Goal: Task Accomplishment & Management: Manage account settings

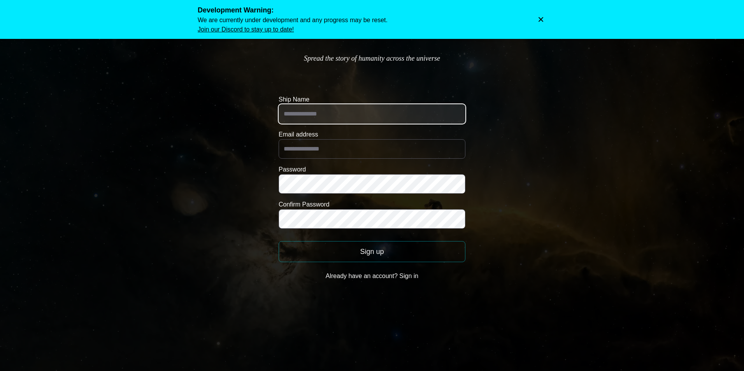
click at [360, 116] on input "Ship Name" at bounding box center [371, 113] width 187 height 19
type input "**********"
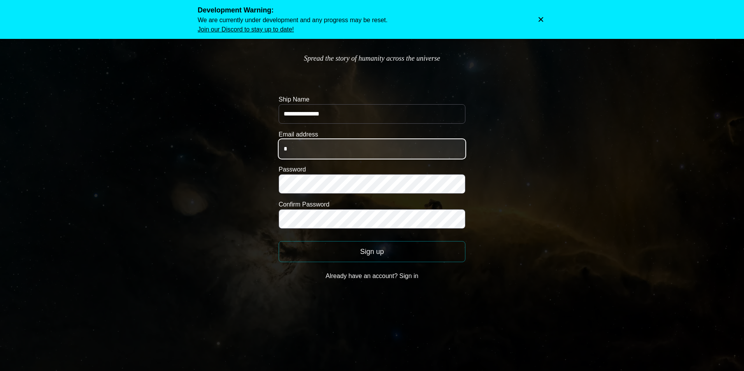
type input "**********"
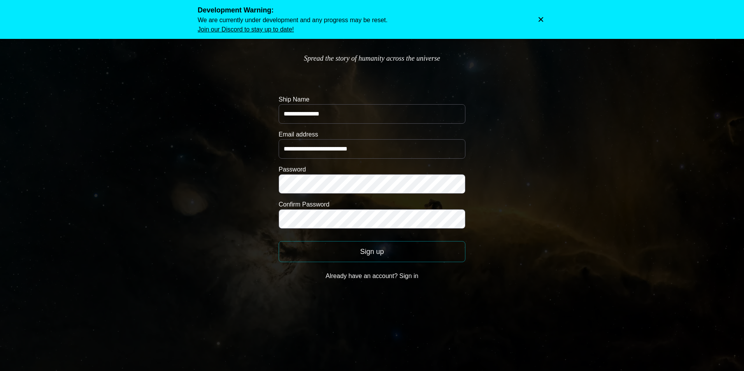
click at [373, 254] on button "Sign up" at bounding box center [371, 251] width 187 height 21
click at [371, 251] on button "Sign up" at bounding box center [371, 251] width 187 height 21
drag, startPoint x: 404, startPoint y: 272, endPoint x: 354, endPoint y: 273, distance: 50.2
drag, startPoint x: 354, startPoint y: 273, endPoint x: 554, endPoint y: 251, distance: 201.5
click at [554, 251] on body "**********" at bounding box center [372, 162] width 744 height 324
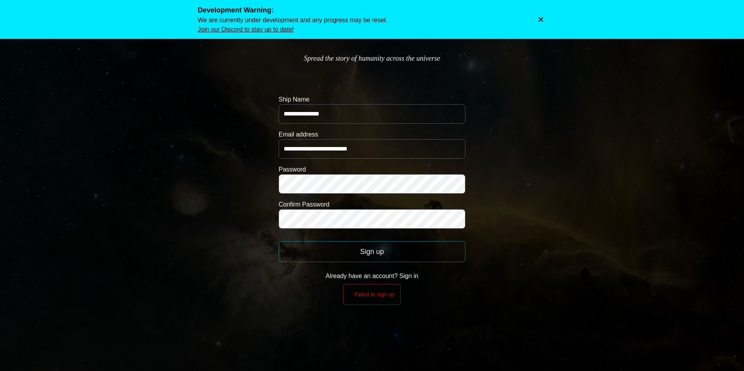
drag, startPoint x: 387, startPoint y: 276, endPoint x: 394, endPoint y: 276, distance: 7.4
click at [387, 276] on button "Already have an account? Sign in" at bounding box center [371, 276] width 187 height 16
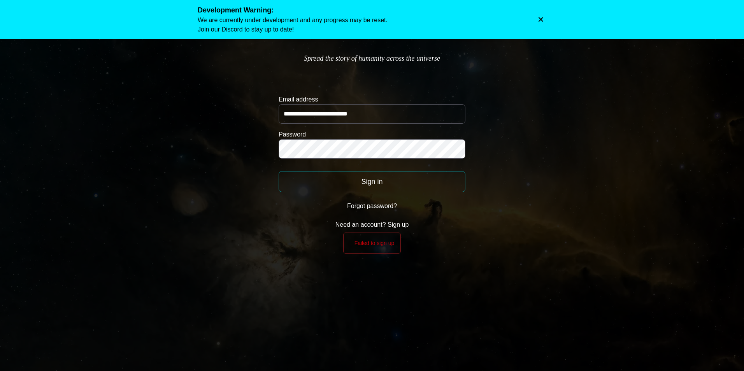
click at [354, 182] on button "Sign in" at bounding box center [371, 181] width 187 height 21
click at [383, 180] on button "Sign in" at bounding box center [371, 181] width 187 height 21
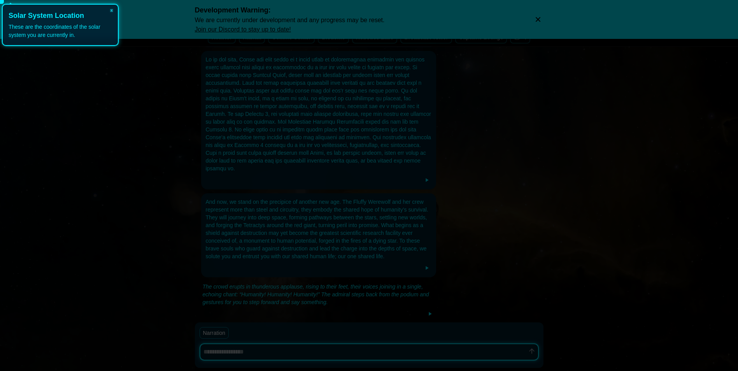
scroll to position [183, 0]
click at [114, 6] on button "×" at bounding box center [111, 10] width 12 height 11
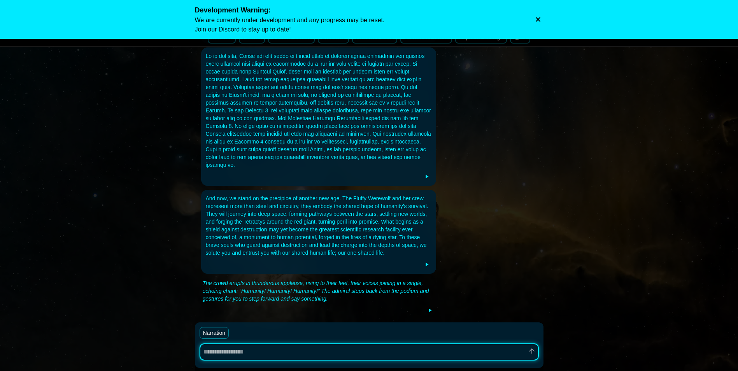
click at [385, 115] on div at bounding box center [319, 110] width 226 height 117
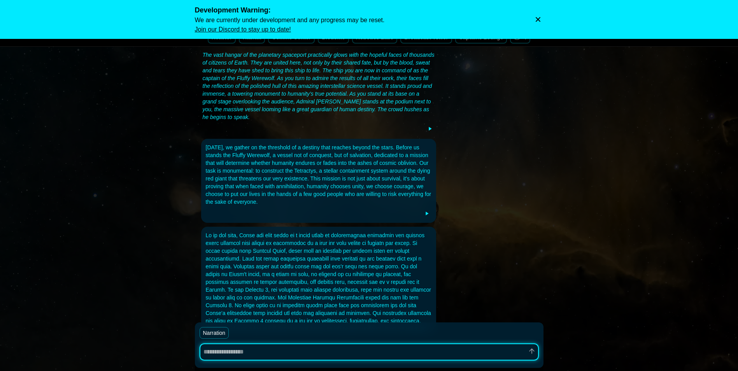
scroll to position [0, 0]
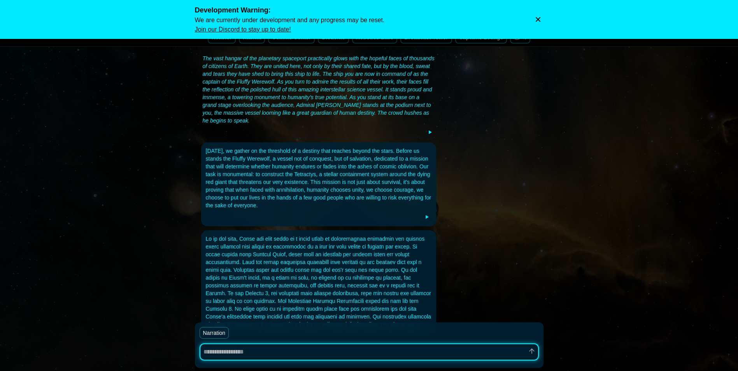
click at [534, 14] on button "Dismiss warning" at bounding box center [537, 19] width 11 height 11
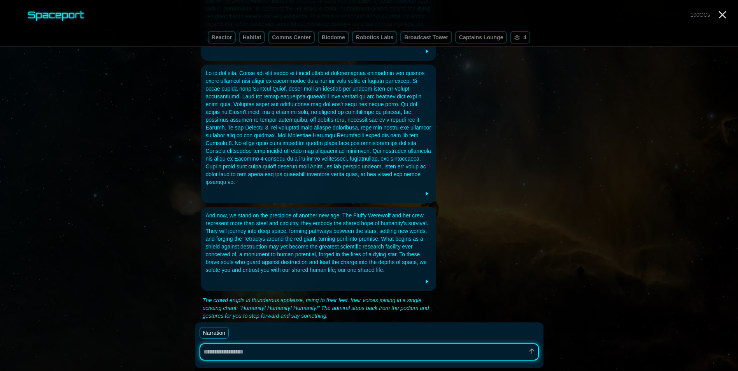
scroll to position [183, 0]
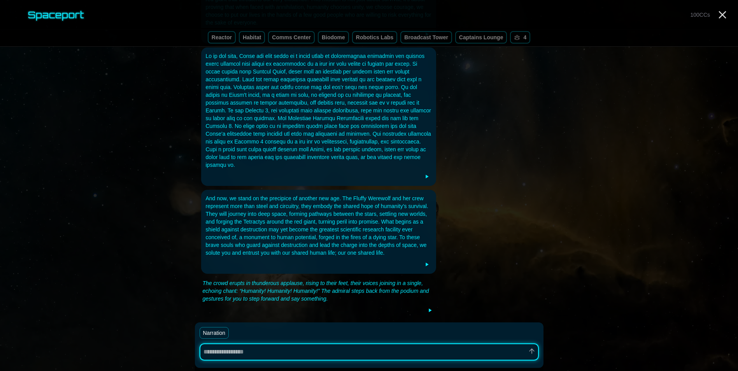
click at [723, 21] on div "spaceport 100 CCs" at bounding box center [369, 15] width 738 height 30
click at [723, 18] on icon "Close" at bounding box center [722, 15] width 12 height 12
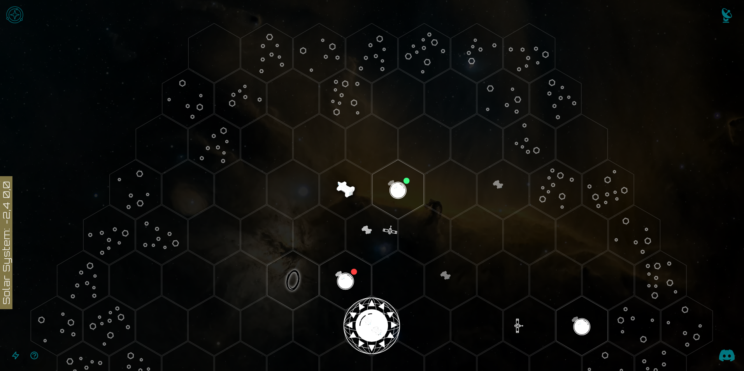
click at [726, 14] on img "Notifications" at bounding box center [726, 17] width 31 height 31
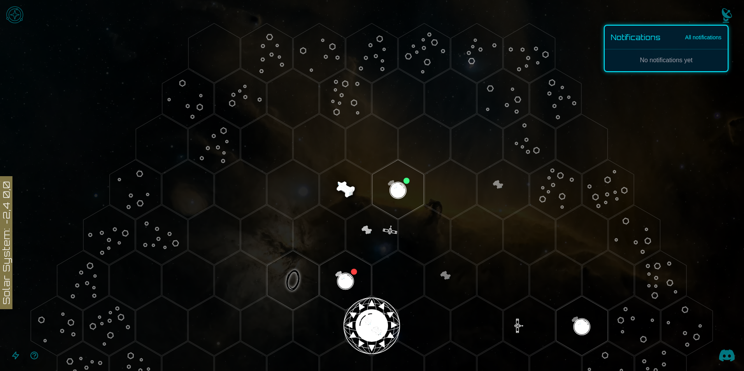
click at [705, 38] on link "All notifications" at bounding box center [703, 37] width 36 height 8
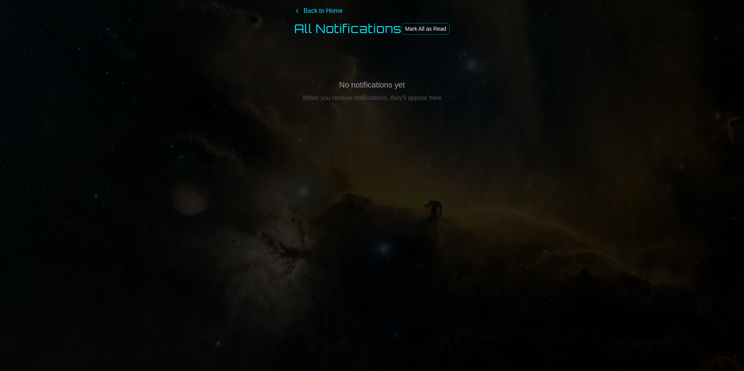
click at [312, 11] on link "Back to Home" at bounding box center [318, 10] width 48 height 9
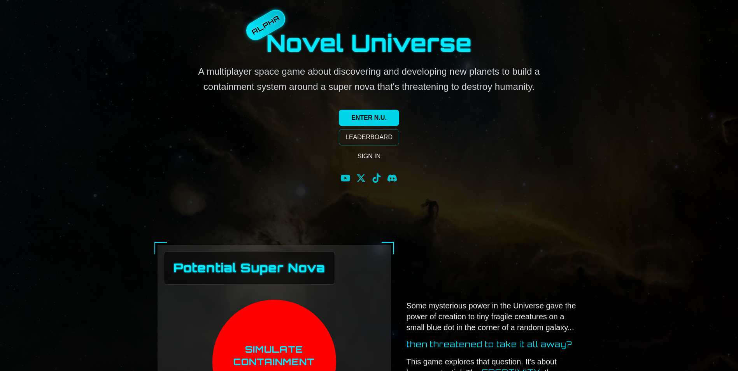
click at [356, 112] on link "ENTER N.U." at bounding box center [369, 118] width 60 height 16
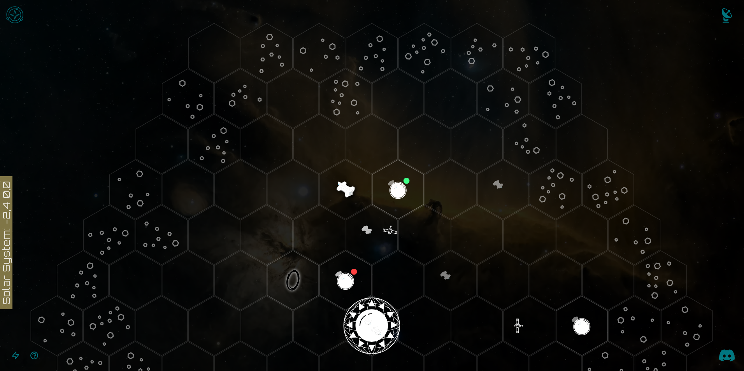
click at [9, 12] on img "Open game menu" at bounding box center [14, 14] width 23 height 23
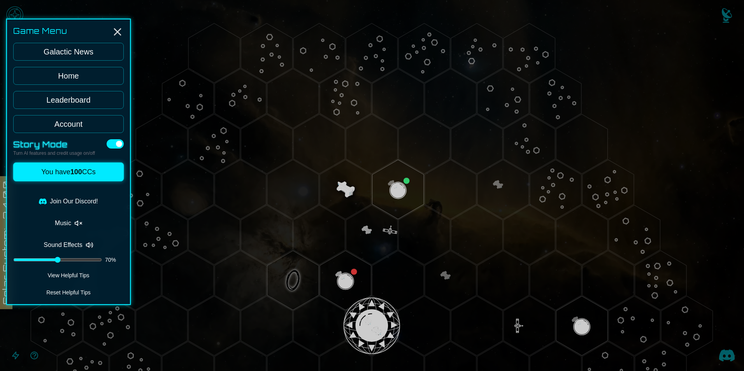
click at [72, 53] on link "Galactic News" at bounding box center [68, 52] width 110 height 18
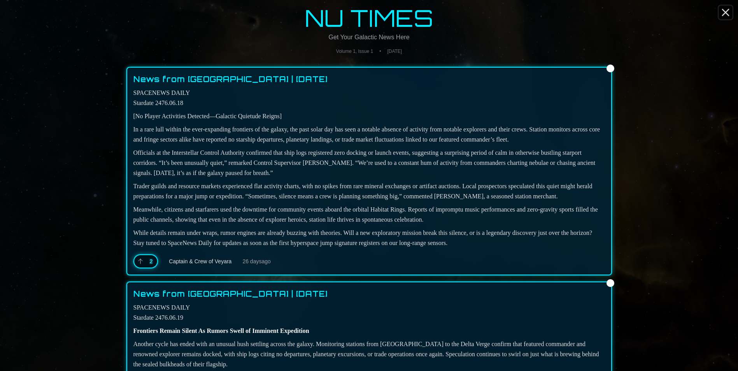
click at [721, 12] on icon "Close" at bounding box center [725, 12] width 12 height 12
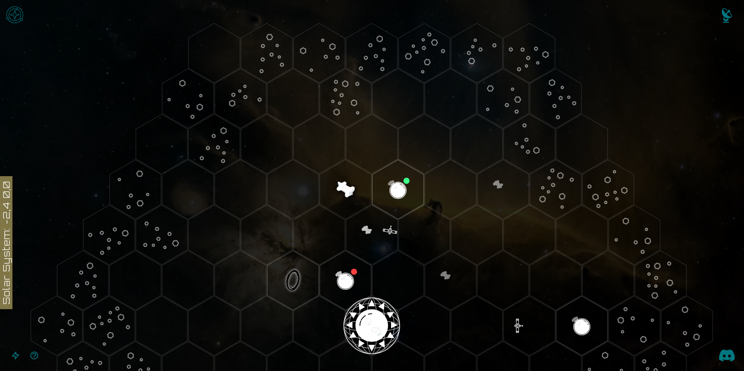
click at [15, 9] on img "Open game menu" at bounding box center [14, 14] width 23 height 23
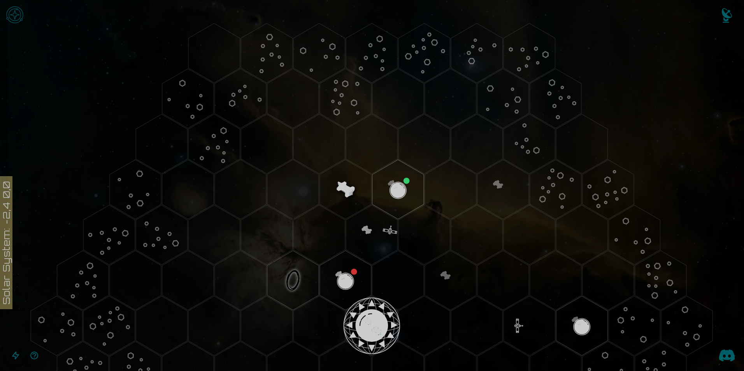
click at [56, 83] on link "Home" at bounding box center [68, 76] width 110 height 18
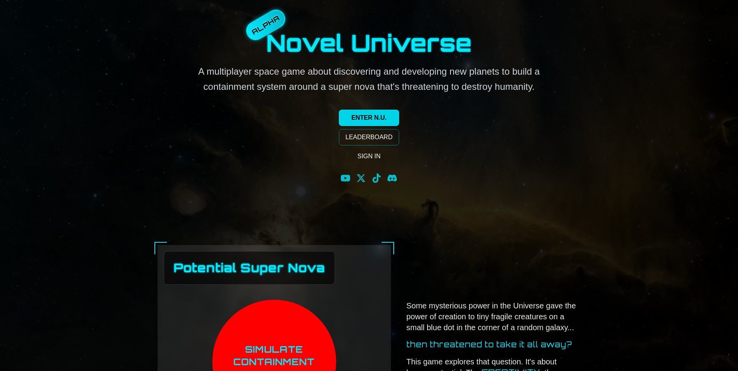
click at [384, 114] on link "ENTER N.U." at bounding box center [369, 118] width 60 height 16
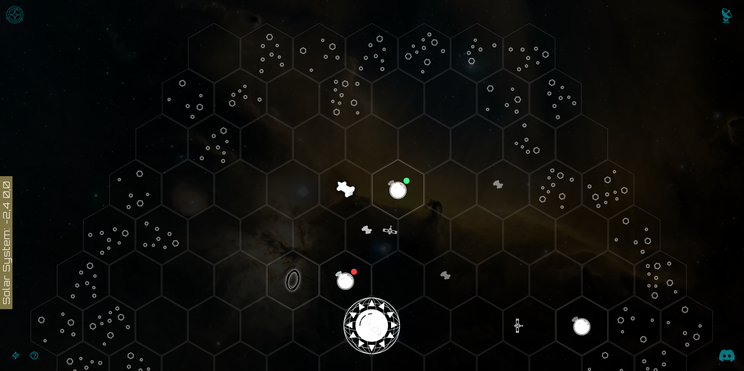
drag, startPoint x: 5, startPoint y: 216, endPoint x: 18, endPoint y: 219, distance: 13.9
click at [6, 216] on icon at bounding box center [372, 326] width 744 height 652
click at [368, 316] on polygon "Hex at coordinates 0,0, clickable" at bounding box center [371, 326] width 51 height 60
click at [342, 189] on polygon "Hex at coordinates 1,-3, clickable" at bounding box center [345, 190] width 51 height 60
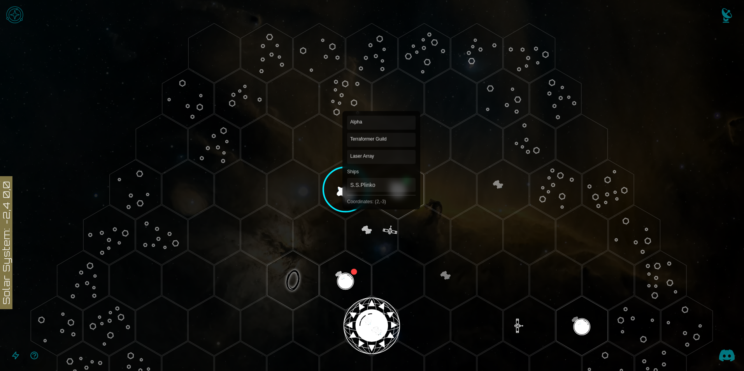
click at [381, 189] on polygon "Hex at coordinates 2,-3, clickable" at bounding box center [397, 190] width 51 height 60
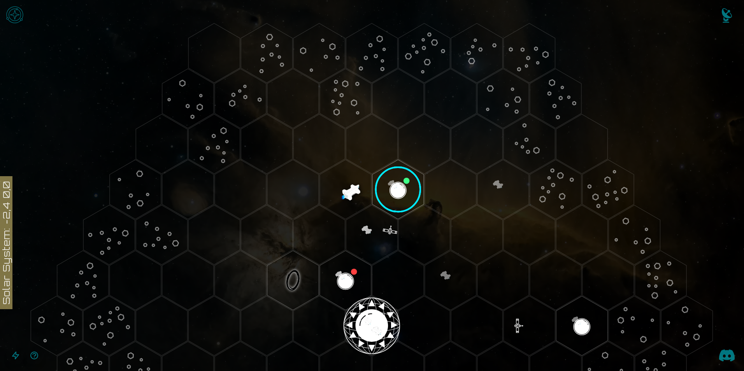
click at [363, 231] on polygon "Hex at coordinates 1,-2, clickable" at bounding box center [371, 235] width 51 height 60
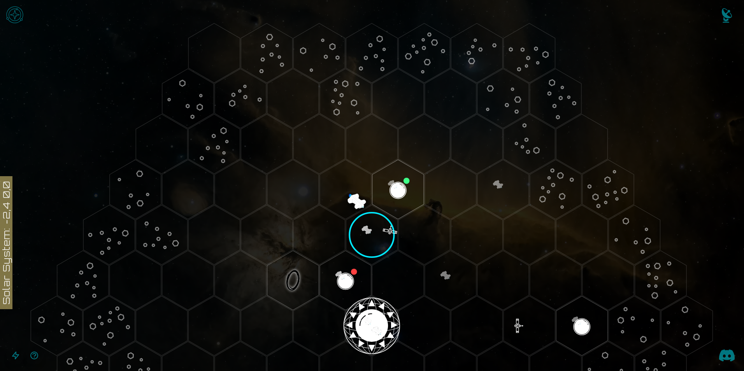
click at [350, 202] on polygon "Hex at coordinates 1,-3, clickable" at bounding box center [345, 190] width 51 height 60
drag, startPoint x: 397, startPoint y: 189, endPoint x: 386, endPoint y: 189, distance: 11.3
click at [386, 189] on polygon "Hex at coordinates 2,-3, clickable" at bounding box center [397, 190] width 51 height 60
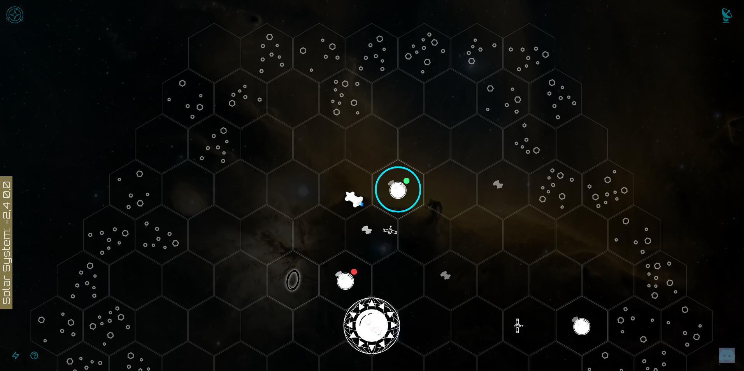
click at [386, 189] on image at bounding box center [398, 189] width 61 height 61
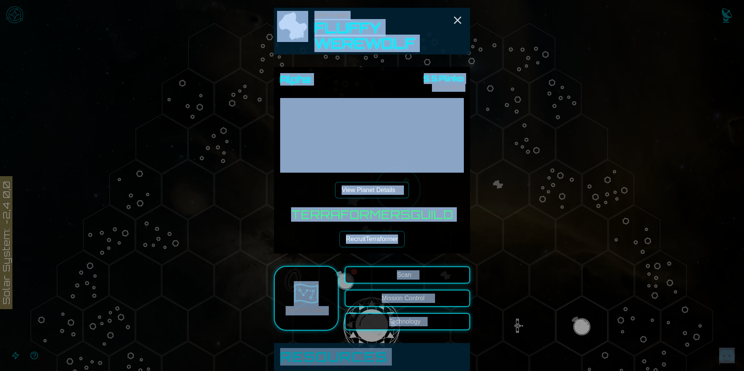
drag, startPoint x: 386, startPoint y: 189, endPoint x: 387, endPoint y: 74, distance: 114.3
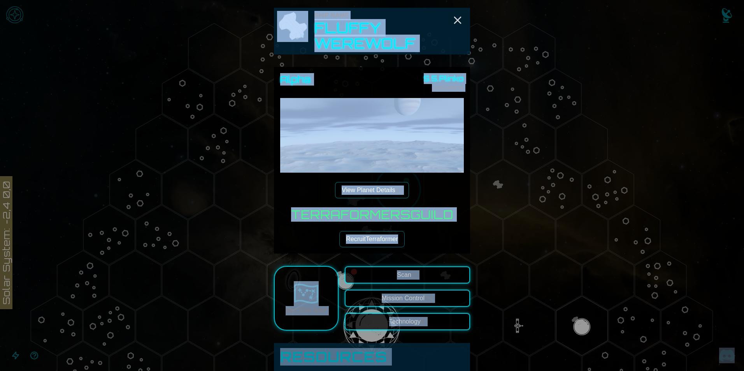
click at [387, 74] on div "Alpha S.S.Plinko GOVERNOR" at bounding box center [372, 82] width 184 height 19
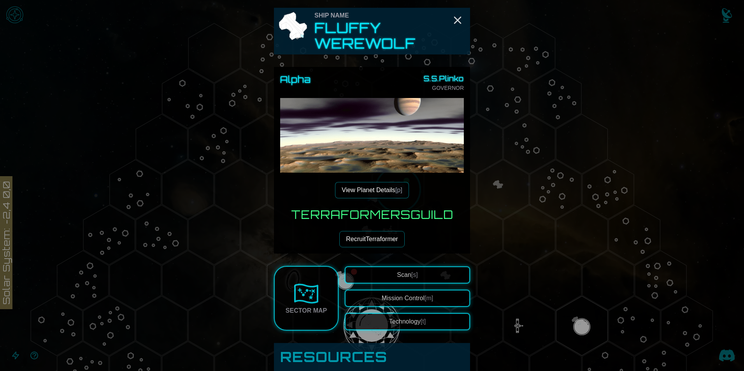
click at [366, 242] on button "Recruit Terraformer" at bounding box center [371, 239] width 65 height 16
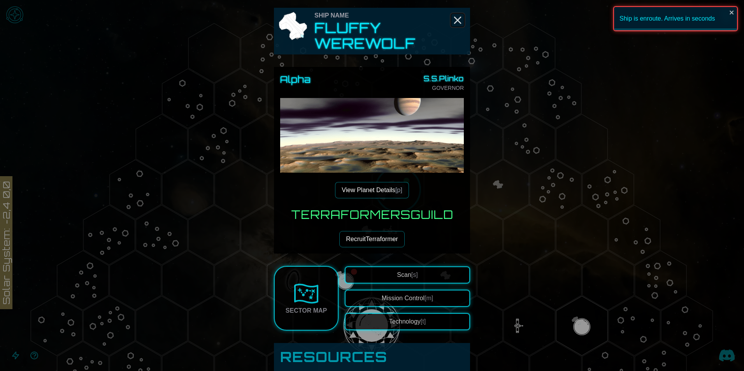
click at [456, 25] on icon "Close" at bounding box center [457, 20] width 12 height 12
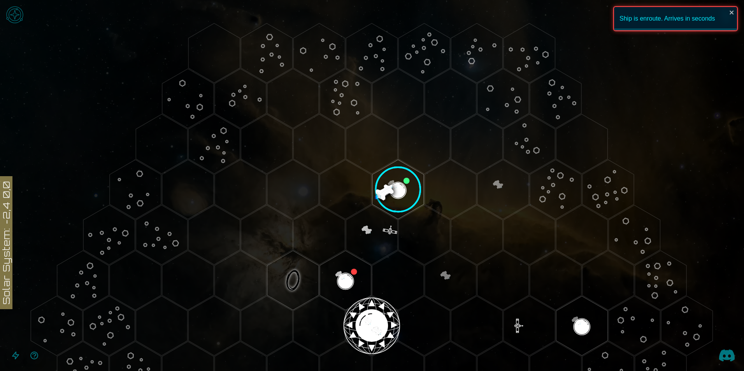
click at [14, 12] on img "Open game menu" at bounding box center [14, 14] width 23 height 23
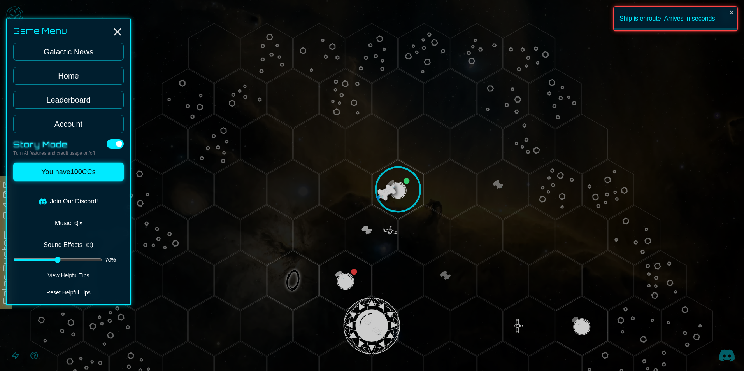
click at [72, 168] on button "You have 100 CCs" at bounding box center [68, 172] width 110 height 19
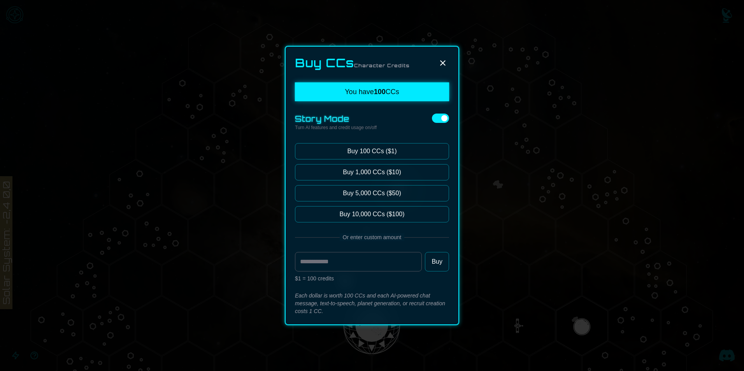
click at [440, 121] on button at bounding box center [440, 118] width 17 height 9
click at [433, 120] on button at bounding box center [440, 118] width 17 height 9
click at [433, 119] on button at bounding box center [440, 118] width 17 height 9
click at [444, 63] on icon at bounding box center [442, 62] width 9 height 9
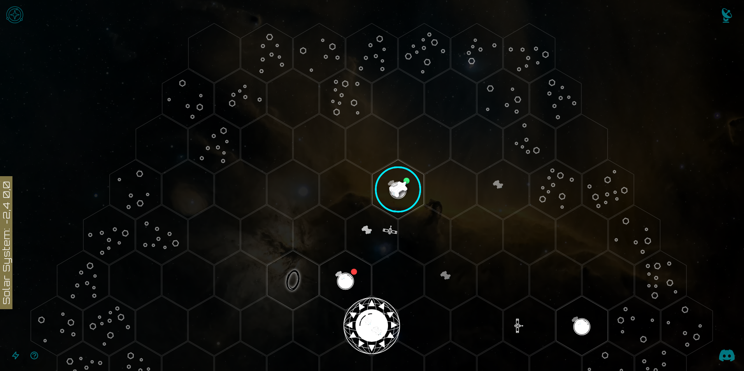
click at [403, 196] on image at bounding box center [398, 189] width 61 height 61
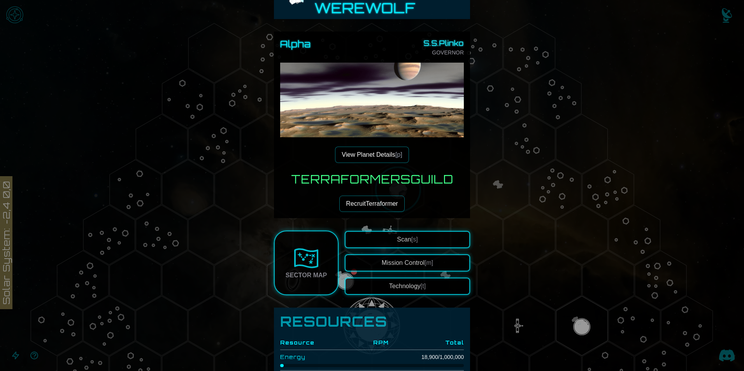
scroll to position [39, 0]
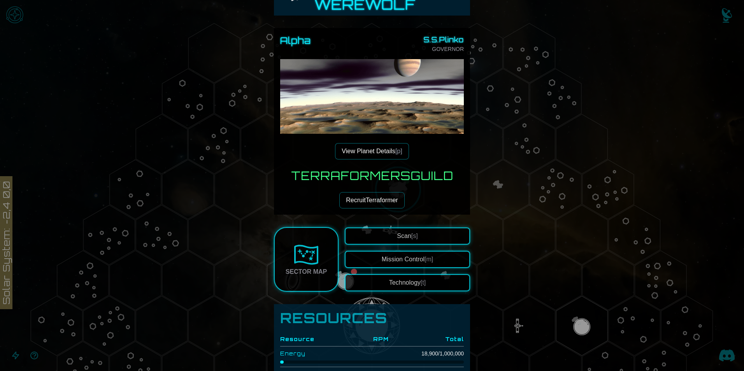
click at [396, 153] on span "[p]" at bounding box center [398, 151] width 7 height 7
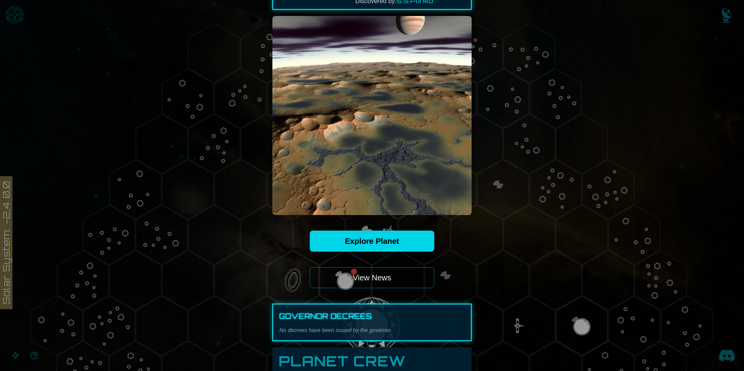
click at [382, 235] on link "Explore Planet" at bounding box center [372, 241] width 124 height 21
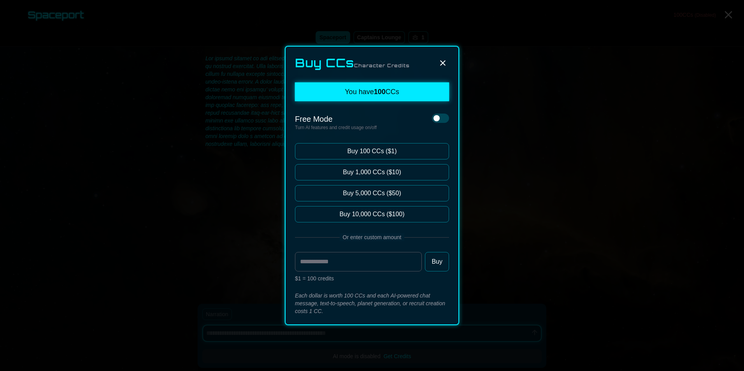
click at [446, 64] on icon at bounding box center [442, 62] width 9 height 9
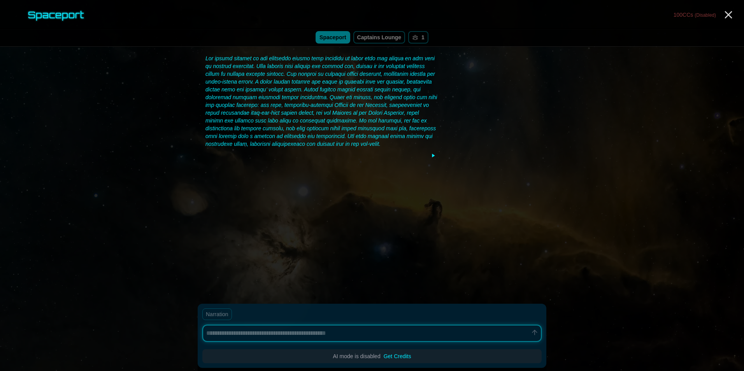
click at [406, 355] on button "Get Credits" at bounding box center [397, 356] width 28 height 8
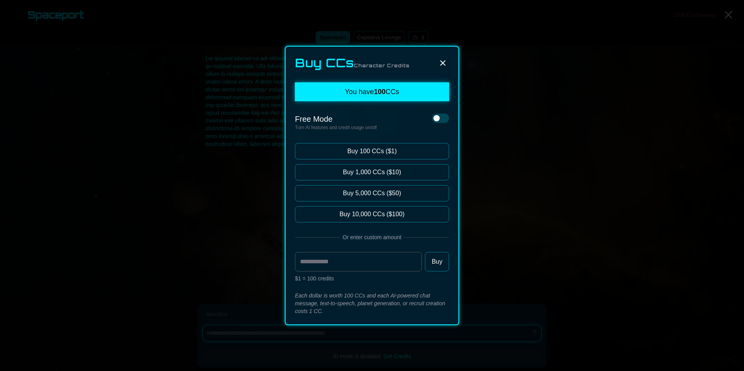
click at [590, 123] on div at bounding box center [372, 185] width 744 height 371
type textarea "*"
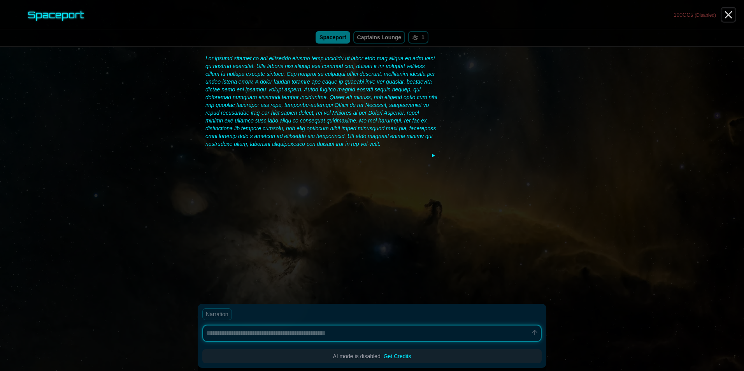
click at [727, 9] on icon "Close" at bounding box center [728, 15] width 12 height 12
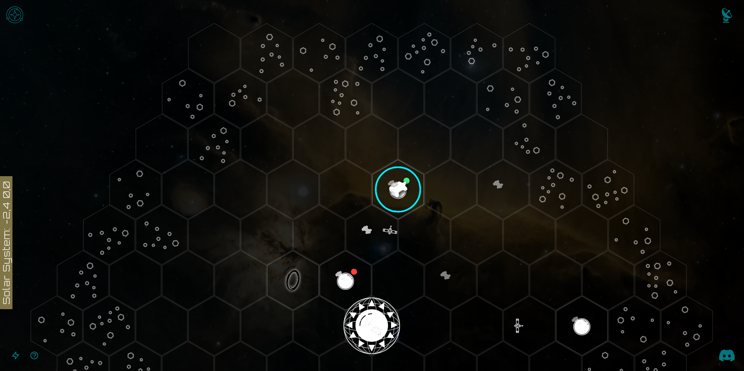
click at [404, 182] on image at bounding box center [398, 189] width 61 height 61
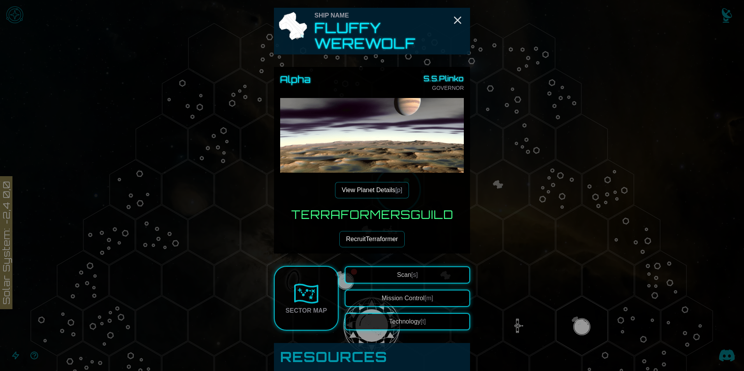
click at [397, 271] on span "Scan [s]" at bounding box center [407, 274] width 21 height 7
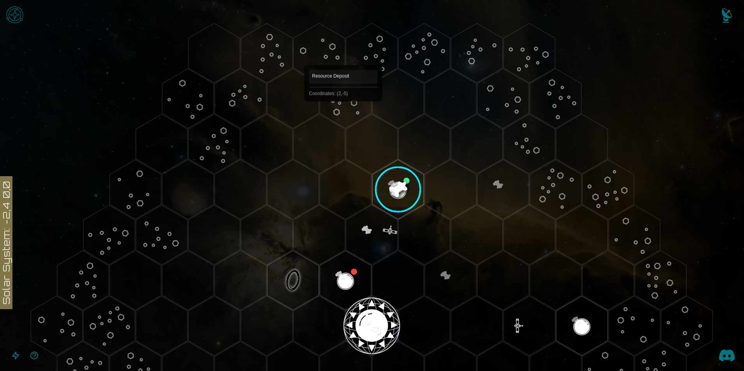
click at [343, 112] on polygon "Hex at coordinates 2,-5, clickable" at bounding box center [345, 99] width 51 height 60
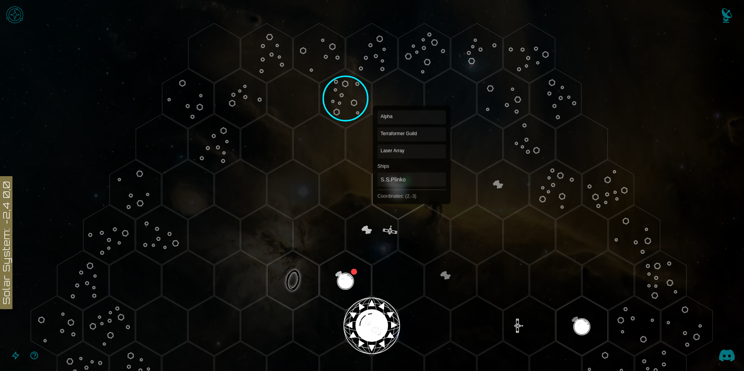
click at [397, 184] on polygon "Hex at coordinates 2,-3, clickable" at bounding box center [397, 190] width 51 height 60
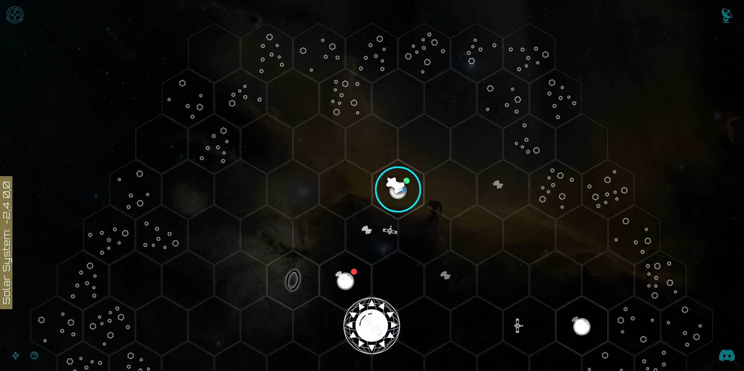
click at [406, 184] on image at bounding box center [398, 189] width 61 height 61
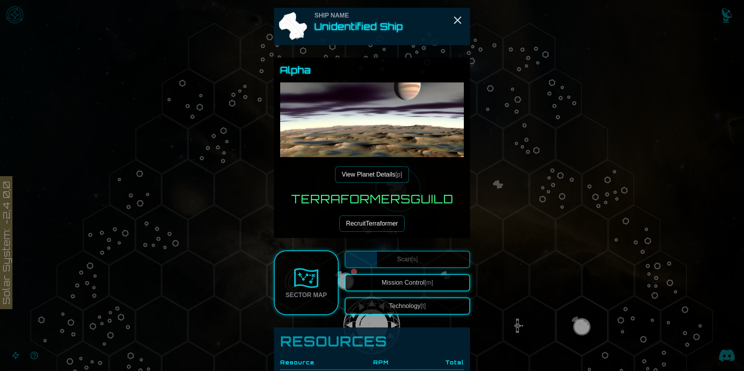
click at [406, 184] on div "Alpha View Planet Details [p] Terraformers Guild Recruit Terraformer" at bounding box center [372, 148] width 196 height 180
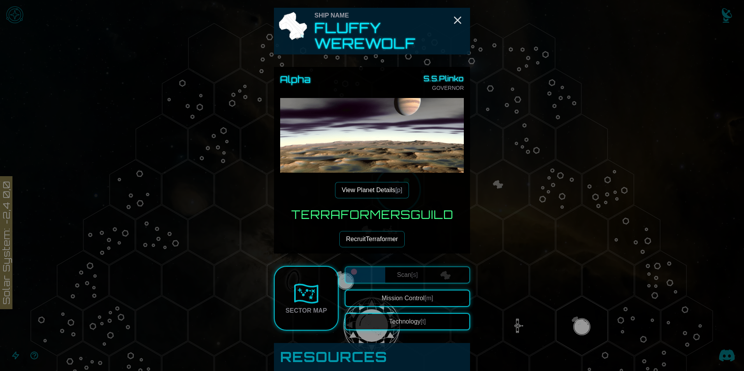
click at [408, 301] on button "Mission Control [m]" at bounding box center [407, 298] width 125 height 17
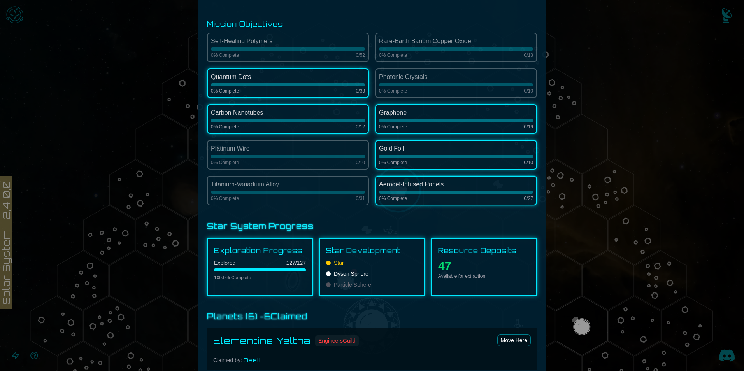
scroll to position [143, 0]
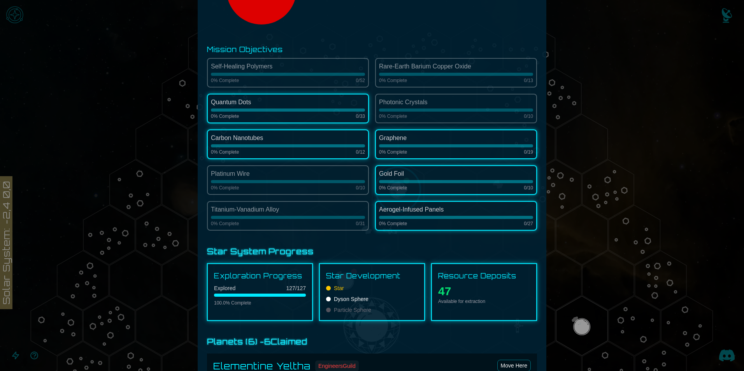
drag, startPoint x: 119, startPoint y: 76, endPoint x: 135, endPoint y: 76, distance: 16.7
click at [120, 76] on div at bounding box center [372, 185] width 744 height 371
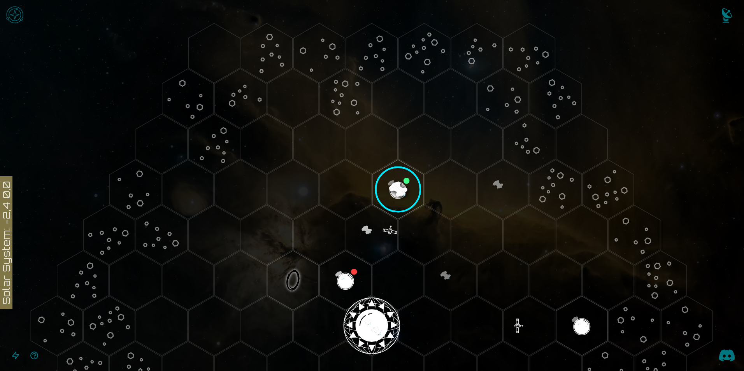
click at [395, 200] on image at bounding box center [398, 189] width 61 height 61
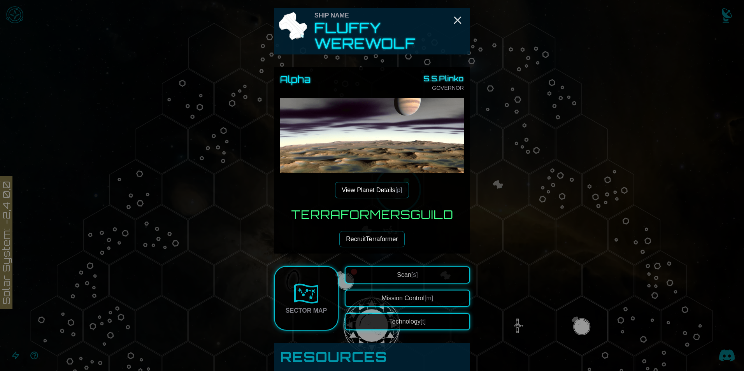
click at [397, 320] on button "Technology [t]" at bounding box center [407, 321] width 125 height 17
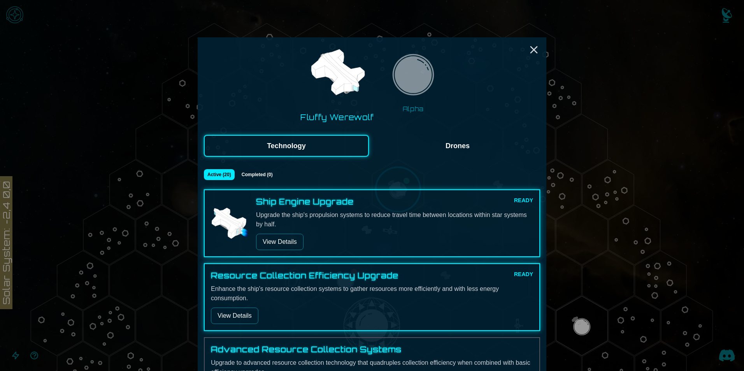
click at [285, 243] on button "View Details" at bounding box center [279, 242] width 47 height 16
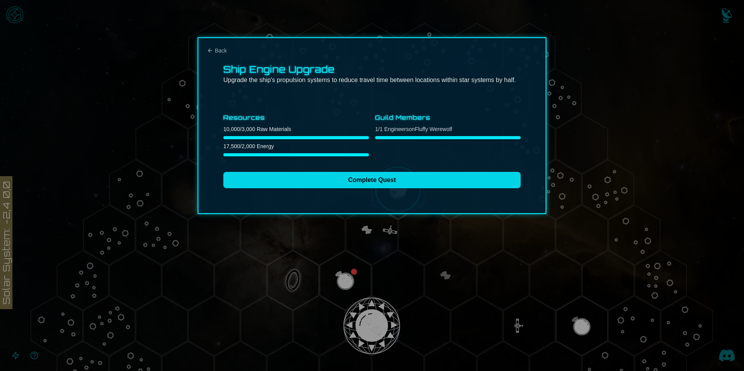
click at [367, 182] on button "Complete Quest" at bounding box center [371, 180] width 297 height 16
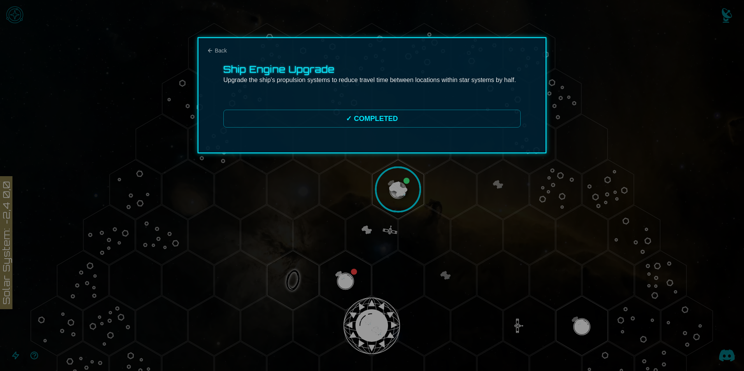
click at [342, 191] on div at bounding box center [372, 185] width 744 height 371
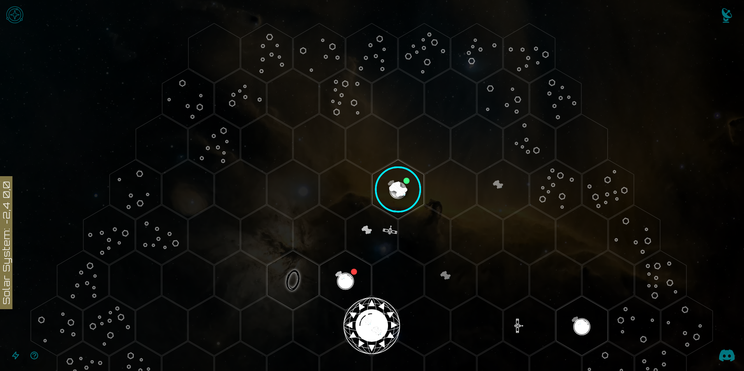
click at [385, 191] on image at bounding box center [398, 189] width 61 height 61
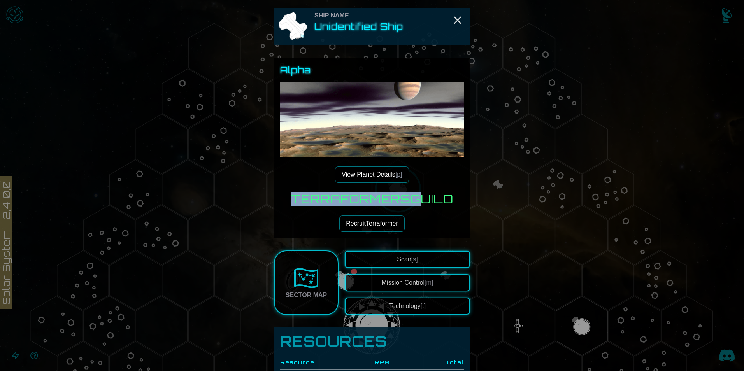
click at [385, 191] on div "Alpha View Planet Details [p] Terraformers Guild Recruit Terraformer" at bounding box center [372, 148] width 196 height 180
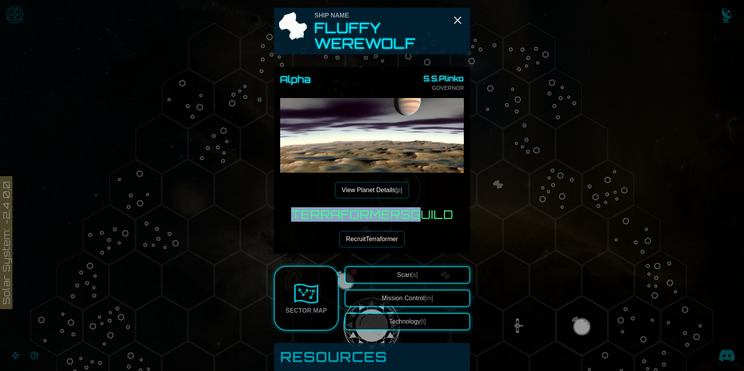
click at [400, 321] on button "Technology [t]" at bounding box center [407, 321] width 125 height 17
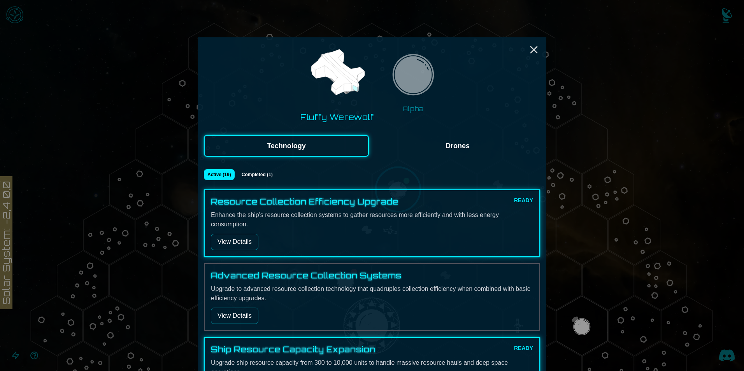
click at [235, 247] on button "View Details" at bounding box center [234, 242] width 47 height 16
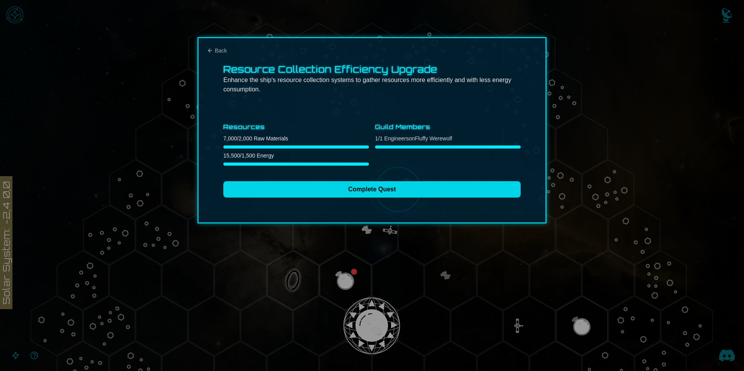
click at [383, 192] on button "Complete Quest" at bounding box center [371, 189] width 297 height 16
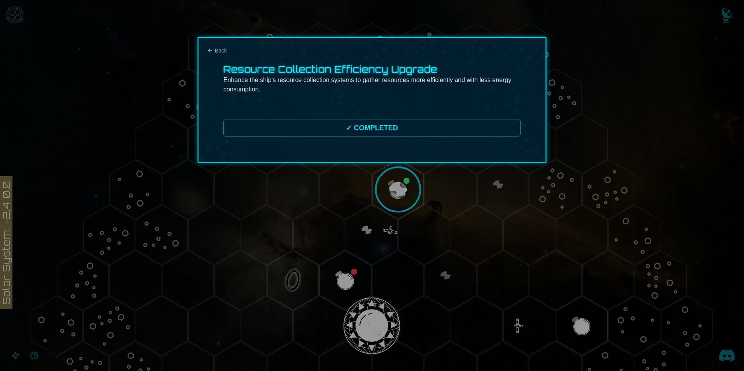
click at [357, 220] on div at bounding box center [372, 185] width 744 height 371
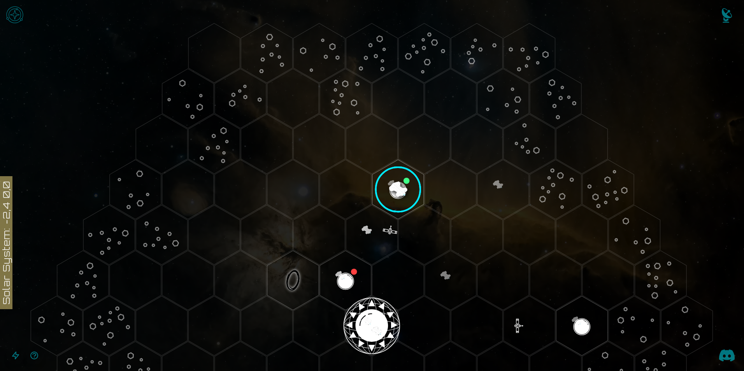
click at [396, 191] on image at bounding box center [398, 189] width 61 height 61
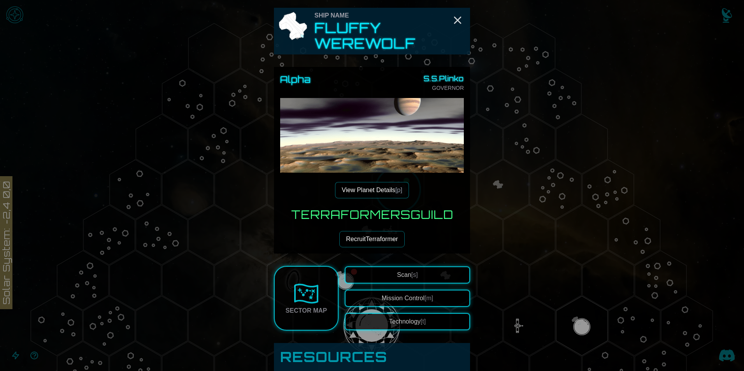
click at [395, 320] on button "Technology [t]" at bounding box center [407, 321] width 125 height 17
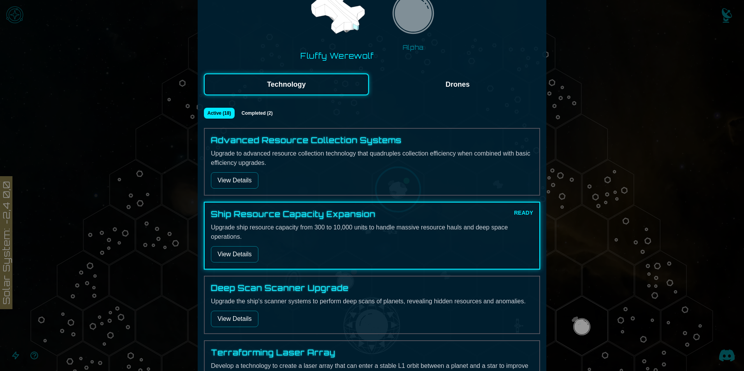
scroll to position [78, 0]
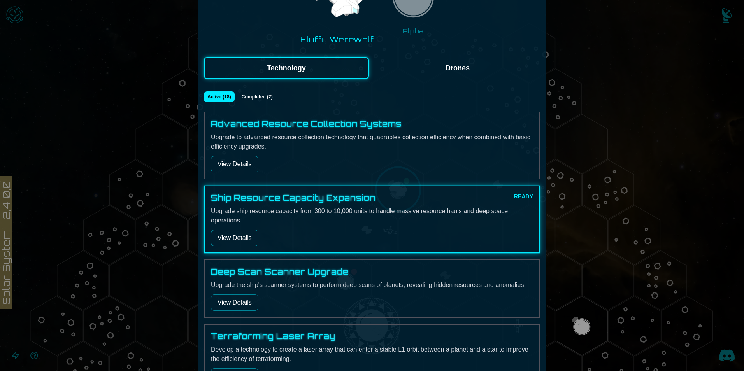
click at [247, 238] on button "View Details" at bounding box center [234, 238] width 47 height 16
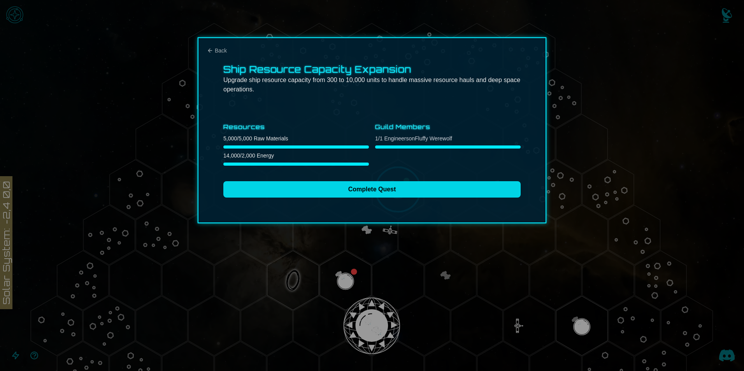
click at [319, 194] on button "Complete Quest" at bounding box center [371, 189] width 297 height 16
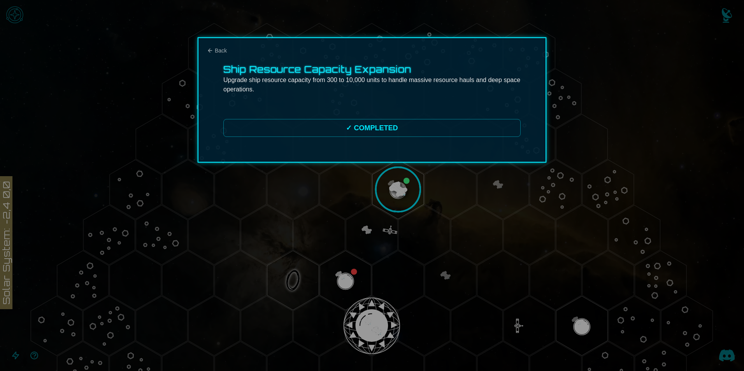
click at [456, 236] on div at bounding box center [372, 185] width 744 height 371
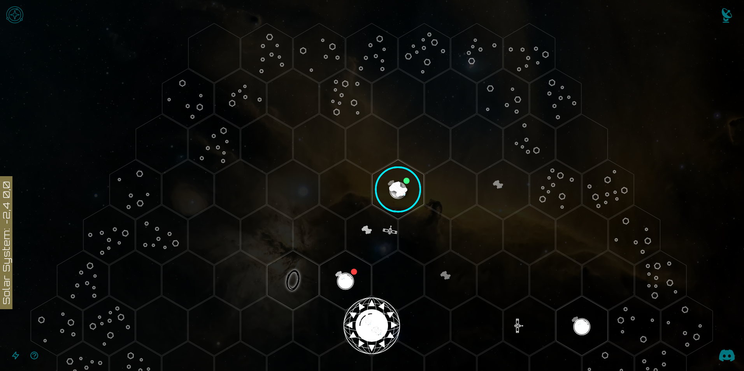
click at [396, 189] on image at bounding box center [398, 189] width 61 height 61
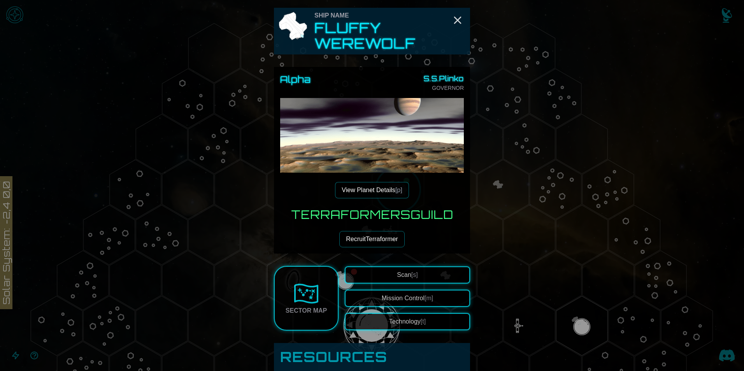
click at [389, 318] on button "Technology [t]" at bounding box center [407, 321] width 125 height 17
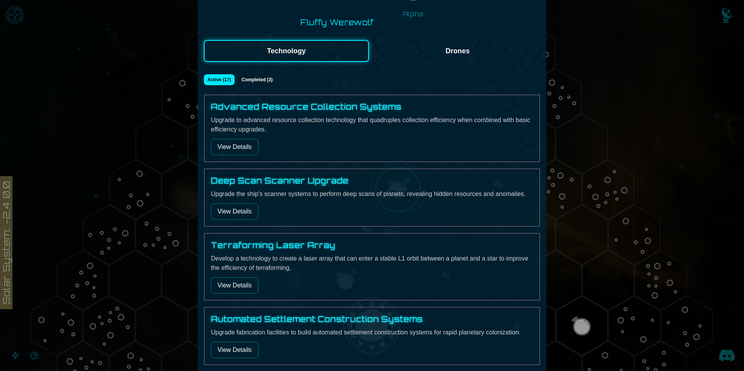
scroll to position [78, 0]
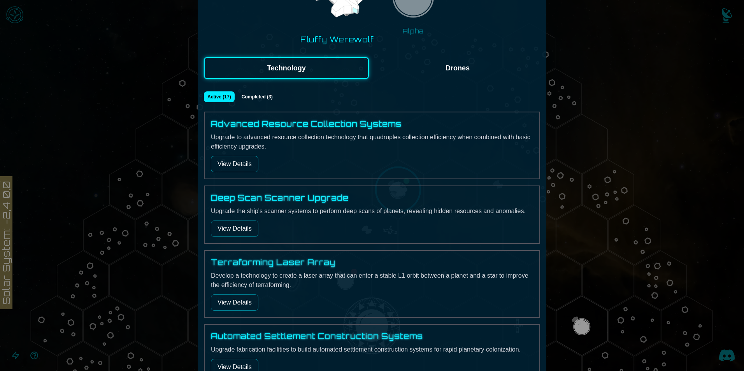
click at [464, 63] on button "Drones" at bounding box center [457, 68] width 165 height 22
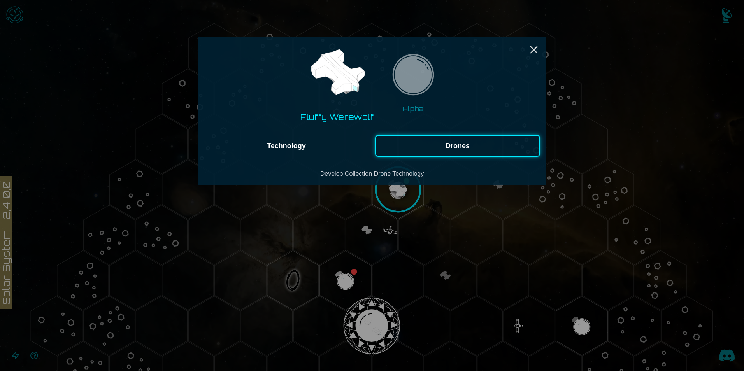
scroll to position [0, 0]
click at [324, 154] on button "Technology" at bounding box center [286, 146] width 165 height 22
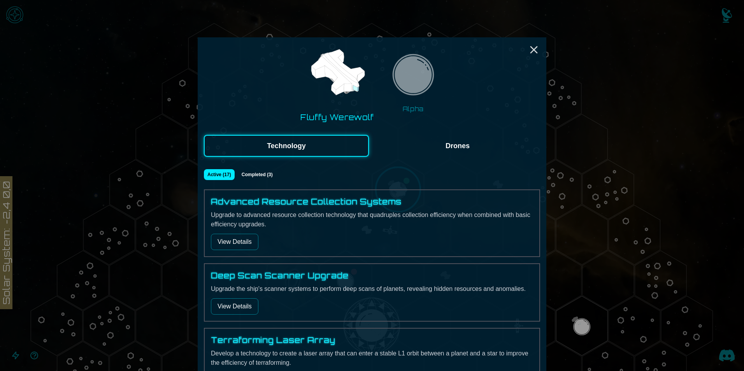
click at [240, 244] on button "View Details" at bounding box center [234, 242] width 47 height 16
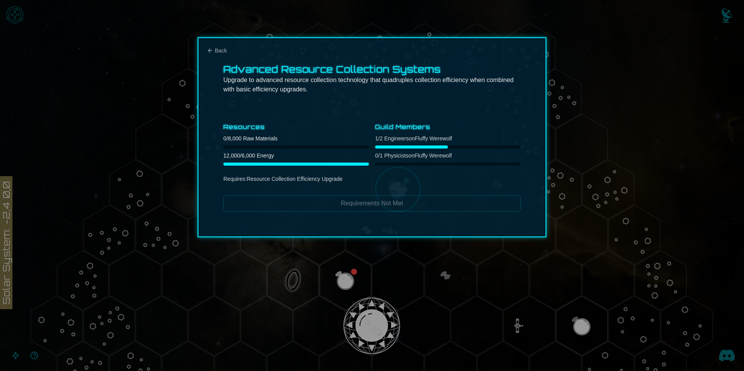
click at [615, 162] on div at bounding box center [372, 185] width 744 height 371
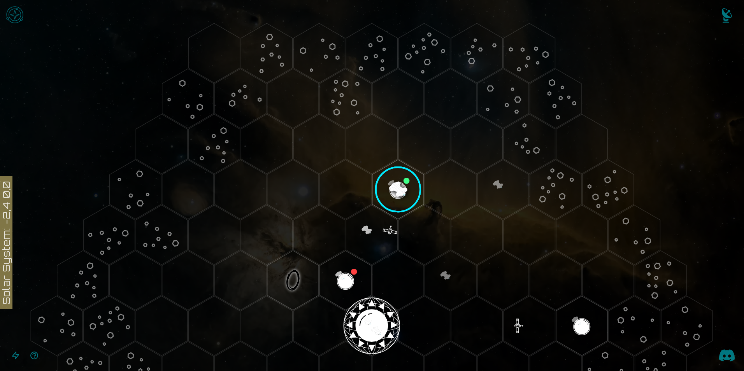
click at [407, 188] on image at bounding box center [398, 189] width 61 height 61
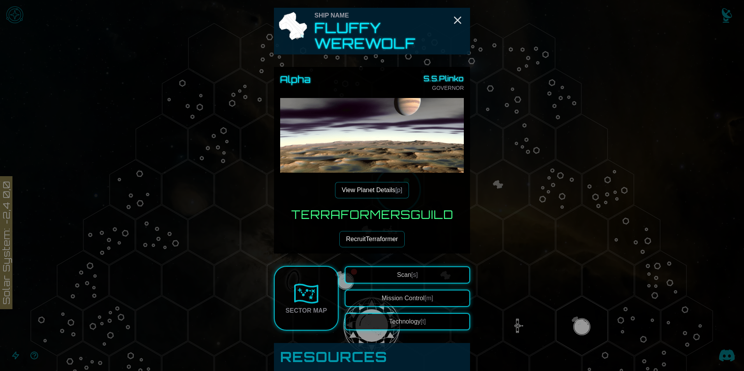
click at [405, 296] on button "Mission Control [m]" at bounding box center [407, 298] width 125 height 17
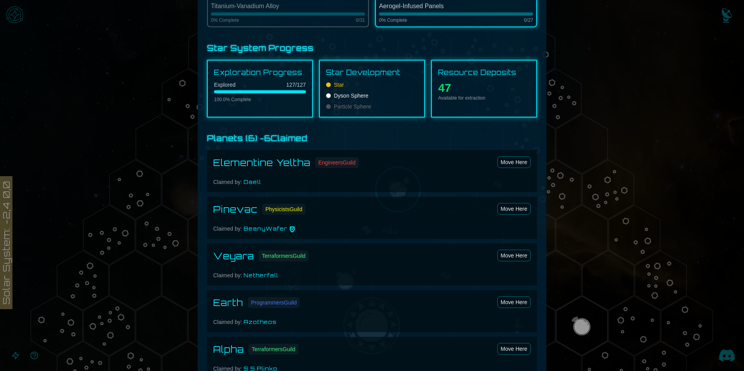
scroll to position [350, 0]
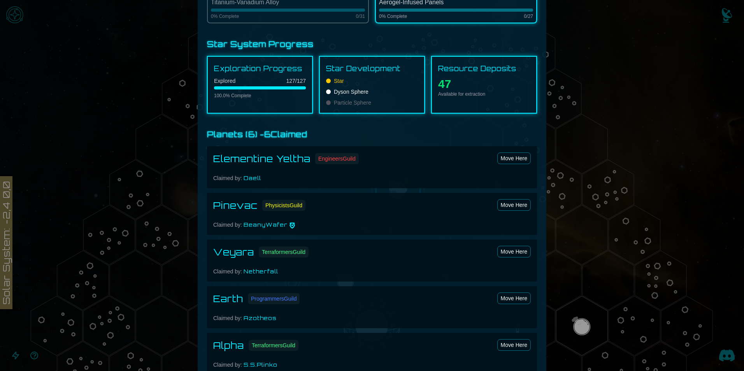
click at [270, 72] on h3 "Exploration Progress" at bounding box center [260, 68] width 92 height 11
click at [614, 137] on div at bounding box center [372, 185] width 744 height 371
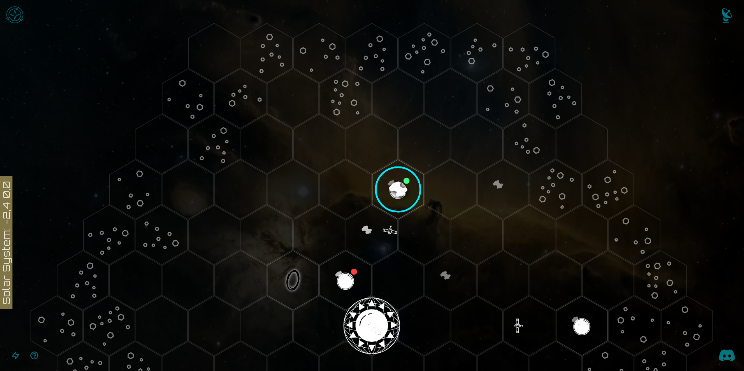
click at [399, 181] on image at bounding box center [398, 189] width 61 height 61
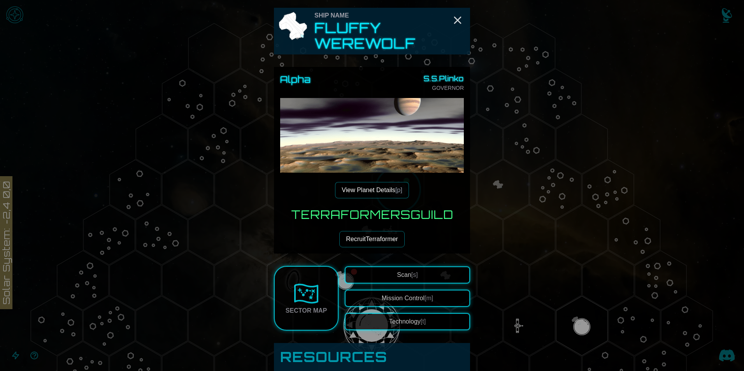
click at [397, 280] on button "Scan [s]" at bounding box center [407, 274] width 125 height 17
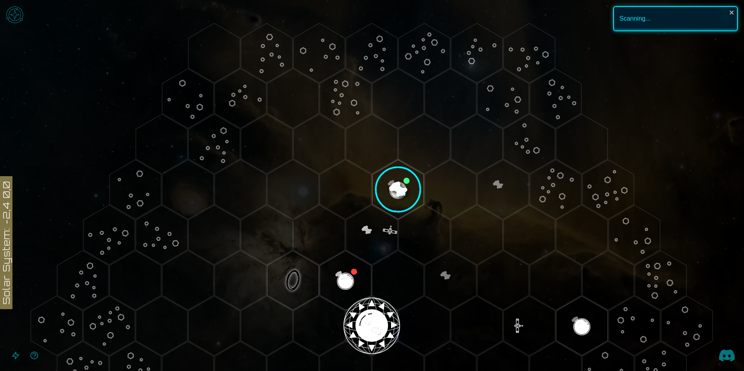
click at [399, 190] on image at bounding box center [398, 189] width 61 height 61
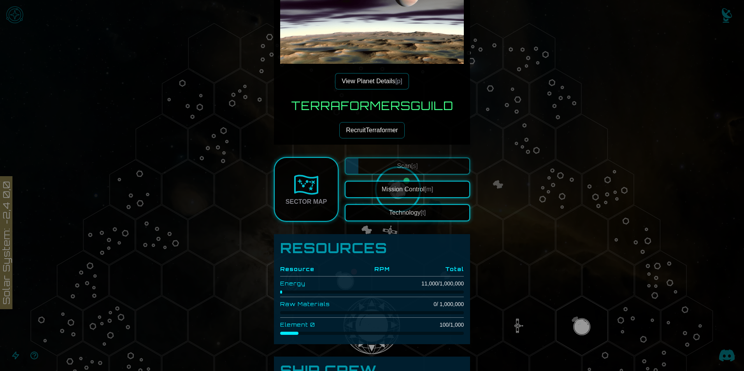
scroll to position [117, 0]
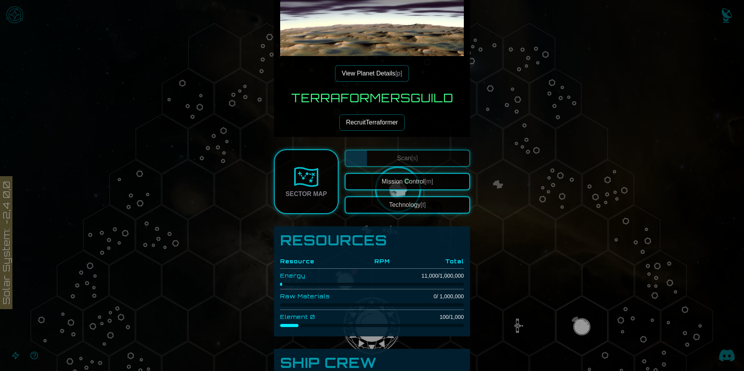
click at [295, 183] on img at bounding box center [306, 177] width 25 height 25
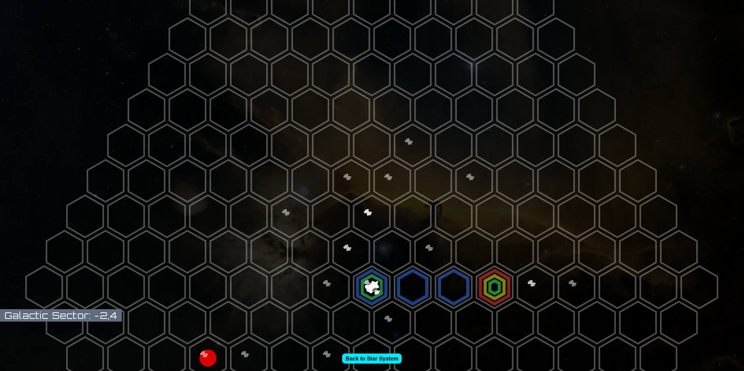
scroll to position [39, 0]
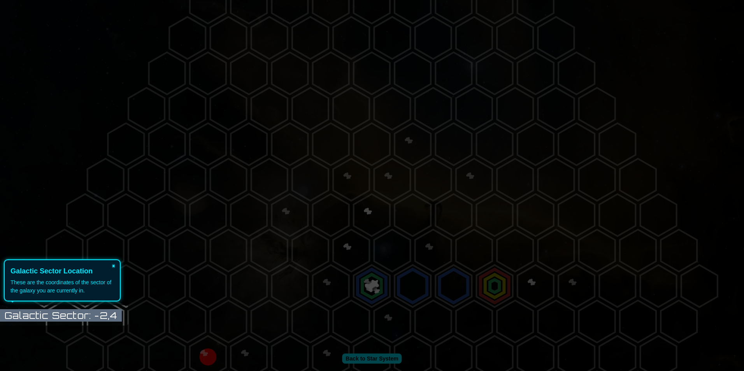
click at [118, 263] on button "×" at bounding box center [113, 265] width 12 height 11
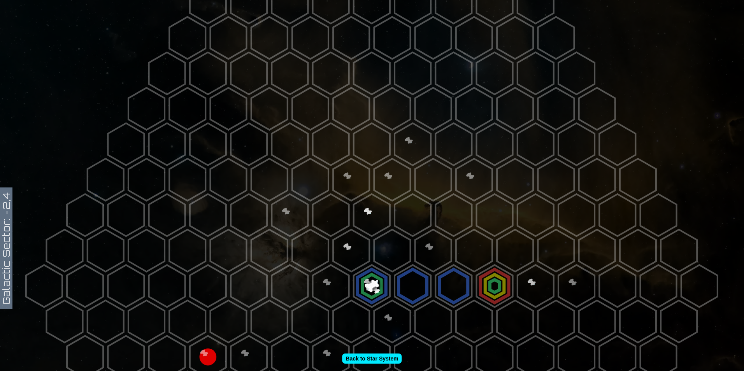
click at [406, 284] on polygon at bounding box center [412, 286] width 36 height 42
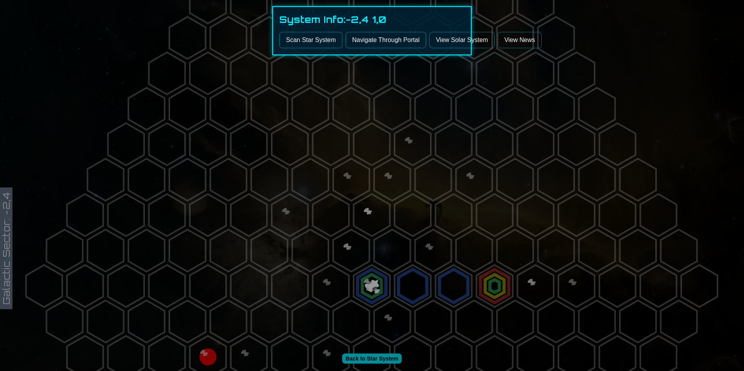
click at [317, 38] on button "Scan Star System" at bounding box center [310, 40] width 63 height 16
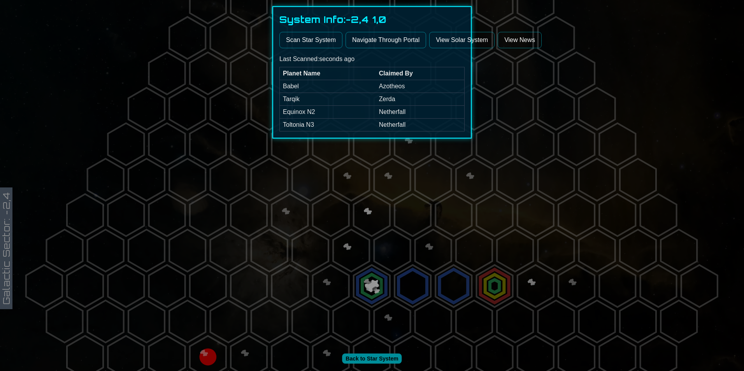
click at [364, 200] on div at bounding box center [372, 185] width 744 height 371
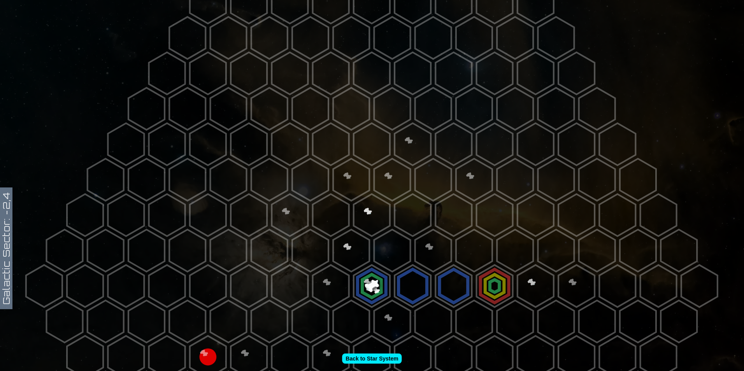
click at [446, 280] on polygon at bounding box center [453, 286] width 36 height 42
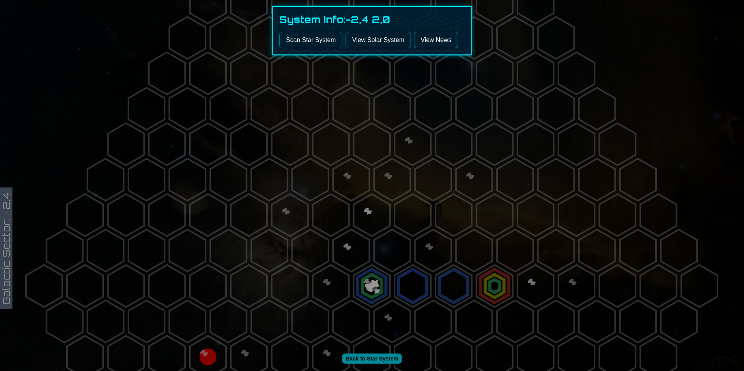
click at [308, 42] on button "Scan Star System" at bounding box center [310, 40] width 63 height 16
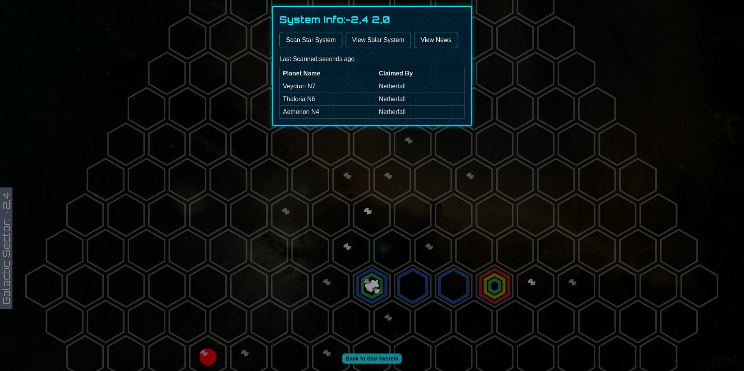
click at [343, 178] on div at bounding box center [372, 185] width 744 height 371
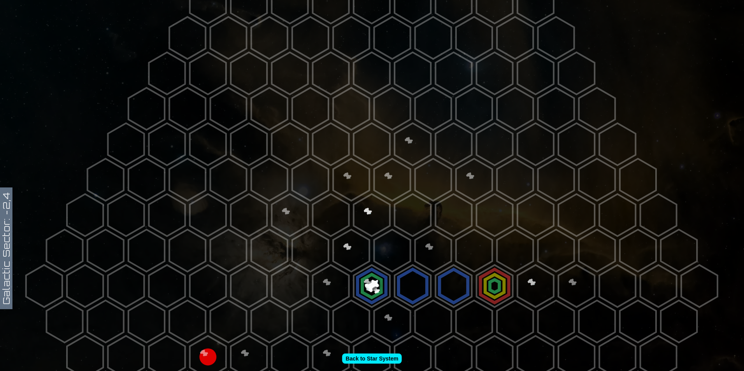
click at [404, 276] on polygon at bounding box center [412, 286] width 36 height 42
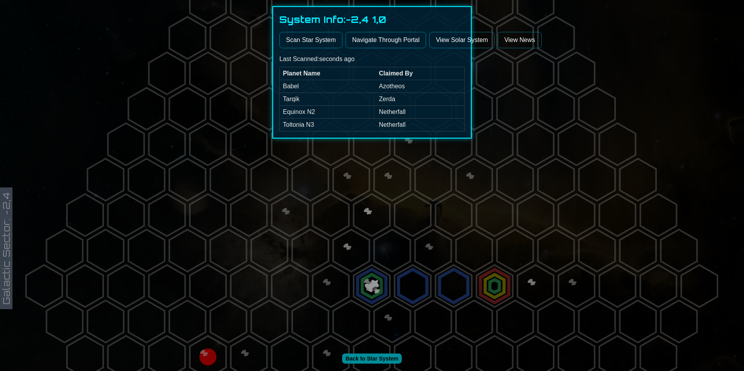
click at [369, 236] on div at bounding box center [372, 185] width 744 height 371
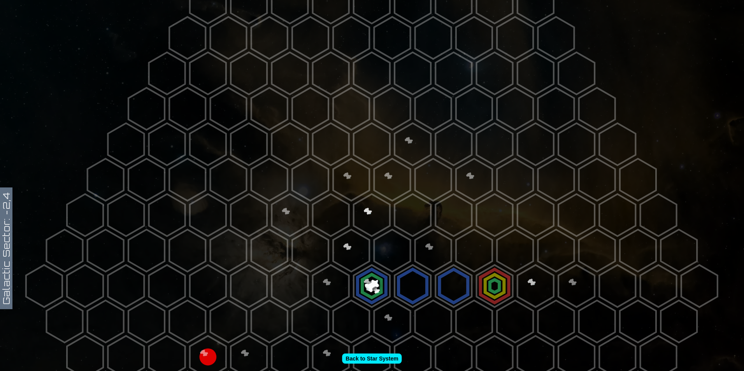
click at [374, 252] on polygon at bounding box center [392, 250] width 36 height 42
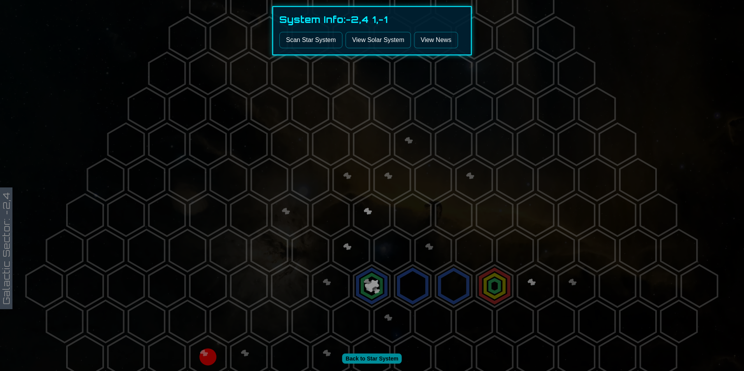
click at [312, 44] on button "Scan Star System" at bounding box center [310, 40] width 63 height 16
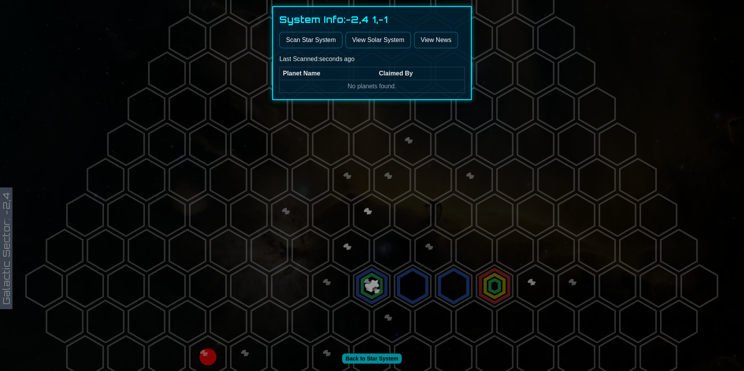
click at [375, 203] on div at bounding box center [372, 185] width 744 height 371
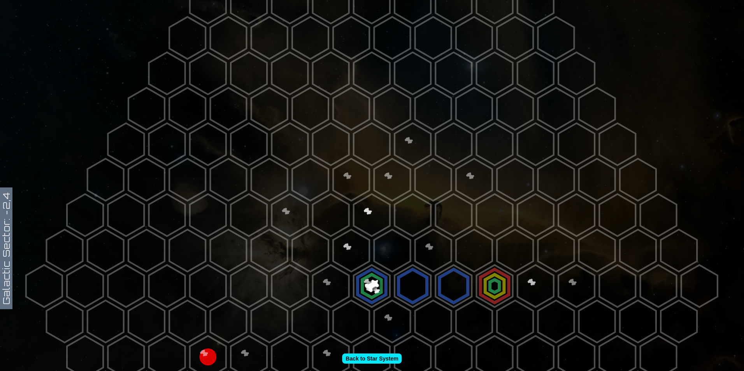
click at [358, 317] on polygon at bounding box center [351, 322] width 36 height 42
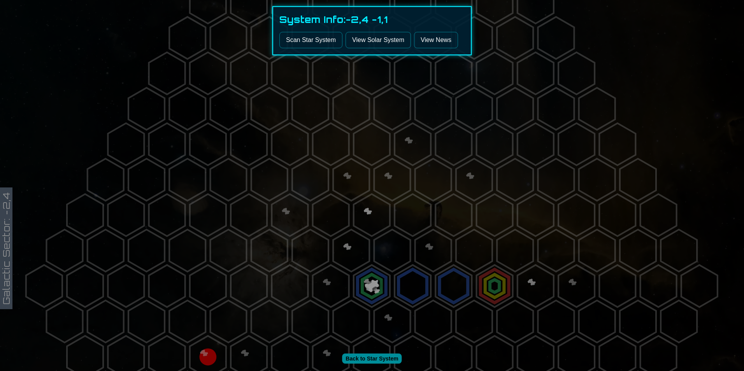
click at [309, 40] on button "Scan Star System" at bounding box center [310, 40] width 63 height 16
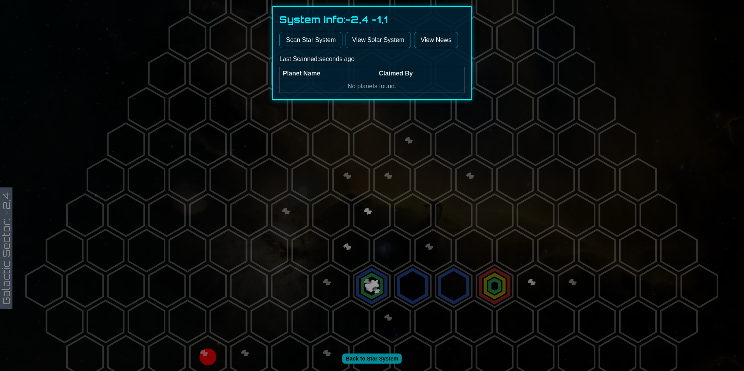
click at [425, 177] on div at bounding box center [372, 185] width 744 height 371
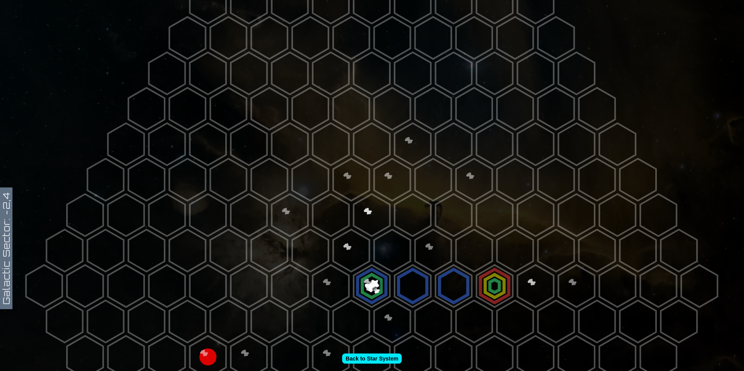
click at [508, 289] on polygon at bounding box center [494, 286] width 36 height 42
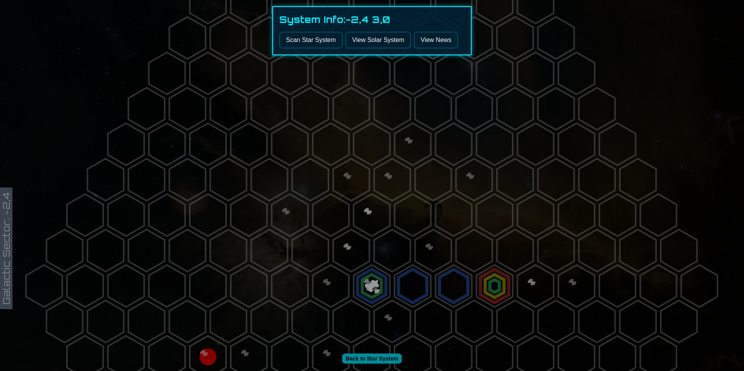
click at [295, 48] on div "System Info: -2,4 3,0 Scan Star System View Solar System View News" at bounding box center [371, 30] width 199 height 49
click at [295, 44] on button "Scan Star System" at bounding box center [310, 40] width 63 height 16
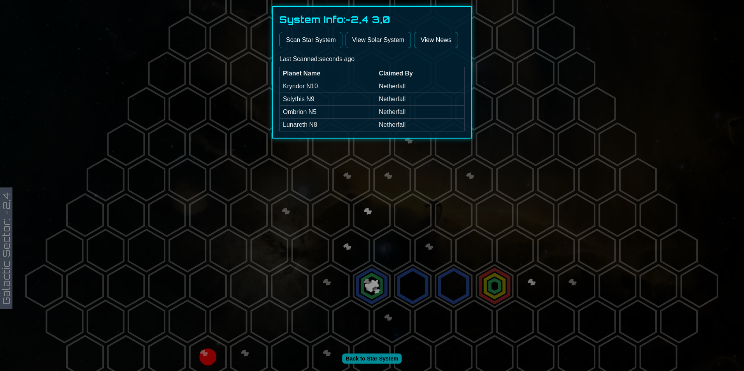
click at [383, 203] on div at bounding box center [372, 185] width 744 height 371
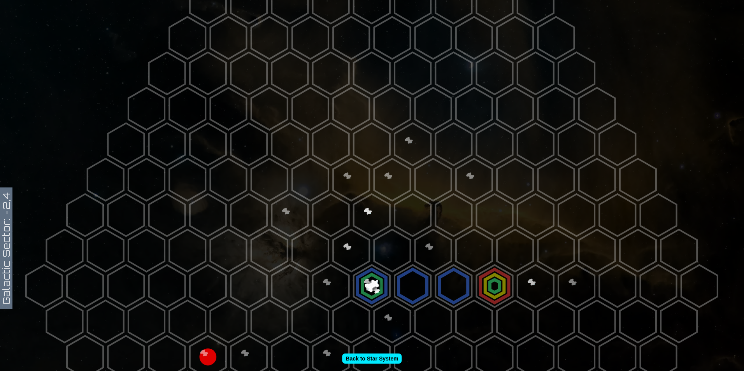
click at [374, 279] on polygon at bounding box center [372, 286] width 36 height 42
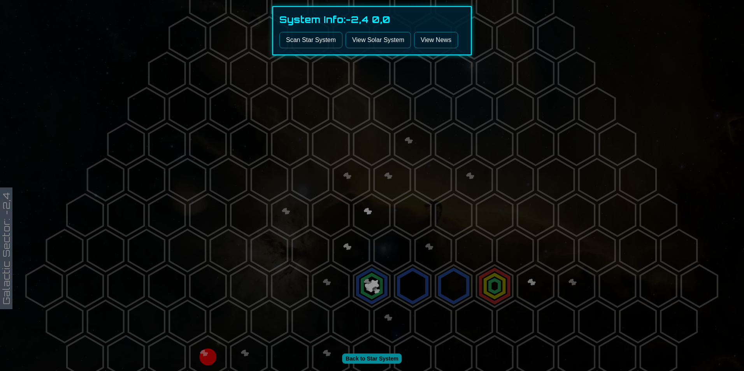
drag, startPoint x: 348, startPoint y: 222, endPoint x: 355, endPoint y: 222, distance: 6.3
click at [351, 222] on div at bounding box center [372, 185] width 744 height 371
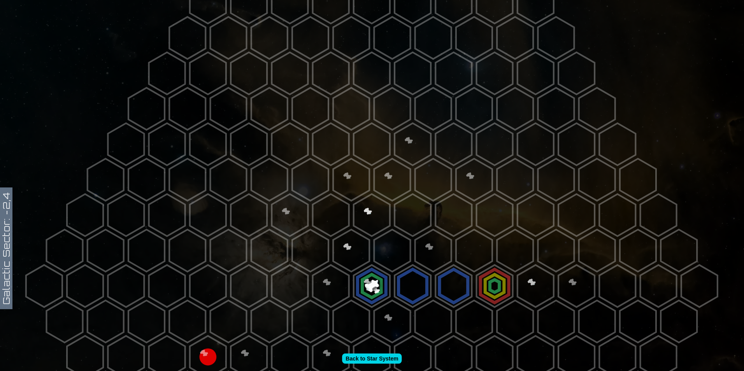
click at [383, 360] on link "Back to Star System" at bounding box center [372, 359] width 60 height 10
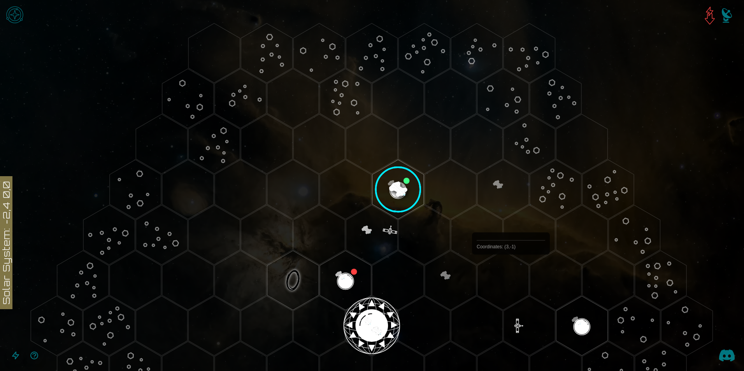
drag, startPoint x: 482, startPoint y: 208, endPoint x: 511, endPoint y: 273, distance: 71.0
click at [511, 273] on icon at bounding box center [372, 326] width 744 height 652
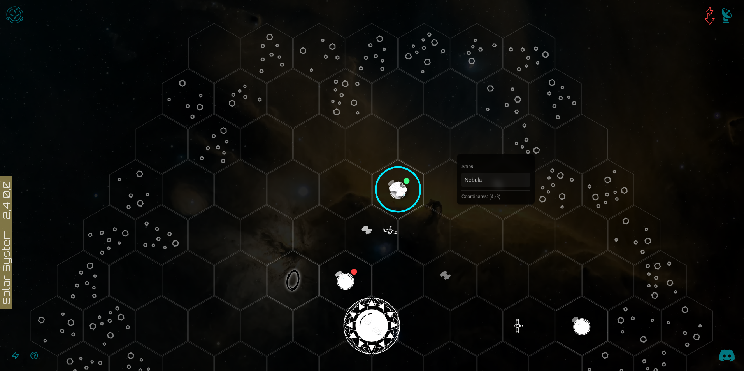
drag, startPoint x: 520, startPoint y: 254, endPoint x: 488, endPoint y: 188, distance: 73.2
drag, startPoint x: 518, startPoint y: 240, endPoint x: 469, endPoint y: 165, distance: 89.8
drag, startPoint x: 469, startPoint y: 165, endPoint x: 648, endPoint y: 160, distance: 179.0
click at [648, 160] on icon at bounding box center [372, 326] width 744 height 652
drag, startPoint x: 683, startPoint y: 222, endPoint x: 653, endPoint y: 123, distance: 103.7
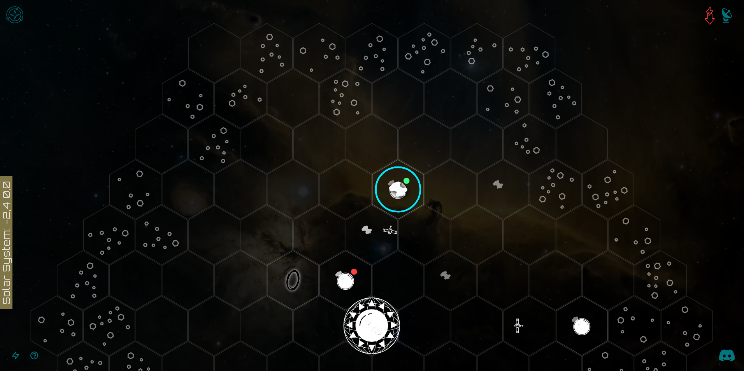
click at [653, 123] on icon at bounding box center [372, 326] width 744 height 652
click at [708, 18] on img at bounding box center [709, 15] width 19 height 19
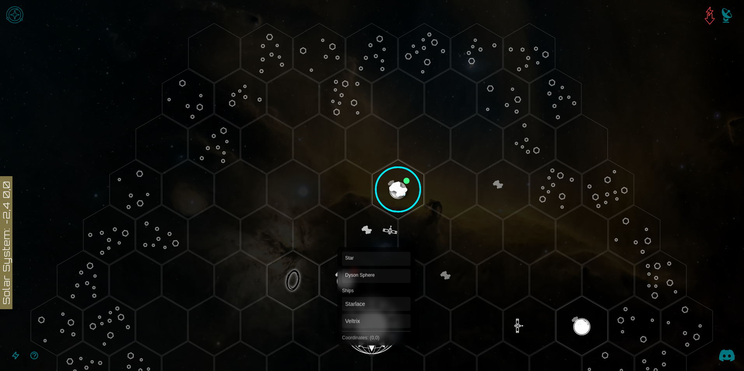
click at [376, 326] on polygon "Hex at coordinates 0,0, clickable" at bounding box center [371, 326] width 51 height 60
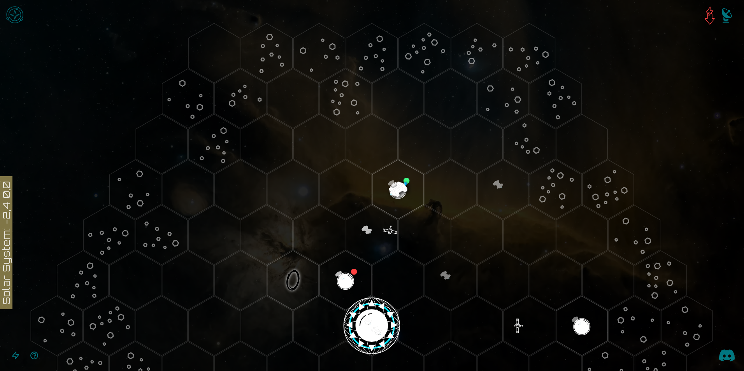
click at [372, 332] on image at bounding box center [371, 326] width 61 height 61
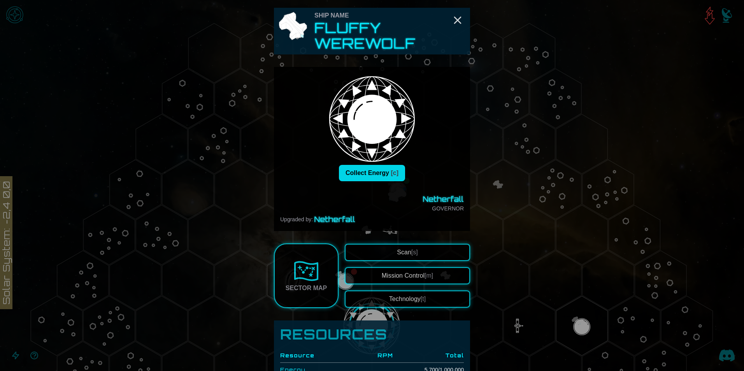
click at [381, 180] on button "Collect Energy [c]" at bounding box center [372, 173] width 66 height 16
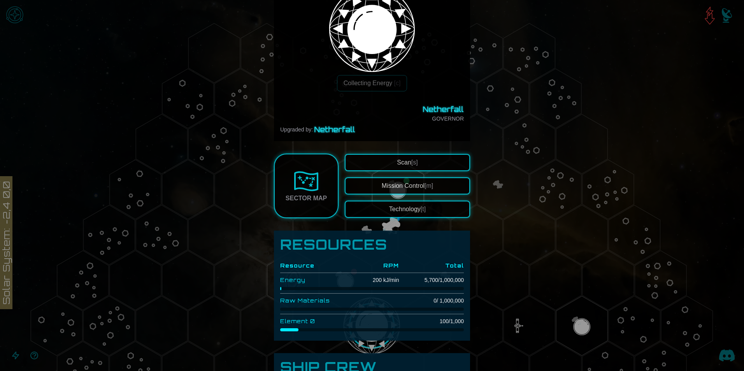
scroll to position [74, 0]
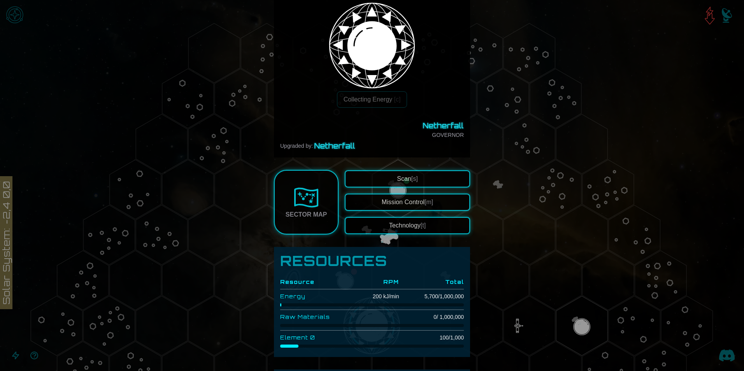
click at [400, 224] on button "Technology [t]" at bounding box center [407, 225] width 125 height 17
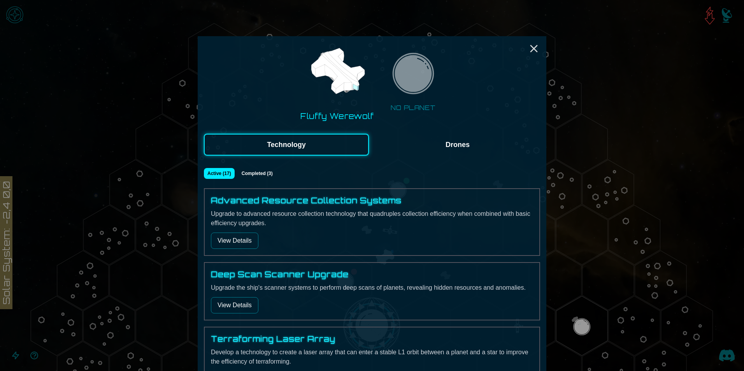
scroll to position [0, 0]
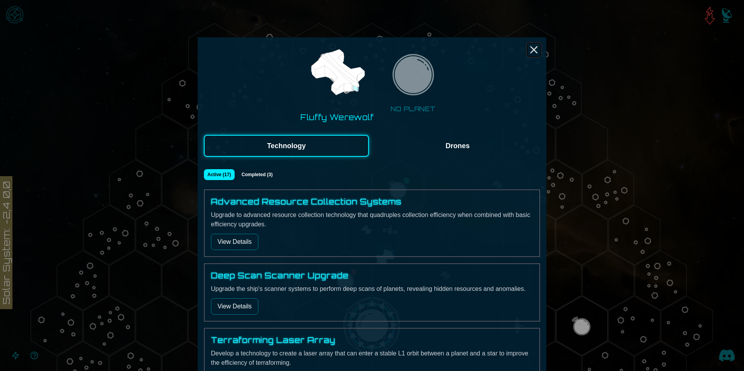
click at [530, 51] on line "Close" at bounding box center [533, 50] width 6 height 6
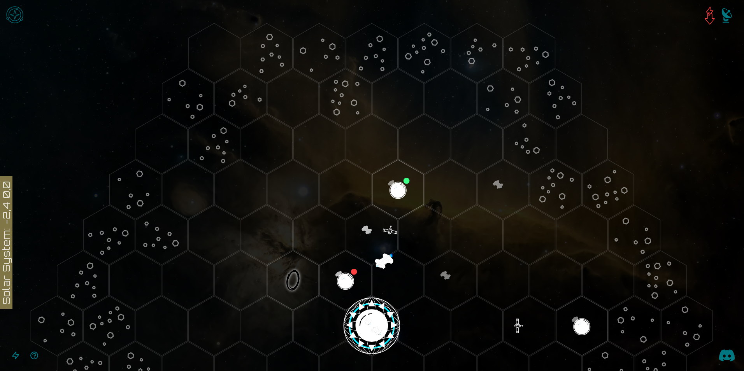
click at [359, 325] on image at bounding box center [371, 326] width 61 height 61
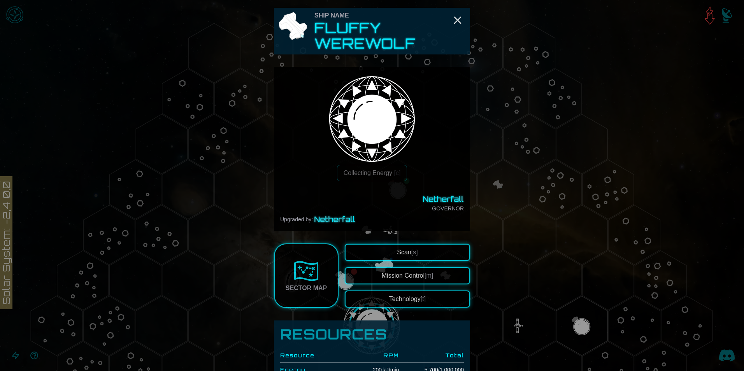
click at [396, 277] on button "Mission Control [m]" at bounding box center [407, 275] width 125 height 17
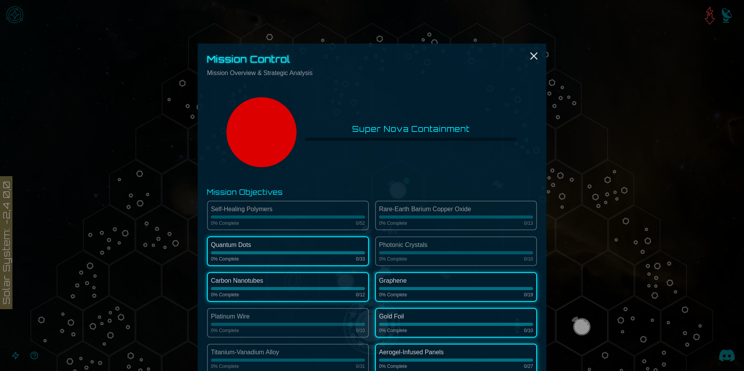
click at [590, 181] on div at bounding box center [372, 185] width 744 height 371
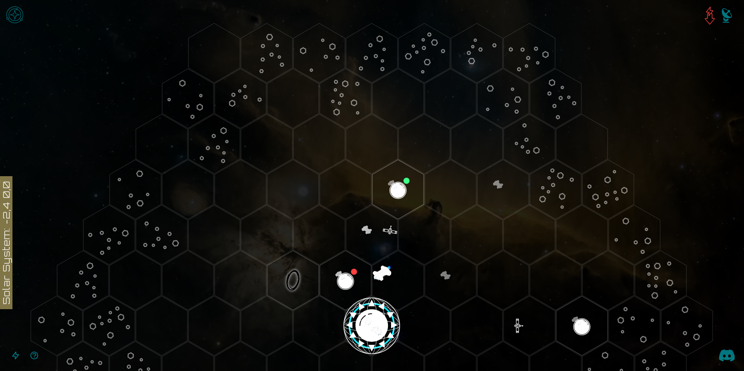
click at [336, 266] on polygon "Hex at coordinates 0,-1, clickable" at bounding box center [345, 280] width 51 height 60
click at [349, 266] on image at bounding box center [345, 280] width 61 height 61
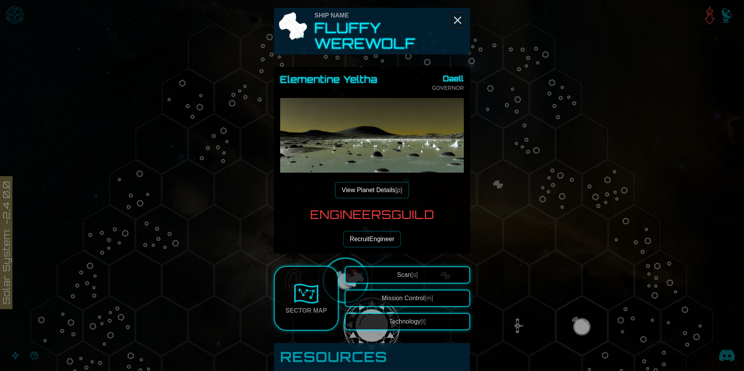
click at [457, 23] on line "Close" at bounding box center [457, 20] width 6 height 6
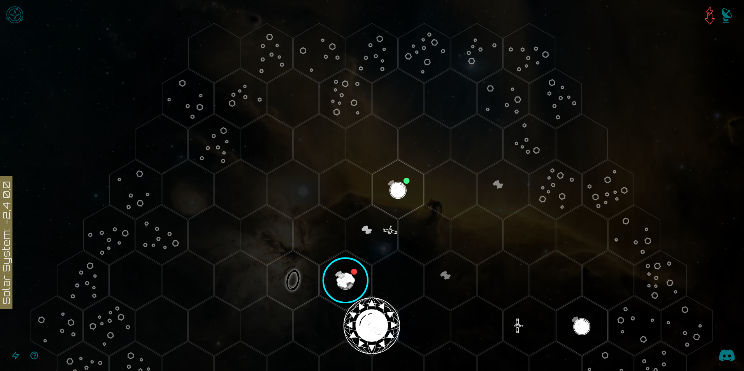
click at [347, 273] on image at bounding box center [345, 280] width 61 height 61
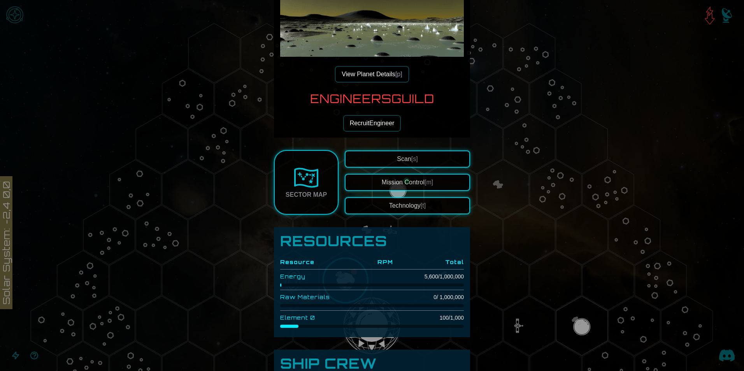
scroll to position [117, 0]
click at [395, 73] on span "[p]" at bounding box center [398, 73] width 7 height 7
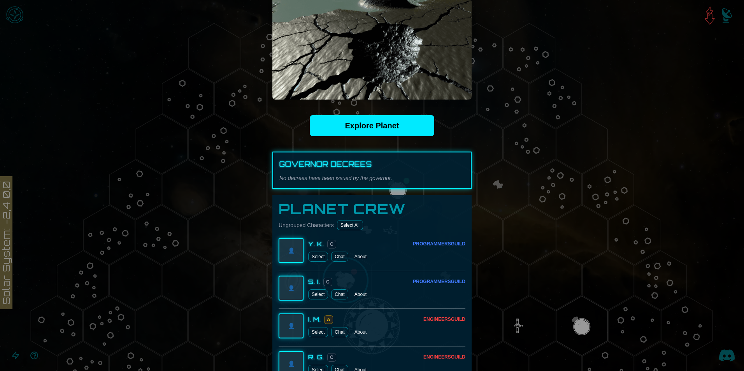
scroll to position [156, 0]
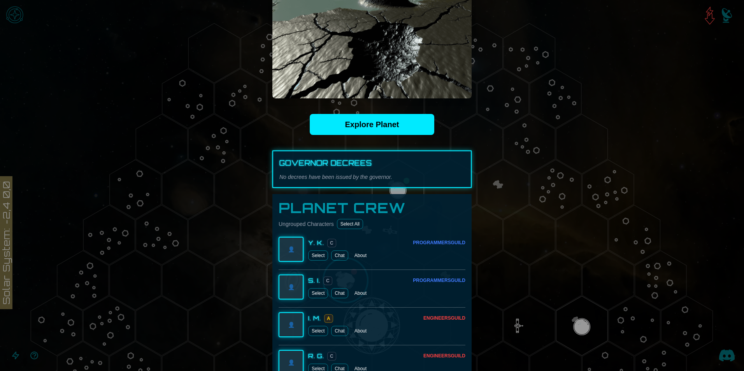
click at [357, 258] on button "About" at bounding box center [360, 255] width 18 height 10
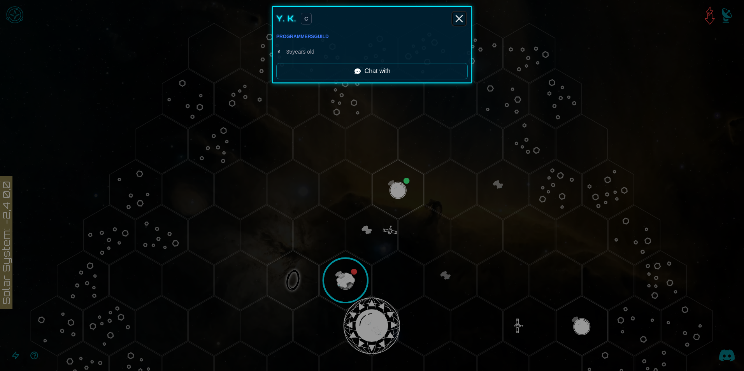
click at [458, 19] on icon "Close" at bounding box center [459, 18] width 12 height 12
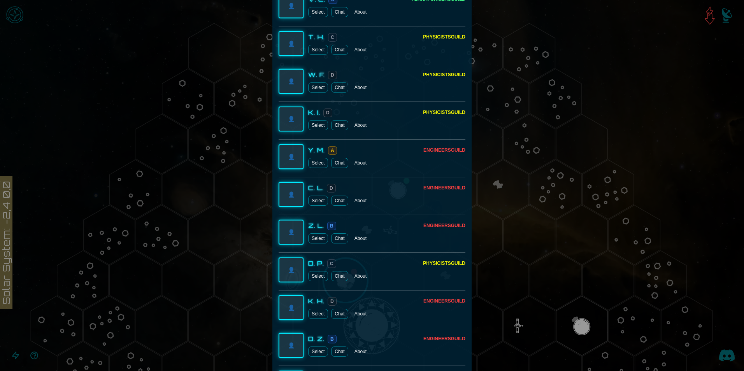
scroll to position [661, 0]
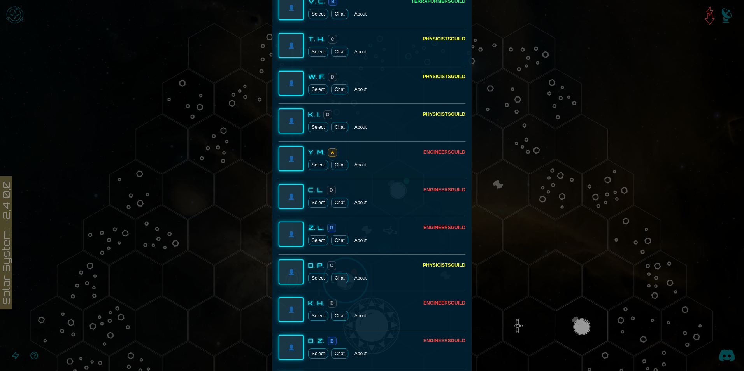
click at [357, 167] on button "About" at bounding box center [360, 165] width 18 height 10
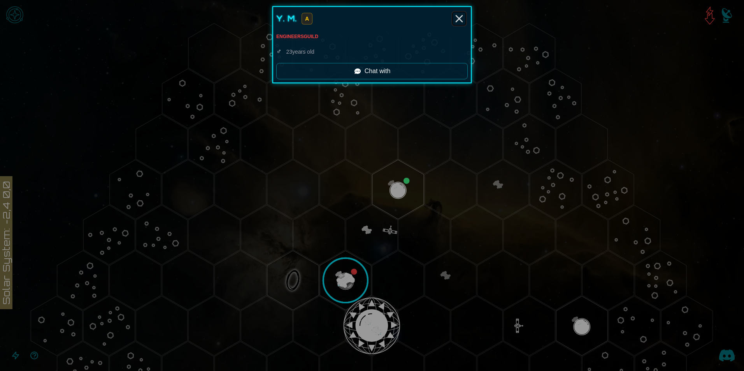
click at [457, 22] on icon "Close" at bounding box center [459, 18] width 12 height 12
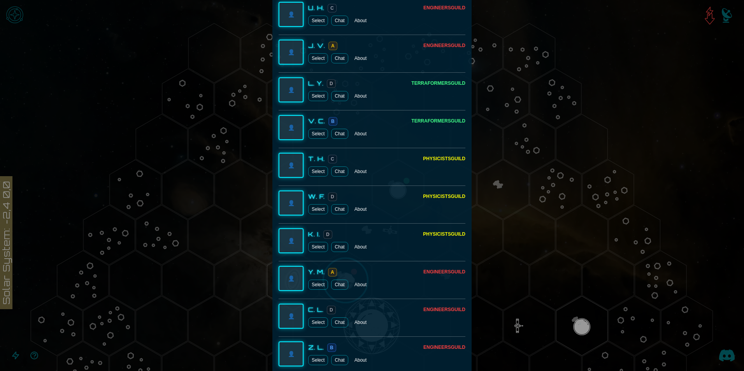
scroll to position [544, 0]
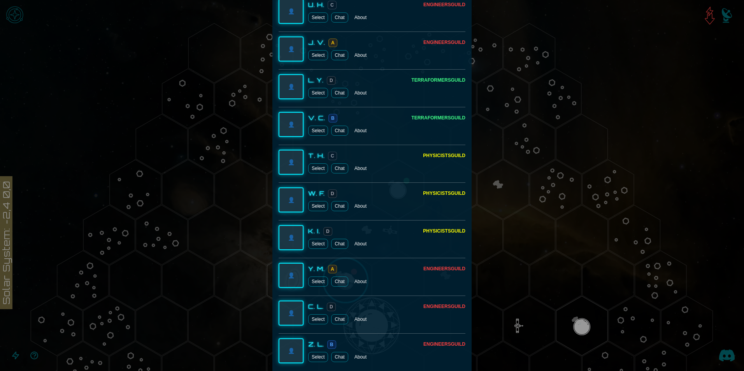
click at [313, 281] on button "Select" at bounding box center [318, 282] width 20 height 10
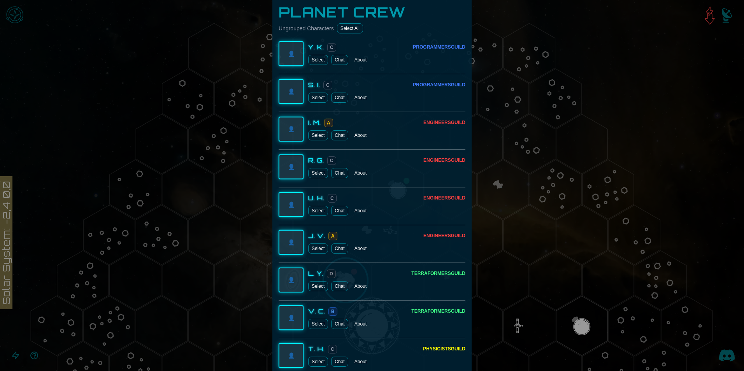
scroll to position [350, 0]
click at [317, 138] on button "Select" at bounding box center [318, 136] width 20 height 10
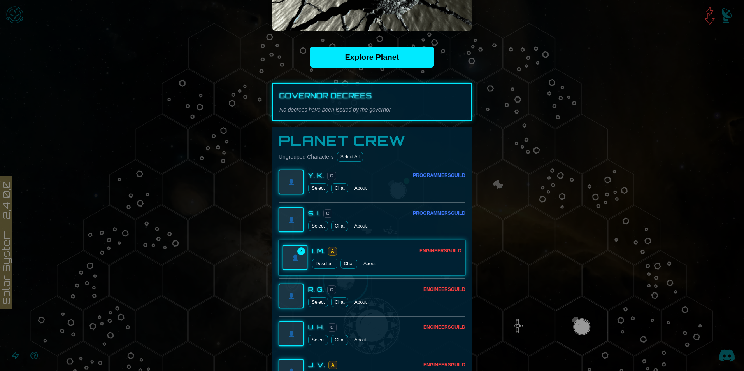
scroll to position [194, 0]
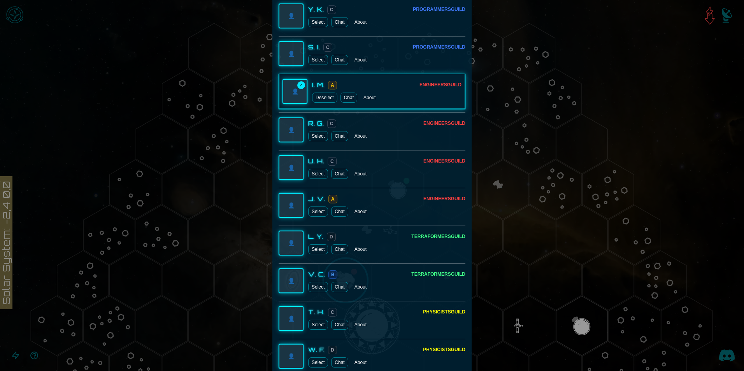
drag, startPoint x: 313, startPoint y: 212, endPoint x: 361, endPoint y: 229, distance: 50.6
click at [313, 212] on button "Select" at bounding box center [318, 212] width 20 height 10
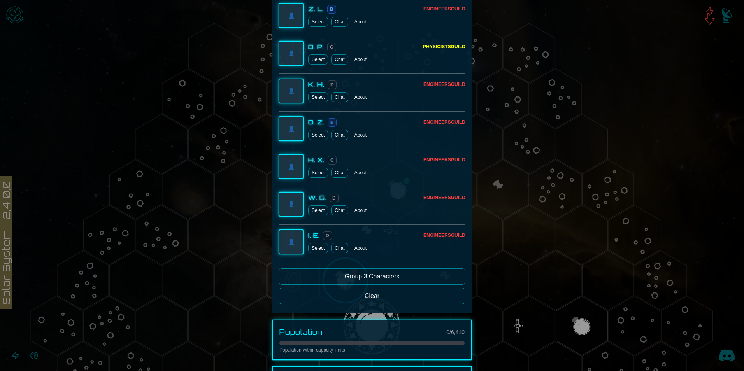
scroll to position [933, 0]
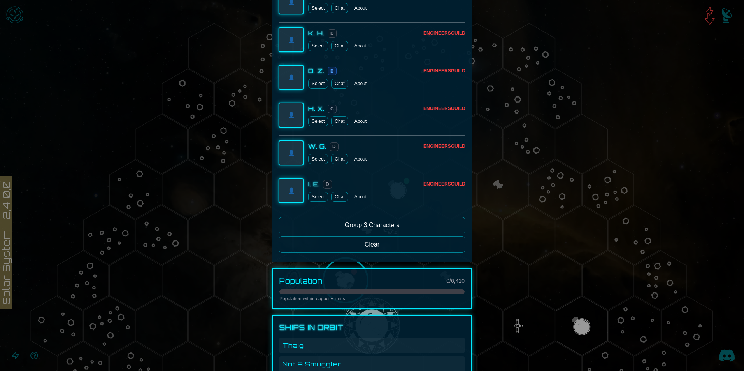
click at [380, 228] on button "Group 3 Characters" at bounding box center [371, 225] width 187 height 16
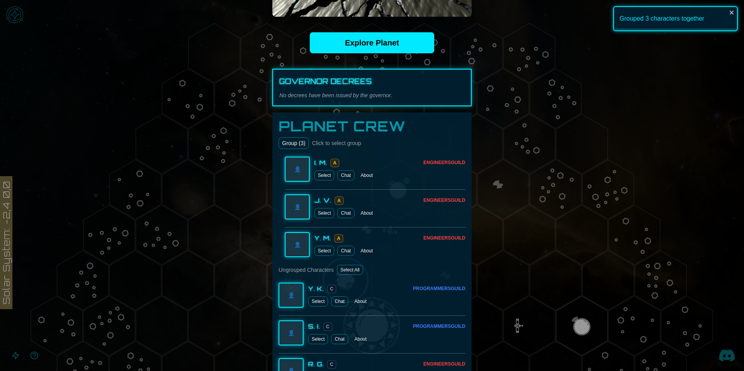
scroll to position [194, 0]
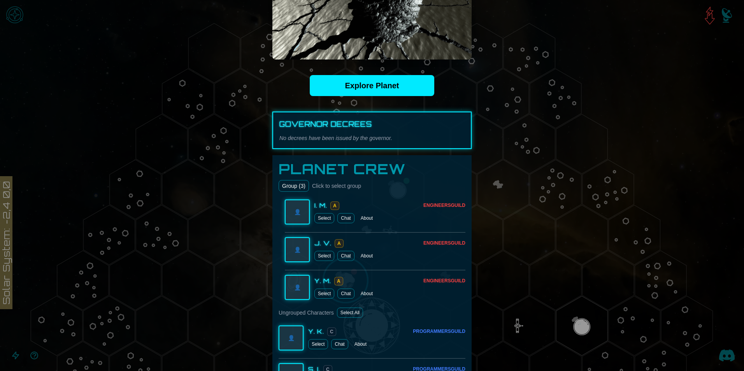
click at [296, 188] on button "Group ( 3 )" at bounding box center [293, 186] width 30 height 12
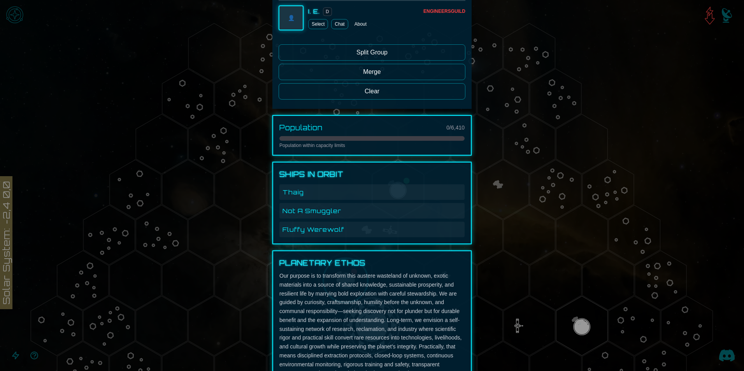
scroll to position [1087, 0]
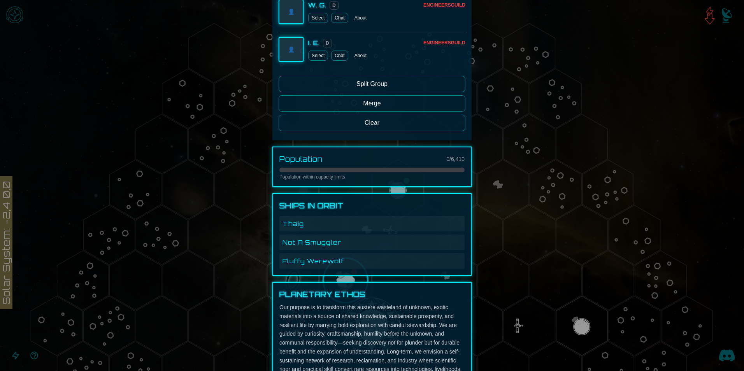
click at [345, 168] on div at bounding box center [371, 170] width 185 height 5
click at [309, 224] on div "Thaig" at bounding box center [371, 224] width 185 height 16
click at [508, 214] on div at bounding box center [372, 185] width 744 height 371
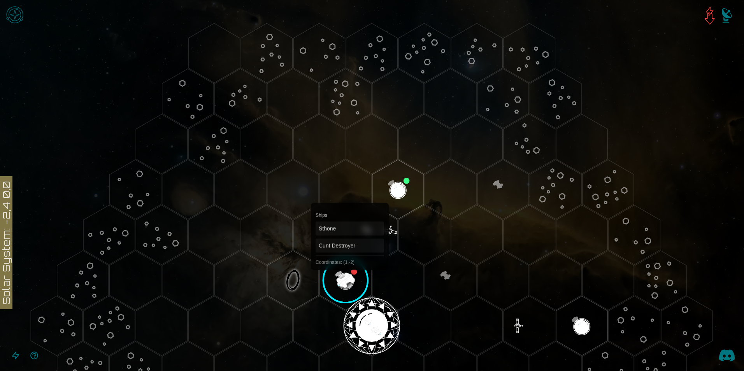
click at [349, 268] on image at bounding box center [345, 280] width 61 height 61
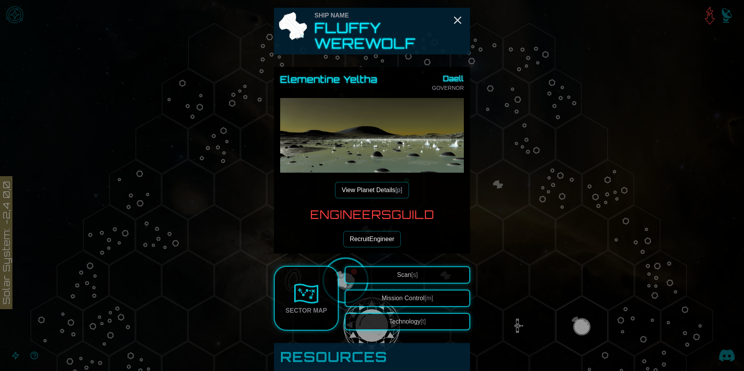
click at [369, 238] on button "Recruit Engineer" at bounding box center [372, 239] width 58 height 16
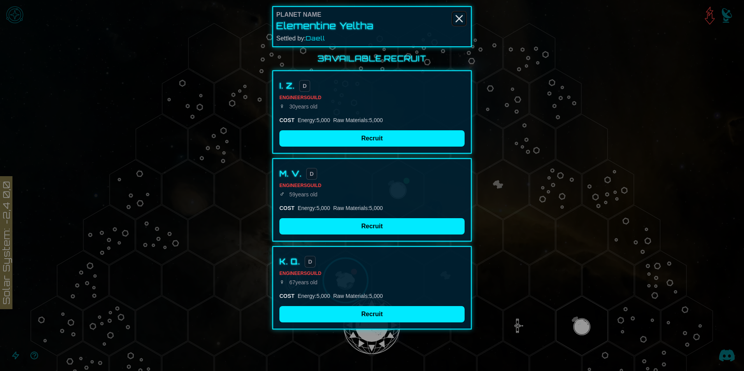
click at [459, 16] on icon "Close" at bounding box center [459, 18] width 12 height 12
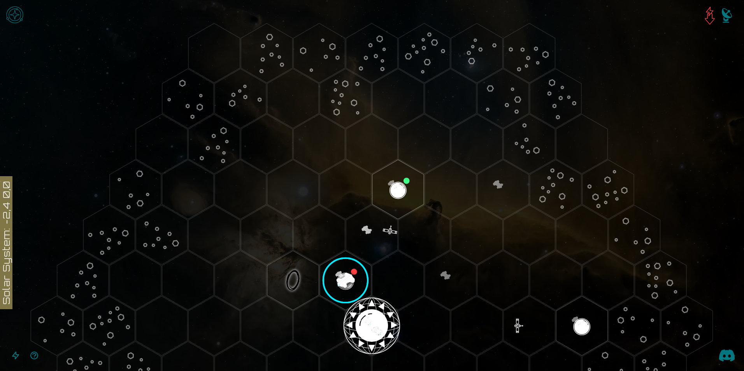
click at [342, 284] on image at bounding box center [345, 280] width 61 height 61
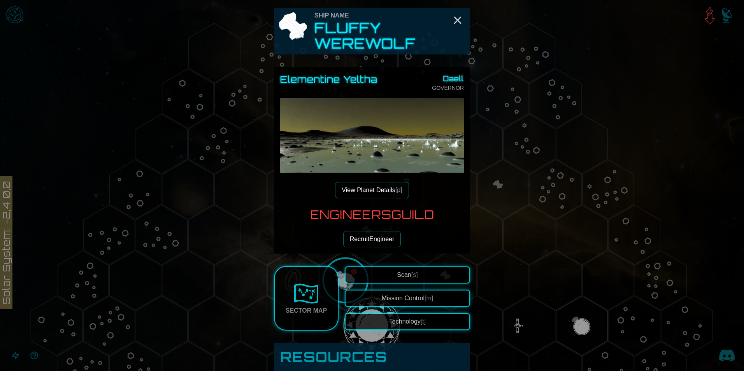
click at [364, 245] on button "Recruit Engineer" at bounding box center [372, 239] width 58 height 16
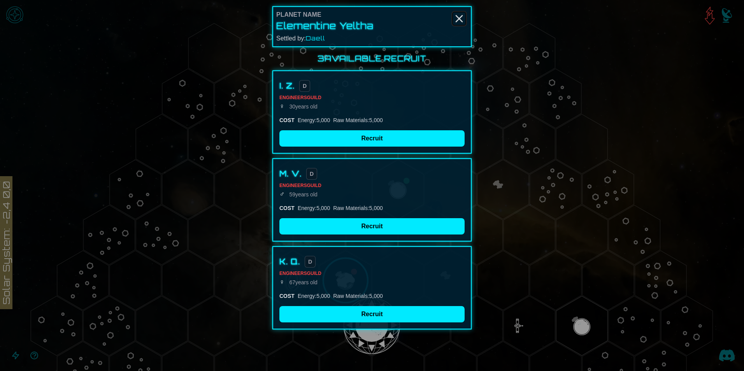
click at [457, 15] on icon "Close" at bounding box center [459, 18] width 12 height 12
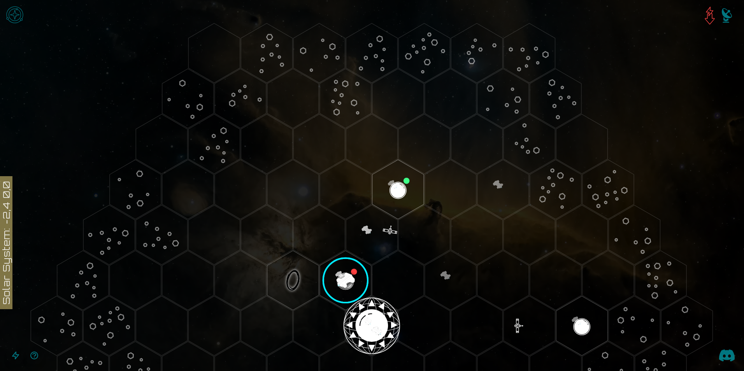
click at [340, 267] on image at bounding box center [345, 280] width 61 height 61
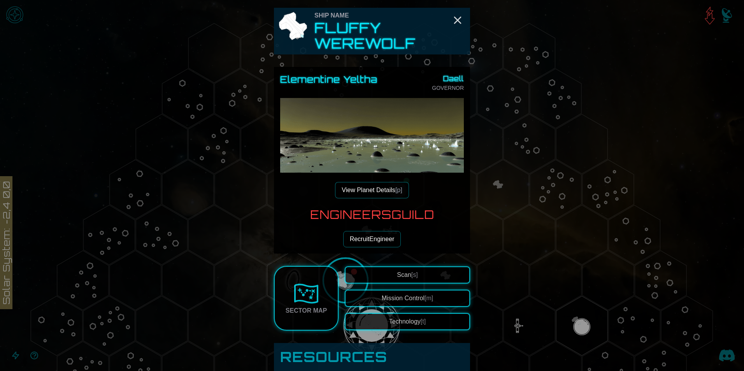
click at [366, 236] on button "Recruit Engineer" at bounding box center [372, 239] width 58 height 16
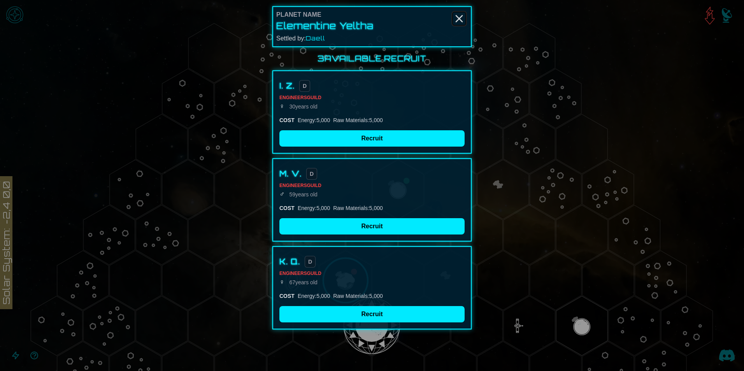
click at [461, 21] on line "Close" at bounding box center [459, 19] width 6 height 6
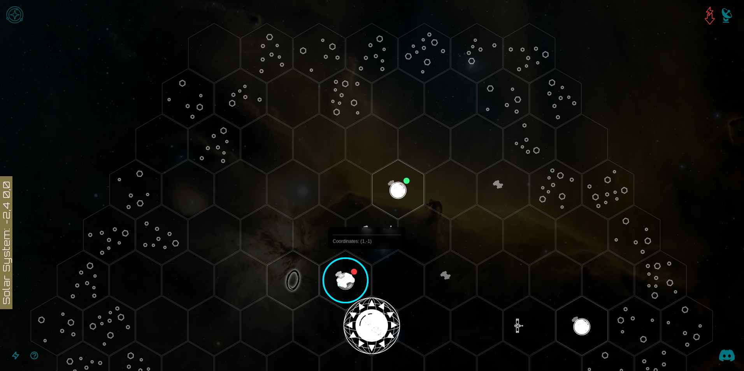
click at [357, 279] on image at bounding box center [345, 280] width 61 height 61
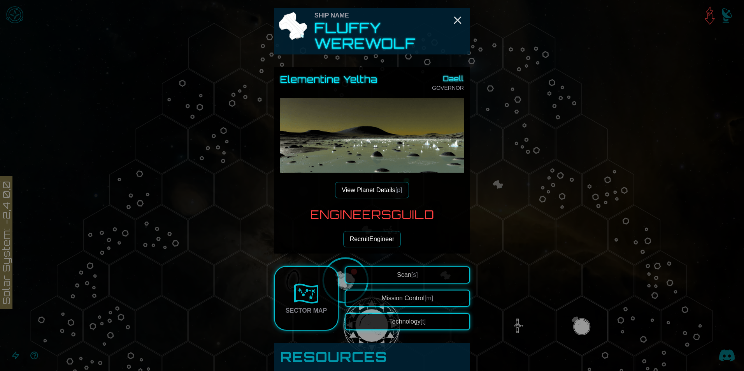
click at [368, 241] on button "Recruit Engineer" at bounding box center [372, 239] width 58 height 16
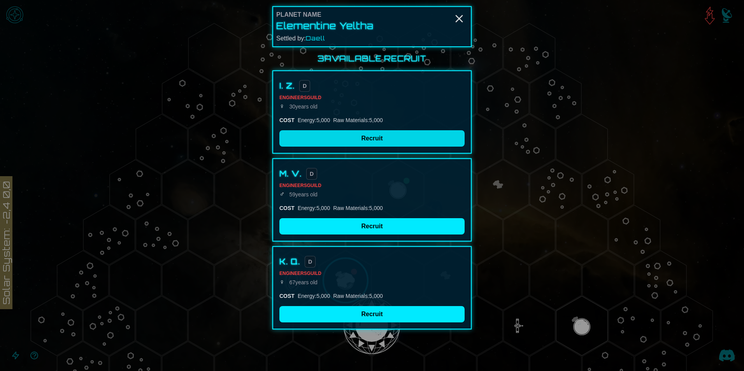
click at [361, 137] on button "Recruit" at bounding box center [371, 138] width 185 height 16
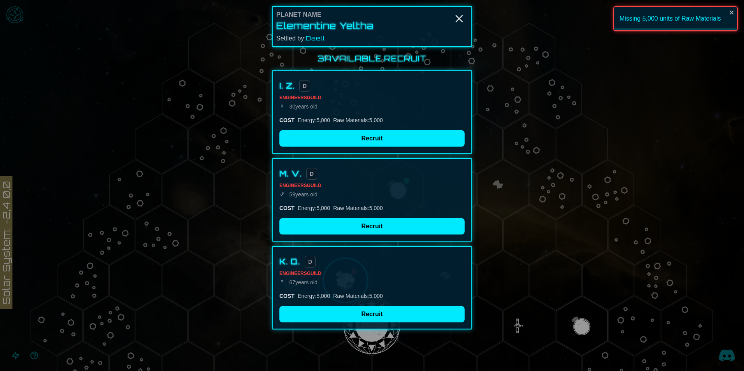
click at [449, 19] on div "Planet Name" at bounding box center [371, 14] width 191 height 9
click at [459, 19] on line "Close" at bounding box center [459, 19] width 6 height 6
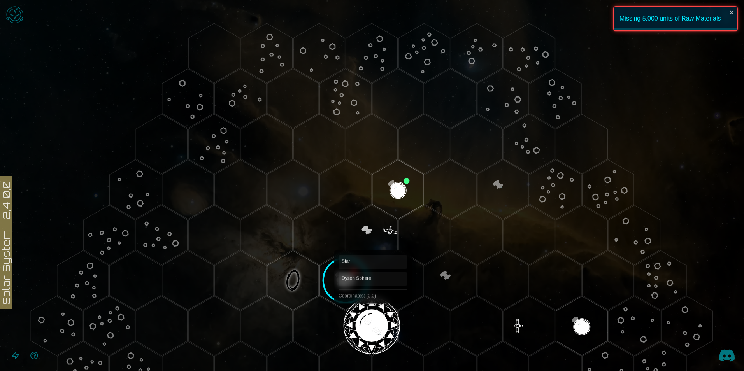
click at [368, 332] on polygon "Hex at coordinates 0,0, clickable" at bounding box center [371, 326] width 51 height 60
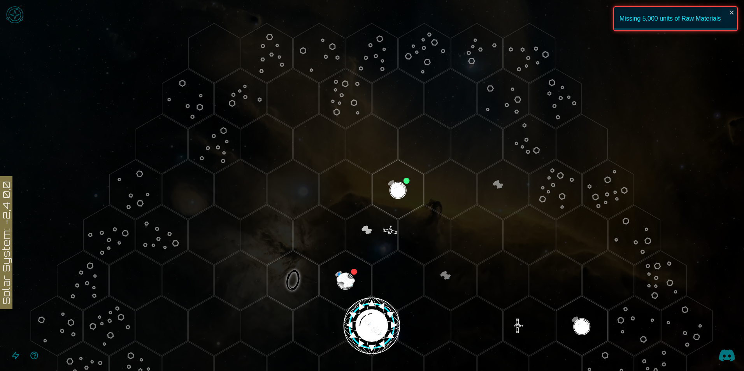
click at [367, 326] on image at bounding box center [371, 326] width 61 height 61
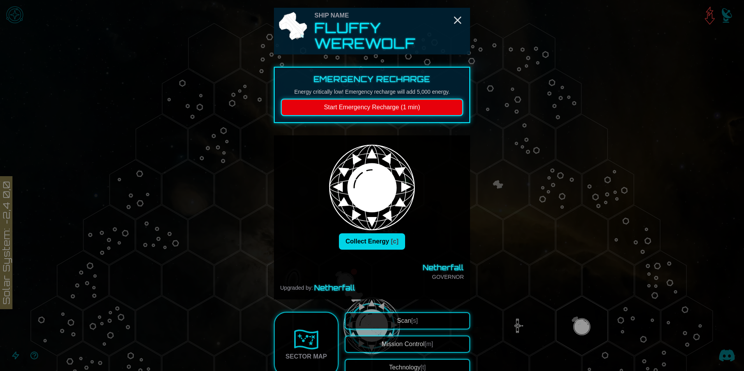
click at [376, 245] on button "Collect Energy [c]" at bounding box center [372, 241] width 66 height 16
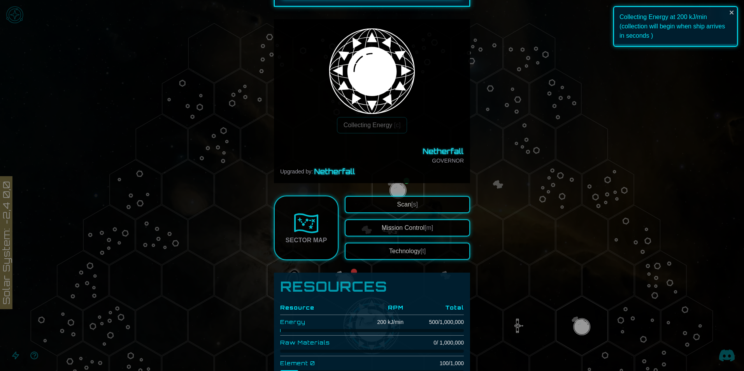
scroll to position [117, 0]
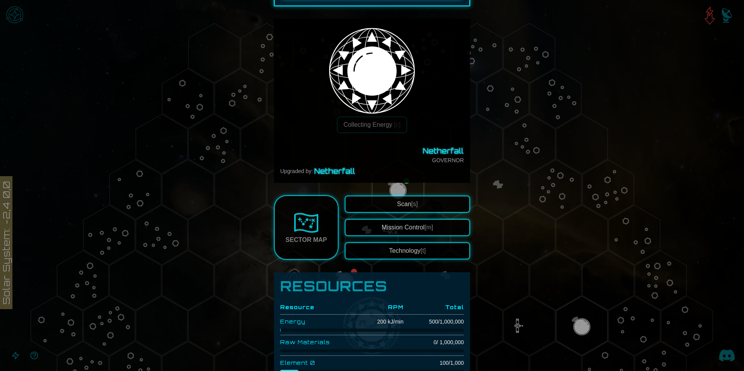
click at [515, 249] on div at bounding box center [372, 185] width 744 height 371
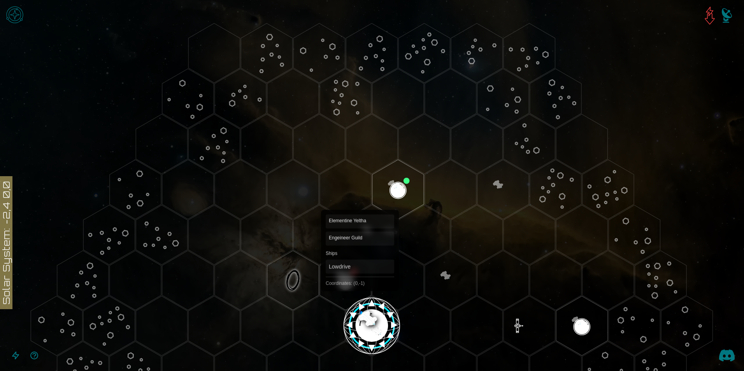
click at [348, 278] on polygon "Hex at coordinates 0,-1, clickable" at bounding box center [345, 280] width 51 height 60
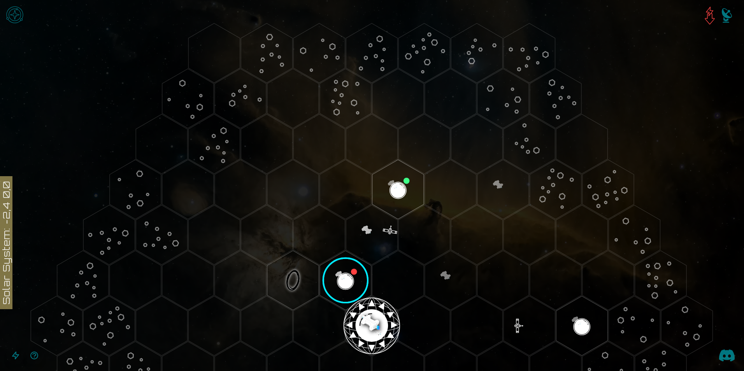
click at [347, 278] on image at bounding box center [345, 280] width 61 height 61
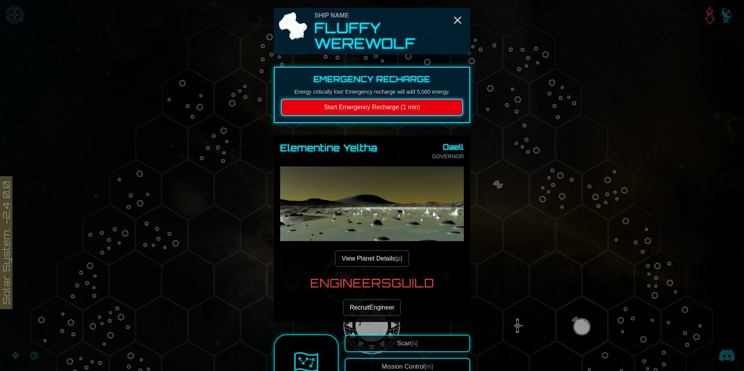
click at [528, 227] on div at bounding box center [372, 185] width 744 height 371
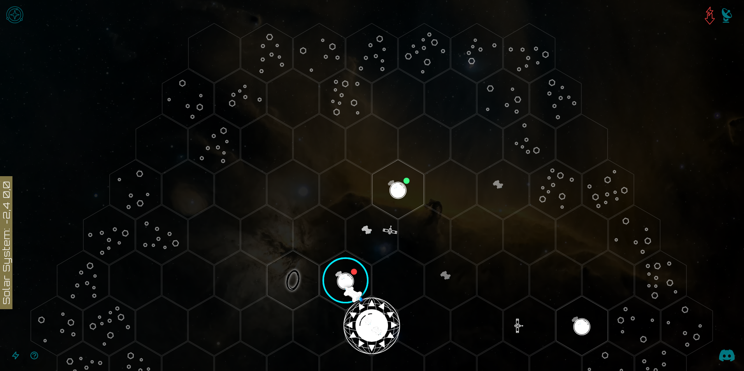
click at [373, 239] on polygon "Hex at coordinates 1,-2, clickable" at bounding box center [371, 235] width 51 height 60
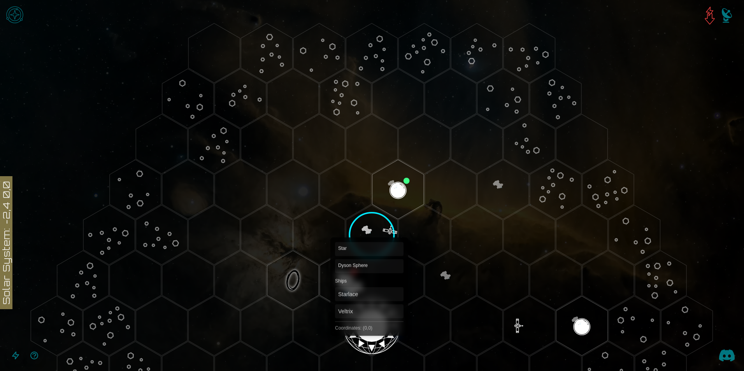
drag, startPoint x: 368, startPoint y: 317, endPoint x: 378, endPoint y: 316, distance: 9.8
click at [371, 318] on polygon "Hex at coordinates 0,0, clickable" at bounding box center [371, 326] width 51 height 60
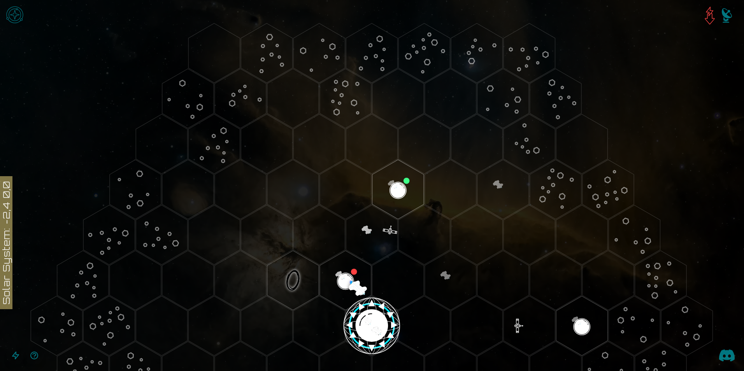
click at [359, 321] on image at bounding box center [371, 326] width 61 height 61
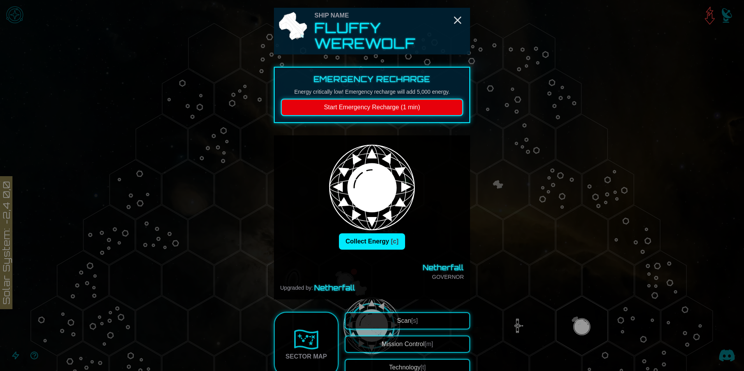
click at [359, 321] on div "Ship Name Fluffy Werewolf Emergency Recharge Energy critically low! Emergency r…" at bounding box center [372, 299] width 196 height 583
drag, startPoint x: 359, startPoint y: 321, endPoint x: 372, endPoint y: 244, distance: 78.1
click at [372, 244] on button "Collect Energy [c]" at bounding box center [372, 241] width 66 height 16
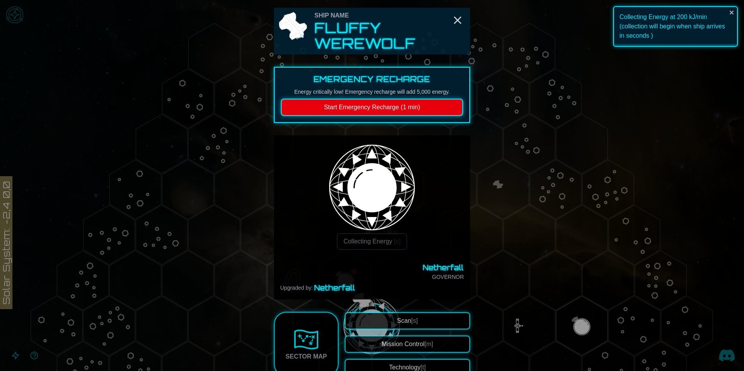
drag, startPoint x: 372, startPoint y: 244, endPoint x: 442, endPoint y: 212, distance: 76.7
click at [442, 212] on div "Collecting Energy [c] Netherfall GOVERNOR Upgraded by: Netherfall" at bounding box center [372, 218] width 184 height 152
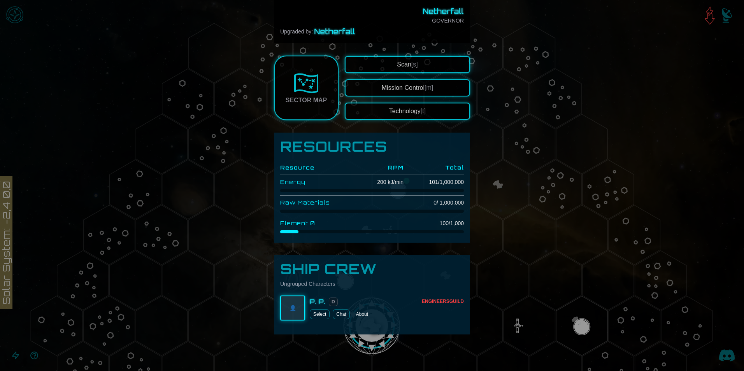
scroll to position [259, 0]
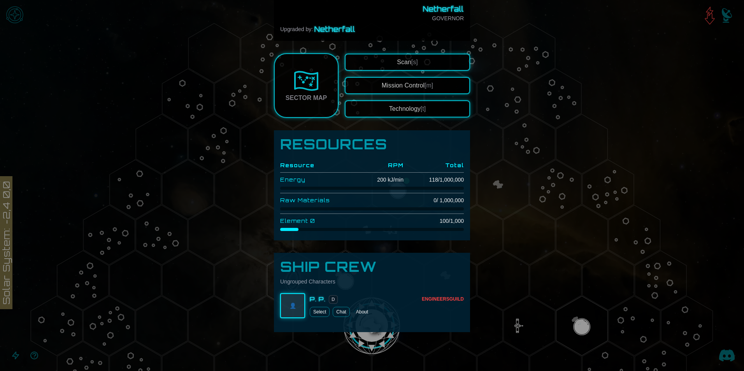
click at [360, 311] on button "About" at bounding box center [362, 312] width 18 height 10
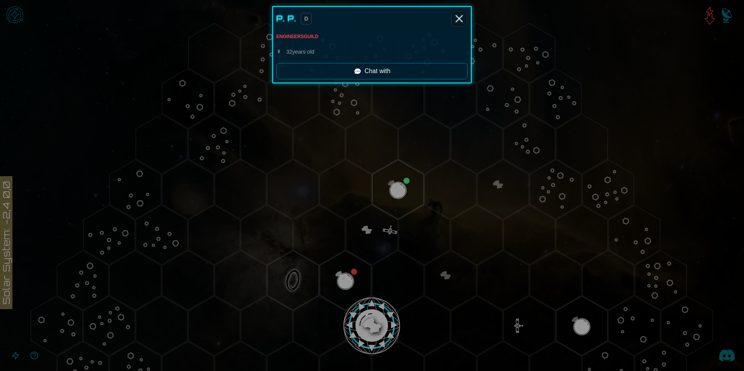
click at [459, 21] on icon "Close" at bounding box center [459, 18] width 12 height 12
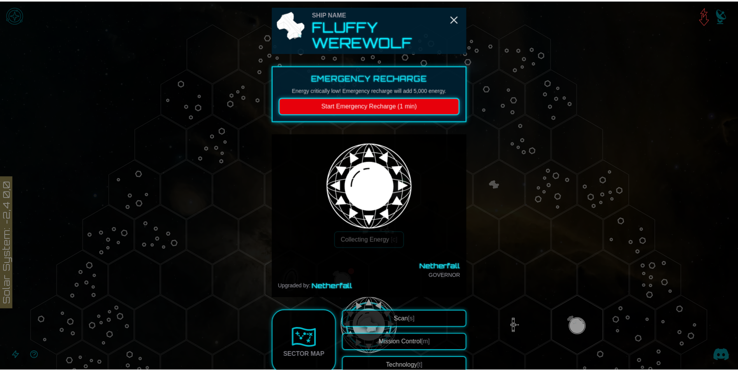
scroll to position [0, 0]
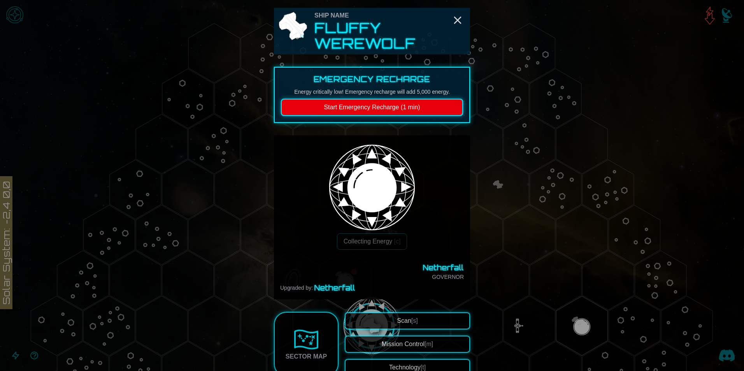
click at [669, 24] on div at bounding box center [372, 185] width 744 height 371
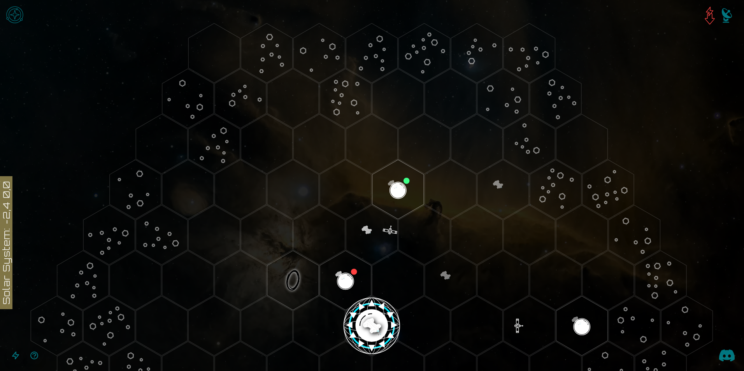
click at [724, 19] on img "Notifications" at bounding box center [726, 17] width 31 height 31
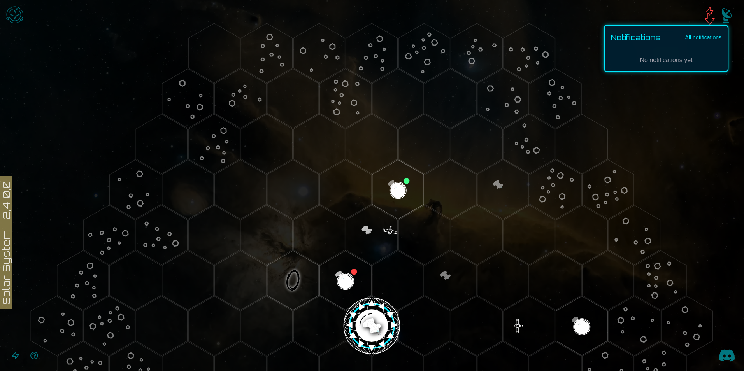
click at [17, 19] on img "Open game menu" at bounding box center [14, 14] width 23 height 23
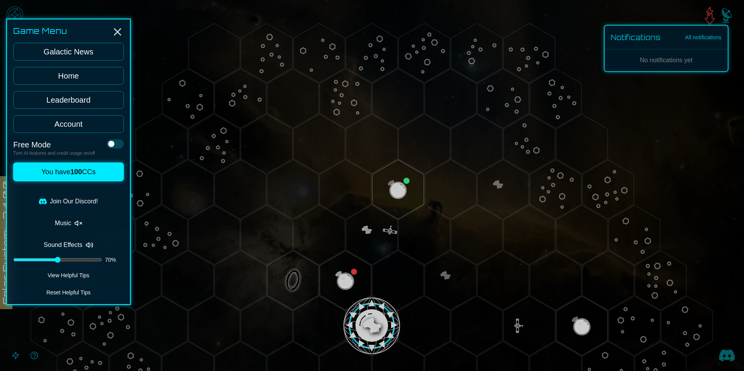
click at [88, 123] on link "Account" at bounding box center [68, 124] width 110 height 18
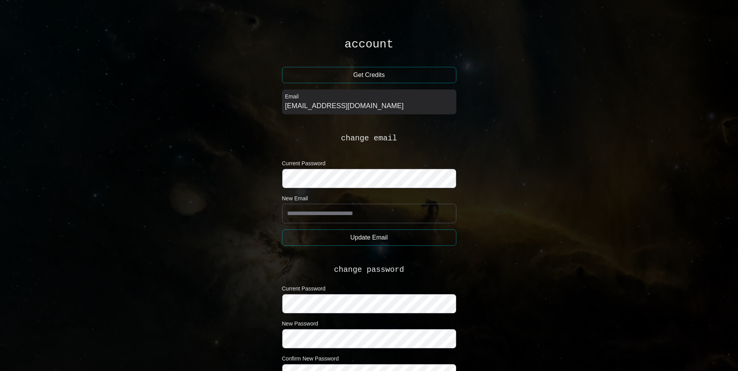
drag, startPoint x: 598, startPoint y: 34, endPoint x: 549, endPoint y: 30, distance: 48.7
click at [598, 33] on main "account Get Credits Email [EMAIL_ADDRESS][DOMAIN_NAME] change email Current Pas…" at bounding box center [369, 239] width 738 height 478
drag, startPoint x: 222, startPoint y: 27, endPoint x: 201, endPoint y: 30, distance: 20.7
click at [221, 27] on main "account Get Credits Email [EMAIL_ADDRESS][DOMAIN_NAME] change email Current Pas…" at bounding box center [369, 239] width 738 height 478
click at [25, 28] on main "account Get Credits Email [EMAIL_ADDRESS][DOMAIN_NAME] change email Current Pas…" at bounding box center [369, 239] width 738 height 478
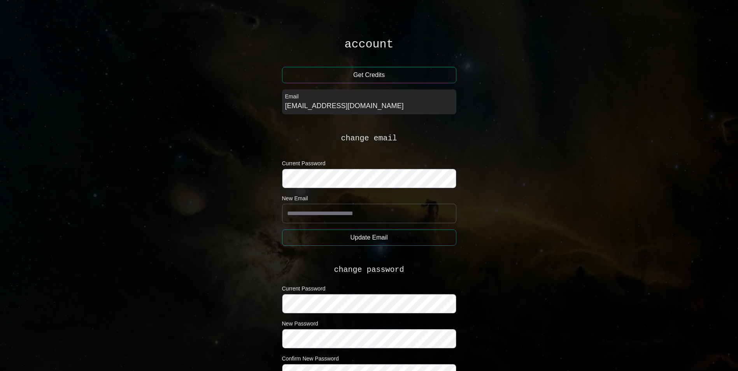
click at [354, 81] on button "Get Credits" at bounding box center [369, 75] width 174 height 16
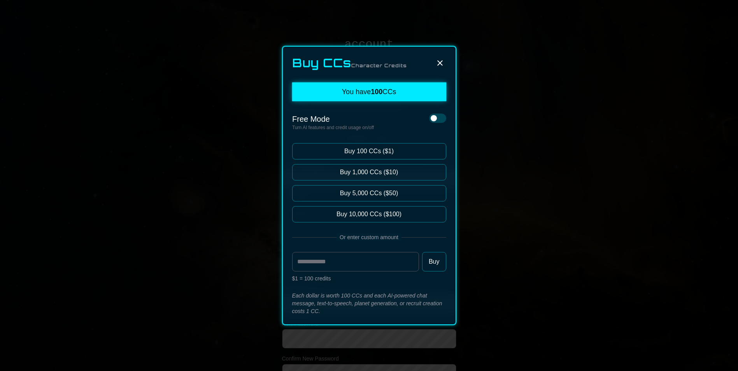
drag, startPoint x: 448, startPoint y: 57, endPoint x: 439, endPoint y: 63, distance: 11.0
click at [448, 57] on div "Buy CCs Character Credits You have 100 CCs Free Mode Turn AI features and credi…" at bounding box center [369, 185] width 174 height 279
click at [439, 63] on icon at bounding box center [439, 62] width 9 height 9
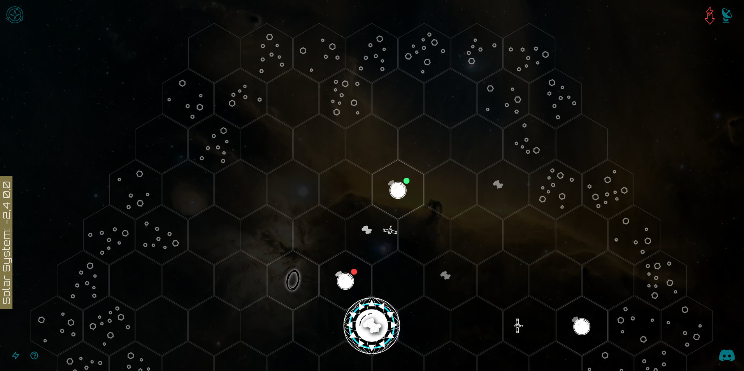
click at [18, 9] on img "Open game menu" at bounding box center [14, 14] width 23 height 23
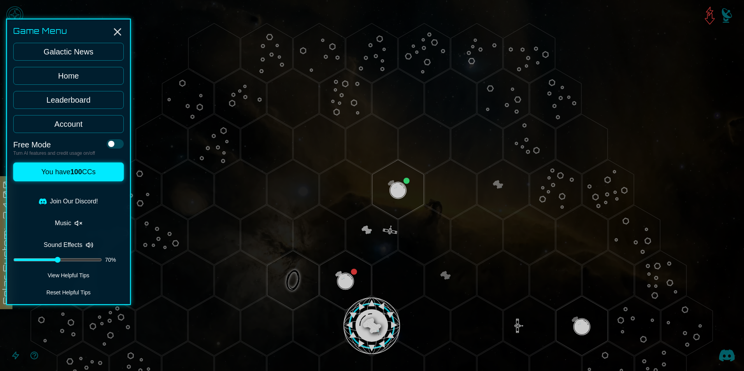
click at [82, 99] on link "Leaderboard" at bounding box center [68, 100] width 110 height 18
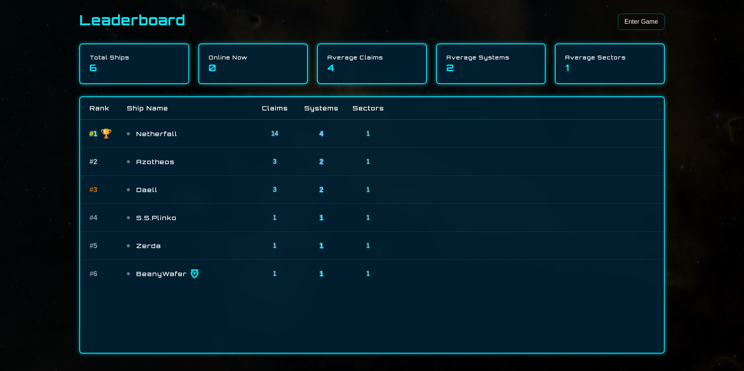
click at [590, 58] on div "Average Sectors" at bounding box center [609, 58] width 89 height 8
click at [335, 61] on div "Average Claims" at bounding box center [371, 58] width 89 height 8
click at [650, 17] on link "Enter Game" at bounding box center [641, 22] width 47 height 16
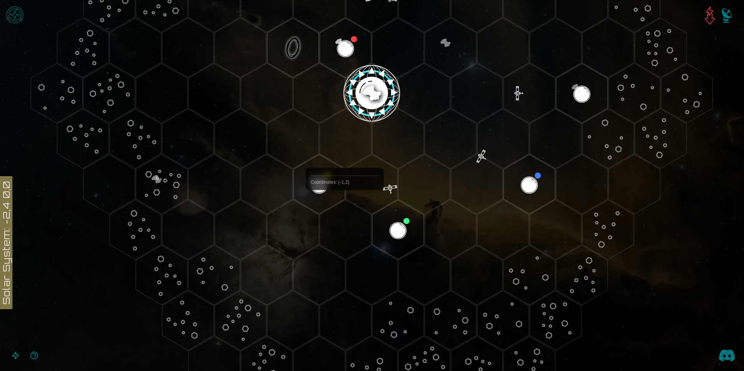
scroll to position [233, 0]
click at [324, 186] on polygon "Hex at coordinates -2,2, clickable" at bounding box center [318, 184] width 51 height 60
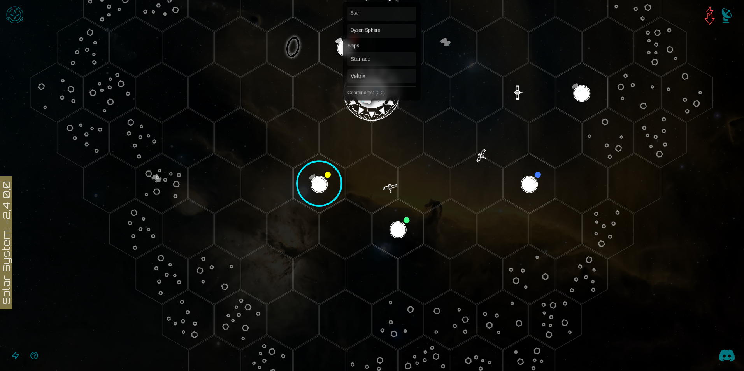
click at [378, 82] on polygon "Hex at coordinates 0,0, clickable" at bounding box center [371, 93] width 51 height 60
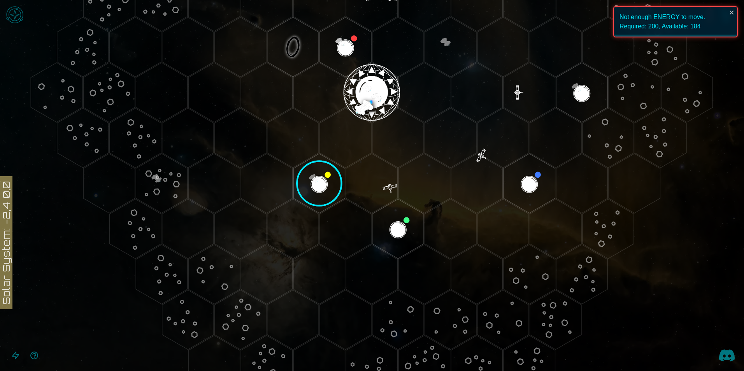
click at [377, 86] on polygon "Hex at coordinates 0,0, clickable" at bounding box center [371, 93] width 51 height 60
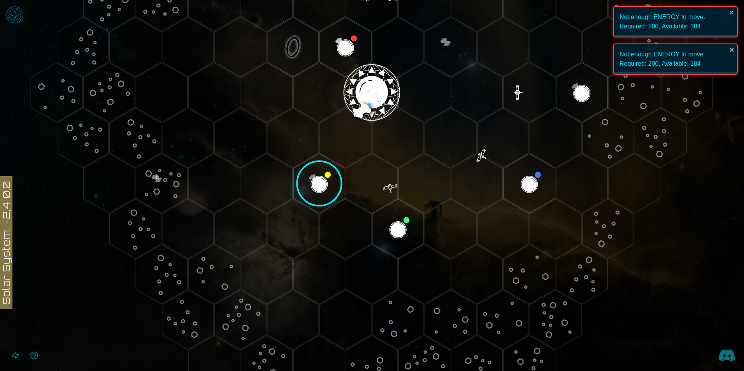
click at [383, 86] on polygon "Hex at coordinates 0,0, clickable" at bounding box center [371, 93] width 51 height 60
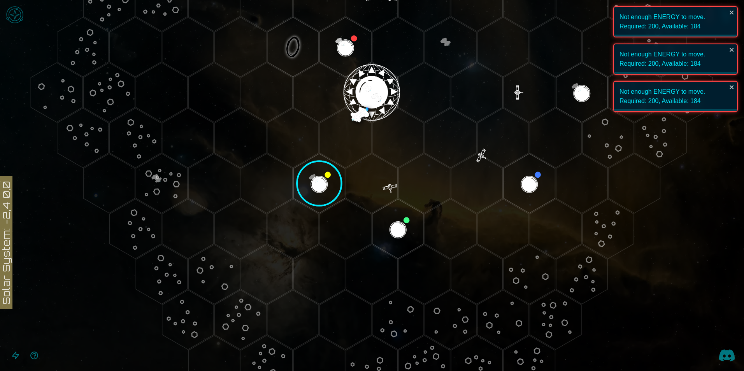
click at [383, 86] on polygon "Hex at coordinates 0,0, clickable" at bounding box center [371, 93] width 51 height 60
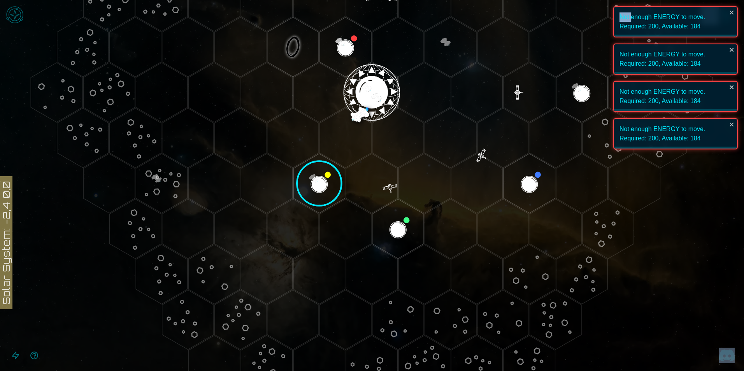
click at [383, 86] on polygon "Hex at coordinates 0,0, clickable" at bounding box center [371, 93] width 51 height 60
drag, startPoint x: 383, startPoint y: 86, endPoint x: 358, endPoint y: 120, distance: 42.8
click at [358, 120] on polygon "Hex at coordinates -1,1, clickable" at bounding box center [345, 138] width 51 height 60
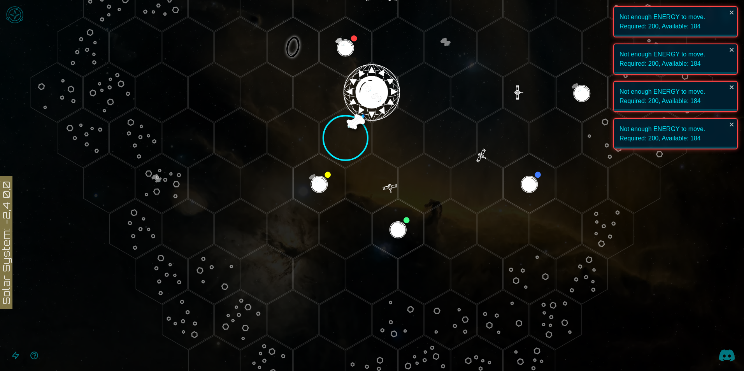
click at [356, 118] on polygon "Hex at coordinates -1,1, clickable" at bounding box center [345, 138] width 51 height 60
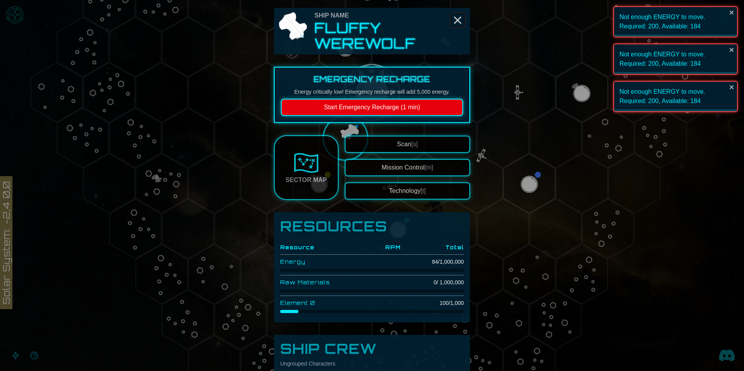
click at [455, 22] on icon "Close" at bounding box center [457, 20] width 12 height 12
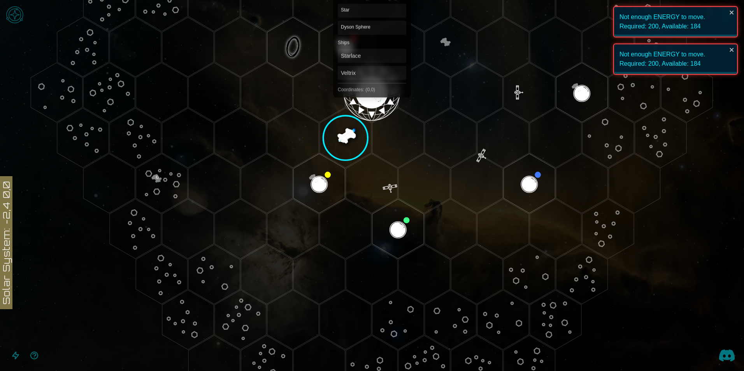
click at [369, 79] on polygon "Hex at coordinates 0,0, clickable" at bounding box center [371, 93] width 51 height 60
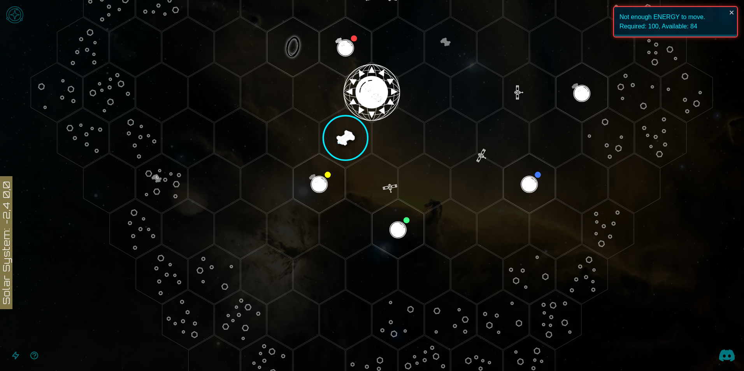
click at [369, 84] on polygon "Hex at coordinates 0,0, clickable" at bounding box center [371, 93] width 51 height 60
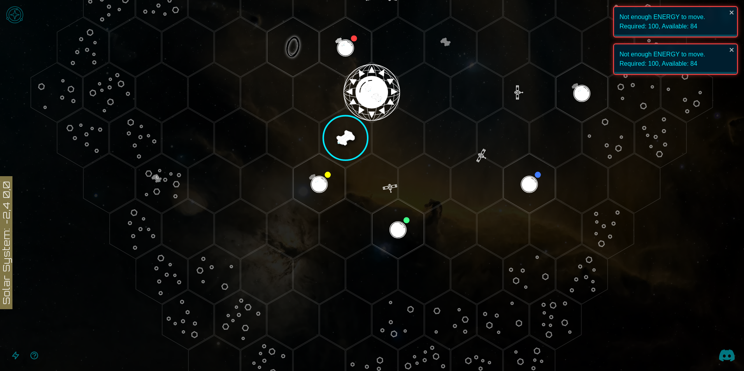
click at [369, 84] on polygon "Hex at coordinates 0,0, clickable" at bounding box center [371, 93] width 51 height 60
click at [339, 135] on polygon "Hex at coordinates -1,1, clickable" at bounding box center [345, 138] width 51 height 60
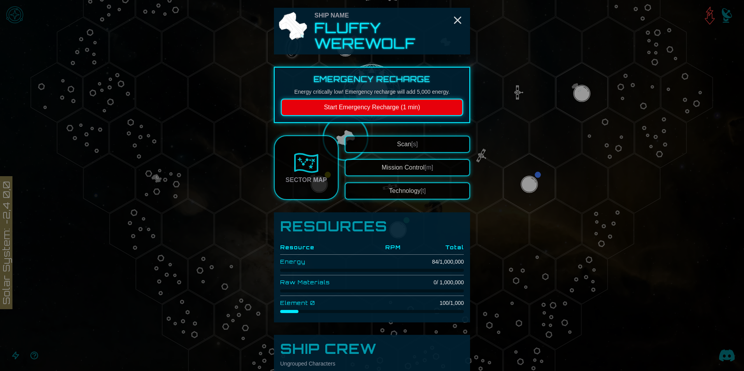
click at [392, 108] on button "Start Emergency Recharge (1 min)" at bounding box center [372, 107] width 182 height 17
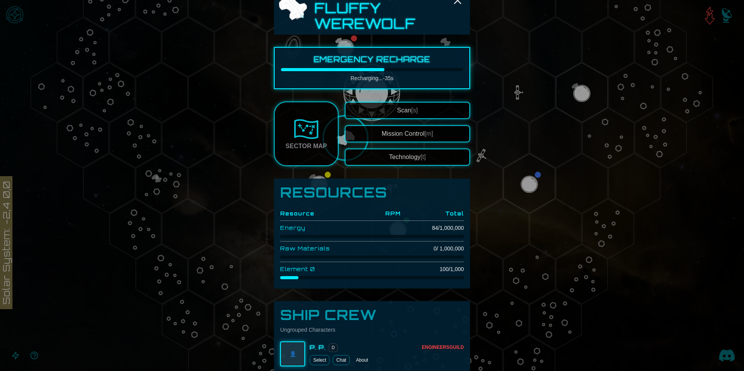
scroll to position [0, 0]
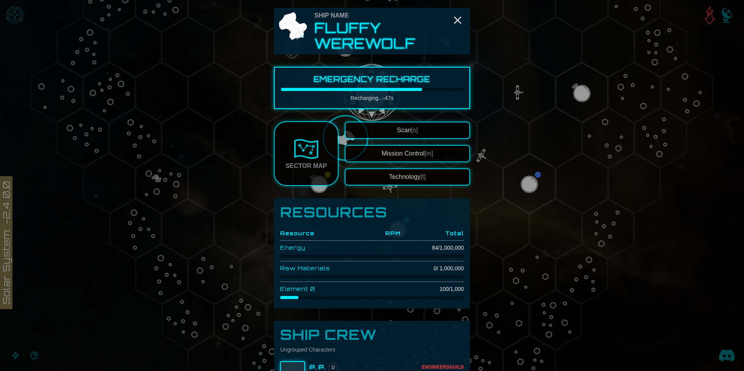
click at [397, 130] on span "Scan [s]" at bounding box center [407, 130] width 21 height 7
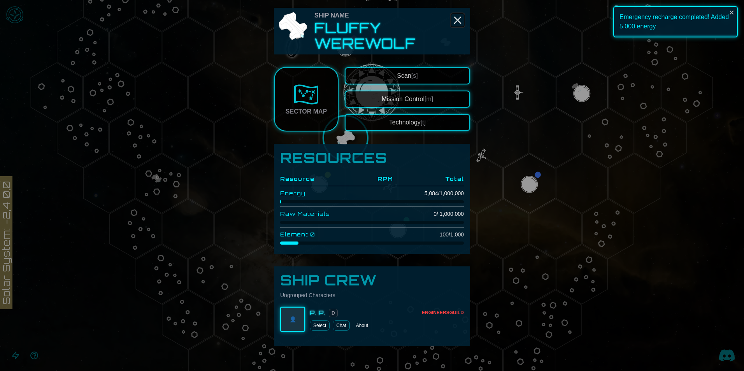
click at [455, 17] on icon "Close" at bounding box center [457, 20] width 12 height 12
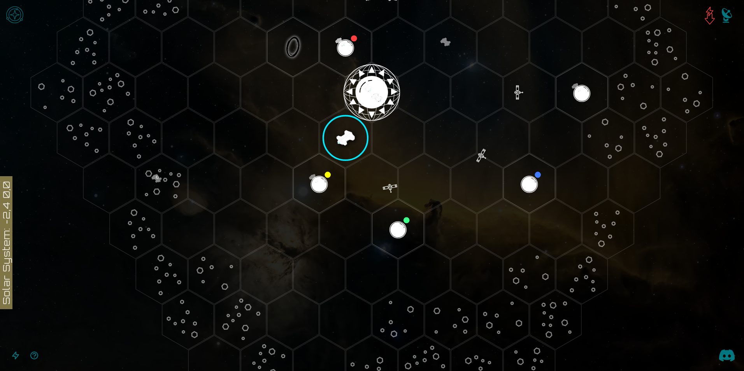
click at [313, 180] on polygon "Hex at coordinates -2,2, clickable" at bounding box center [318, 184] width 51 height 60
click at [318, 181] on image at bounding box center [319, 183] width 61 height 61
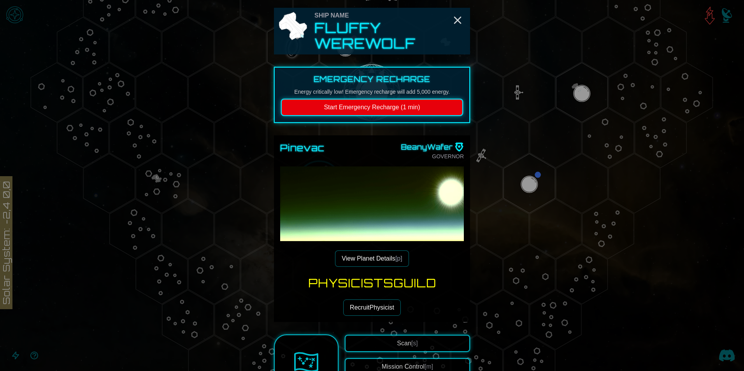
click at [9, 17] on div at bounding box center [372, 185] width 744 height 371
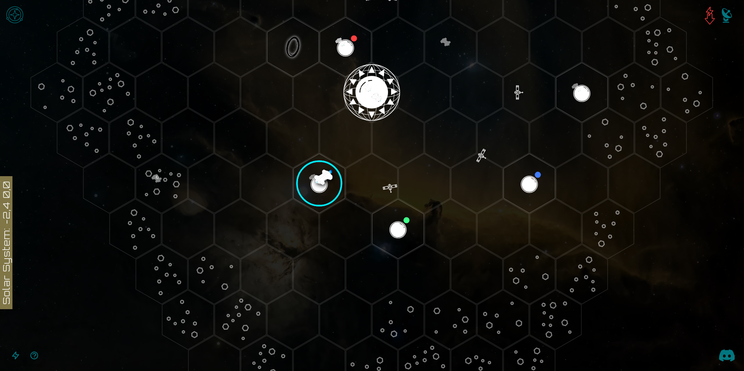
click at [16, 17] on img "Open game menu" at bounding box center [14, 14] width 23 height 23
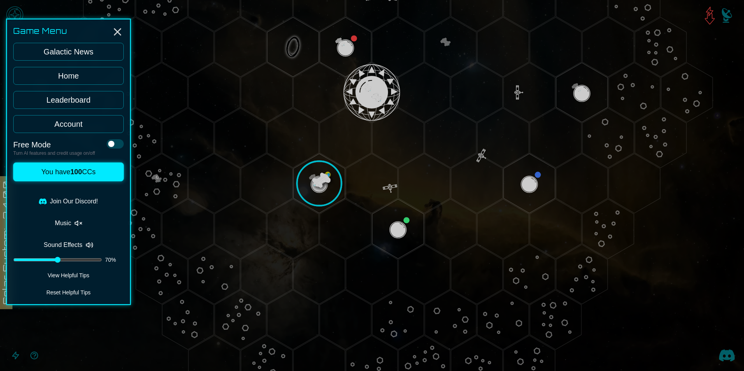
click at [301, 178] on div at bounding box center [372, 185] width 744 height 371
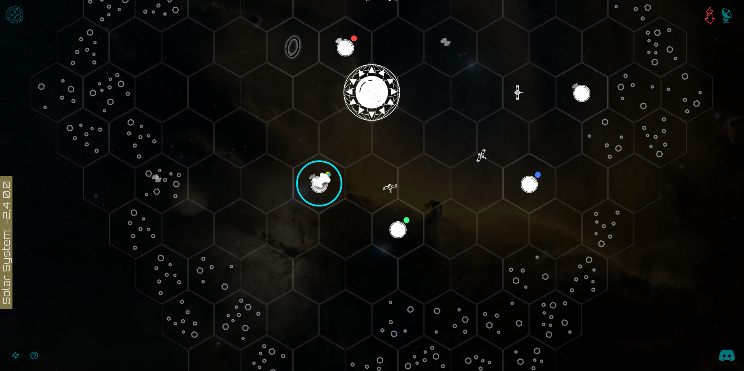
click at [314, 178] on image at bounding box center [319, 183] width 61 height 61
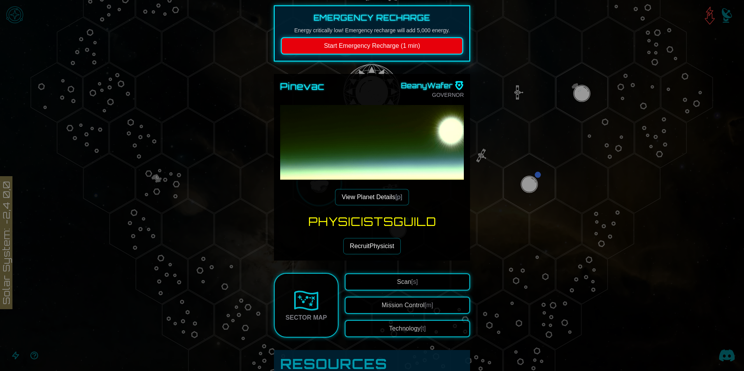
scroll to position [78, 0]
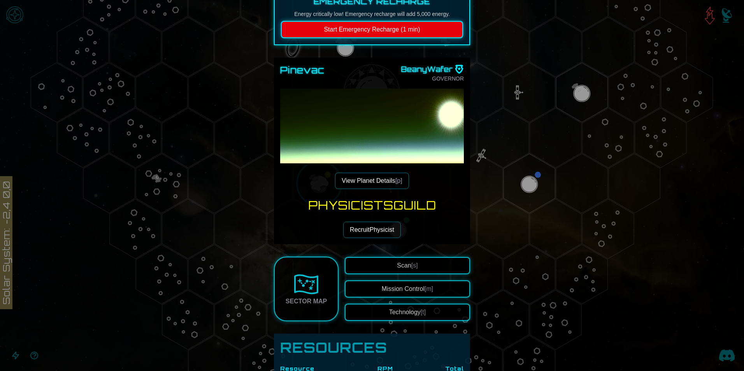
click at [371, 229] on button "Recruit Physicist" at bounding box center [372, 230] width 58 height 16
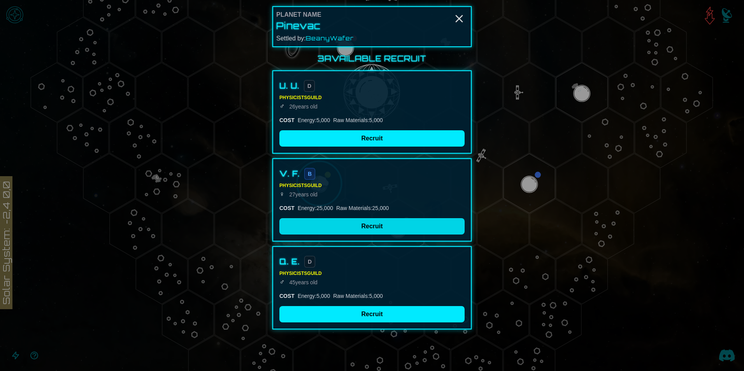
click at [357, 229] on button "Recruit" at bounding box center [371, 226] width 185 height 16
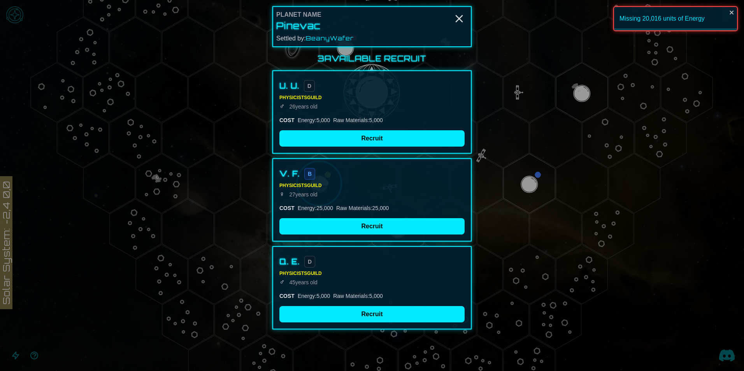
click at [551, 186] on div at bounding box center [372, 185] width 744 height 371
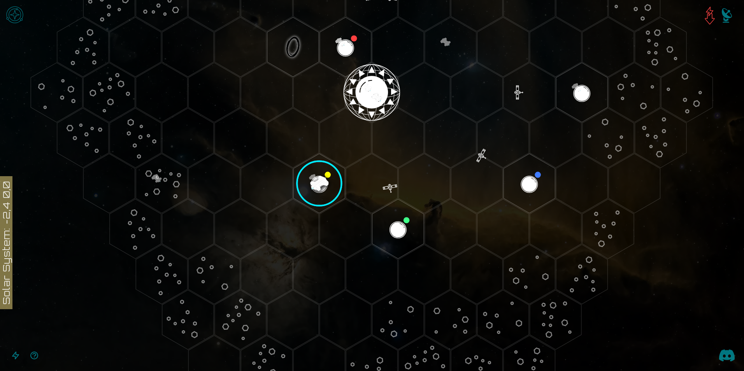
click at [318, 177] on image at bounding box center [319, 183] width 61 height 61
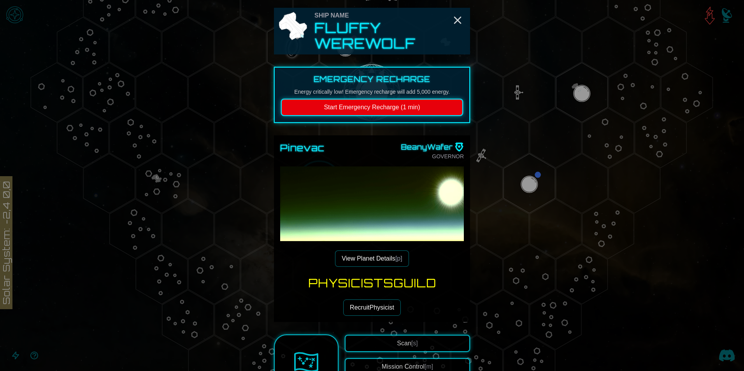
click at [379, 107] on button "Start Emergency Recharge (1 min)" at bounding box center [372, 107] width 182 height 17
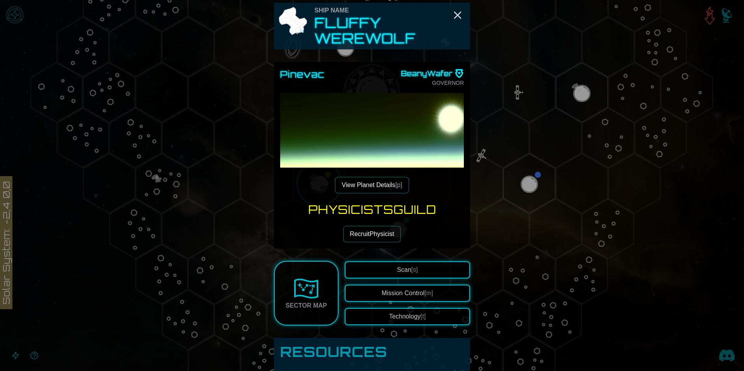
scroll to position [0, 0]
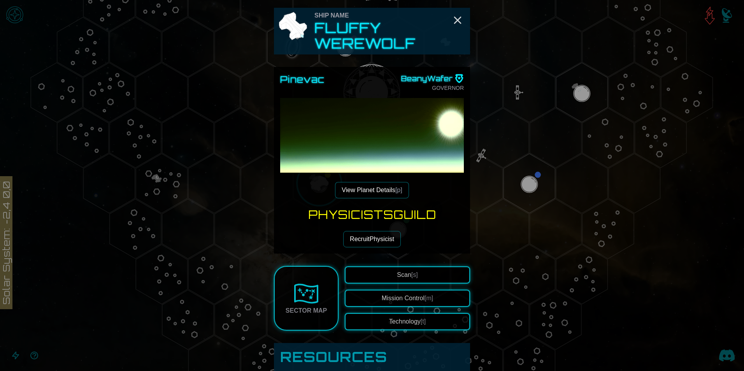
click at [449, 18] on div "Ship Name Fluffy Werewolf" at bounding box center [372, 31] width 196 height 47
drag, startPoint x: 449, startPoint y: 18, endPoint x: 437, endPoint y: 18, distance: 12.1
click at [434, 18] on div "Ship Name" at bounding box center [390, 15] width 152 height 9
click at [454, 18] on icon "Close" at bounding box center [457, 20] width 12 height 12
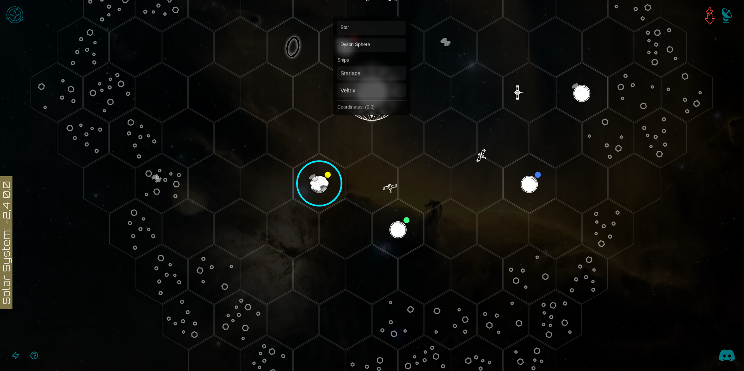
click at [369, 93] on polygon "Hex at coordinates 0,0, clickable" at bounding box center [371, 93] width 51 height 60
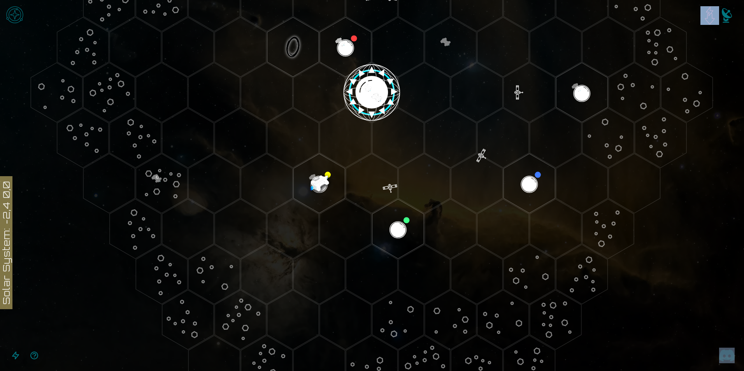
click at [369, 93] on image at bounding box center [371, 92] width 61 height 61
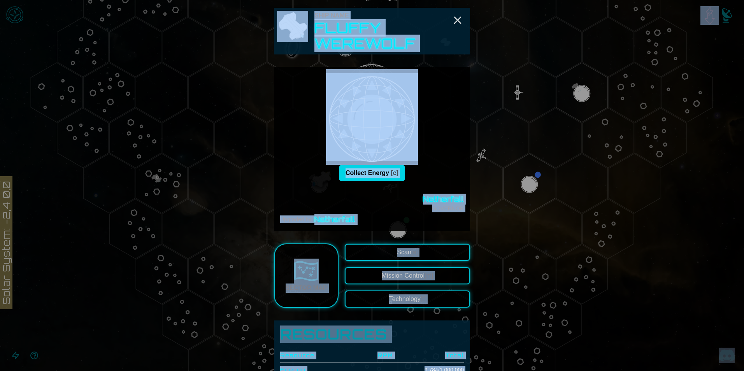
drag, startPoint x: 369, startPoint y: 93, endPoint x: 373, endPoint y: 170, distance: 76.7
click at [373, 170] on button "Collect Energy [c]" at bounding box center [372, 173] width 66 height 16
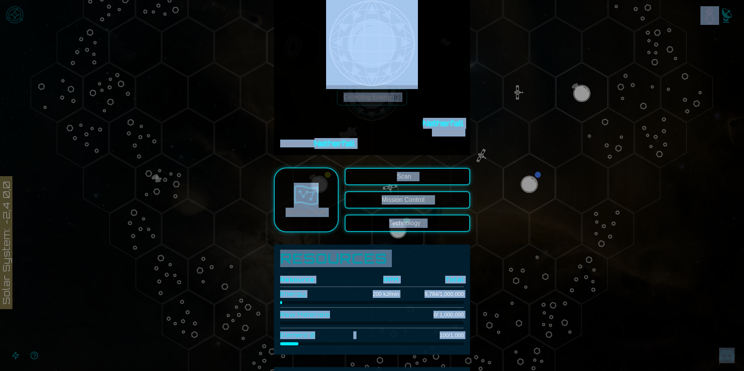
scroll to position [78, 0]
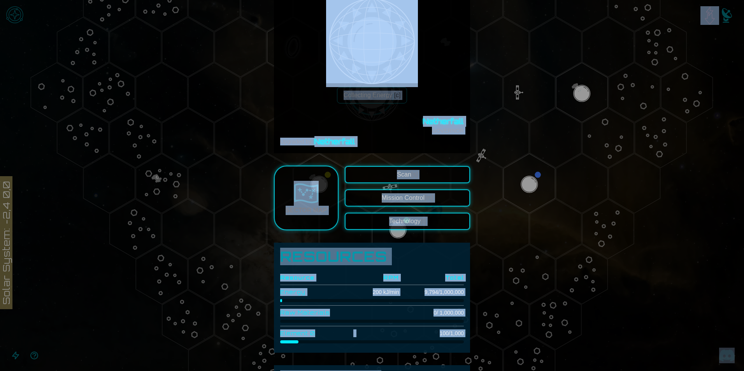
click at [376, 136] on div "Upgraded by: Netherfall" at bounding box center [372, 141] width 184 height 11
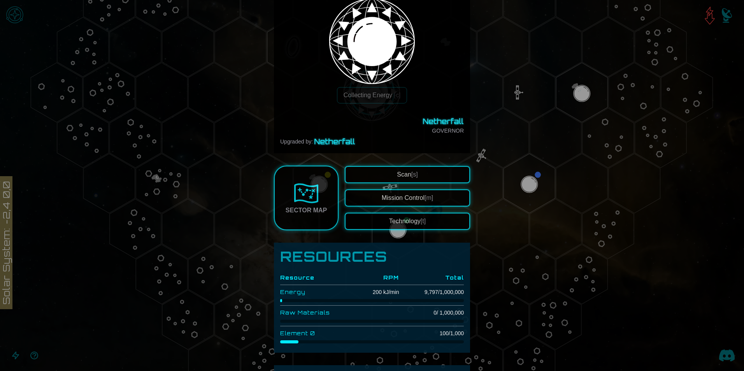
click at [389, 221] on button "Technology [t]" at bounding box center [407, 221] width 125 height 17
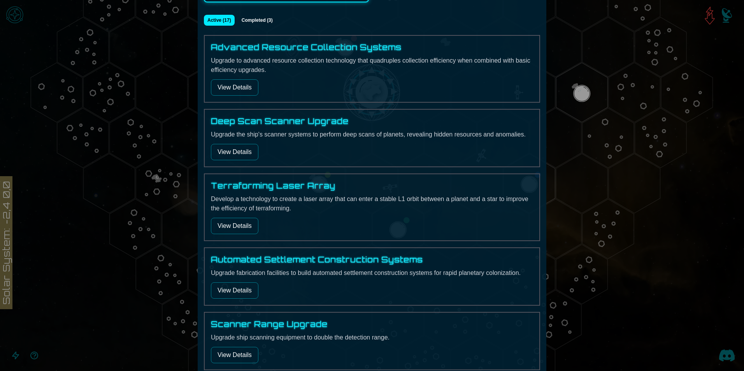
scroll to position [156, 0]
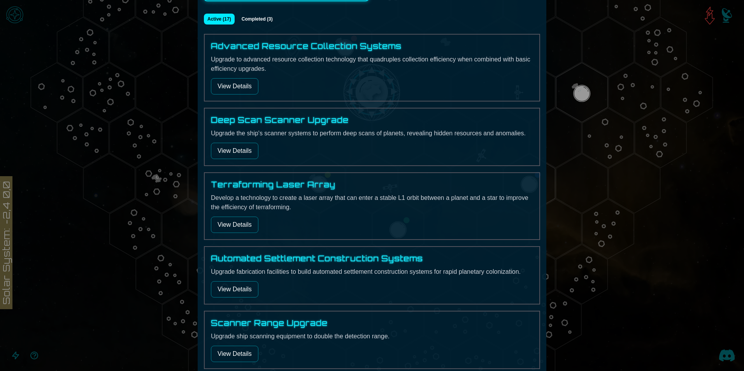
click at [242, 90] on button "View Details" at bounding box center [234, 86] width 47 height 16
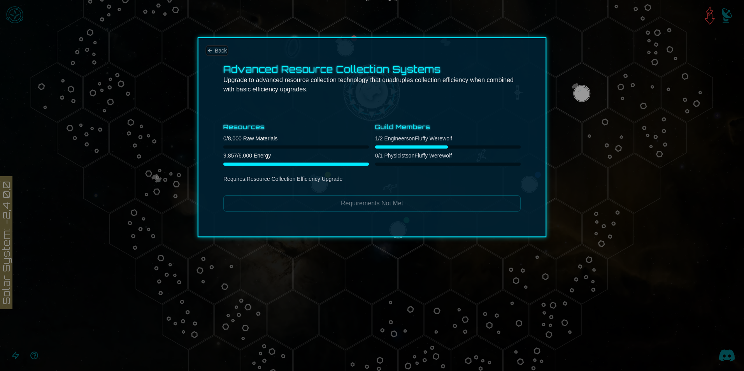
click at [218, 53] on span "Back" at bounding box center [221, 51] width 12 height 8
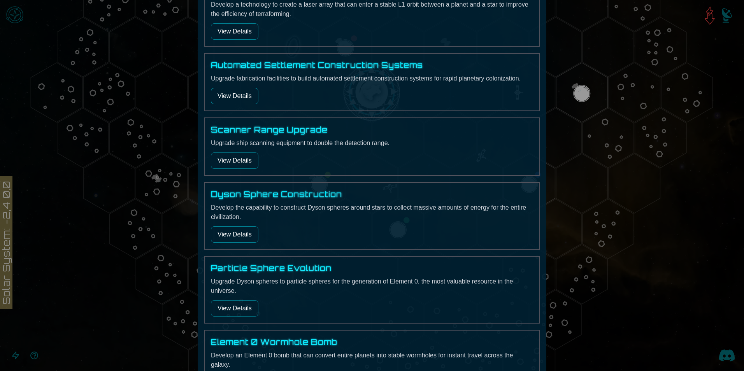
scroll to position [350, 0]
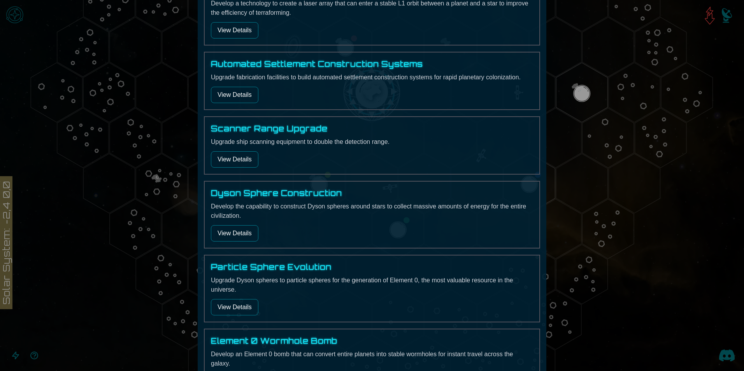
click at [247, 236] on button "View Details" at bounding box center [234, 233] width 47 height 16
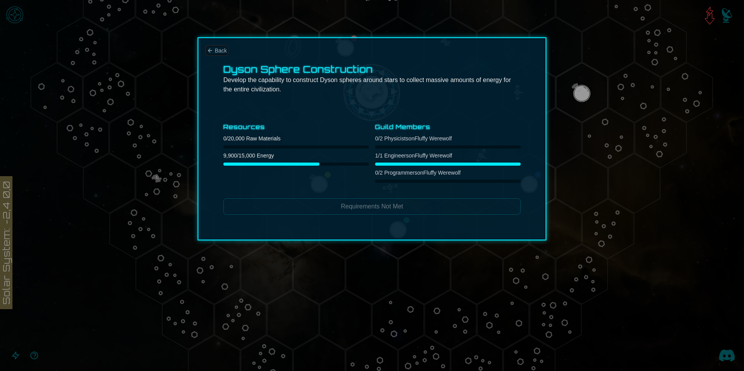
click at [212, 48] on icon "Back" at bounding box center [210, 50] width 6 height 6
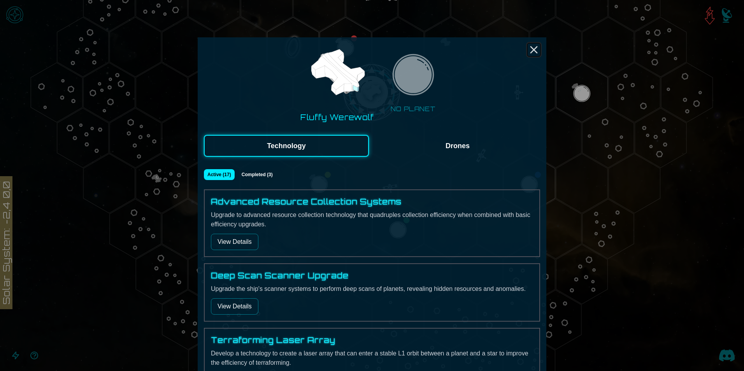
click at [531, 55] on icon "Close" at bounding box center [533, 50] width 12 height 12
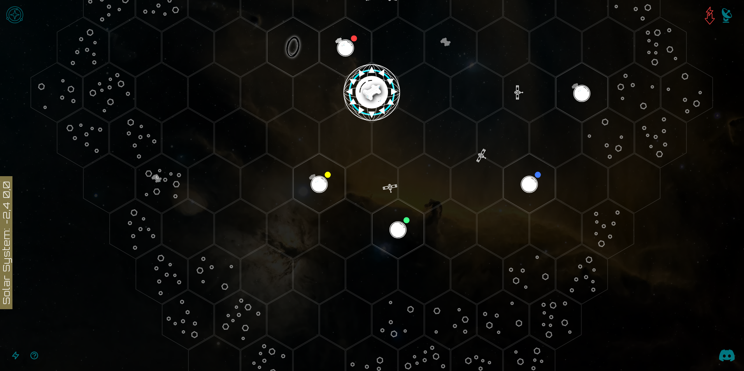
click at [14, 352] on icon "Open accessible navigation interface" at bounding box center [15, 355] width 9 height 9
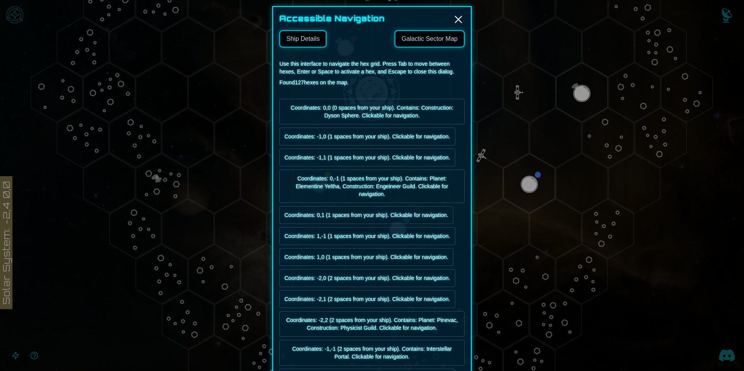
click at [448, 23] on h2 "Accessible Navigation" at bounding box center [371, 18] width 185 height 11
click at [454, 21] on icon "Close" at bounding box center [458, 19] width 12 height 12
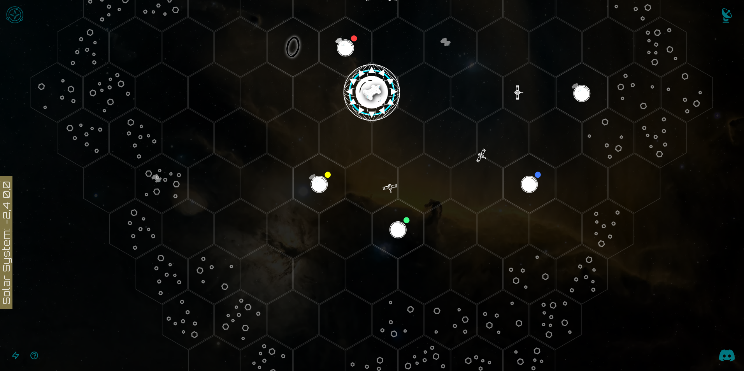
click at [371, 101] on image at bounding box center [371, 92] width 61 height 61
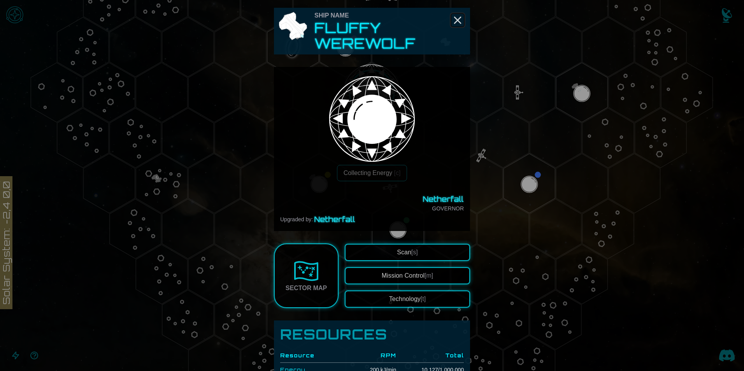
click at [451, 26] on icon "Close" at bounding box center [457, 20] width 12 height 12
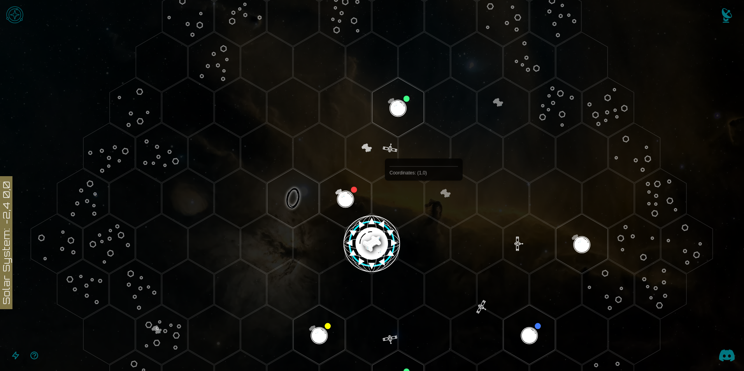
scroll to position [81, 0]
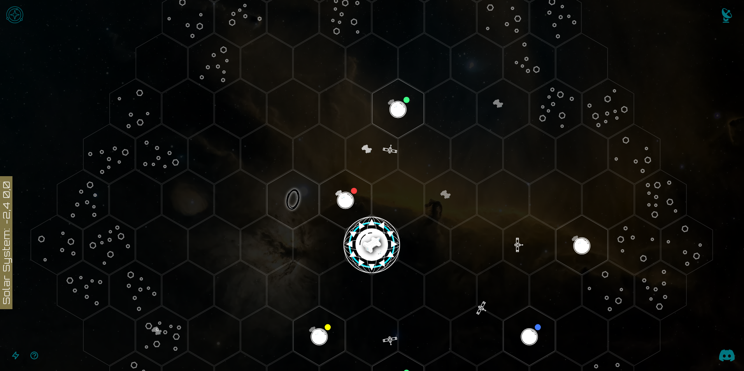
click at [364, 240] on image at bounding box center [371, 245] width 61 height 61
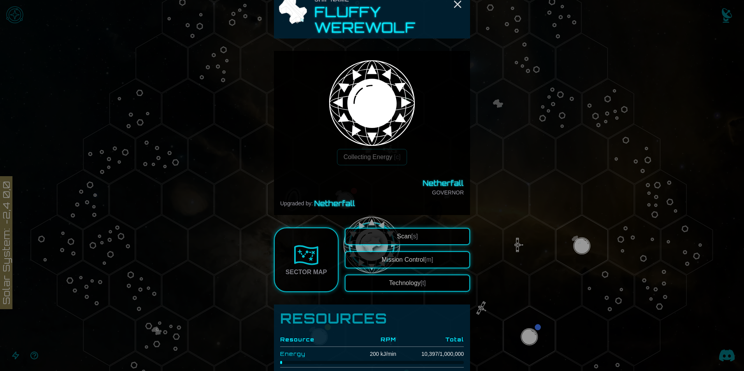
scroll to position [0, 0]
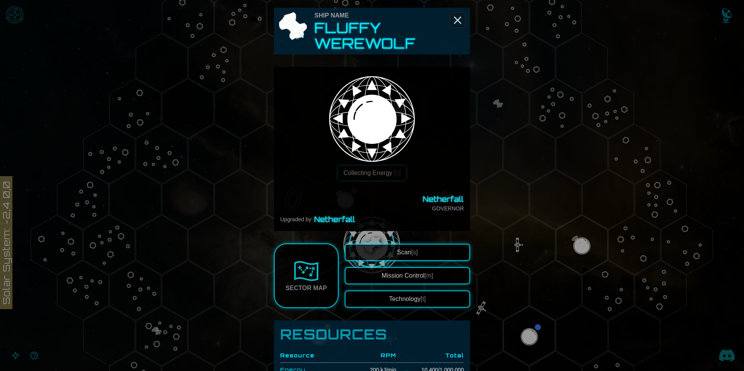
click at [454, 23] on icon "Close" at bounding box center [457, 20] width 12 height 12
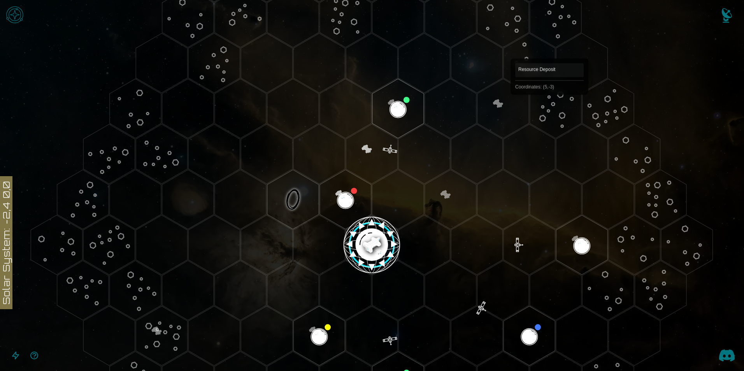
click at [549, 106] on polygon "Hex at coordinates 5,-3, clickable" at bounding box center [555, 109] width 51 height 60
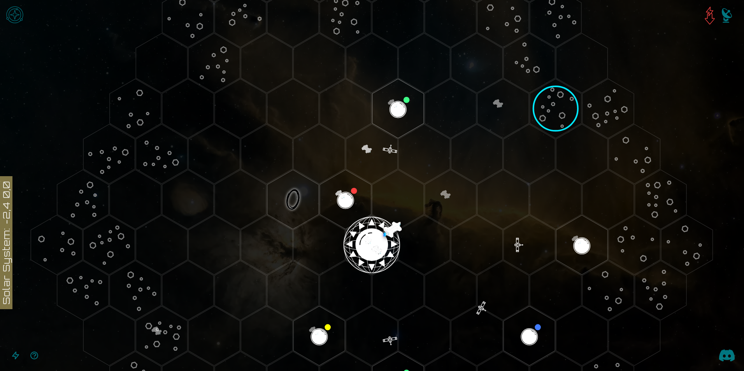
click at [553, 112] on image at bounding box center [555, 109] width 74 height 74
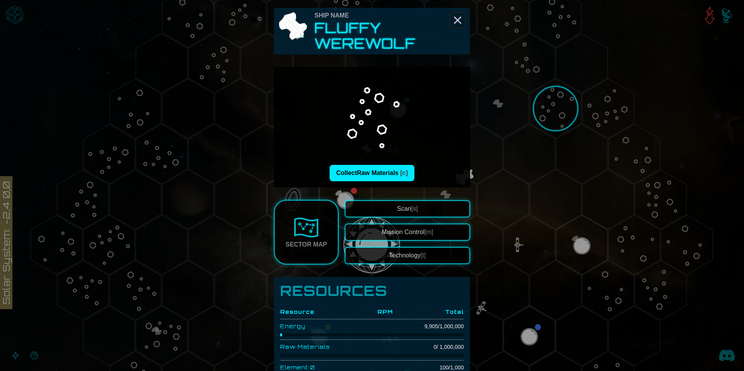
click at [459, 22] on icon "Close" at bounding box center [457, 20] width 12 height 12
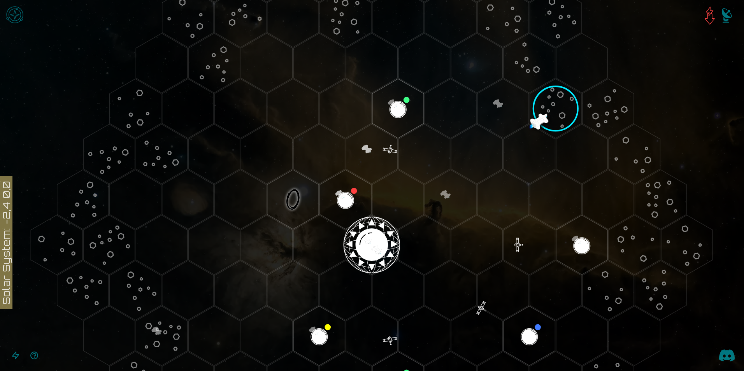
click at [550, 112] on image at bounding box center [555, 109] width 74 height 74
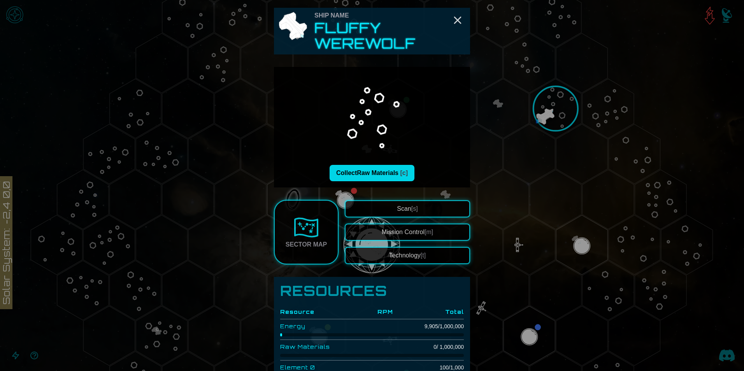
click at [385, 176] on button "Collect Raw Materials [c]" at bounding box center [371, 173] width 85 height 16
click at [427, 233] on span "[m]" at bounding box center [428, 232] width 9 height 7
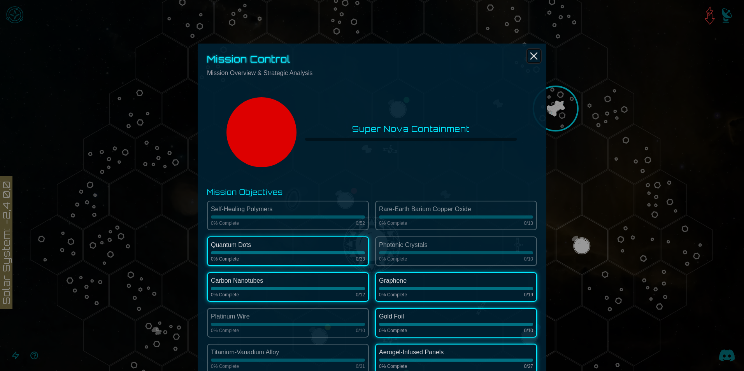
drag, startPoint x: 527, startPoint y: 60, endPoint x: 522, endPoint y: 60, distance: 5.1
click at [527, 60] on icon "Close" at bounding box center [533, 56] width 12 height 12
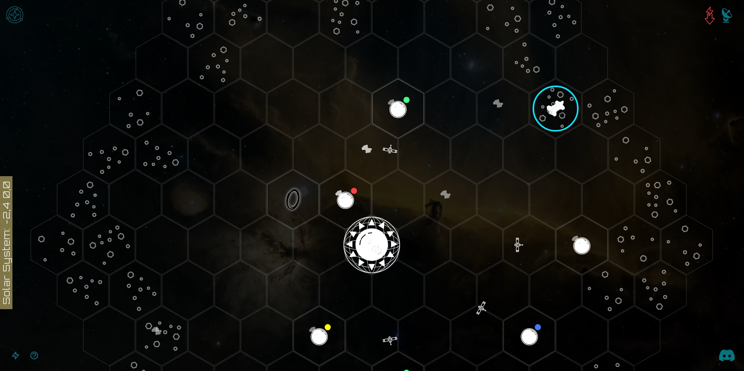
click at [546, 103] on image at bounding box center [555, 109] width 74 height 74
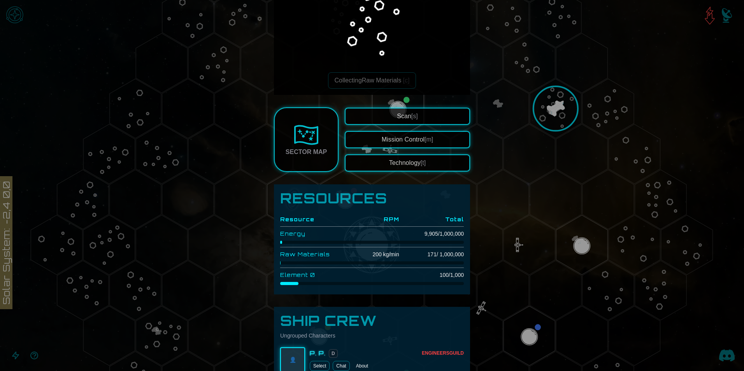
scroll to position [147, 0]
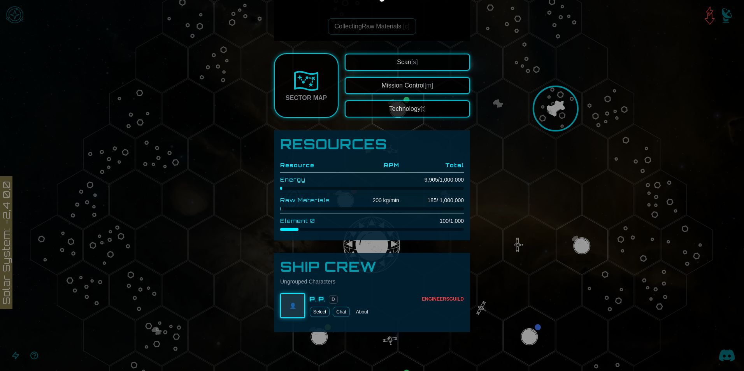
click at [401, 110] on button "Technology [t]" at bounding box center [407, 108] width 125 height 17
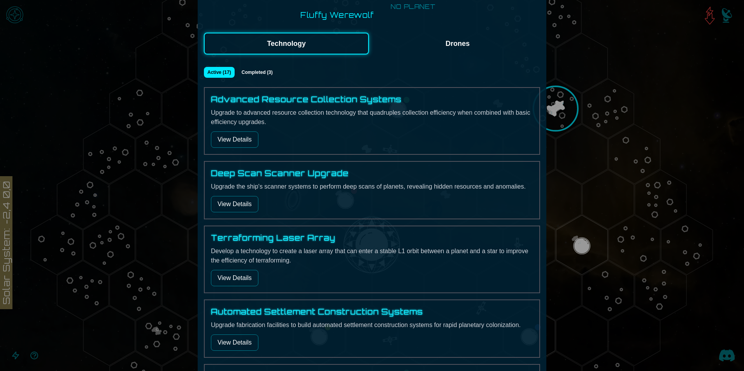
scroll to position [78, 0]
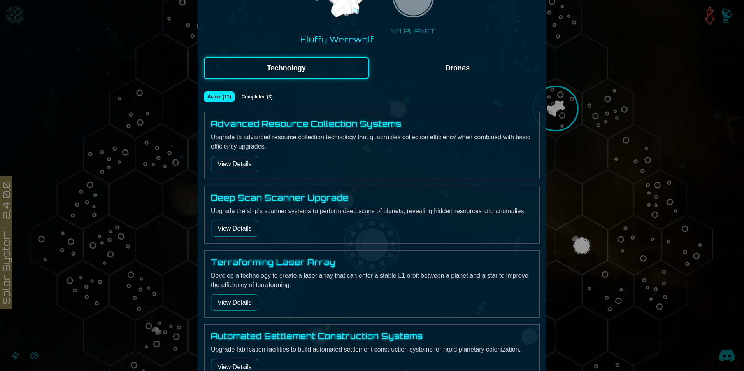
click at [224, 169] on button "View Details" at bounding box center [234, 164] width 47 height 16
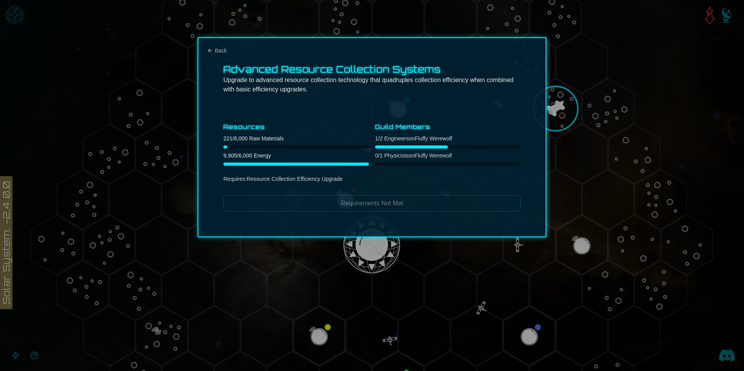
scroll to position [0, 0]
click at [220, 49] on span "Back" at bounding box center [221, 51] width 12 height 8
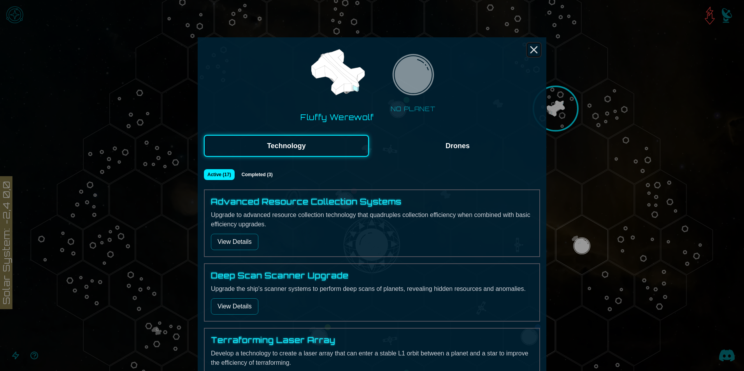
click at [531, 47] on icon "Close" at bounding box center [533, 50] width 12 height 12
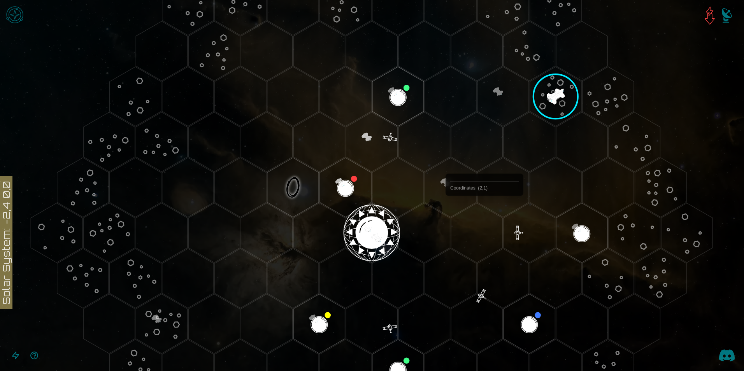
scroll to position [81, 0]
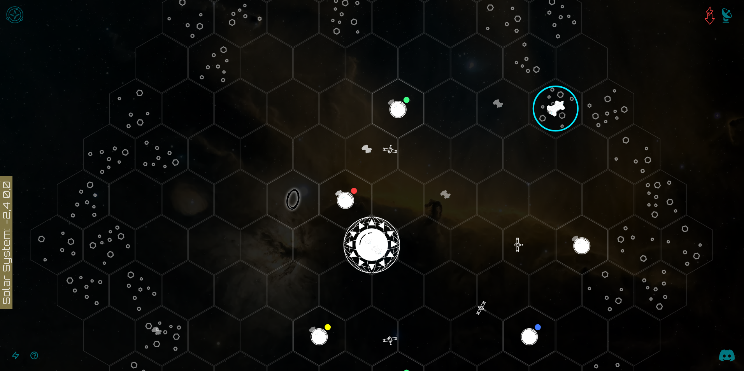
click at [548, 111] on image at bounding box center [555, 109] width 74 height 74
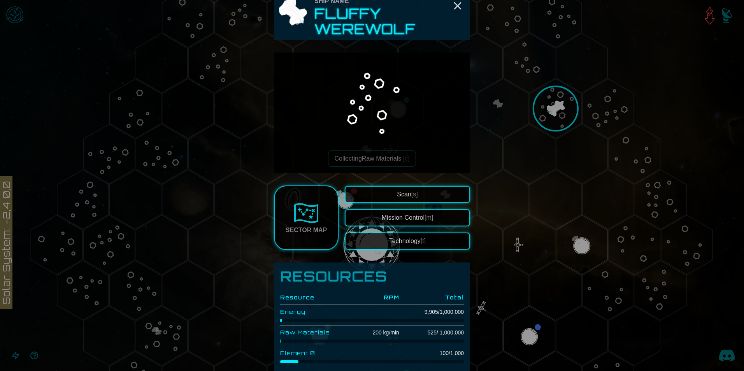
scroll to position [0, 0]
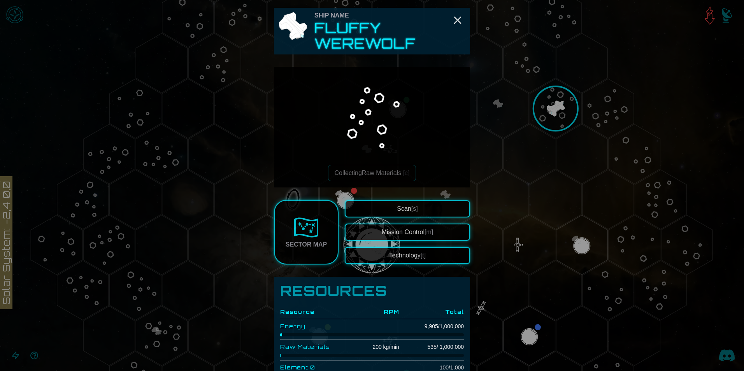
click at [292, 327] on td "Energy" at bounding box center [316, 326] width 73 height 14
click at [458, 17] on icon "Close" at bounding box center [457, 20] width 12 height 12
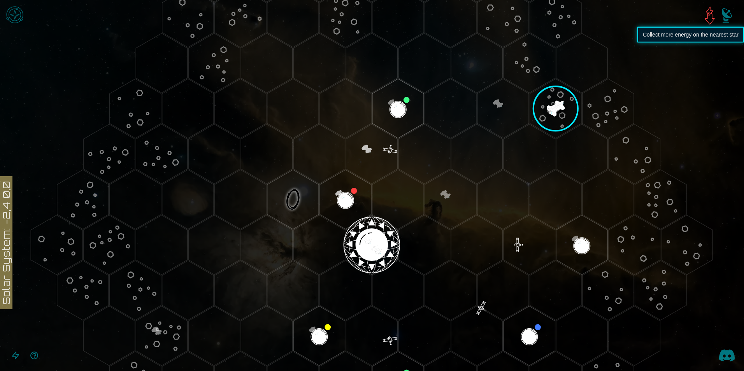
click at [711, 8] on img at bounding box center [709, 15] width 19 height 19
click at [559, 104] on image at bounding box center [555, 109] width 74 height 74
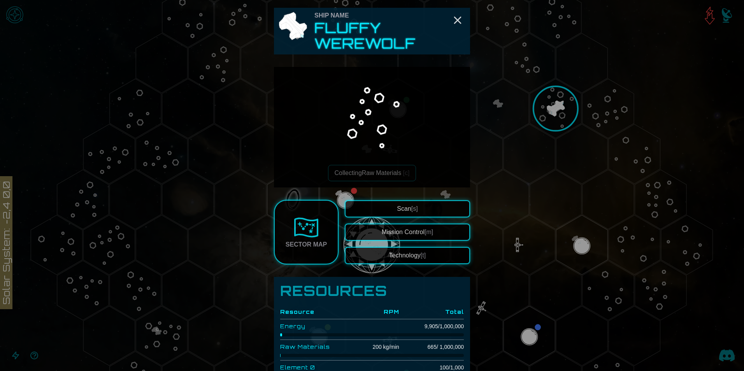
click at [461, 17] on div "Ship Name" at bounding box center [390, 15] width 152 height 9
click at [459, 17] on icon "Close" at bounding box center [457, 20] width 12 height 12
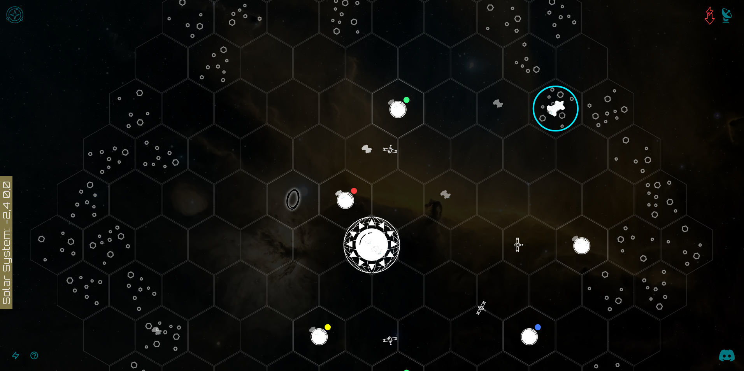
click at [9, 19] on img "Open game menu" at bounding box center [14, 14] width 23 height 23
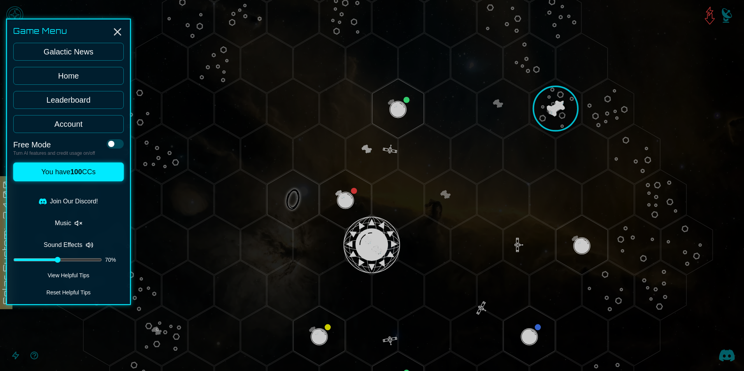
click at [58, 105] on link "Leaderboard" at bounding box center [68, 100] width 110 height 18
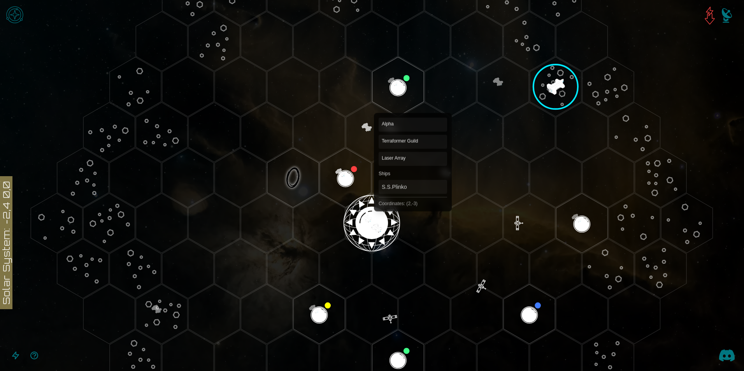
scroll to position [117, 0]
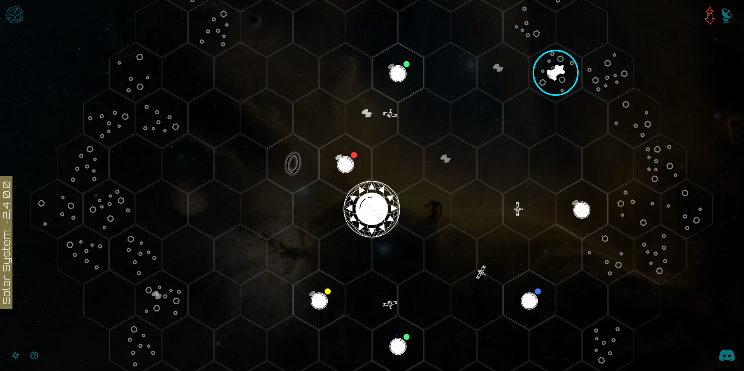
click at [548, 72] on image at bounding box center [555, 73] width 74 height 74
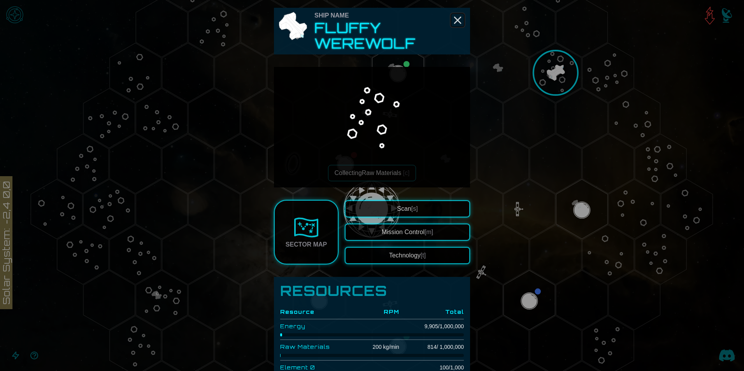
click at [458, 21] on icon "Close" at bounding box center [457, 20] width 12 height 12
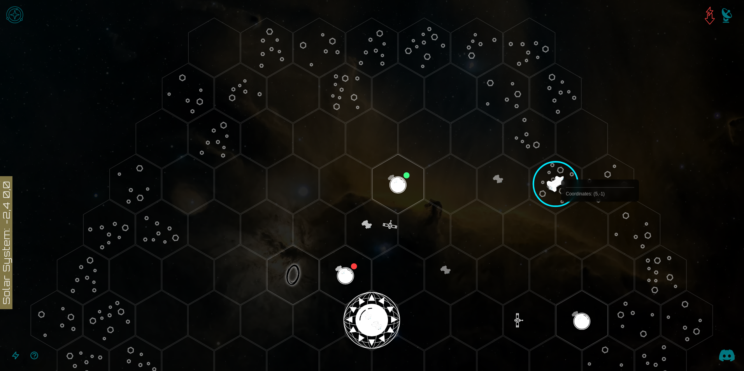
scroll to position [0, 0]
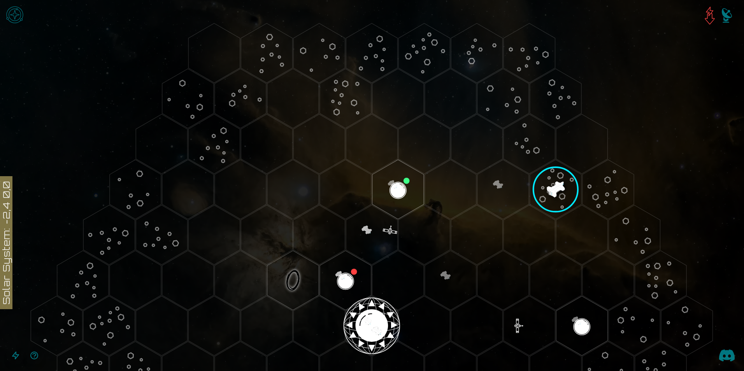
click at [12, 8] on img "Open game menu" at bounding box center [14, 14] width 23 height 23
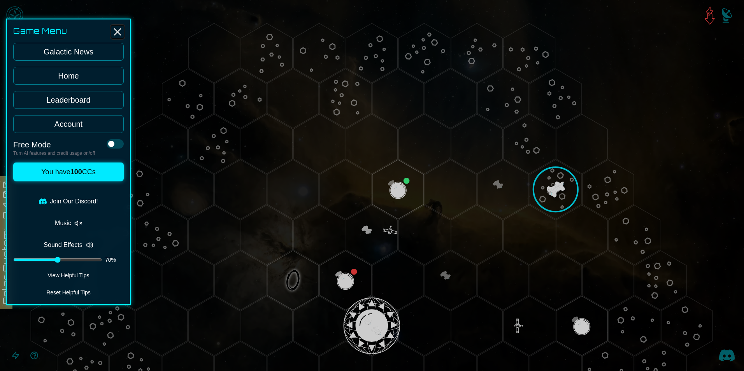
click at [120, 37] on icon "Close" at bounding box center [117, 32] width 12 height 12
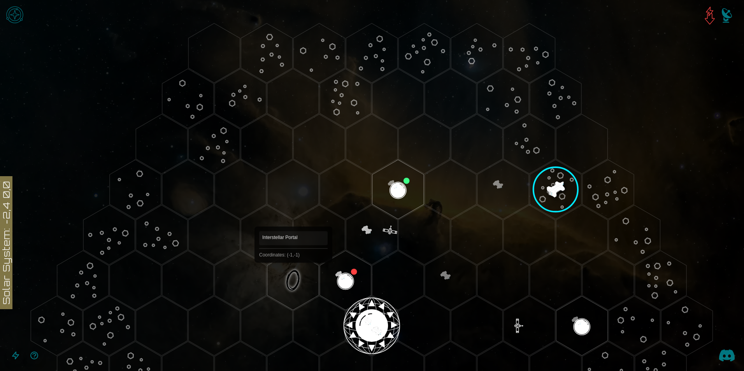
click at [293, 274] on polygon "Hex at coordinates -1,-1, clickable" at bounding box center [292, 280] width 51 height 60
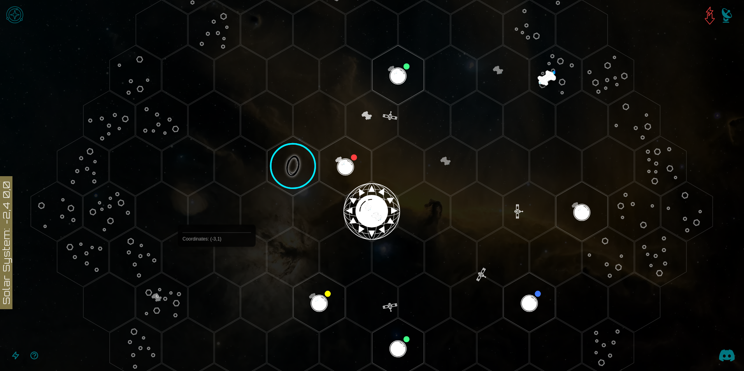
scroll to position [117, 0]
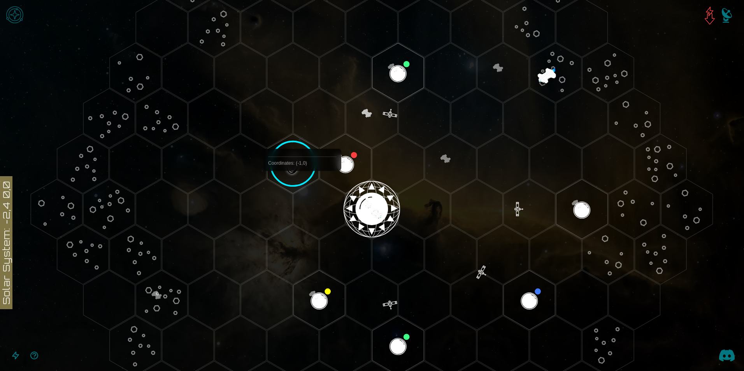
click at [298, 164] on image at bounding box center [293, 163] width 61 height 61
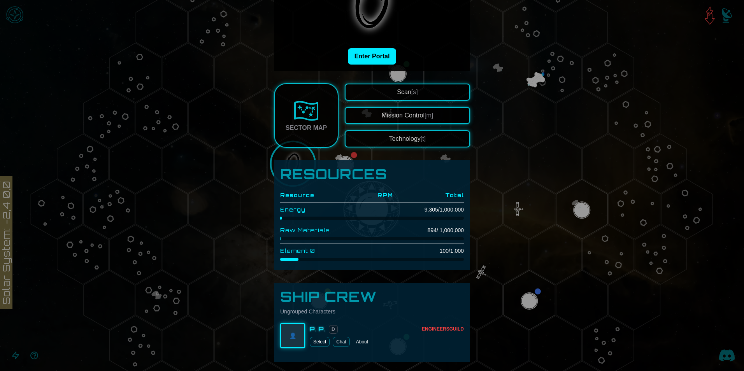
click at [308, 131] on div "Sector Map" at bounding box center [305, 127] width 41 height 9
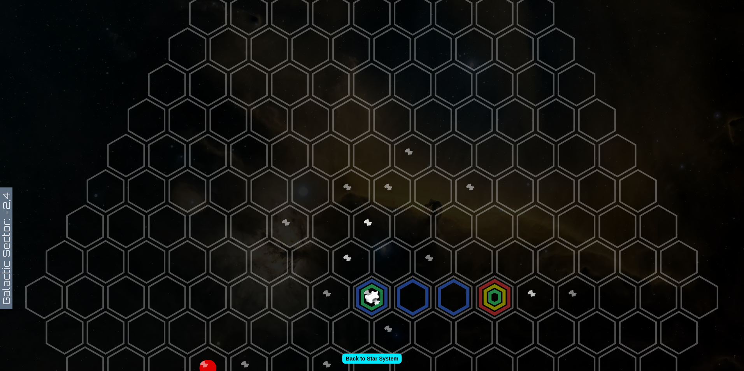
scroll to position [156, 0]
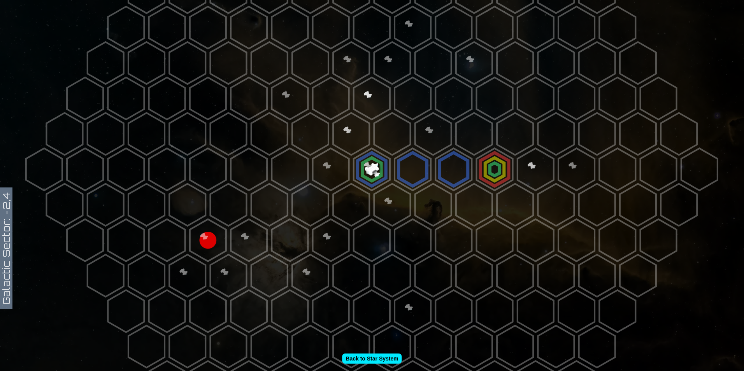
click at [367, 93] on polygon at bounding box center [372, 98] width 36 height 42
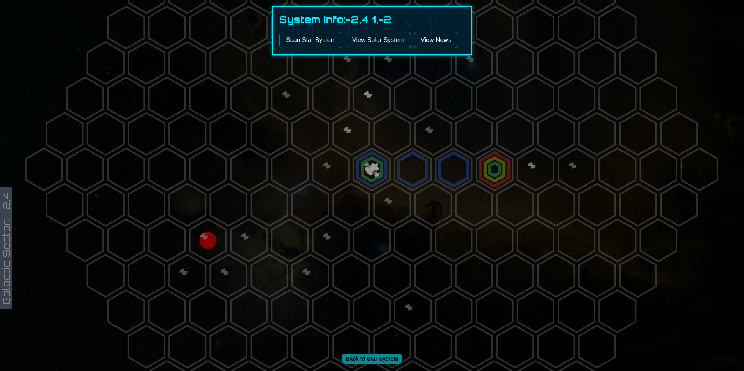
click at [357, 42] on link "View Solar System" at bounding box center [377, 40] width 65 height 16
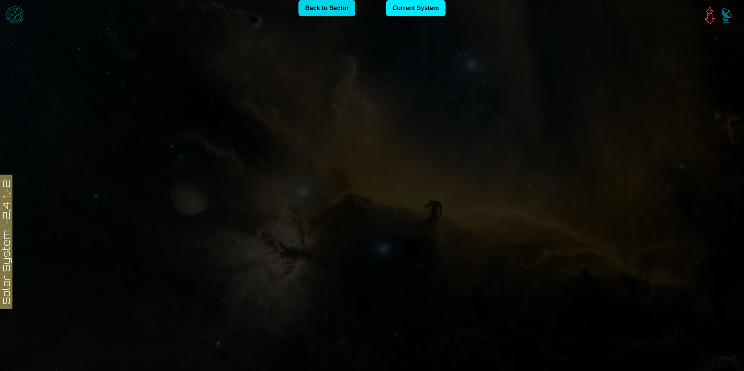
click at [333, 12] on link "Back to Sector" at bounding box center [326, 8] width 57 height 16
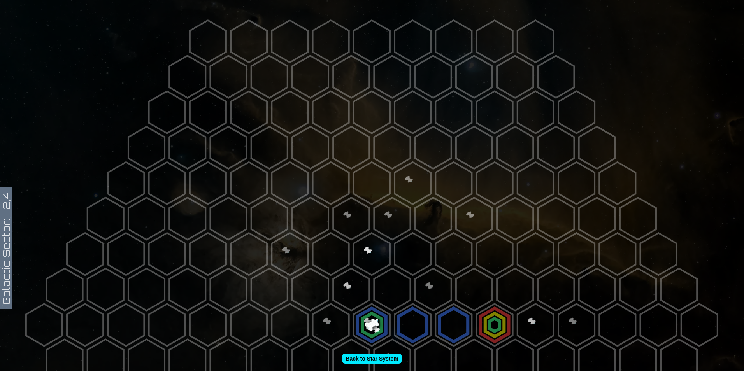
click at [378, 233] on icon at bounding box center [372, 325] width 744 height 650
click at [369, 247] on polygon at bounding box center [372, 254] width 36 height 42
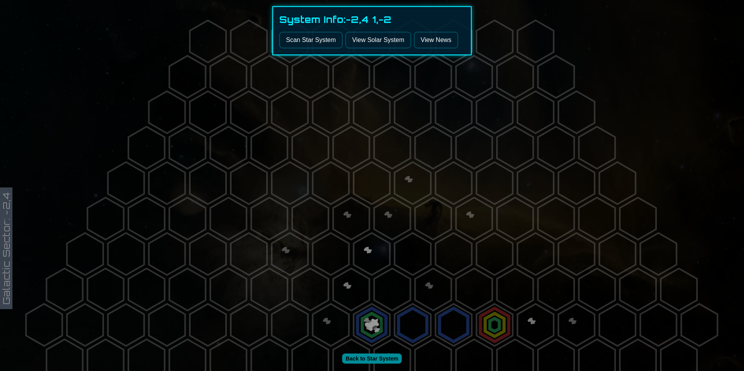
click at [320, 39] on button "Scan Star System" at bounding box center [310, 40] width 63 height 16
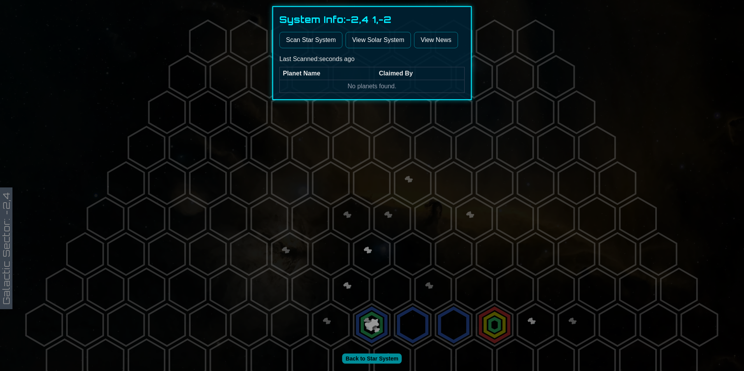
click at [401, 237] on div at bounding box center [372, 185] width 744 height 371
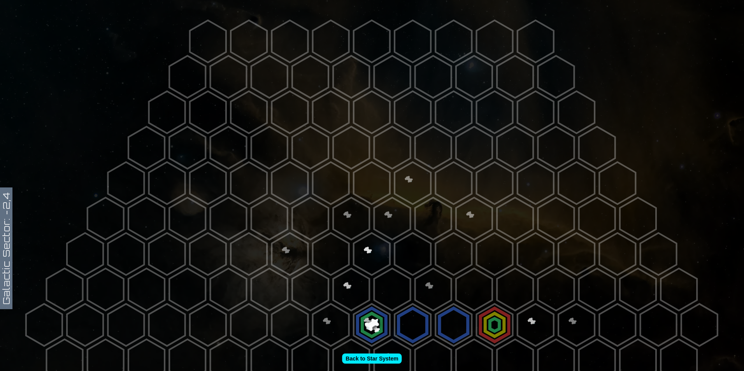
drag, startPoint x: 401, startPoint y: 250, endPoint x: 433, endPoint y: 228, distance: 39.6
click at [421, 221] on icon at bounding box center [372, 325] width 744 height 650
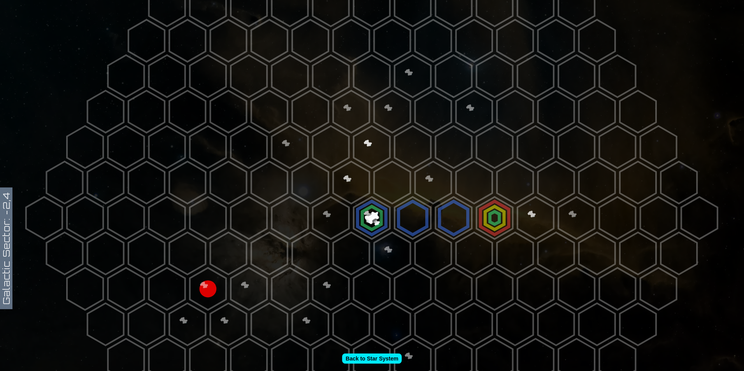
scroll to position [156, 0]
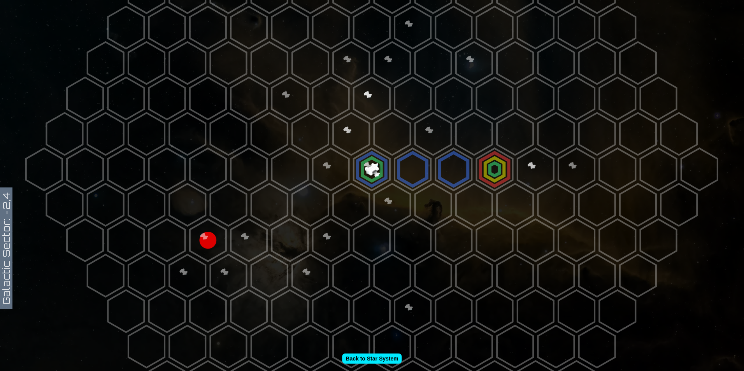
click at [350, 198] on polygon at bounding box center [351, 205] width 36 height 42
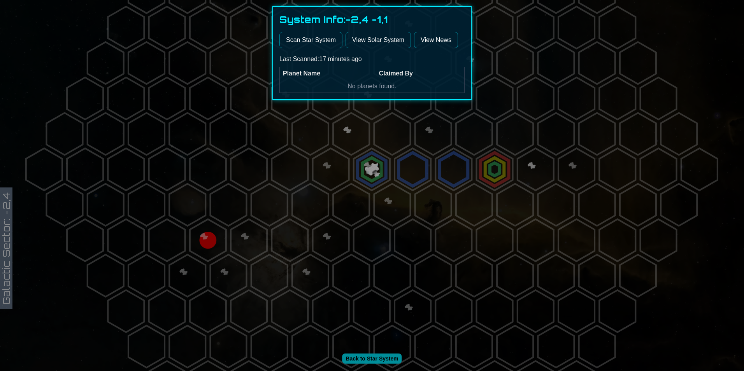
click at [311, 139] on div at bounding box center [372, 185] width 744 height 371
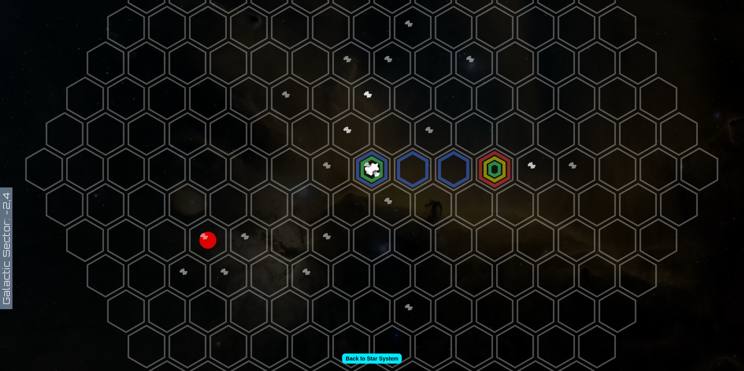
click at [418, 86] on polygon at bounding box center [412, 98] width 36 height 42
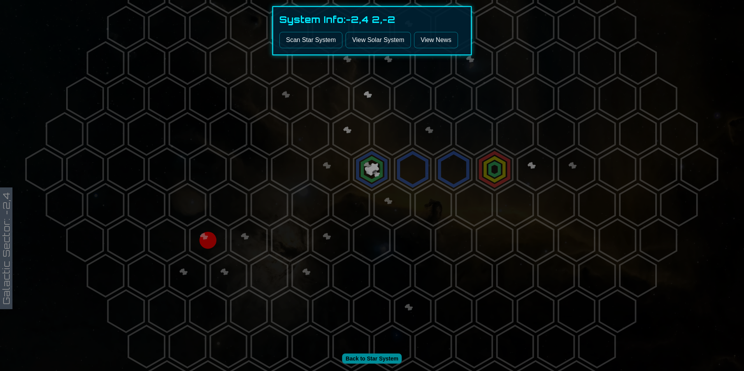
click at [318, 43] on button "Scan Star System" at bounding box center [310, 40] width 63 height 16
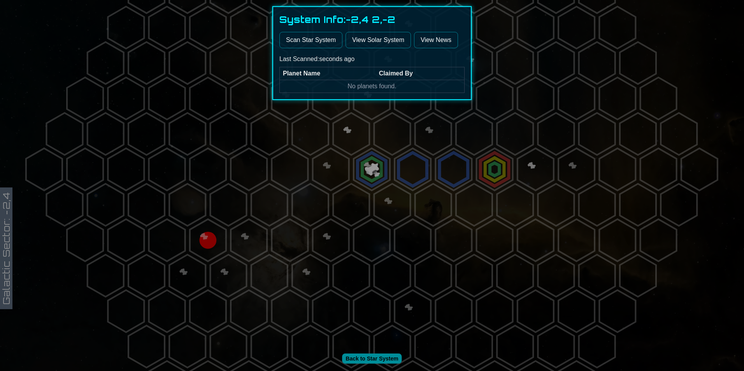
click at [373, 140] on div at bounding box center [372, 185] width 744 height 371
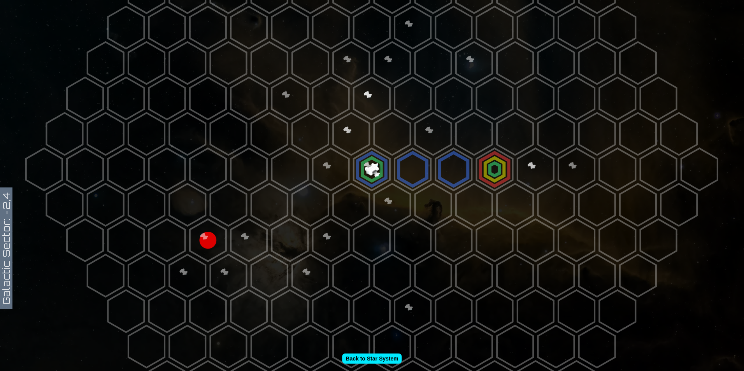
click at [517, 105] on polygon at bounding box center [535, 98] width 36 height 42
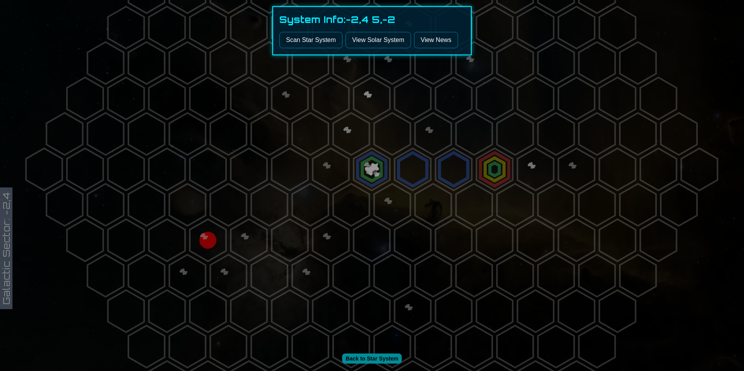
click at [313, 44] on button "Scan Star System" at bounding box center [310, 40] width 63 height 16
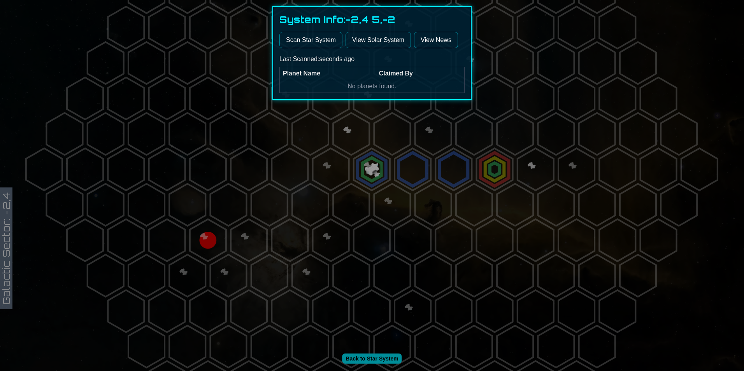
drag, startPoint x: 529, startPoint y: 117, endPoint x: 573, endPoint y: 130, distance: 45.8
click at [535, 117] on div at bounding box center [372, 185] width 744 height 371
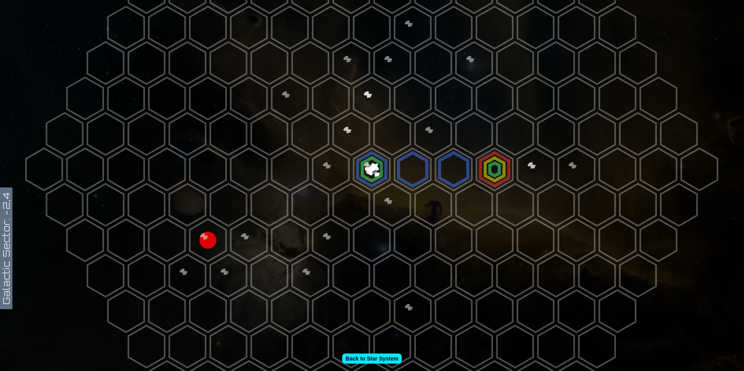
click at [606, 143] on polygon at bounding box center [597, 134] width 36 height 42
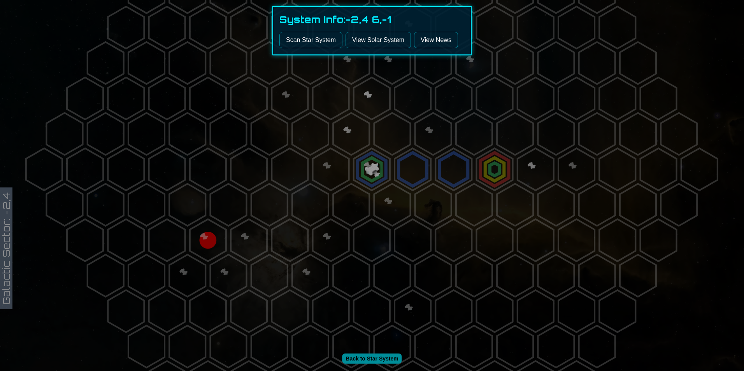
click at [307, 42] on button "Scan Star System" at bounding box center [310, 40] width 63 height 16
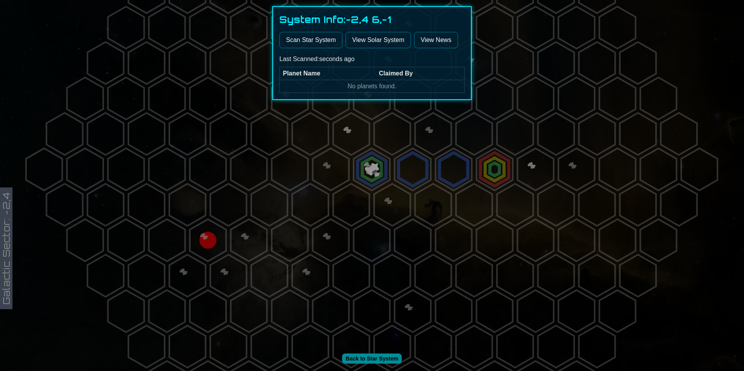
click at [577, 178] on div at bounding box center [372, 185] width 744 height 371
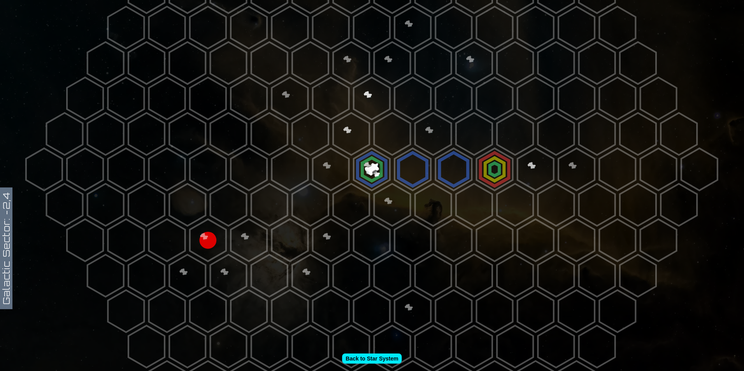
click at [532, 221] on polygon at bounding box center [535, 240] width 36 height 42
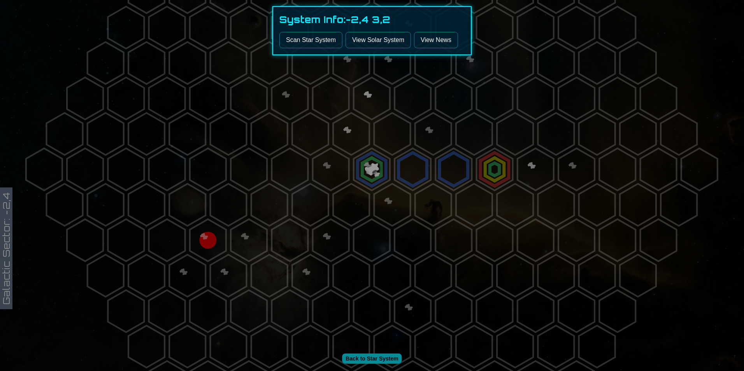
click at [293, 44] on button "Scan Star System" at bounding box center [310, 40] width 63 height 16
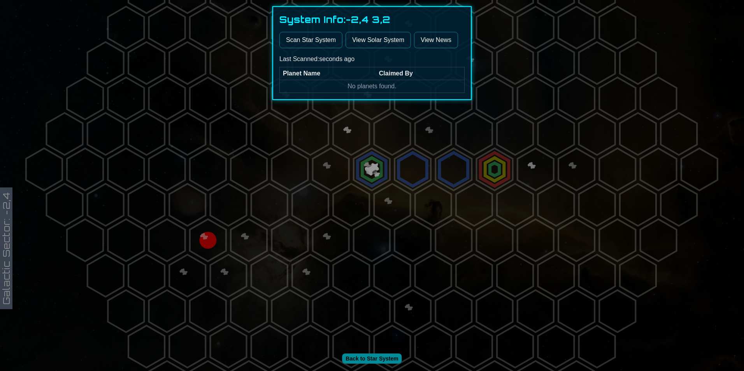
click at [416, 186] on div at bounding box center [372, 185] width 744 height 371
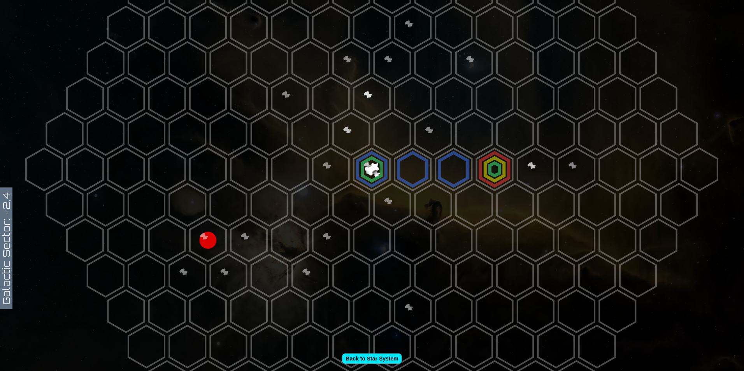
click at [410, 166] on polygon at bounding box center [412, 169] width 36 height 42
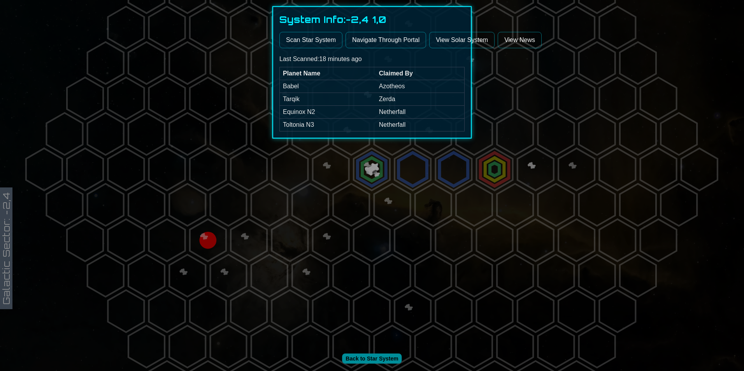
click at [350, 214] on div at bounding box center [372, 185] width 744 height 371
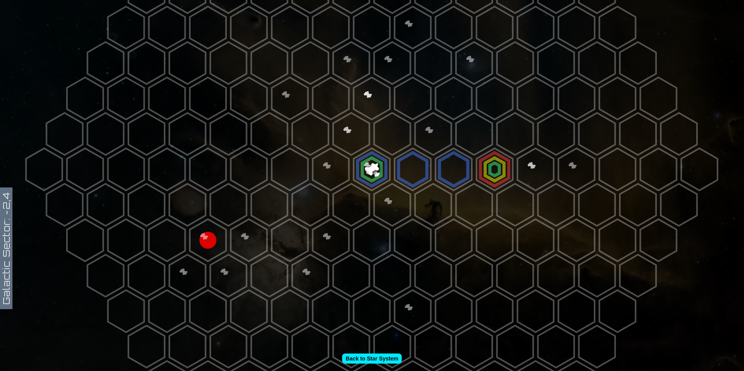
click at [441, 159] on polygon at bounding box center [453, 169] width 36 height 42
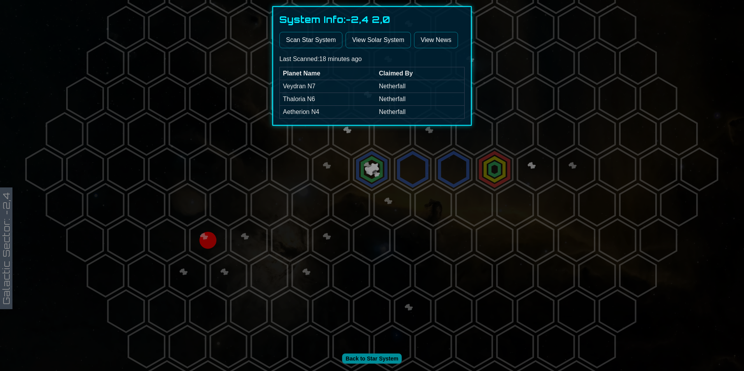
click at [414, 228] on div at bounding box center [372, 185] width 744 height 371
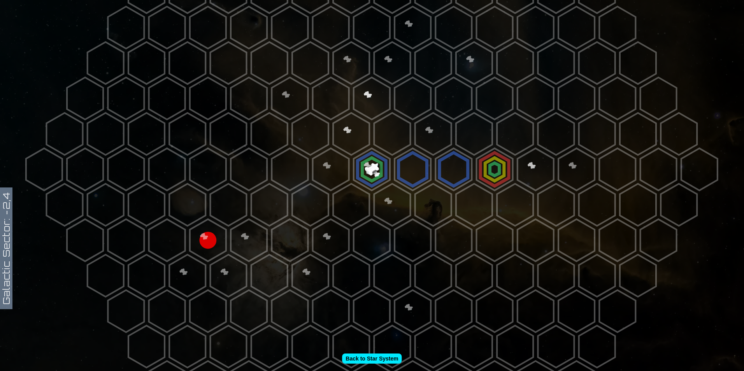
click at [390, 126] on polygon at bounding box center [392, 134] width 36 height 42
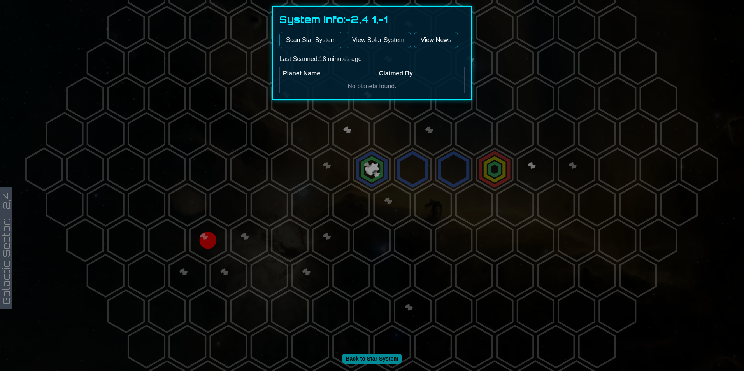
click at [387, 40] on link "View Solar System" at bounding box center [377, 40] width 65 height 16
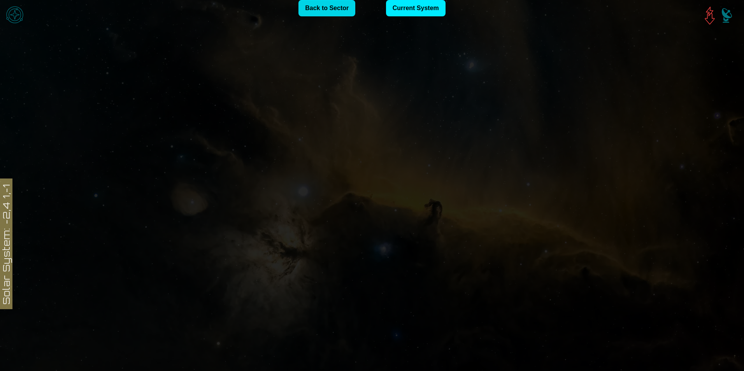
click at [326, 10] on link "Back to Sector" at bounding box center [326, 8] width 57 height 16
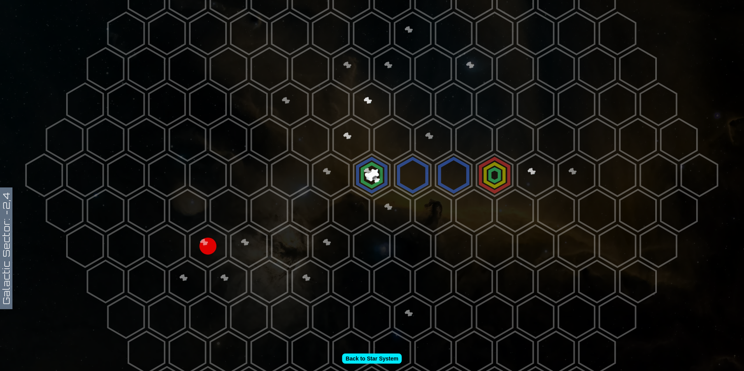
scroll to position [156, 0]
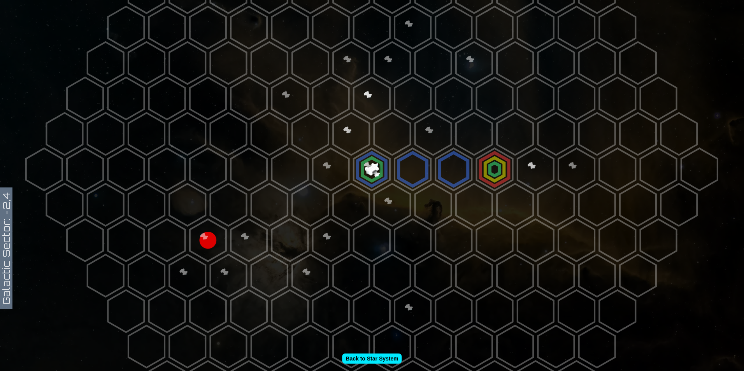
click at [399, 131] on polygon at bounding box center [392, 134] width 36 height 42
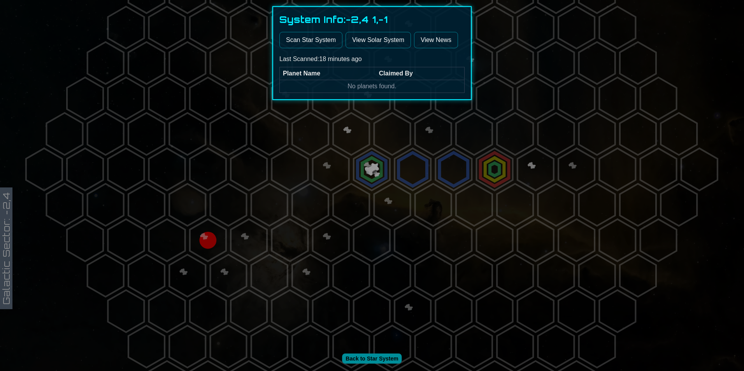
click at [336, 165] on div at bounding box center [372, 185] width 744 height 371
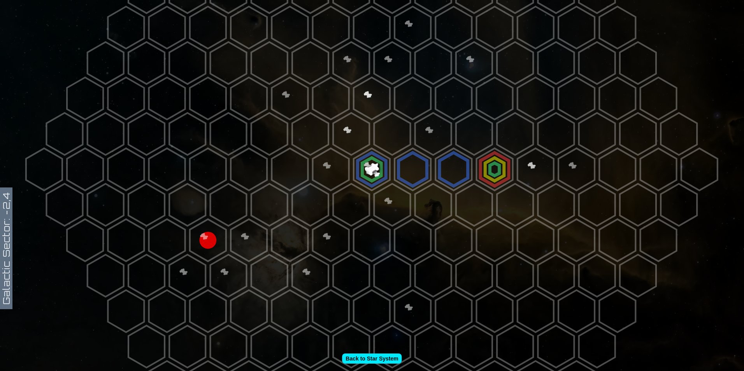
click at [205, 228] on polygon at bounding box center [208, 240] width 36 height 42
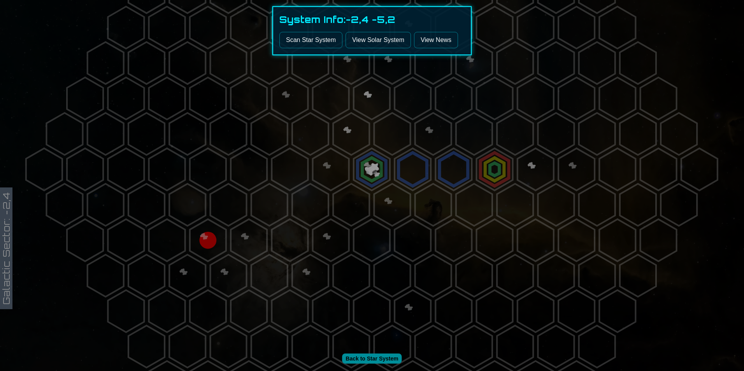
click at [317, 44] on button "Scan Star System" at bounding box center [310, 40] width 63 height 16
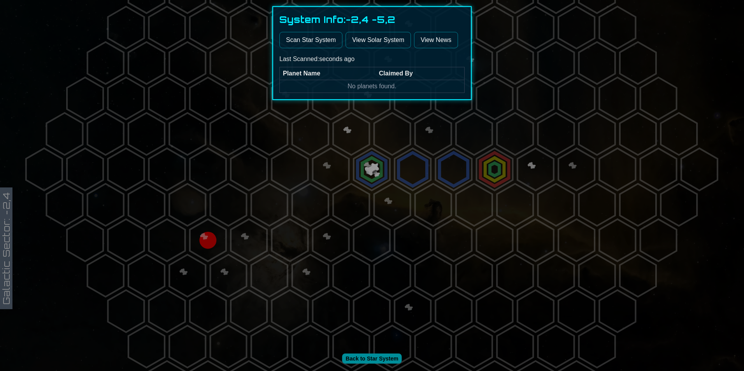
click at [283, 147] on div at bounding box center [372, 185] width 744 height 371
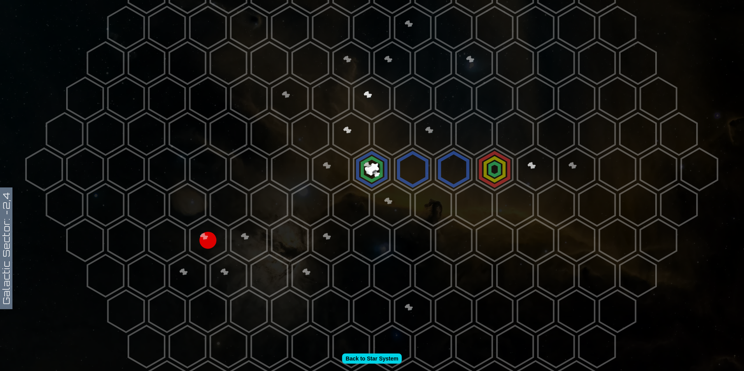
click at [368, 356] on link "Back to Star System" at bounding box center [372, 359] width 60 height 10
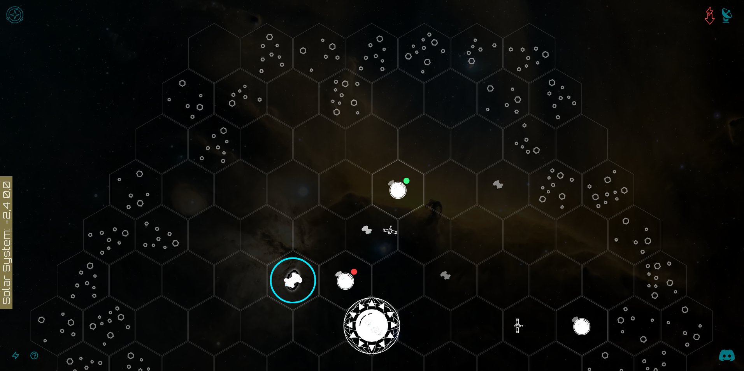
click at [294, 273] on image at bounding box center [293, 280] width 61 height 61
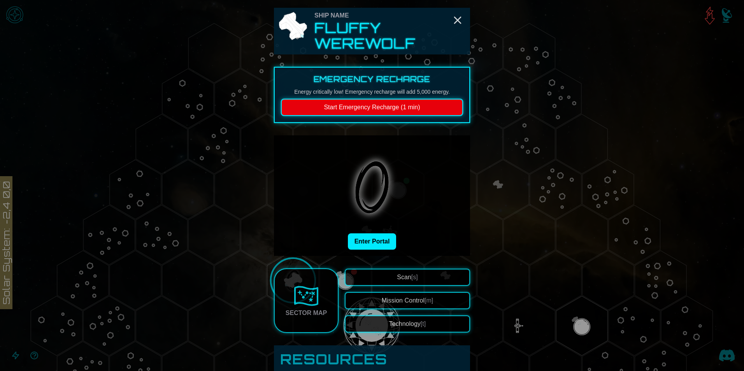
click at [375, 111] on button "Start Emergency Recharge (1 min)" at bounding box center [372, 107] width 182 height 17
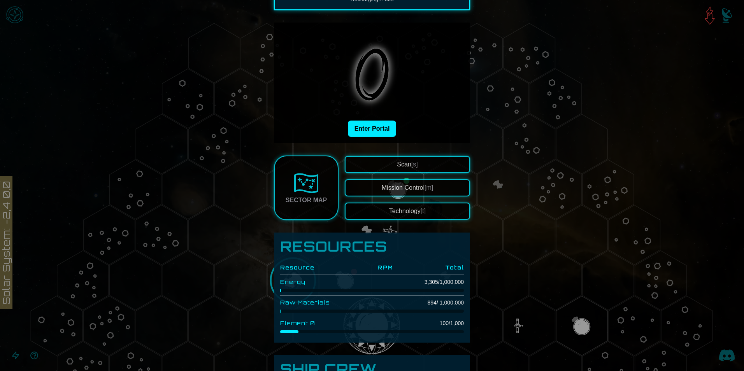
scroll to position [39, 0]
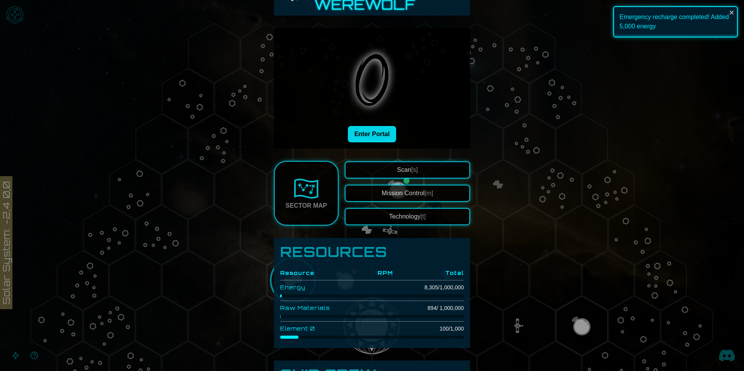
click at [364, 134] on button "Enter Portal" at bounding box center [372, 134] width 49 height 16
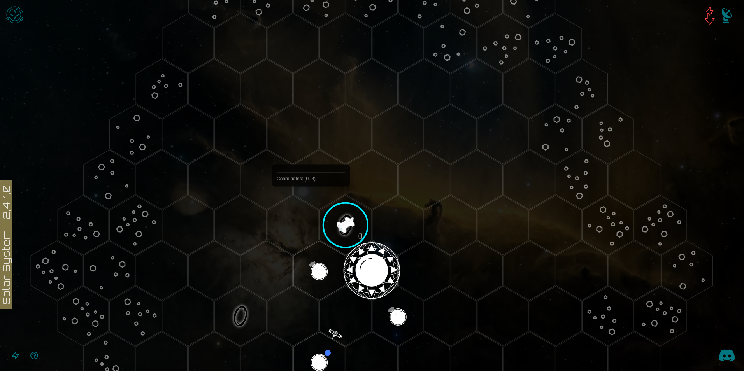
scroll to position [78, 0]
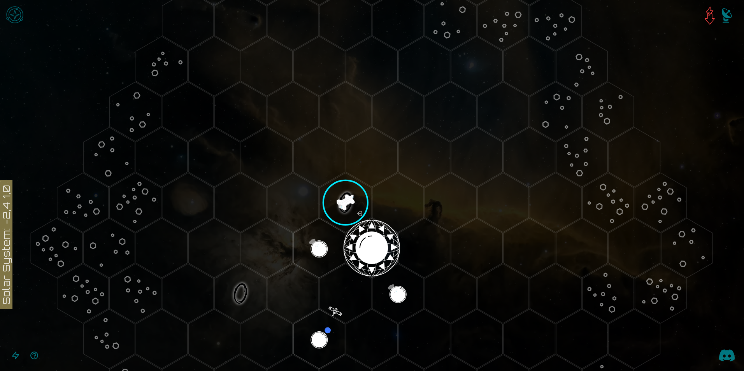
click at [342, 195] on image at bounding box center [345, 202] width 61 height 61
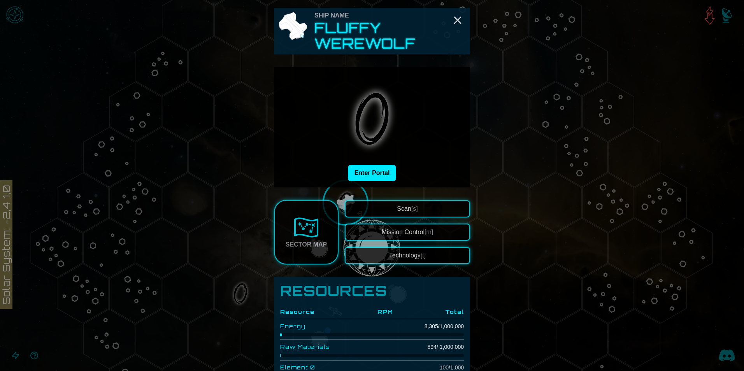
click at [300, 225] on img at bounding box center [306, 227] width 25 height 25
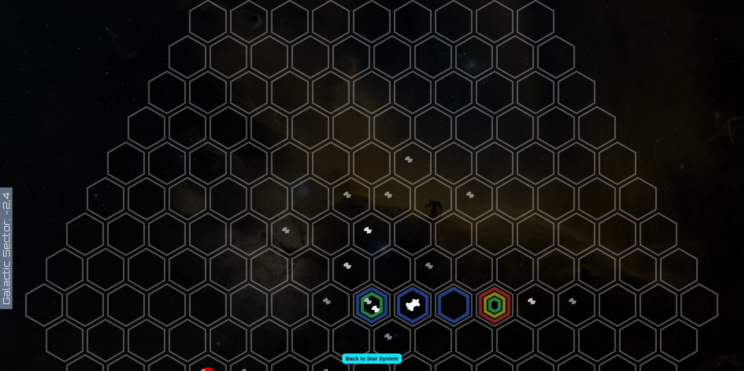
scroll to position [78, 0]
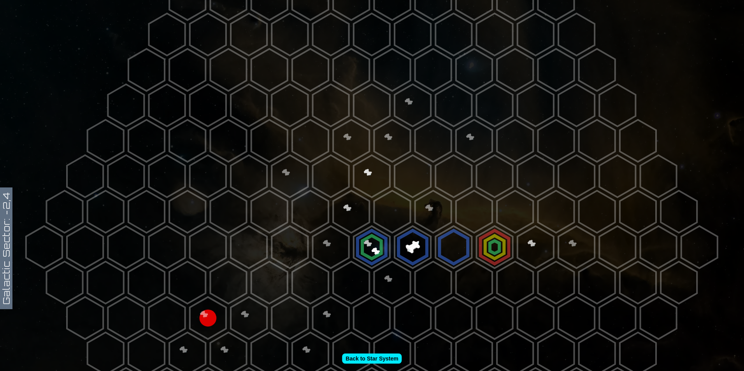
click at [369, 359] on link "Back to Star System" at bounding box center [372, 359] width 60 height 10
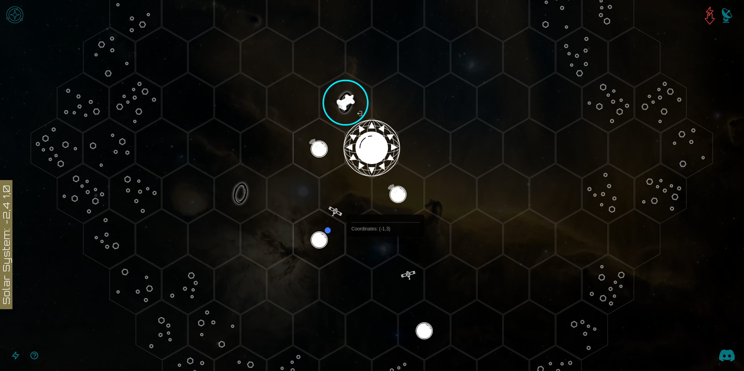
scroll to position [156, 0]
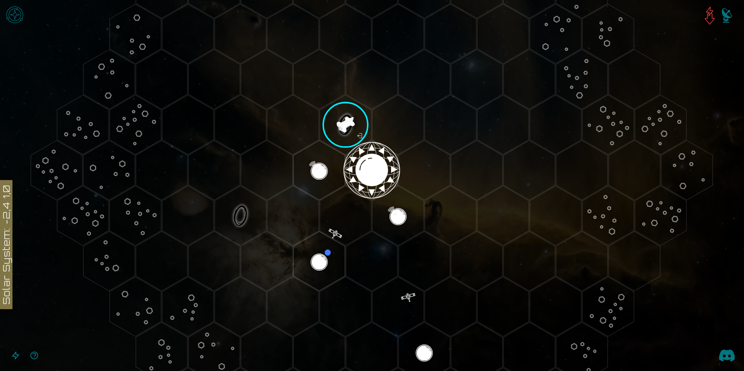
click at [366, 170] on polygon "Hex at coordinates 0,0, clickable" at bounding box center [371, 170] width 51 height 60
click at [368, 163] on image at bounding box center [371, 170] width 61 height 61
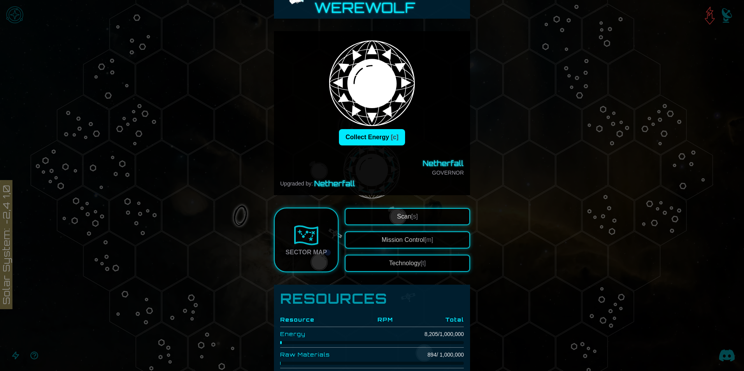
scroll to position [39, 0]
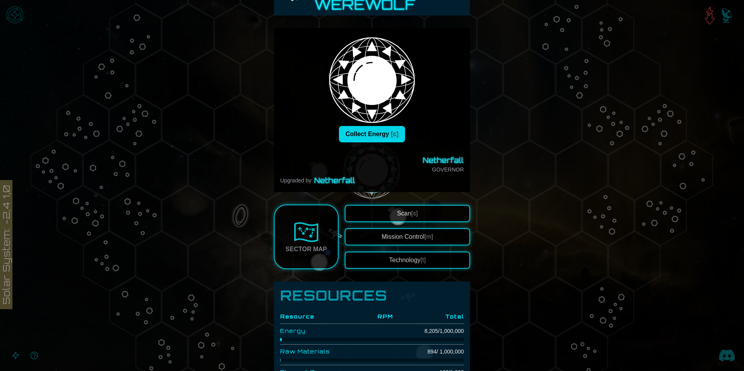
click at [374, 129] on button "Collect Energy [c]" at bounding box center [372, 134] width 66 height 16
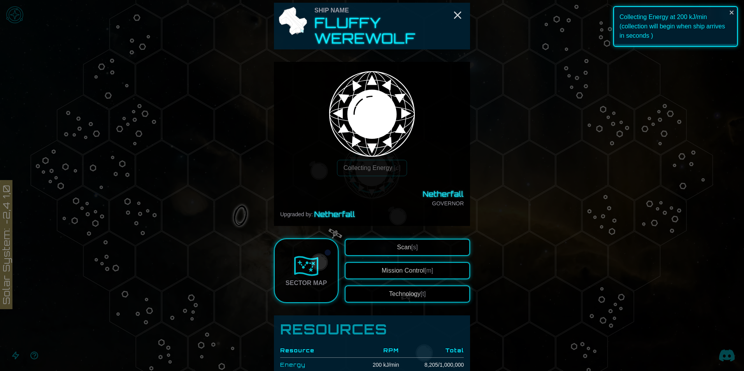
scroll to position [0, 0]
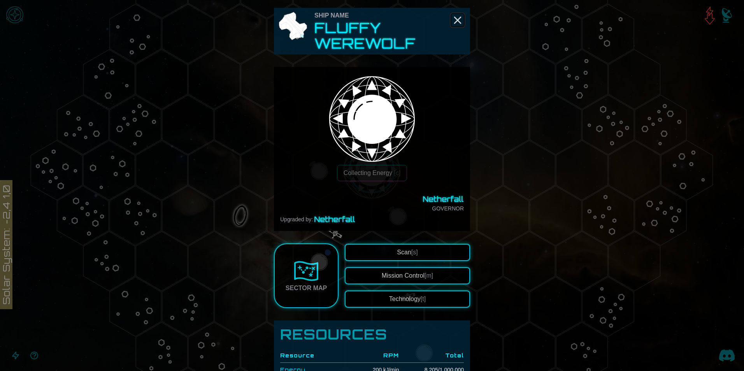
click at [456, 19] on line "Close" at bounding box center [457, 20] width 6 height 6
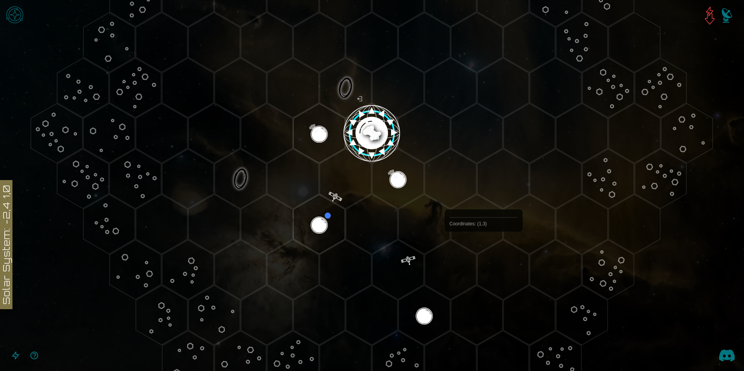
scroll to position [194, 0]
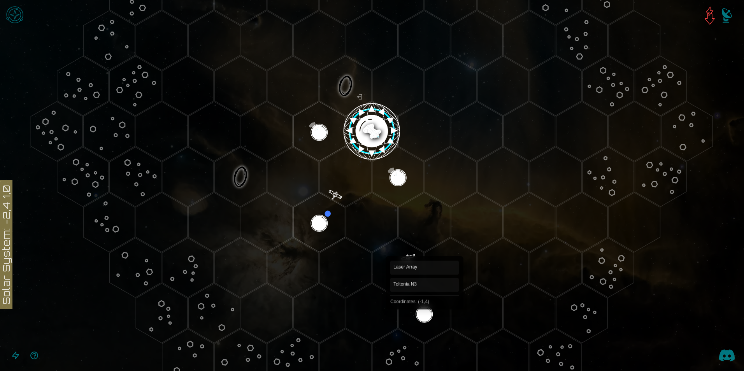
click at [424, 312] on polygon "Hex at coordinates -1,4, clickable" at bounding box center [423, 314] width 51 height 60
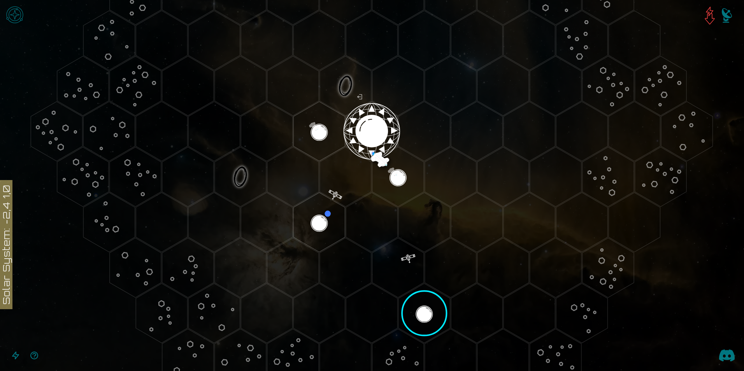
click at [422, 307] on image at bounding box center [424, 313] width 61 height 61
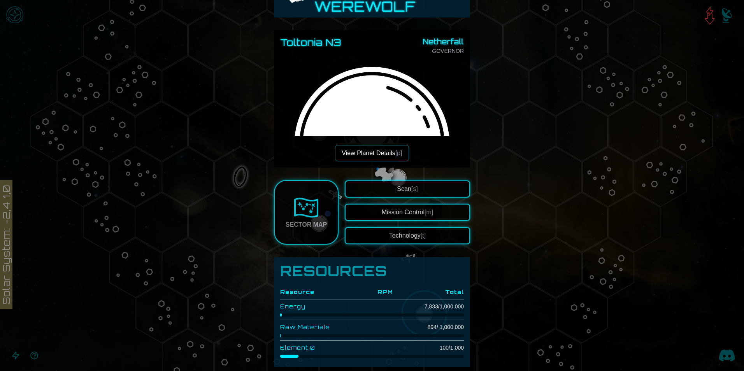
scroll to position [39, 0]
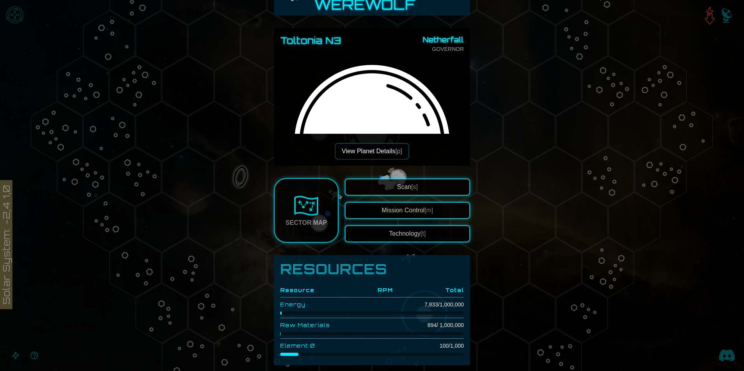
click at [380, 149] on button "View Planet Details [p]" at bounding box center [372, 151] width 74 height 16
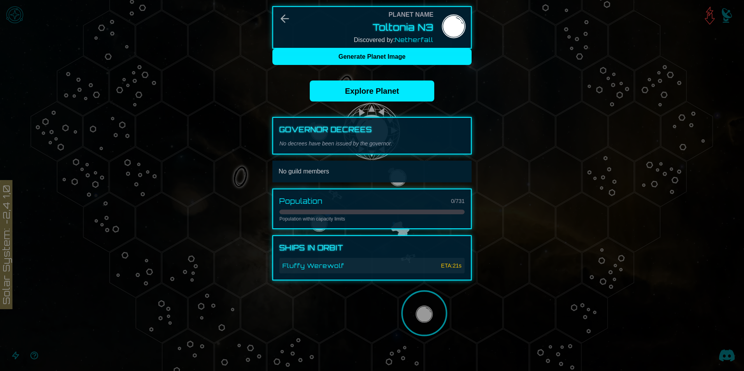
click at [542, 105] on div at bounding box center [372, 185] width 744 height 371
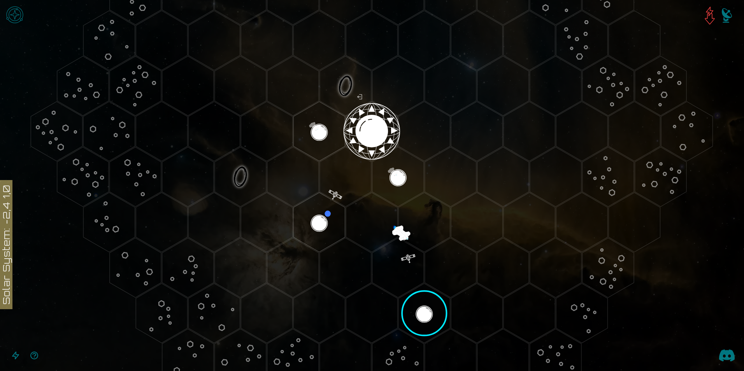
click at [238, 171] on polygon "Hex at coordinates -3,1, clickable" at bounding box center [240, 177] width 51 height 60
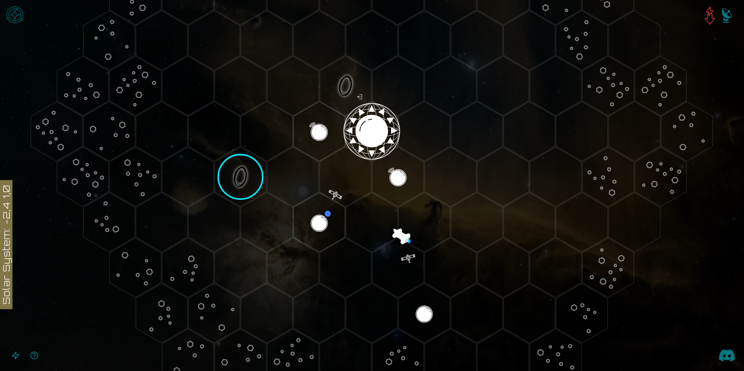
click at [244, 177] on image at bounding box center [240, 177] width 61 height 61
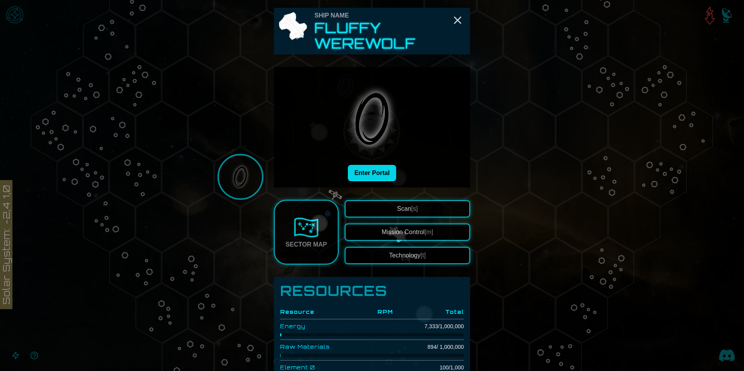
click at [383, 178] on button "Enter Portal" at bounding box center [372, 173] width 49 height 16
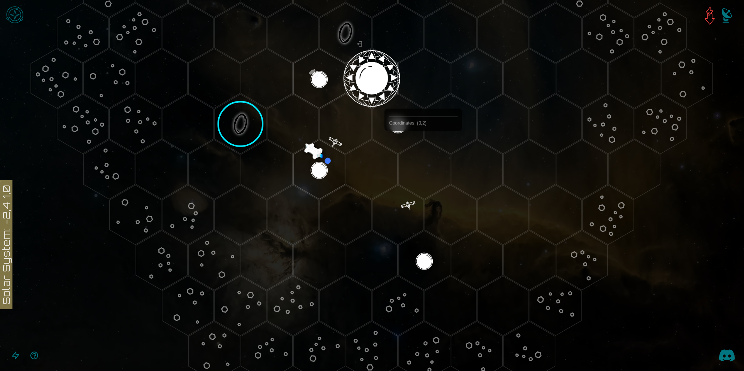
scroll to position [159, 0]
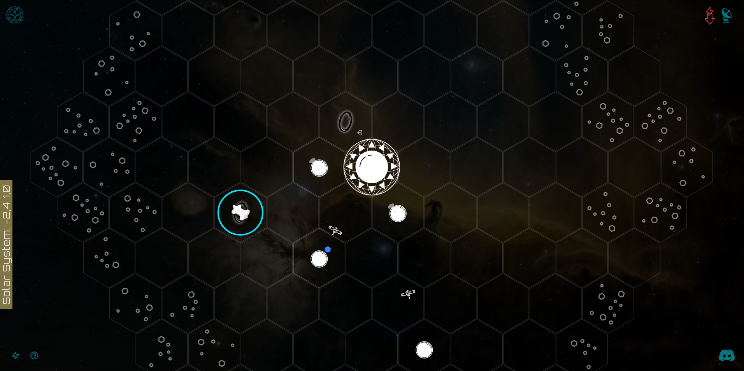
click at [236, 210] on image at bounding box center [240, 212] width 61 height 61
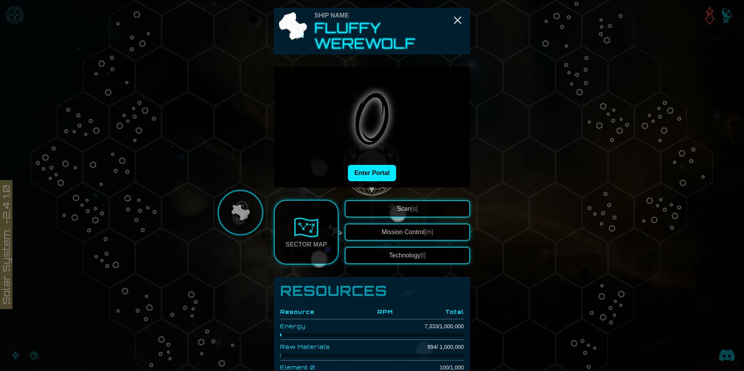
click at [368, 177] on button "Enter Portal" at bounding box center [372, 173] width 49 height 16
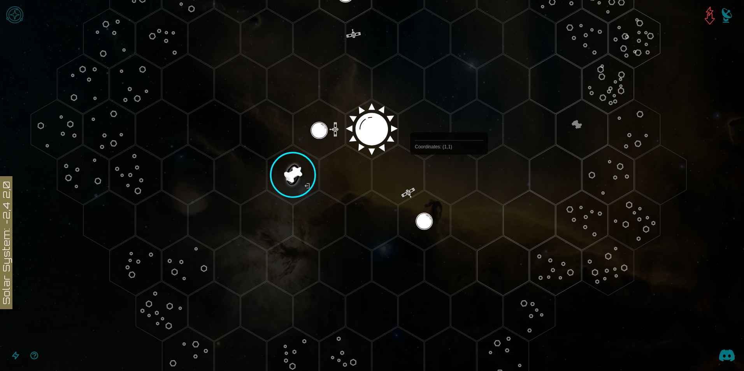
scroll to position [198, 0]
click at [300, 179] on image at bounding box center [293, 174] width 61 height 61
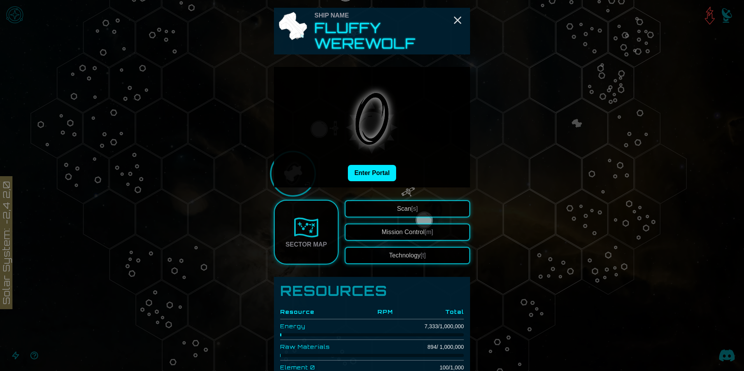
click at [305, 229] on img at bounding box center [306, 227] width 25 height 25
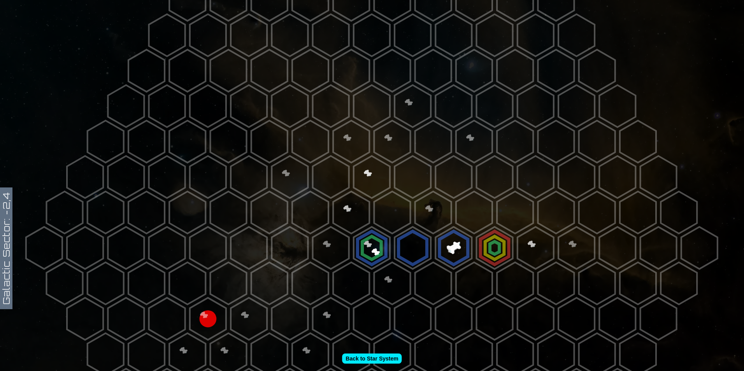
scroll to position [78, 0]
click at [492, 247] on polygon at bounding box center [494, 247] width 36 height 42
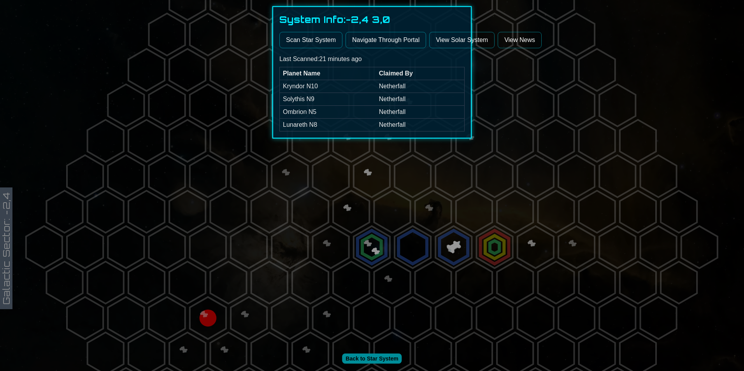
click at [469, 213] on div at bounding box center [372, 185] width 744 height 371
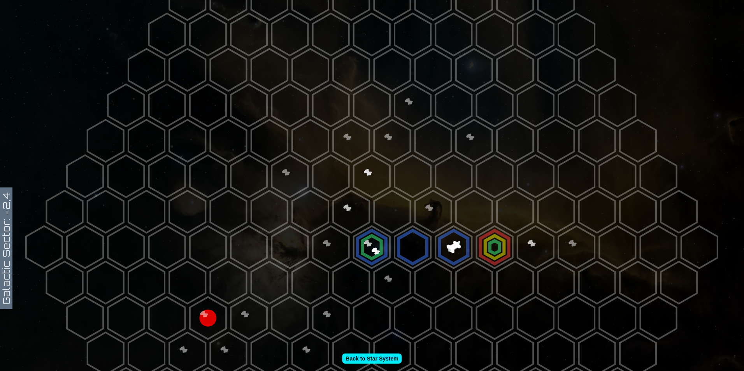
click at [467, 213] on polygon at bounding box center [474, 212] width 36 height 42
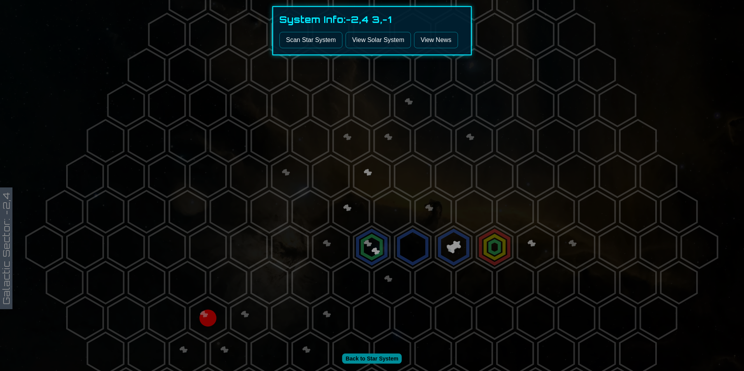
click at [457, 193] on div at bounding box center [372, 185] width 744 height 371
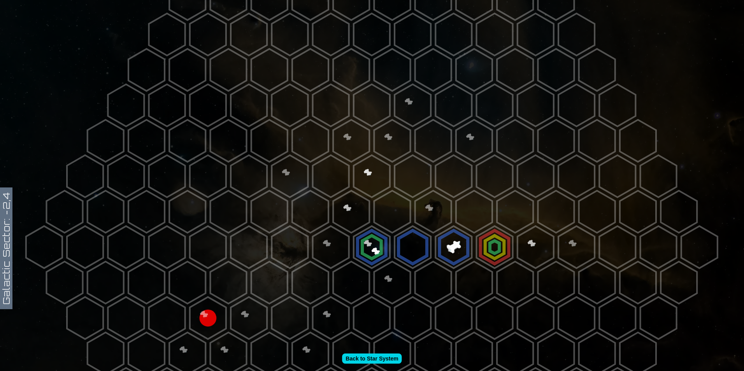
click at [350, 358] on link "Back to Star System" at bounding box center [372, 359] width 60 height 10
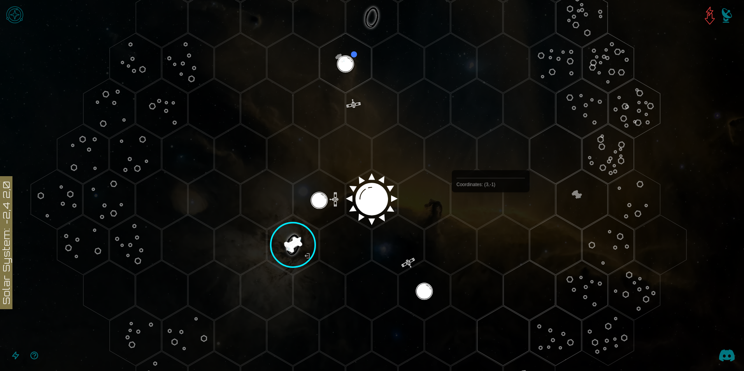
scroll to position [81, 0]
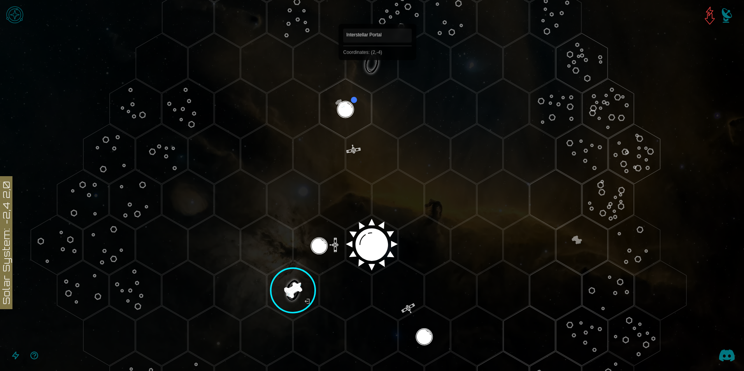
click at [377, 71] on polygon "Hex at coordinates 2,-4, clickable" at bounding box center [371, 63] width 51 height 60
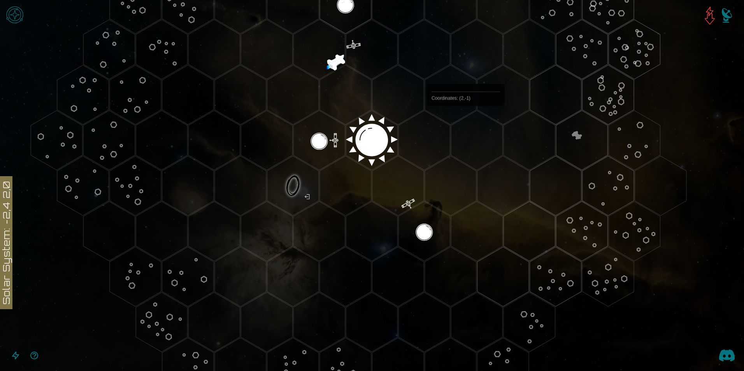
scroll to position [0, 0]
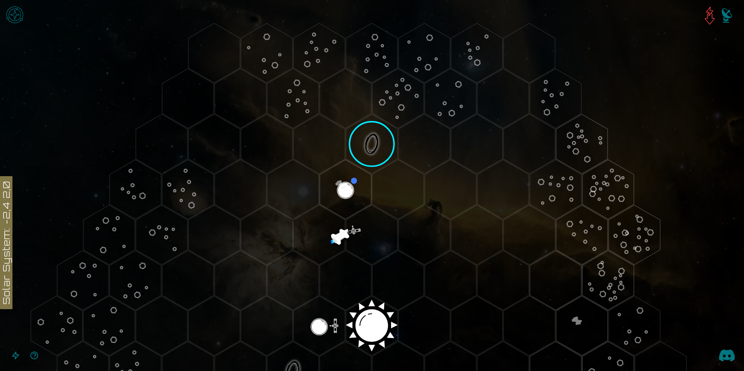
click at [369, 141] on image at bounding box center [371, 144] width 61 height 61
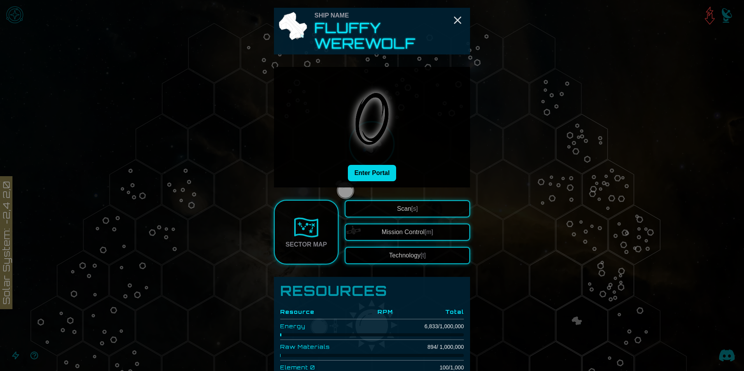
click at [381, 173] on button "Enter Portal" at bounding box center [372, 173] width 49 height 16
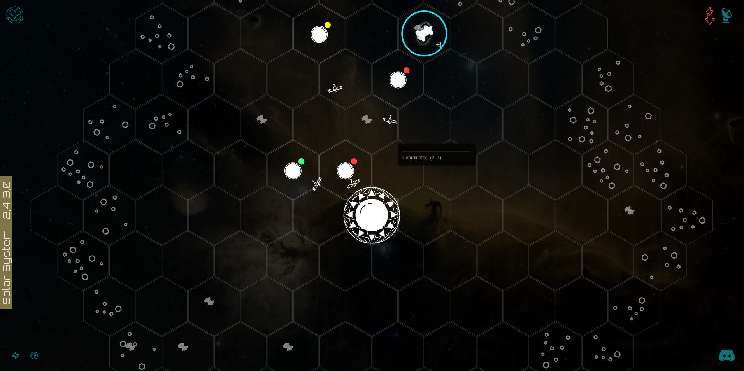
scroll to position [42, 0]
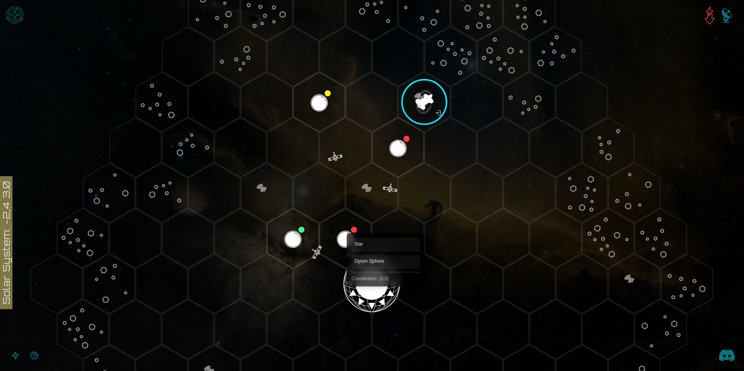
click at [382, 284] on polygon "Hex at coordinates 0,0, clickable" at bounding box center [371, 284] width 51 height 60
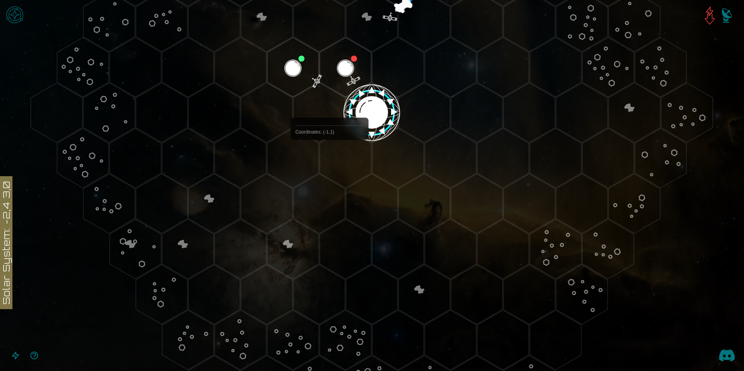
scroll to position [120, 0]
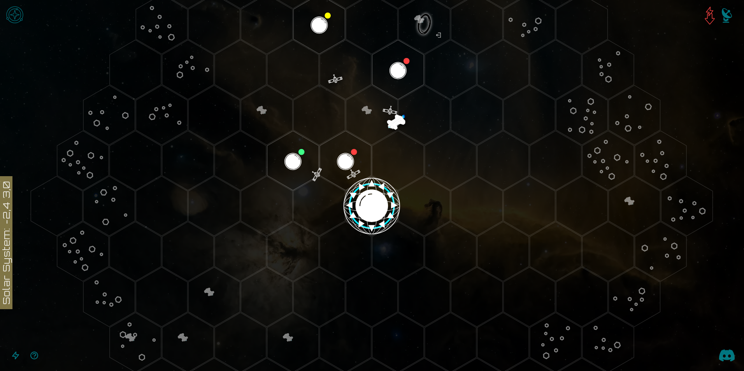
click at [14, 19] on img "Open game menu" at bounding box center [14, 14] width 23 height 23
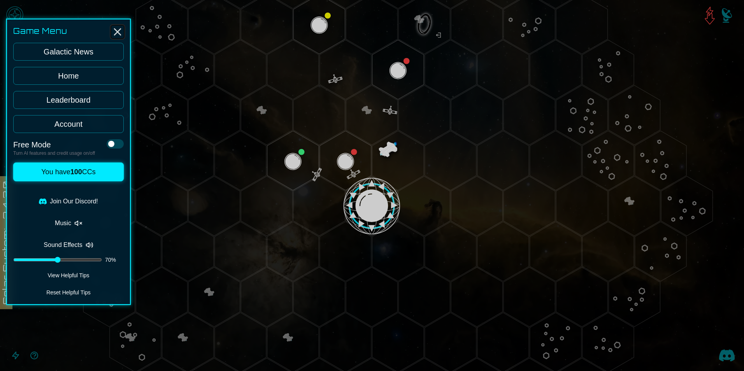
click at [118, 33] on line "Close" at bounding box center [117, 32] width 6 height 6
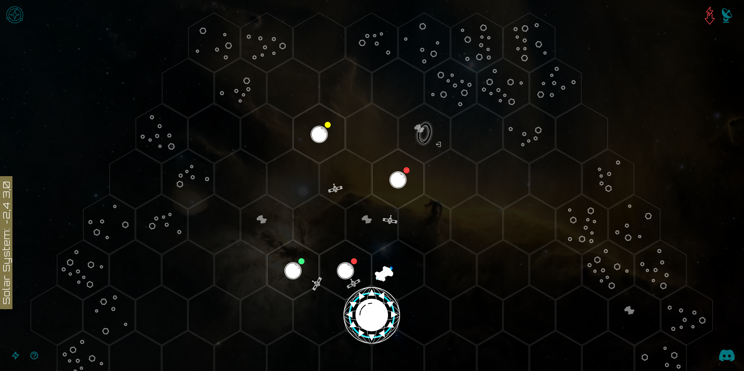
scroll to position [3, 0]
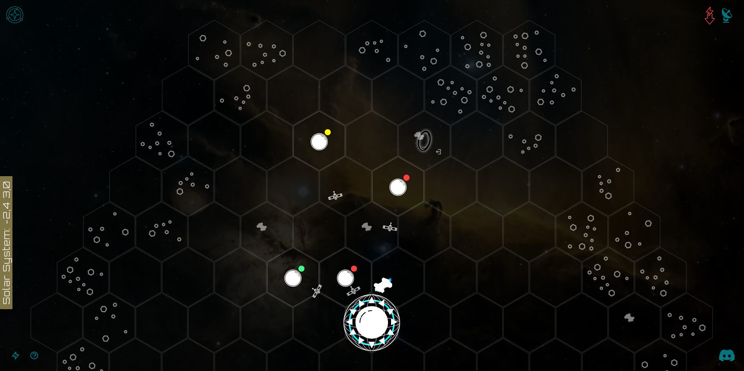
click at [413, 146] on polygon "Hex at coordinates 3,-4, clickable" at bounding box center [423, 141] width 51 height 60
click at [414, 145] on image at bounding box center [424, 140] width 61 height 61
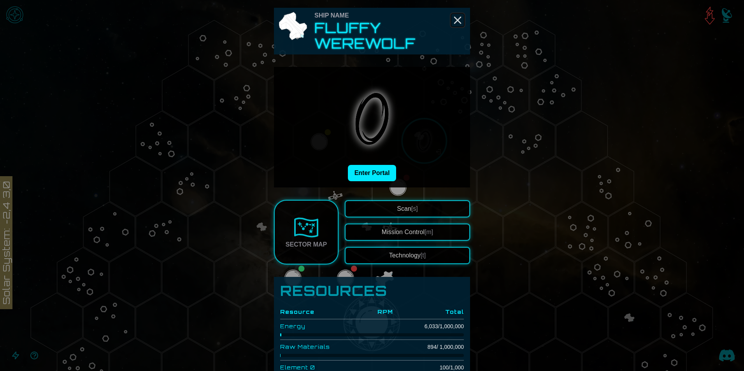
click at [453, 25] on icon "Close" at bounding box center [457, 20] width 12 height 12
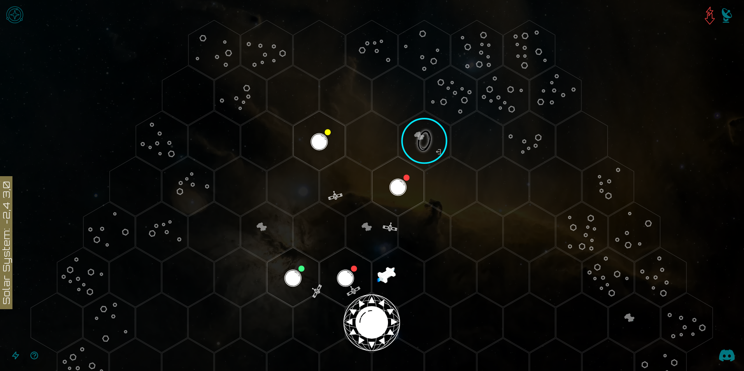
click at [366, 310] on polygon "Hex at coordinates 0,0, clickable" at bounding box center [371, 323] width 51 height 60
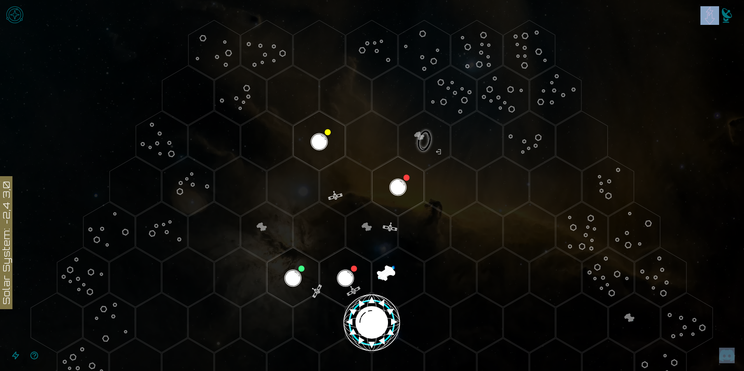
click at [366, 310] on image at bounding box center [371, 322] width 61 height 61
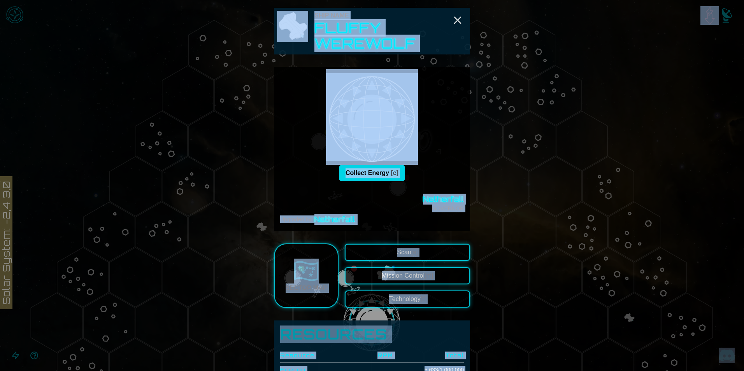
drag, startPoint x: 366, startPoint y: 310, endPoint x: 383, endPoint y: 175, distance: 136.0
click at [383, 175] on button "Collect Energy [c]" at bounding box center [372, 173] width 66 height 16
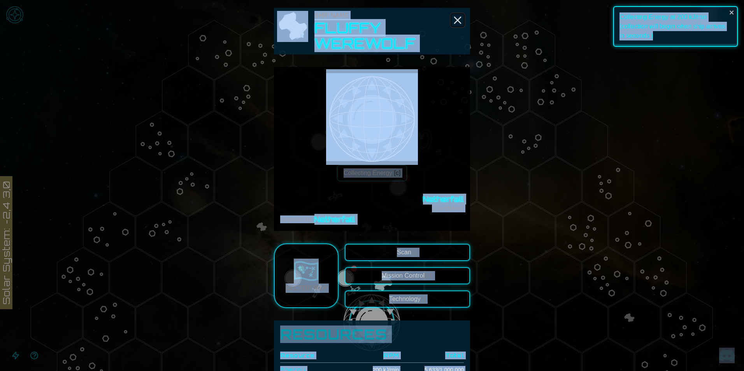
click at [451, 21] on icon "Close" at bounding box center [457, 20] width 12 height 12
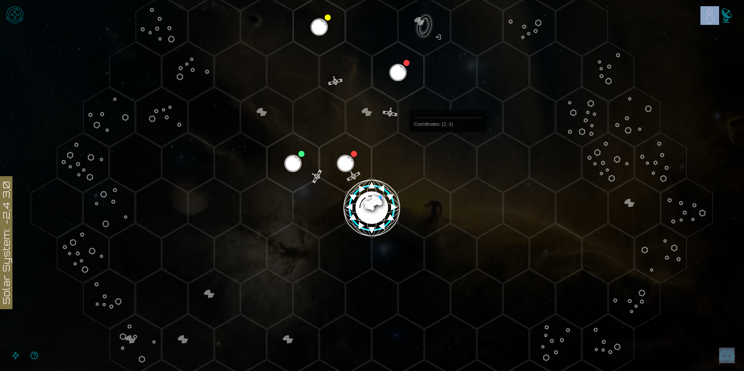
scroll to position [120, 0]
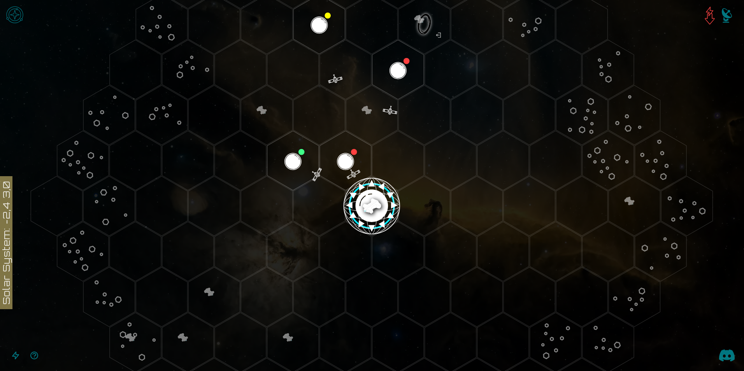
click at [363, 212] on image at bounding box center [371, 206] width 61 height 61
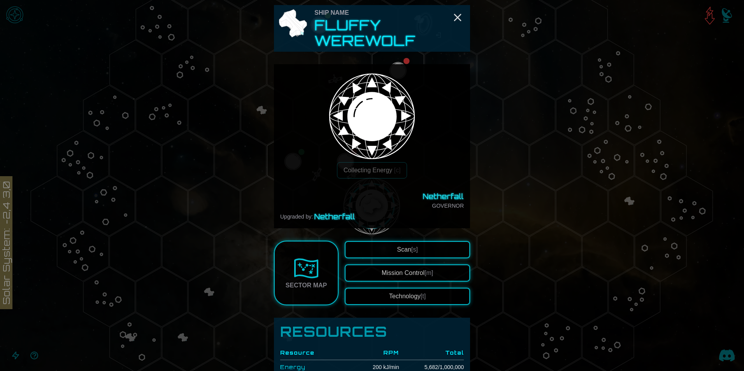
scroll to position [0, 0]
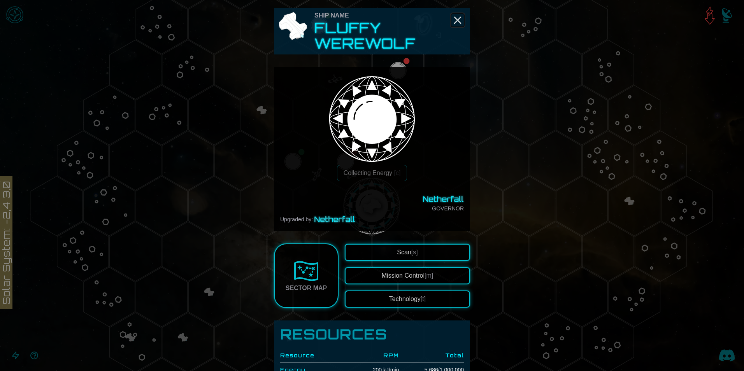
click at [455, 23] on icon "Close" at bounding box center [457, 20] width 12 height 12
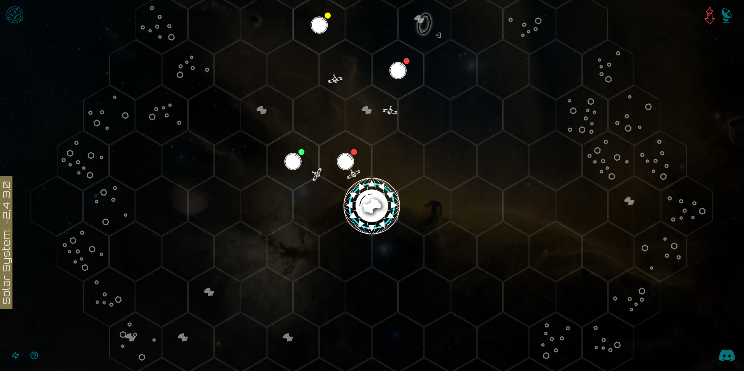
click at [362, 203] on image at bounding box center [371, 206] width 61 height 61
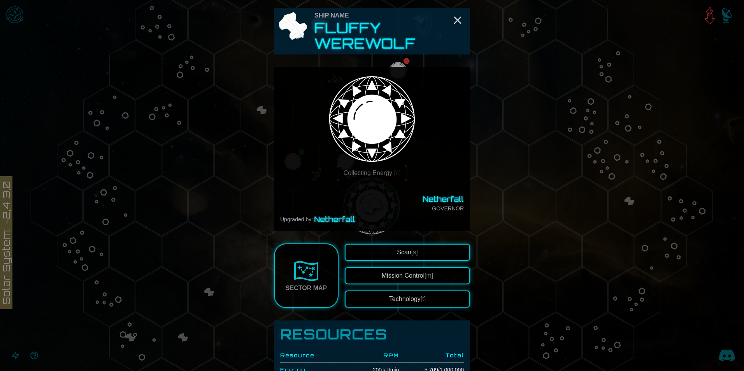
click at [301, 280] on img at bounding box center [306, 271] width 25 height 25
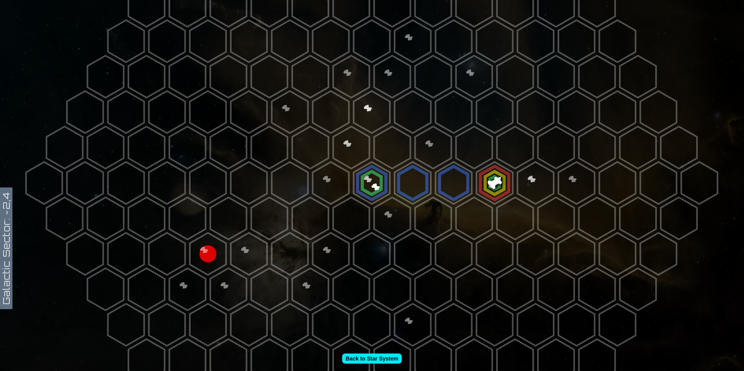
scroll to position [233, 0]
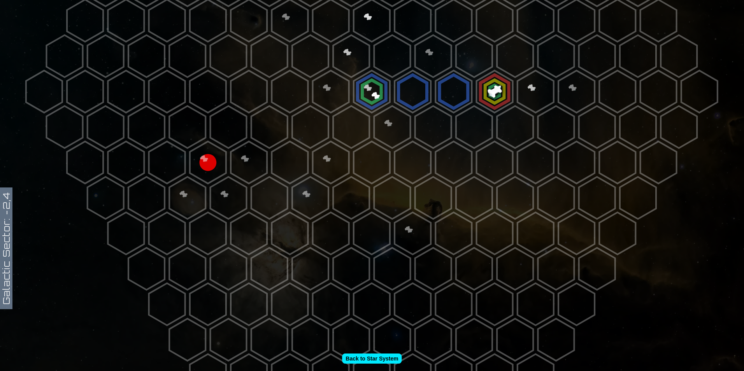
click at [355, 141] on polygon at bounding box center [351, 127] width 36 height 42
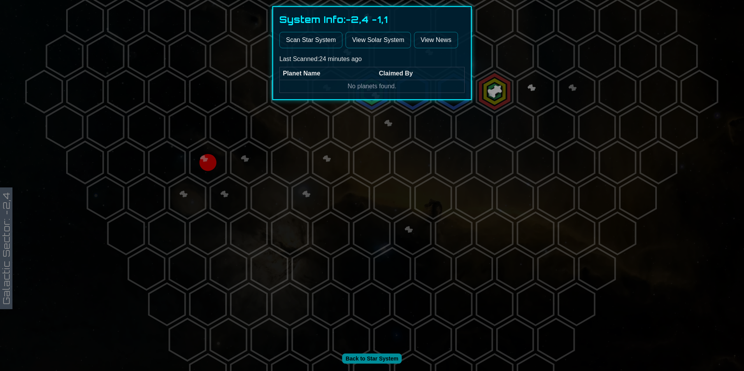
click at [442, 137] on div at bounding box center [372, 185] width 744 height 371
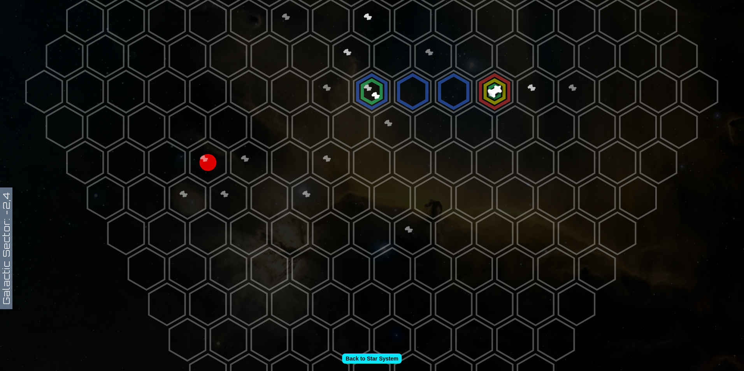
click at [510, 37] on polygon at bounding box center [515, 56] width 36 height 42
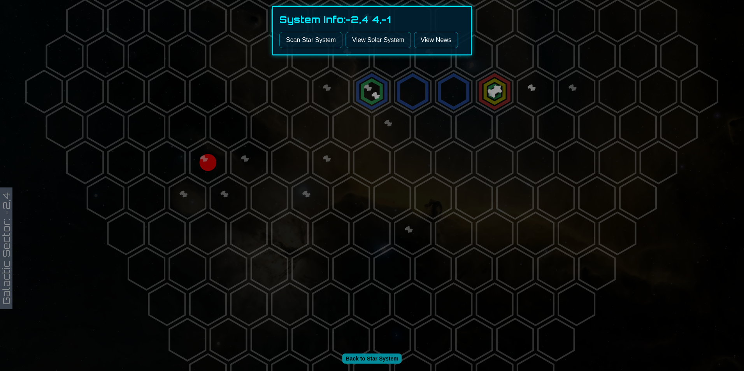
click at [495, 141] on div at bounding box center [372, 185] width 744 height 371
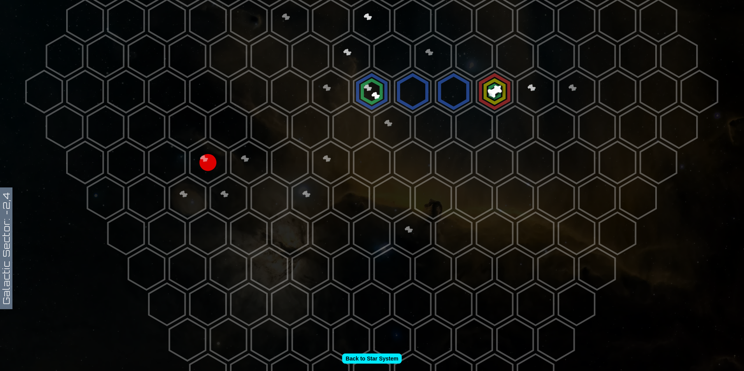
click at [478, 53] on polygon at bounding box center [474, 56] width 36 height 42
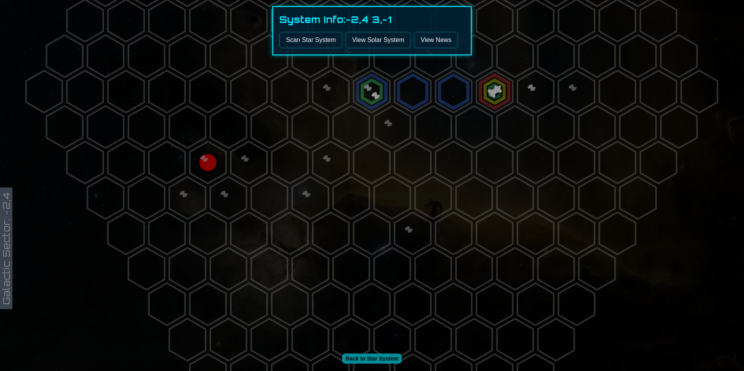
click at [325, 42] on button "Scan Star System" at bounding box center [310, 40] width 63 height 16
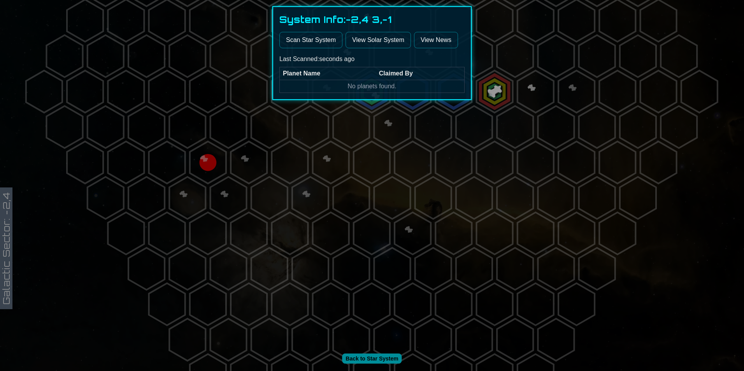
click at [431, 124] on div at bounding box center [372, 185] width 744 height 371
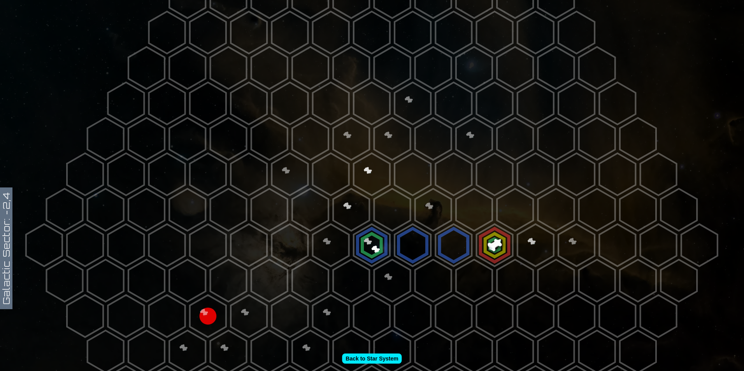
scroll to position [79, 0]
click at [205, 300] on polygon at bounding box center [208, 317] width 36 height 42
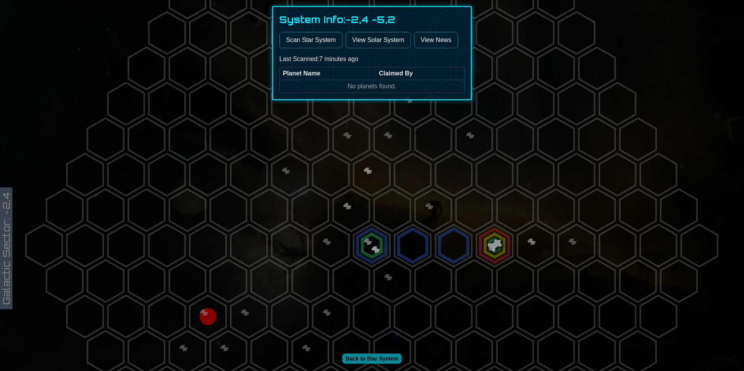
click at [431, 143] on div at bounding box center [372, 185] width 744 height 371
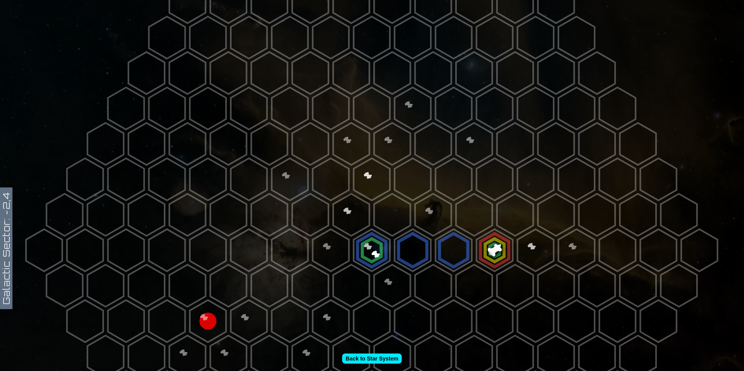
scroll to position [156, 0]
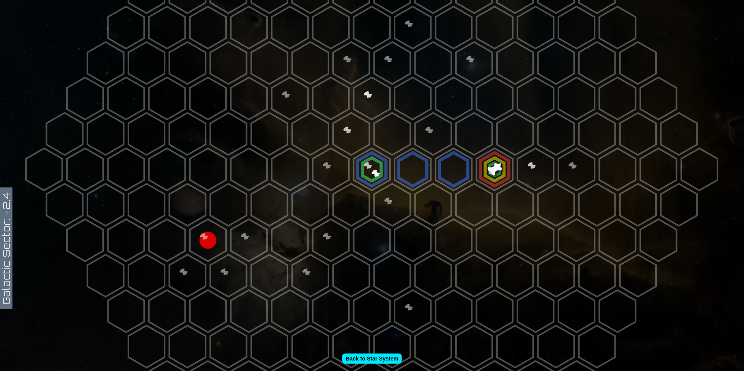
click at [339, 355] on polygon at bounding box center [351, 347] width 36 height 42
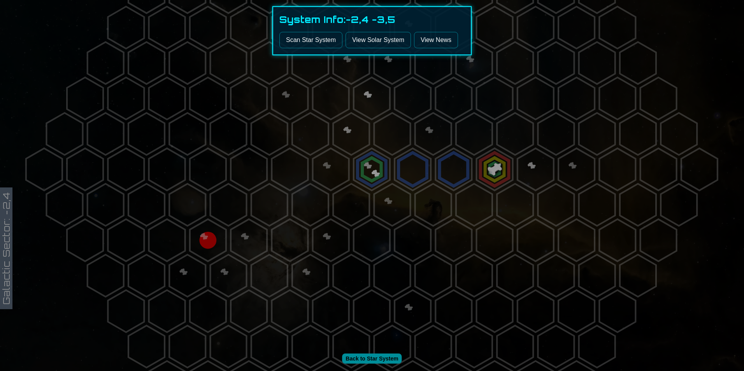
click at [360, 356] on div at bounding box center [372, 185] width 744 height 371
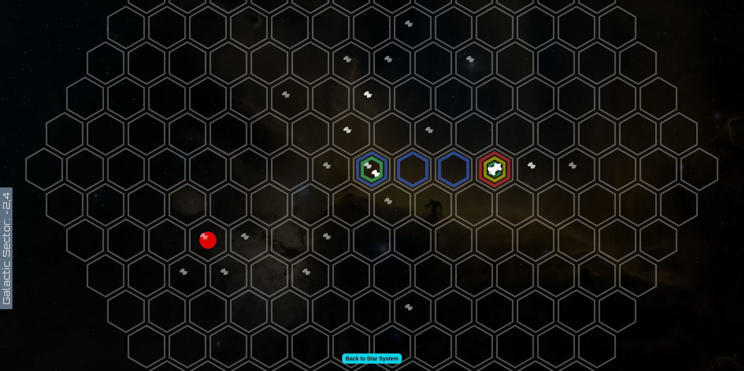
click at [365, 356] on link "Back to Star System" at bounding box center [372, 359] width 60 height 10
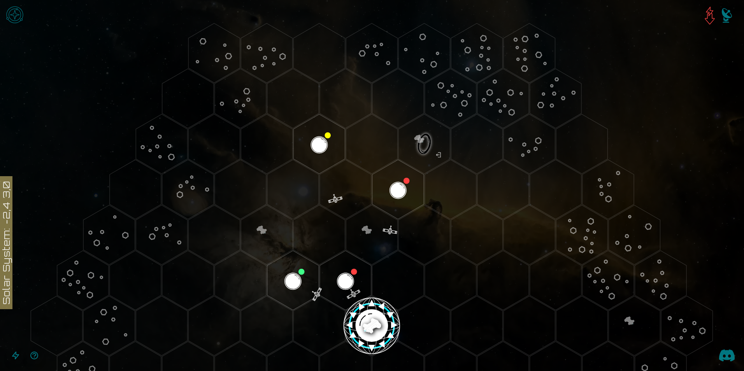
click at [377, 308] on image at bounding box center [371, 326] width 61 height 61
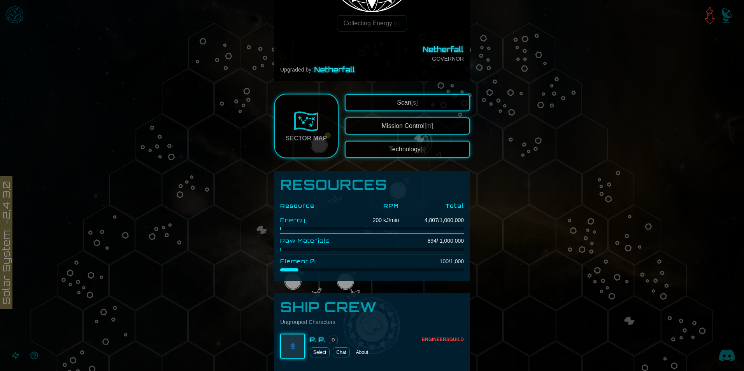
scroll to position [259, 0]
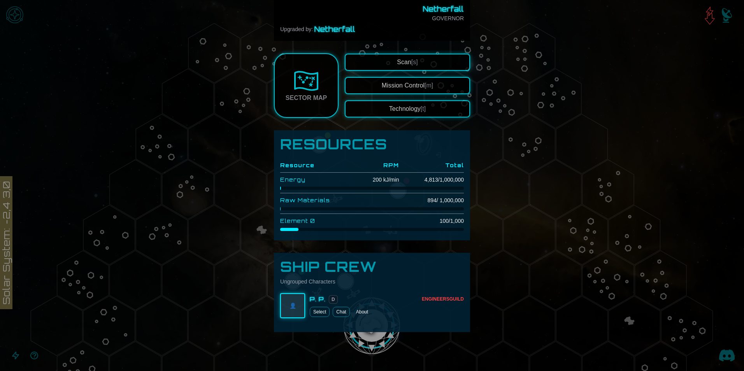
click at [391, 109] on button "Technology [t]" at bounding box center [407, 108] width 125 height 17
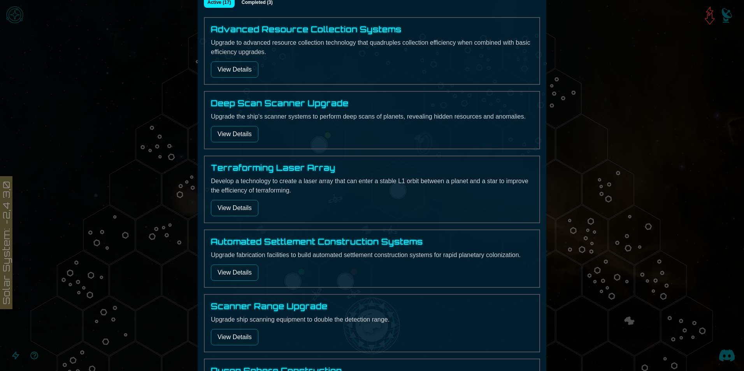
scroll to position [194, 0]
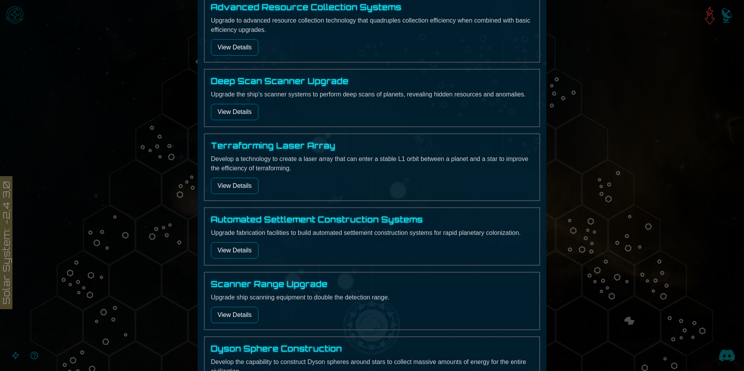
click at [230, 252] on button "View Details" at bounding box center [234, 250] width 47 height 16
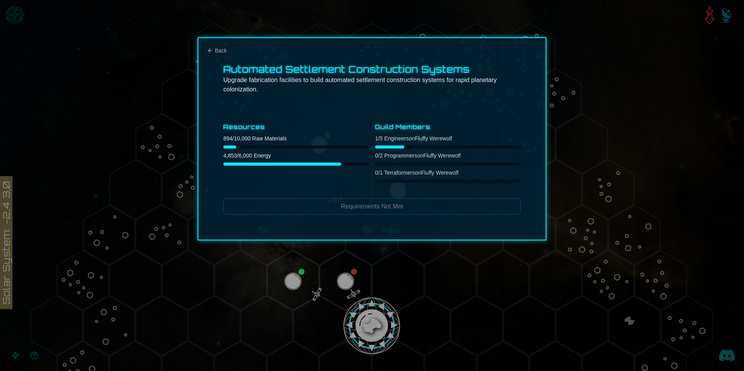
click at [218, 49] on span "Back" at bounding box center [221, 51] width 12 height 8
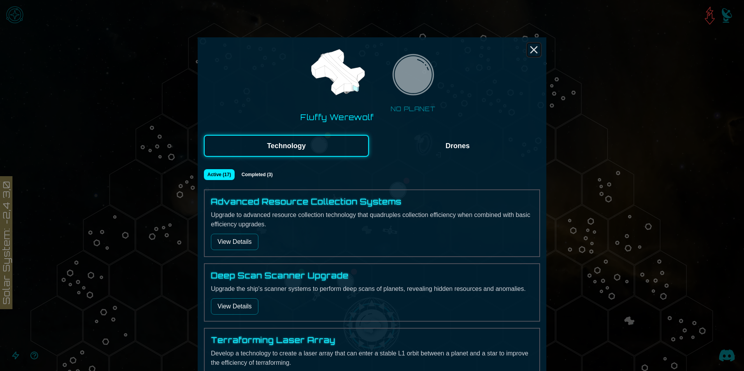
click at [527, 52] on icon "Close" at bounding box center [533, 50] width 12 height 12
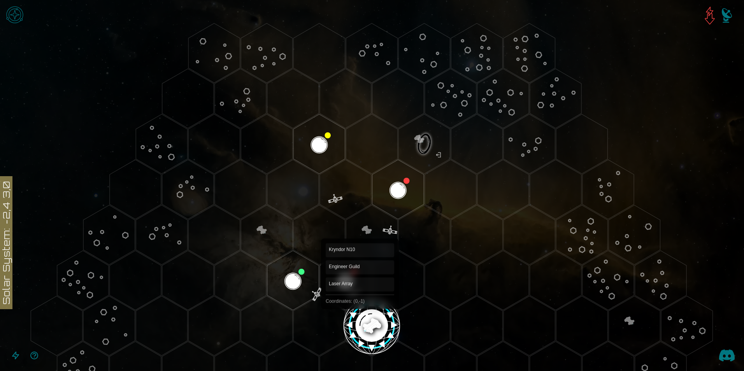
click at [362, 323] on image at bounding box center [371, 326] width 61 height 61
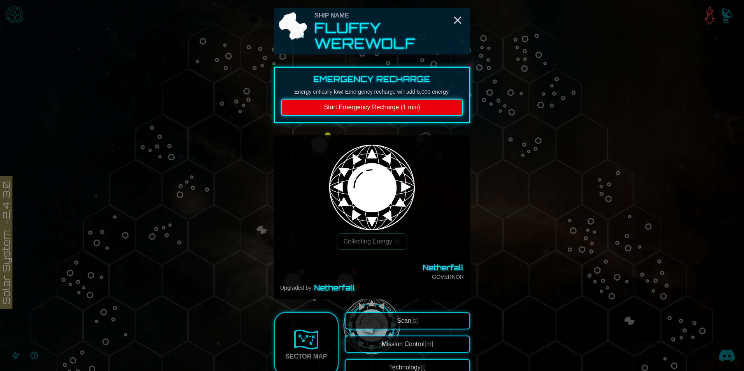
click at [309, 326] on link "Sector Map" at bounding box center [306, 344] width 65 height 65
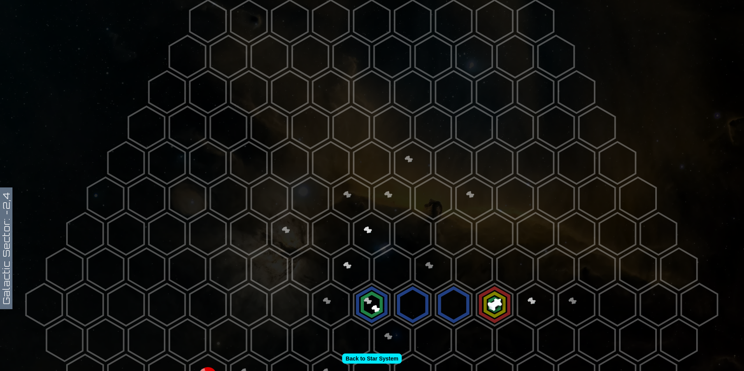
scroll to position [2, 0]
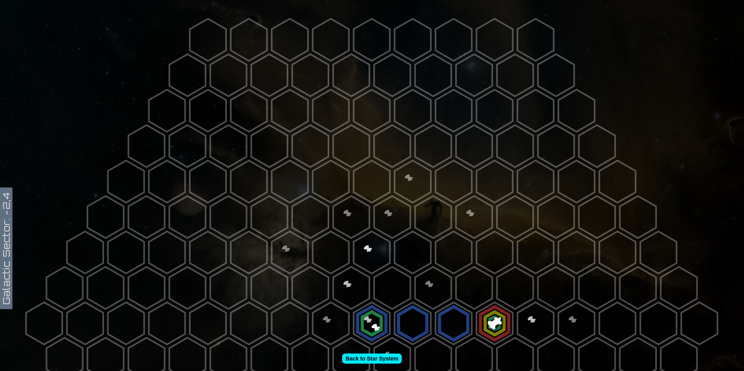
click at [470, 284] on polygon at bounding box center [474, 288] width 36 height 42
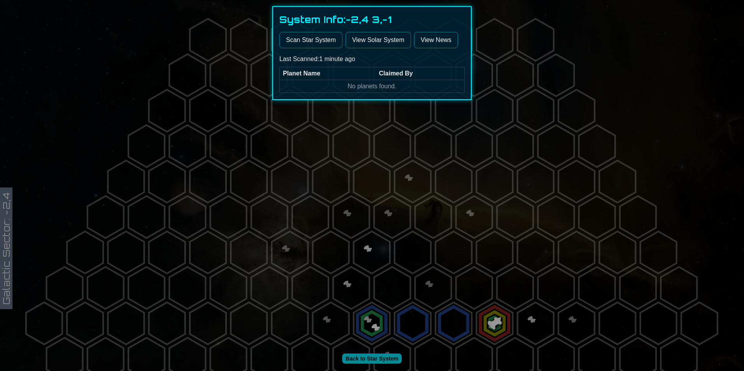
click at [424, 40] on link "View News" at bounding box center [436, 40] width 44 height 16
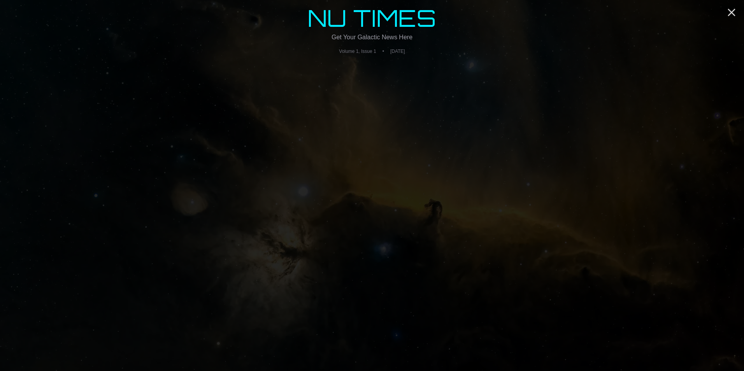
click at [724, 14] on main "NU TIMES Get Your Galactic News Here Volume 1, Issue 1 • [DATE]" at bounding box center [372, 185] width 744 height 371
click at [733, 14] on icon "Close" at bounding box center [731, 12] width 12 height 12
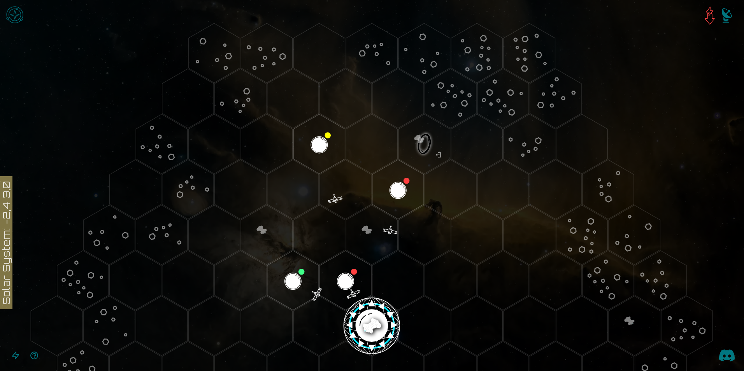
click at [367, 313] on image at bounding box center [371, 326] width 61 height 61
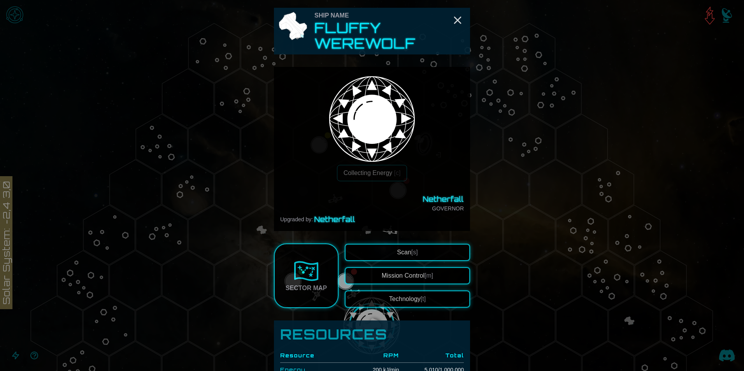
click at [307, 270] on img at bounding box center [306, 271] width 25 height 25
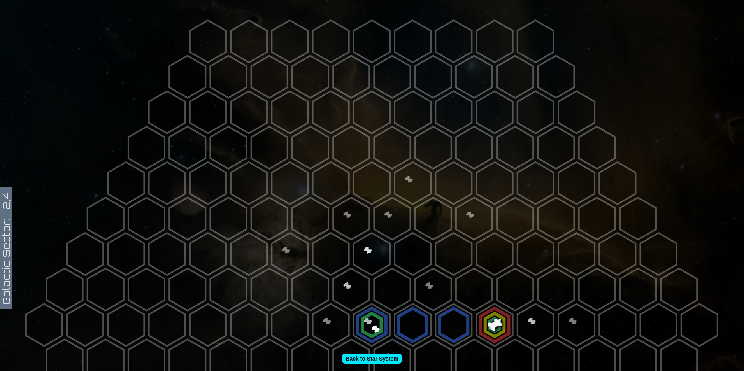
click at [459, 282] on polygon at bounding box center [474, 289] width 36 height 42
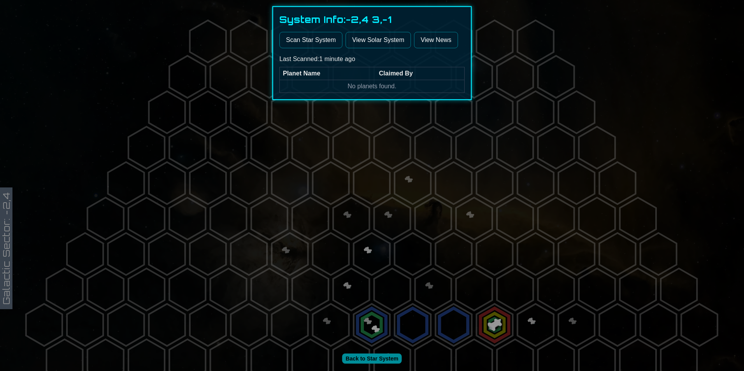
click at [360, 37] on link "View Solar System" at bounding box center [377, 40] width 65 height 16
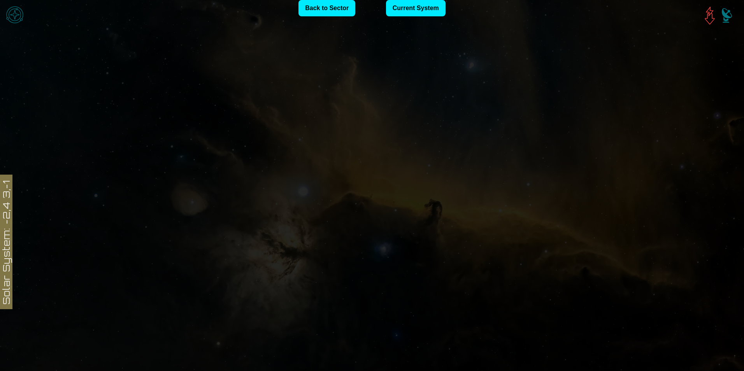
click at [529, 97] on icon at bounding box center [372, 342] width 744 height 652
drag, startPoint x: 292, startPoint y: 212, endPoint x: 182, endPoint y: 170, distance: 117.8
click at [291, 212] on icon at bounding box center [372, 342] width 744 height 652
click at [316, 15] on link "Back to Sector" at bounding box center [326, 8] width 57 height 16
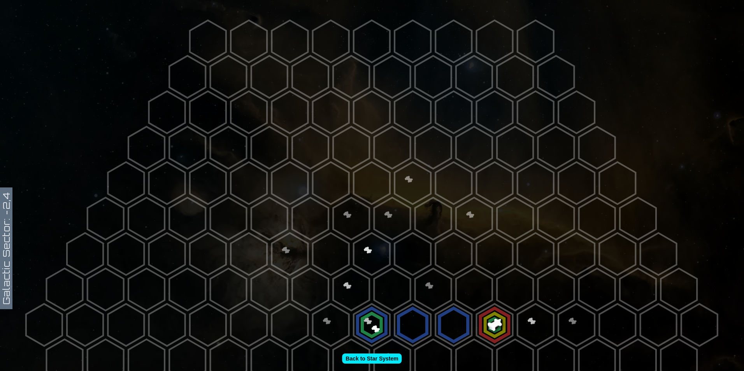
click at [485, 327] on polygon at bounding box center [494, 325] width 36 height 42
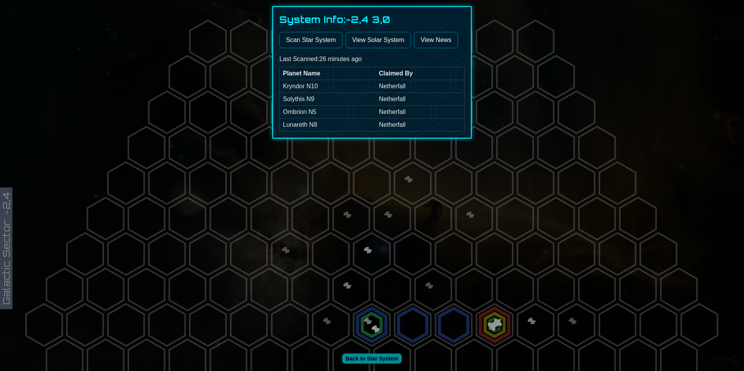
click at [218, 146] on div at bounding box center [372, 185] width 744 height 371
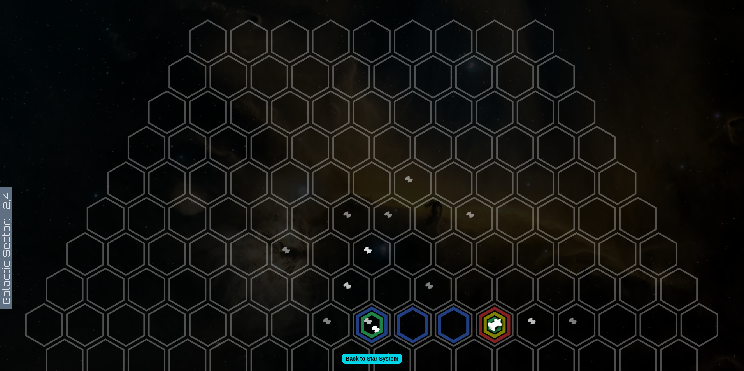
click at [355, 357] on link "Back to Star System" at bounding box center [372, 359] width 60 height 10
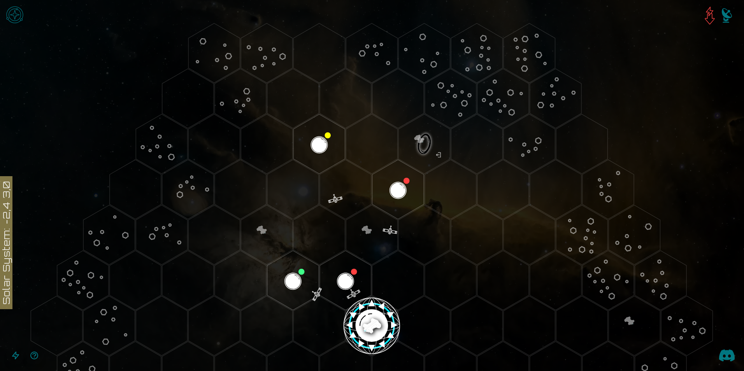
click at [17, 12] on img "Open game menu" at bounding box center [14, 14] width 23 height 23
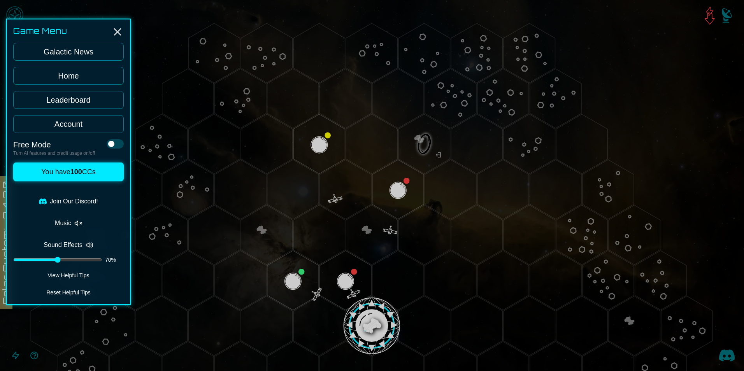
click at [110, 142] on span at bounding box center [111, 144] width 6 height 6
click at [58, 176] on button "You have 100 CCs" at bounding box center [68, 172] width 110 height 19
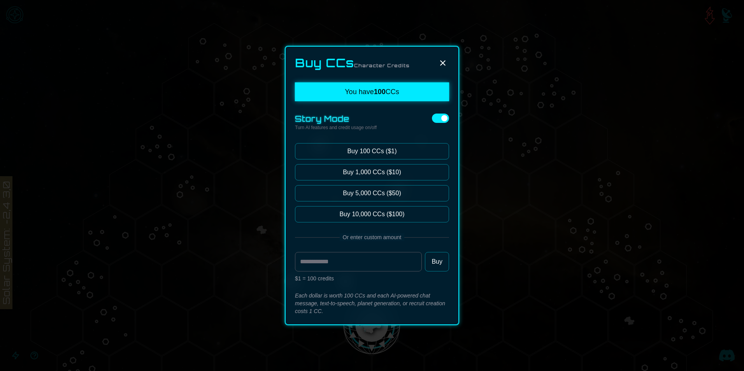
click at [192, 212] on div at bounding box center [372, 185] width 744 height 371
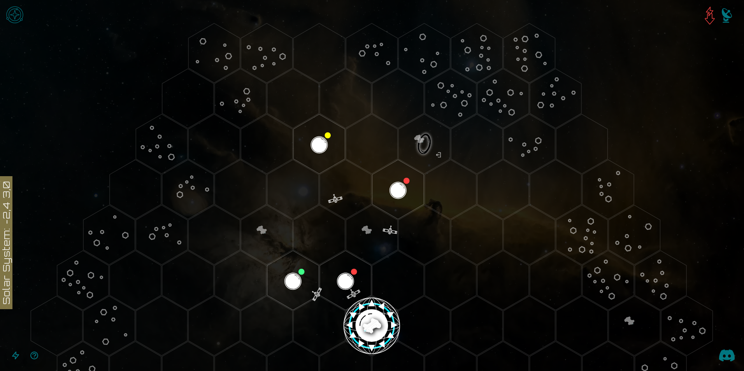
click at [379, 333] on image at bounding box center [371, 326] width 61 height 61
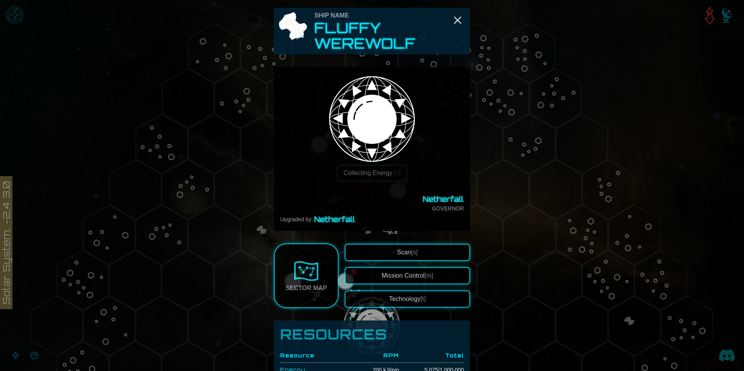
click at [288, 273] on link "Sector Map" at bounding box center [306, 275] width 65 height 65
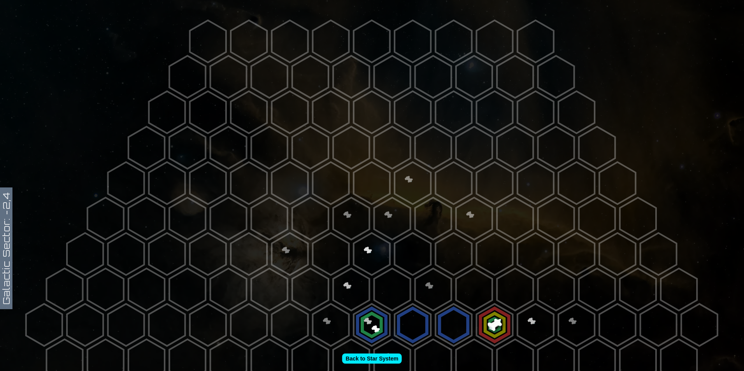
click at [520, 287] on polygon at bounding box center [515, 289] width 36 height 42
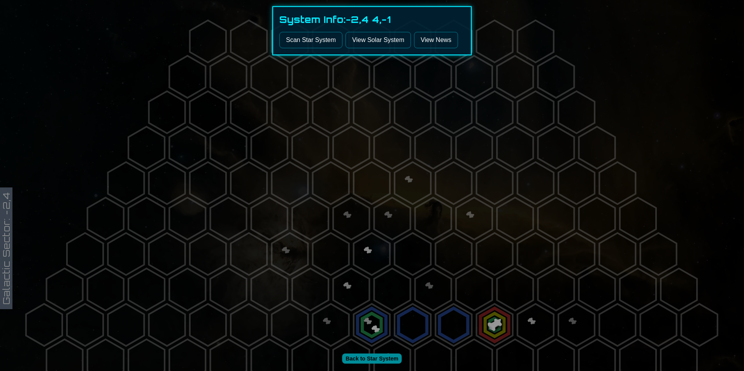
click at [327, 37] on button "Scan Star System" at bounding box center [310, 40] width 63 height 16
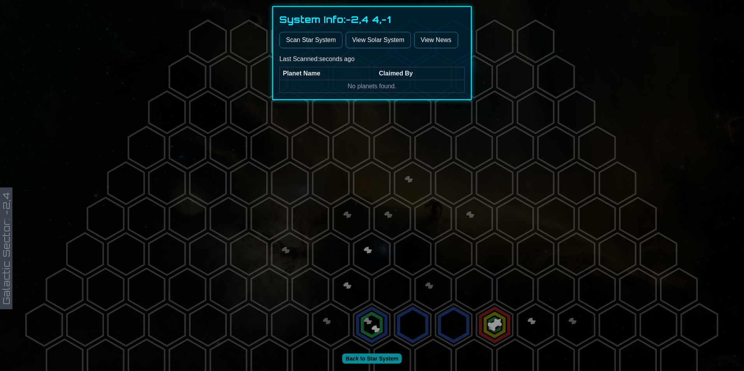
click at [390, 44] on link "View Solar System" at bounding box center [377, 40] width 65 height 16
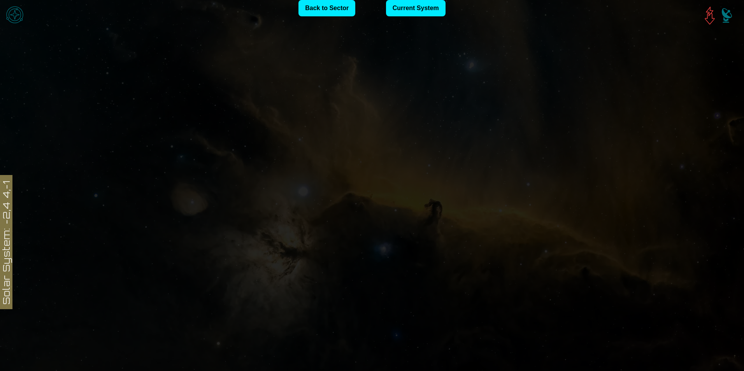
drag, startPoint x: 314, startPoint y: 217, endPoint x: 399, endPoint y: 203, distance: 85.9
click at [315, 218] on icon at bounding box center [372, 342] width 744 height 652
click at [521, 161] on icon at bounding box center [372, 342] width 744 height 652
drag, startPoint x: 0, startPoint y: 231, endPoint x: 37, endPoint y: 215, distance: 39.7
click at [0, 231] on icon at bounding box center [372, 342] width 744 height 652
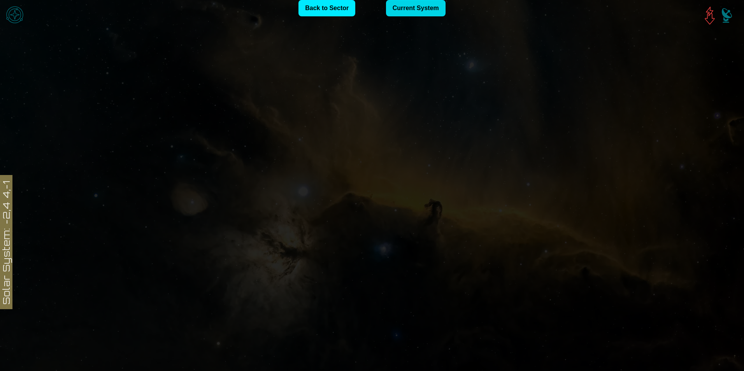
click at [404, 10] on link "Current System" at bounding box center [416, 8] width 60 height 16
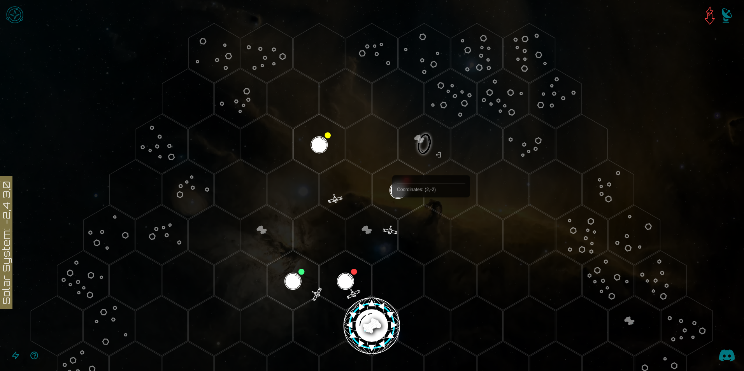
click at [430, 219] on polygon "Hex at coordinates 2,-2, clickable" at bounding box center [423, 235] width 51 height 60
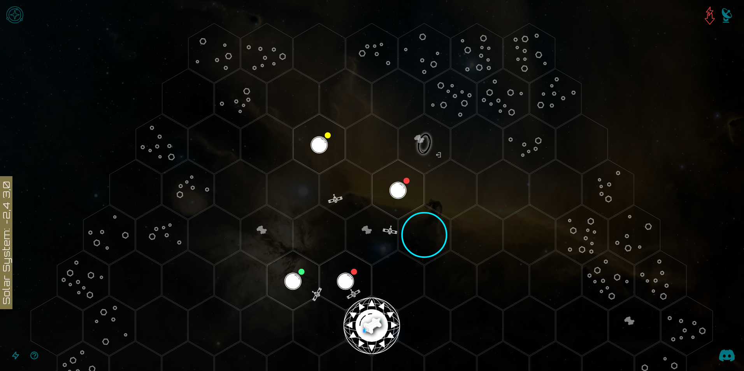
click at [402, 275] on polygon "Hex at coordinates 1,-1, clickable" at bounding box center [397, 280] width 51 height 60
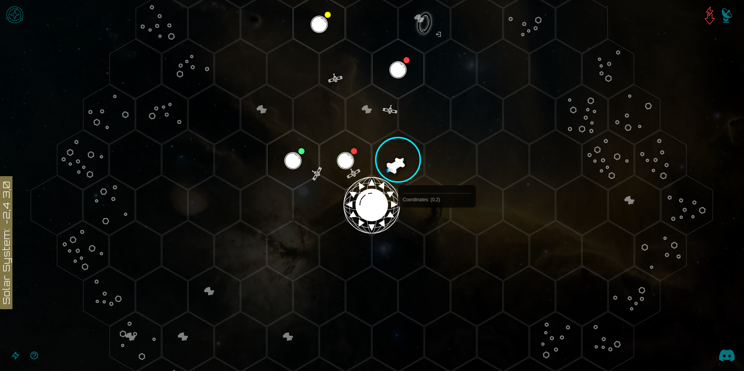
scroll to position [78, 0]
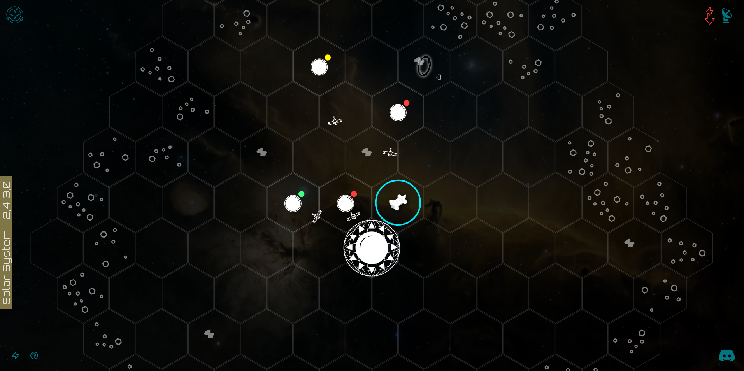
click at [396, 203] on polygon "Hex at coordinates 1,-1, clickable" at bounding box center [397, 203] width 51 height 60
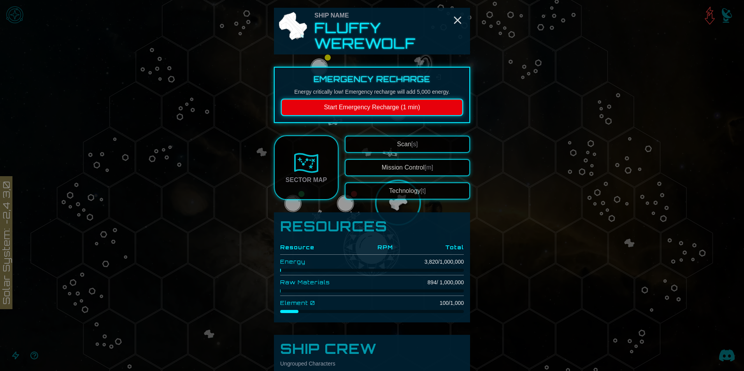
click at [404, 142] on span "Scan [s]" at bounding box center [407, 144] width 21 height 7
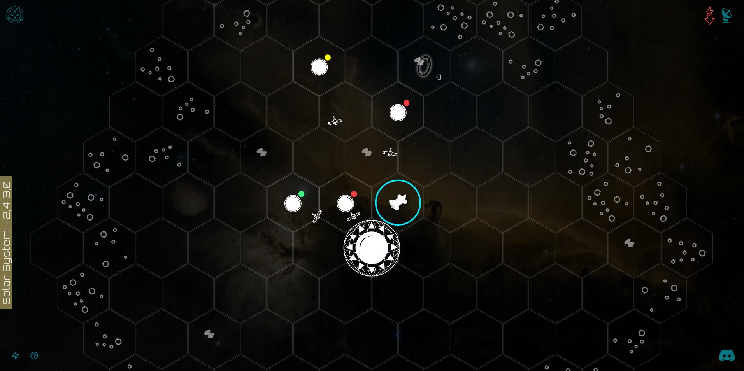
click at [402, 196] on polygon "Hex at coordinates 1,-1, clickable" at bounding box center [397, 203] width 51 height 60
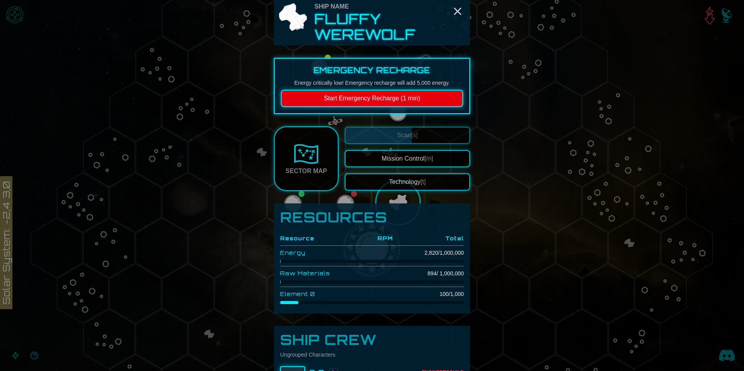
scroll to position [4, 0]
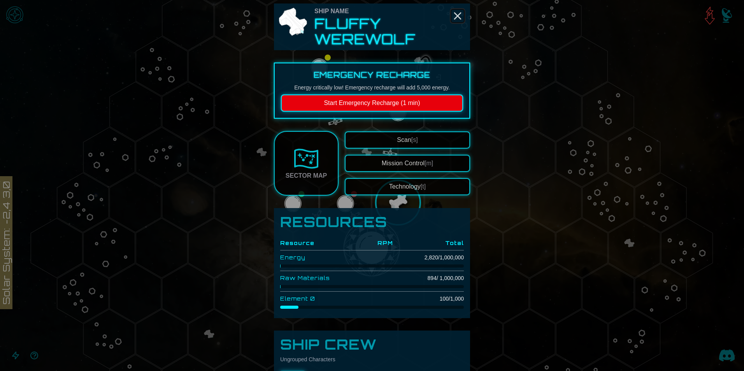
click at [454, 16] on line "Close" at bounding box center [457, 16] width 6 height 6
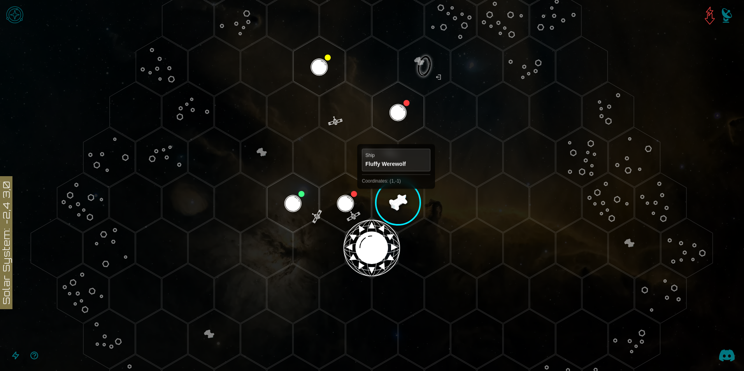
click at [396, 196] on polygon "Hex at coordinates 1,-1, clickable" at bounding box center [397, 203] width 51 height 60
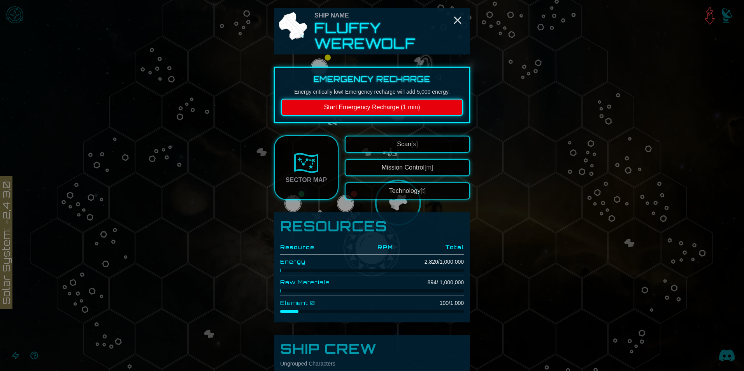
click at [399, 107] on button "Start Emergency Recharge (1 min)" at bounding box center [372, 107] width 182 height 17
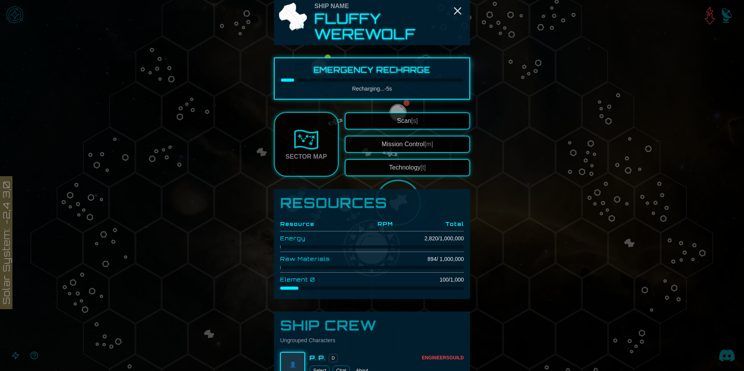
scroll to position [0, 0]
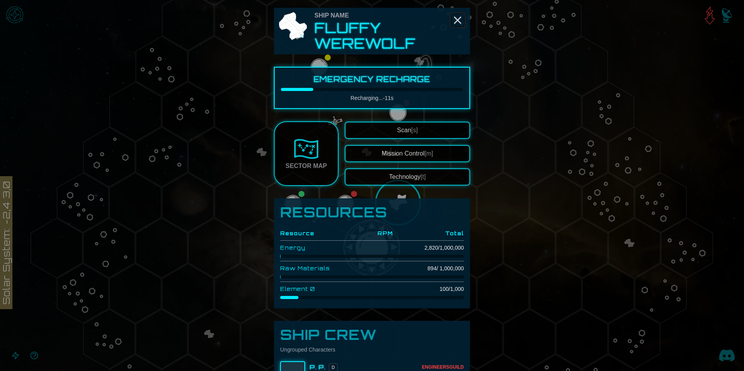
click at [455, 21] on line "Close" at bounding box center [457, 20] width 6 height 6
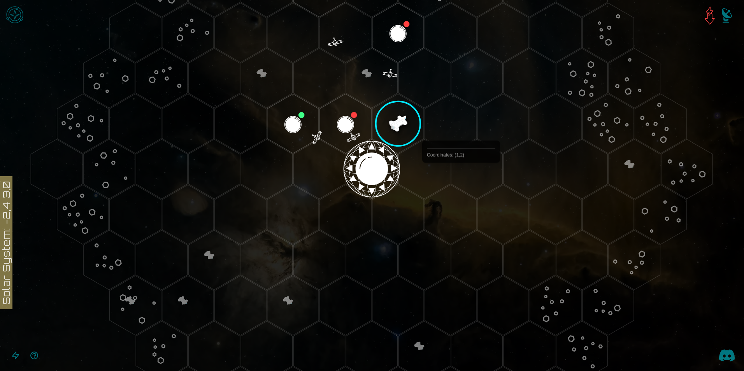
scroll to position [156, 0]
click at [401, 123] on polygon "Hex at coordinates 1,-1, clickable" at bounding box center [397, 125] width 51 height 60
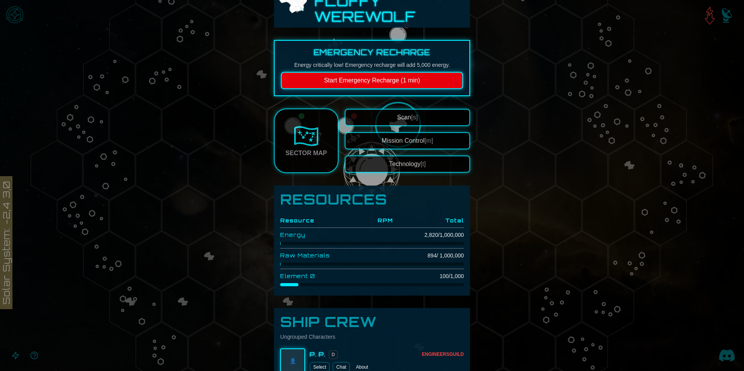
scroll to position [0, 0]
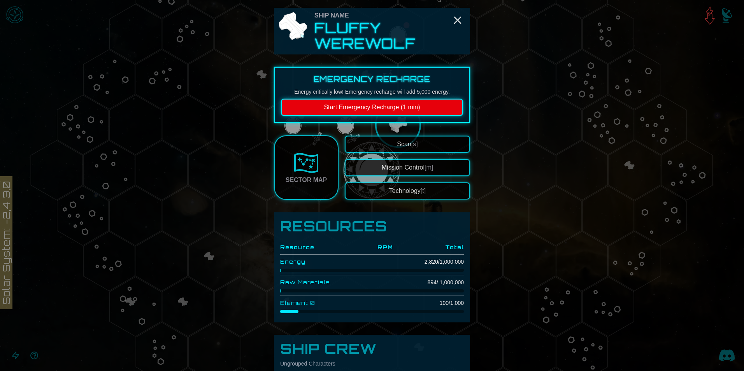
click at [392, 104] on button "Start Emergency Recharge (1 min)" at bounding box center [372, 107] width 182 height 17
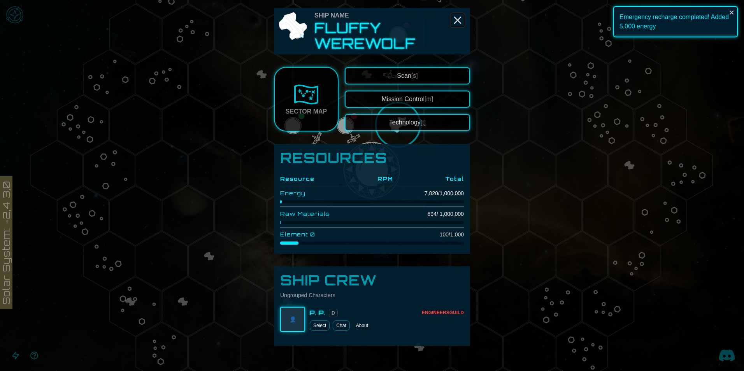
click at [453, 24] on icon "Close" at bounding box center [457, 20] width 12 height 12
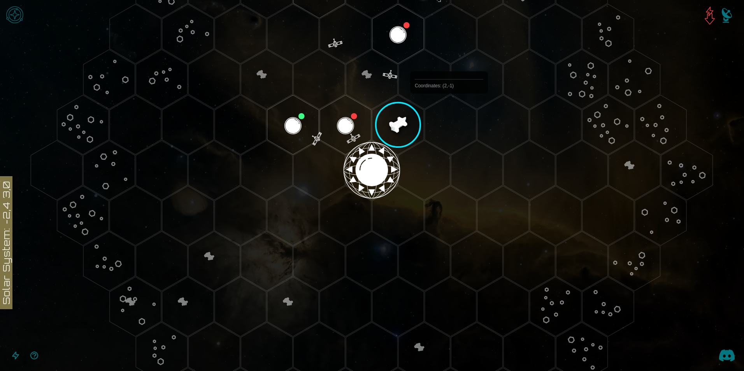
click at [448, 112] on polygon "Hex at coordinates 2,-1, clickable" at bounding box center [450, 125] width 51 height 60
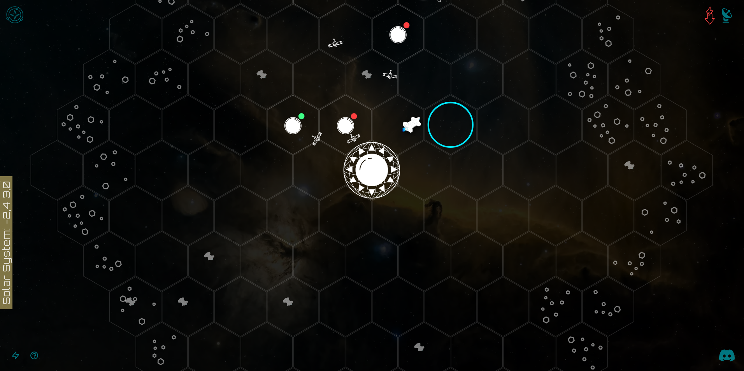
click at [441, 126] on polygon "Hex at coordinates 2,-1, clickable" at bounding box center [450, 125] width 51 height 60
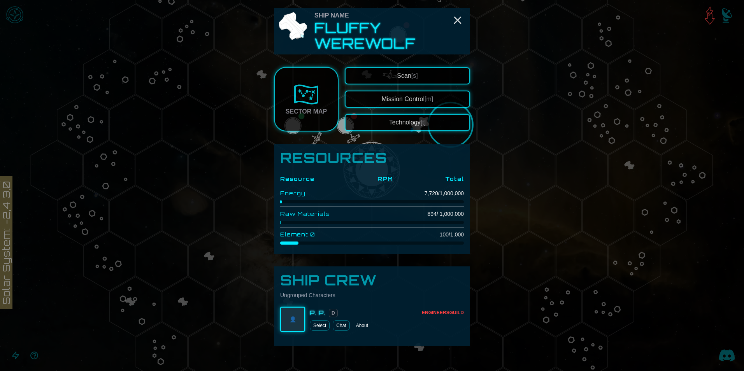
click at [412, 78] on span "[s]" at bounding box center [414, 75] width 7 height 7
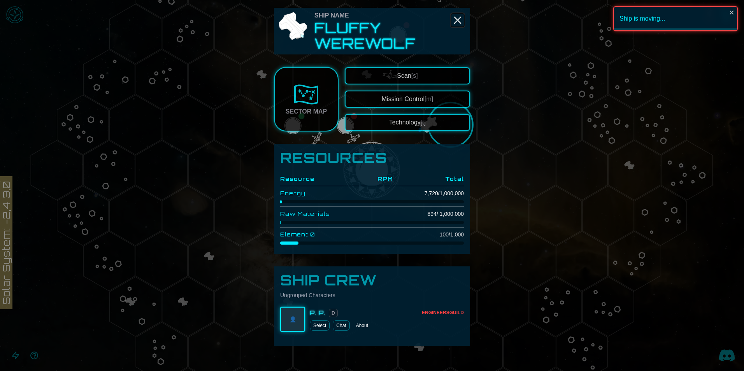
click at [457, 19] on icon "Close" at bounding box center [457, 20] width 12 height 12
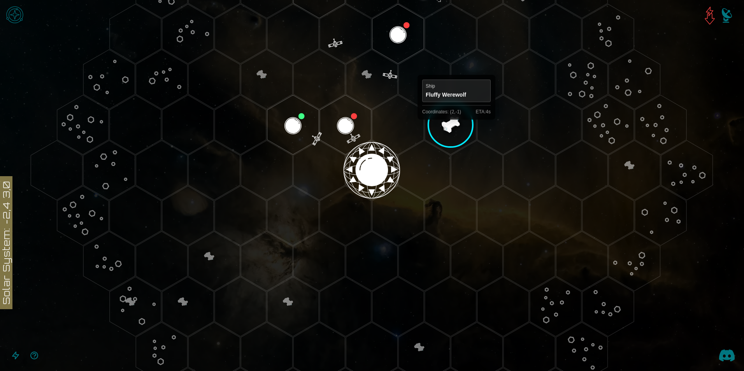
click at [456, 126] on polygon "Hex at coordinates 2,-1, clickable" at bounding box center [450, 125] width 51 height 60
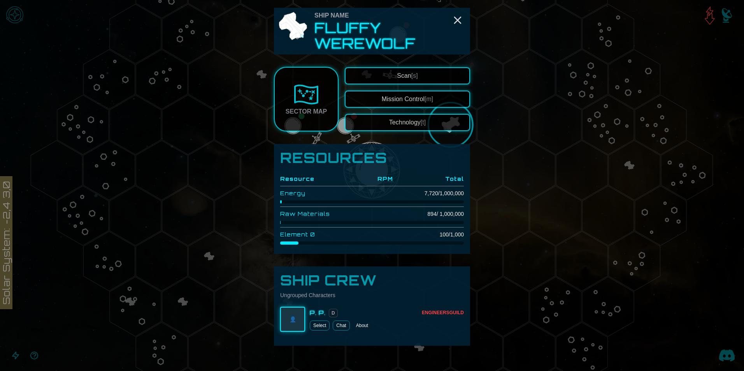
click at [406, 80] on button "Scan [s]" at bounding box center [407, 75] width 125 height 17
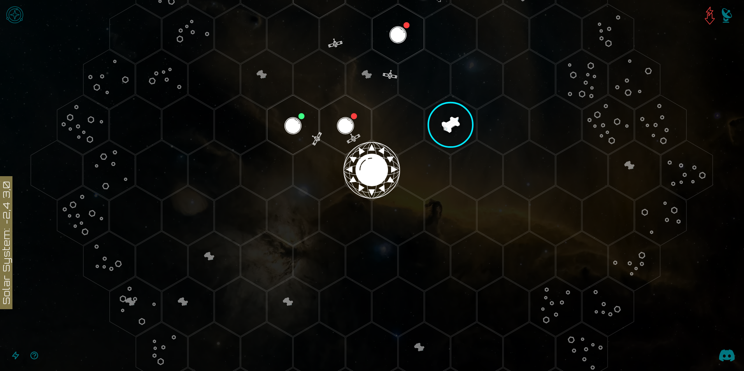
click at [504, 228] on polygon "Hex at coordinates 2,1, clickable" at bounding box center [502, 216] width 51 height 60
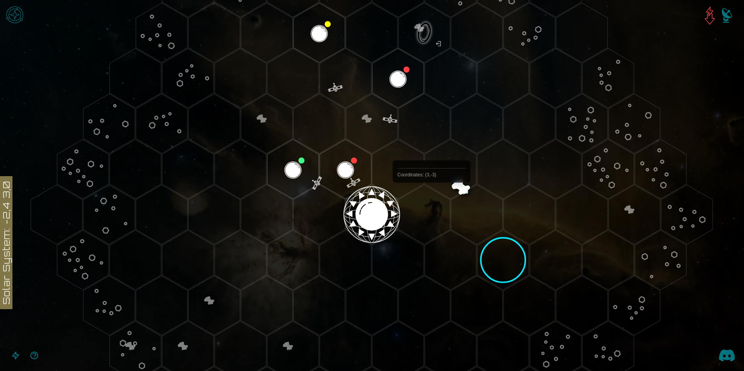
scroll to position [159, 0]
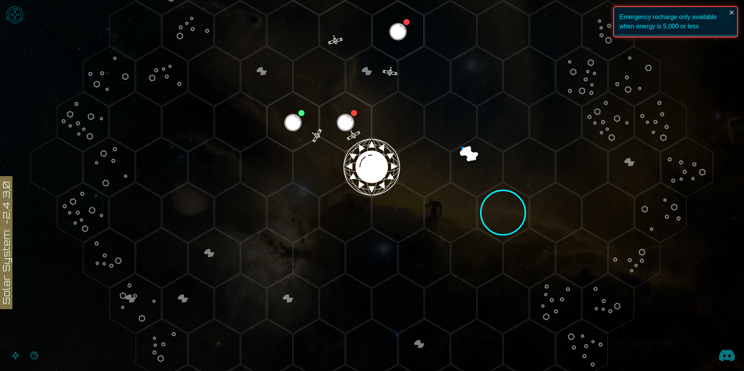
click at [494, 204] on polygon "Hex at coordinates 2,1, clickable" at bounding box center [502, 213] width 51 height 60
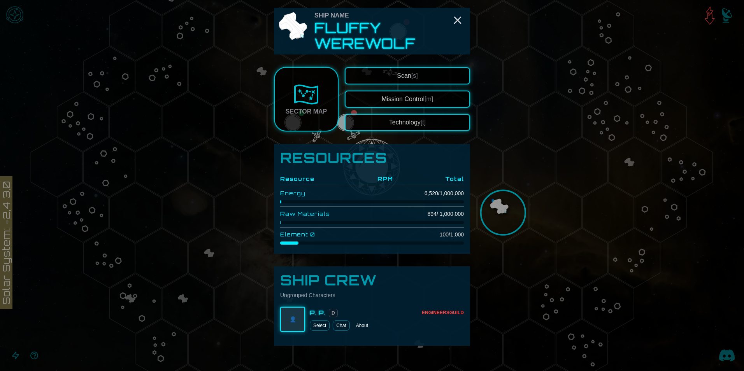
click at [397, 75] on span "Scan [s]" at bounding box center [407, 75] width 21 height 7
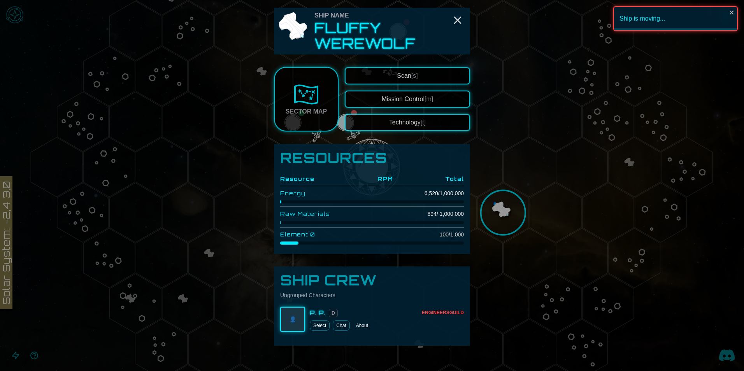
click at [397, 75] on span "Scan [s]" at bounding box center [407, 75] width 21 height 7
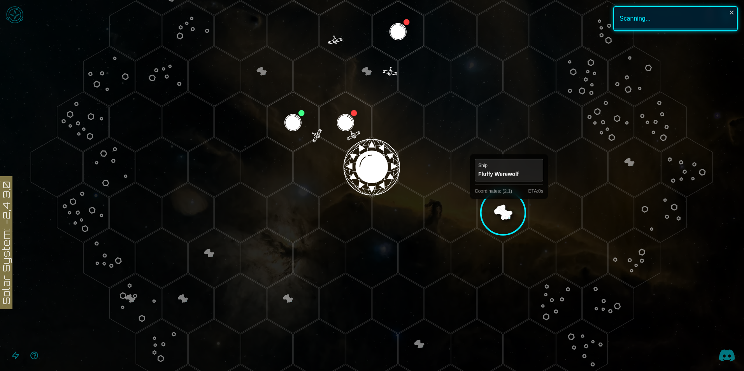
click at [504, 213] on polygon "Hex at coordinates 2,1, clickable" at bounding box center [502, 213] width 51 height 60
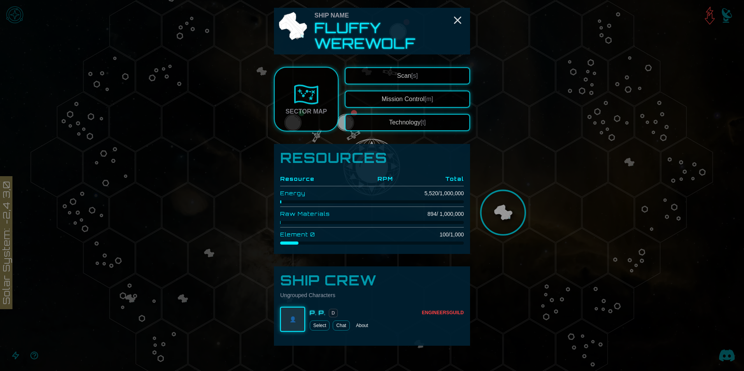
click at [397, 77] on span "Scan [s]" at bounding box center [407, 75] width 21 height 7
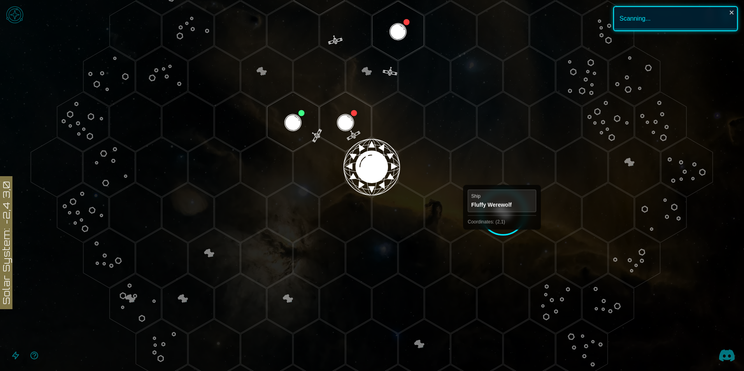
click at [507, 230] on polygon "Hex at coordinates 2,1, clickable" at bounding box center [502, 213] width 51 height 60
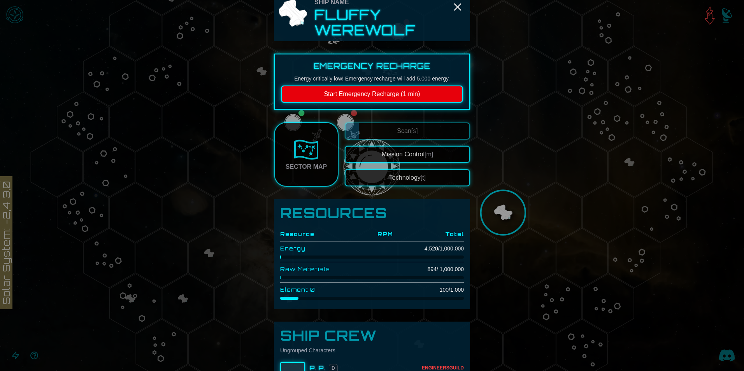
scroll to position [0, 0]
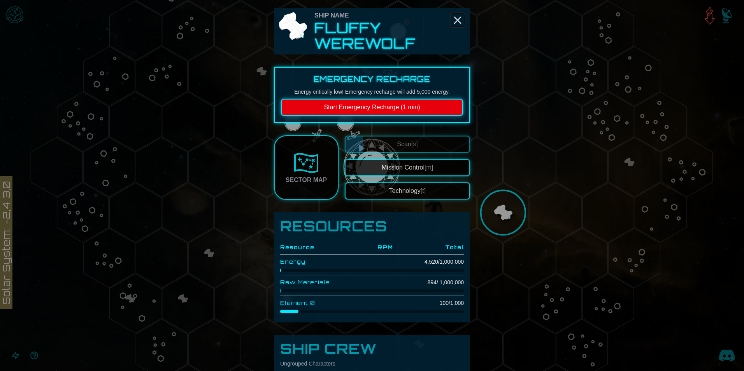
click at [454, 19] on line "Close" at bounding box center [457, 20] width 6 height 6
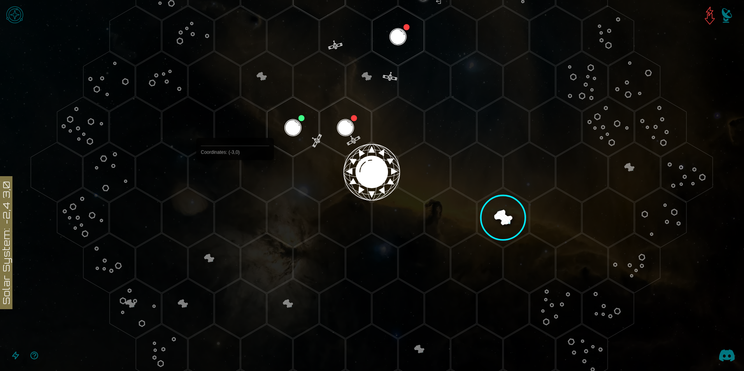
scroll to position [159, 0]
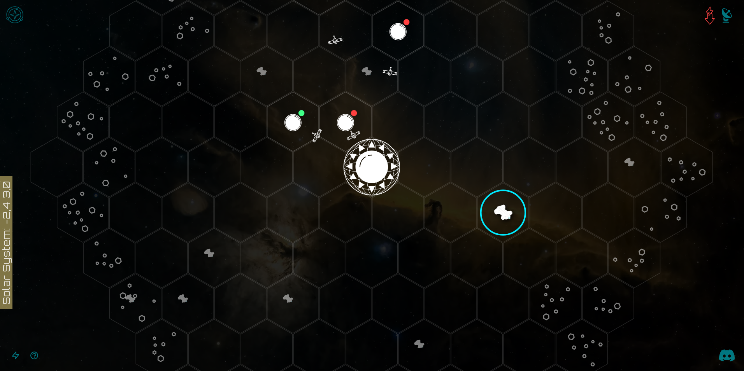
click at [200, 159] on polygon "Hex at coordinates -3,0, clickable" at bounding box center [213, 167] width 51 height 60
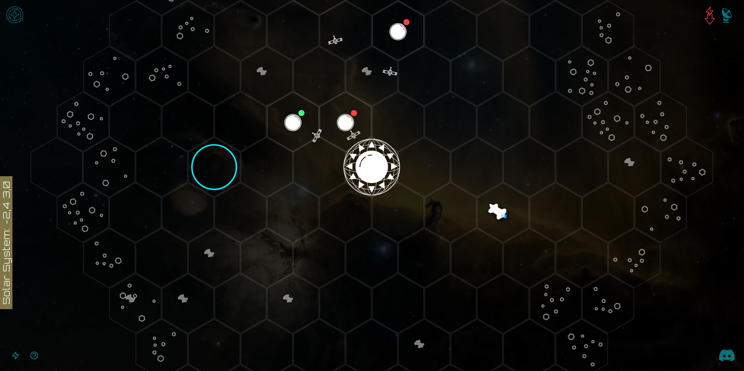
click at [501, 210] on polygon "Hex at coordinates 2,1, clickable" at bounding box center [502, 213] width 51 height 60
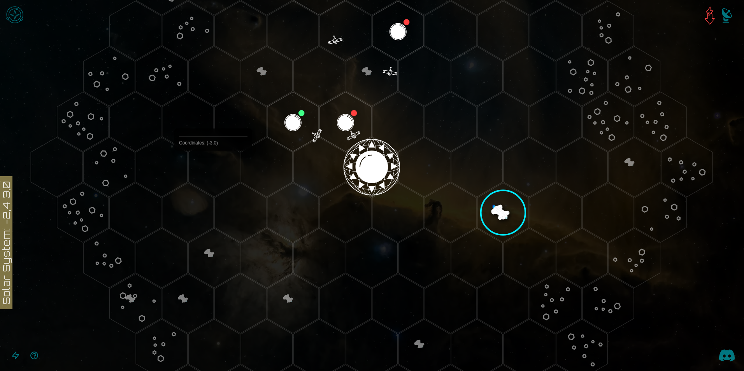
click at [213, 169] on polygon "Hex at coordinates -3,0, clickable" at bounding box center [213, 167] width 51 height 60
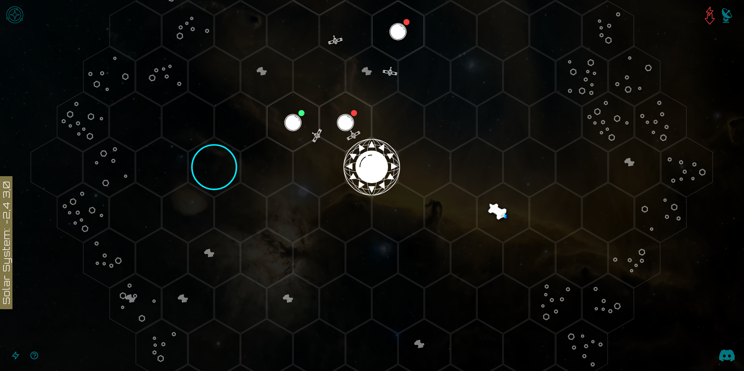
click at [220, 167] on polygon "Hex at coordinates -3,0, clickable" at bounding box center [213, 167] width 51 height 60
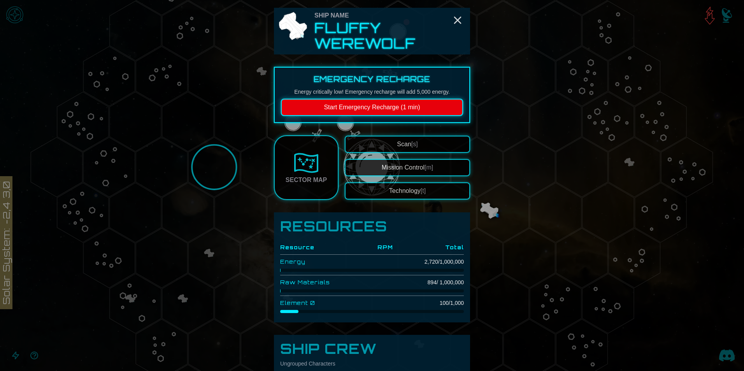
click at [397, 140] on button "Scan [s]" at bounding box center [407, 144] width 125 height 17
click at [376, 148] on button "Scan [s]" at bounding box center [407, 144] width 125 height 17
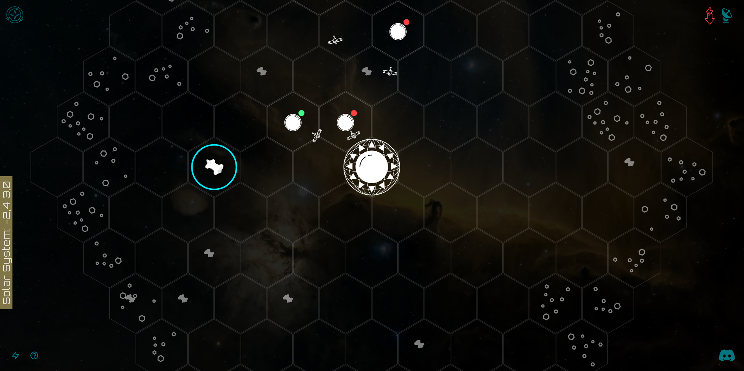
click at [729, 10] on img "Notifications" at bounding box center [726, 17] width 31 height 31
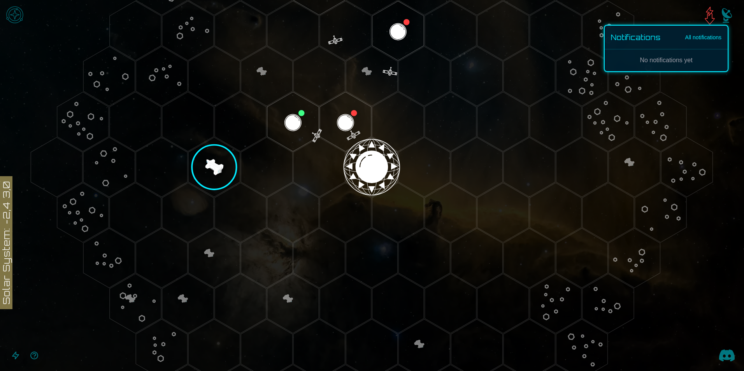
click at [729, 10] on img "Notifications" at bounding box center [726, 17] width 31 height 31
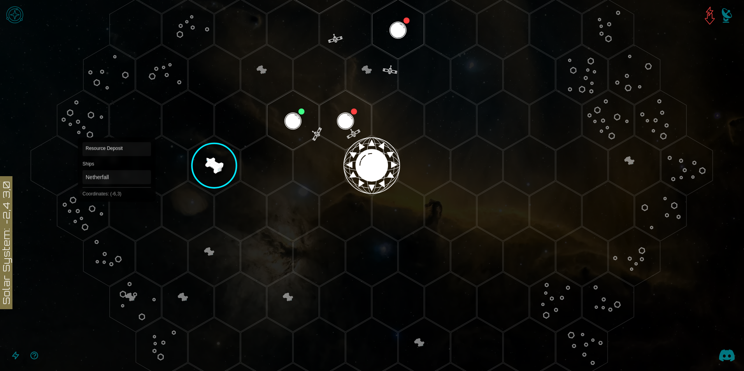
scroll to position [156, 0]
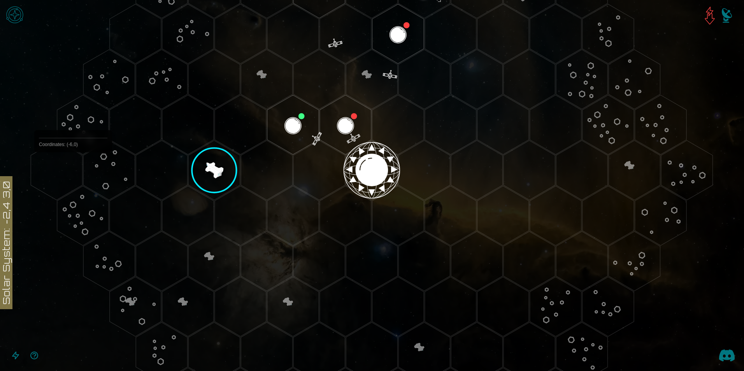
click at [73, 170] on polygon "Hex at coordinates -6,0, clickable" at bounding box center [56, 170] width 51 height 60
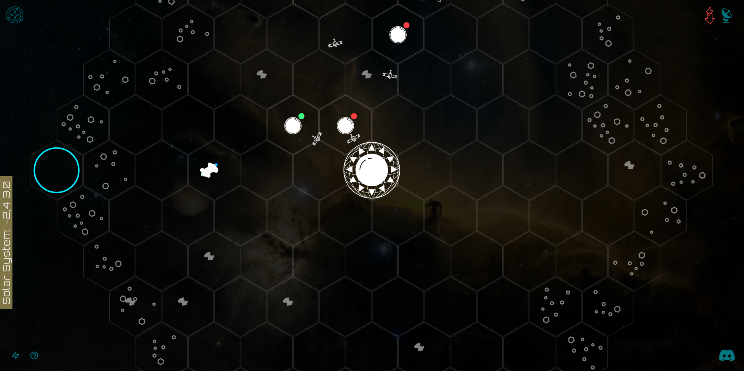
click at [208, 170] on polygon "Hex at coordinates -3,0, clickable" at bounding box center [213, 170] width 51 height 60
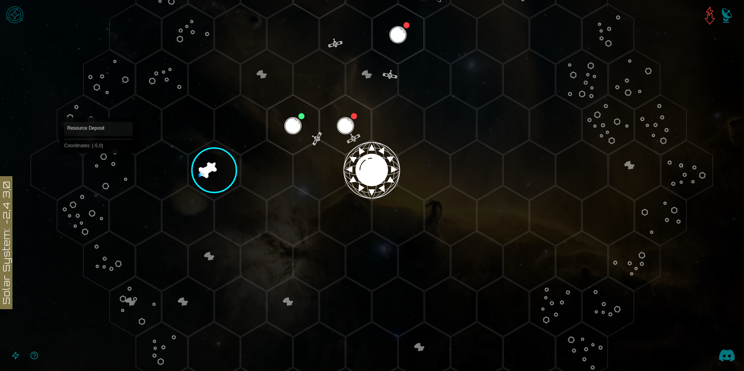
drag, startPoint x: 97, startPoint y: 165, endPoint x: 91, endPoint y: 165, distance: 6.6
click at [96, 165] on polygon "Hex at coordinates -5,0, clickable" at bounding box center [108, 170] width 51 height 60
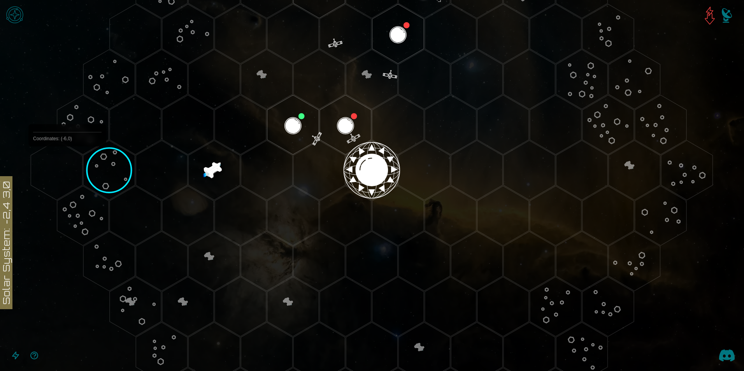
click at [53, 165] on polygon "Hex at coordinates -6,0, clickable" at bounding box center [56, 170] width 51 height 60
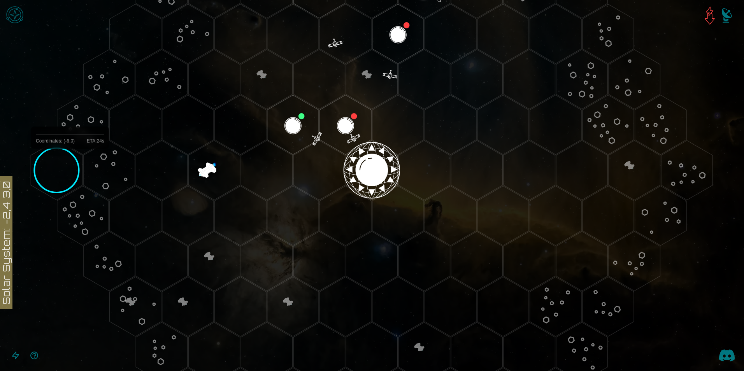
click at [65, 166] on polygon "Hex at coordinates -6,0, clickable" at bounding box center [56, 170] width 51 height 60
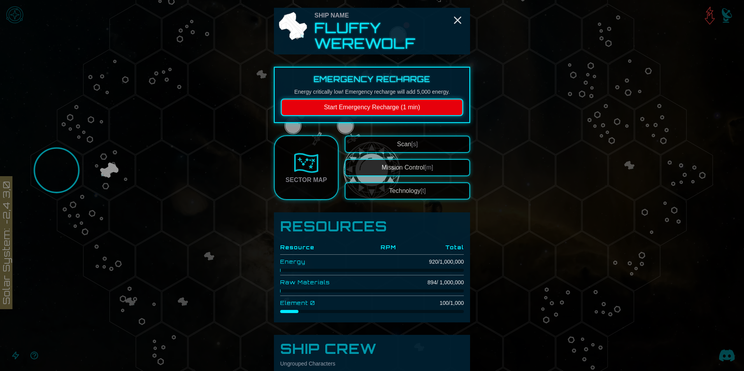
click at [445, 21] on h2 "Fluffy Werewolf" at bounding box center [390, 35] width 152 height 31
click at [453, 21] on icon "Close" at bounding box center [457, 20] width 12 height 12
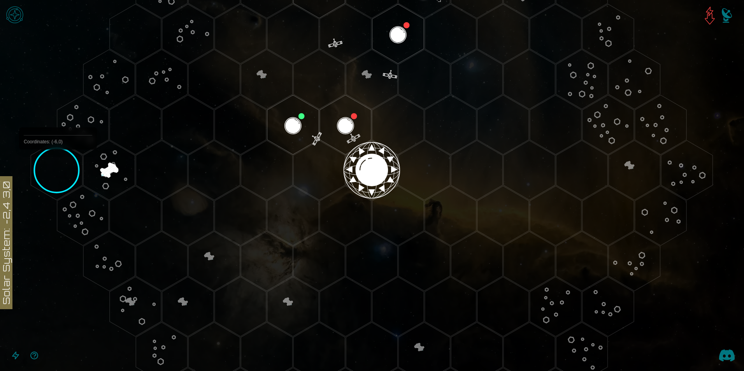
click at [56, 169] on polygon "Hex at coordinates -6,0, clickable" at bounding box center [56, 170] width 51 height 60
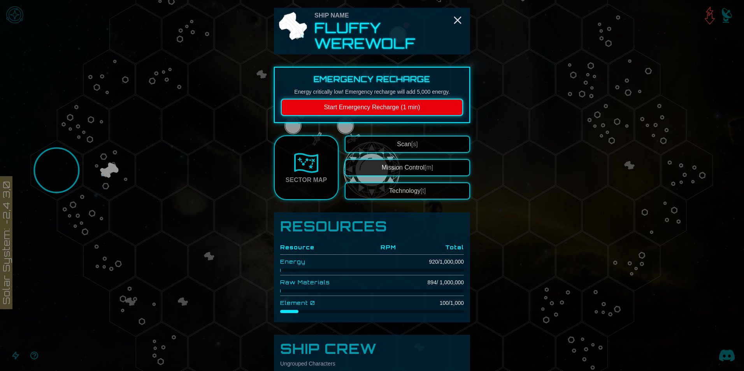
click at [390, 109] on button "Start Emergency Recharge (1 min)" at bounding box center [372, 107] width 182 height 17
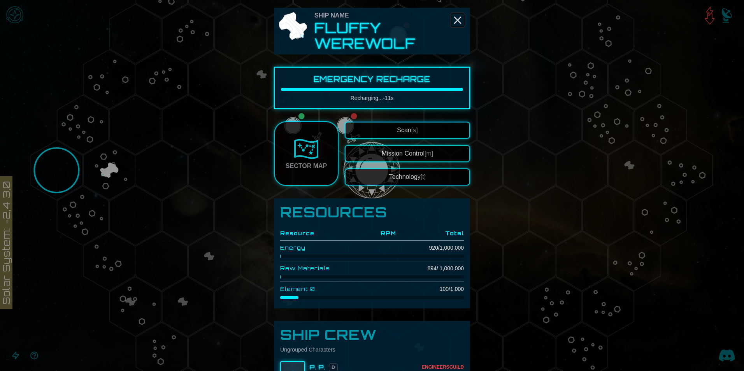
click at [454, 23] on icon "Close" at bounding box center [457, 20] width 12 height 12
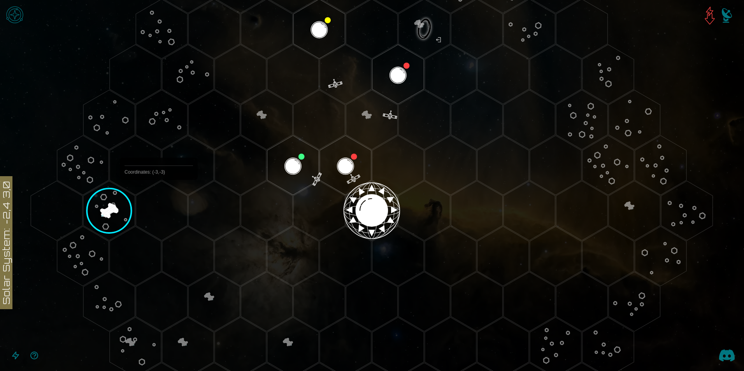
scroll to position [156, 0]
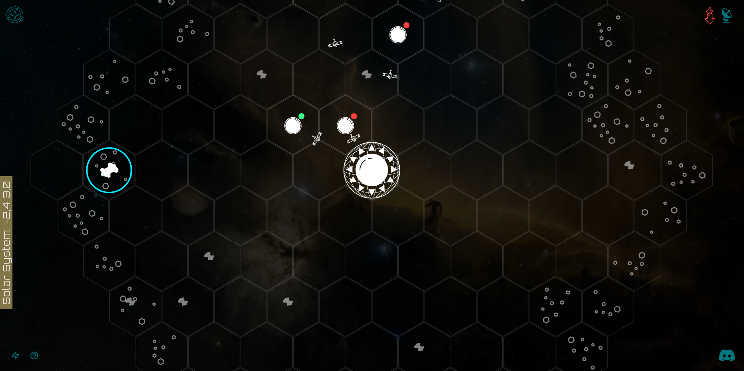
click at [115, 155] on image at bounding box center [109, 171] width 82 height 82
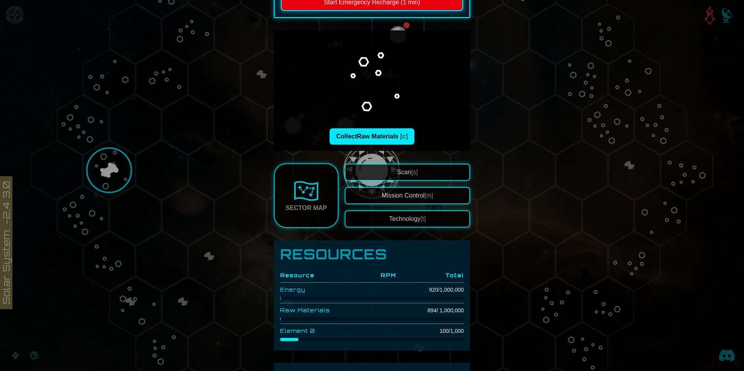
scroll to position [98, 0]
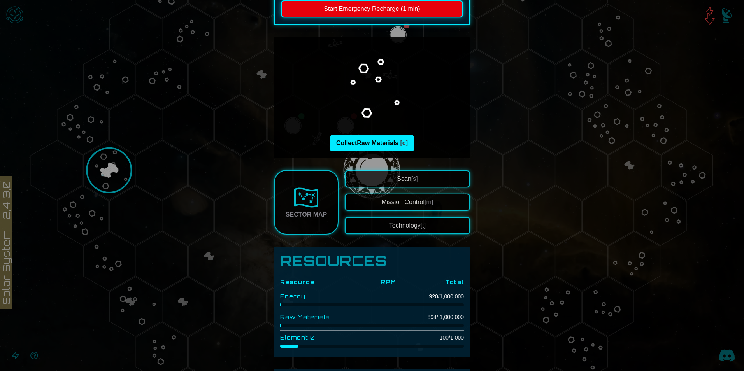
click at [71, 169] on div at bounding box center [372, 185] width 744 height 371
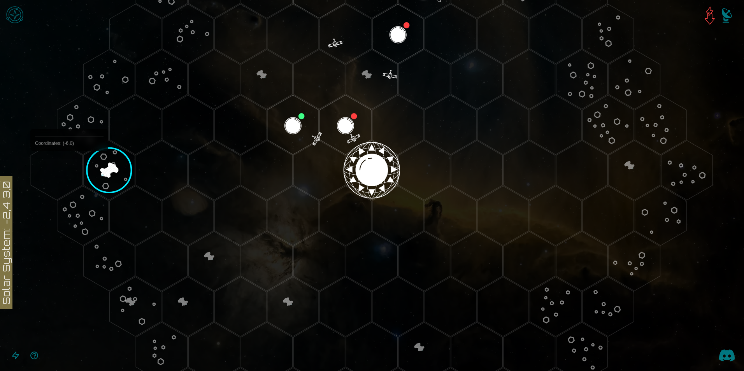
click at [66, 169] on polygon "Hex at coordinates -6,0, clickable" at bounding box center [56, 170] width 51 height 60
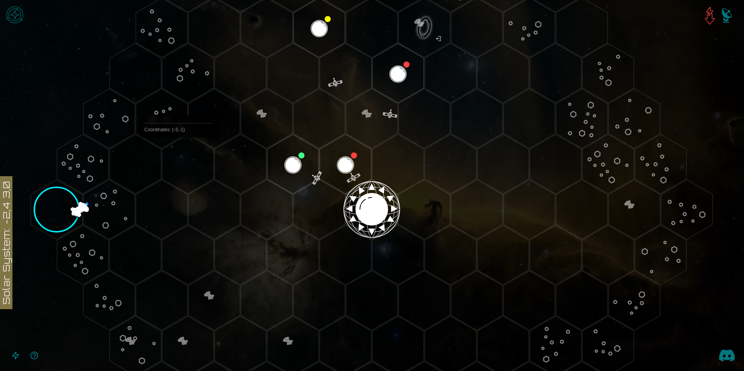
scroll to position [117, 0]
click at [59, 199] on polygon "Hex at coordinates -6,0, clickable" at bounding box center [56, 209] width 51 height 60
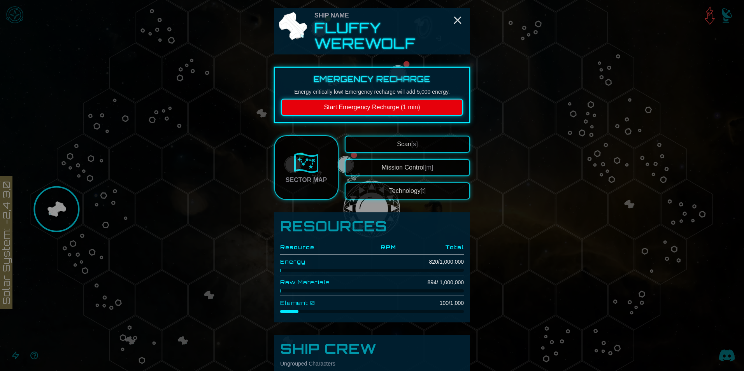
click at [329, 109] on button "Start Emergency Recharge (1 min)" at bounding box center [372, 107] width 182 height 17
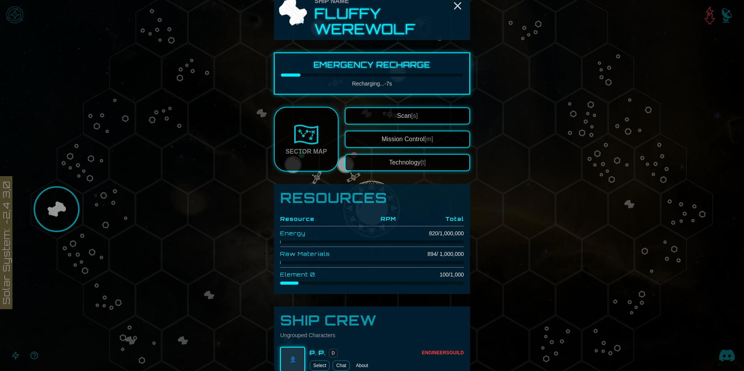
scroll to position [0, 0]
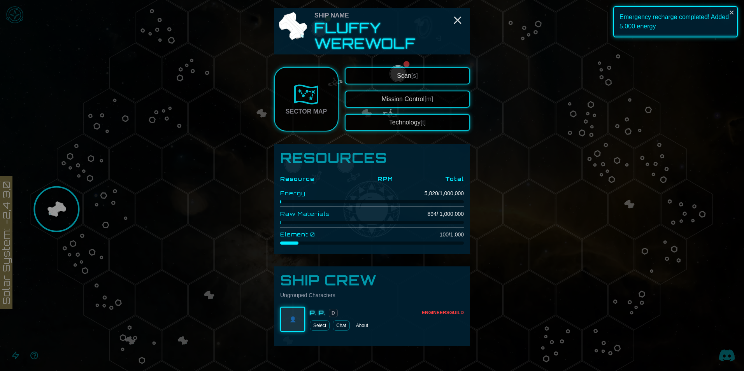
click at [373, 77] on button "Scan [s]" at bounding box center [407, 75] width 125 height 17
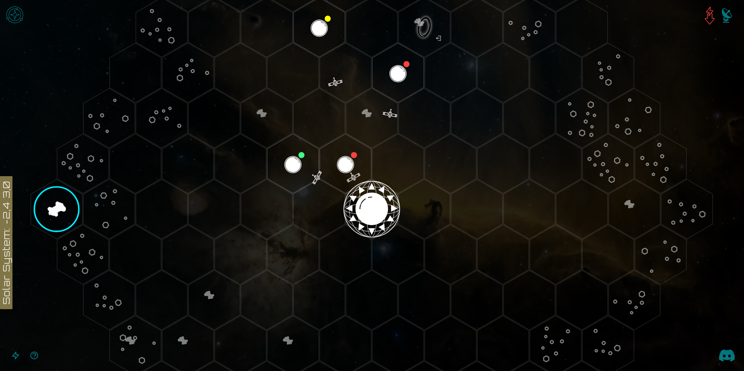
click at [65, 195] on polygon "Hex at coordinates -6,0, clickable" at bounding box center [56, 209] width 51 height 60
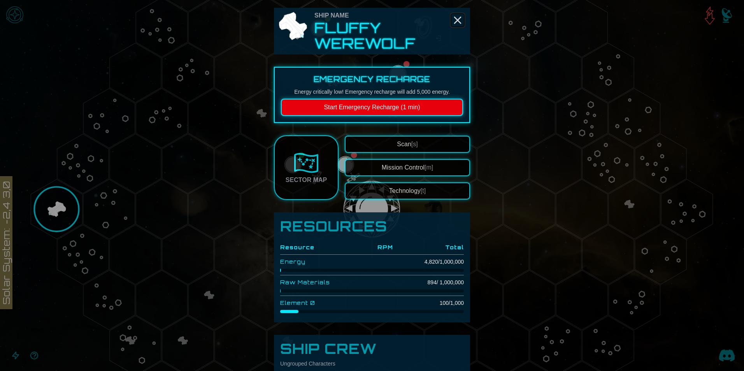
click at [451, 23] on icon "Close" at bounding box center [457, 20] width 12 height 12
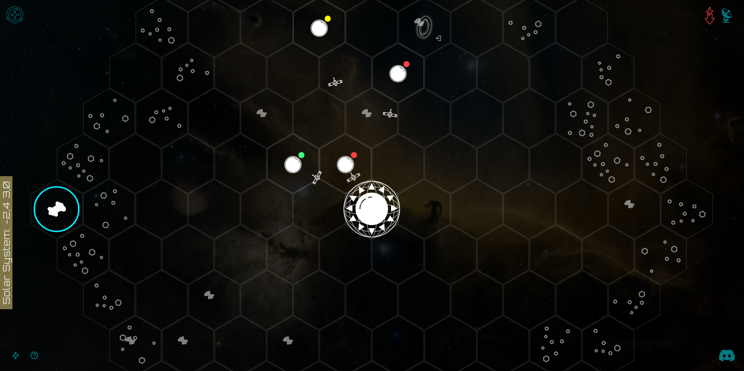
click at [140, 156] on polygon "Hex at coordinates -4,-1, clickable" at bounding box center [135, 164] width 51 height 60
click at [16, 7] on img "Open game menu" at bounding box center [14, 14] width 23 height 23
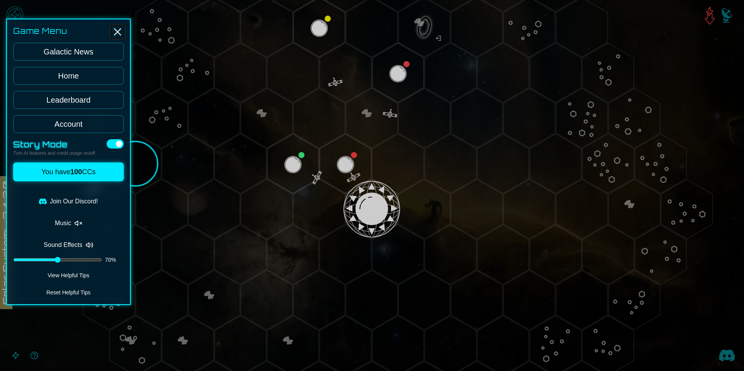
click at [115, 35] on line "Close" at bounding box center [117, 32] width 6 height 6
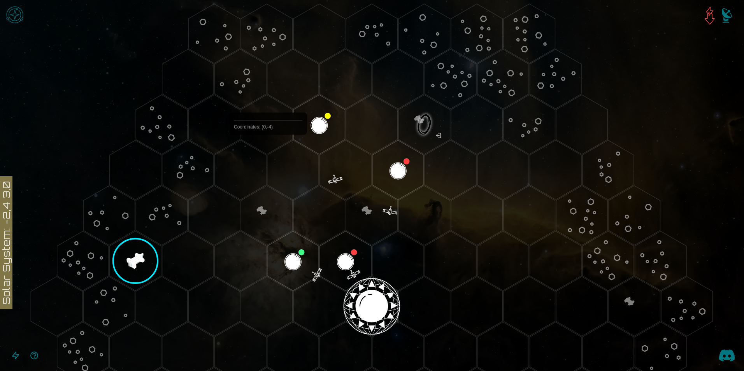
scroll to position [39, 0]
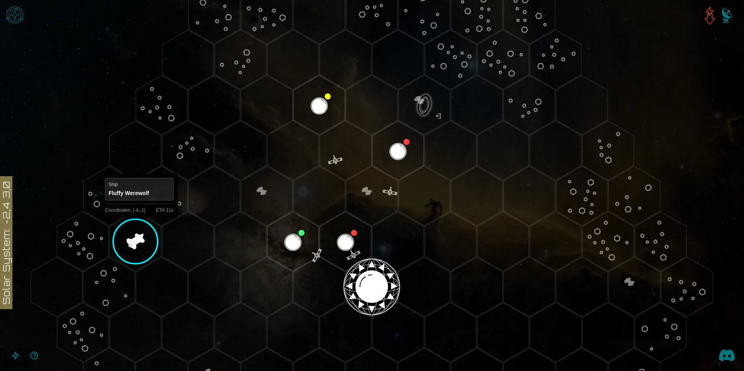
click at [139, 225] on polygon "Hex at coordinates -4,-1, clickable" at bounding box center [135, 242] width 51 height 60
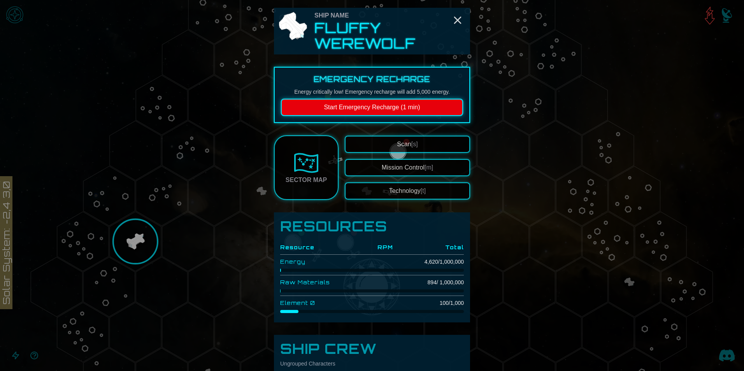
click at [382, 147] on button "Scan [s]" at bounding box center [407, 144] width 125 height 17
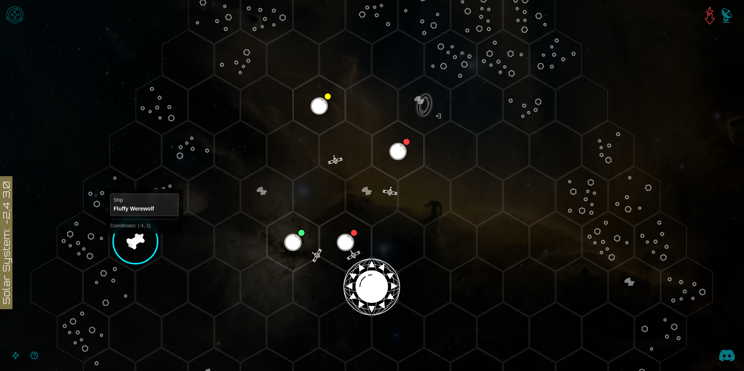
click at [144, 240] on polygon "Hex at coordinates -4,-1, clickable" at bounding box center [135, 242] width 51 height 60
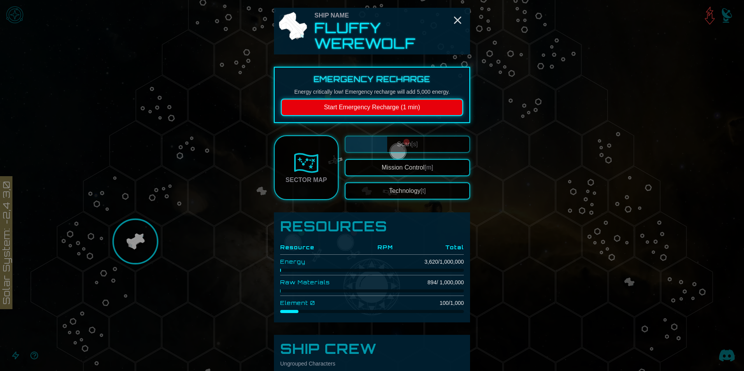
click at [144, 240] on div at bounding box center [372, 185] width 744 height 371
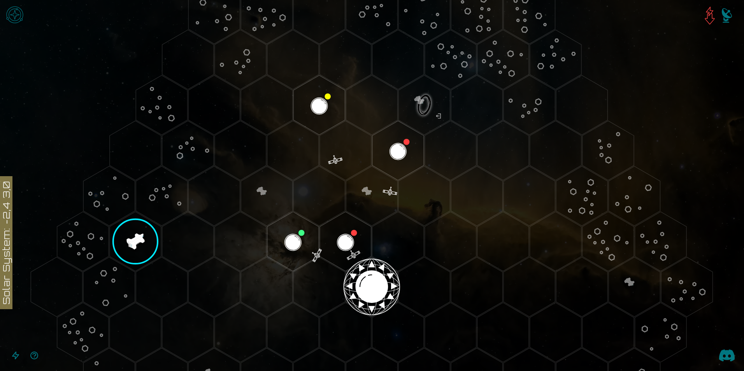
click at [141, 229] on polygon "Hex at coordinates -4,-1, clickable" at bounding box center [135, 242] width 51 height 60
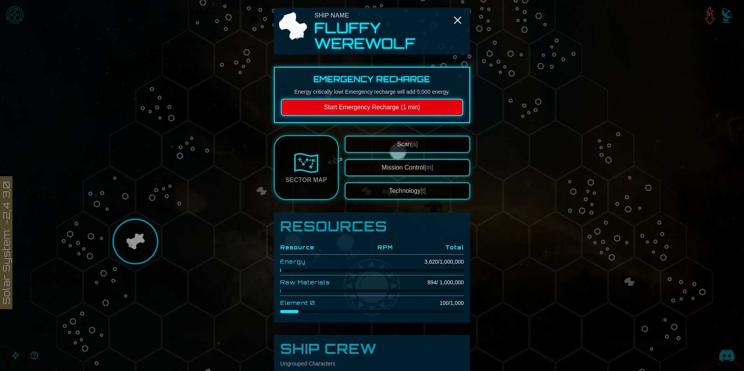
click at [140, 231] on div at bounding box center [372, 185] width 744 height 371
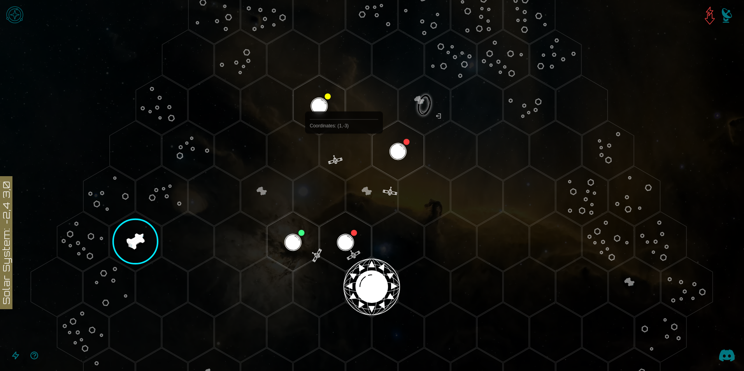
click at [344, 152] on polygon "Hex at coordinates 1,-3, clickable" at bounding box center [345, 151] width 51 height 60
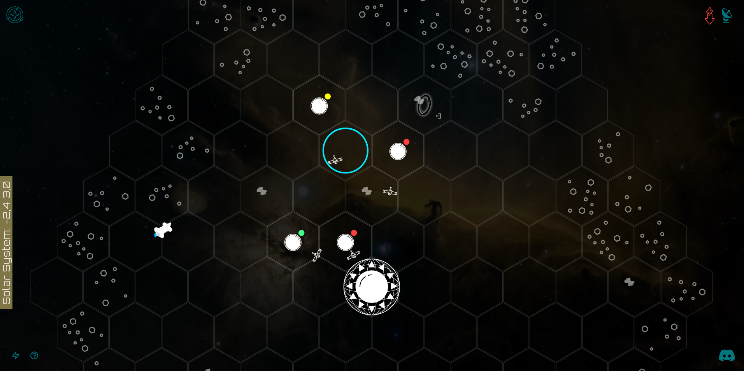
click at [340, 157] on polygon "Hex at coordinates 1,-3, clickable" at bounding box center [345, 151] width 51 height 60
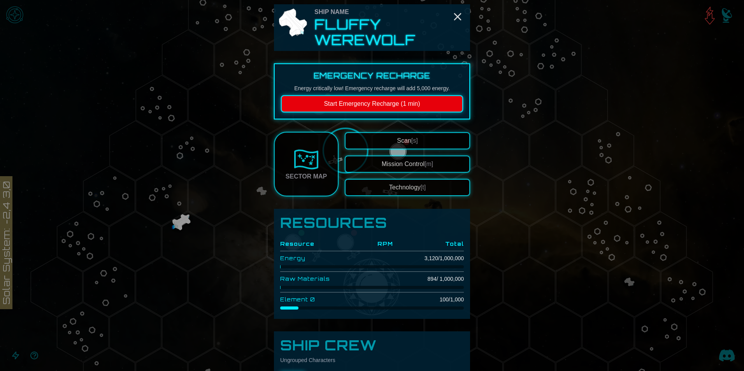
scroll to position [0, 0]
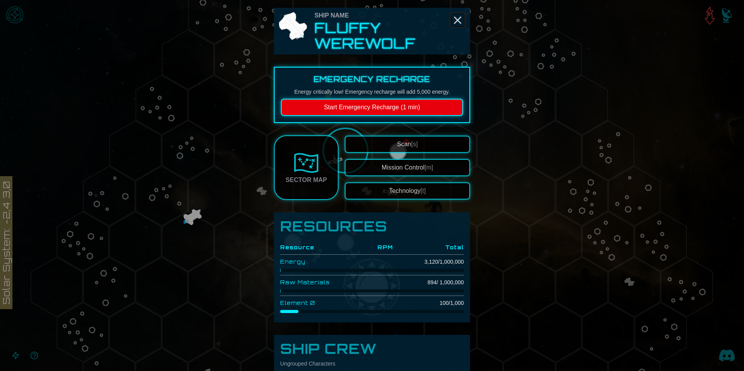
click at [453, 23] on icon "Close" at bounding box center [457, 20] width 12 height 12
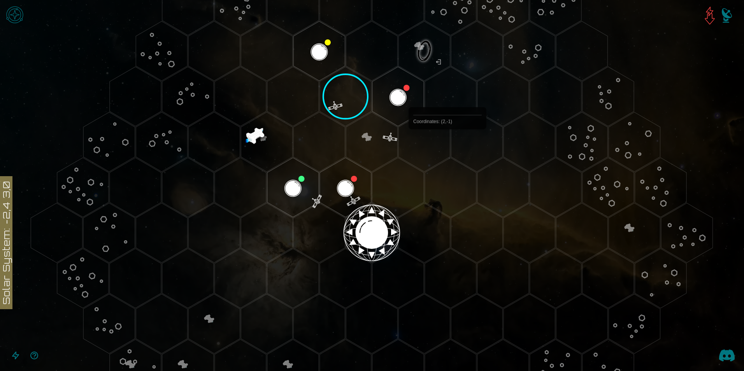
scroll to position [39, 0]
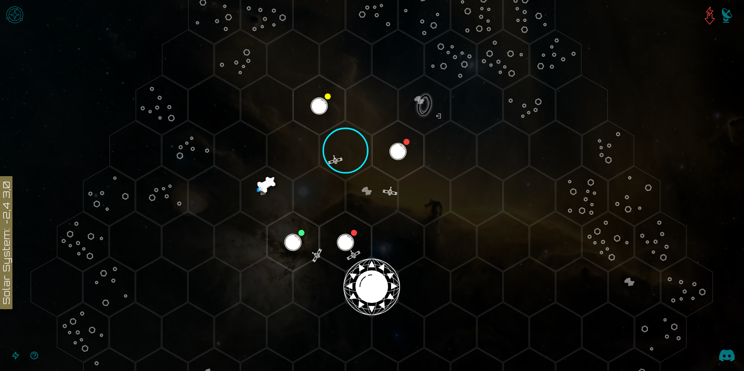
click at [14, 18] on img "Open game menu" at bounding box center [14, 14] width 23 height 23
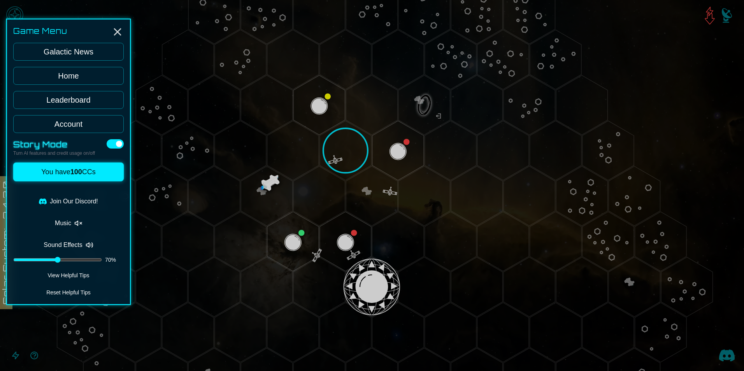
click at [63, 105] on link "Leaderboard" at bounding box center [68, 100] width 110 height 18
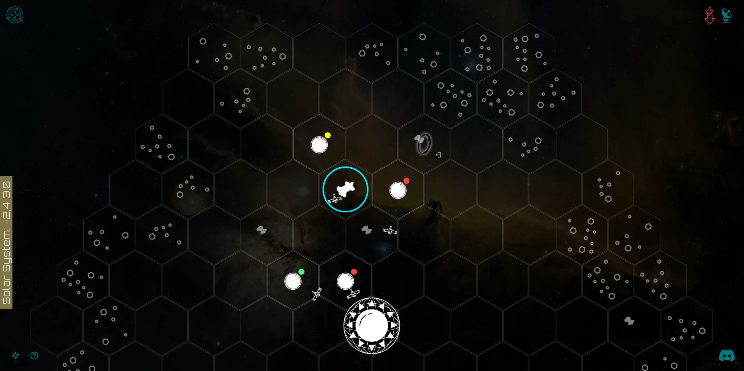
click at [339, 189] on polygon "Hex at coordinates 1,-3, clickable" at bounding box center [345, 190] width 51 height 60
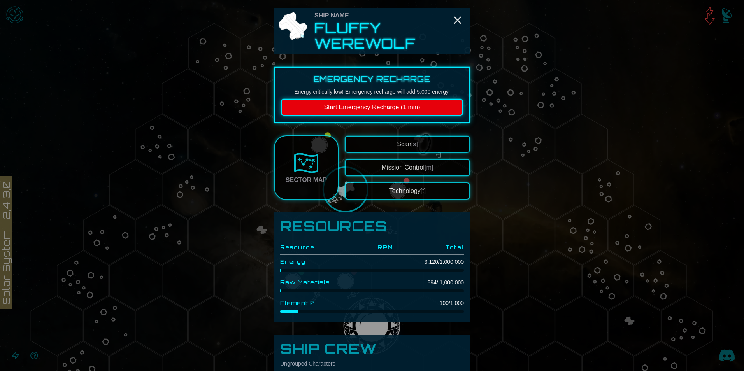
click at [392, 144] on button "Scan [s]" at bounding box center [407, 144] width 125 height 17
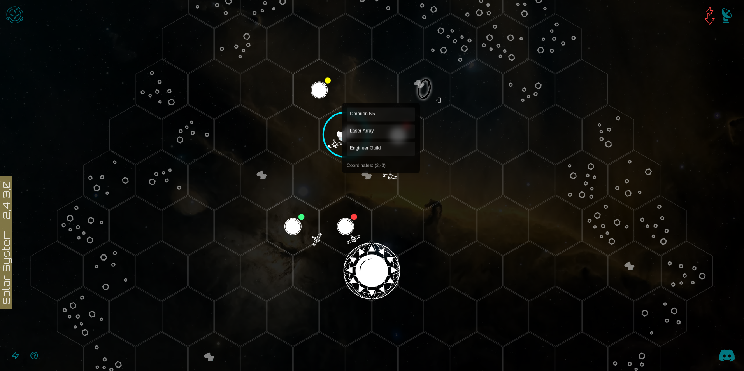
scroll to position [78, 0]
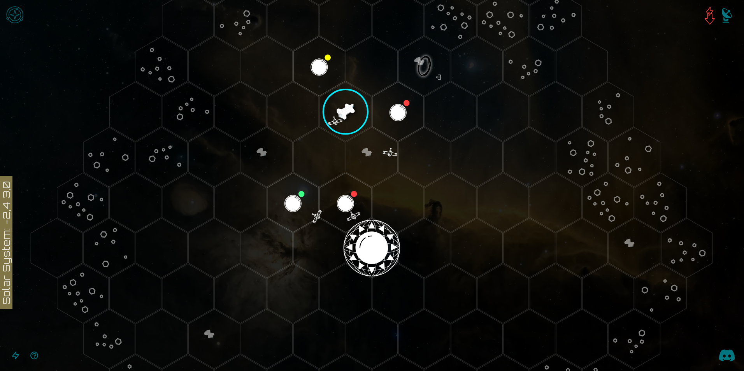
click at [727, 22] on img "Notifications" at bounding box center [726, 17] width 31 height 31
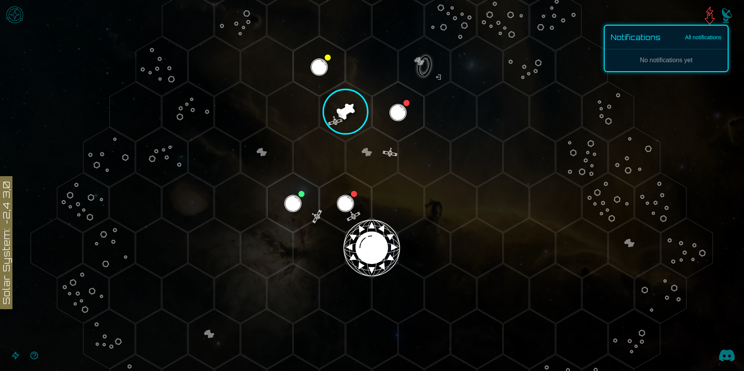
click at [693, 38] on link "All notifications" at bounding box center [703, 37] width 36 height 8
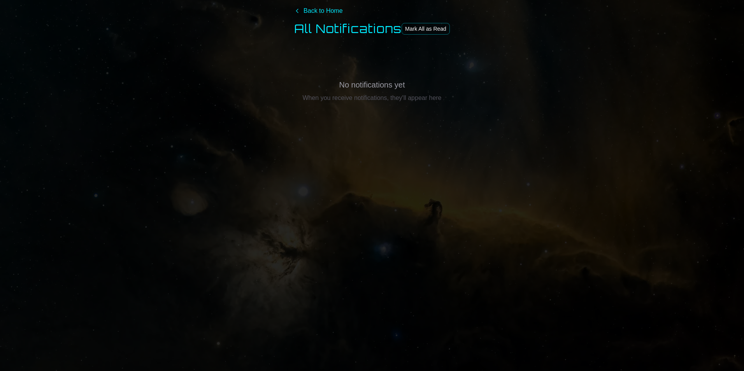
click at [329, 14] on link "Back to Home" at bounding box center [318, 10] width 48 height 9
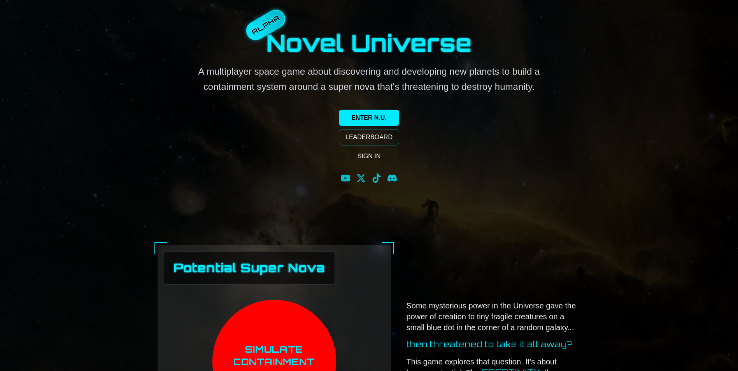
click at [384, 117] on link "ENTER N.U." at bounding box center [369, 118] width 60 height 16
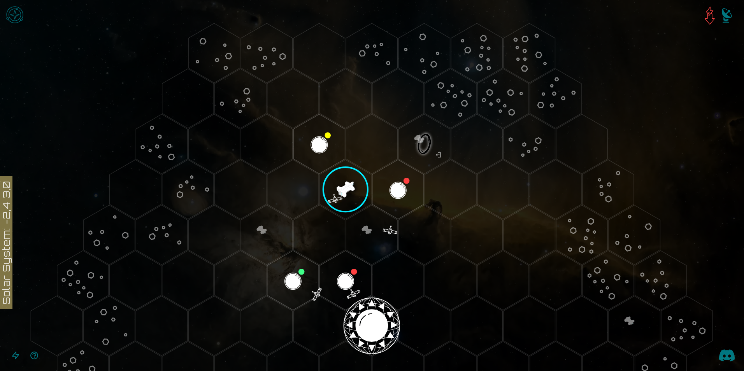
click at [358, 180] on polygon "Hex at coordinates 1,-3, clickable" at bounding box center [345, 190] width 51 height 60
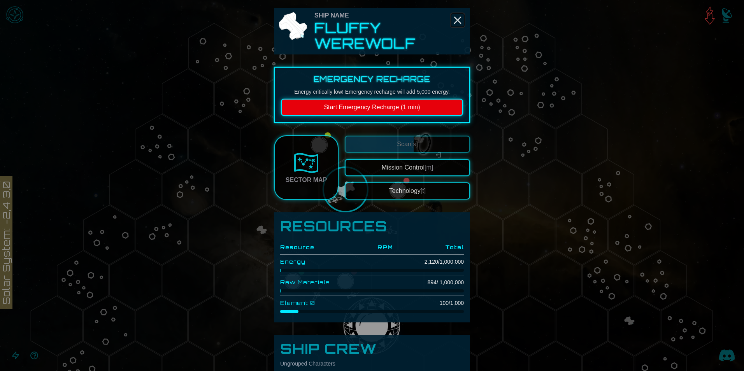
click at [455, 16] on icon "Close" at bounding box center [457, 20] width 12 height 12
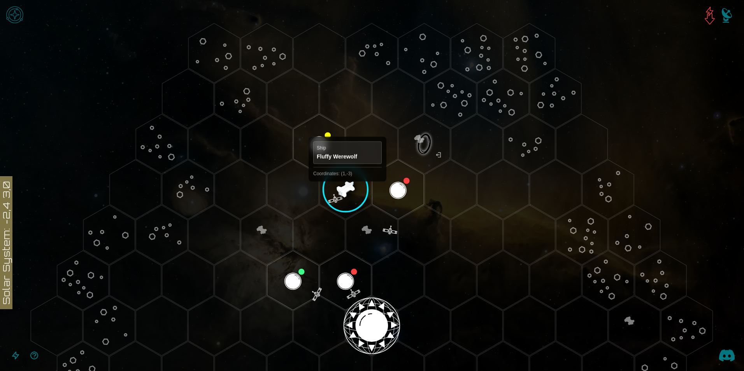
click at [348, 189] on polygon "Hex at coordinates 1,-3, clickable" at bounding box center [345, 190] width 51 height 60
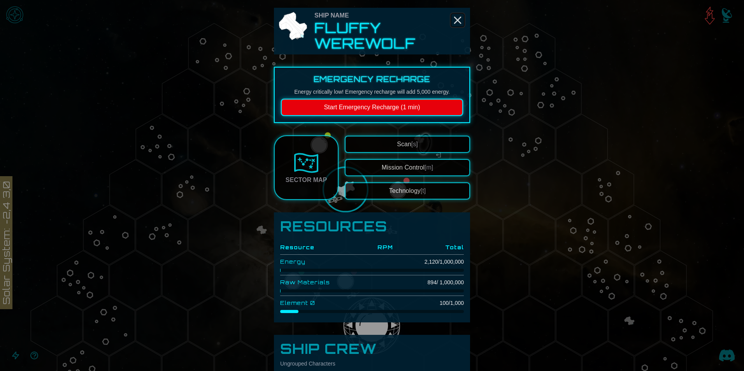
click at [454, 21] on line "Close" at bounding box center [457, 20] width 6 height 6
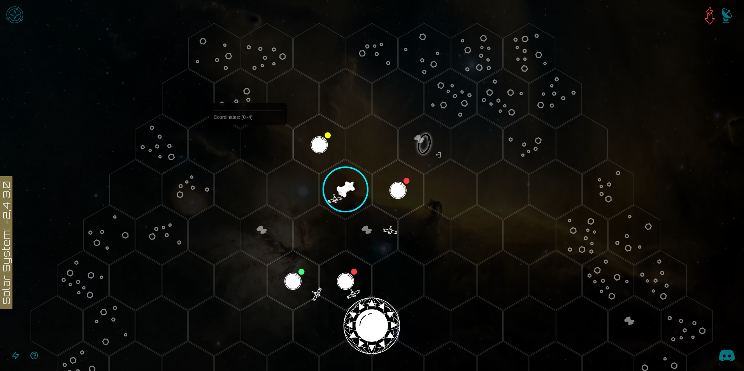
click at [248, 143] on polygon "Hex at coordinates 0,-4, clickable" at bounding box center [266, 144] width 51 height 60
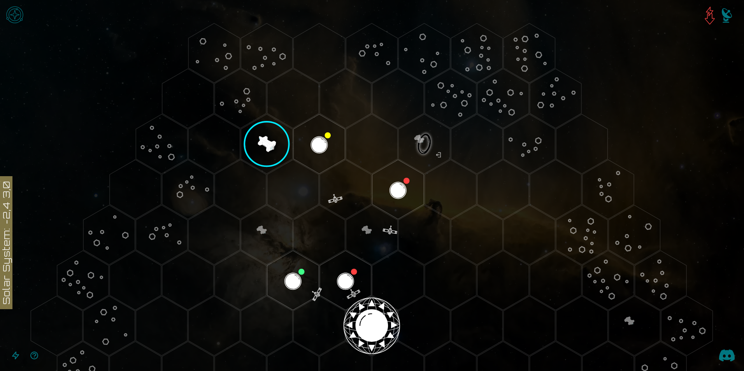
click at [265, 142] on polygon "Hex at coordinates 0,-4, clickable" at bounding box center [266, 144] width 51 height 60
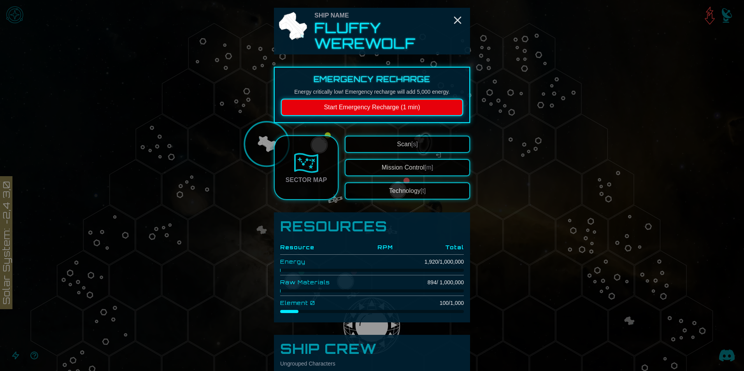
click at [383, 147] on button "Scan [s]" at bounding box center [407, 144] width 125 height 17
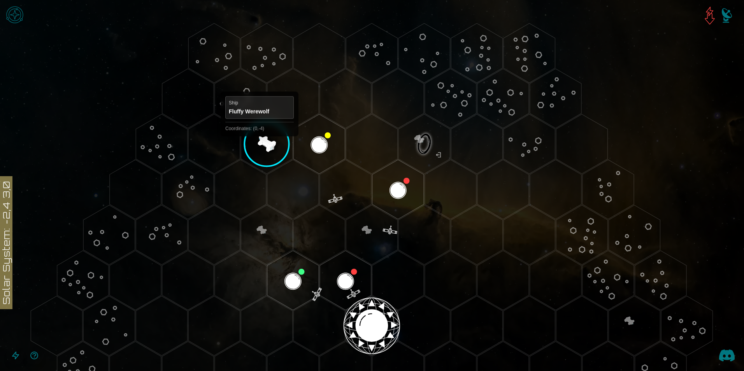
click at [259, 143] on polygon "Hex at coordinates 0,-4, clickable" at bounding box center [266, 144] width 51 height 60
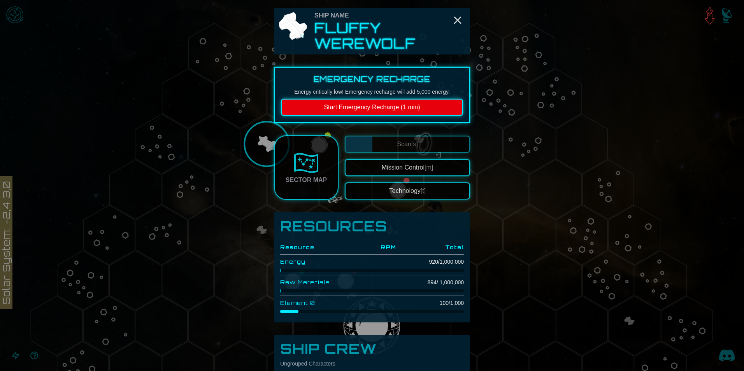
click at [246, 161] on div at bounding box center [372, 185] width 744 height 371
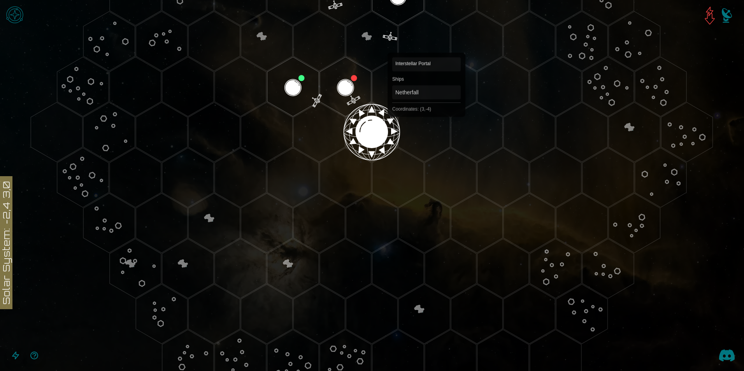
scroll to position [194, 0]
click at [0, 12] on html "Solar System: -2,4 3,0" at bounding box center [372, 185] width 744 height 371
click at [12, 12] on img "Open game menu" at bounding box center [14, 14] width 23 height 23
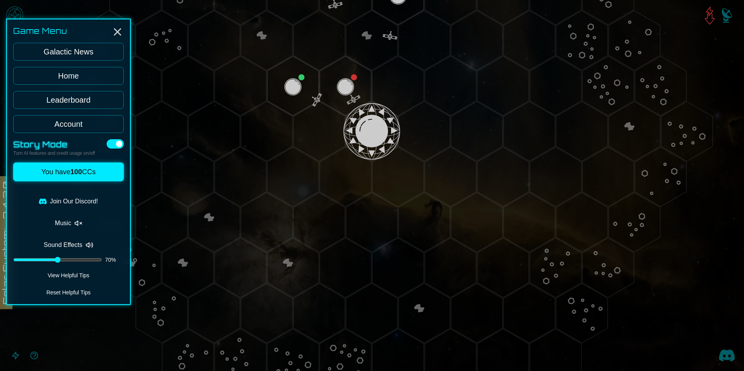
click at [74, 271] on button "View Helpful Tips" at bounding box center [68, 275] width 110 height 11
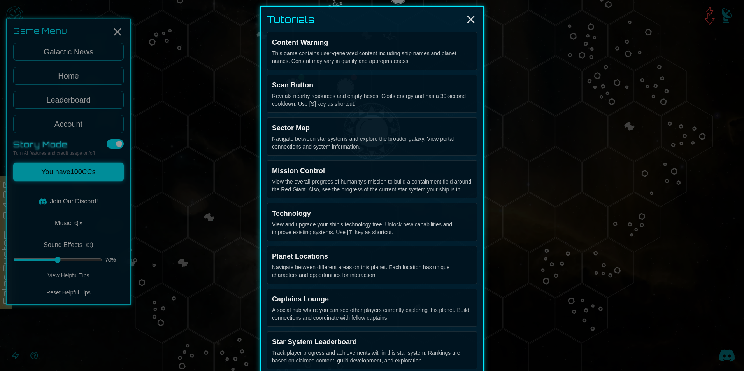
click at [294, 132] on div "Sector Map" at bounding box center [372, 128] width 200 height 11
click at [291, 127] on div "Sector Map" at bounding box center [372, 128] width 200 height 11
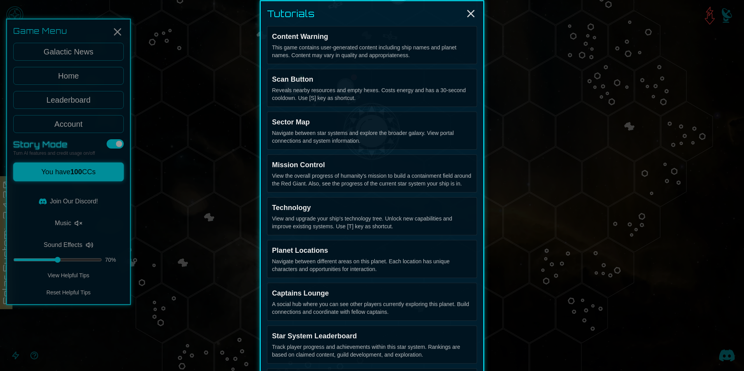
scroll to position [0, 0]
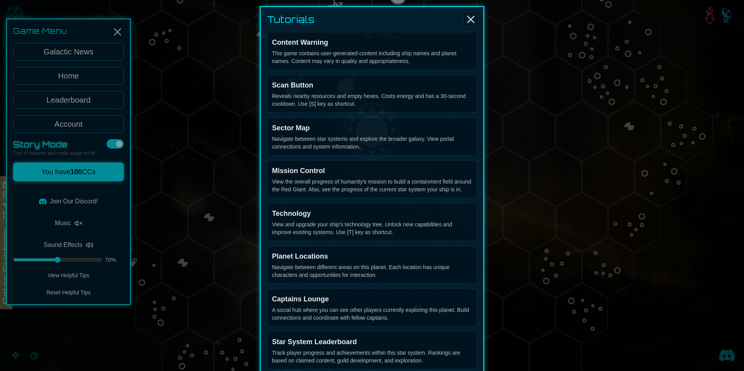
click at [469, 21] on line "Close" at bounding box center [470, 19] width 6 height 6
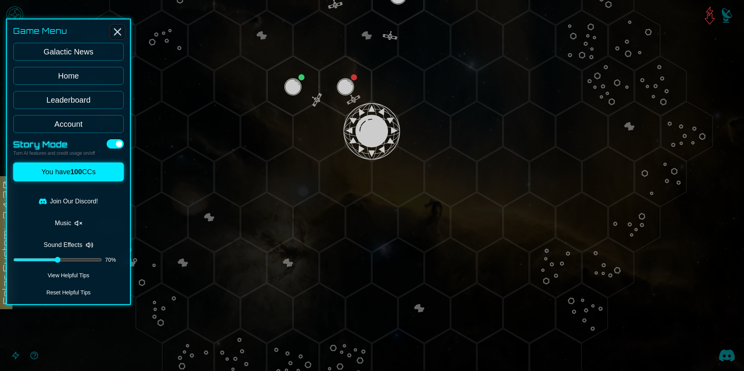
click at [117, 31] on line "Close" at bounding box center [117, 32] width 6 height 6
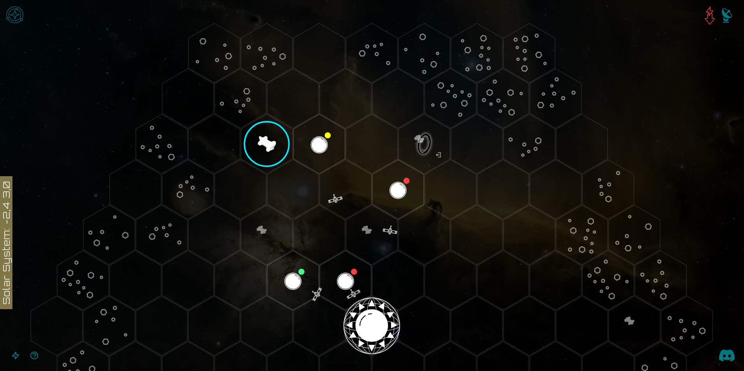
click at [268, 137] on polygon "Hex at coordinates 0,-4, clickable" at bounding box center [266, 144] width 51 height 60
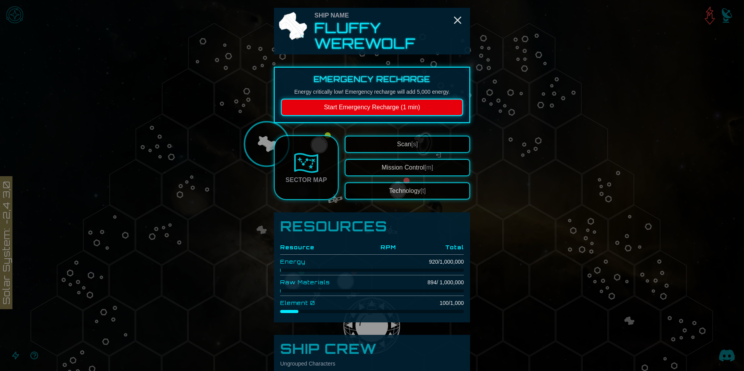
click at [297, 177] on div "Sector Map" at bounding box center [305, 179] width 41 height 9
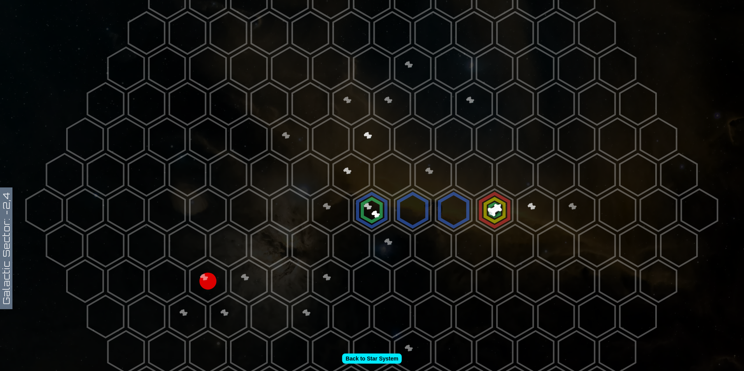
scroll to position [156, 0]
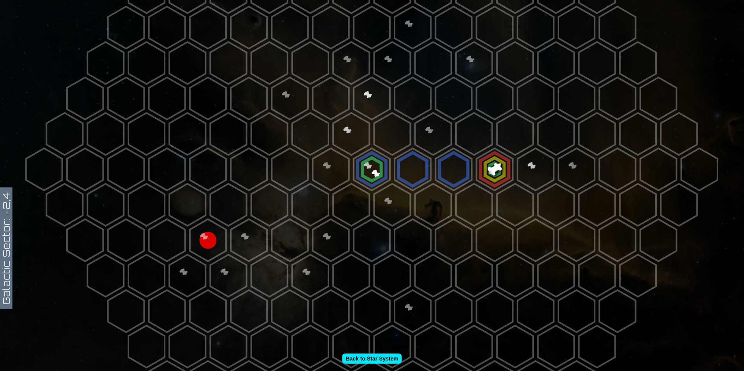
click at [461, 137] on polygon at bounding box center [474, 134] width 36 height 42
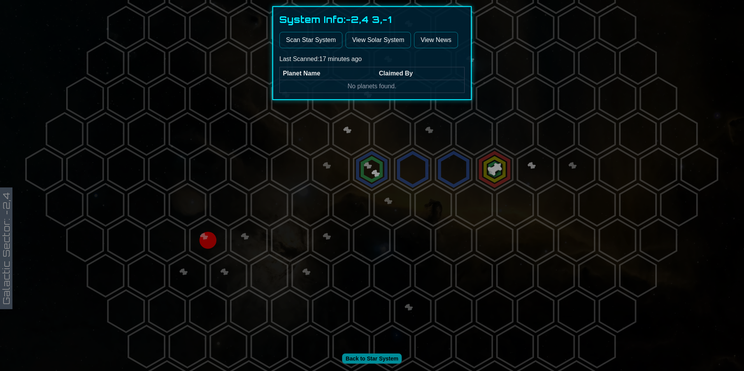
click at [362, 58] on p "Last Scanned: 17 minutes ago" at bounding box center [371, 58] width 185 height 9
click at [329, 46] on button "Scan Star System" at bounding box center [310, 40] width 63 height 16
click at [497, 121] on div at bounding box center [372, 185] width 744 height 371
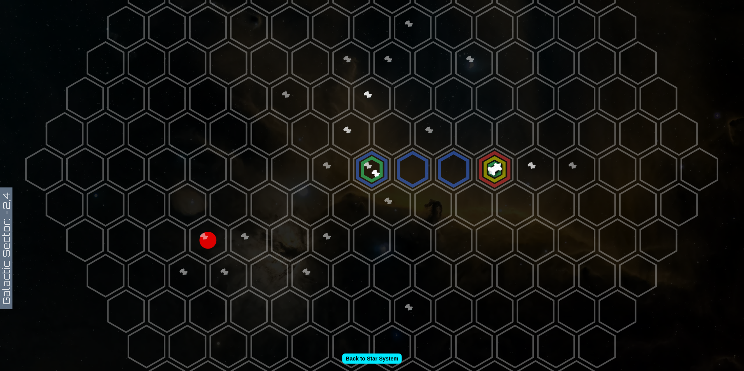
click at [498, 124] on polygon at bounding box center [515, 134] width 36 height 42
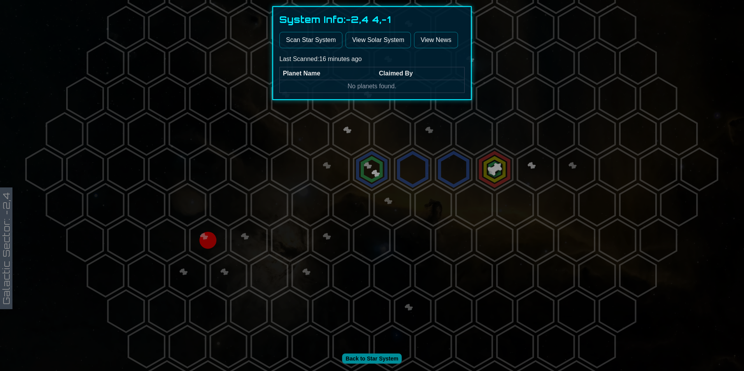
click at [368, 39] on link "View Solar System" at bounding box center [377, 40] width 65 height 16
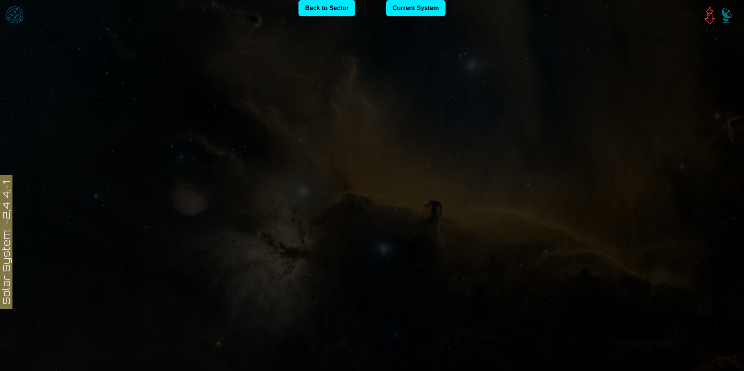
click at [403, 135] on icon at bounding box center [372, 342] width 744 height 652
click at [396, 173] on icon at bounding box center [372, 342] width 744 height 652
click at [368, 204] on icon at bounding box center [372, 342] width 744 height 652
click at [441, 214] on icon at bounding box center [372, 342] width 744 height 652
click at [348, 190] on icon at bounding box center [372, 342] width 744 height 652
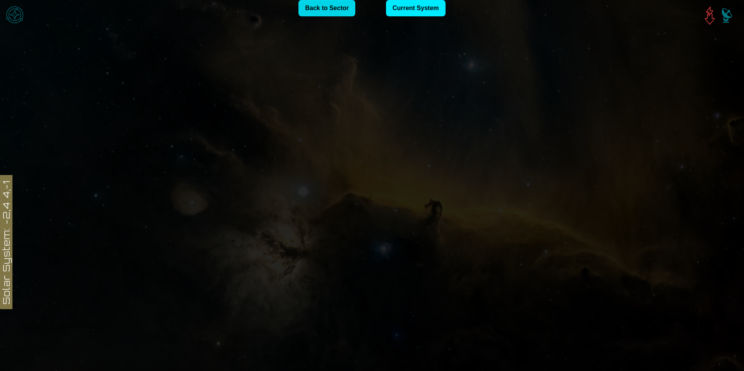
click at [316, 10] on link "Back to Sector" at bounding box center [326, 8] width 57 height 16
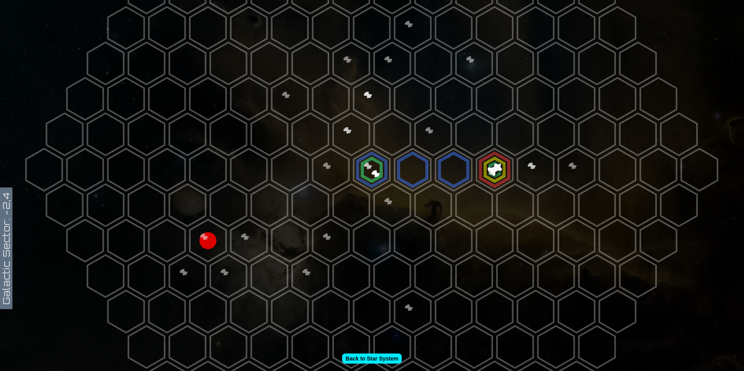
scroll to position [156, 0]
click at [486, 167] on polygon at bounding box center [494, 169] width 36 height 42
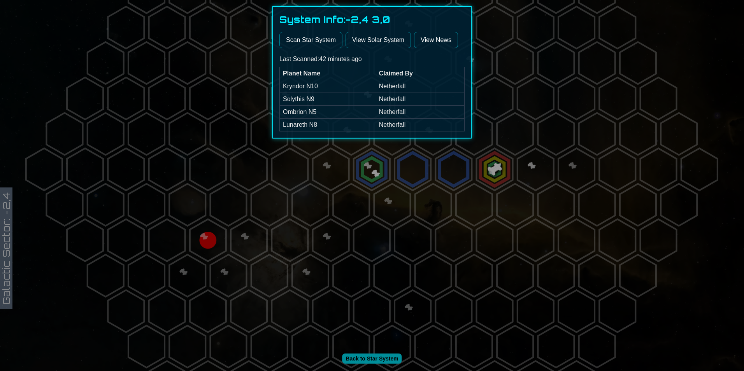
click at [314, 42] on button "Scan Star System" at bounding box center [310, 40] width 63 height 16
click at [490, 185] on div at bounding box center [372, 185] width 744 height 371
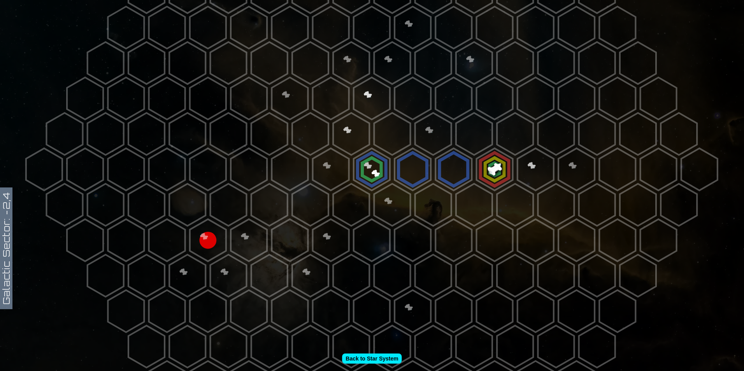
click at [491, 171] on polygon at bounding box center [494, 169] width 36 height 42
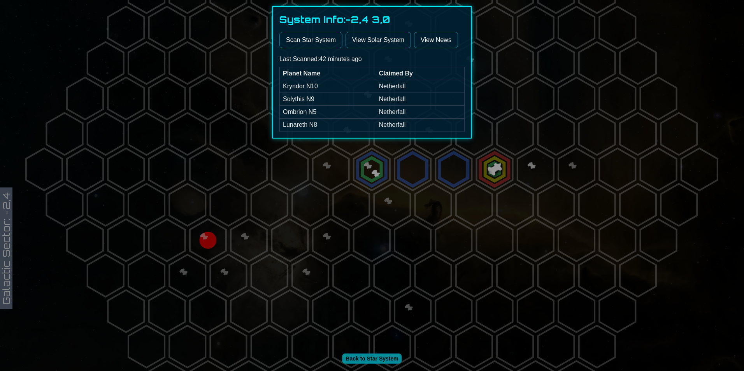
click at [385, 39] on link "View Solar System" at bounding box center [377, 40] width 65 height 16
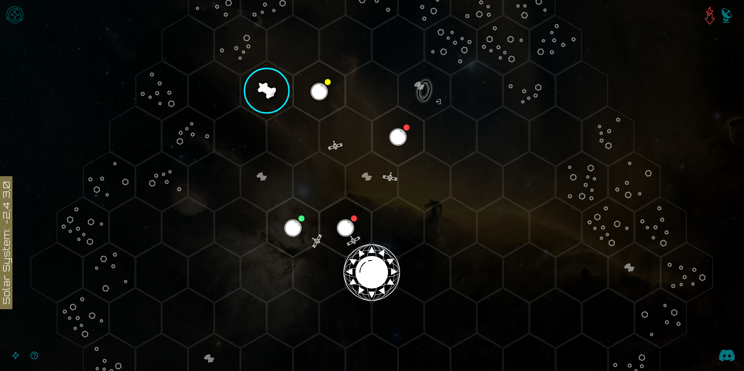
scroll to position [3, 0]
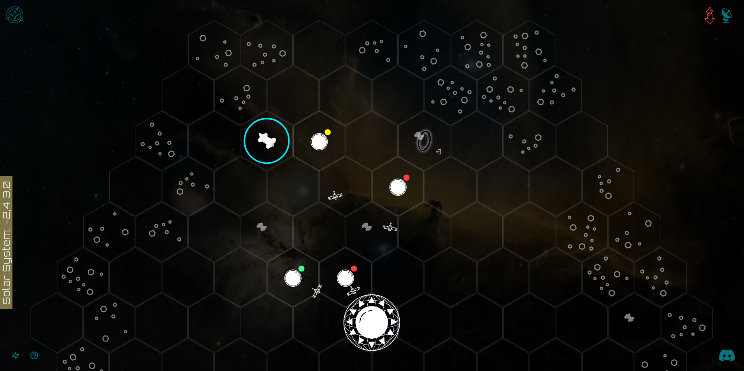
click at [16, 19] on img "Open game menu" at bounding box center [14, 14] width 23 height 23
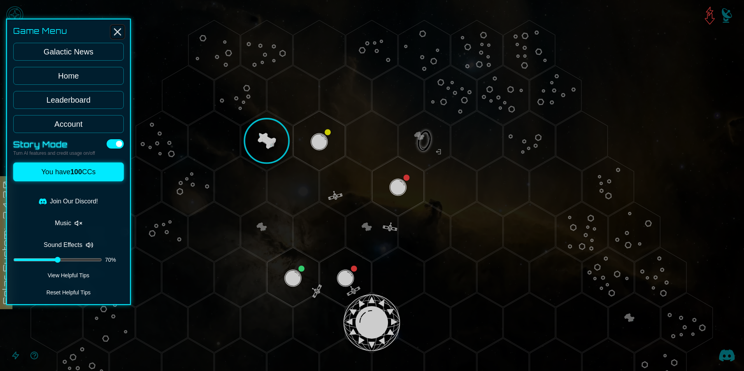
click at [117, 31] on line "Close" at bounding box center [117, 32] width 6 height 6
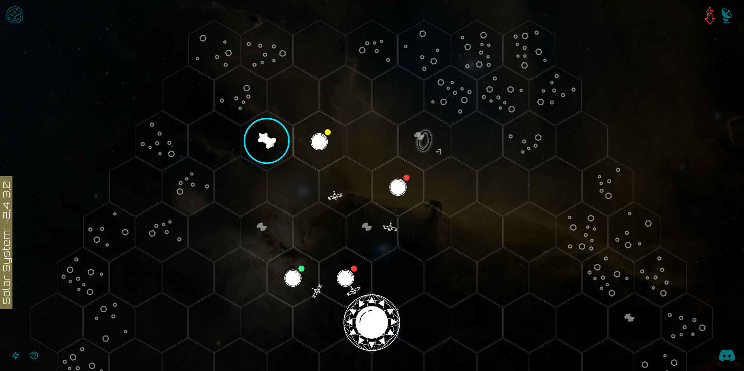
click at [18, 25] on img "Open game menu" at bounding box center [14, 14] width 23 height 23
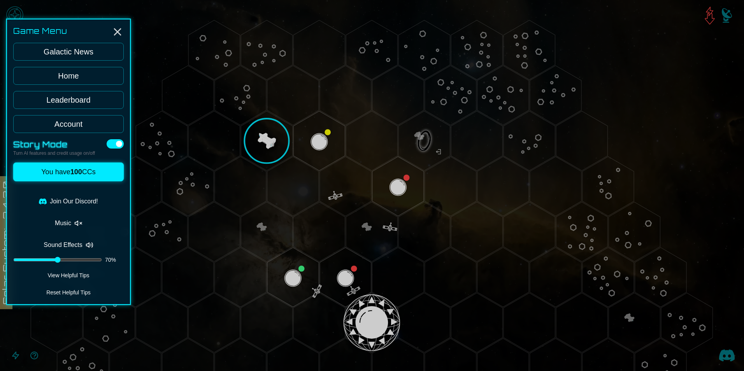
click at [72, 95] on link "Leaderboard" at bounding box center [68, 100] width 110 height 18
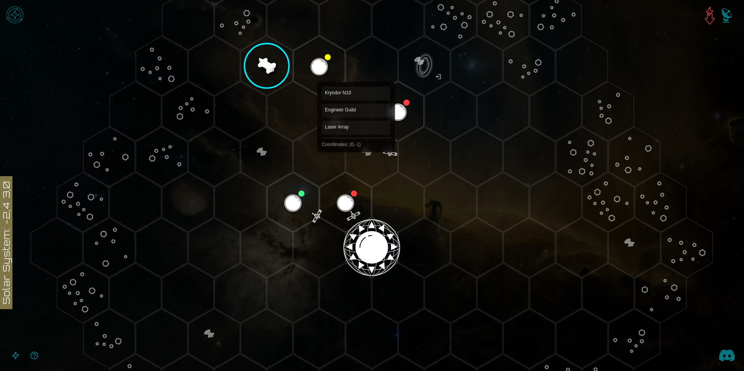
scroll to position [78, 0]
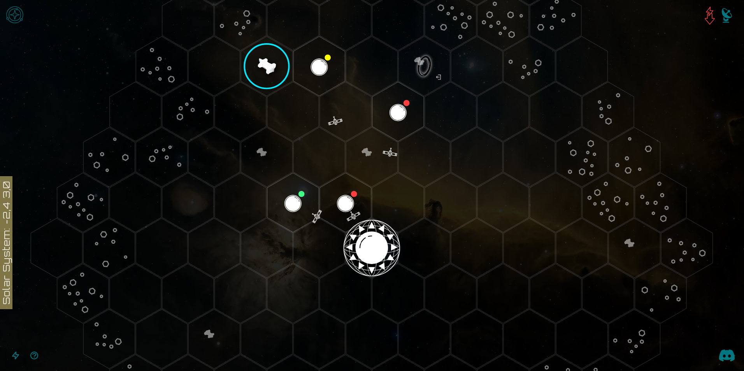
click at [18, 14] on img "Open game menu" at bounding box center [14, 14] width 23 height 23
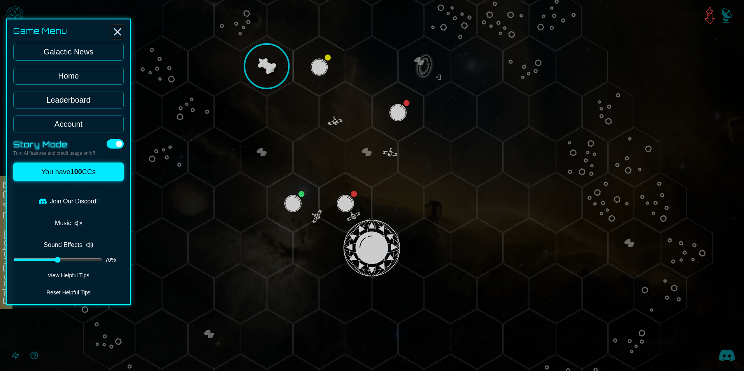
click at [118, 29] on icon "Close" at bounding box center [117, 32] width 12 height 12
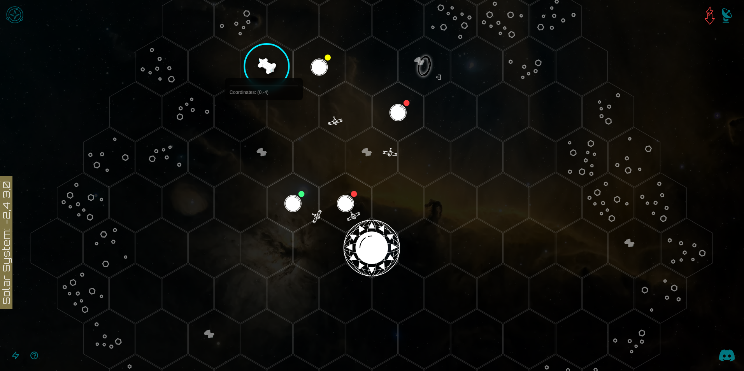
click at [276, 61] on polygon "Hex at coordinates 0,-4, clickable" at bounding box center [266, 67] width 51 height 60
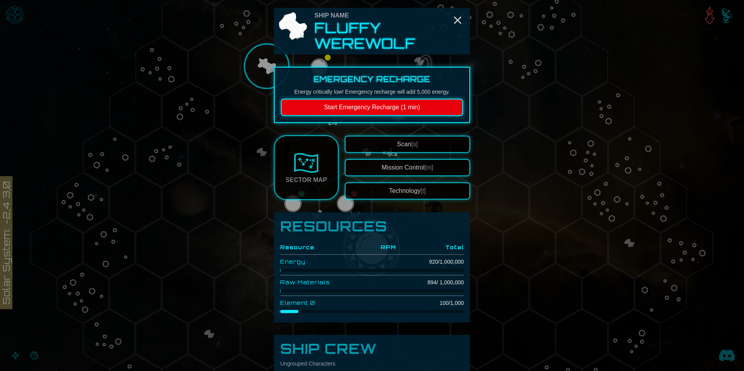
click at [295, 187] on link "Sector Map" at bounding box center [306, 167] width 65 height 65
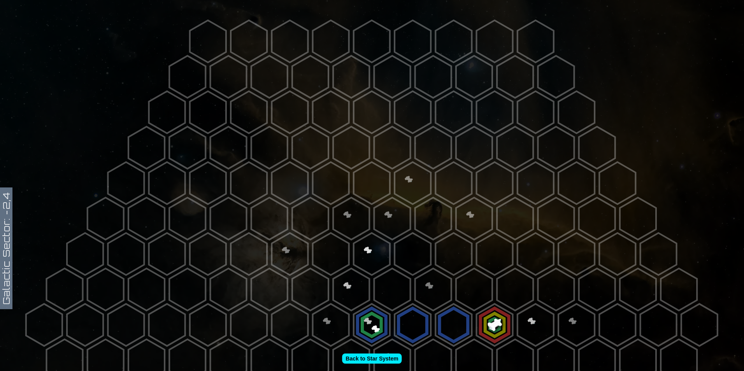
click at [269, 134] on polygon at bounding box center [269, 148] width 36 height 42
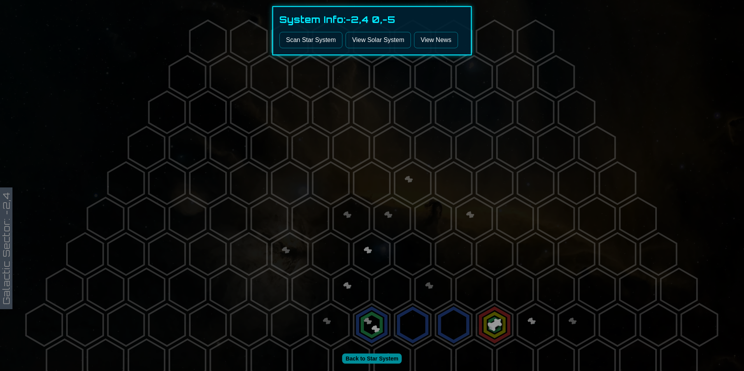
click at [385, 201] on div at bounding box center [372, 185] width 744 height 371
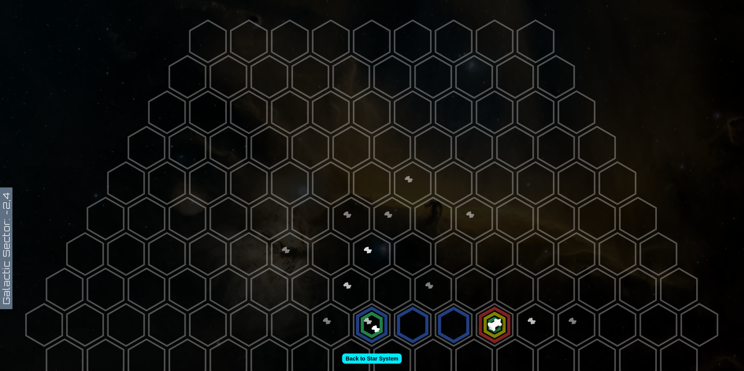
click at [453, 326] on polygon at bounding box center [453, 325] width 36 height 42
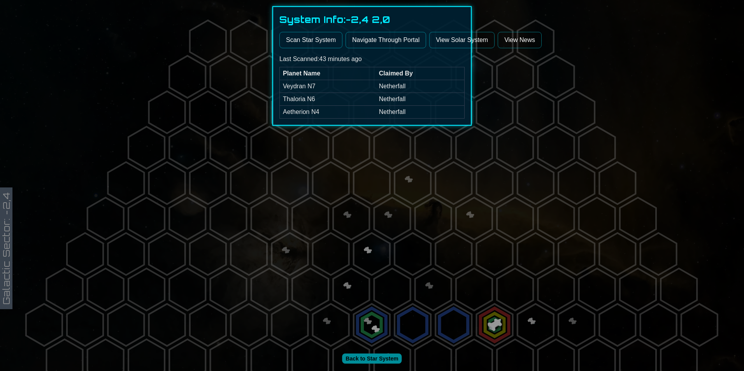
click at [446, 303] on div at bounding box center [372, 185] width 744 height 371
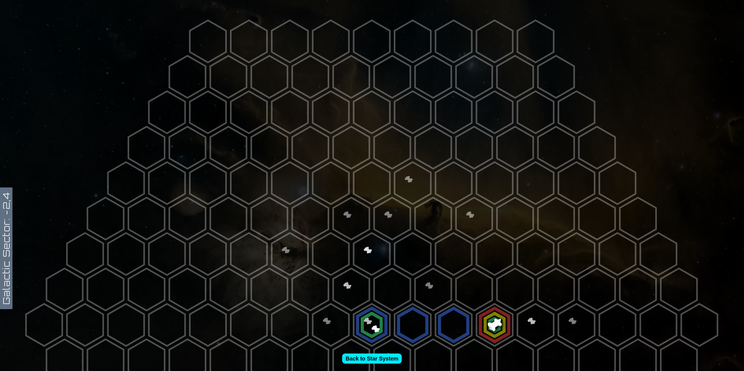
click at [461, 301] on polygon at bounding box center [474, 289] width 36 height 42
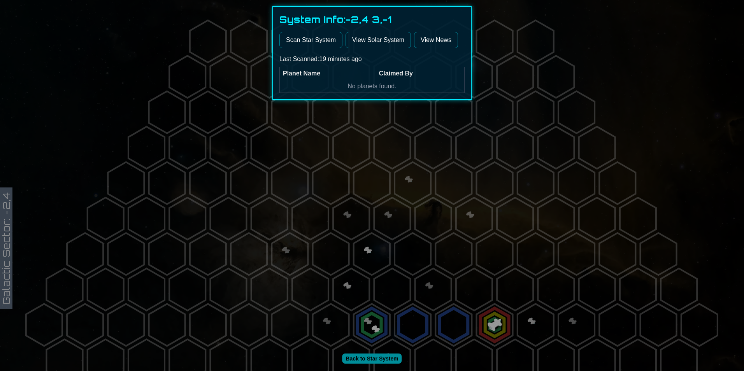
click at [471, 282] on div at bounding box center [372, 185] width 744 height 371
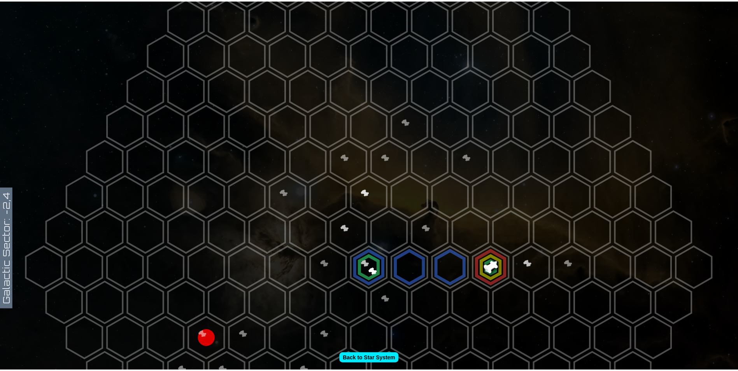
scroll to position [78, 0]
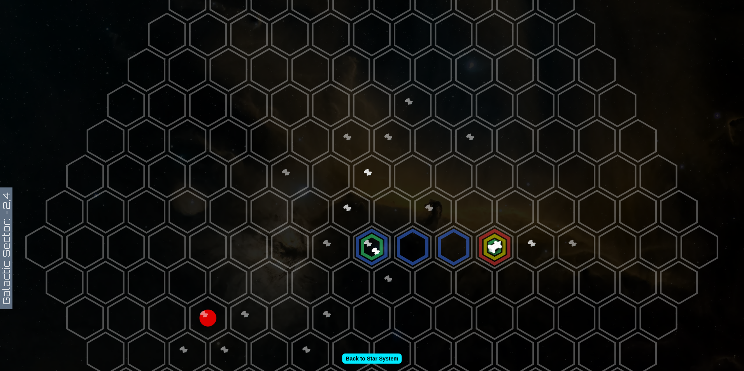
drag, startPoint x: 495, startPoint y: 293, endPoint x: 458, endPoint y: 283, distance: 39.1
click at [455, 279] on icon at bounding box center [372, 247] width 744 height 650
click at [486, 256] on polygon at bounding box center [494, 247] width 36 height 42
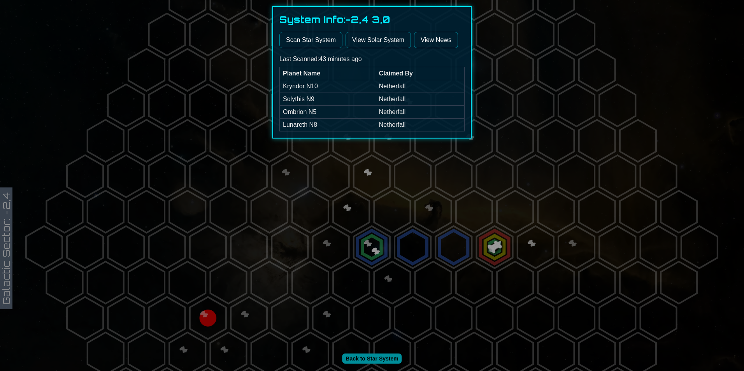
click at [436, 47] on link "View News" at bounding box center [436, 40] width 44 height 16
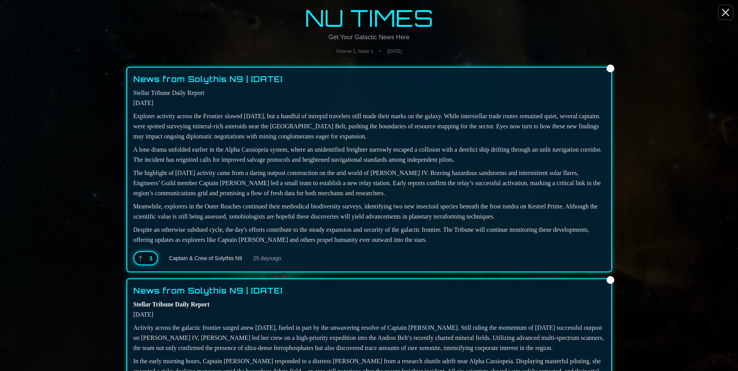
click at [728, 13] on icon "Close" at bounding box center [725, 12] width 12 height 12
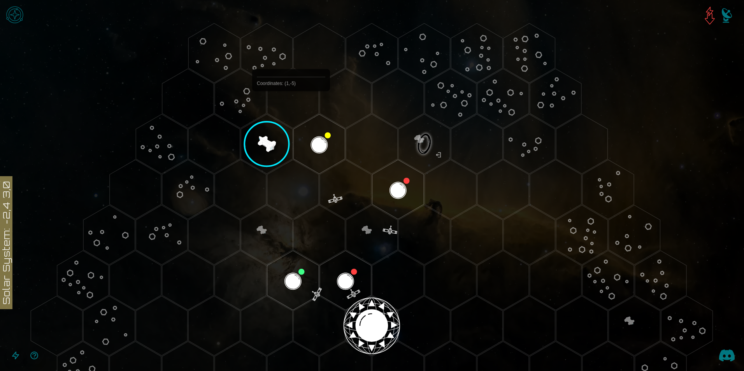
click at [290, 107] on polygon "Hex at coordinates 1,-5, clickable" at bounding box center [292, 99] width 51 height 60
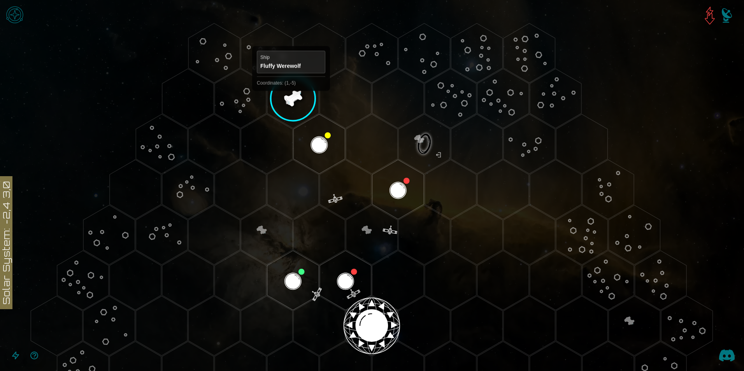
click at [291, 98] on polygon "Hex at coordinates 1,-5, clickable" at bounding box center [292, 99] width 51 height 60
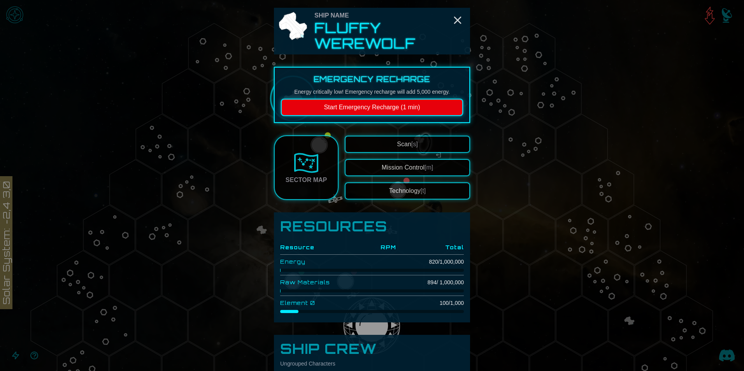
click at [397, 144] on span "Scan [s]" at bounding box center [407, 144] width 21 height 7
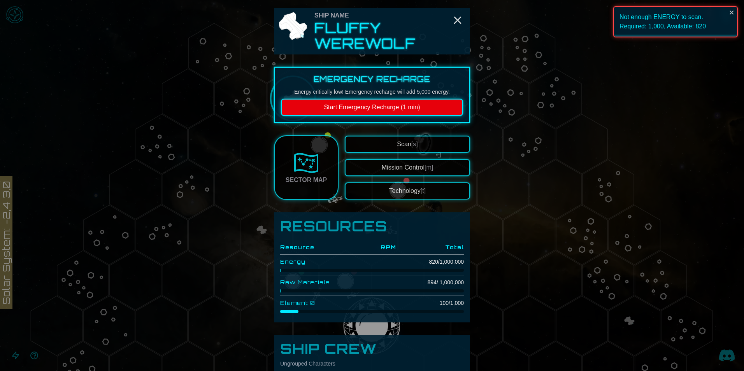
click at [395, 105] on button "Start Emergency Recharge (1 min)" at bounding box center [372, 107] width 182 height 17
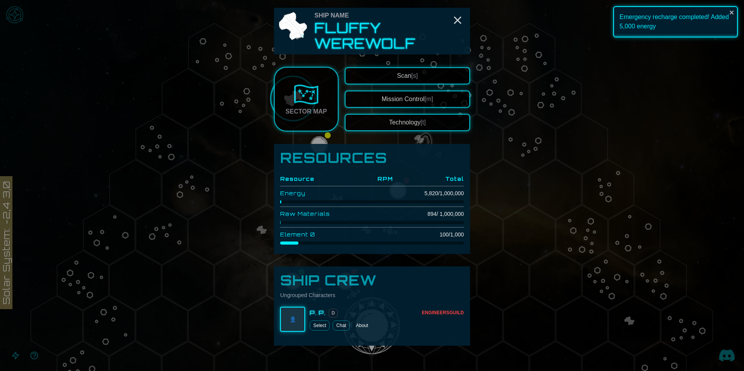
click at [429, 71] on button "Scan [s]" at bounding box center [407, 75] width 125 height 17
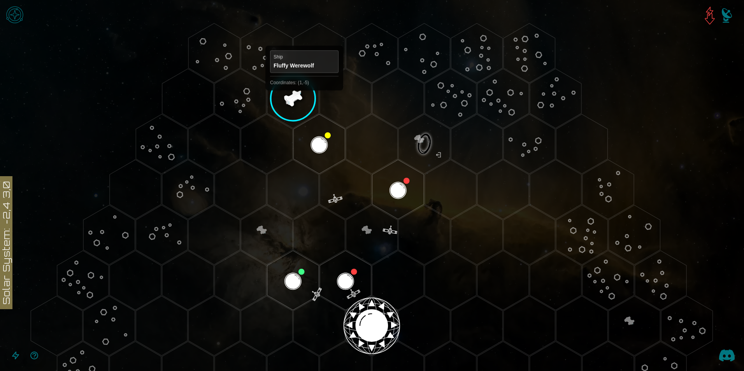
click at [298, 100] on polygon "Hex at coordinates 1,-5, clickable" at bounding box center [292, 99] width 51 height 60
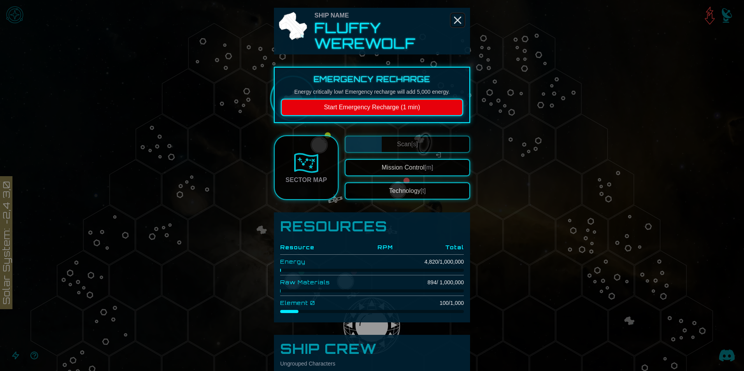
click at [456, 24] on icon "Close" at bounding box center [457, 20] width 12 height 12
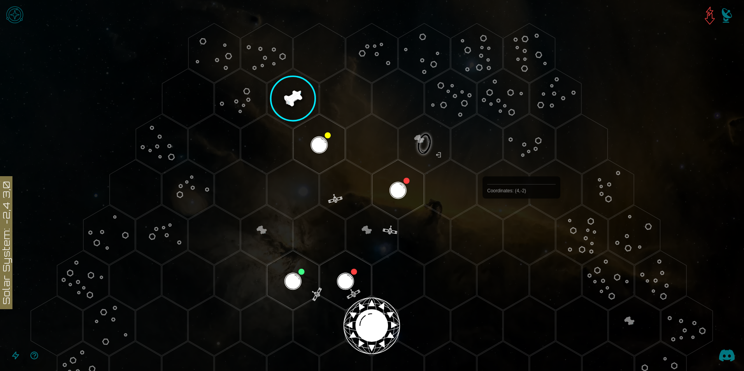
click at [521, 217] on polygon "Hex at coordinates 4,-2, clickable" at bounding box center [528, 235] width 51 height 60
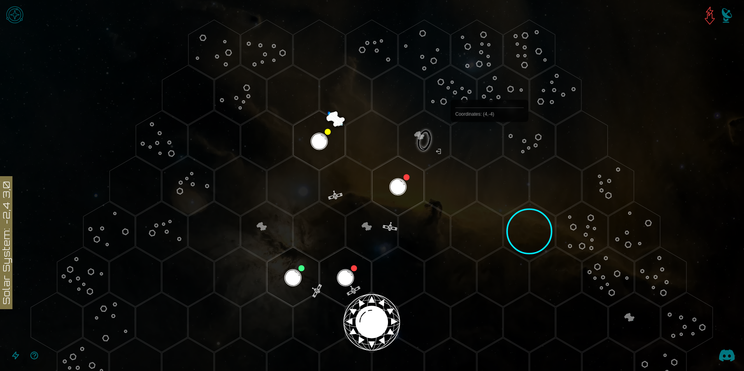
scroll to position [3, 0]
click at [374, 140] on polygon "Hex at coordinates 2,-4, clickable" at bounding box center [371, 141] width 51 height 60
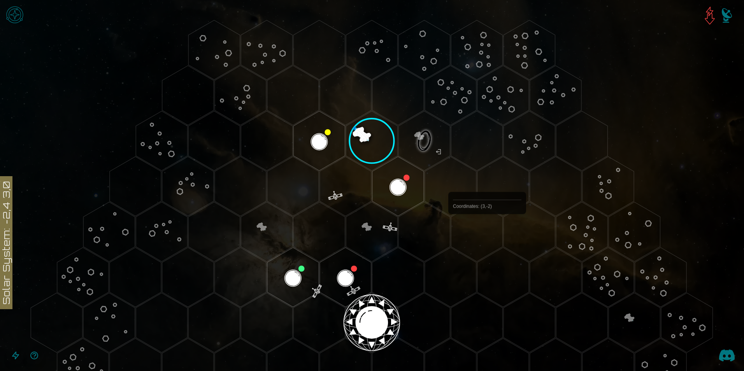
click at [487, 232] on polygon "Hex at coordinates 3,-2, clickable" at bounding box center [476, 232] width 51 height 60
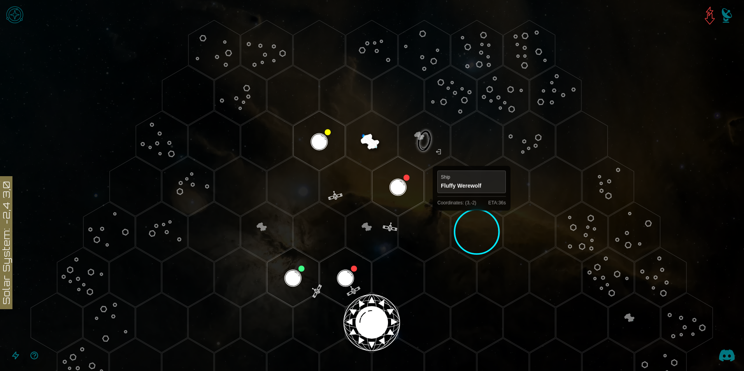
click at [471, 217] on polygon "Hex at coordinates 3,-2, clickable" at bounding box center [476, 232] width 51 height 60
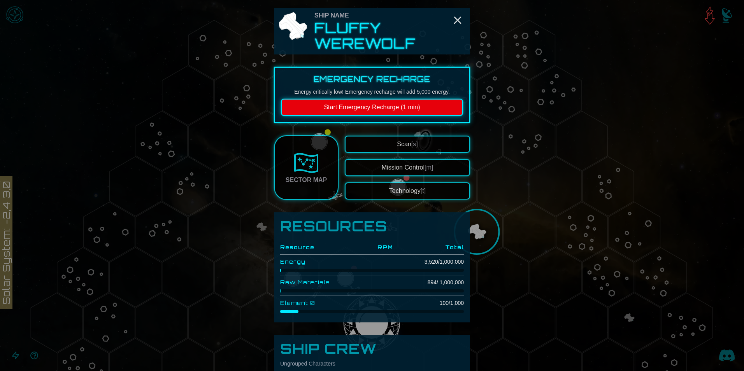
click at [424, 148] on button "Scan [s]" at bounding box center [407, 144] width 125 height 17
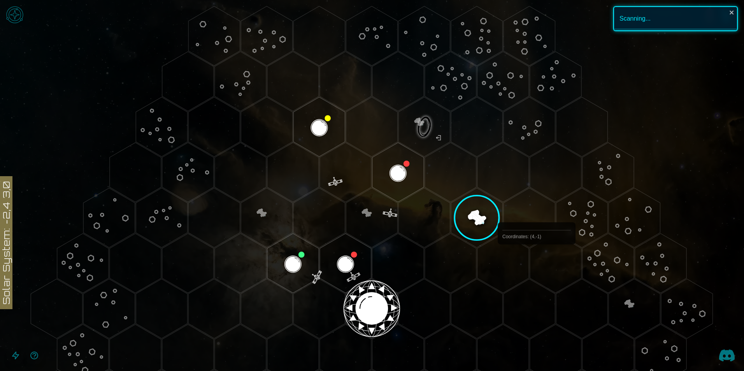
scroll to position [42, 0]
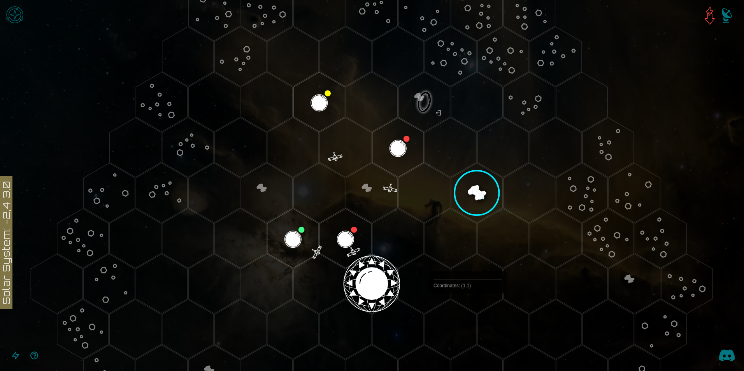
click at [466, 313] on polygon "Hex at coordinates 1,1, clickable" at bounding box center [450, 329] width 51 height 60
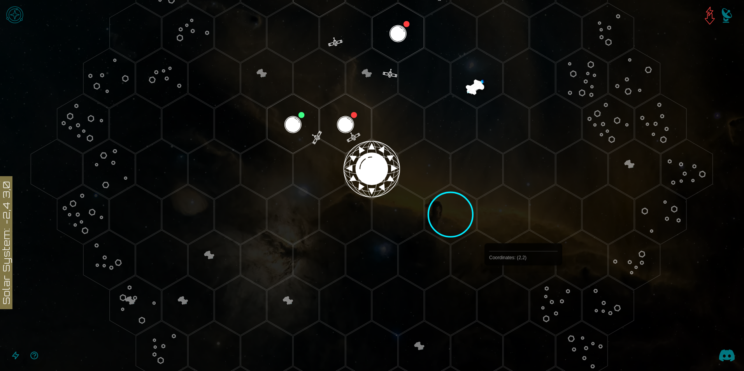
scroll to position [159, 0]
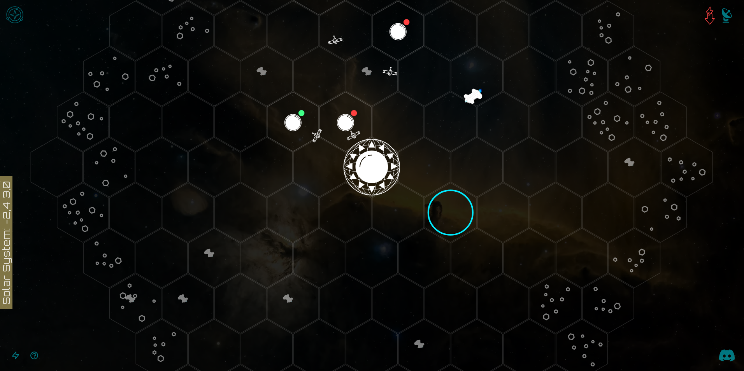
click at [455, 226] on polygon "Hex at coordinates 1,1, clickable" at bounding box center [450, 213] width 51 height 60
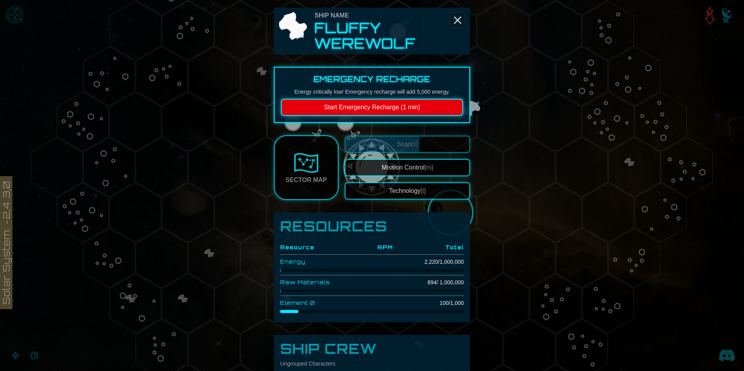
click at [455, 21] on icon "Close" at bounding box center [457, 20] width 12 height 12
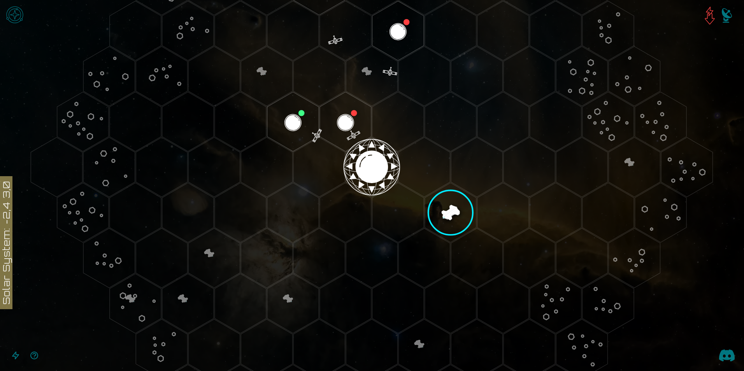
click at [452, 204] on polygon "Hex at coordinates 1,1, clickable" at bounding box center [450, 213] width 51 height 60
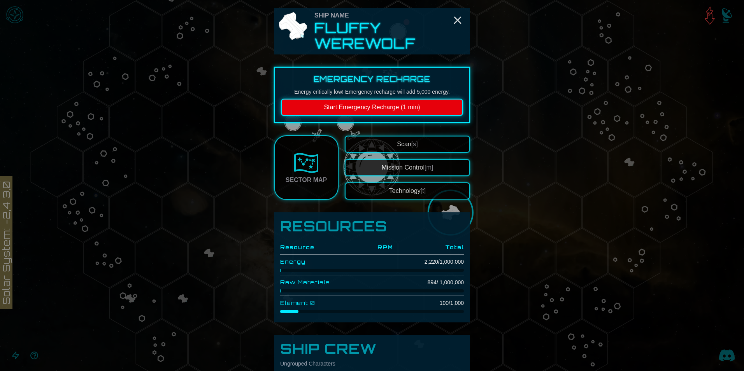
click at [399, 147] on span "Scan [s]" at bounding box center [407, 144] width 21 height 7
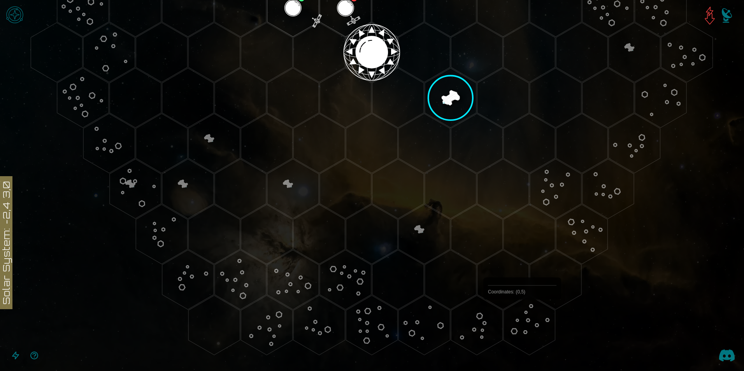
scroll to position [275, 0]
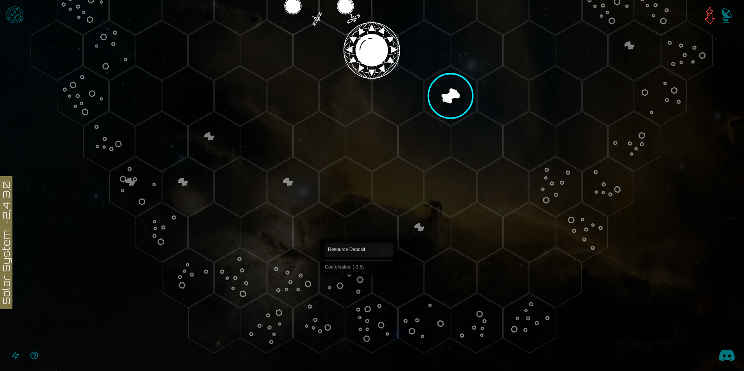
click at [355, 282] on polygon "Hex at coordinates -3,5, clickable" at bounding box center [345, 278] width 51 height 60
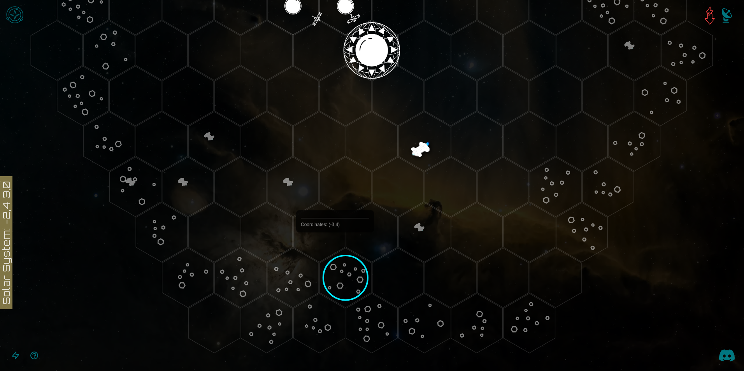
click at [338, 257] on image at bounding box center [345, 278] width 63 height 63
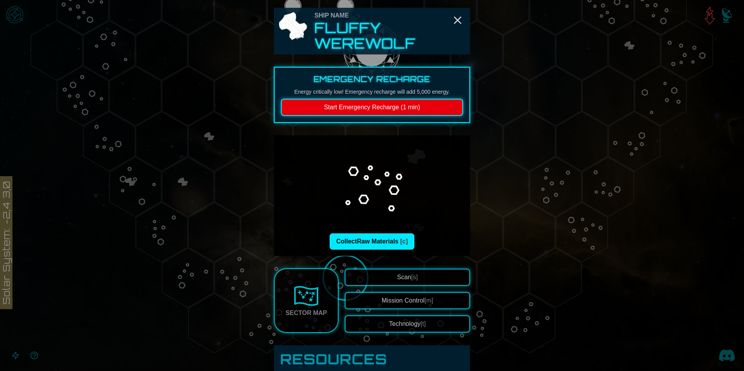
click at [290, 310] on div "Sector Map" at bounding box center [305, 312] width 41 height 9
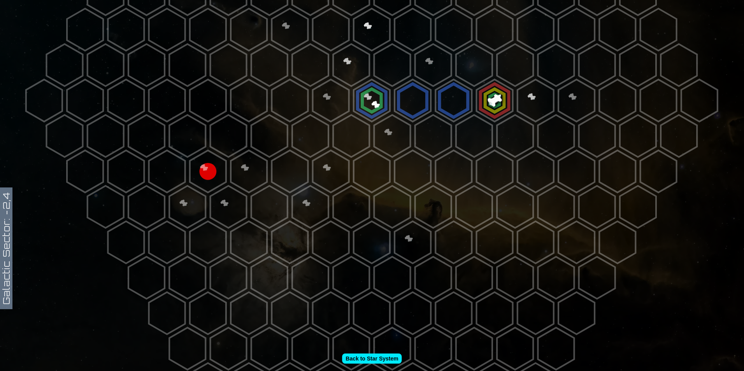
scroll to position [194, 0]
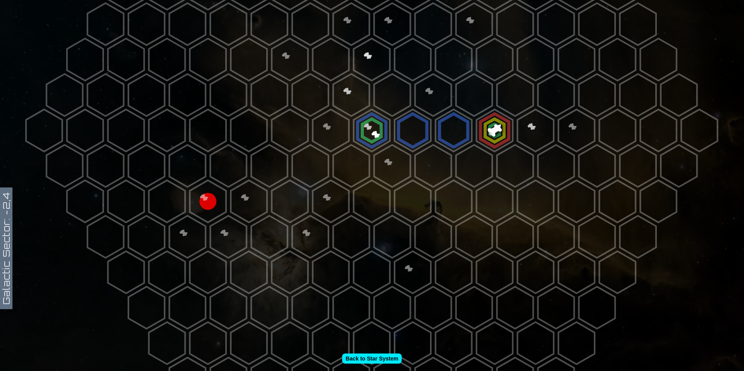
click at [372, 138] on polygon at bounding box center [372, 130] width 36 height 42
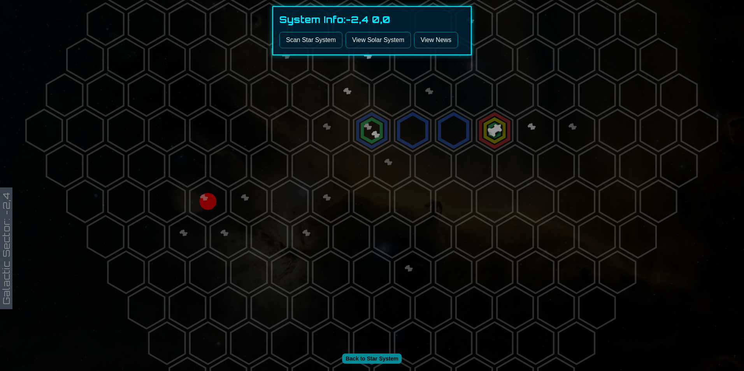
click at [367, 47] on link "View Solar System" at bounding box center [377, 40] width 65 height 16
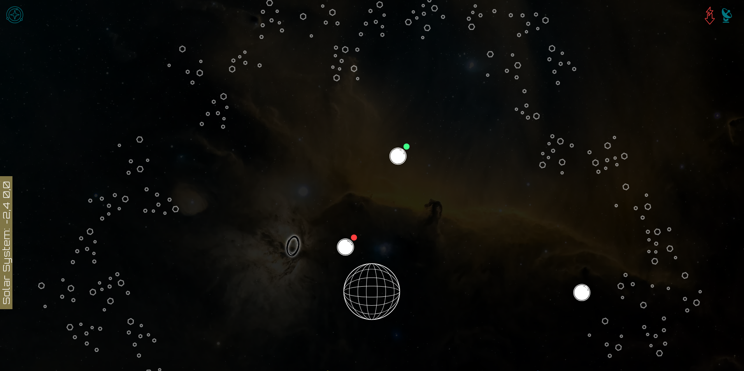
scroll to position [117, 0]
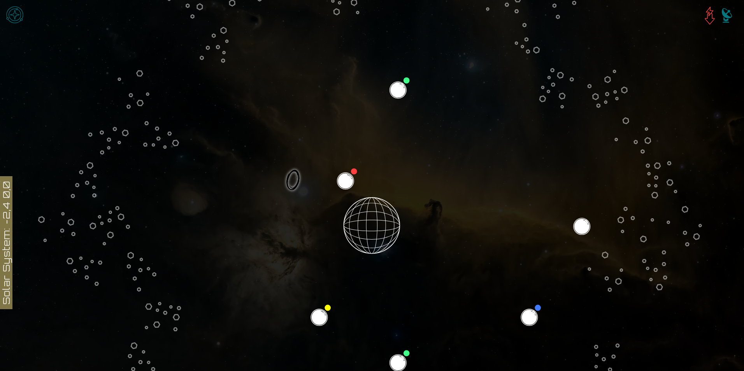
click at [344, 182] on icon at bounding box center [372, 226] width 744 height 652
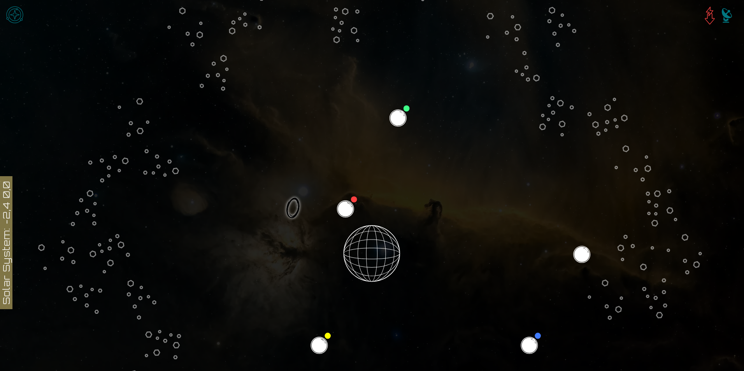
scroll to position [0, 0]
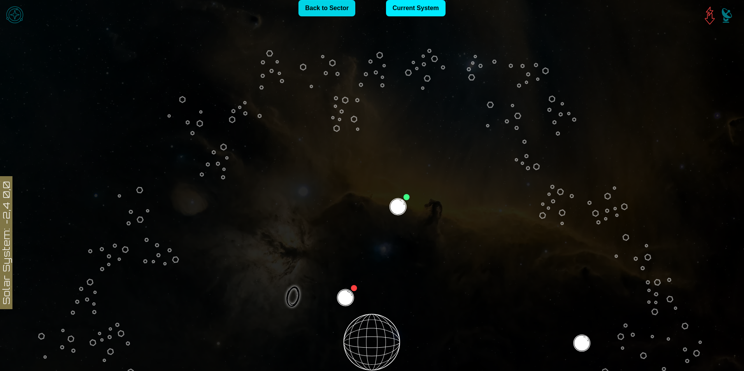
click at [328, 12] on link "Back to Sector" at bounding box center [326, 8] width 57 height 16
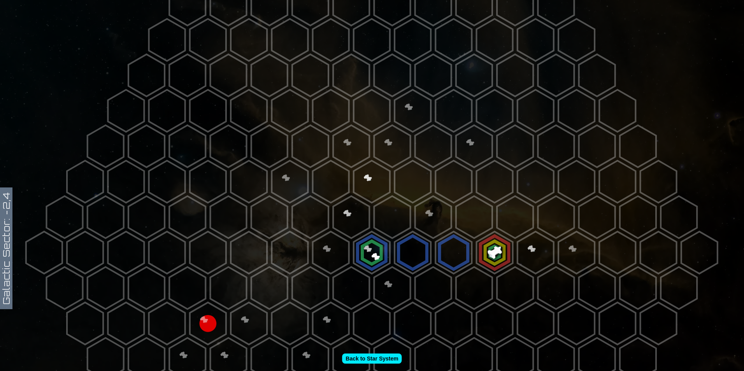
scroll to position [78, 0]
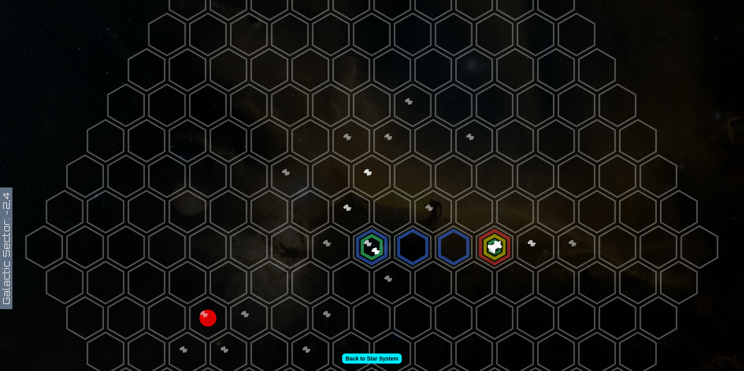
click at [408, 238] on polygon at bounding box center [412, 247] width 36 height 42
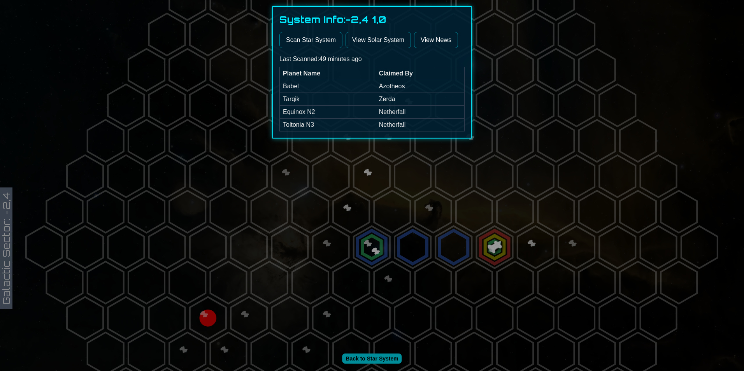
click at [366, 39] on link "View Solar System" at bounding box center [377, 40] width 65 height 16
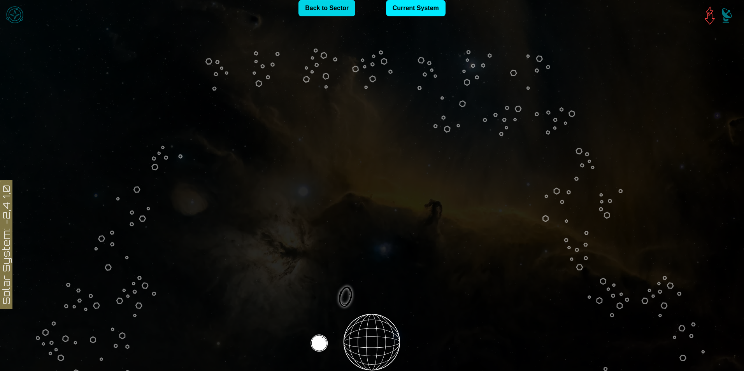
click at [337, 10] on link "Back to Sector" at bounding box center [326, 8] width 57 height 16
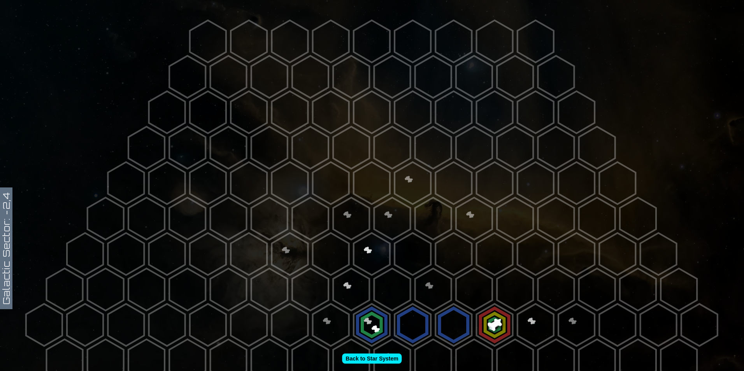
click at [455, 307] on polygon at bounding box center [453, 325] width 36 height 42
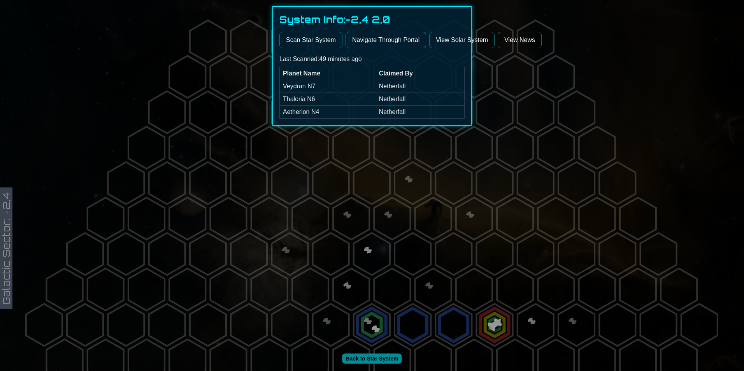
click at [437, 43] on link "View Solar System" at bounding box center [461, 40] width 65 height 16
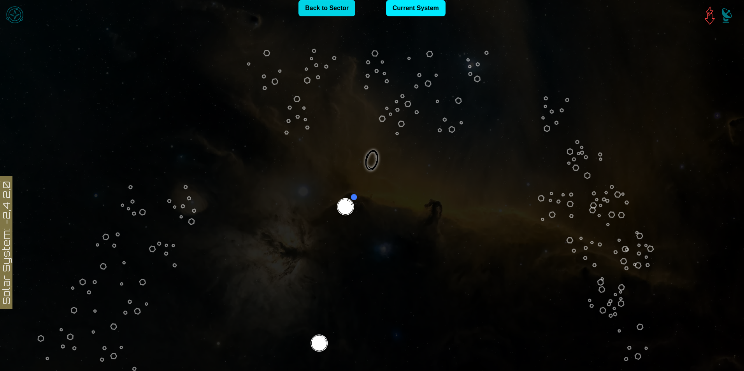
click at [336, 12] on link "Back to Sector" at bounding box center [326, 8] width 57 height 16
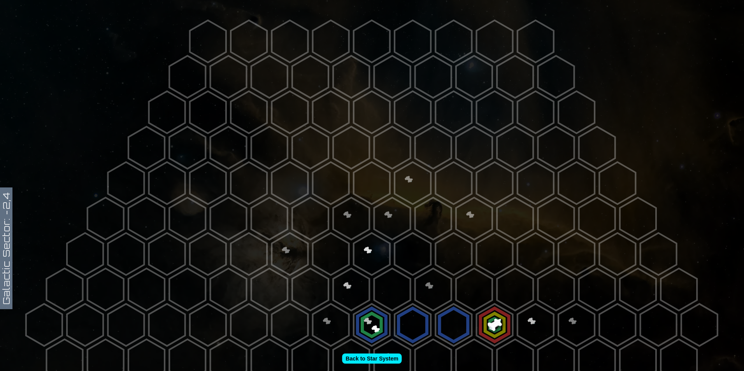
click at [494, 308] on polygon at bounding box center [494, 325] width 36 height 42
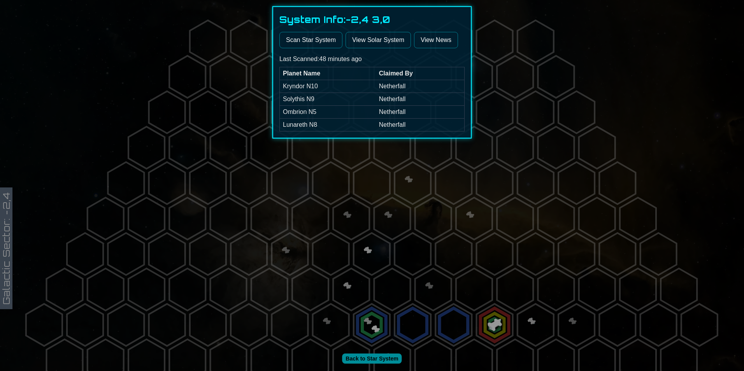
click at [379, 39] on link "View Solar System" at bounding box center [377, 40] width 65 height 16
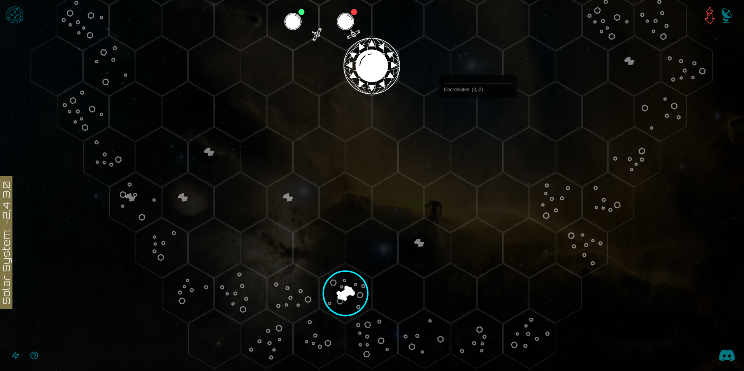
scroll to position [275, 0]
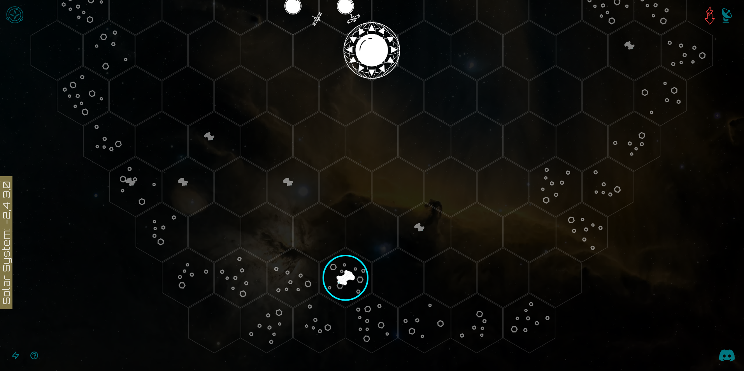
click at [337, 273] on image at bounding box center [345, 278] width 63 height 63
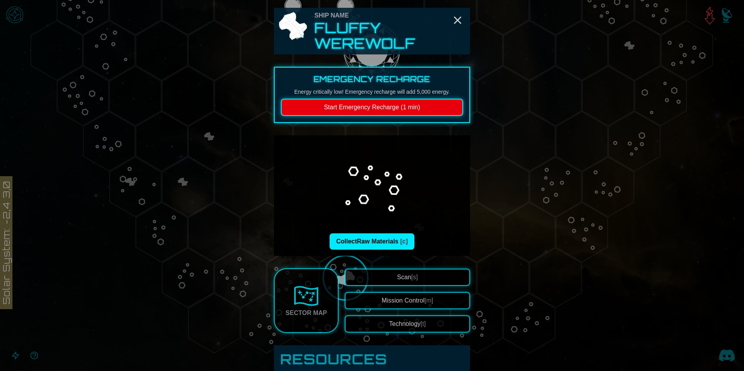
click at [401, 284] on button "Scan [s]" at bounding box center [407, 277] width 125 height 17
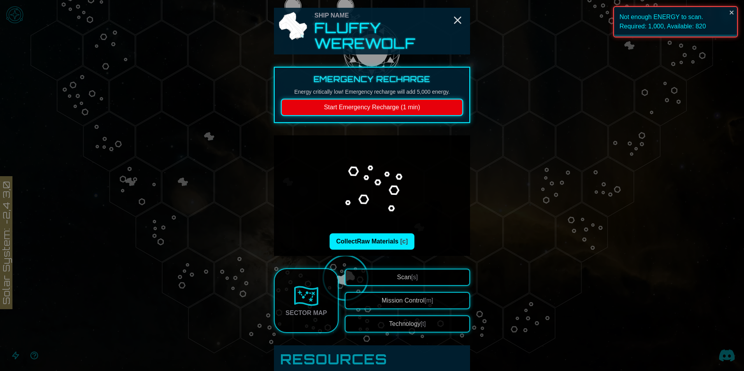
click at [383, 109] on button "Start Emergency Recharge (1 min)" at bounding box center [372, 107] width 182 height 17
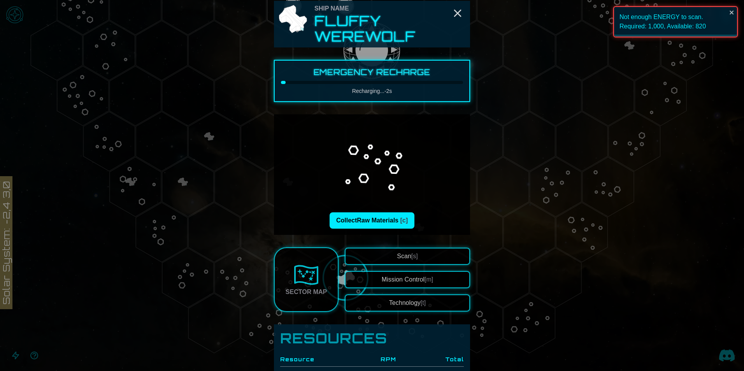
scroll to position [0, 0]
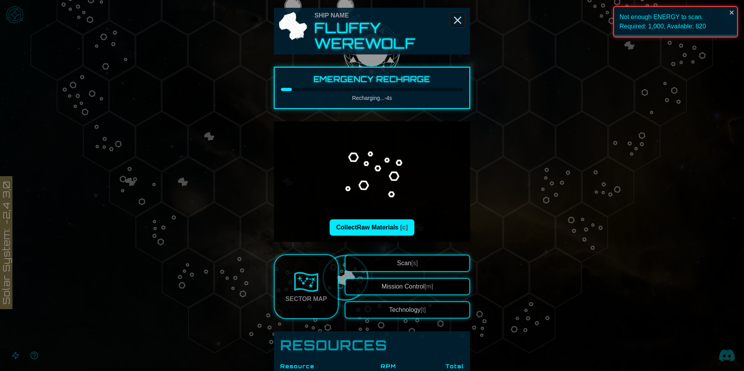
click at [457, 17] on line "Close" at bounding box center [457, 20] width 6 height 6
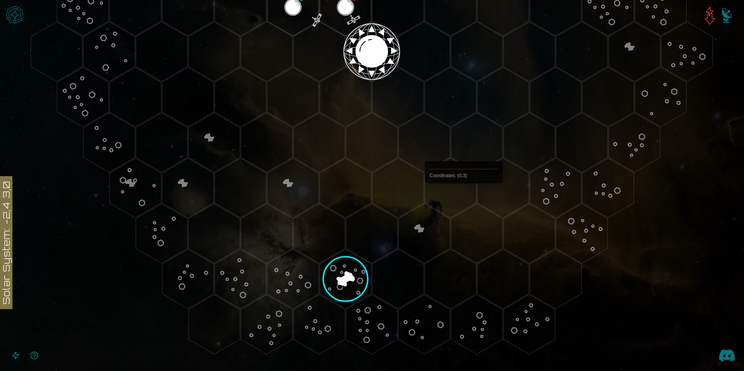
scroll to position [275, 0]
click at [346, 281] on image at bounding box center [345, 278] width 63 height 63
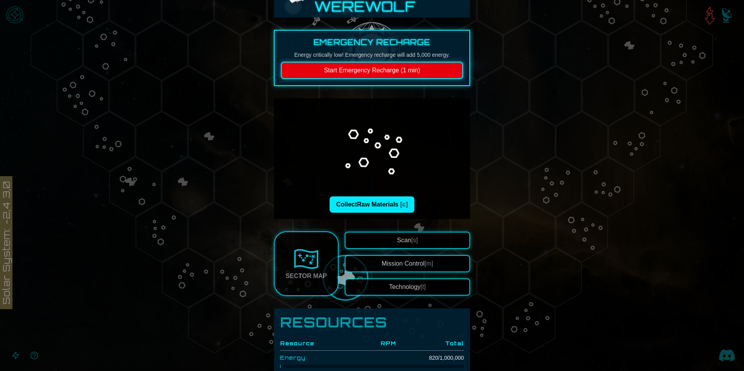
scroll to position [39, 0]
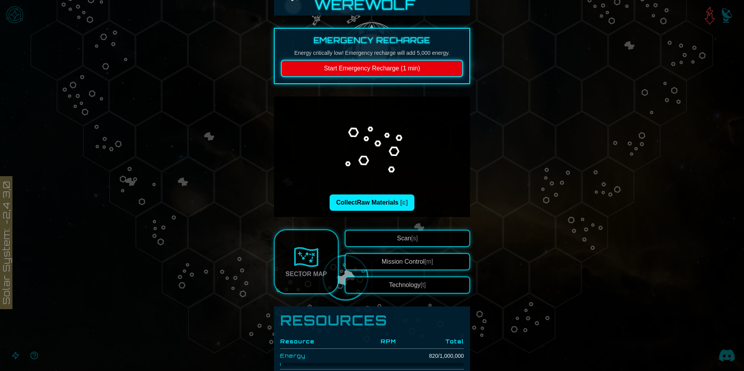
click at [379, 72] on button "Start Emergency Recharge (1 min)" at bounding box center [372, 68] width 182 height 17
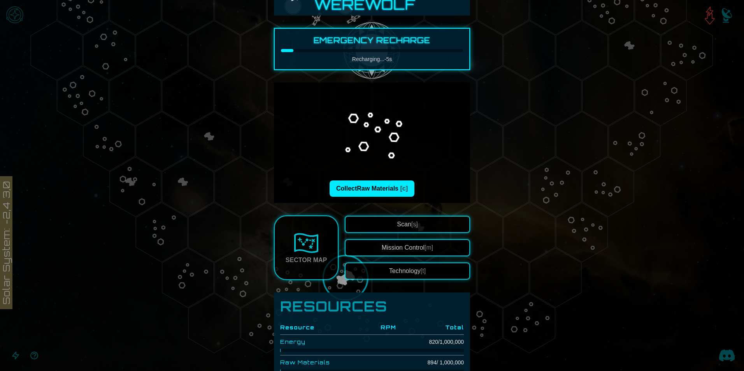
click at [414, 222] on span "[s]" at bounding box center [414, 224] width 7 height 7
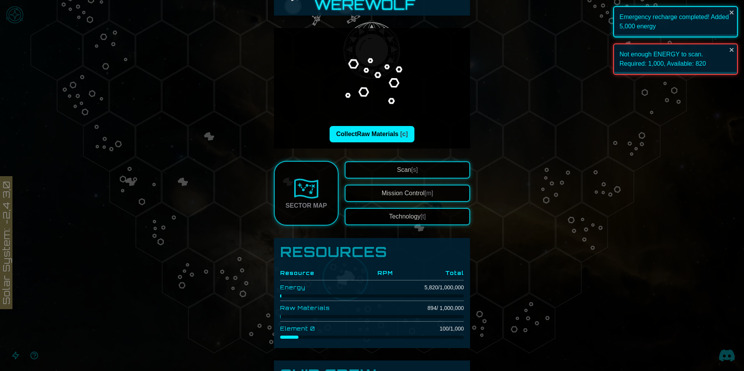
click at [411, 167] on span "[s]" at bounding box center [414, 169] width 7 height 7
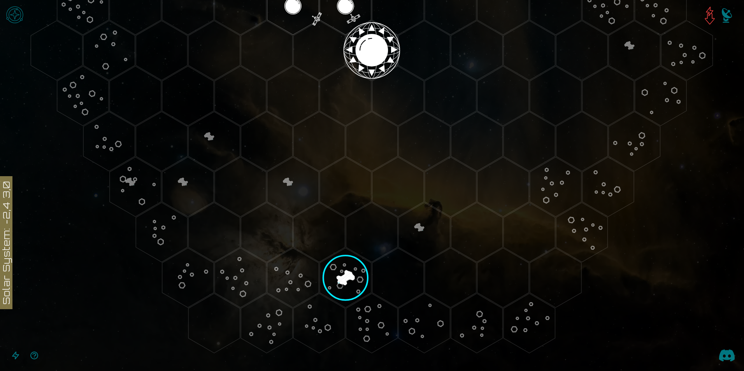
click at [340, 272] on image at bounding box center [345, 278] width 63 height 63
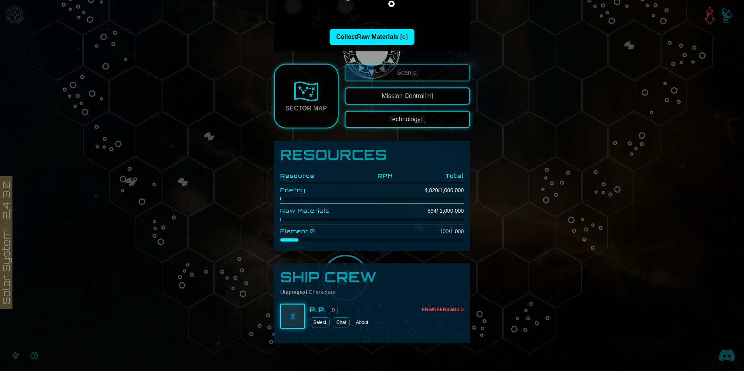
scroll to position [215, 0]
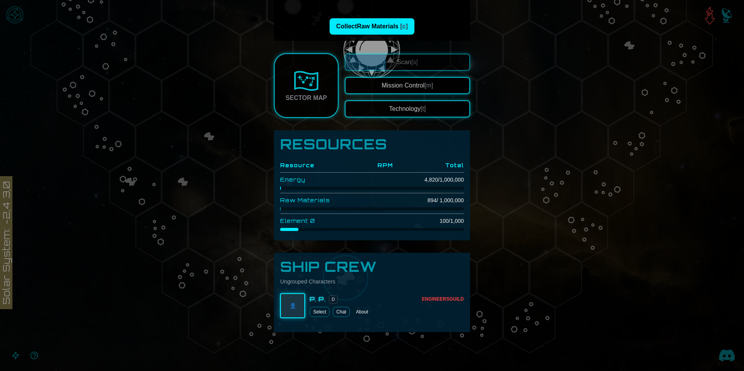
click at [600, 76] on div at bounding box center [372, 185] width 744 height 371
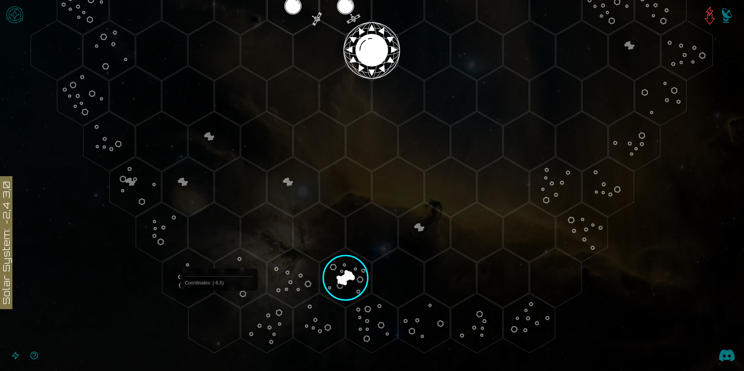
click at [219, 309] on polygon "Hex at coordinates -6,6, clickable" at bounding box center [213, 324] width 51 height 60
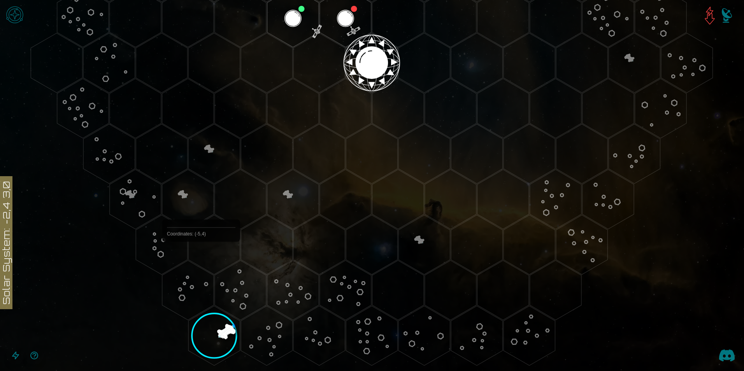
scroll to position [275, 0]
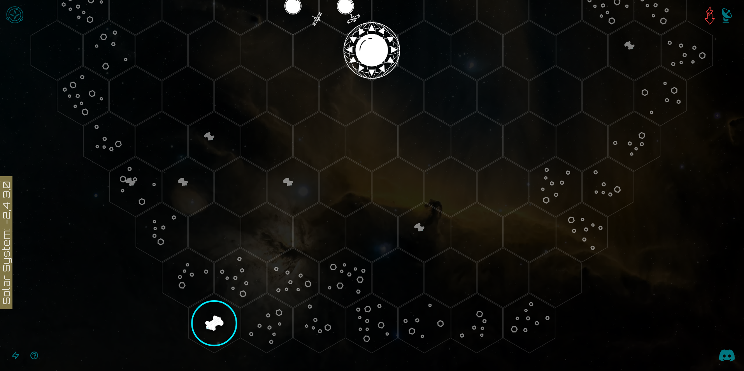
click at [222, 316] on polygon "Hex at coordinates -6,6, clickable" at bounding box center [213, 324] width 51 height 60
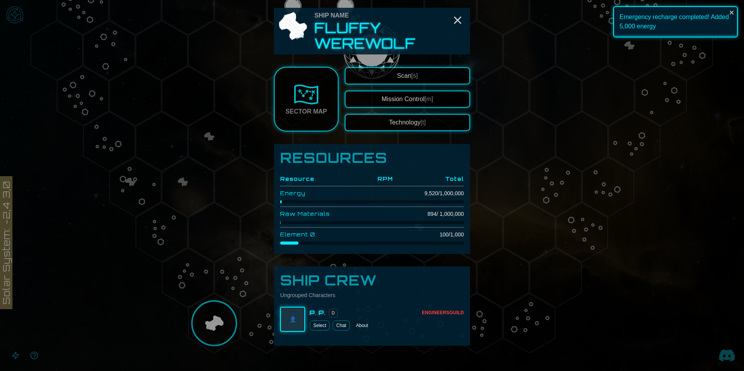
click at [417, 75] on button "Scan [s]" at bounding box center [407, 75] width 125 height 17
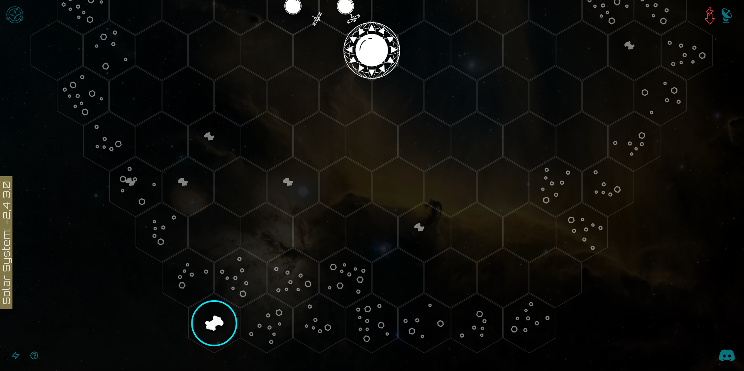
click at [219, 317] on polygon "Hex at coordinates -6,6, clickable" at bounding box center [213, 324] width 51 height 60
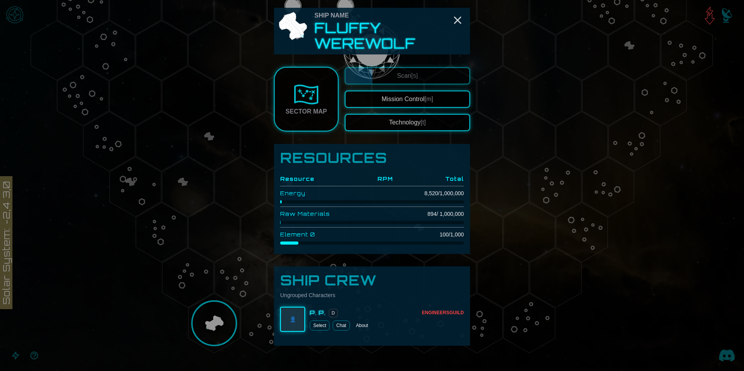
click at [592, 240] on div at bounding box center [372, 185] width 744 height 371
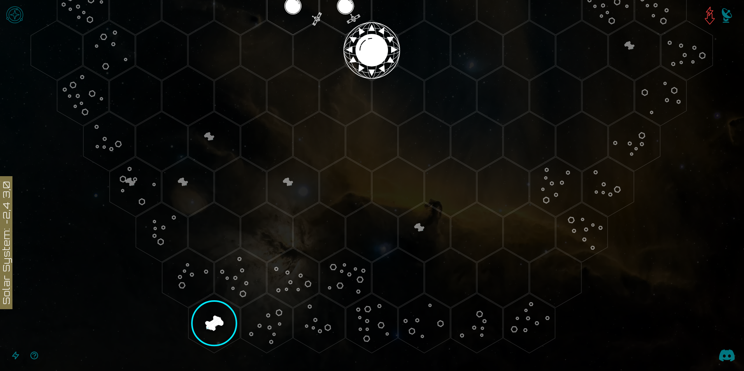
drag, startPoint x: 564, startPoint y: 274, endPoint x: 569, endPoint y: 280, distance: 7.7
click at [564, 274] on polygon "Hex at coordinates 1,5, clickable" at bounding box center [555, 278] width 51 height 60
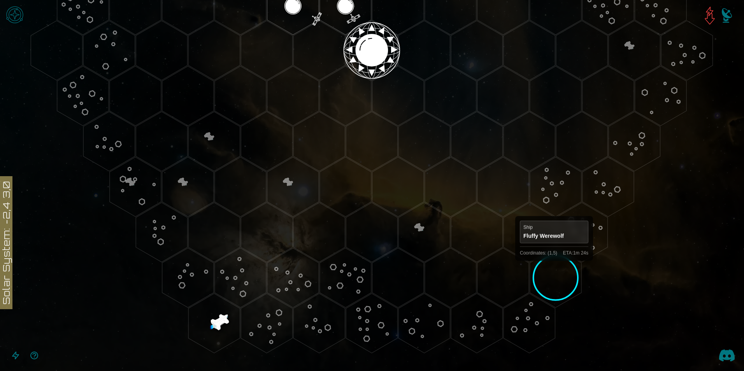
click at [554, 268] on polygon "Hex at coordinates 1,5, clickable" at bounding box center [555, 278] width 51 height 60
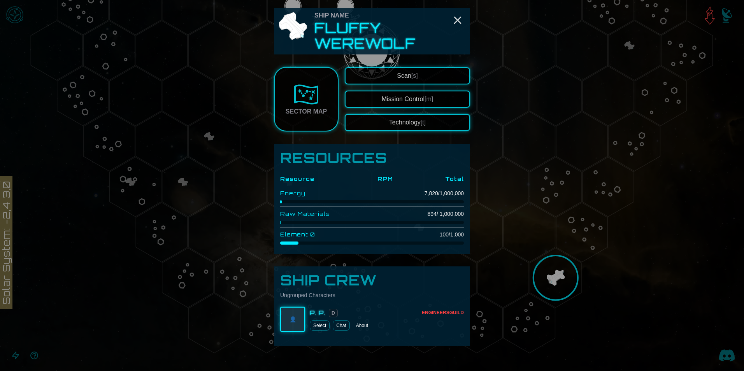
click at [412, 78] on span "[s]" at bounding box center [414, 75] width 7 height 7
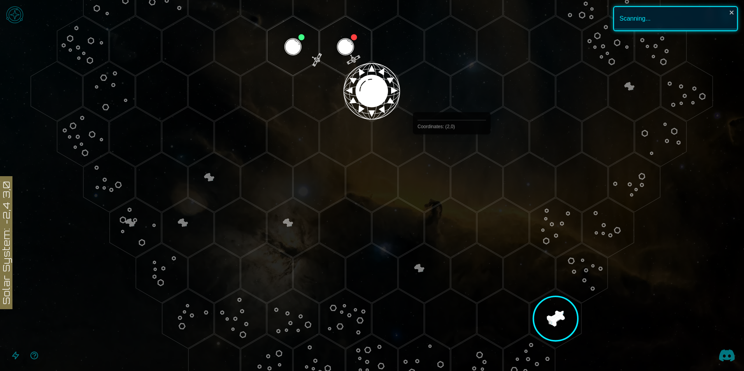
scroll to position [236, 0]
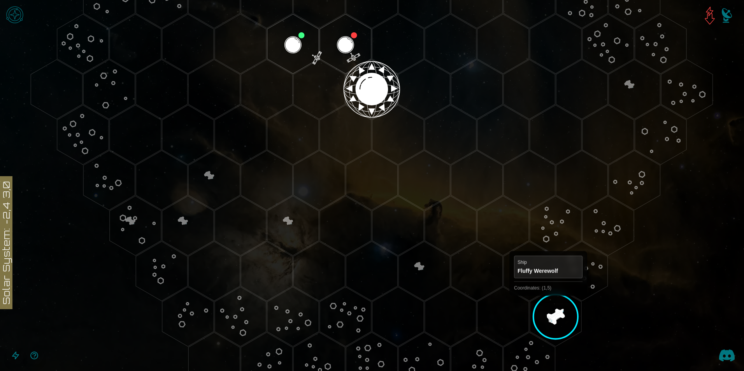
click at [548, 303] on polygon "Hex at coordinates 1,5, clickable" at bounding box center [555, 317] width 51 height 60
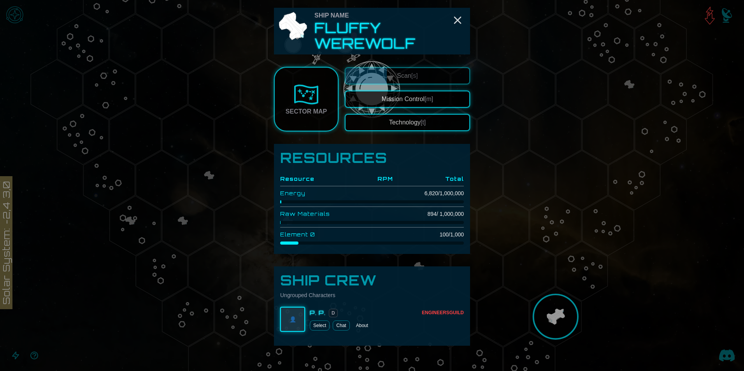
click at [549, 302] on div at bounding box center [372, 185] width 744 height 371
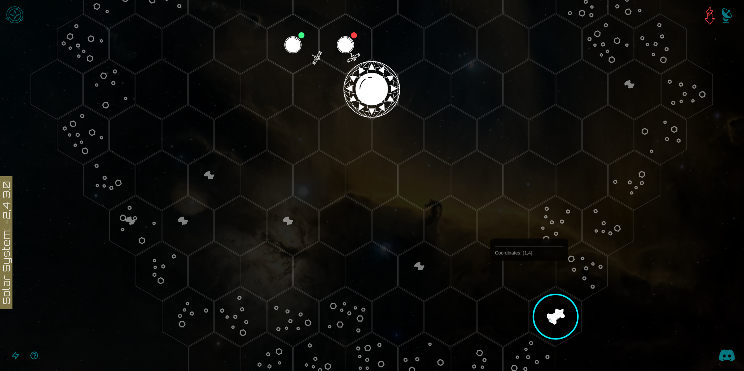
click at [529, 279] on polygon "Hex at coordinates 1,4, clickable" at bounding box center [528, 272] width 51 height 60
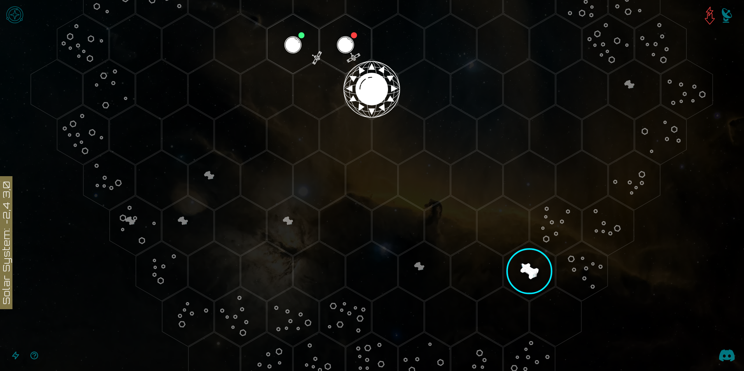
click at [521, 265] on polygon "Hex at coordinates 1,4, clickable" at bounding box center [528, 272] width 51 height 60
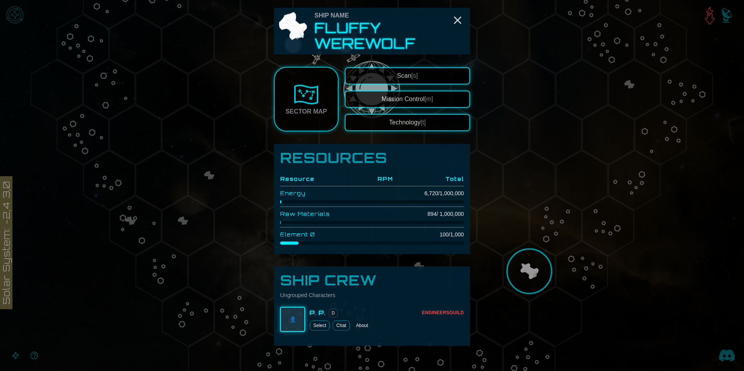
click at [404, 74] on span "Scan [s]" at bounding box center [407, 75] width 21 height 7
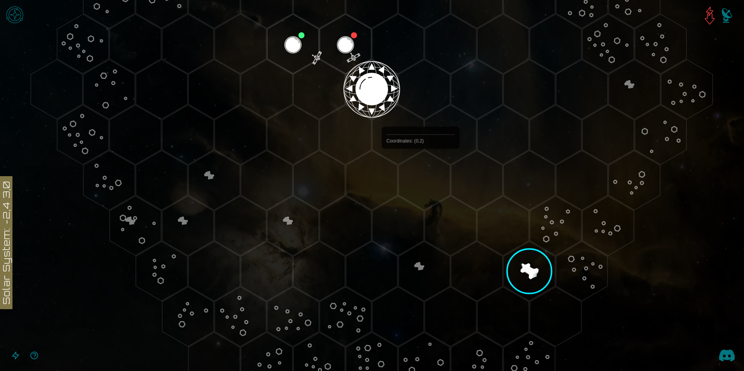
click at [420, 170] on polygon "Hex at coordinates 0,2, clickable" at bounding box center [423, 181] width 51 height 60
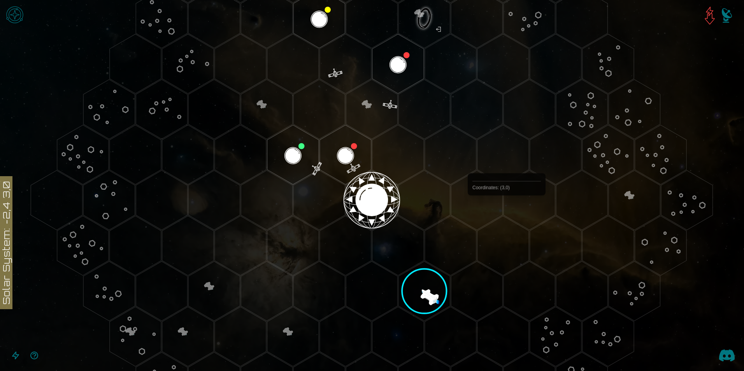
scroll to position [159, 0]
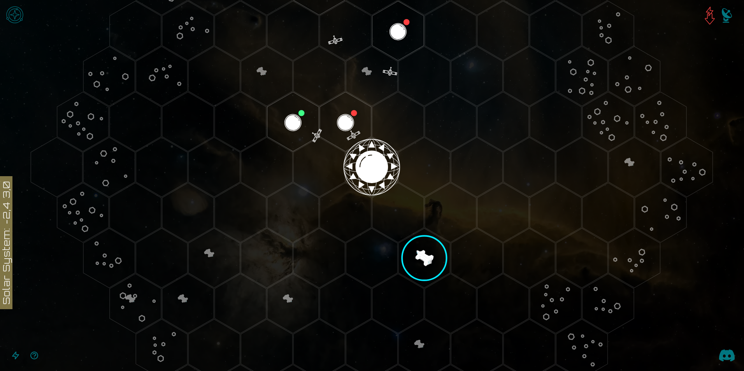
click at [421, 250] on polygon "Hex at coordinates 0,2, clickable" at bounding box center [423, 258] width 51 height 60
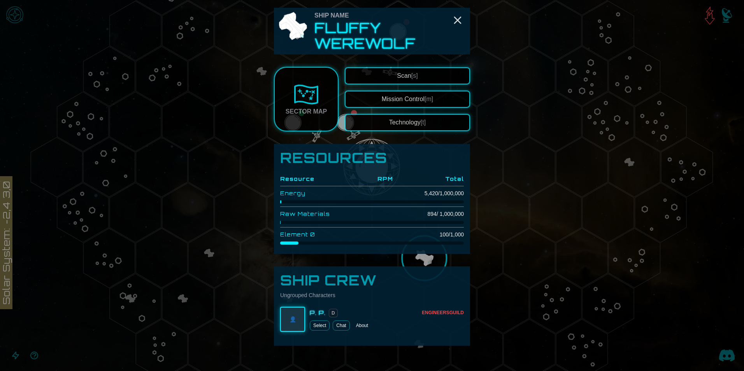
click at [407, 78] on span "Scan [s]" at bounding box center [407, 75] width 21 height 7
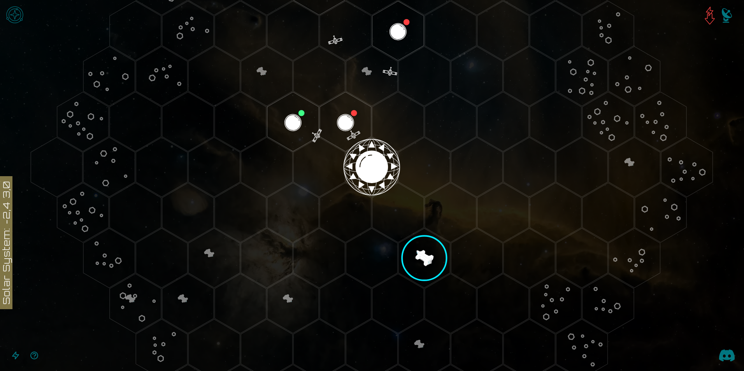
click at [543, 224] on polygon "Hex at coordinates 3,1, clickable" at bounding box center [555, 213] width 51 height 60
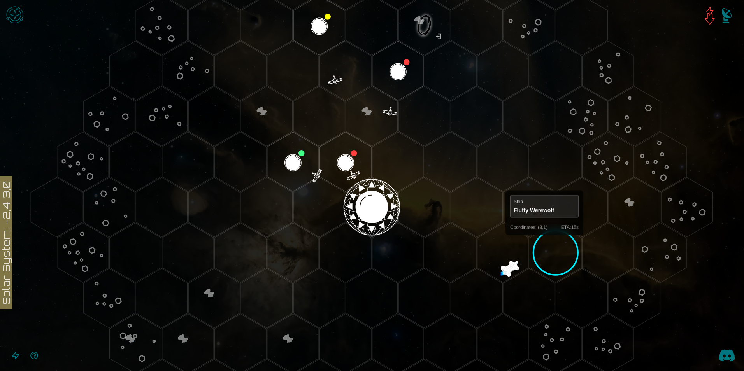
scroll to position [120, 0]
click at [544, 242] on polygon "Hex at coordinates 3,1, clickable" at bounding box center [555, 252] width 51 height 60
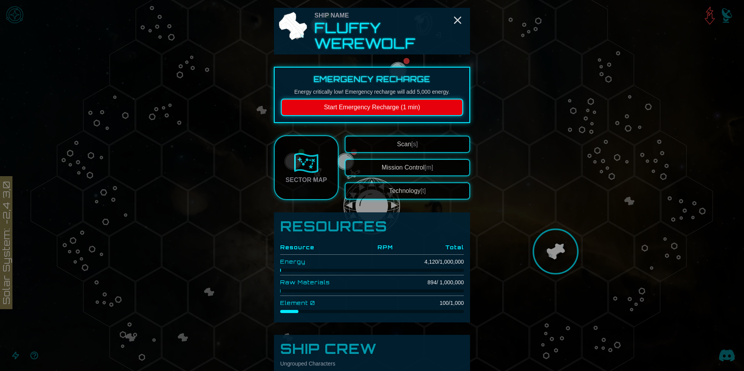
click at [411, 143] on span "[s]" at bounding box center [414, 144] width 7 height 7
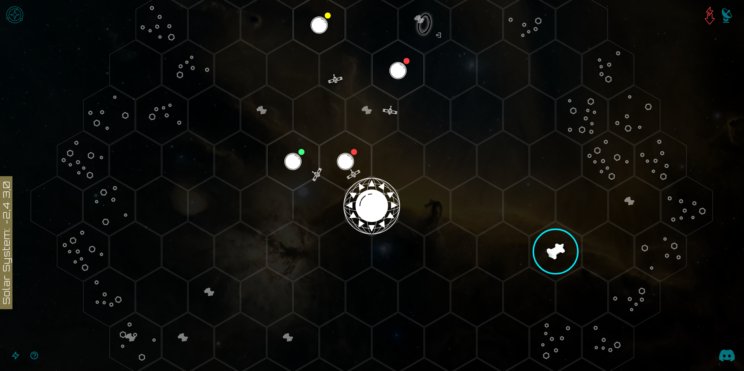
click at [10, 15] on img "Open game menu" at bounding box center [14, 14] width 23 height 23
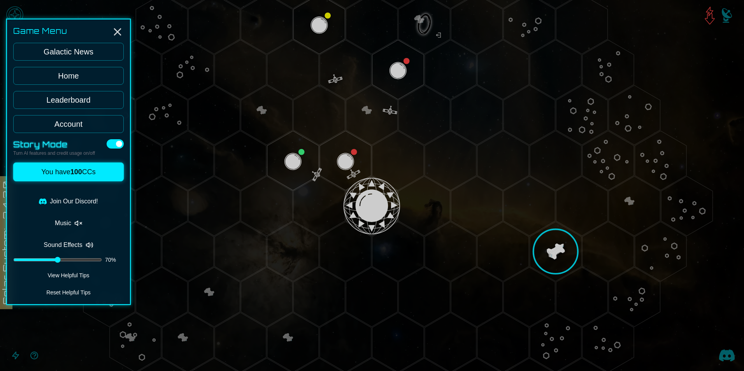
click at [76, 103] on link "Leaderboard" at bounding box center [68, 100] width 110 height 18
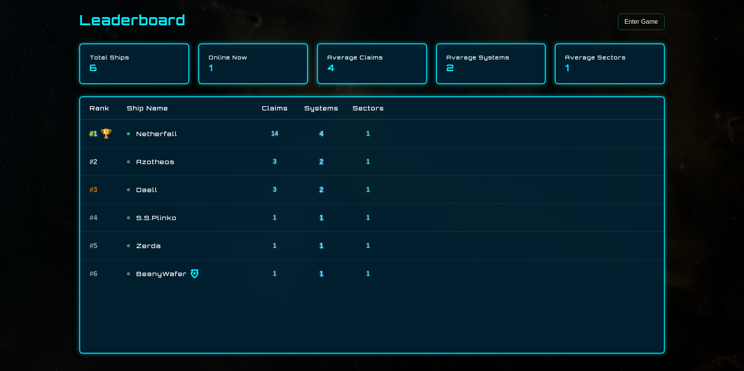
click at [644, 25] on link "Enter Game" at bounding box center [641, 22] width 47 height 16
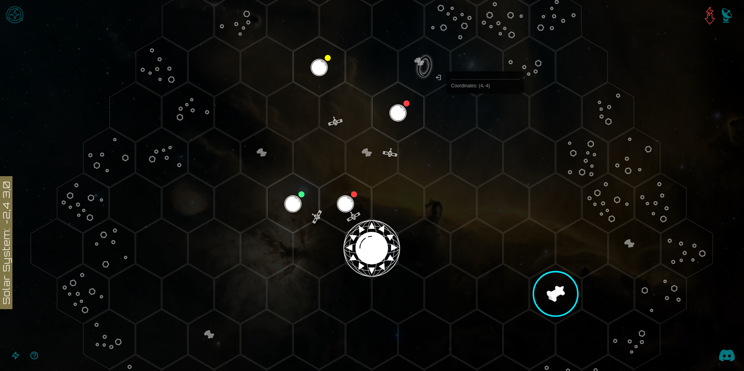
scroll to position [78, 0]
click at [490, 156] on polygon "Hex at coordinates 3,-2, clickable" at bounding box center [476, 157] width 51 height 60
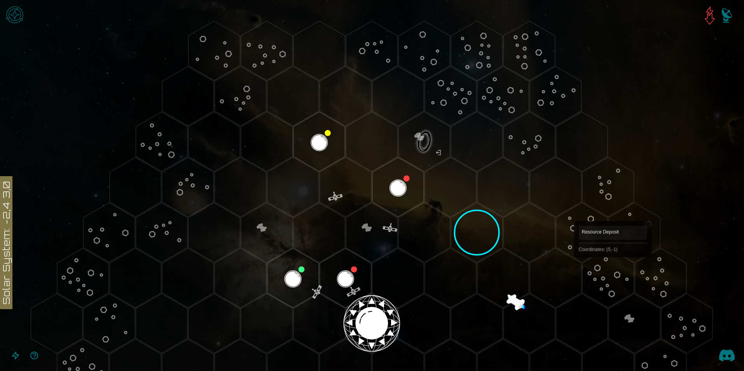
scroll to position [0, 0]
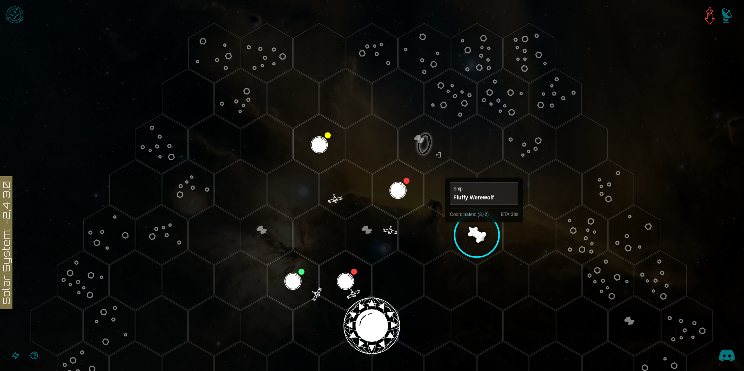
click at [480, 231] on polygon "Hex at coordinates 3,-2, clickable" at bounding box center [476, 235] width 51 height 60
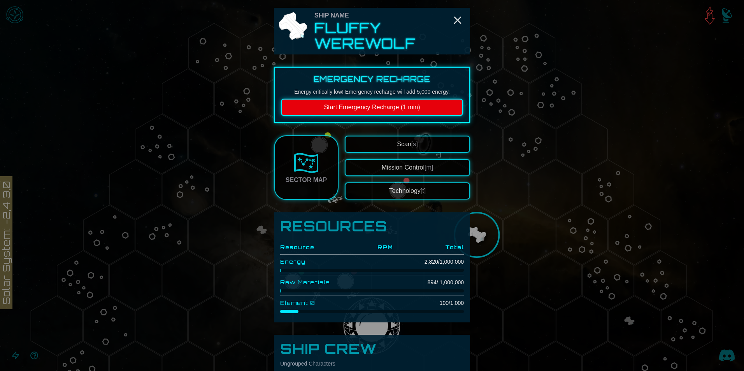
click at [411, 145] on span "[s]" at bounding box center [414, 144] width 7 height 7
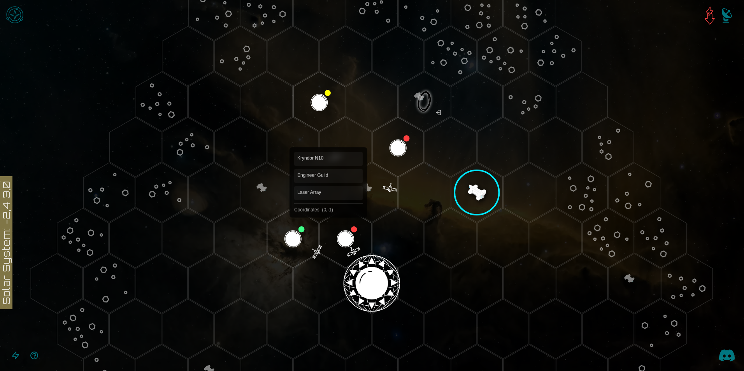
scroll to position [39, 0]
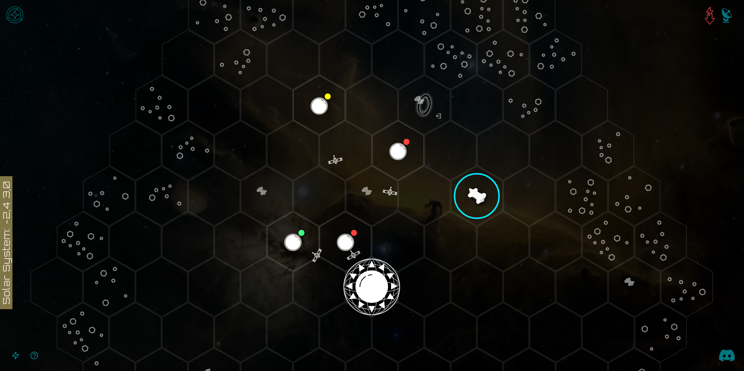
click at [542, 158] on polygon "Hex at coordinates 5,-3, clickable" at bounding box center [555, 151] width 51 height 60
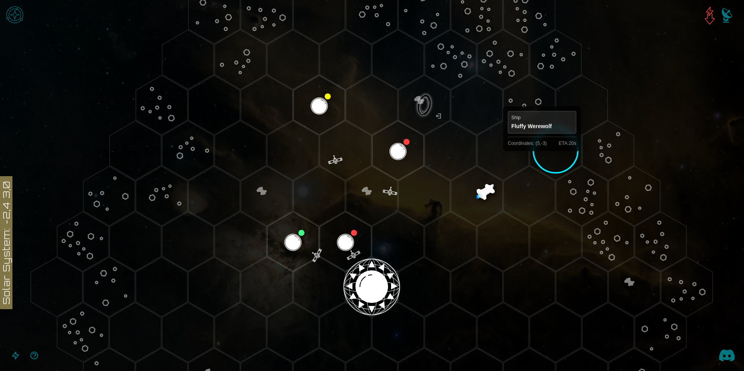
click at [542, 158] on polygon "Hex at coordinates 5,-3, clickable" at bounding box center [555, 151] width 51 height 60
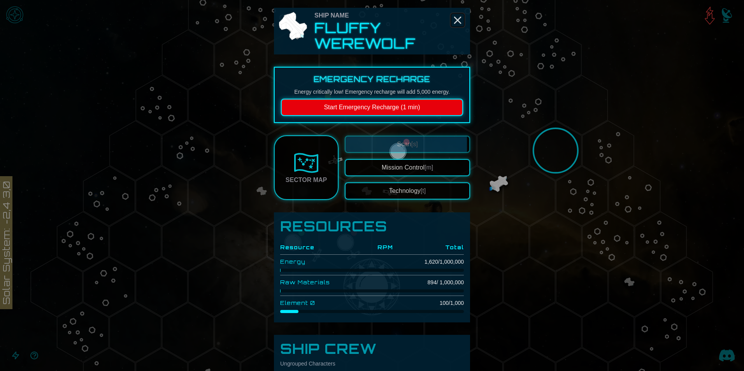
click at [453, 25] on icon "Close" at bounding box center [457, 20] width 12 height 12
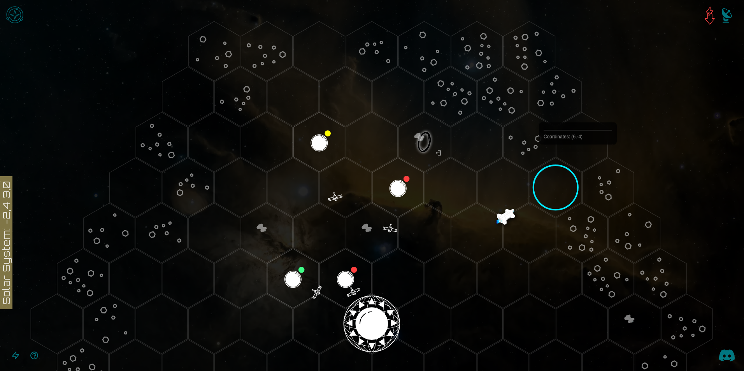
scroll to position [0, 0]
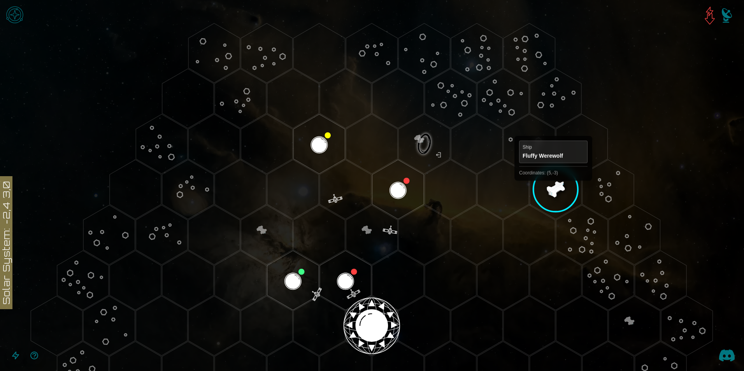
click at [553, 187] on polygon "Hex at coordinates 5,-3, clickable" at bounding box center [555, 190] width 51 height 60
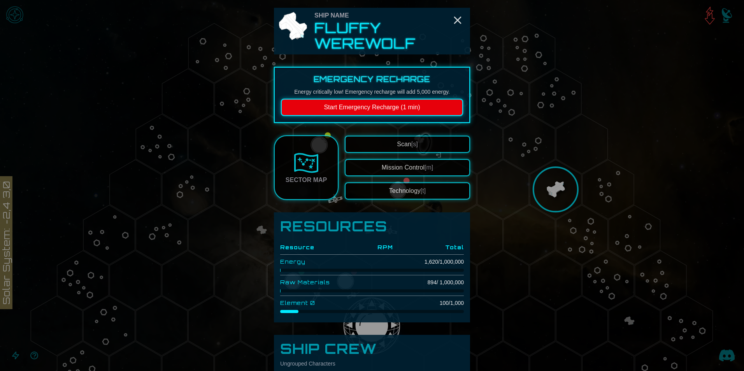
click at [394, 137] on button "Scan [s]" at bounding box center [407, 144] width 125 height 17
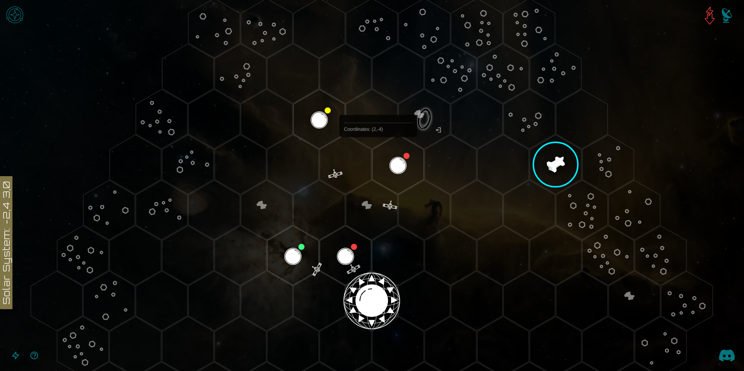
scroll to position [117, 0]
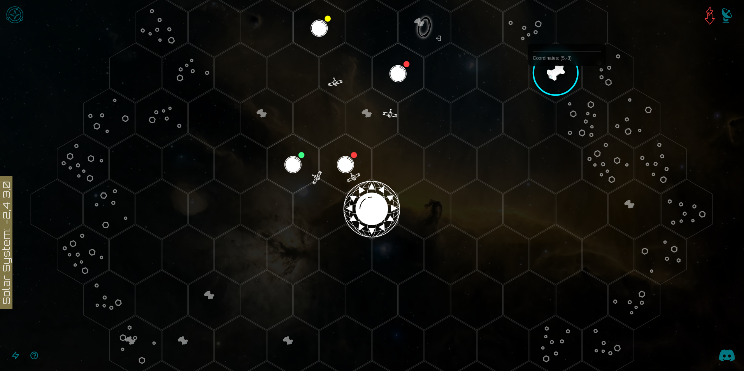
click at [567, 83] on polygon "Hex at coordinates 5,-3, clickable" at bounding box center [555, 73] width 51 height 60
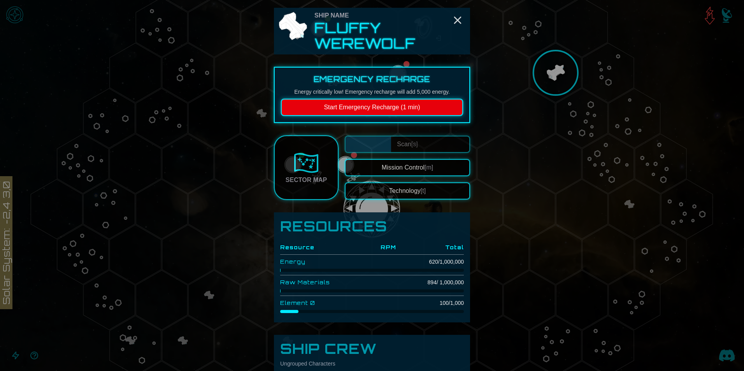
click at [303, 189] on link "Sector Map" at bounding box center [306, 167] width 65 height 65
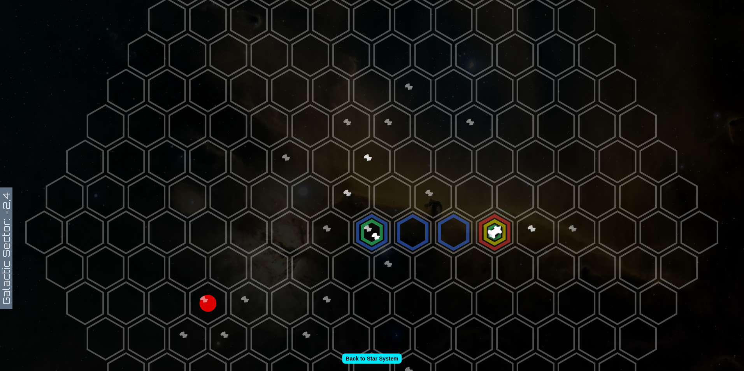
scroll to position [156, 0]
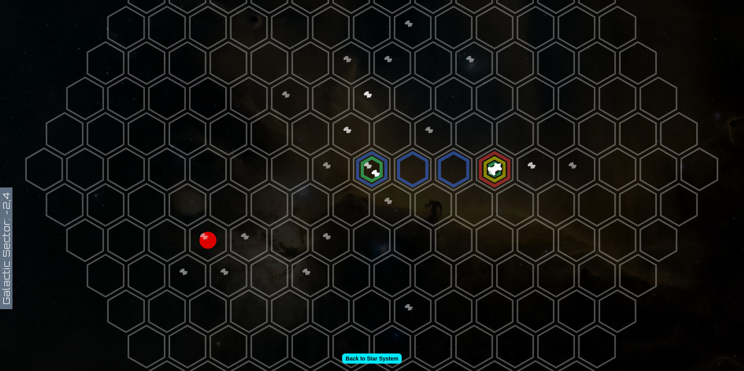
click at [484, 171] on polygon at bounding box center [494, 169] width 36 height 42
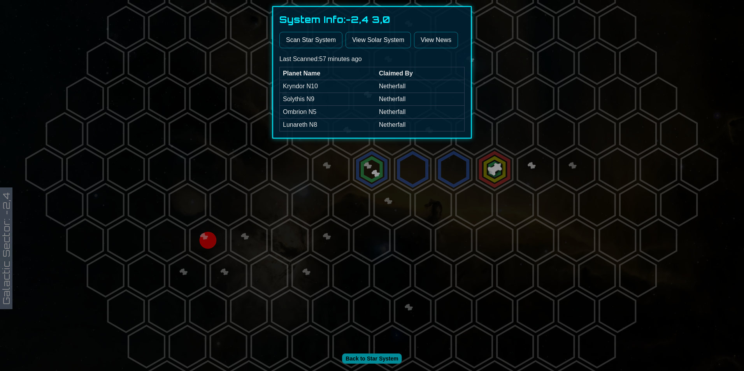
click at [373, 42] on link "View Solar System" at bounding box center [377, 40] width 65 height 16
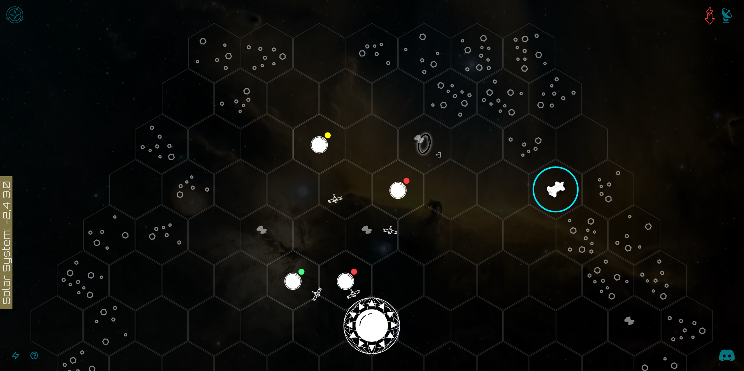
click at [8, 16] on img "Open game menu" at bounding box center [14, 14] width 23 height 23
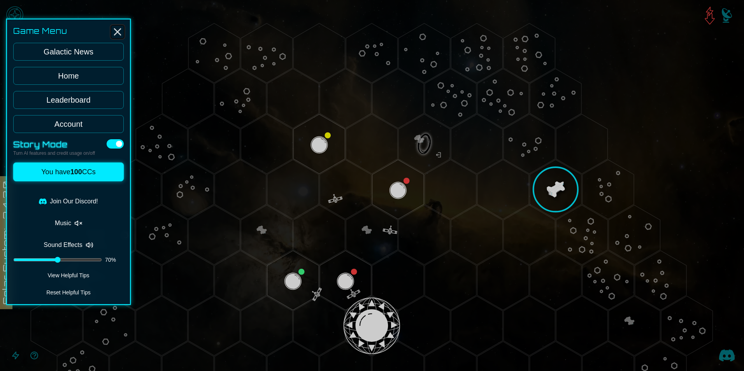
click at [112, 34] on icon "Close" at bounding box center [117, 32] width 12 height 12
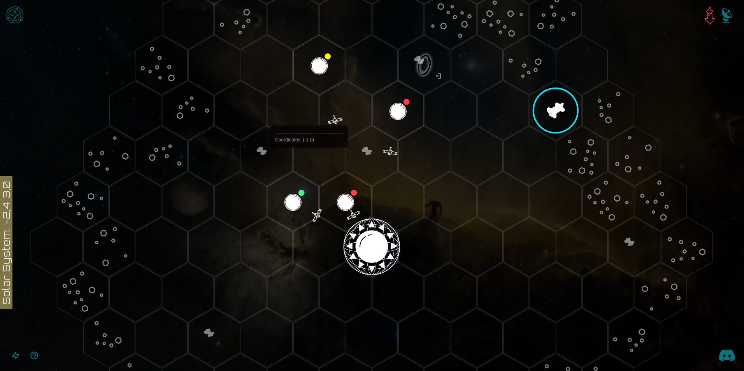
scroll to position [39, 0]
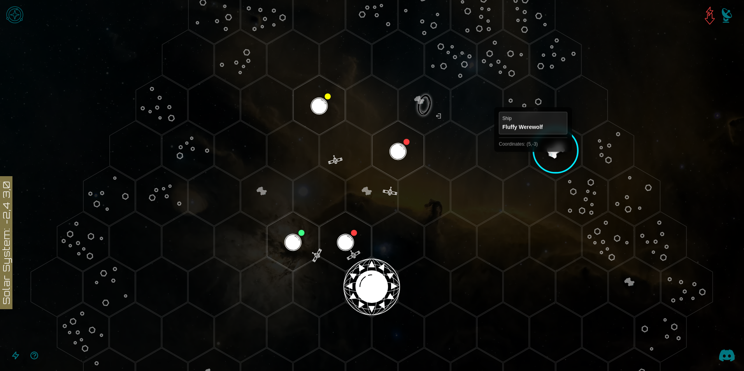
click at [533, 159] on polygon "Hex at coordinates 5,-3, clickable" at bounding box center [555, 151] width 51 height 60
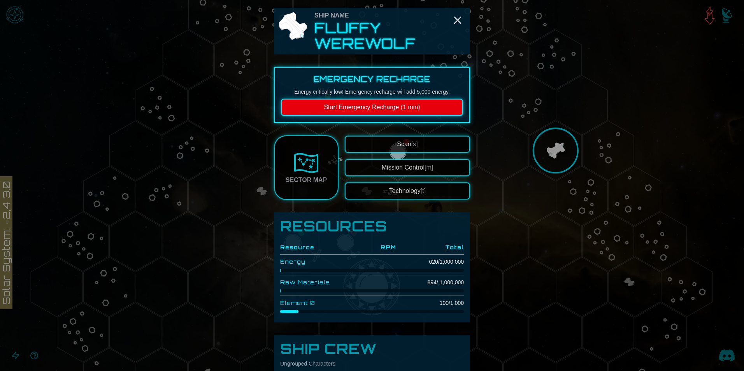
click at [306, 187] on link "Sector Map" at bounding box center [306, 167] width 65 height 65
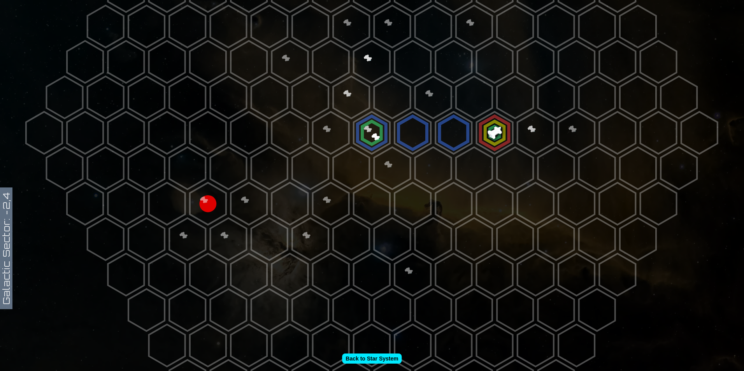
scroll to position [194, 0]
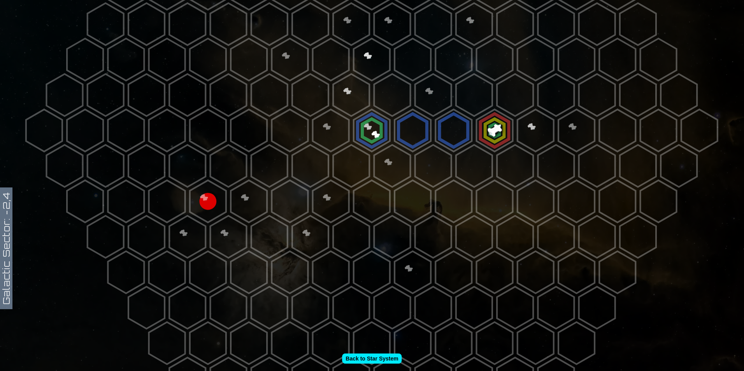
click at [326, 116] on polygon at bounding box center [331, 130] width 36 height 42
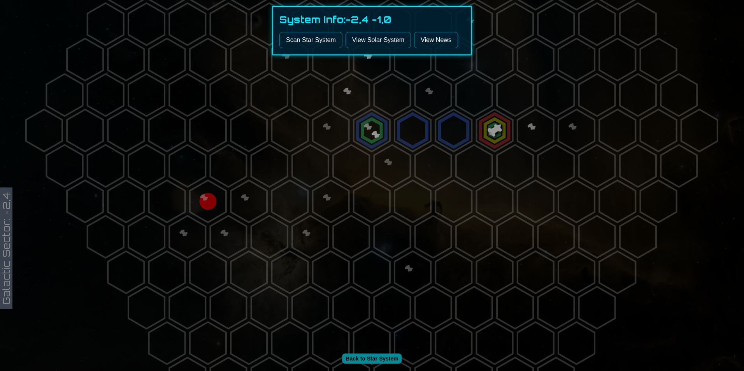
click at [379, 46] on link "View Solar System" at bounding box center [377, 40] width 65 height 16
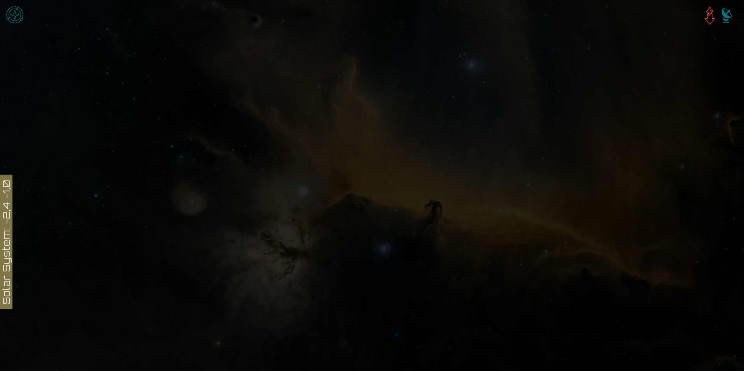
click at [303, 60] on icon at bounding box center [372, 303] width 744 height 652
click at [417, 16] on link "Current System" at bounding box center [416, 8] width 60 height 16
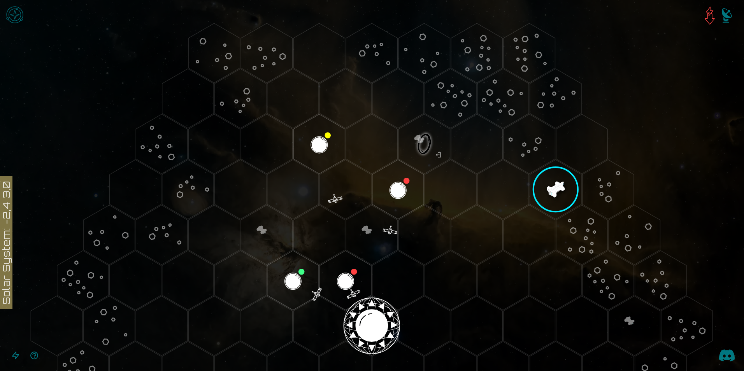
click at [520, 188] on polygon "Hex at coordinates 4,-3, clickable" at bounding box center [502, 190] width 51 height 60
click at [346, 101] on polygon "Hex at coordinates 2,-5, clickable" at bounding box center [345, 99] width 51 height 60
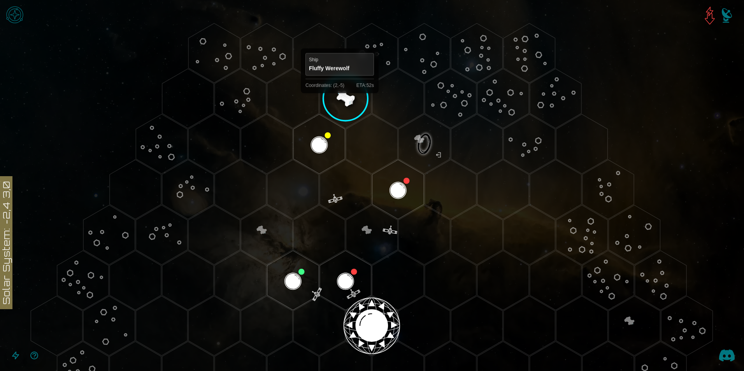
click at [340, 100] on polygon "Hex at coordinates 2,-5, clickable" at bounding box center [345, 99] width 51 height 60
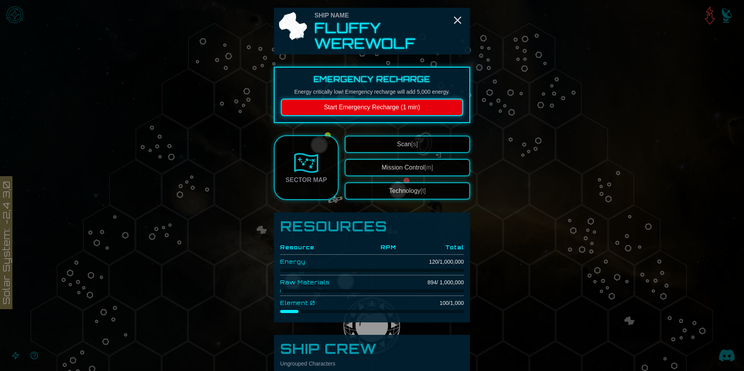
click at [389, 139] on button "Scan [s]" at bounding box center [407, 144] width 125 height 17
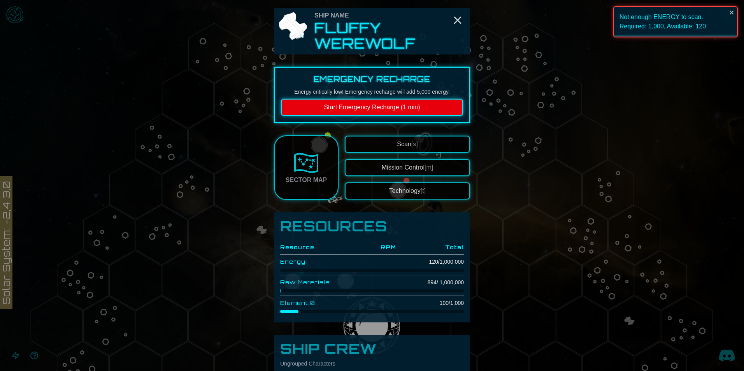
click at [388, 109] on button "Start Emergency Recharge (1 min)" at bounding box center [372, 107] width 182 height 17
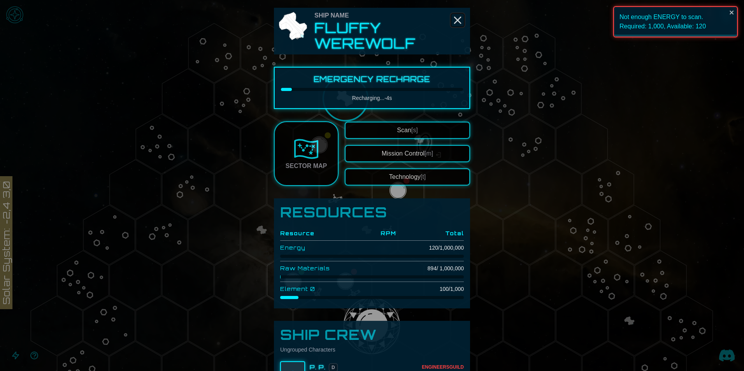
click at [454, 25] on icon "Close" at bounding box center [457, 20] width 12 height 12
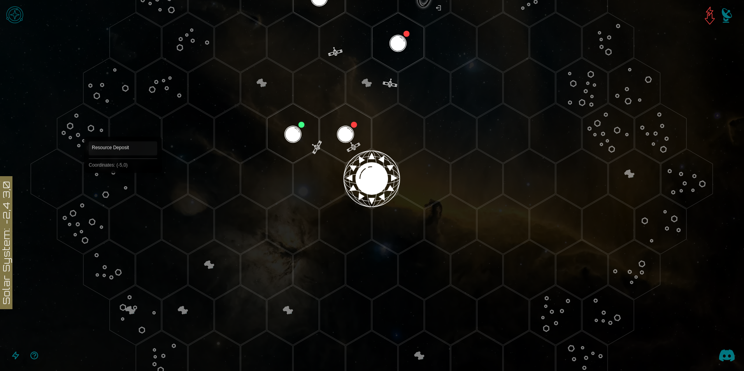
scroll to position [120, 0]
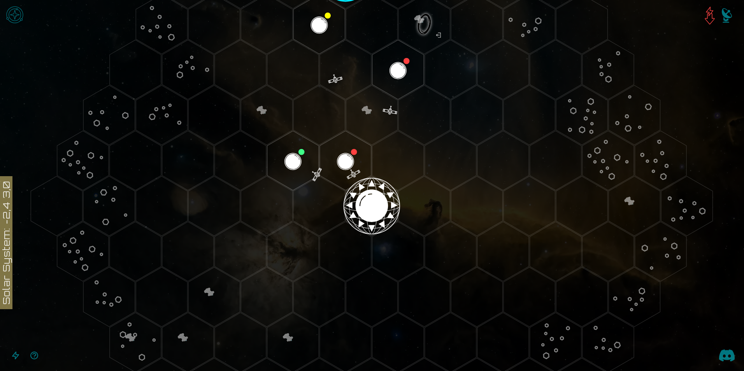
click at [35, 355] on icon "Open accessibility help guide" at bounding box center [34, 355] width 9 height 9
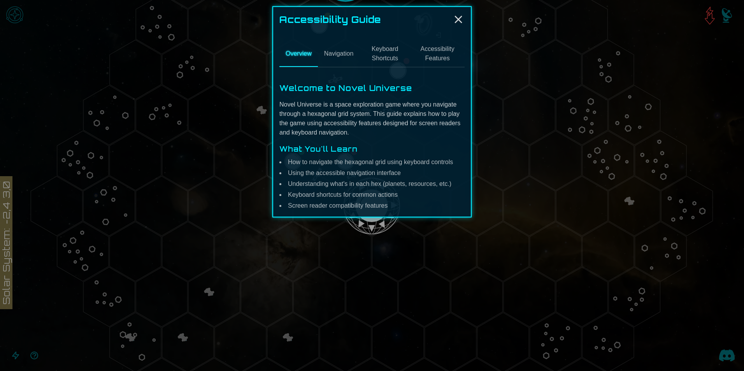
click at [341, 54] on button "Navigation" at bounding box center [339, 54] width 42 height 26
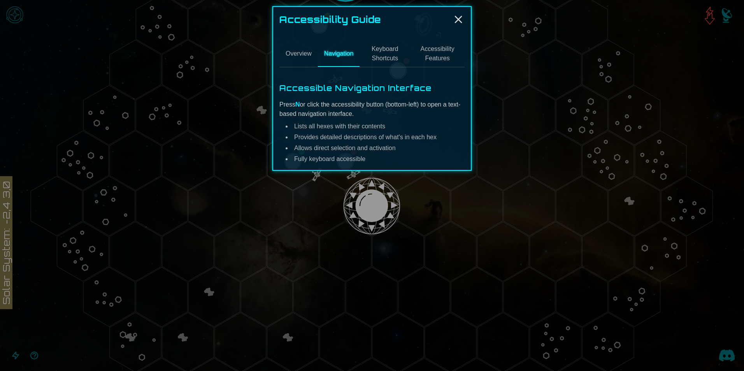
click at [464, 17] on div "Accessibility Guide Overview Navigation Keyboard Shortcuts Accessibility Featur…" at bounding box center [371, 88] width 199 height 165
drag, startPoint x: 464, startPoint y: 17, endPoint x: 459, endPoint y: 17, distance: 5.4
click at [459, 17] on icon "Close" at bounding box center [458, 19] width 12 height 12
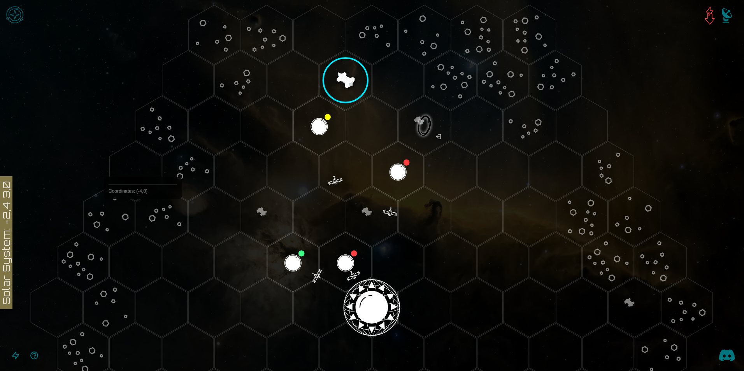
scroll to position [0, 0]
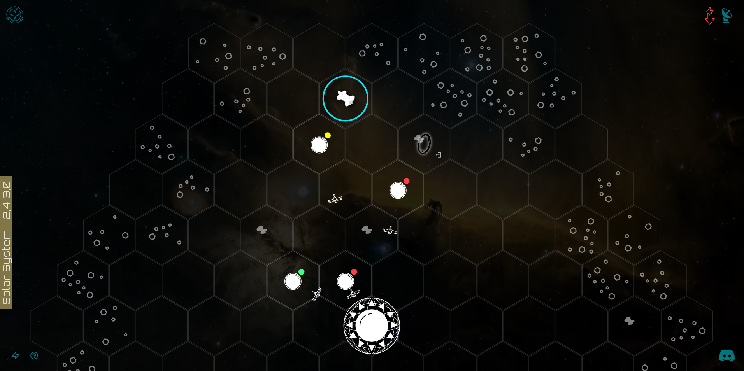
click at [13, 357] on icon "Open accessible navigation interface" at bounding box center [15, 355] width 9 height 9
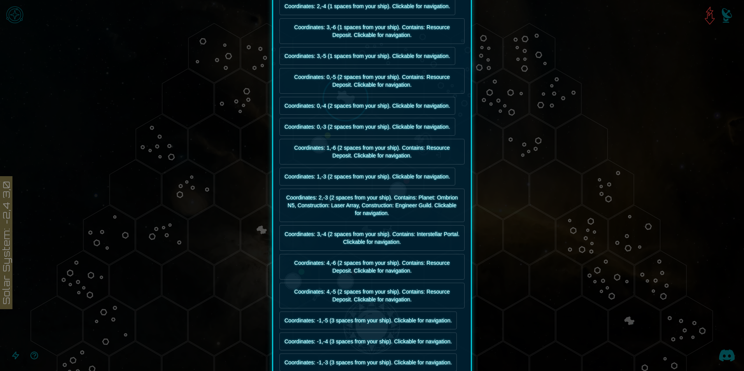
scroll to position [233, 0]
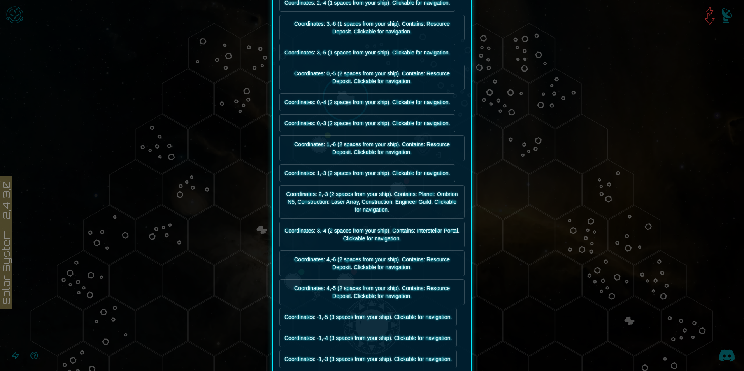
click at [674, 41] on div at bounding box center [372, 185] width 744 height 371
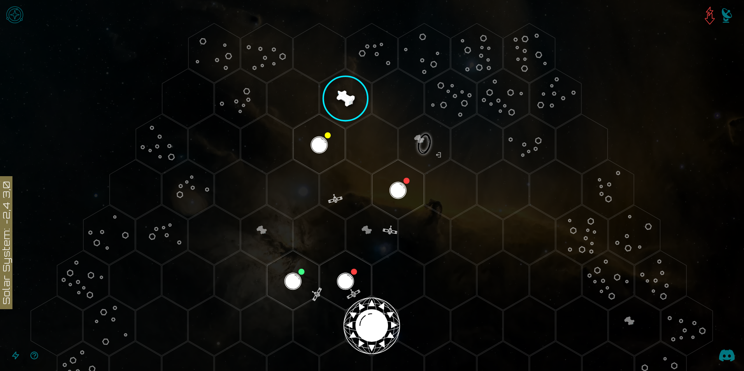
click at [7, 359] on button "Open accessible navigation interface" at bounding box center [15, 355] width 19 height 19
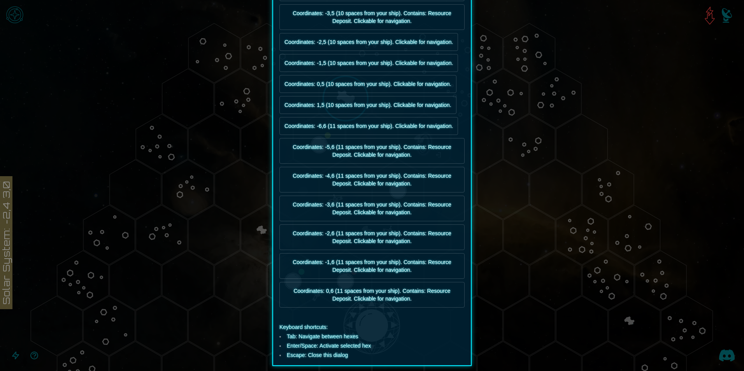
scroll to position [2861, 0]
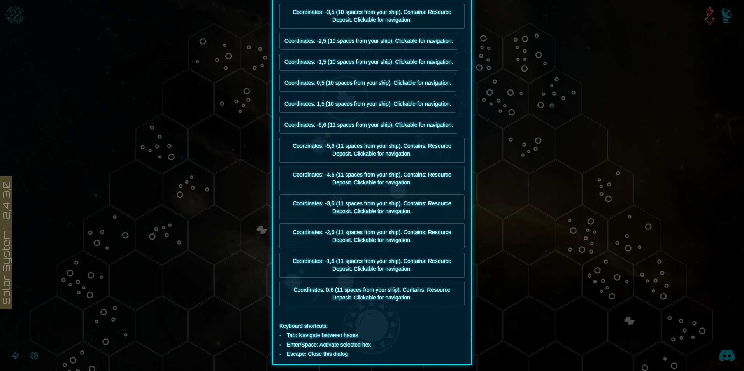
click at [664, 33] on div at bounding box center [372, 185] width 744 height 371
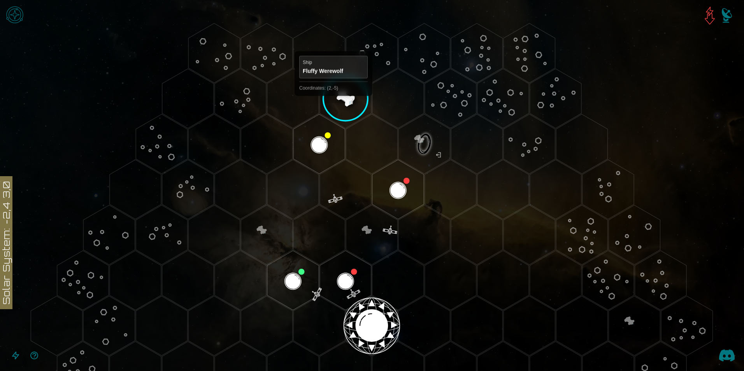
click at [333, 103] on polygon "Hex at coordinates 2,-5, clickable" at bounding box center [345, 99] width 51 height 60
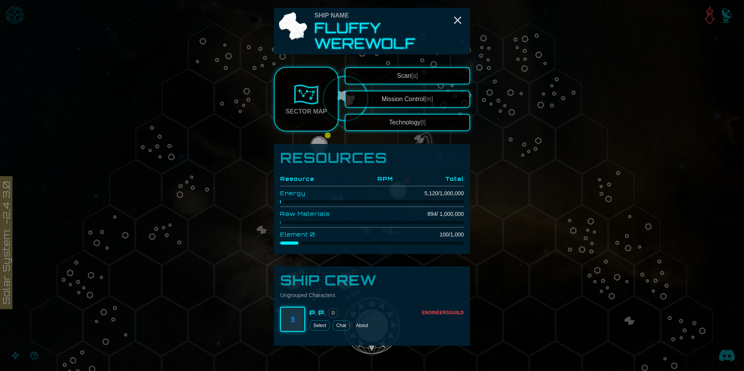
click at [422, 78] on button "Scan [s]" at bounding box center [407, 75] width 125 height 17
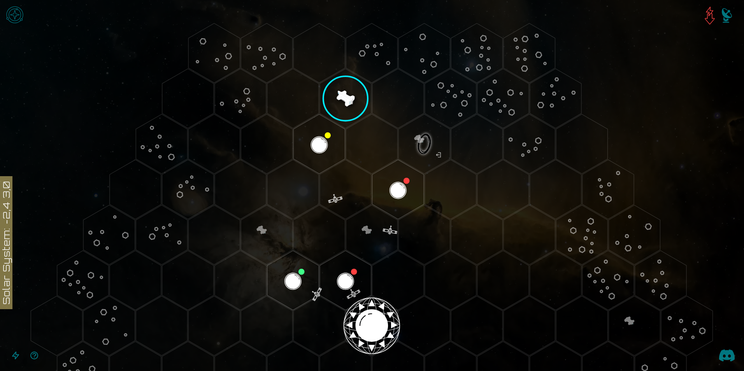
click at [219, 145] on polygon "Hex at coordinates -1,-4, clickable" at bounding box center [213, 144] width 51 height 60
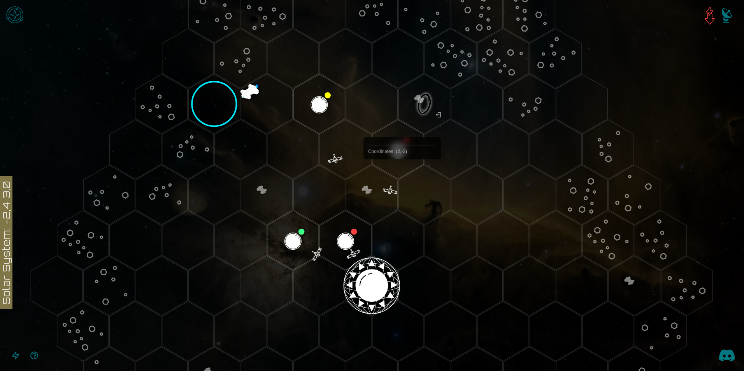
scroll to position [39, 0]
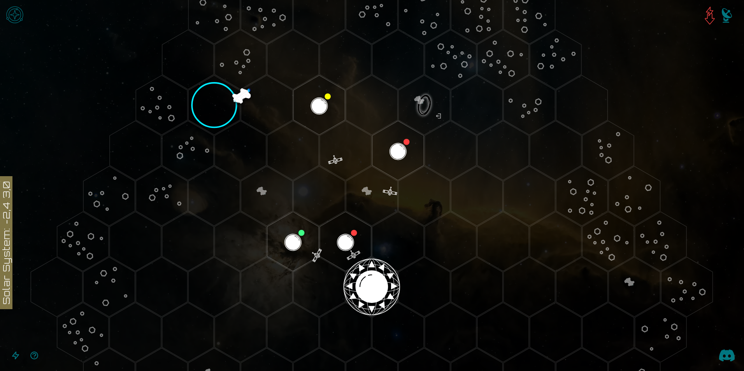
click at [21, 14] on img "Open game menu" at bounding box center [14, 14] width 23 height 23
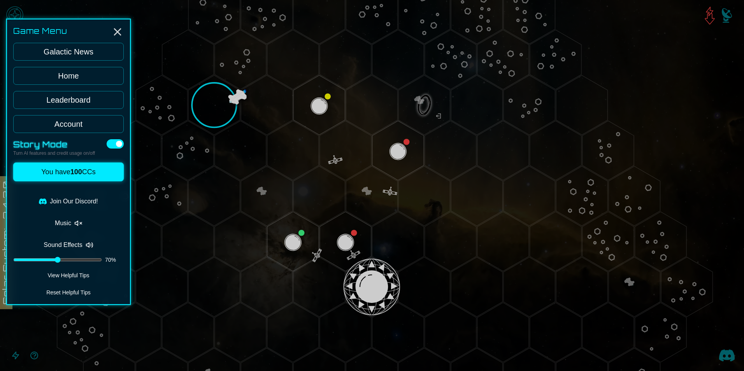
click at [75, 98] on link "Leaderboard" at bounding box center [68, 100] width 110 height 18
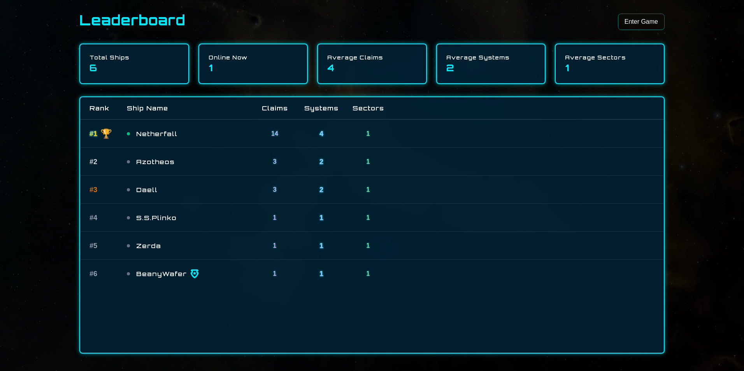
click at [634, 28] on link "Enter Game" at bounding box center [641, 22] width 47 height 16
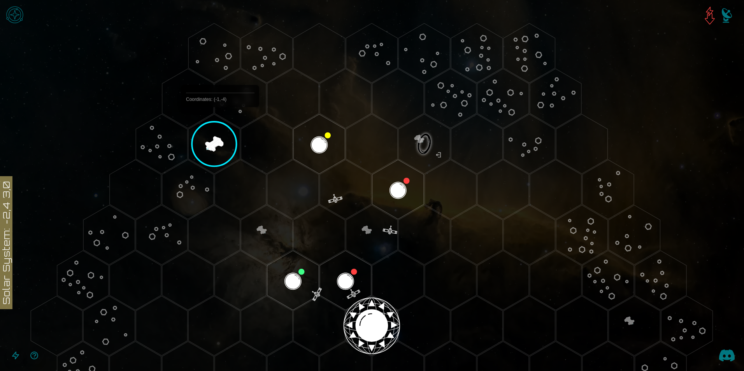
click at [207, 133] on polygon "Hex at coordinates -1,-4, clickable" at bounding box center [213, 144] width 51 height 60
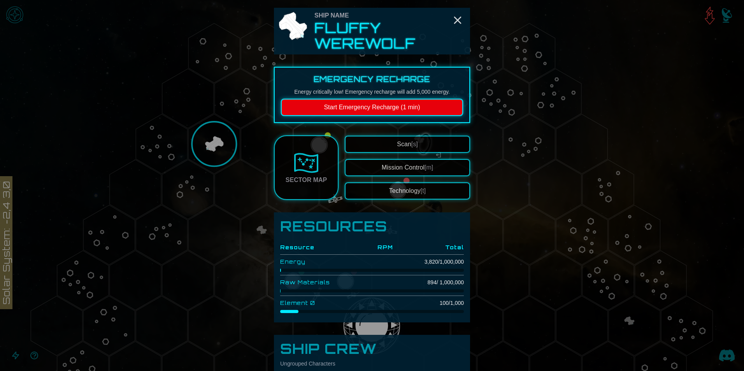
click at [289, 182] on div "Sector Map" at bounding box center [305, 179] width 41 height 9
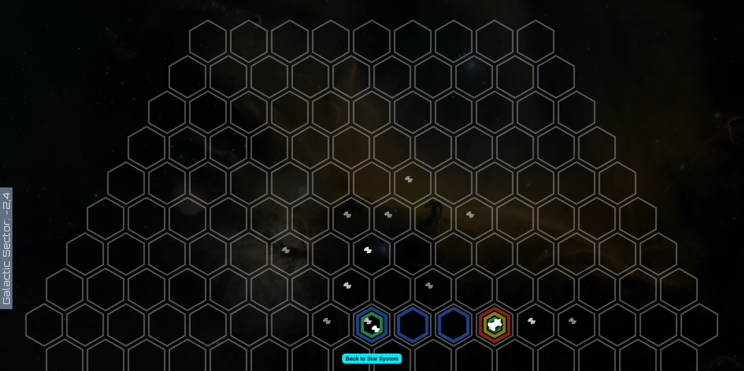
drag, startPoint x: 390, startPoint y: 359, endPoint x: 388, endPoint y: 354, distance: 5.4
click at [390, 358] on link "Back to Star System" at bounding box center [372, 359] width 60 height 10
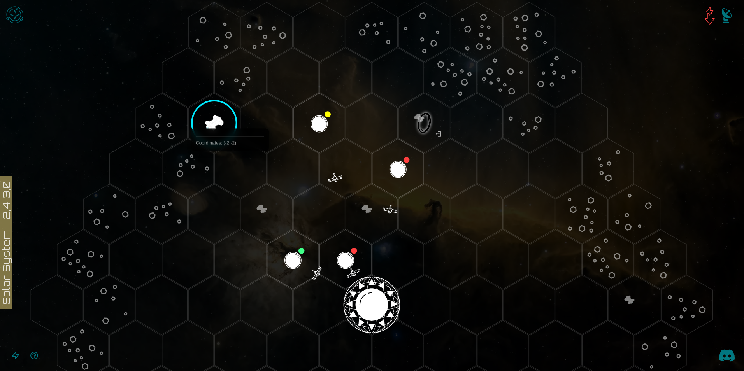
scroll to position [78, 0]
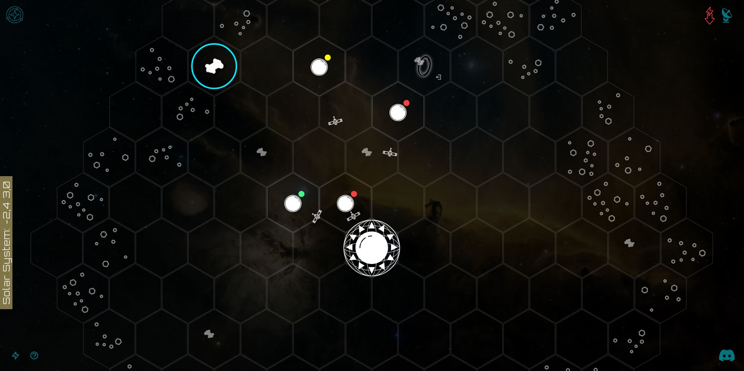
click at [220, 70] on polygon "Hex at coordinates -1,-4, clickable" at bounding box center [213, 67] width 51 height 60
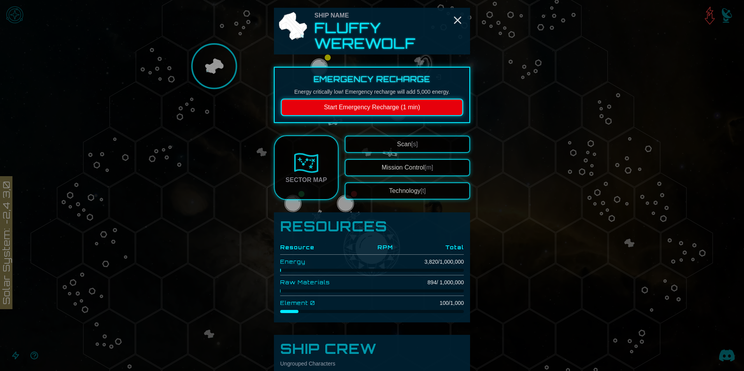
click at [382, 147] on button "Scan [s]" at bounding box center [407, 144] width 125 height 17
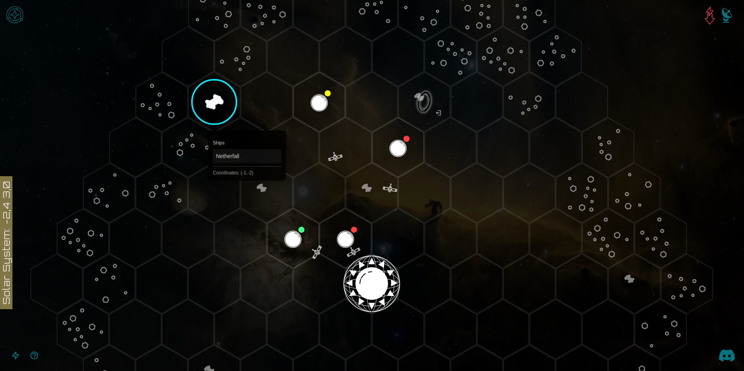
scroll to position [39, 0]
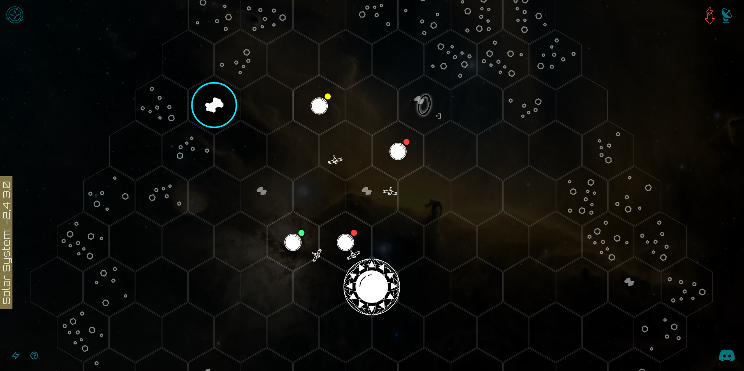
click at [167, 188] on polygon "Hex at coordinates -3,-2, clickable" at bounding box center [161, 196] width 51 height 60
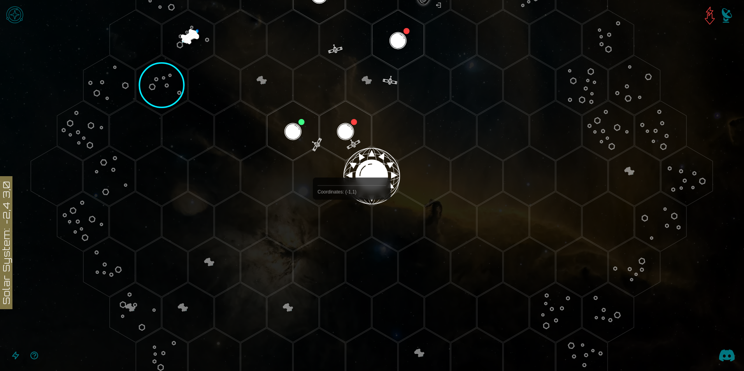
scroll to position [117, 0]
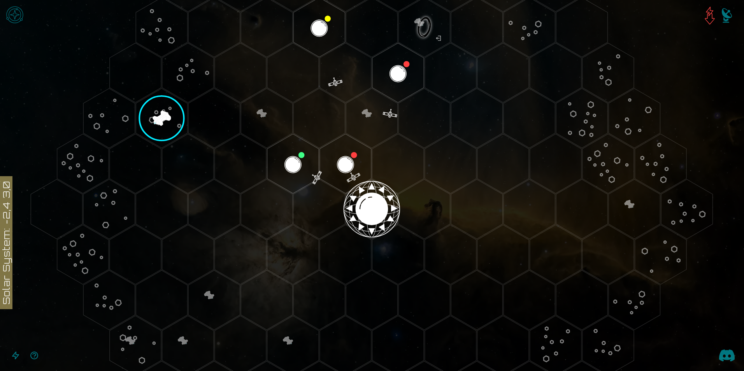
click at [161, 124] on image at bounding box center [162, 118] width 86 height 86
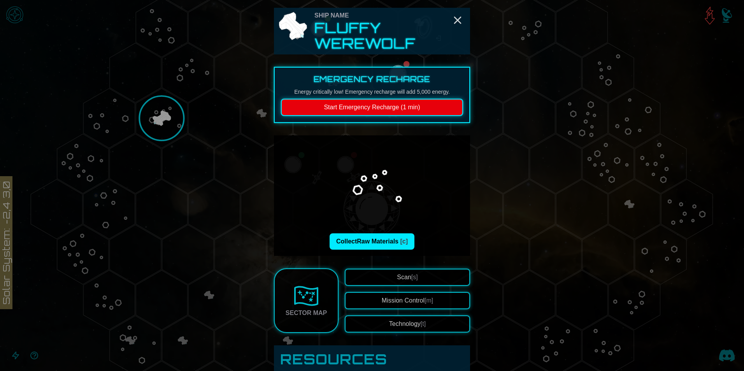
click at [418, 273] on button "Scan [s]" at bounding box center [407, 277] width 125 height 17
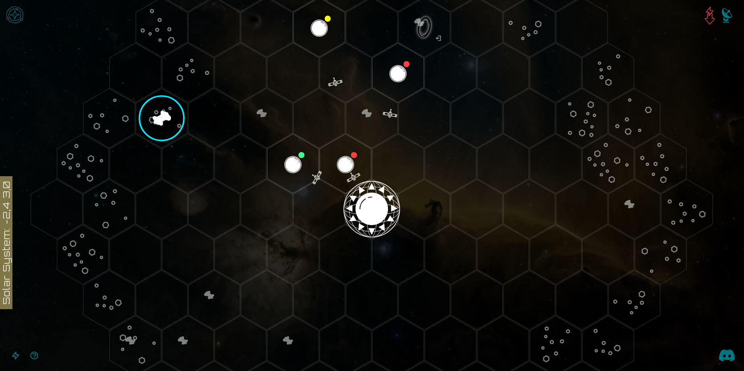
click at [169, 127] on image at bounding box center [162, 118] width 86 height 86
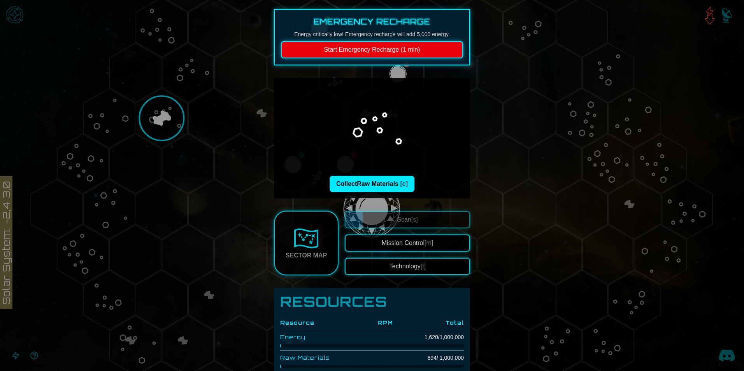
scroll to position [78, 0]
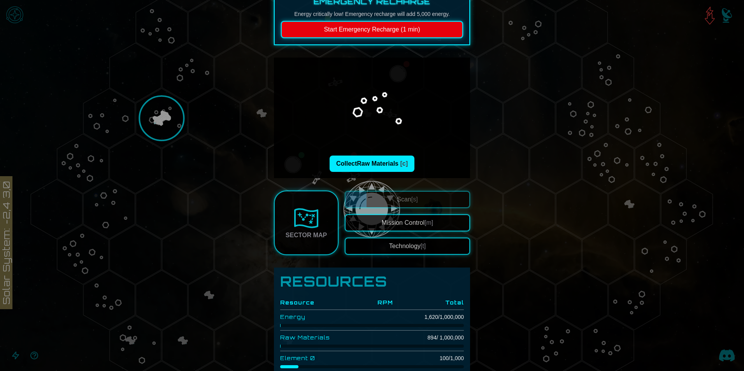
click at [210, 210] on div at bounding box center [372, 185] width 744 height 371
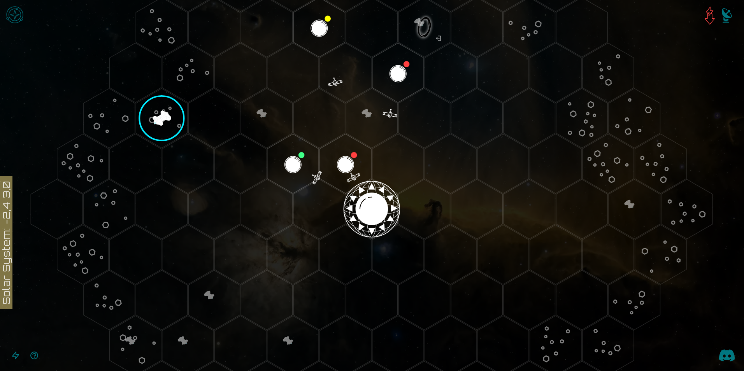
click at [210, 210] on polygon "Hex at coordinates -3,0, clickable" at bounding box center [213, 209] width 51 height 60
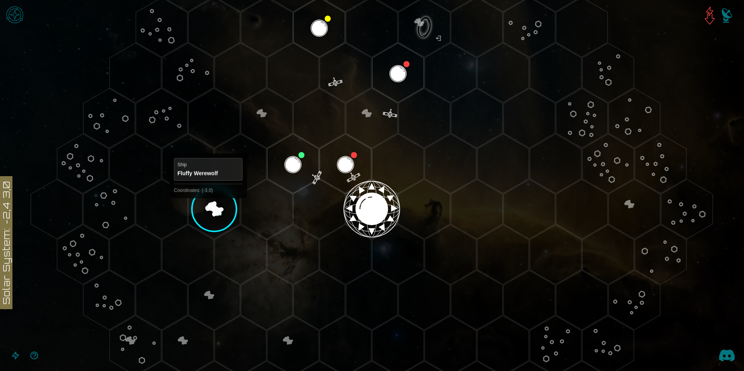
click at [208, 205] on polygon "Hex at coordinates -3,0, clickable" at bounding box center [213, 209] width 51 height 60
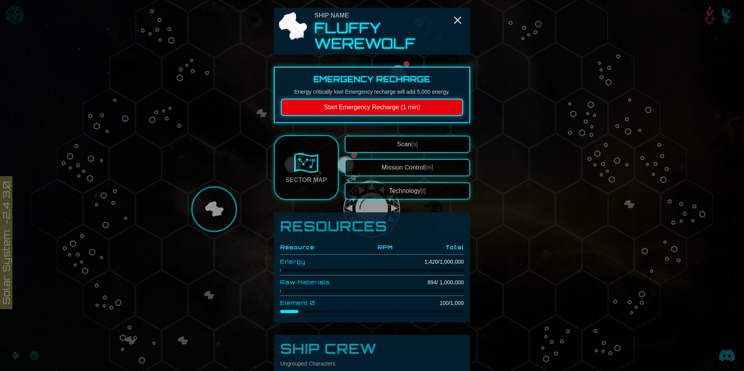
click at [383, 145] on button "Scan [s]" at bounding box center [407, 144] width 125 height 17
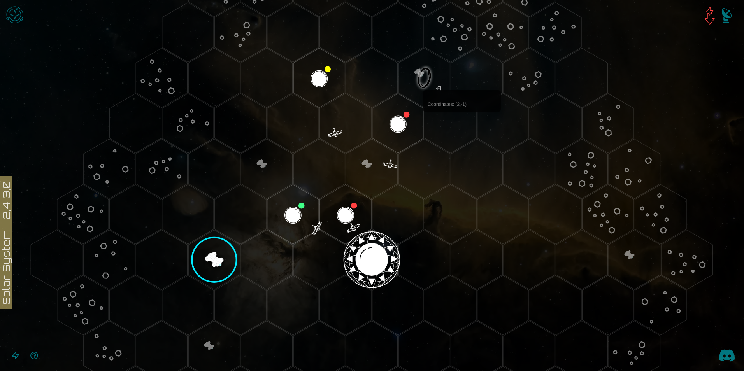
scroll to position [39, 0]
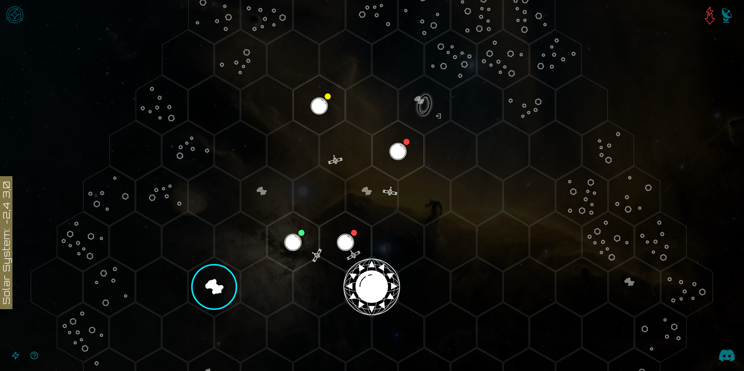
click at [425, 112] on polygon "Hex at coordinates 3,-4, clickable" at bounding box center [423, 105] width 51 height 60
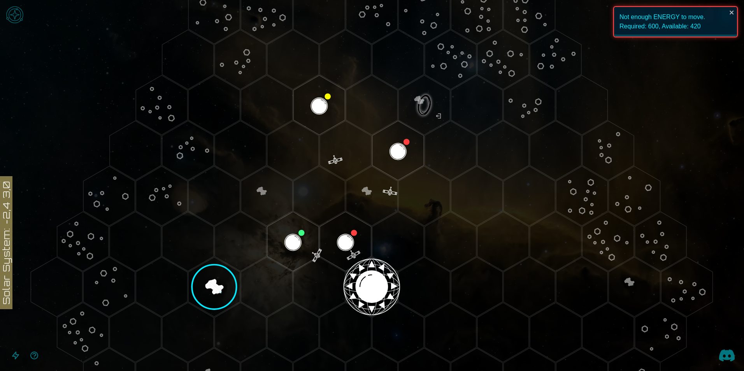
click at [368, 274] on polygon "Hex at coordinates 0,0, clickable" at bounding box center [371, 287] width 51 height 60
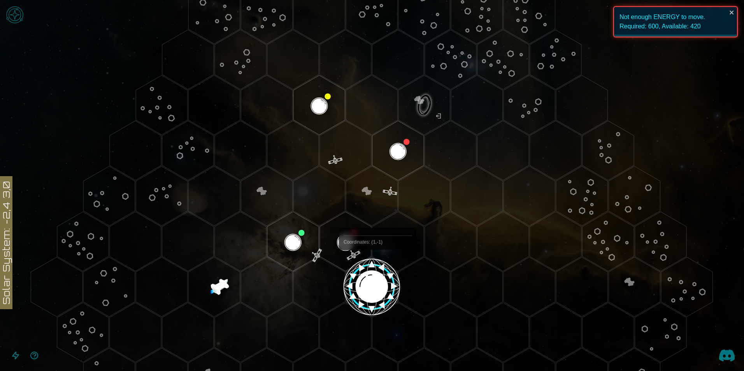
click at [377, 268] on image at bounding box center [371, 287] width 61 height 61
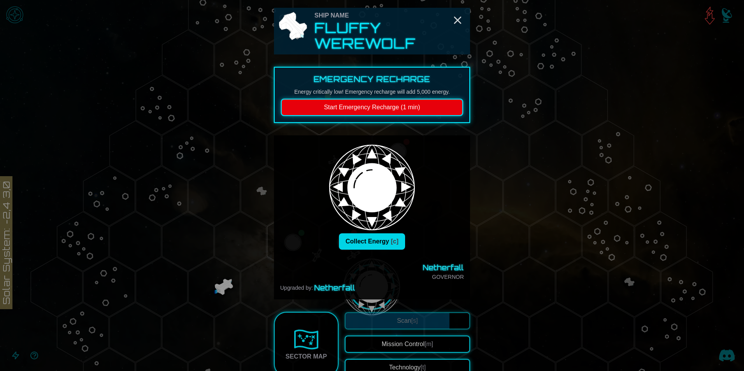
click at [367, 247] on button "Collect Energy [c]" at bounding box center [372, 241] width 66 height 16
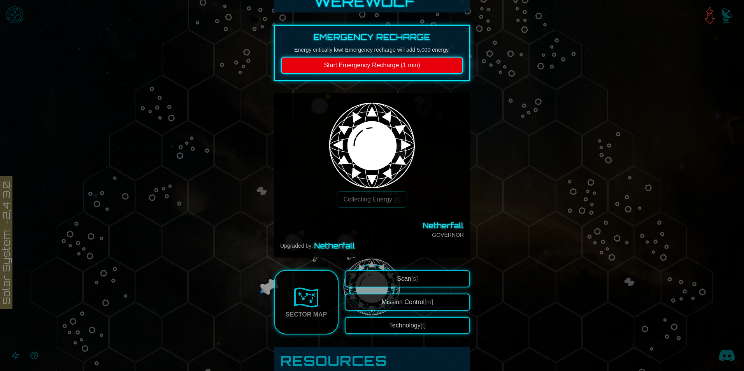
scroll to position [0, 0]
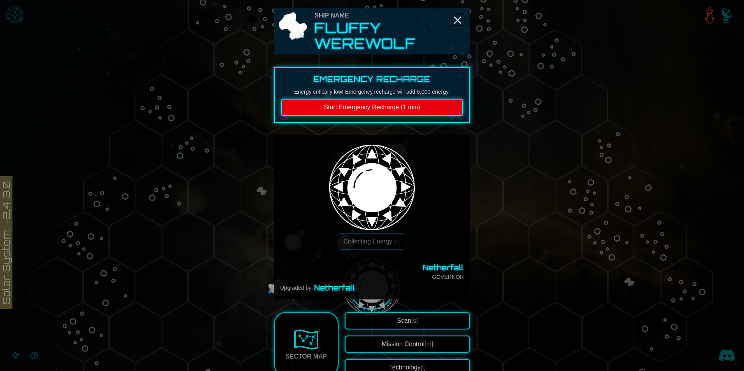
click at [459, 19] on icon "Close" at bounding box center [457, 20] width 12 height 12
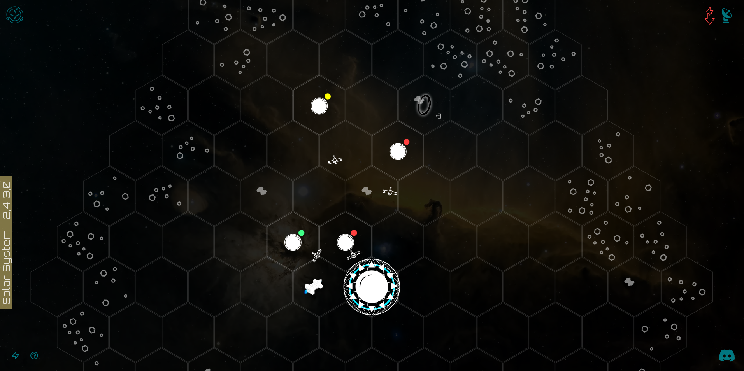
click at [318, 282] on polygon "Hex at coordinates -1,0, clickable" at bounding box center [318, 287] width 51 height 60
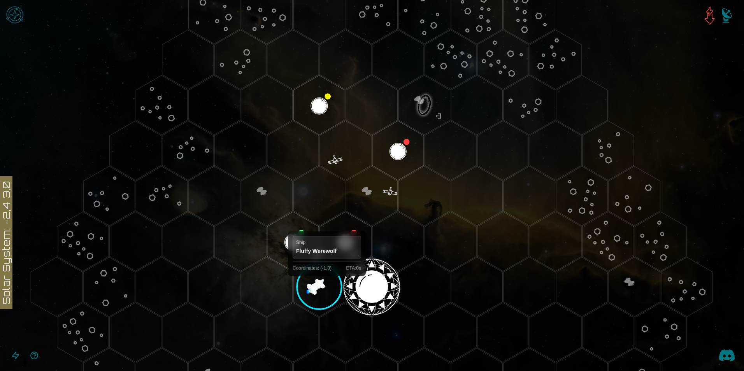
click at [327, 283] on polygon "Hex at coordinates -1,0, clickable" at bounding box center [318, 287] width 51 height 60
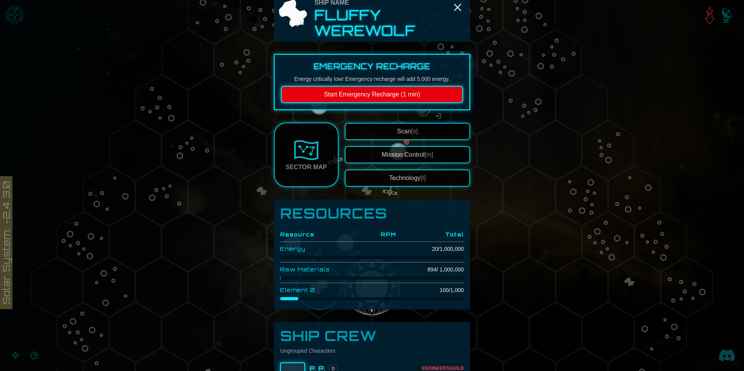
scroll to position [4, 0]
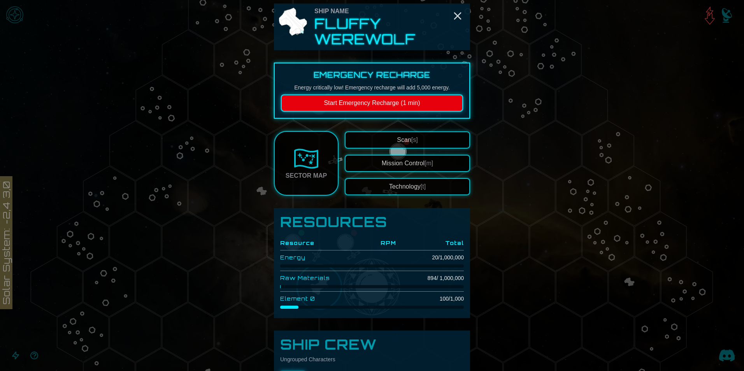
click at [306, 168] on img at bounding box center [306, 158] width 25 height 25
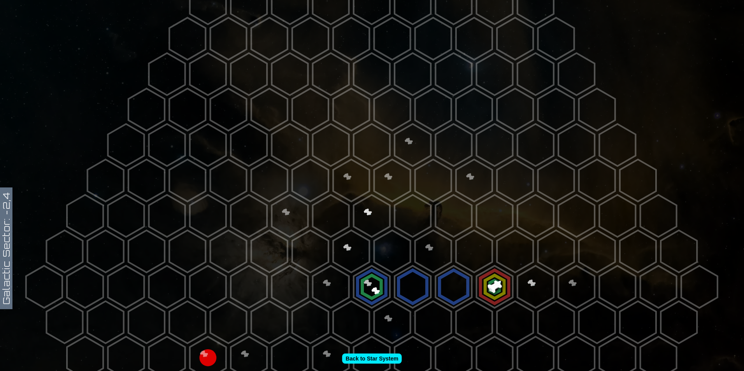
scroll to position [39, 0]
click at [385, 233] on polygon at bounding box center [392, 250] width 36 height 42
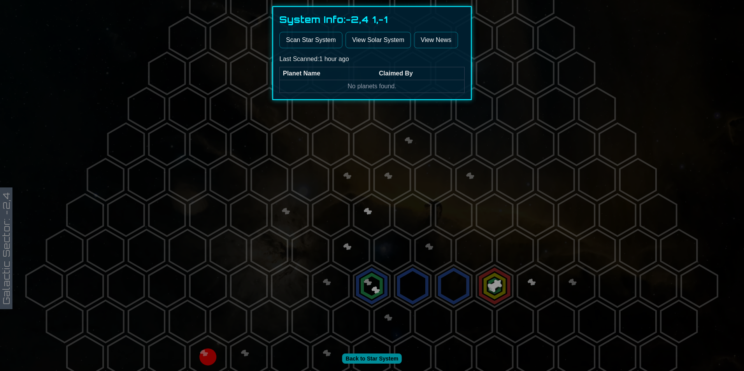
click at [325, 40] on button "Scan Star System" at bounding box center [310, 40] width 63 height 16
click at [409, 130] on div at bounding box center [372, 185] width 744 height 371
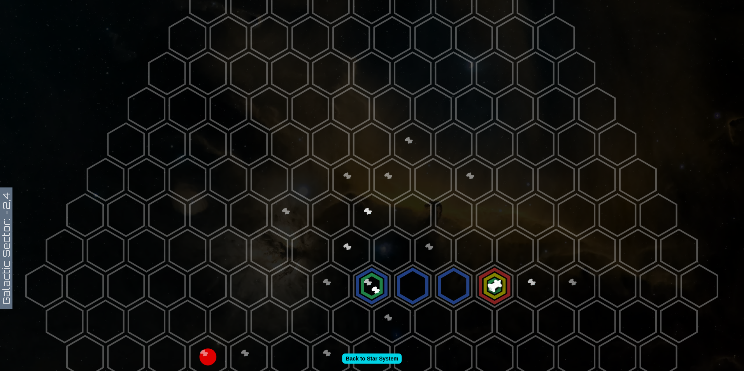
click at [376, 356] on link "Back to Star System" at bounding box center [372, 359] width 60 height 10
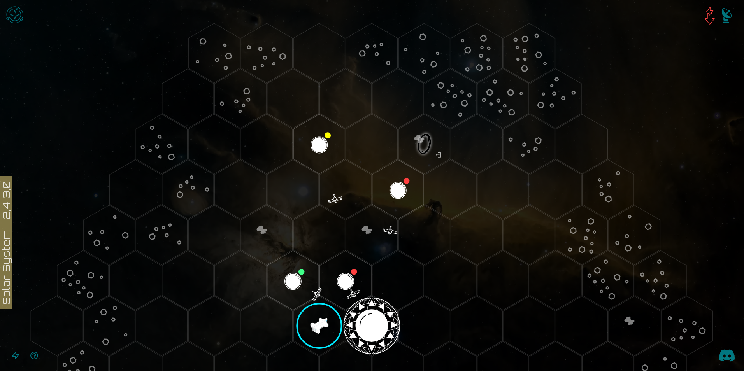
click at [357, 321] on polygon "Hex at coordinates 0,0, clickable" at bounding box center [371, 326] width 51 height 60
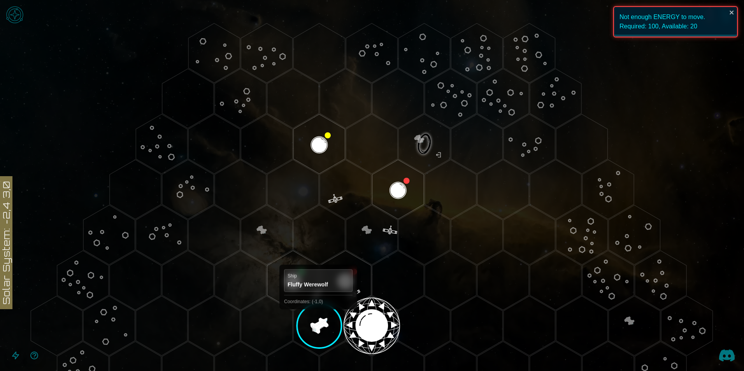
click at [316, 318] on polygon "Hex at coordinates -1,0, clickable" at bounding box center [318, 326] width 51 height 60
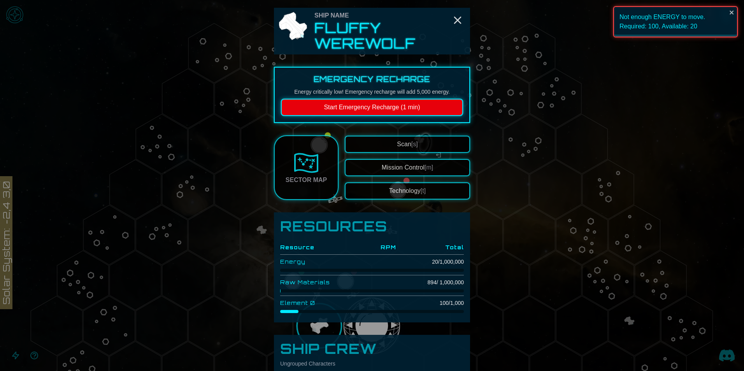
click at [381, 114] on button "Start Emergency Recharge (1 min)" at bounding box center [372, 107] width 182 height 17
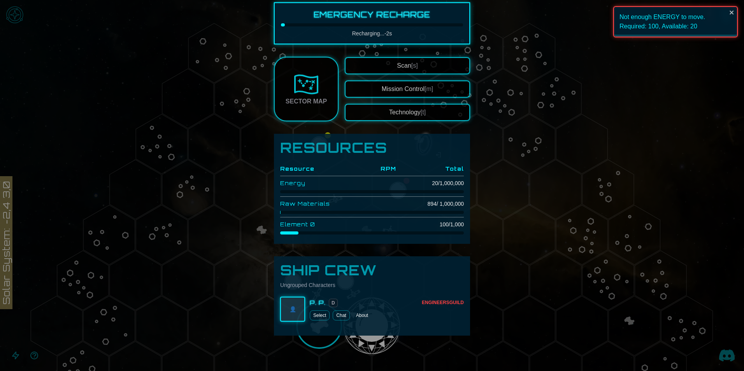
scroll to position [68, 0]
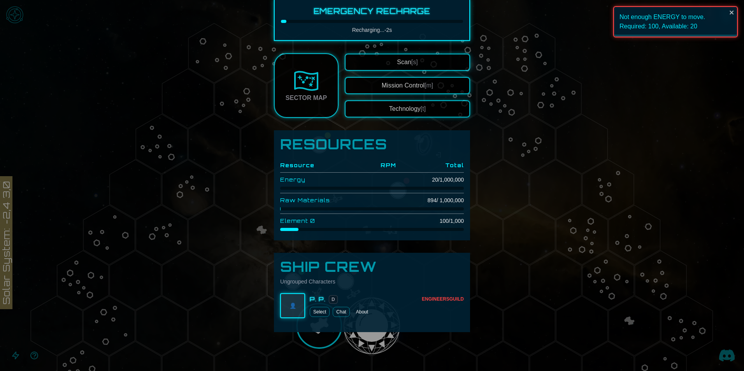
click at [307, 87] on img at bounding box center [306, 80] width 25 height 25
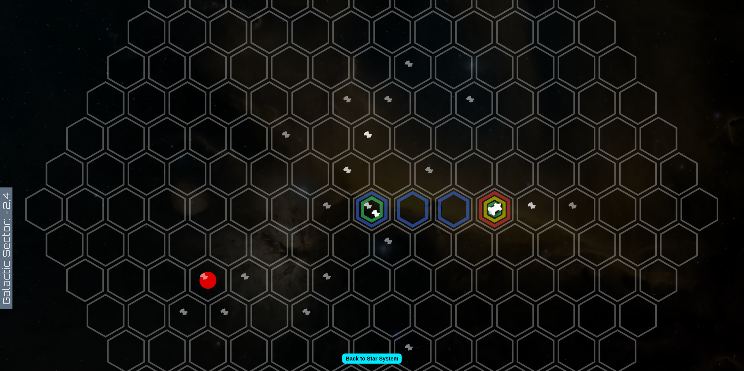
scroll to position [78, 0]
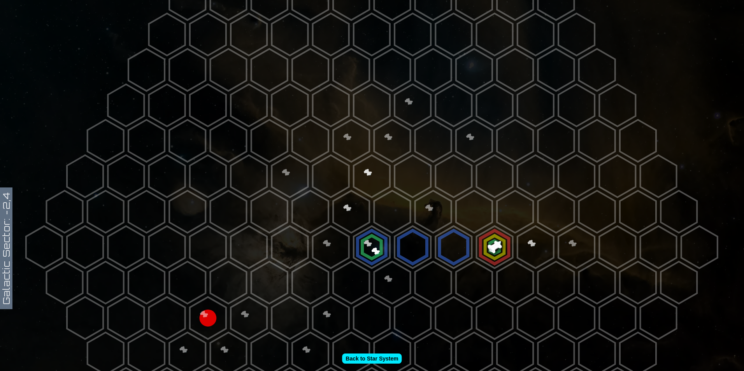
click at [514, 217] on polygon at bounding box center [515, 212] width 36 height 42
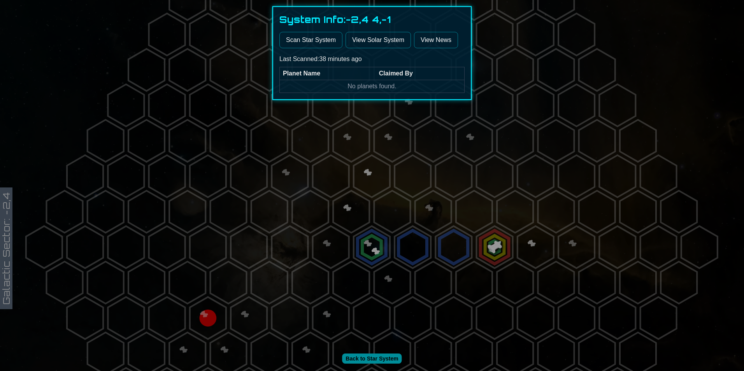
click at [355, 151] on div at bounding box center [372, 185] width 744 height 371
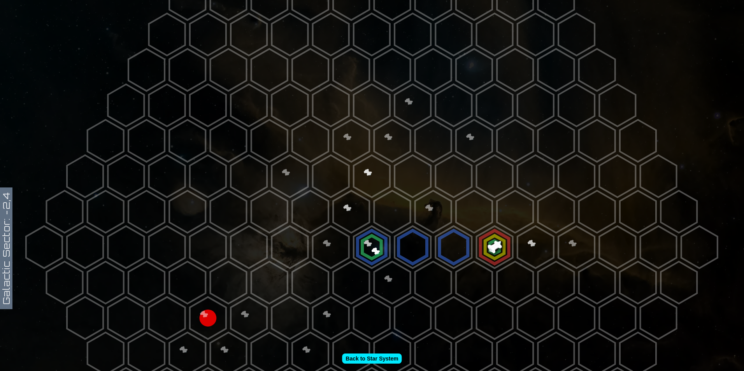
drag, startPoint x: 356, startPoint y: 89, endPoint x: 354, endPoint y: 133, distance: 44.4
click at [354, 133] on icon at bounding box center [372, 247] width 744 height 650
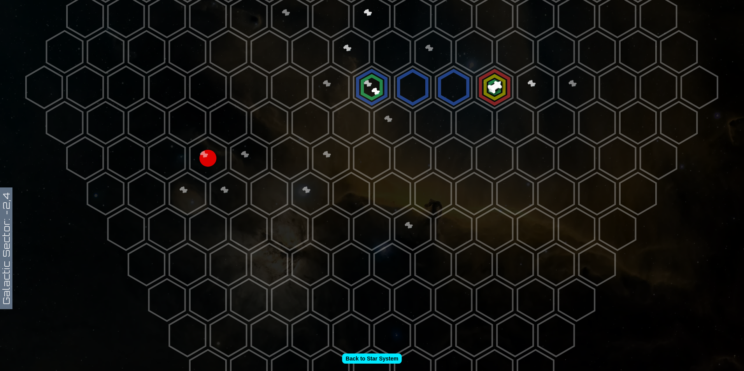
scroll to position [0, 0]
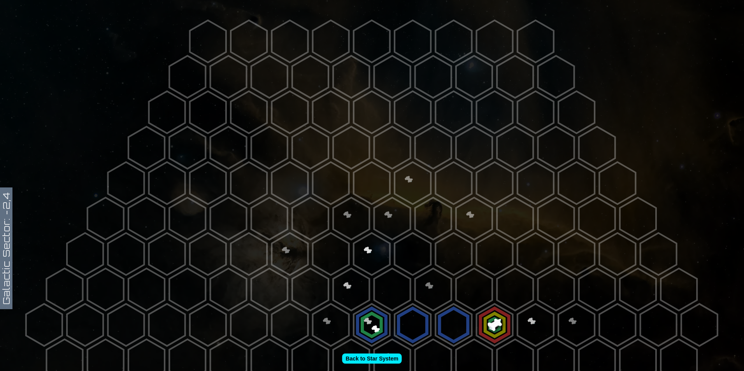
drag, startPoint x: 356, startPoint y: 67, endPoint x: 387, endPoint y: -29, distance: 100.6
drag, startPoint x: 464, startPoint y: 121, endPoint x: 482, endPoint y: 183, distance: 64.6
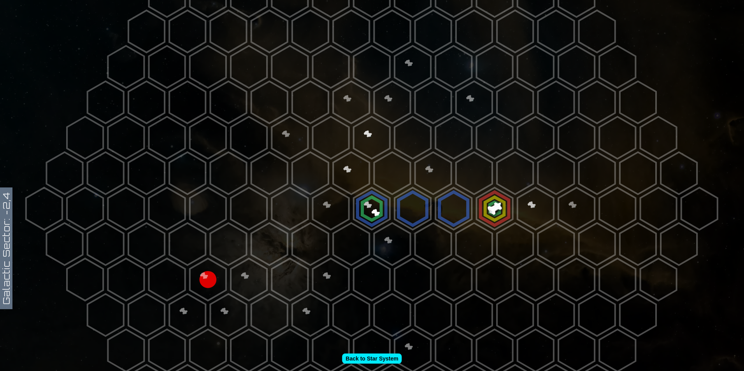
scroll to position [117, 0]
click at [489, 201] on polygon at bounding box center [494, 208] width 36 height 42
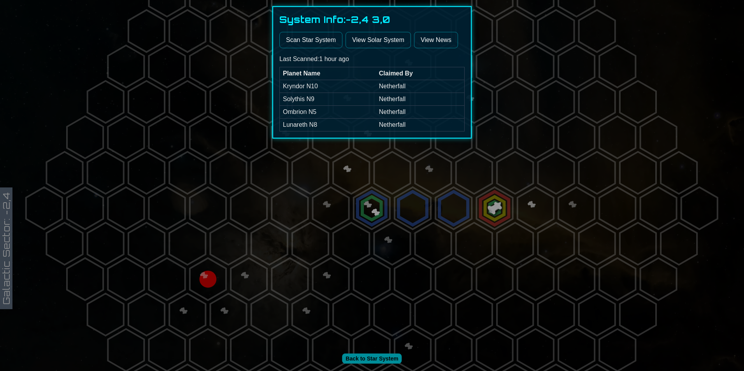
click at [457, 219] on div at bounding box center [372, 185] width 744 height 371
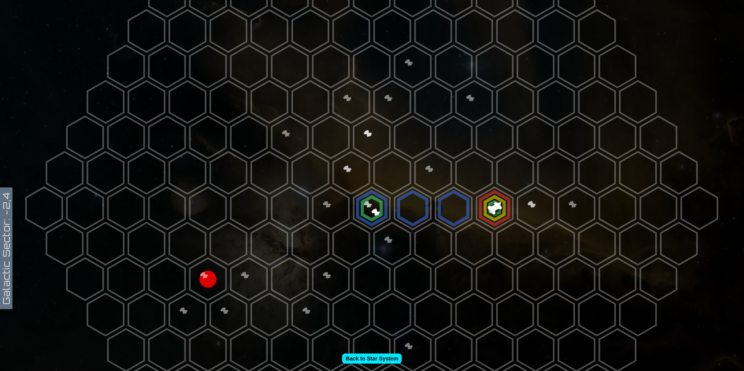
click at [474, 184] on polygon at bounding box center [474, 173] width 36 height 42
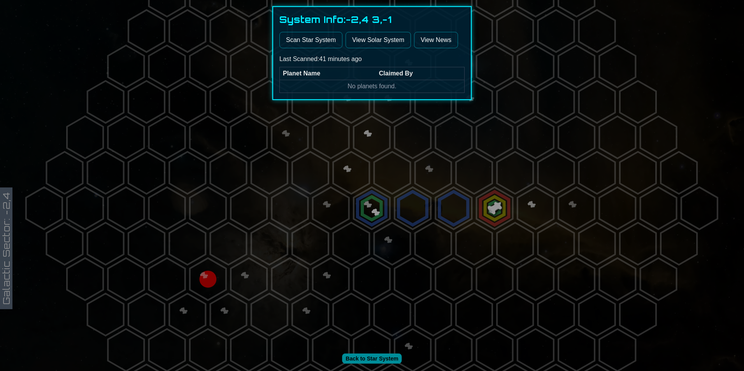
drag, startPoint x: 343, startPoint y: 313, endPoint x: 348, endPoint y: 308, distance: 7.1
click at [348, 308] on div at bounding box center [372, 185] width 744 height 371
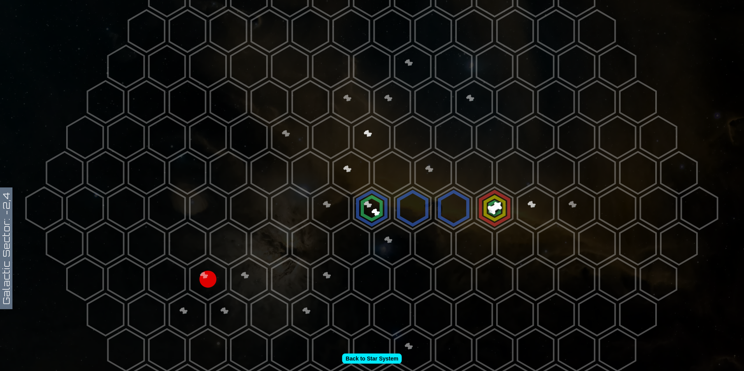
click at [461, 184] on polygon at bounding box center [474, 173] width 36 height 42
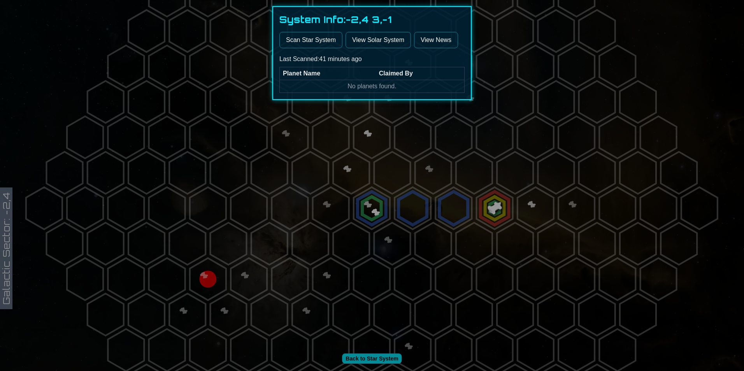
click at [317, 47] on button "Scan Star System" at bounding box center [310, 40] width 63 height 16
click at [447, 175] on div at bounding box center [372, 185] width 744 height 371
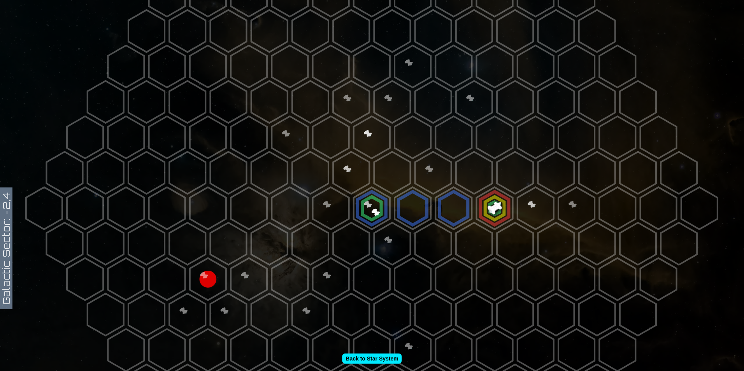
click at [493, 199] on polygon at bounding box center [494, 208] width 36 height 42
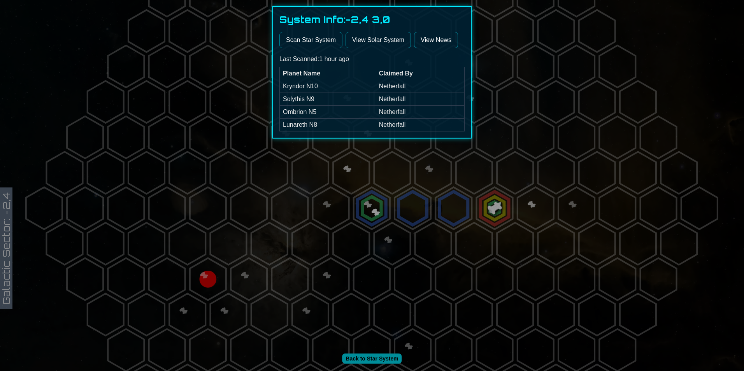
click at [373, 42] on link "View Solar System" at bounding box center [377, 40] width 65 height 16
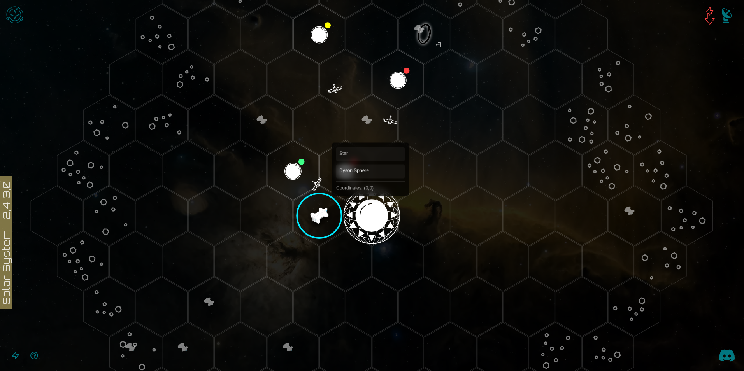
scroll to position [117, 0]
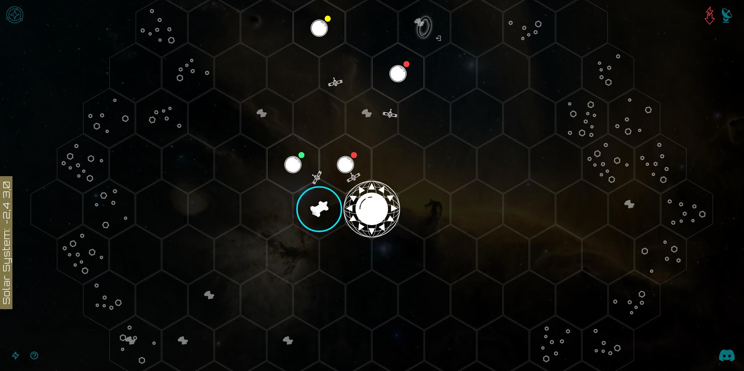
click at [313, 200] on polygon "Hex at coordinates -1,0, clickable" at bounding box center [318, 209] width 51 height 60
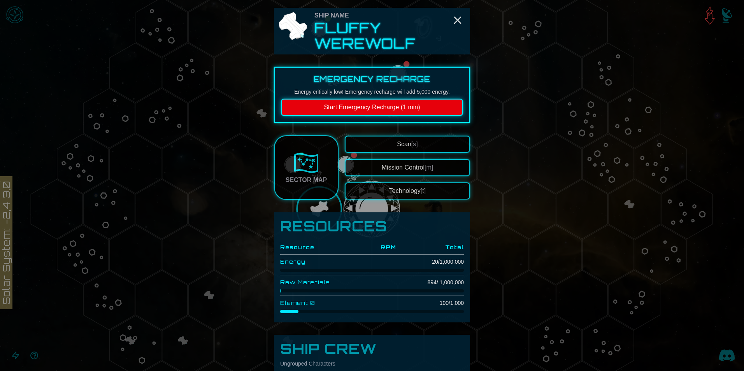
click at [422, 107] on button "Start Emergency Recharge (1 min)" at bounding box center [372, 107] width 182 height 17
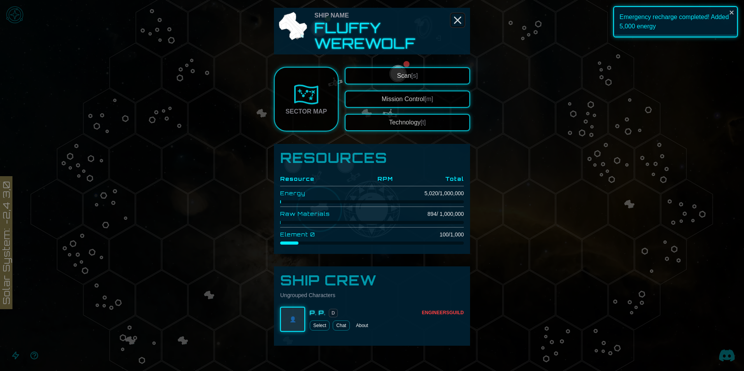
click at [457, 17] on icon "Close" at bounding box center [457, 20] width 12 height 12
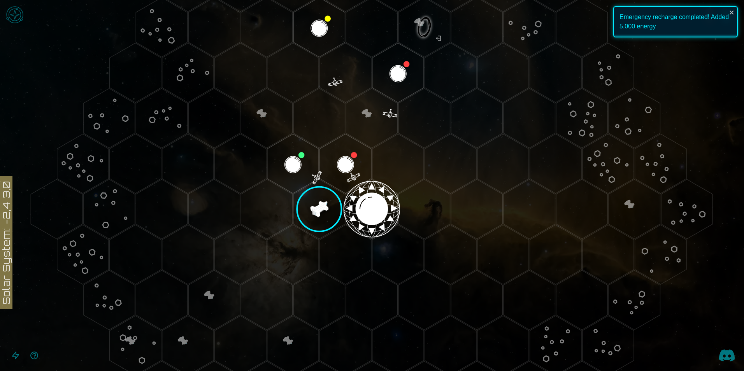
click at [320, 214] on polygon "Hex at coordinates -1,0, clickable" at bounding box center [318, 209] width 51 height 60
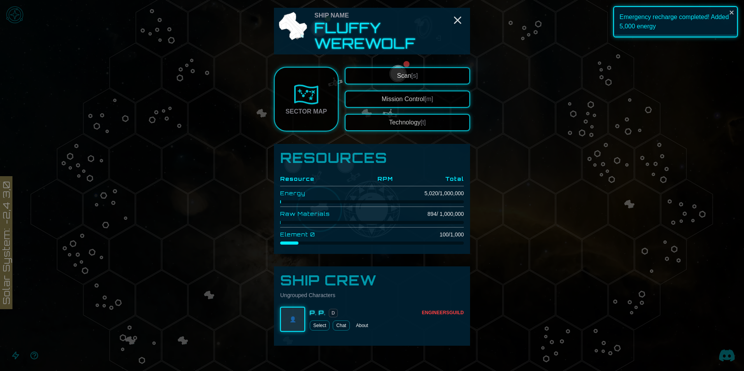
click at [404, 74] on span "Scan [s]" at bounding box center [407, 75] width 21 height 7
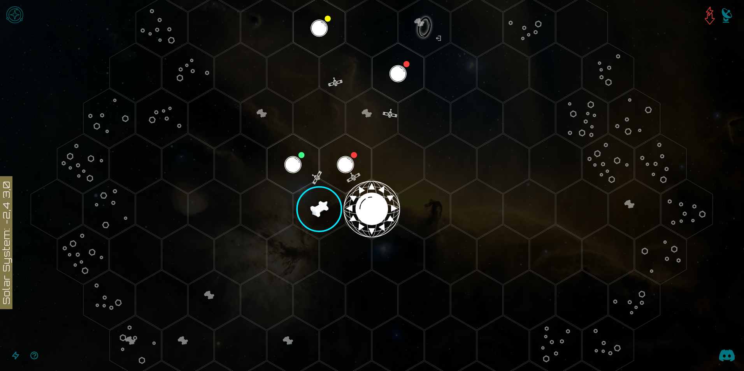
click at [326, 200] on polygon "Hex at coordinates -1,0, clickable" at bounding box center [318, 209] width 51 height 60
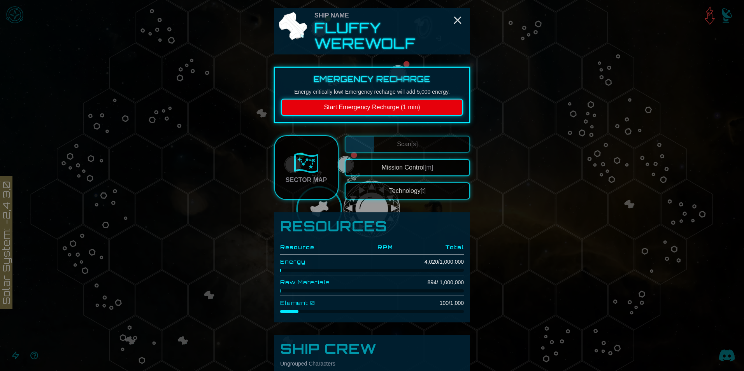
click at [335, 102] on button "Start Emergency Recharge (1 min)" at bounding box center [372, 107] width 182 height 17
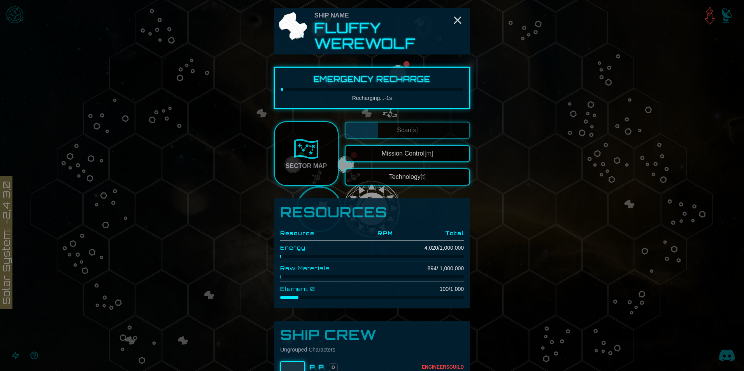
click at [299, 156] on img at bounding box center [306, 149] width 25 height 25
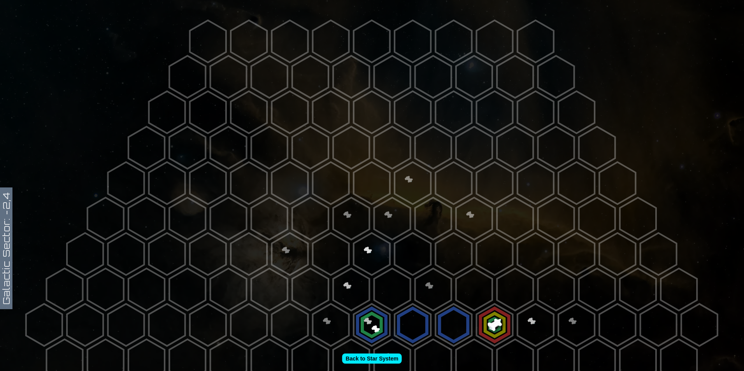
click at [473, 289] on polygon at bounding box center [474, 289] width 36 height 42
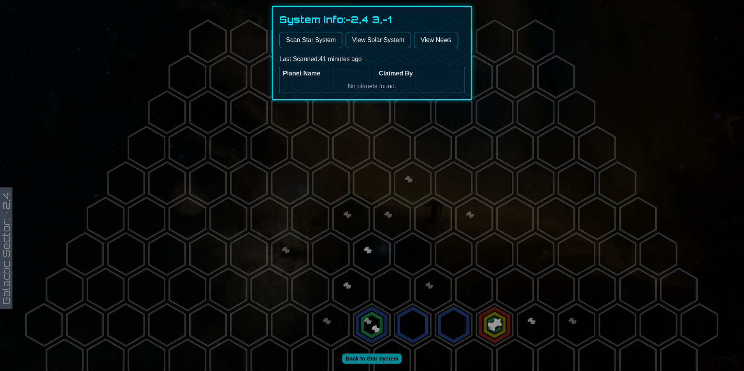
click at [320, 42] on button "Scan Star System" at bounding box center [310, 40] width 63 height 16
drag, startPoint x: 452, startPoint y: 294, endPoint x: 485, endPoint y: 295, distance: 33.1
click at [453, 294] on div at bounding box center [372, 185] width 744 height 371
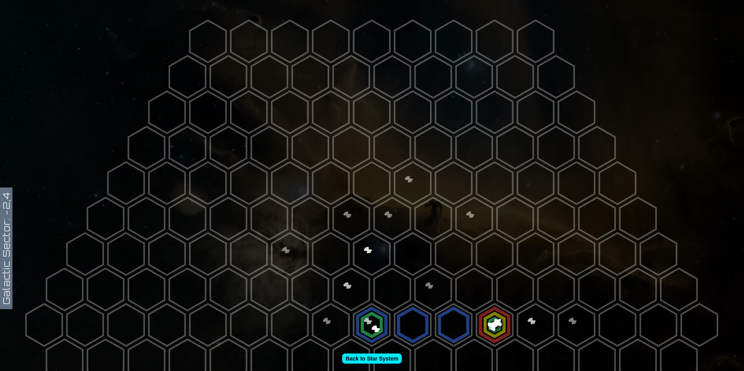
click at [508, 289] on polygon at bounding box center [515, 289] width 36 height 42
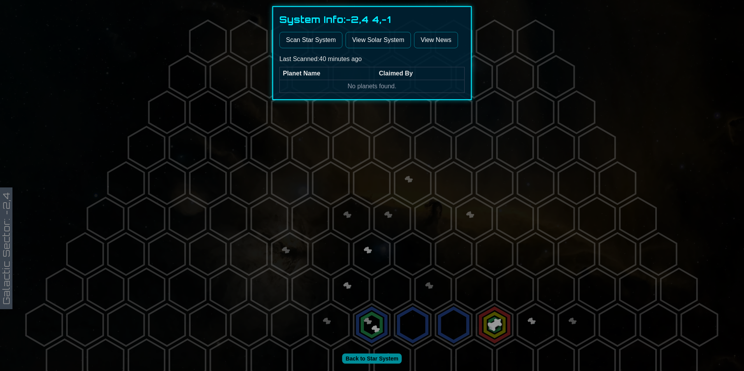
click at [301, 35] on button "Scan Star System" at bounding box center [310, 40] width 63 height 16
drag, startPoint x: 536, startPoint y: 315, endPoint x: 535, endPoint y: 325, distance: 9.8
click at [536, 321] on div at bounding box center [372, 185] width 744 height 371
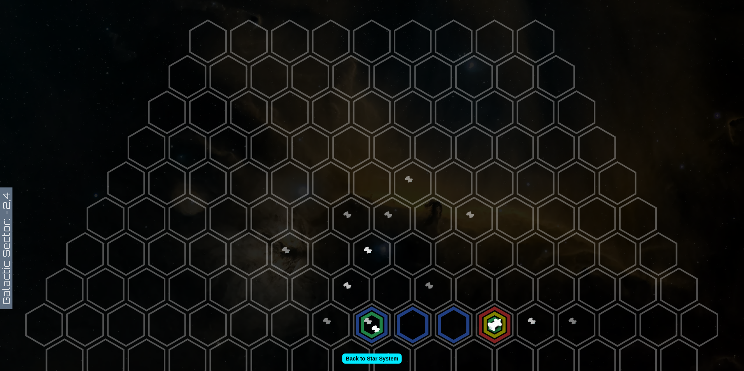
click at [535, 328] on polygon at bounding box center [535, 325] width 36 height 42
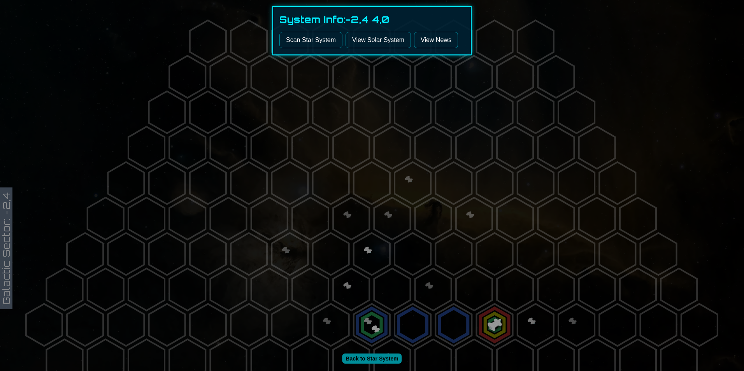
click at [298, 43] on button "Scan Star System" at bounding box center [310, 40] width 63 height 16
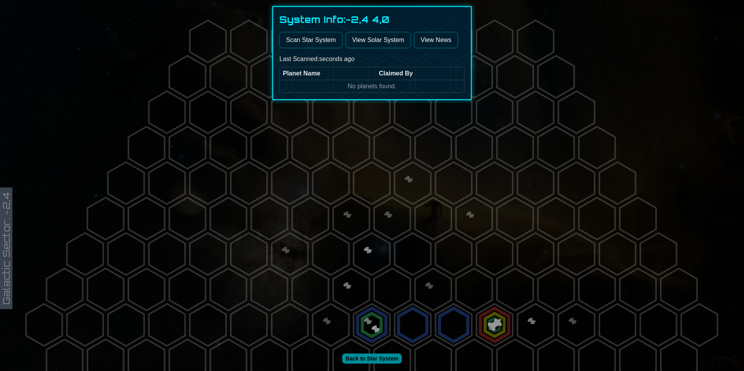
drag, startPoint x: 525, startPoint y: 341, endPoint x: 517, endPoint y: 347, distance: 10.8
click at [525, 341] on div at bounding box center [372, 185] width 744 height 371
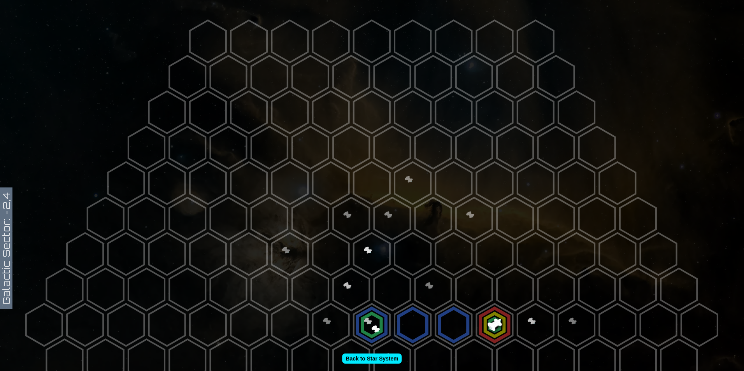
click at [513, 352] on polygon at bounding box center [515, 361] width 36 height 42
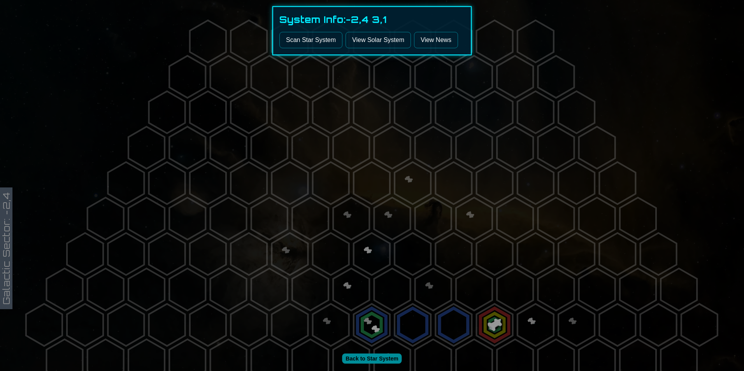
click at [308, 38] on button "Scan Star System" at bounding box center [310, 40] width 63 height 16
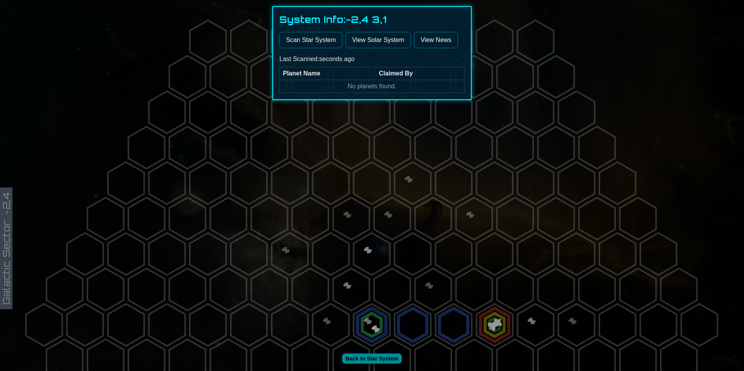
drag, startPoint x: 490, startPoint y: 366, endPoint x: 484, endPoint y: 365, distance: 6.3
click at [489, 367] on div at bounding box center [372, 185] width 744 height 371
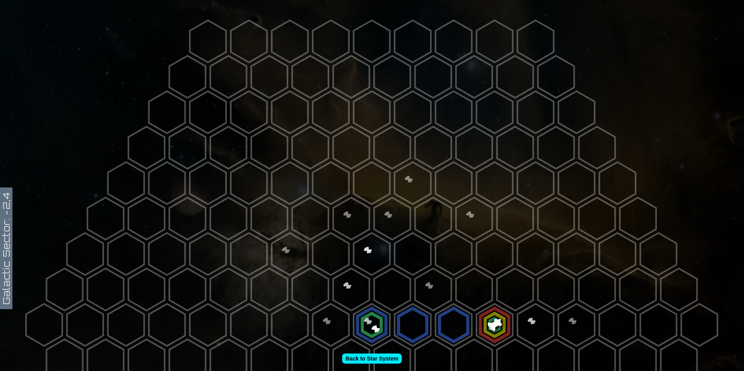
click at [476, 360] on polygon at bounding box center [474, 361] width 36 height 42
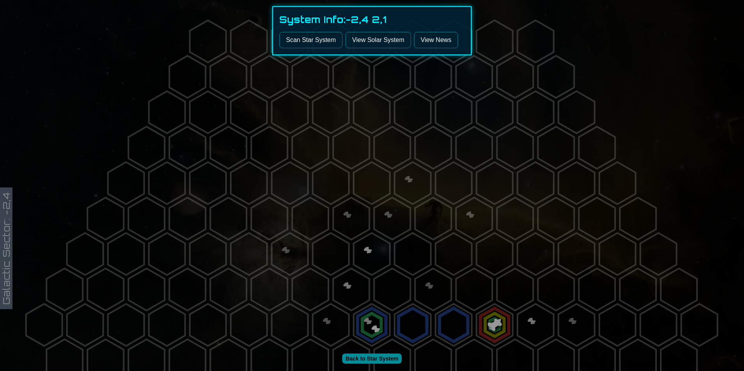
click at [308, 43] on button "Scan Star System" at bounding box center [310, 40] width 63 height 16
click at [500, 214] on div at bounding box center [372, 185] width 744 height 371
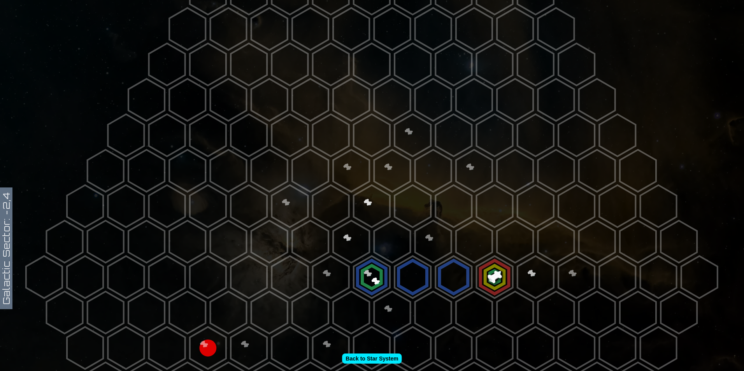
scroll to position [78, 0]
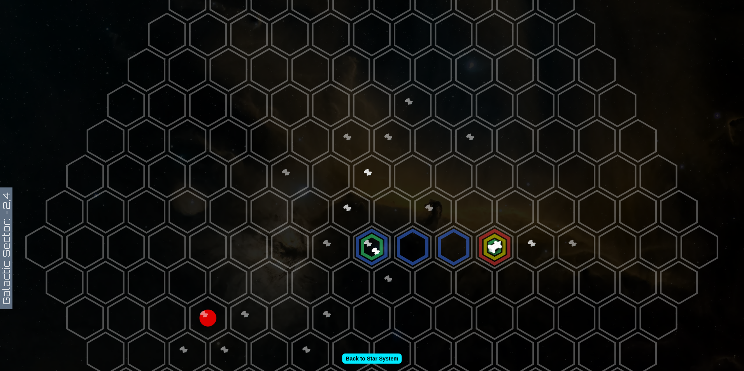
click at [466, 266] on polygon at bounding box center [474, 283] width 36 height 42
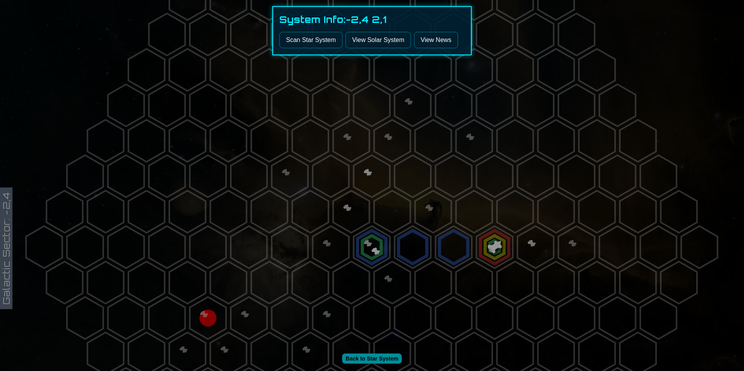
click at [308, 41] on button "Scan Star System" at bounding box center [310, 40] width 63 height 16
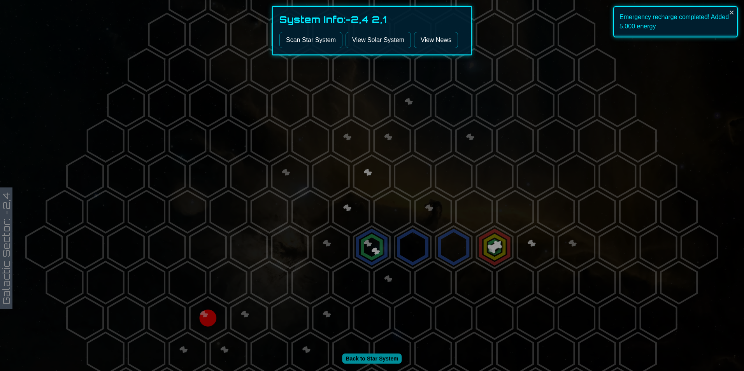
click at [290, 181] on div at bounding box center [372, 185] width 744 height 371
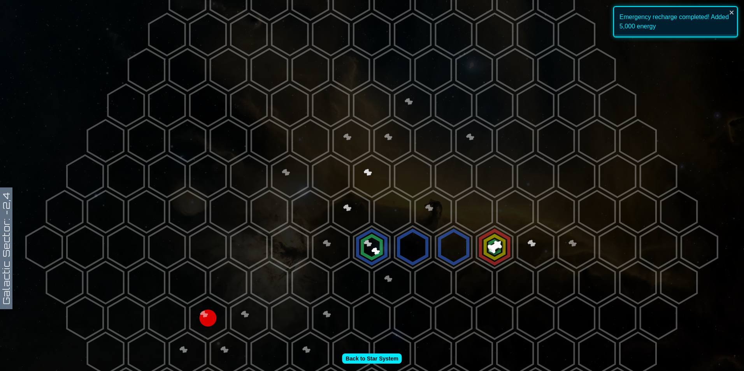
click at [470, 282] on polygon at bounding box center [474, 283] width 36 height 42
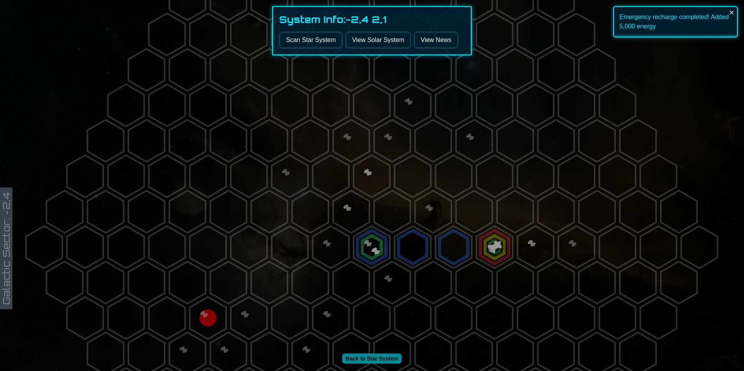
click at [310, 37] on button "Scan Star System" at bounding box center [310, 40] width 63 height 16
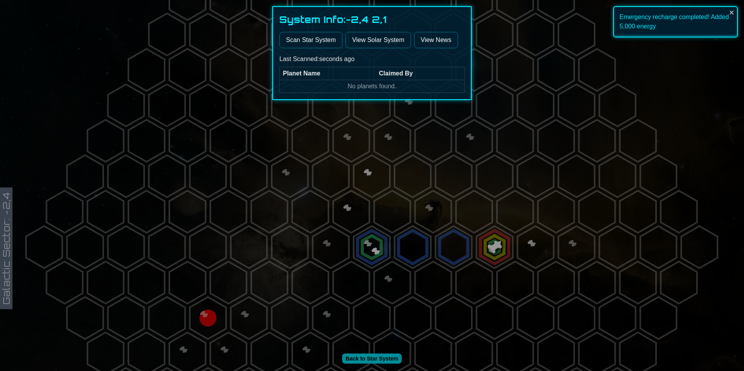
drag, startPoint x: 467, startPoint y: 260, endPoint x: 486, endPoint y: 253, distance: 19.9
click at [467, 260] on div at bounding box center [372, 185] width 744 height 371
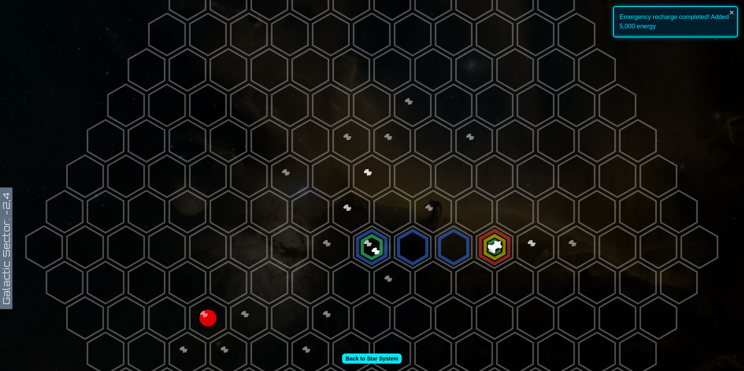
click at [487, 250] on polygon at bounding box center [494, 247] width 36 height 42
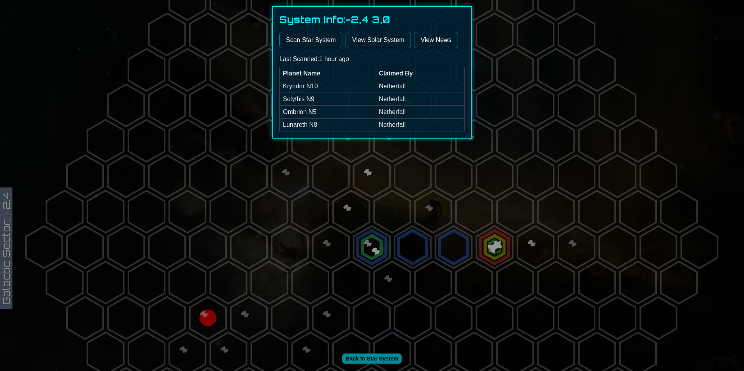
click at [308, 37] on button "Scan Star System" at bounding box center [310, 40] width 63 height 16
click at [492, 213] on div at bounding box center [372, 185] width 744 height 371
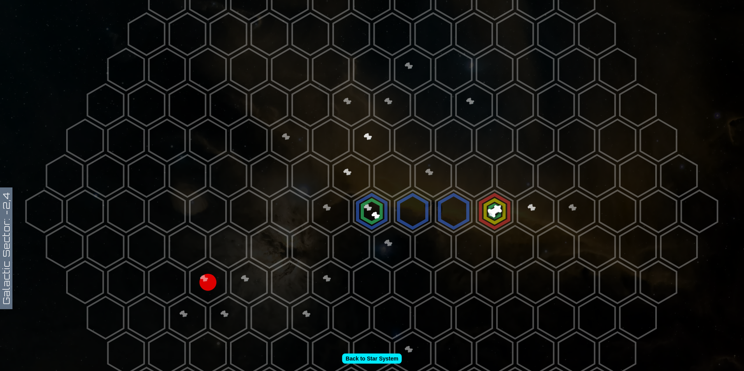
scroll to position [117, 0]
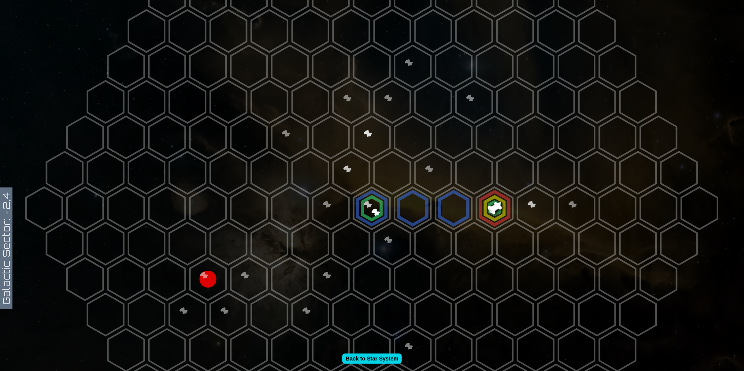
click at [364, 356] on link "Back to Star System" at bounding box center [372, 359] width 60 height 10
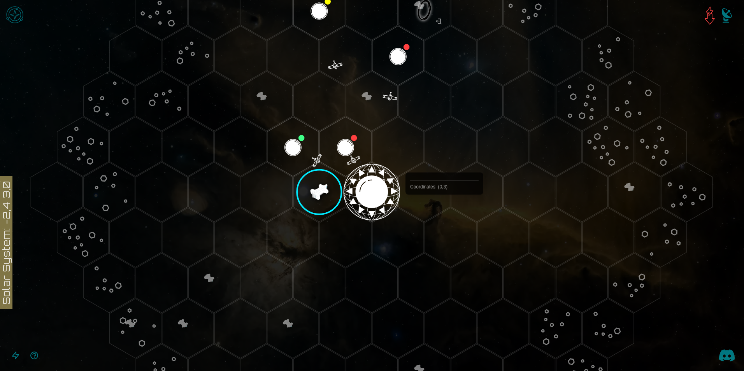
scroll to position [117, 0]
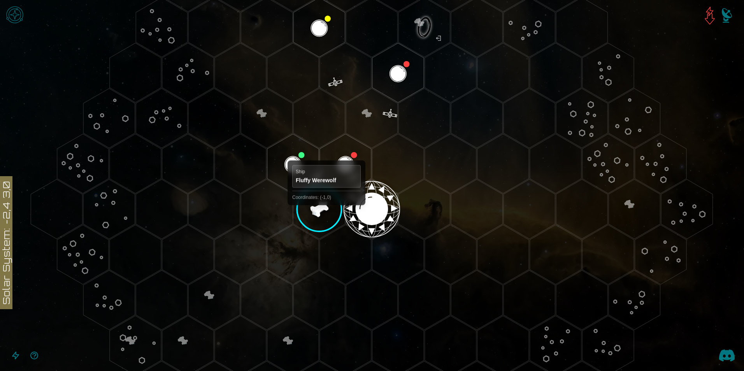
click at [325, 212] on polygon "Hex at coordinates -1,0, clickable" at bounding box center [318, 209] width 51 height 60
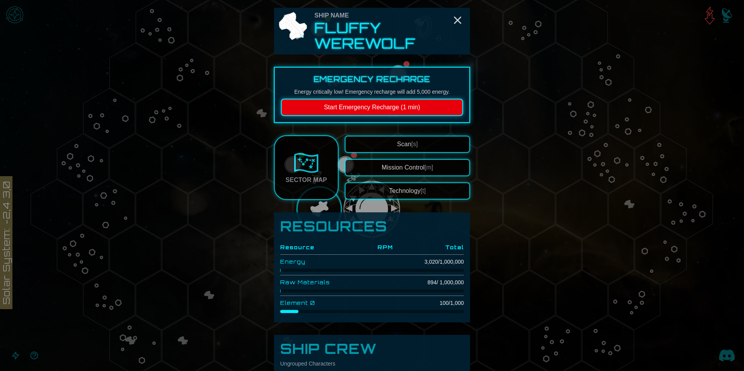
click at [406, 103] on button "Start Emergency Recharge (1 min)" at bounding box center [372, 107] width 182 height 17
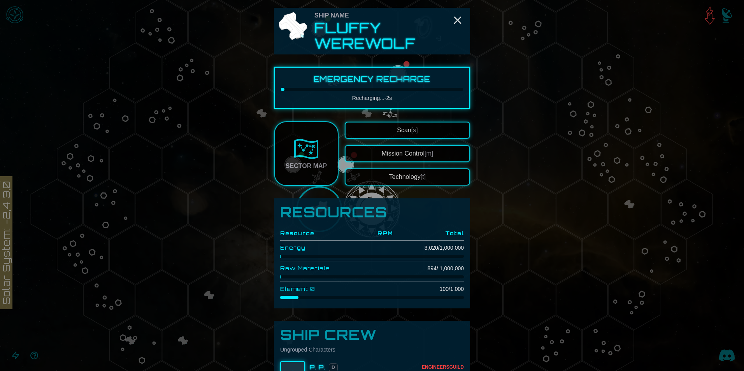
click at [298, 159] on img at bounding box center [306, 149] width 25 height 25
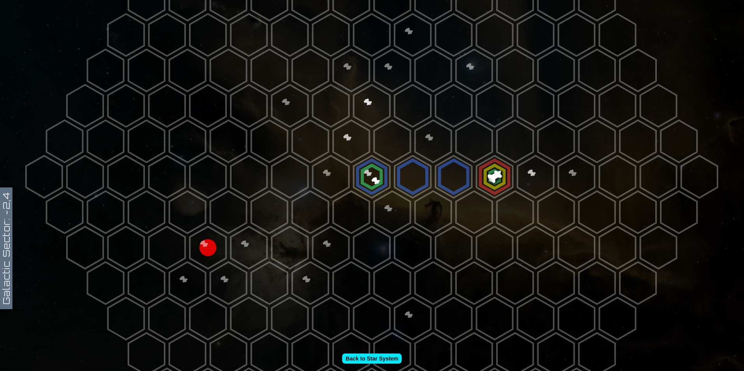
scroll to position [156, 0]
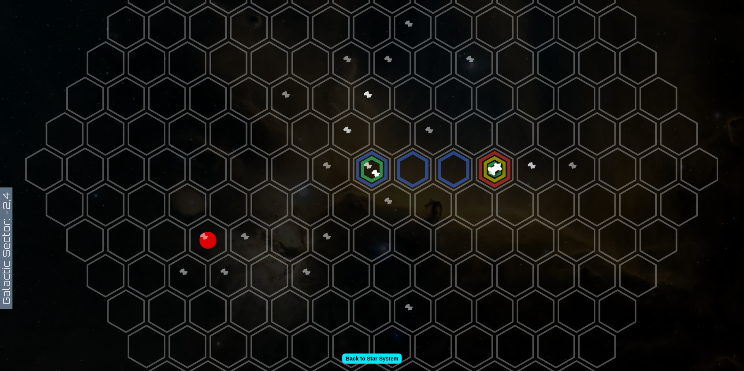
click at [418, 202] on polygon at bounding box center [433, 205] width 36 height 42
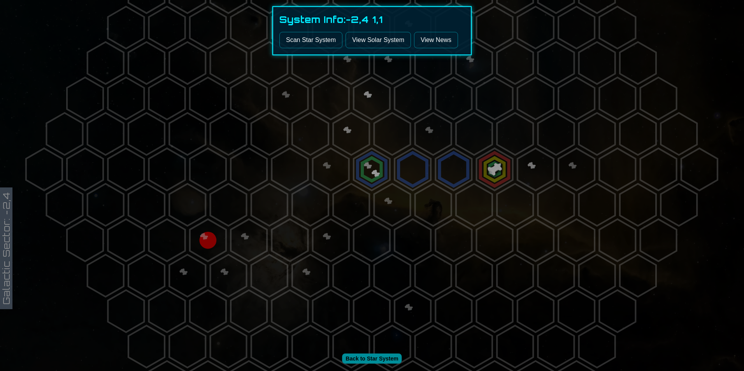
click at [318, 37] on button "Scan Star System" at bounding box center [310, 40] width 63 height 16
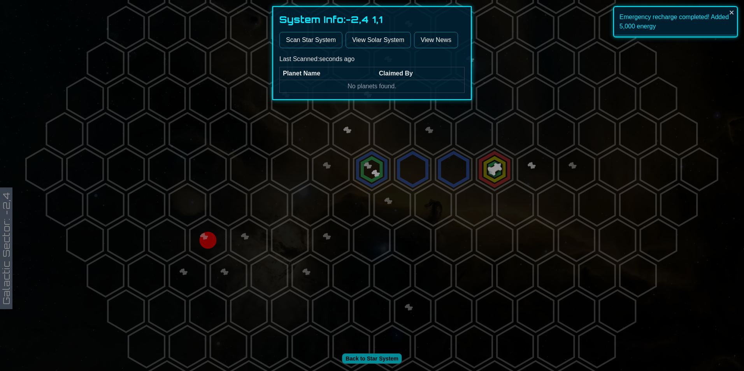
click at [388, 200] on div at bounding box center [372, 185] width 744 height 371
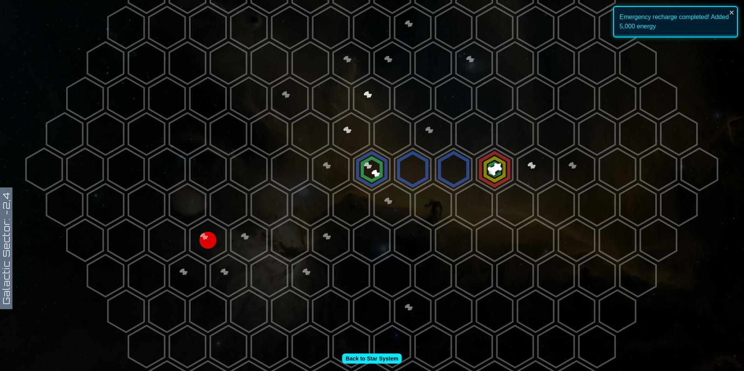
click at [385, 204] on polygon at bounding box center [392, 205] width 36 height 42
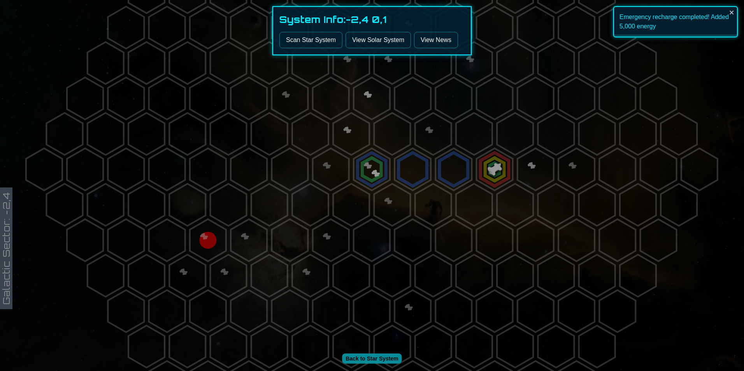
click at [318, 36] on button "Scan Star System" at bounding box center [310, 40] width 63 height 16
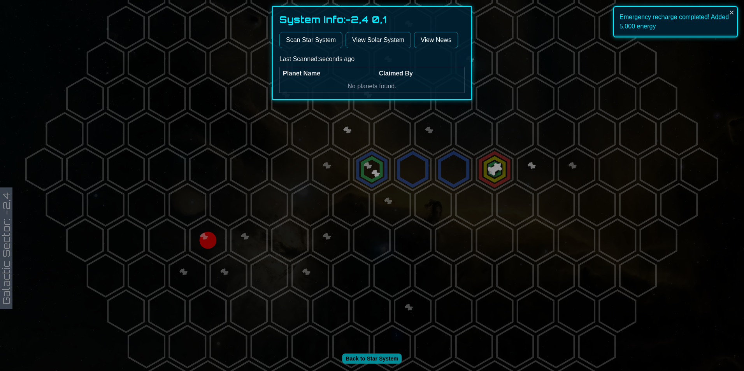
click at [334, 185] on div at bounding box center [372, 185] width 744 height 371
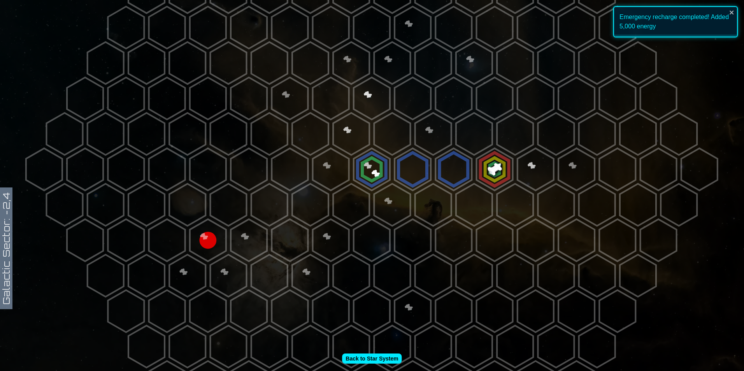
click at [347, 200] on polygon at bounding box center [351, 205] width 36 height 42
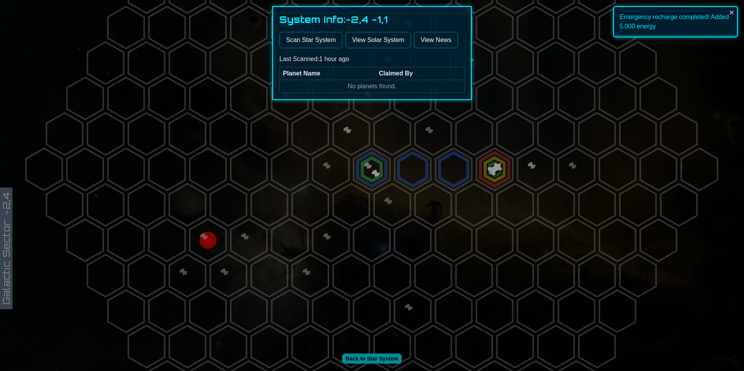
click at [311, 39] on button "Scan Star System" at bounding box center [310, 40] width 63 height 16
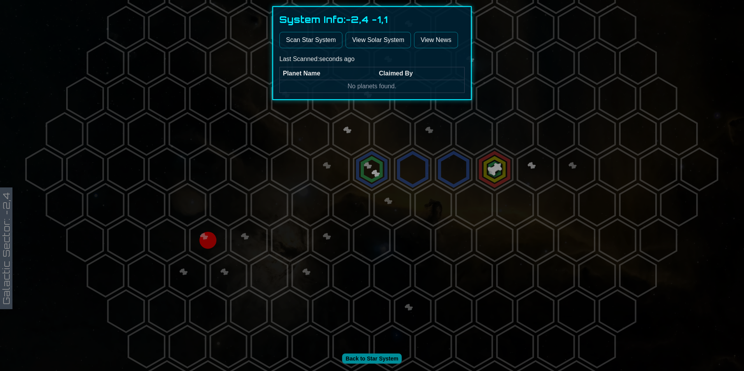
click at [329, 157] on div at bounding box center [372, 185] width 744 height 371
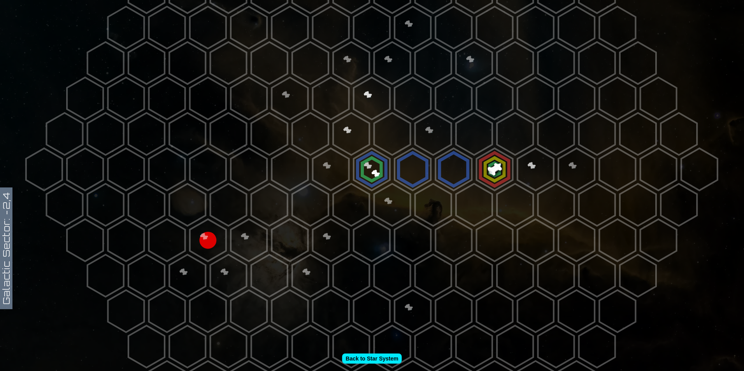
click at [327, 157] on polygon at bounding box center [331, 169] width 36 height 42
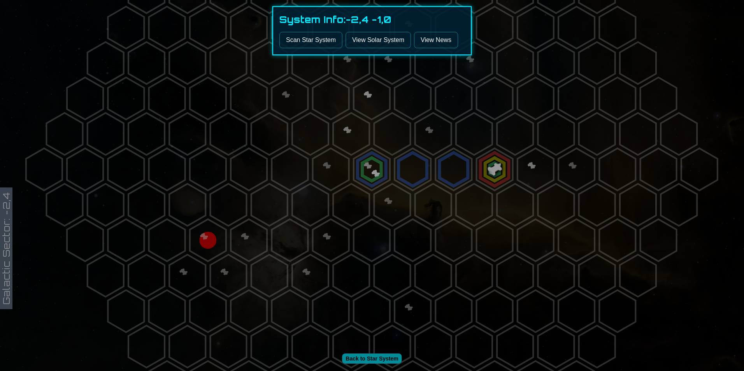
click at [317, 40] on button "Scan Star System" at bounding box center [310, 40] width 63 height 16
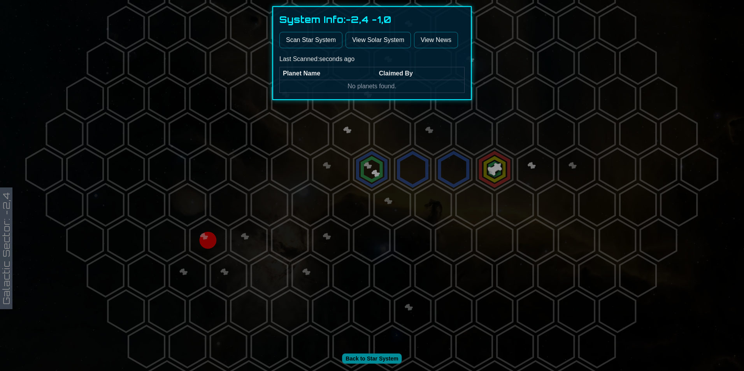
click at [347, 118] on div at bounding box center [372, 185] width 744 height 371
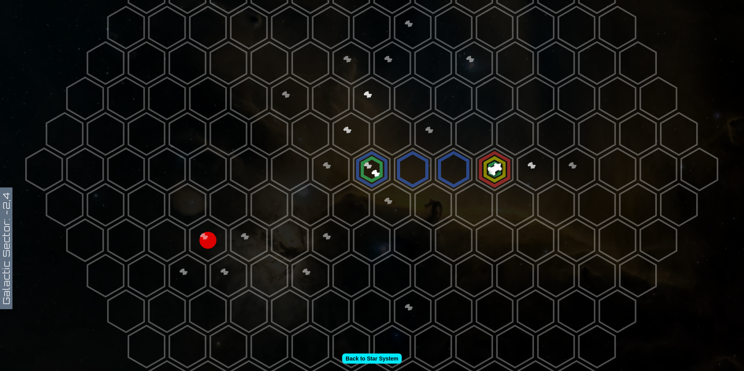
click at [346, 125] on polygon at bounding box center [351, 134] width 36 height 42
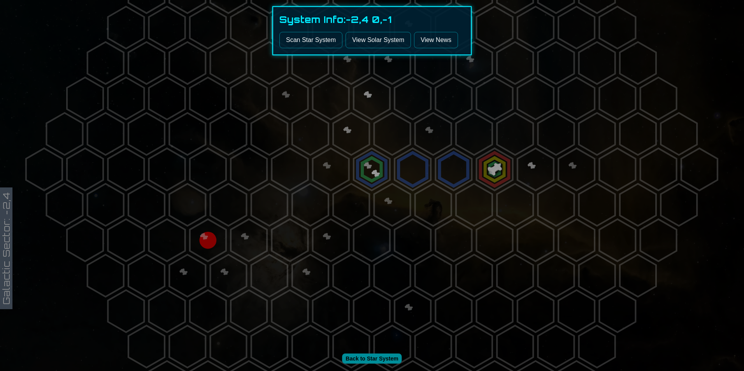
click at [318, 32] on div "System Info: -2,4 0,-1 Scan Star System View Solar System View News" at bounding box center [371, 30] width 199 height 49
click at [322, 32] on div "System Info: -2,4 0,-1 Scan Star System View Solar System View News" at bounding box center [371, 30] width 199 height 49
click at [327, 33] on button "Scan Star System" at bounding box center [310, 40] width 63 height 16
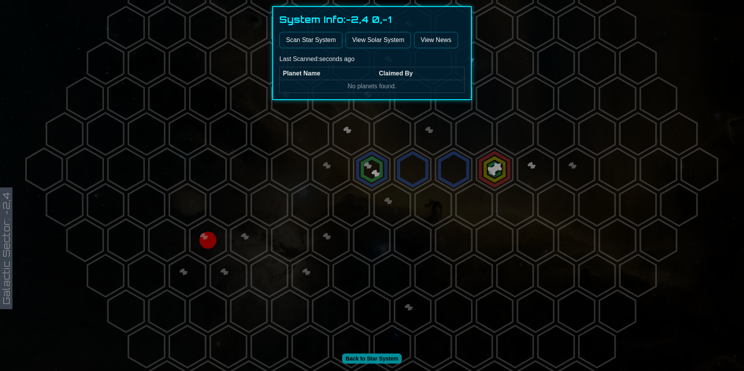
click at [384, 127] on div at bounding box center [372, 185] width 744 height 371
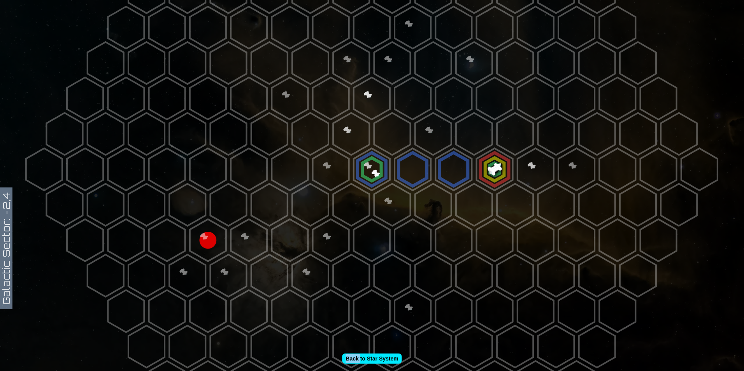
click at [383, 128] on polygon at bounding box center [392, 134] width 36 height 42
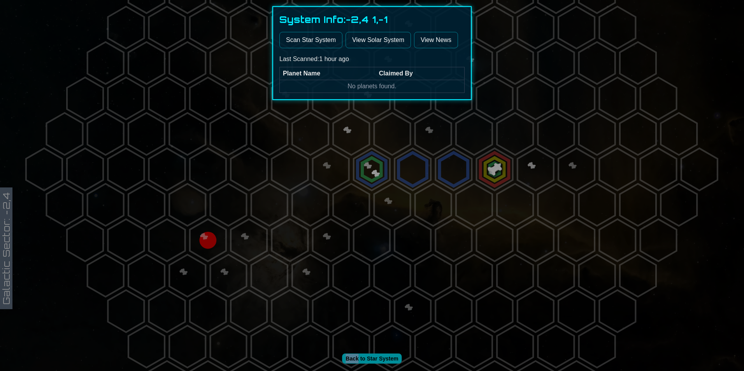
drag, startPoint x: 383, startPoint y: 128, endPoint x: 325, endPoint y: 39, distance: 106.5
click at [322, 39] on button "Scan Star System" at bounding box center [310, 40] width 63 height 16
click at [445, 109] on div at bounding box center [372, 185] width 744 height 371
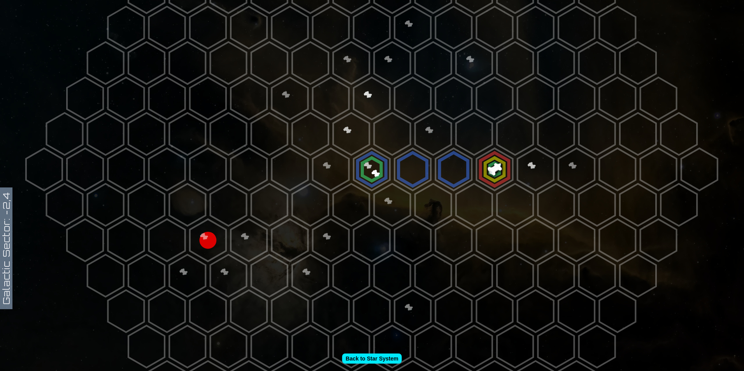
click at [438, 97] on polygon at bounding box center [453, 98] width 36 height 42
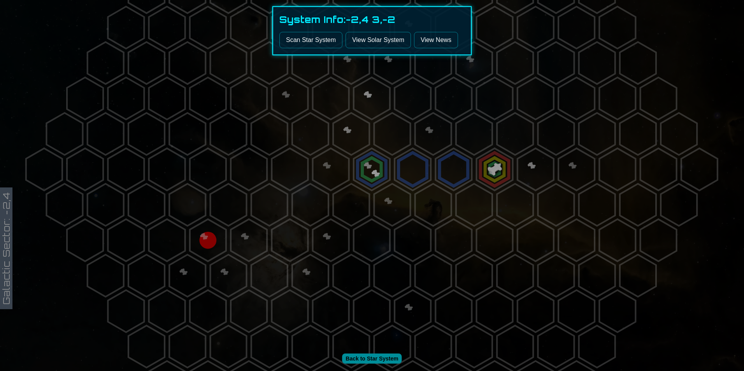
click at [304, 32] on div "System Info: -2,4 3,-2 Scan Star System View Solar System View News" at bounding box center [371, 30] width 199 height 49
click at [317, 32] on div "System Info: -2,4 3,-2 Scan Star System View Solar System View News" at bounding box center [371, 30] width 199 height 49
click at [320, 32] on button "Scan Star System" at bounding box center [310, 40] width 63 height 16
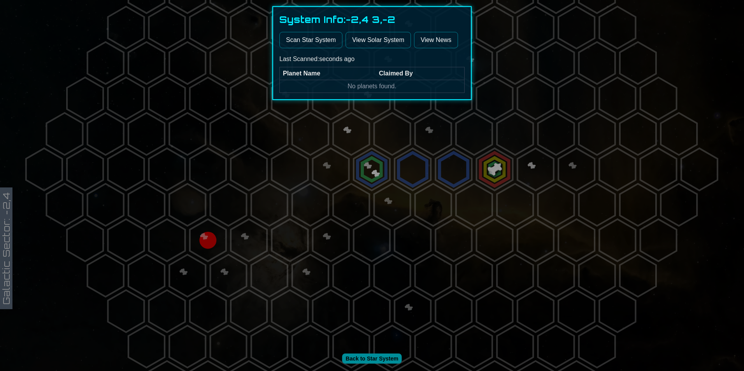
click at [485, 87] on div at bounding box center [372, 185] width 744 height 371
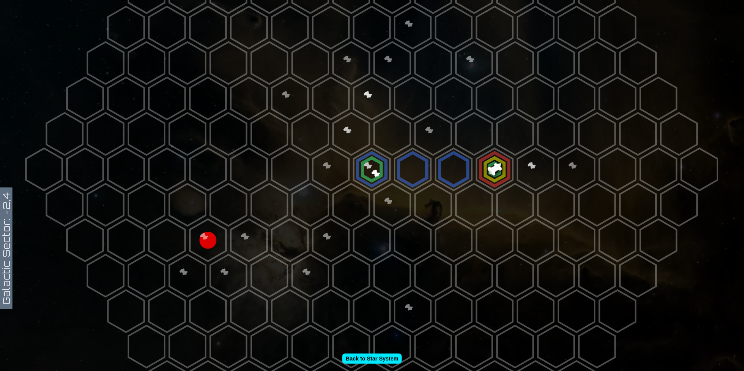
click at [499, 52] on polygon at bounding box center [515, 63] width 36 height 42
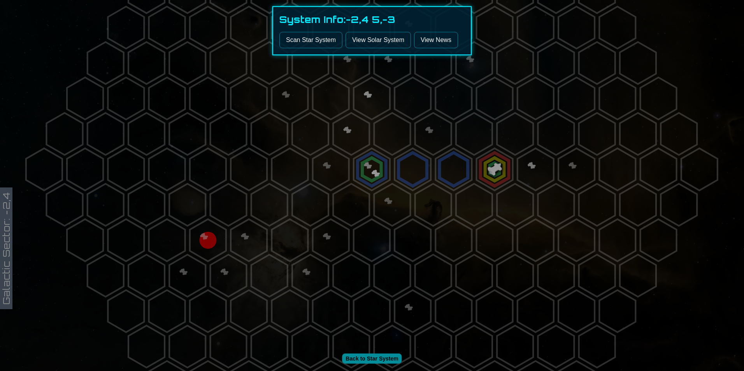
click at [319, 41] on button "Scan Star System" at bounding box center [310, 40] width 63 height 16
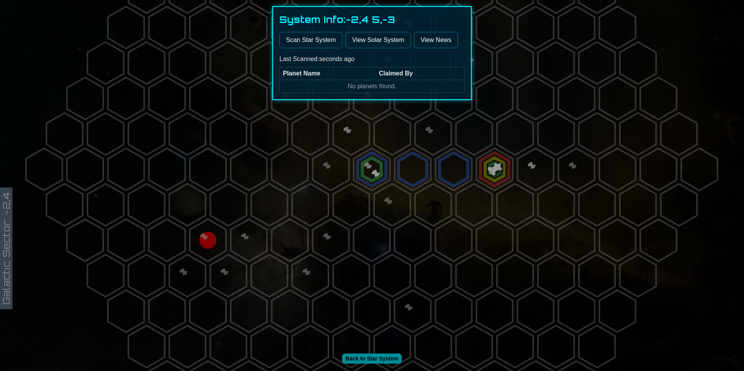
drag, startPoint x: 293, startPoint y: 155, endPoint x: 239, endPoint y: 141, distance: 55.5
click at [292, 155] on div at bounding box center [372, 185] width 744 height 371
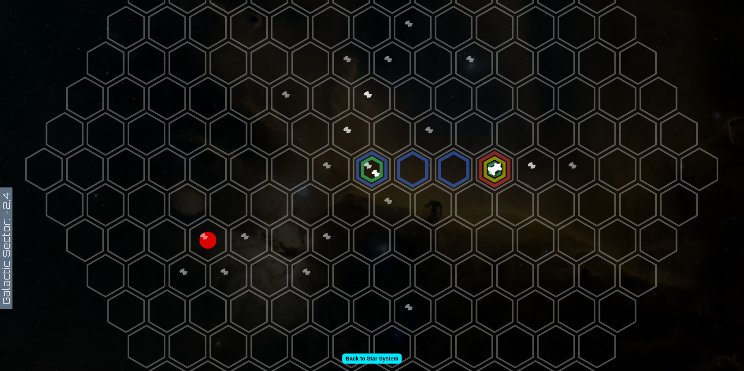
click at [222, 132] on polygon at bounding box center [228, 134] width 36 height 42
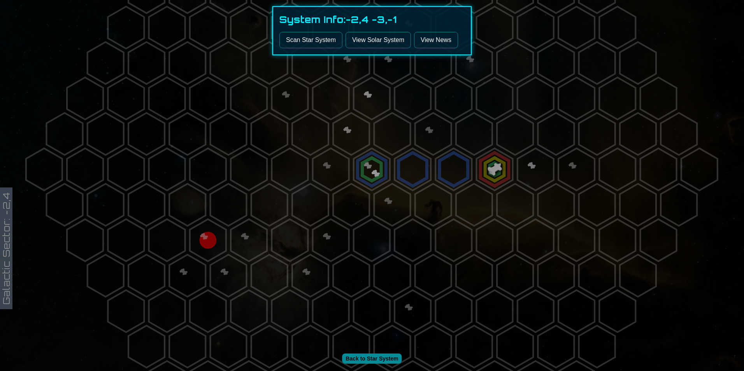
click at [302, 39] on button "Scan Star System" at bounding box center [310, 40] width 63 height 16
drag, startPoint x: 510, startPoint y: 148, endPoint x: 524, endPoint y: 149, distance: 14.1
click at [511, 148] on div at bounding box center [372, 185] width 744 height 371
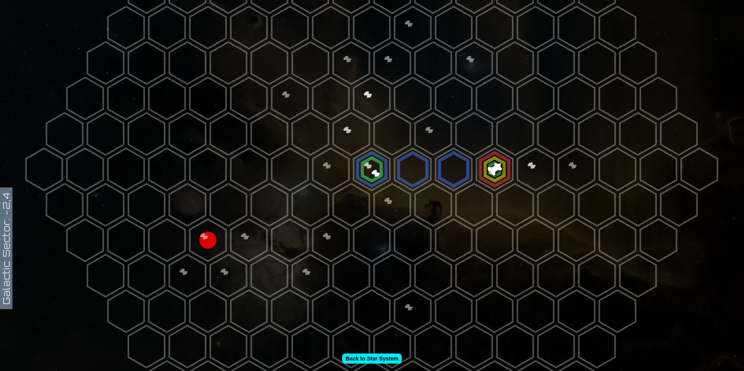
click at [511, 200] on polygon at bounding box center [515, 205] width 36 height 42
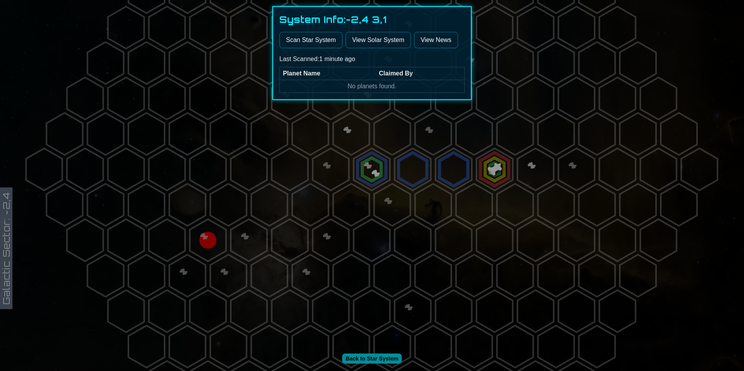
click at [481, 207] on div at bounding box center [372, 185] width 744 height 371
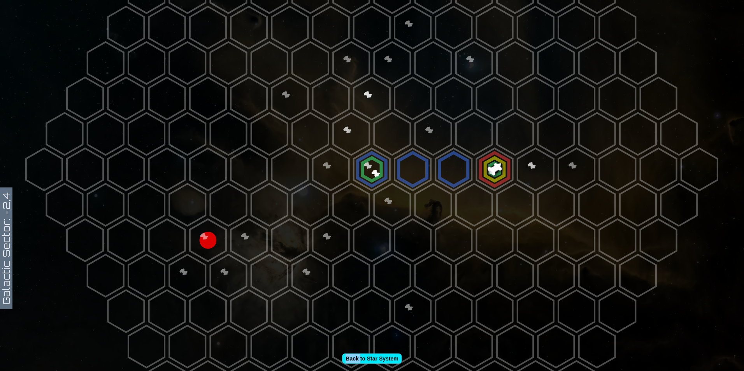
click at [481, 207] on polygon at bounding box center [474, 205] width 36 height 42
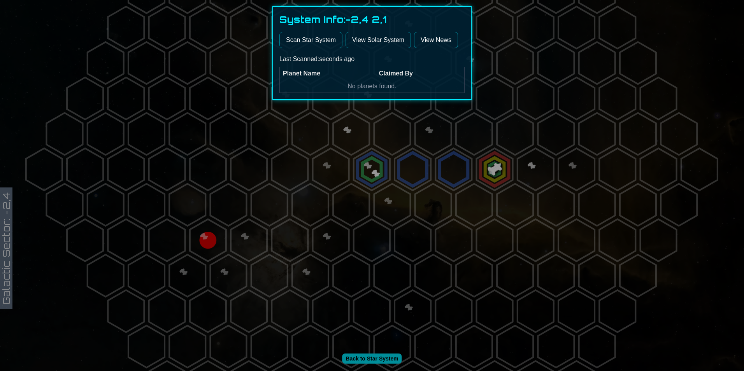
drag, startPoint x: 481, startPoint y: 207, endPoint x: 460, endPoint y: 136, distance: 73.6
click at [460, 136] on div at bounding box center [372, 185] width 744 height 371
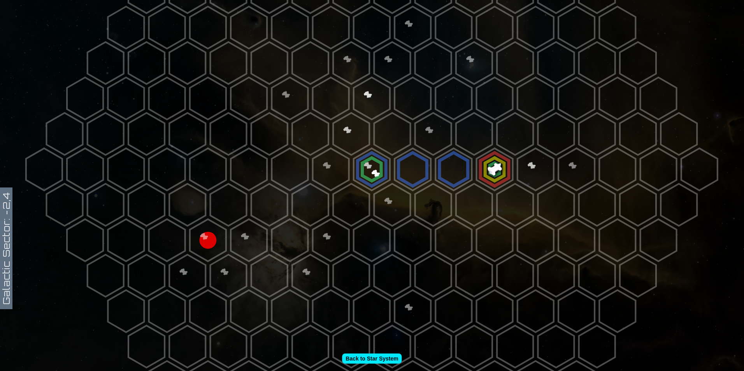
click at [464, 136] on polygon at bounding box center [474, 134] width 36 height 42
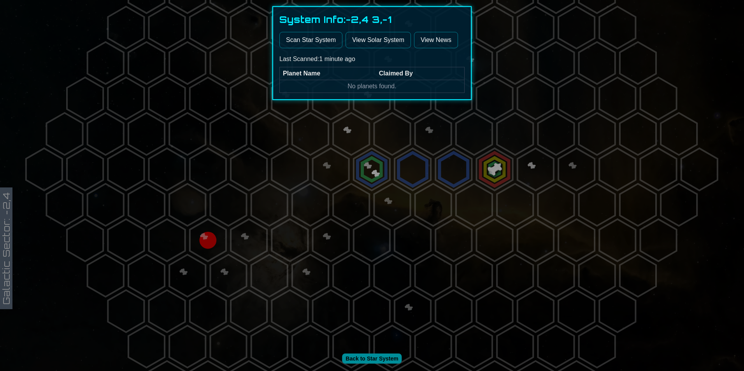
click at [511, 136] on div at bounding box center [372, 185] width 744 height 371
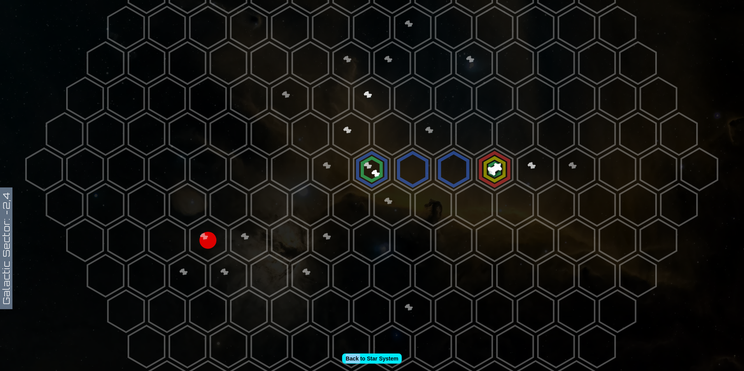
click at [511, 136] on polygon at bounding box center [515, 134] width 36 height 42
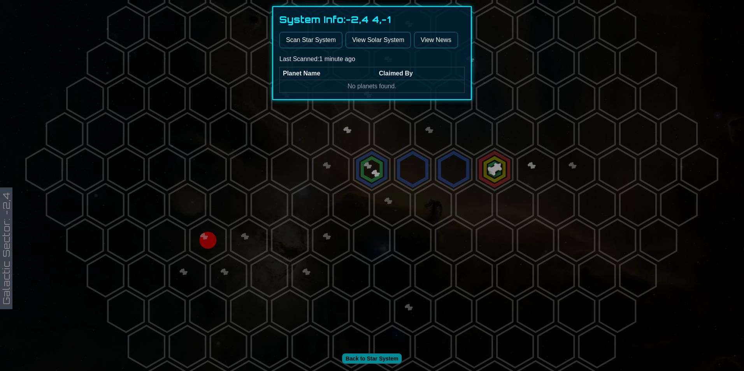
drag, startPoint x: 511, startPoint y: 136, endPoint x: 553, endPoint y: 136, distance: 42.4
click at [553, 136] on div at bounding box center [372, 185] width 744 height 371
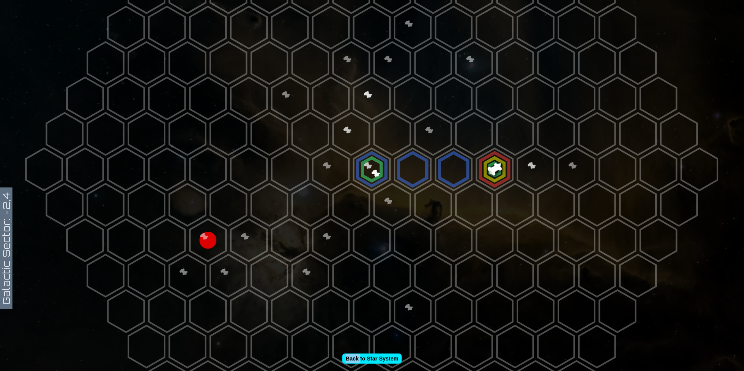
click at [553, 136] on polygon at bounding box center [555, 134] width 36 height 42
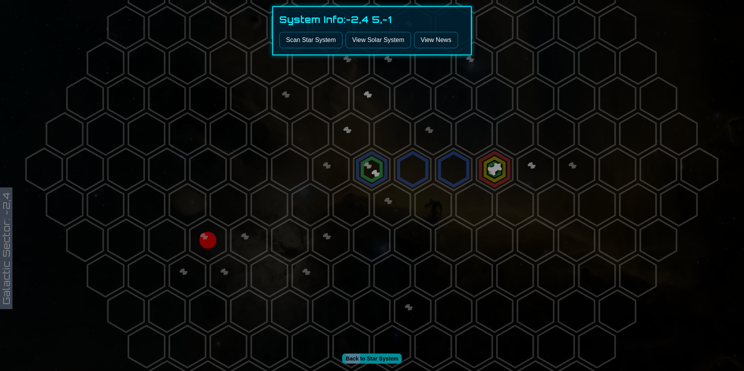
click at [298, 33] on button "Scan Star System" at bounding box center [310, 40] width 63 height 16
drag, startPoint x: 435, startPoint y: 138, endPoint x: 441, endPoint y: 141, distance: 6.1
click at [436, 139] on div at bounding box center [372, 185] width 744 height 371
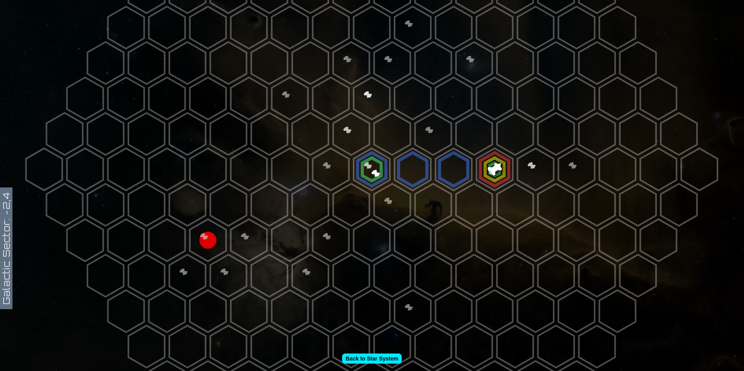
click at [482, 159] on polygon at bounding box center [494, 169] width 36 height 42
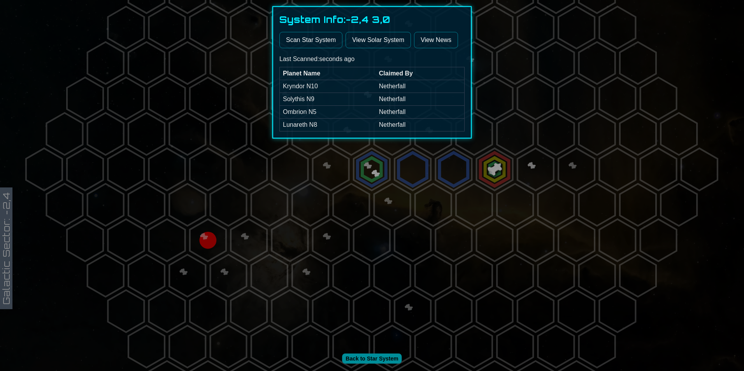
click at [540, 130] on div at bounding box center [372, 185] width 744 height 371
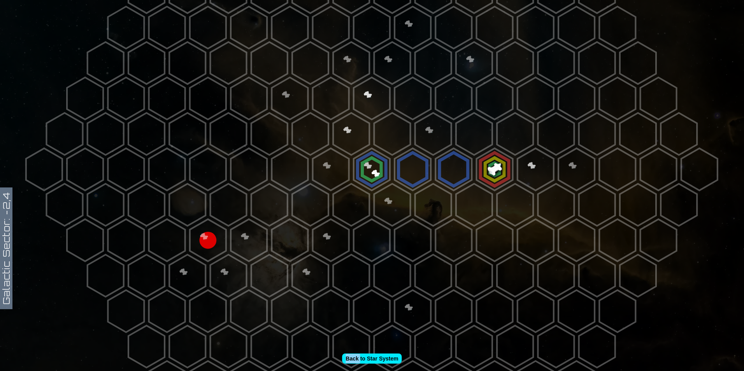
click at [541, 130] on polygon at bounding box center [555, 134] width 36 height 42
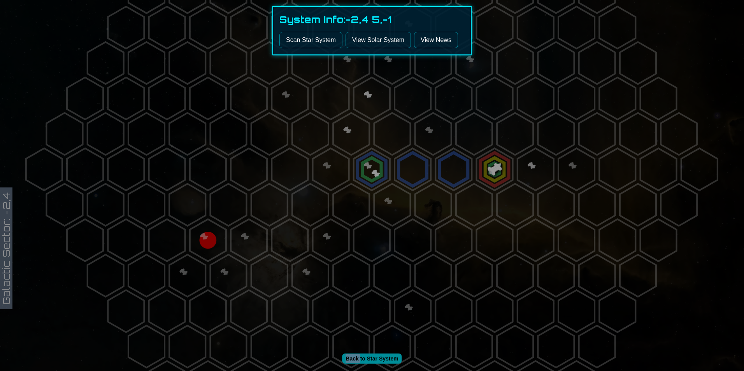
click at [311, 43] on button "Scan Star System" at bounding box center [310, 40] width 63 height 16
click at [310, 42] on button "Scan Star System" at bounding box center [310, 40] width 63 height 16
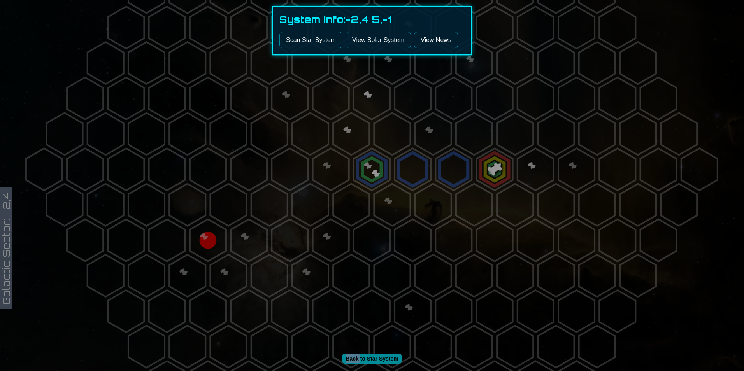
click at [310, 42] on button "Scan Star System" at bounding box center [310, 40] width 63 height 16
click at [560, 137] on div at bounding box center [372, 185] width 744 height 371
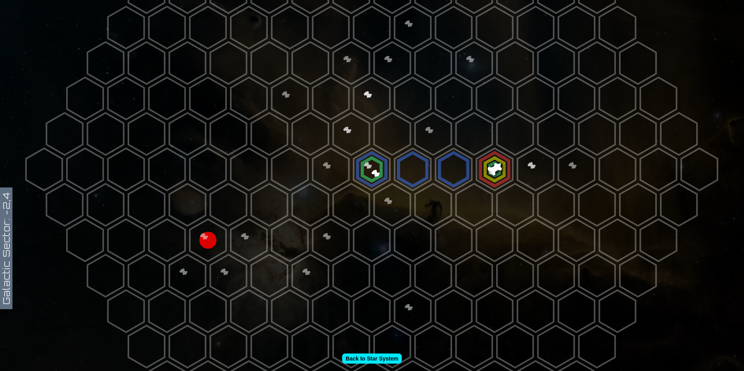
click at [557, 137] on polygon at bounding box center [555, 134] width 36 height 42
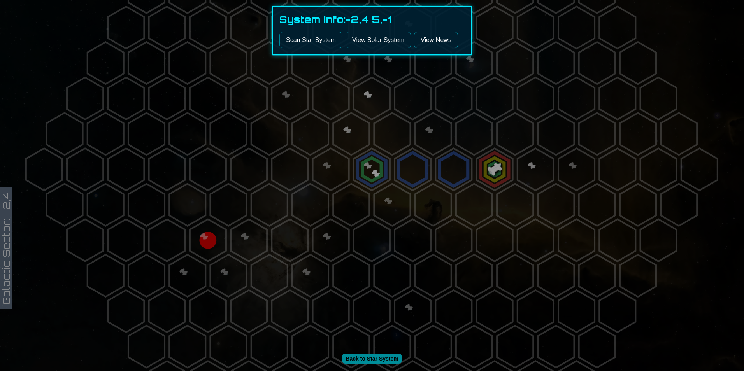
click at [294, 47] on button "Scan Star System" at bounding box center [310, 40] width 63 height 16
click at [479, 175] on div at bounding box center [372, 185] width 744 height 371
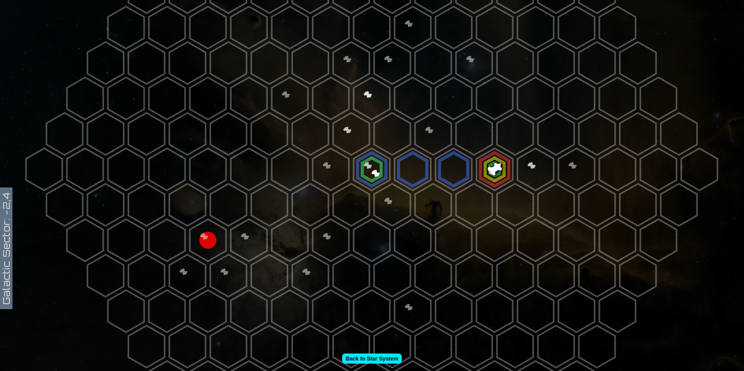
click at [482, 175] on polygon at bounding box center [494, 169] width 36 height 42
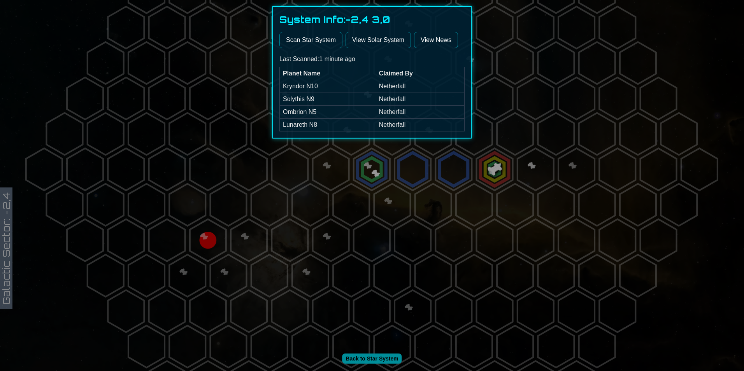
drag, startPoint x: 357, startPoint y: 159, endPoint x: 327, endPoint y: 159, distance: 29.6
click at [348, 159] on div at bounding box center [372, 185] width 744 height 371
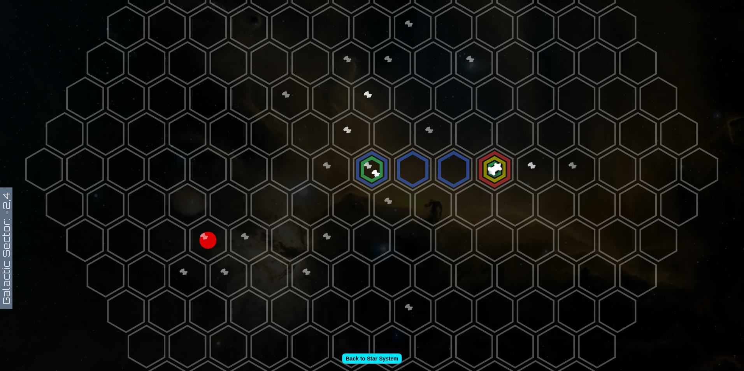
drag, startPoint x: 379, startPoint y: 360, endPoint x: 398, endPoint y: 315, distance: 48.5
click at [379, 361] on link "Back to Star System" at bounding box center [372, 359] width 60 height 10
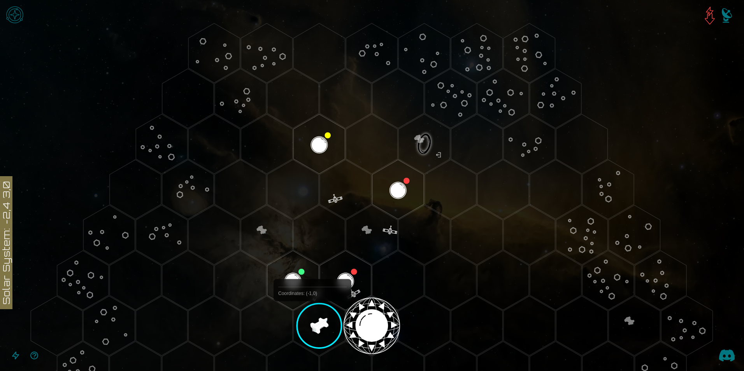
click at [312, 319] on polygon "Hex at coordinates -1,0, clickable" at bounding box center [318, 326] width 51 height 60
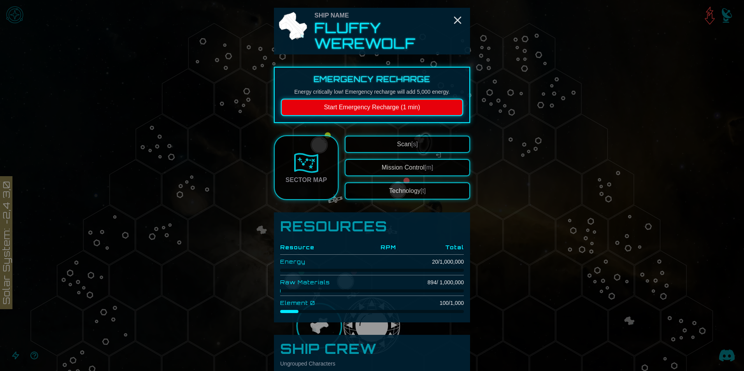
click at [380, 115] on button "Start Emergency Recharge (1 min)" at bounding box center [372, 107] width 182 height 17
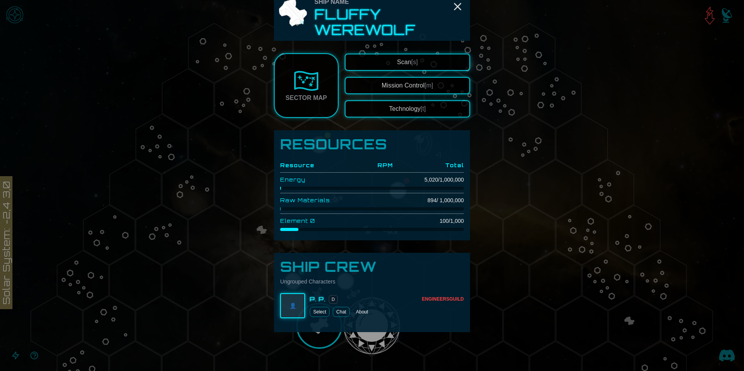
scroll to position [14, 0]
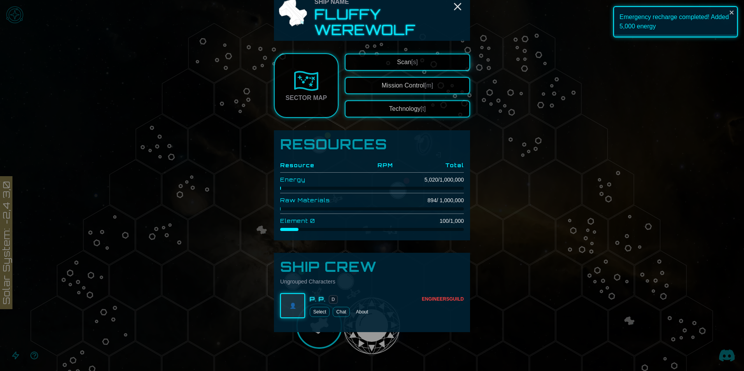
click at [308, 88] on img at bounding box center [306, 80] width 25 height 25
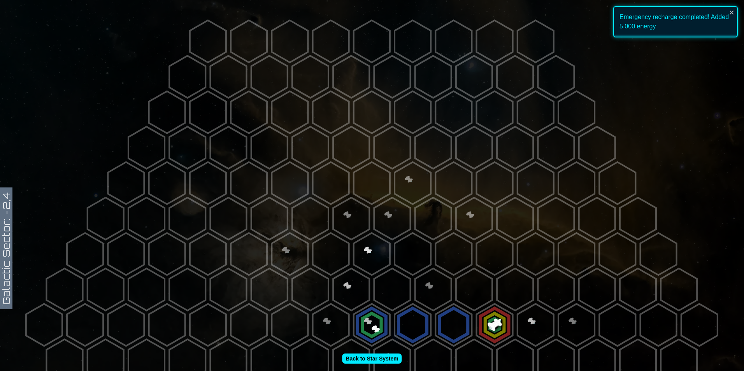
click at [540, 294] on polygon at bounding box center [555, 289] width 36 height 42
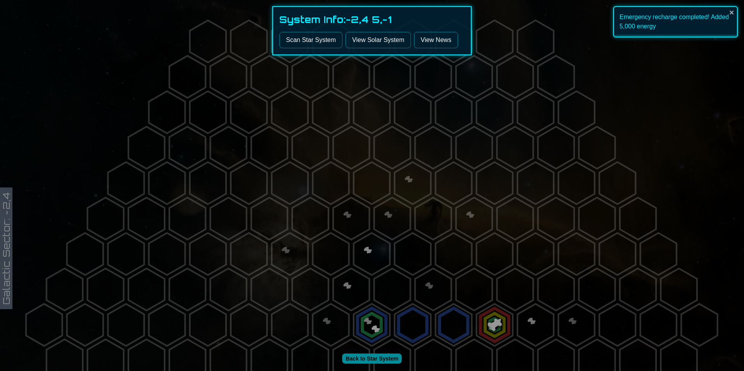
click at [310, 44] on button "Scan Star System" at bounding box center [310, 40] width 63 height 16
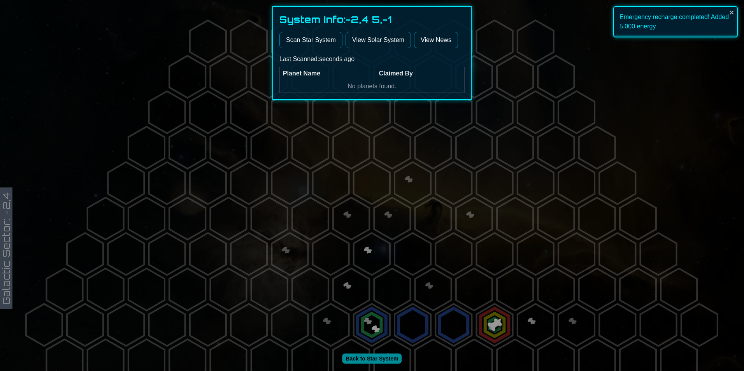
drag, startPoint x: 540, startPoint y: 252, endPoint x: 534, endPoint y: 311, distance: 59.8
click at [540, 263] on div at bounding box center [372, 185] width 744 height 371
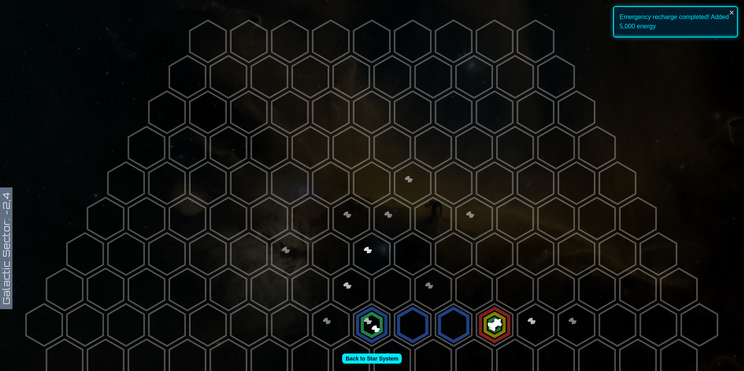
click at [536, 323] on polygon at bounding box center [535, 325] width 36 height 42
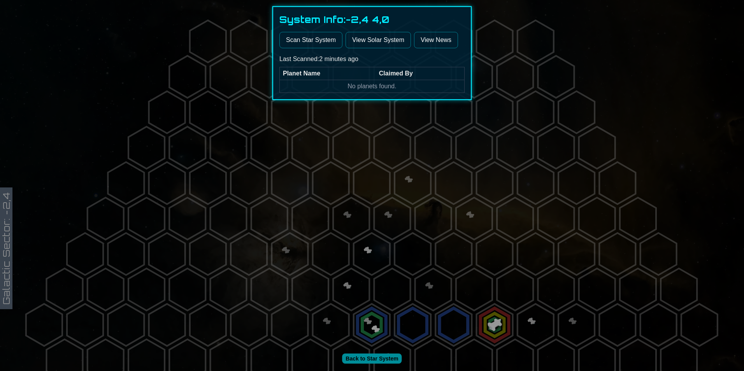
click at [570, 327] on div at bounding box center [372, 185] width 744 height 371
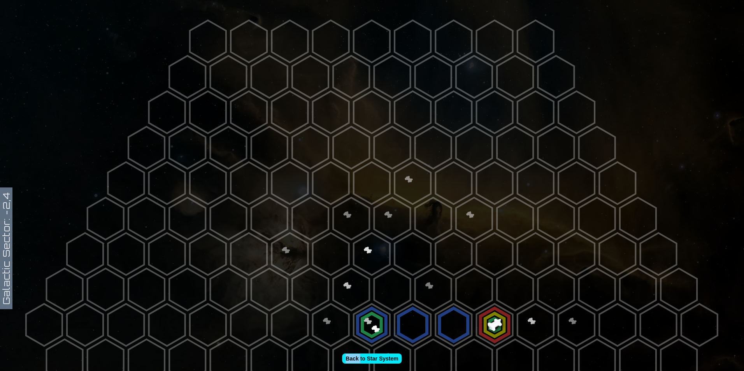
click at [571, 327] on polygon at bounding box center [576, 325] width 36 height 42
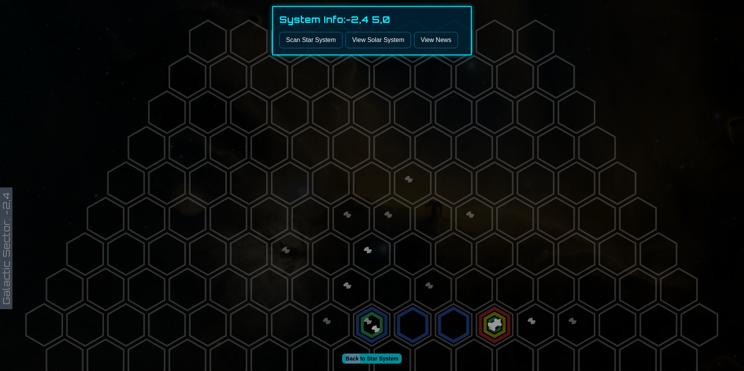
click at [308, 32] on button "Scan Star System" at bounding box center [310, 40] width 63 height 16
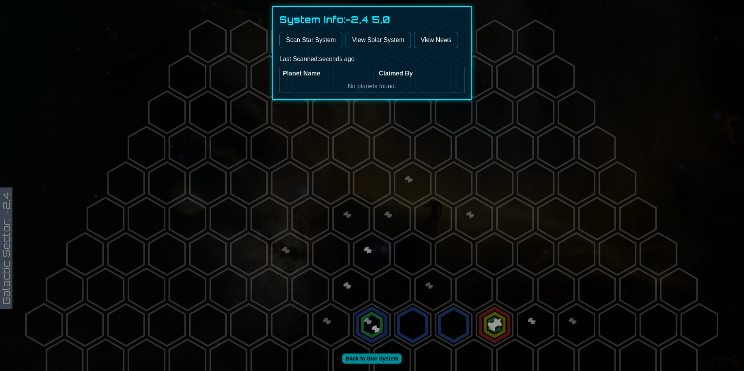
click at [614, 324] on div at bounding box center [372, 185] width 744 height 371
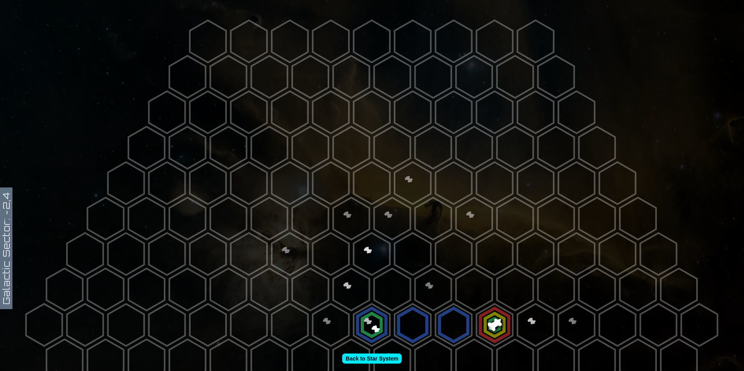
click at [615, 326] on polygon at bounding box center [617, 325] width 36 height 42
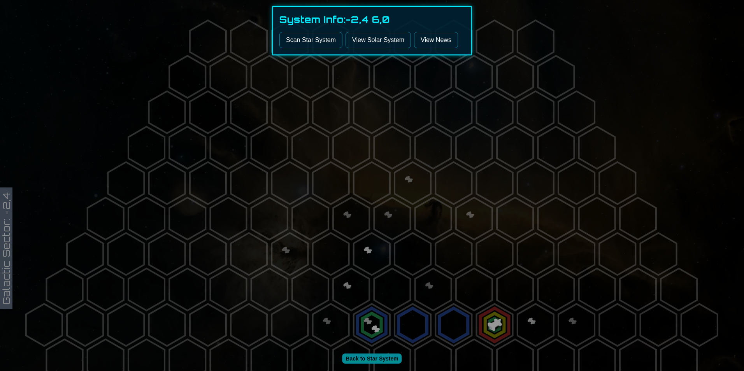
click at [308, 39] on button "Scan Star System" at bounding box center [310, 40] width 63 height 16
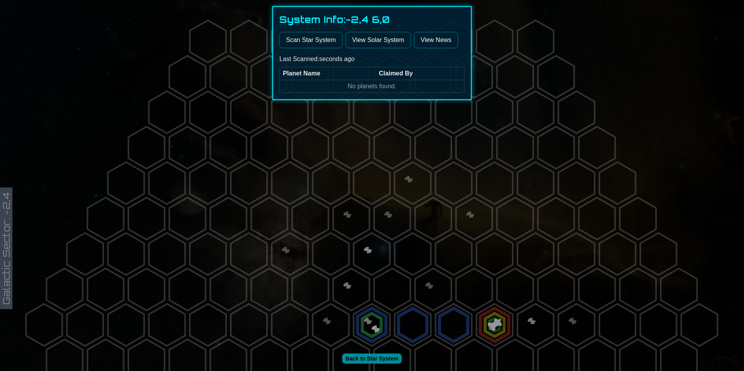
click at [671, 306] on div at bounding box center [372, 185] width 744 height 371
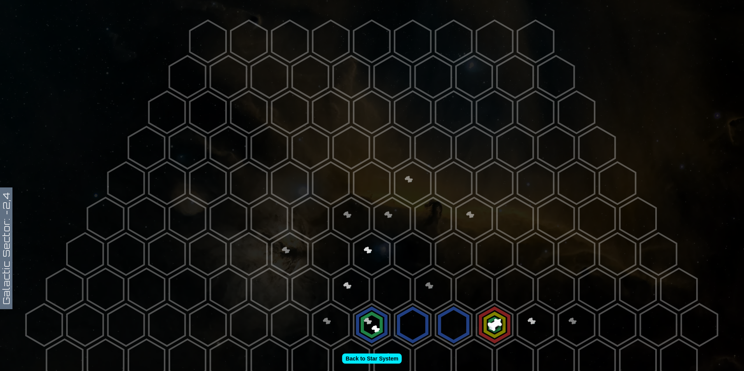
click at [688, 324] on polygon at bounding box center [699, 325] width 36 height 42
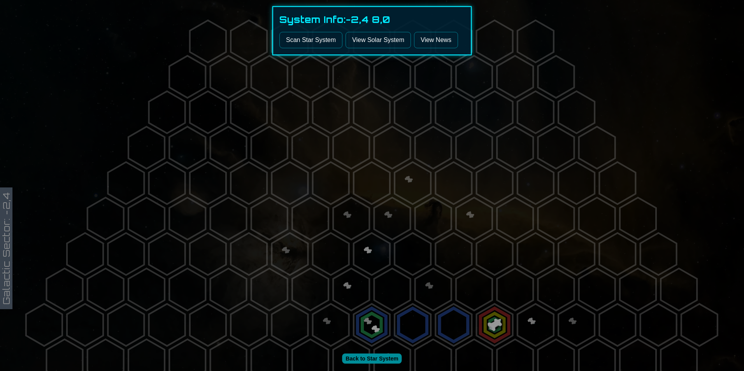
click at [299, 40] on button "Scan Star System" at bounding box center [310, 40] width 63 height 16
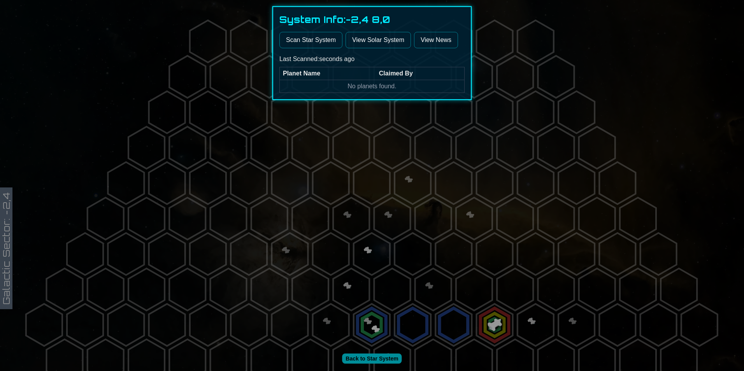
click at [634, 320] on div at bounding box center [372, 185] width 744 height 371
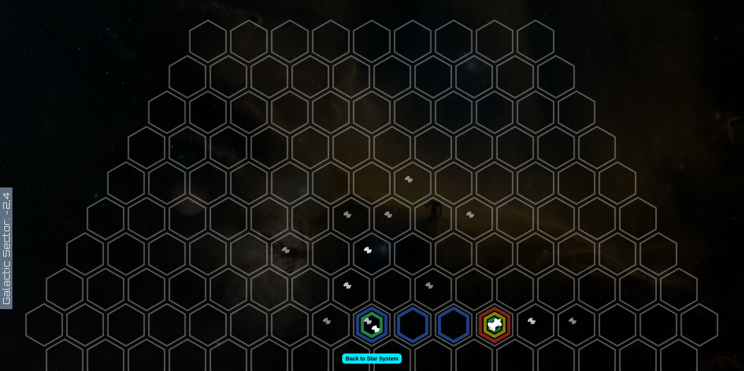
click at [640, 320] on polygon at bounding box center [658, 325] width 36 height 42
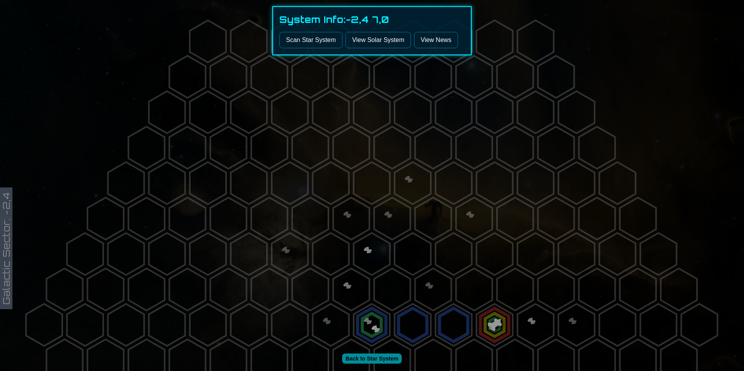
click at [301, 46] on button "Scan Star System" at bounding box center [310, 40] width 63 height 16
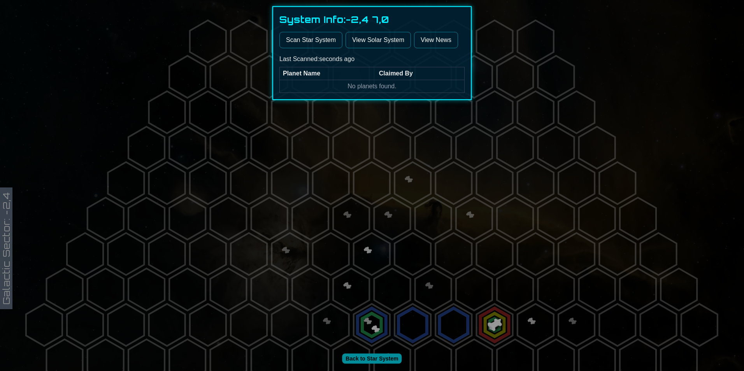
click at [622, 271] on div at bounding box center [372, 185] width 744 height 371
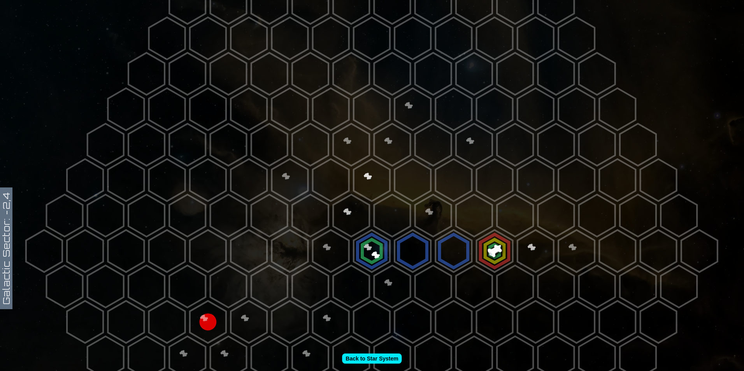
scroll to position [117, 0]
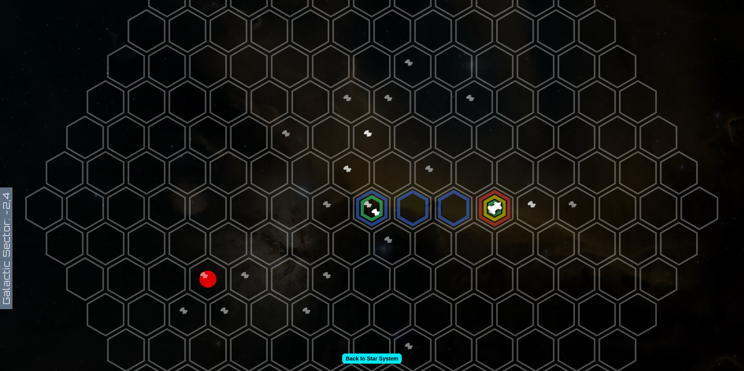
click at [451, 212] on polygon at bounding box center [453, 208] width 36 height 42
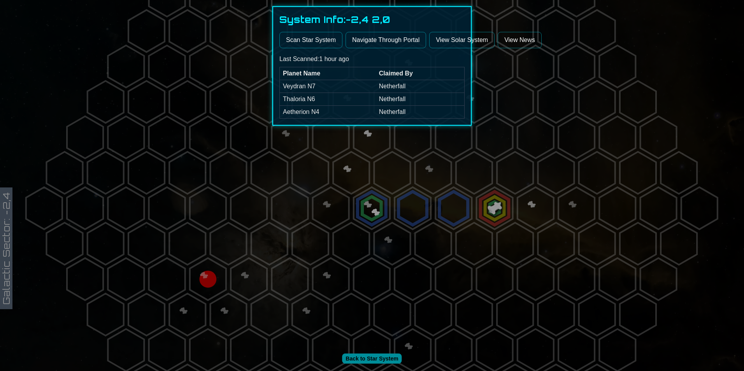
click at [301, 41] on button "Scan Star System" at bounding box center [310, 40] width 63 height 16
click at [313, 40] on button "Scan Star System" at bounding box center [310, 40] width 63 height 16
click at [386, 52] on div "System Info: -2,4 2,0 Scan Star System Navigate Through Portal View Solar Syste…" at bounding box center [371, 65] width 199 height 119
click at [384, 40] on button "Navigate Through Portal" at bounding box center [385, 40] width 81 height 16
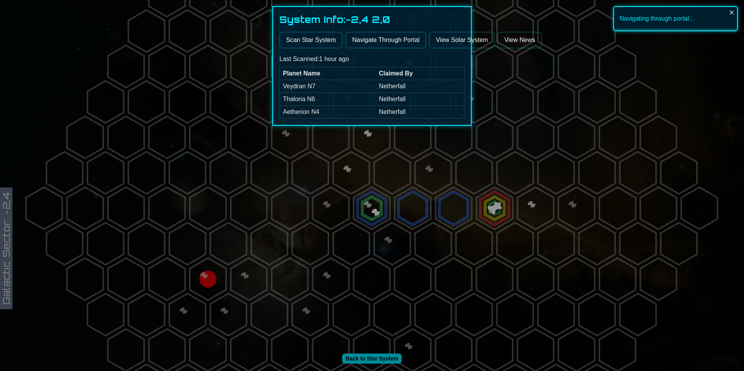
click at [466, 194] on div at bounding box center [372, 185] width 744 height 371
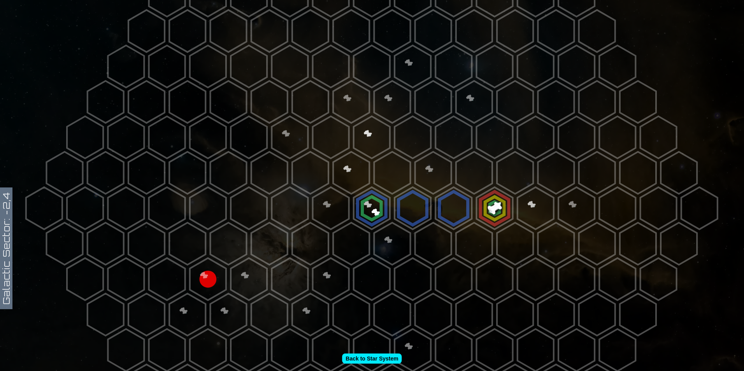
click at [440, 210] on polygon at bounding box center [453, 208] width 36 height 42
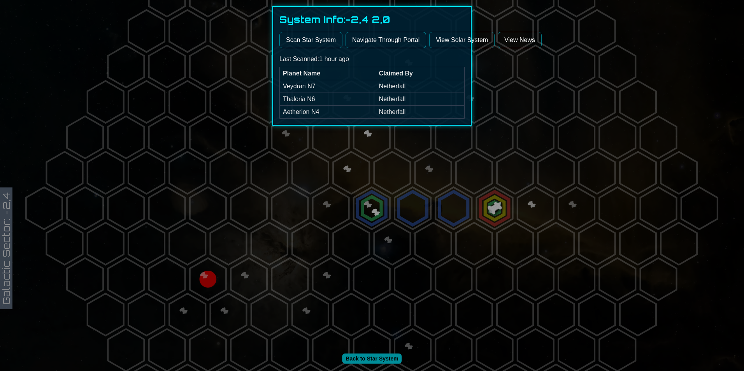
click at [333, 183] on div at bounding box center [372, 185] width 744 height 371
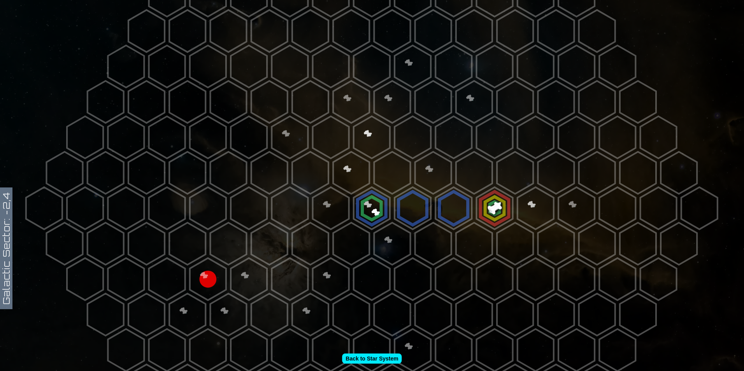
click at [364, 365] on polygon at bounding box center [372, 350] width 36 height 42
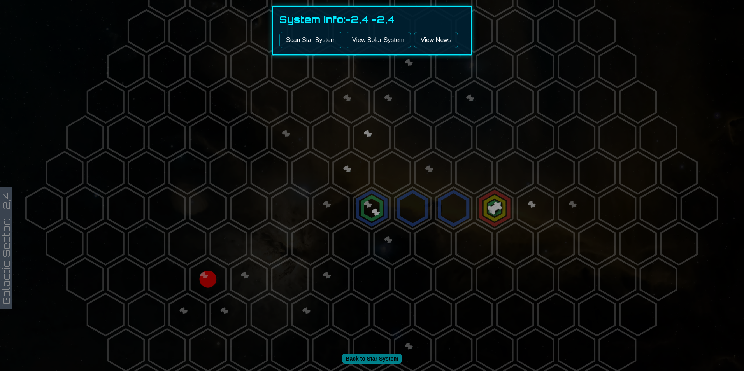
click at [364, 357] on div at bounding box center [372, 185] width 744 height 371
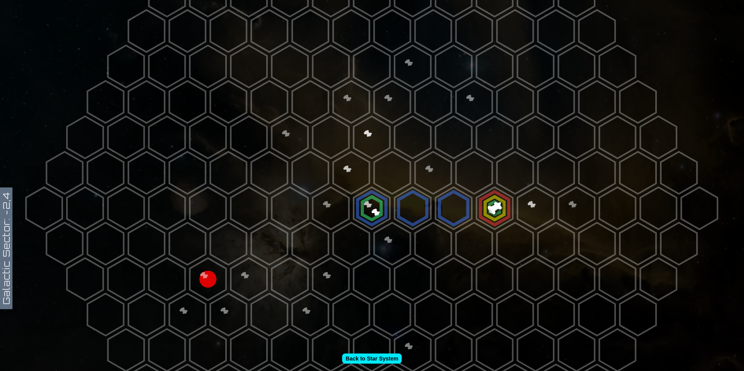
click at [371, 331] on polygon at bounding box center [372, 350] width 36 height 42
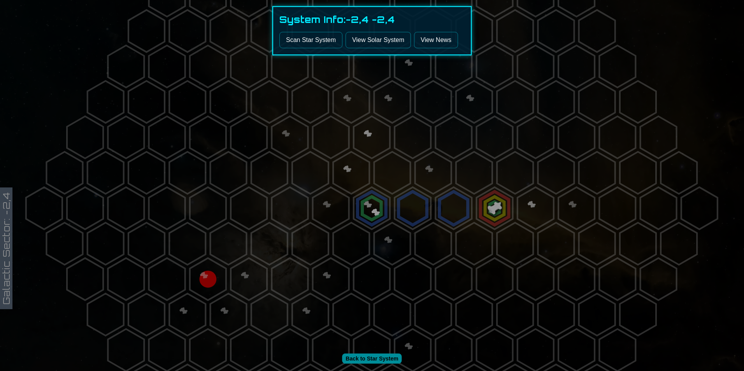
drag, startPoint x: 286, startPoint y: 46, endPoint x: 292, endPoint y: 45, distance: 5.8
click at [287, 45] on button "Scan Star System" at bounding box center [310, 40] width 63 height 16
drag, startPoint x: 373, startPoint y: 351, endPoint x: 373, endPoint y: 359, distance: 7.8
click at [373, 356] on div at bounding box center [372, 185] width 744 height 371
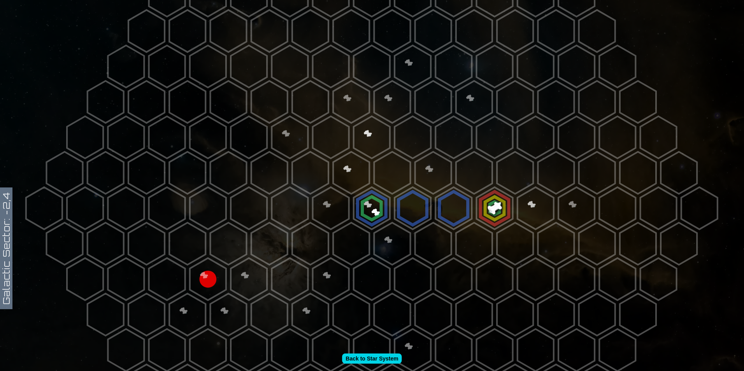
click at [373, 359] on link "Back to Star System" at bounding box center [372, 359] width 60 height 10
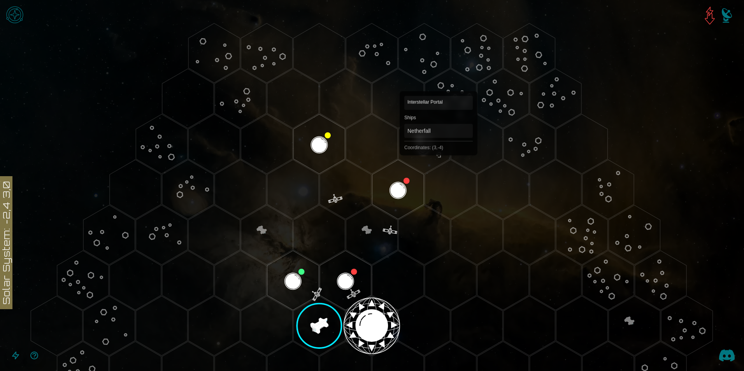
click at [438, 152] on polygon "Hex at coordinates 3,-4, clickable" at bounding box center [423, 144] width 51 height 60
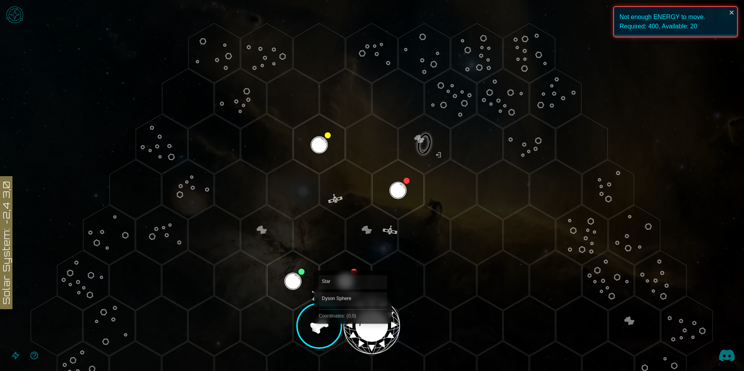
click at [353, 327] on polygon "Hex at coordinates 0,0, clickable" at bounding box center [371, 326] width 51 height 60
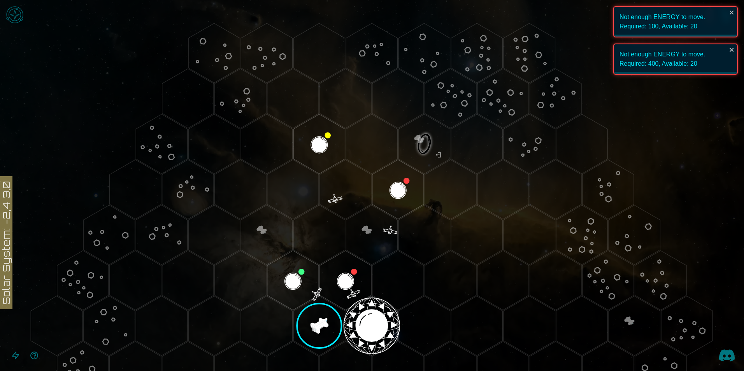
click at [318, 327] on polygon "Hex at coordinates -1,0, clickable" at bounding box center [318, 326] width 51 height 60
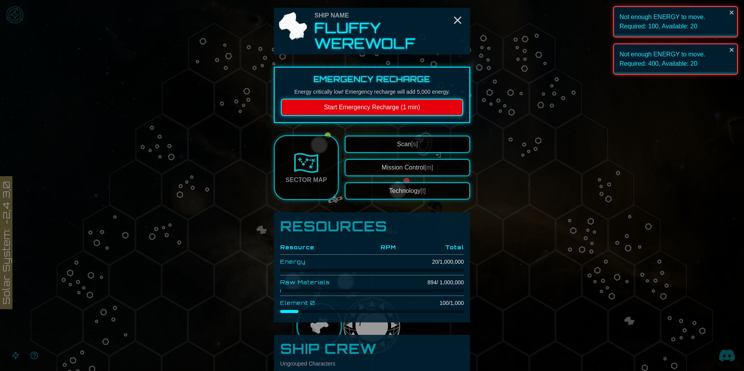
click at [378, 116] on button "Start Emergency Recharge (1 min)" at bounding box center [372, 107] width 182 height 17
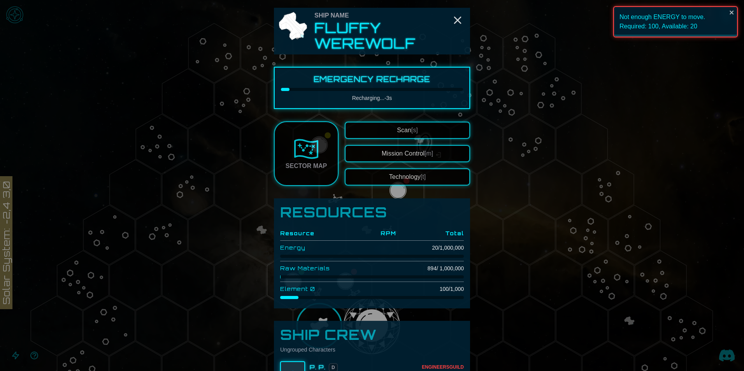
click at [508, 262] on div at bounding box center [372, 185] width 744 height 371
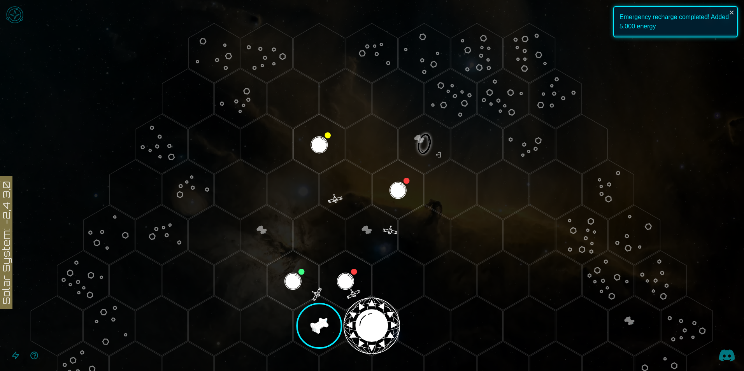
click at [382, 327] on polygon "Hex at coordinates 0,0, clickable" at bounding box center [371, 326] width 51 height 60
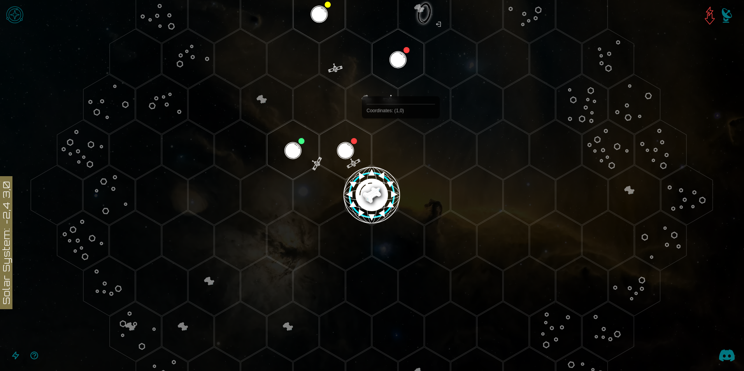
scroll to position [117, 0]
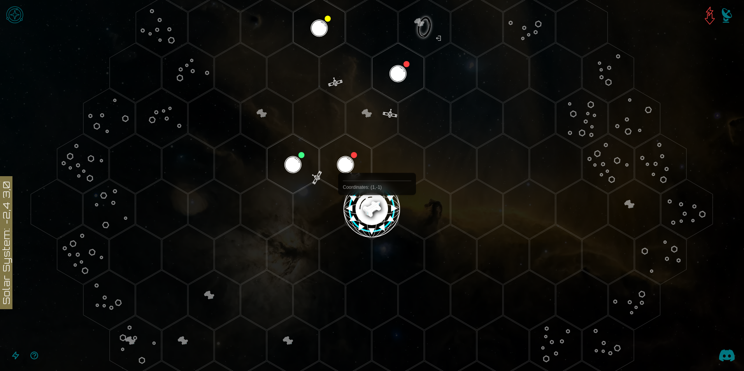
click at [376, 214] on image at bounding box center [371, 209] width 61 height 61
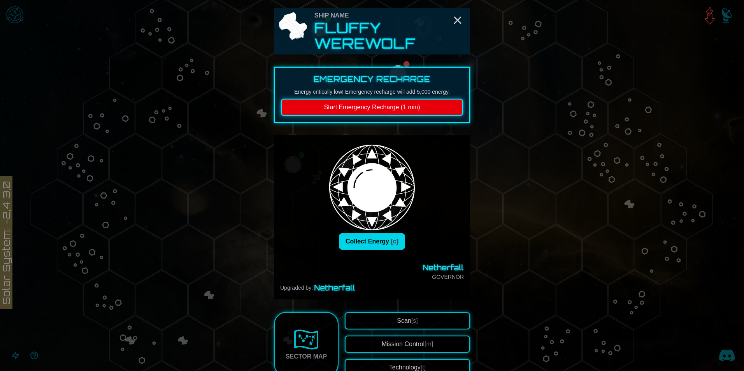
click at [365, 242] on button "Collect Energy [c]" at bounding box center [372, 241] width 66 height 16
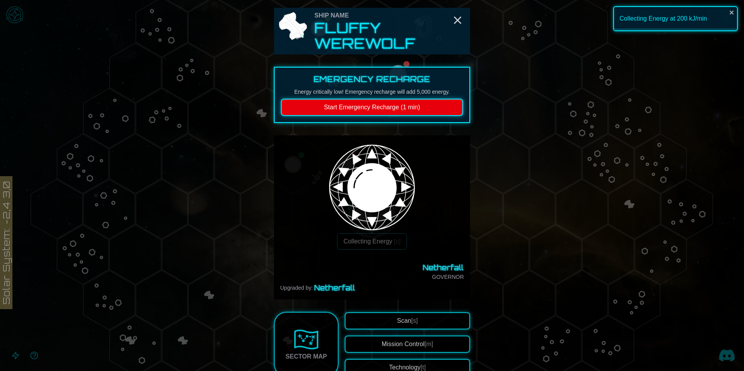
click at [306, 331] on img at bounding box center [306, 339] width 25 height 25
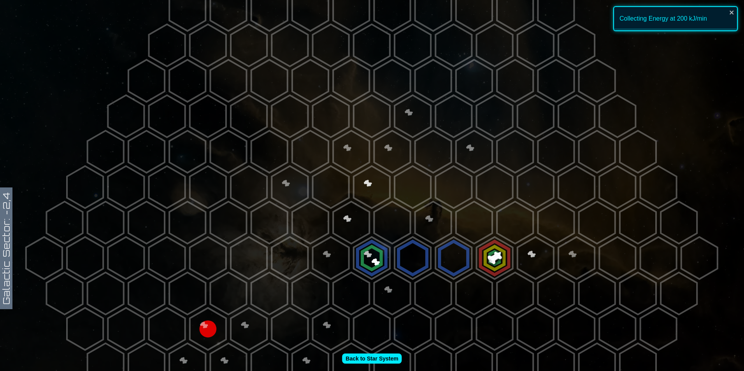
scroll to position [78, 0]
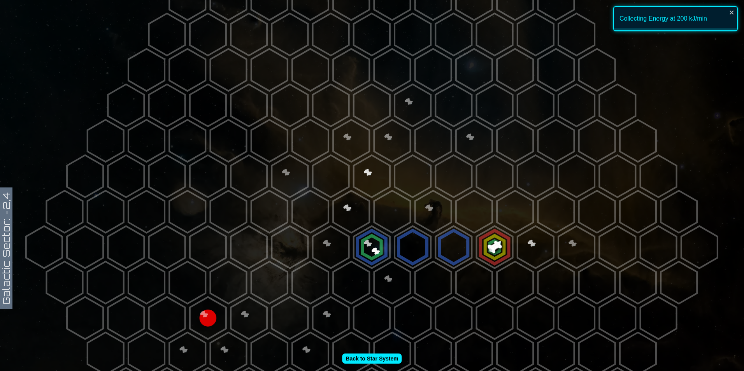
click at [372, 246] on polygon at bounding box center [372, 247] width 36 height 42
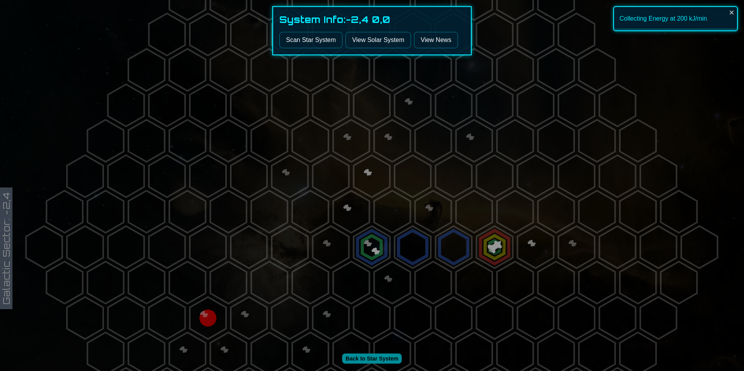
click at [312, 36] on button "Scan Star System" at bounding box center [310, 40] width 63 height 16
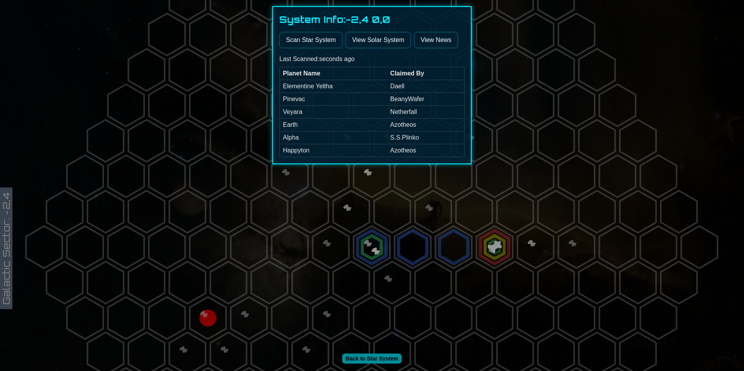
drag, startPoint x: 378, startPoint y: 228, endPoint x: 404, endPoint y: 238, distance: 28.2
click at [382, 229] on div at bounding box center [372, 185] width 744 height 371
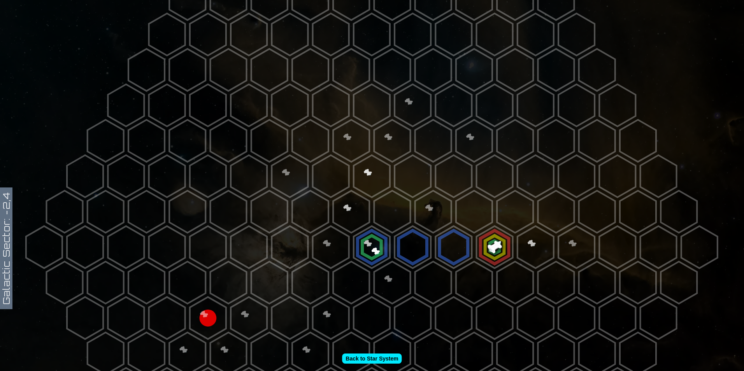
click at [428, 244] on icon at bounding box center [372, 247] width 744 height 650
click at [439, 246] on polygon at bounding box center [453, 247] width 36 height 42
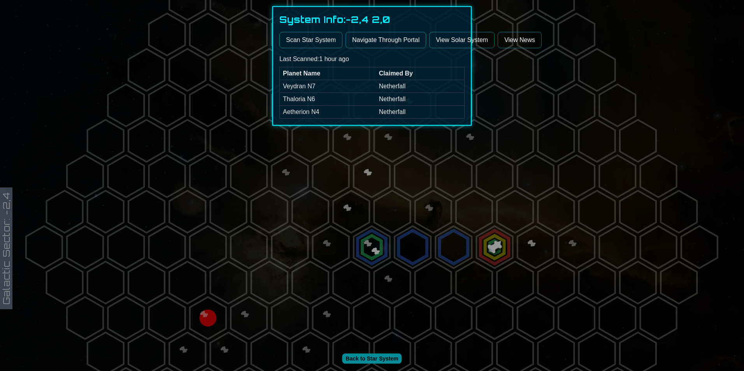
click at [386, 37] on button "Navigate Through Portal" at bounding box center [385, 40] width 81 height 16
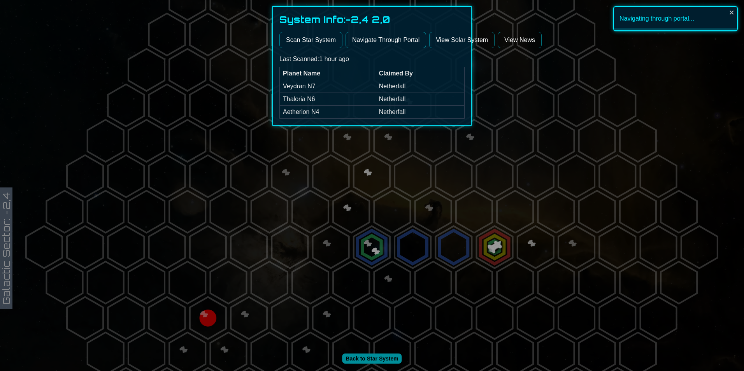
drag, startPoint x: 470, startPoint y: 238, endPoint x: 474, endPoint y: 240, distance: 4.2
click at [472, 239] on div at bounding box center [372, 185] width 744 height 371
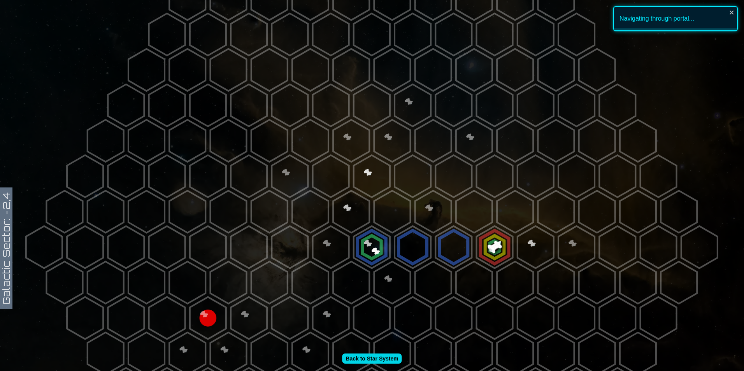
click at [368, 353] on icon at bounding box center [372, 247] width 744 height 650
click at [372, 363] on link "Back to Star System" at bounding box center [372, 359] width 60 height 10
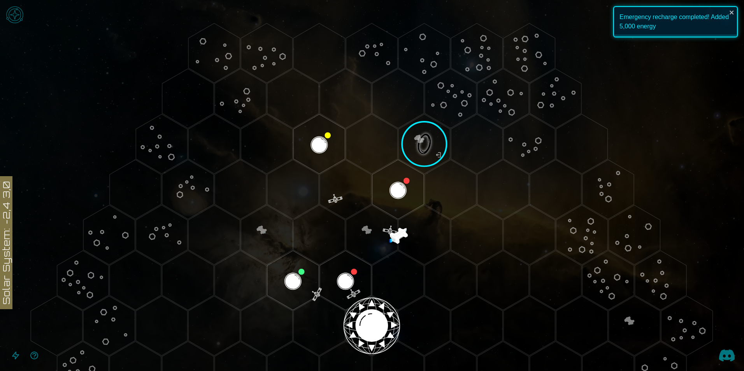
click at [414, 147] on image at bounding box center [424, 144] width 61 height 61
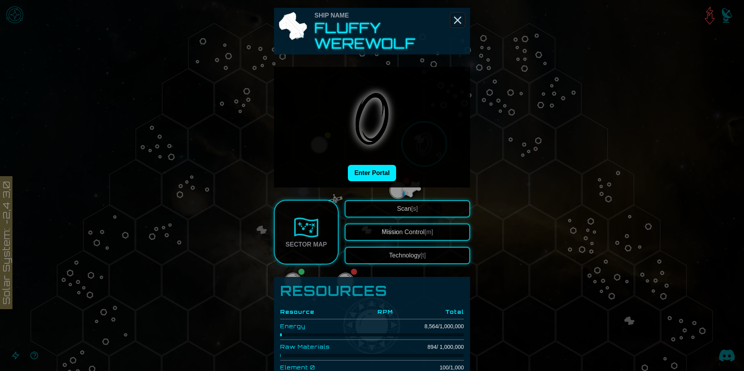
click at [453, 21] on icon "Close" at bounding box center [457, 20] width 12 height 12
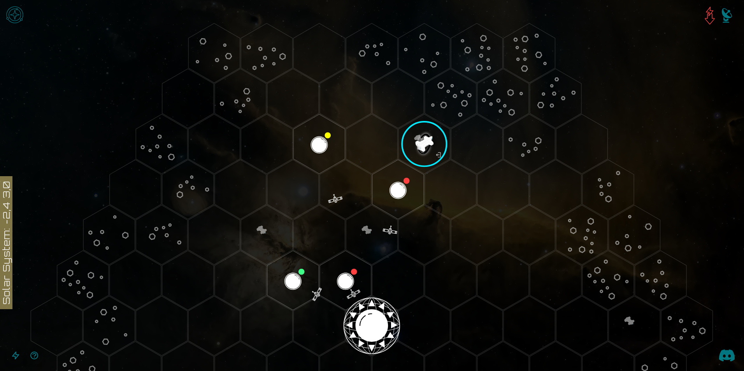
click at [423, 145] on image at bounding box center [424, 144] width 61 height 61
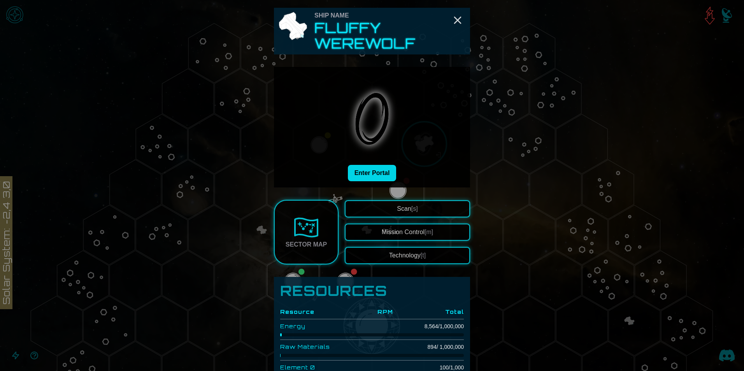
click at [379, 179] on button "Enter Portal" at bounding box center [372, 173] width 49 height 16
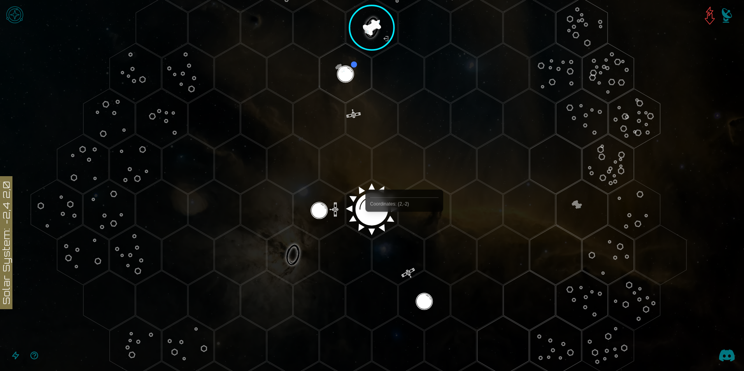
scroll to position [156, 0]
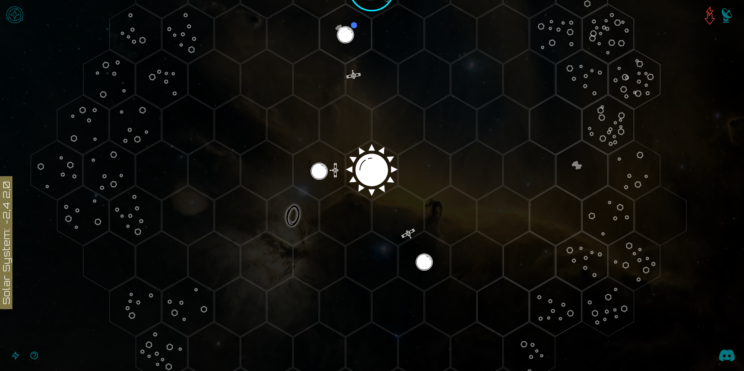
click at [287, 217] on polygon "Hex at coordinates -2,1, clickable" at bounding box center [292, 216] width 51 height 60
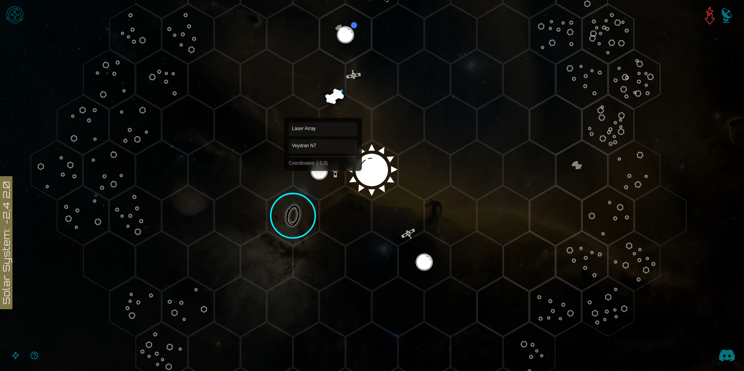
click at [323, 173] on polygon "Hex at coordinates -1,0, clickable" at bounding box center [318, 170] width 51 height 60
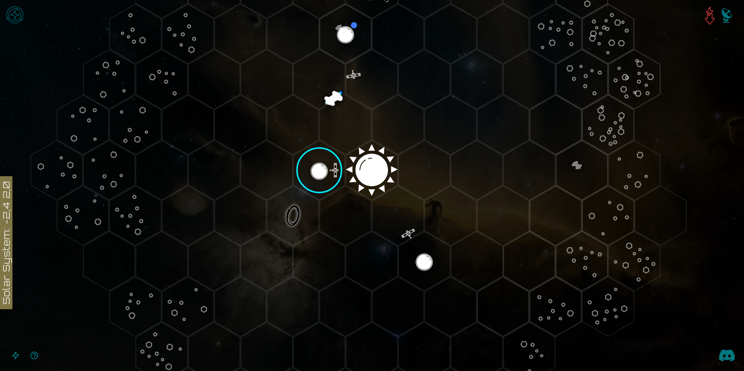
click at [323, 173] on image at bounding box center [319, 170] width 61 height 61
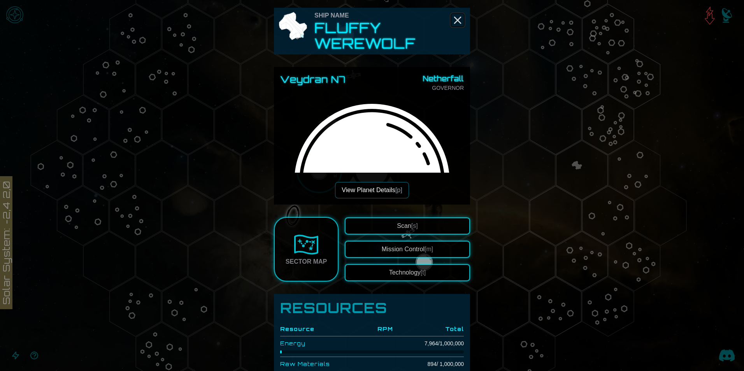
click at [456, 16] on icon "Close" at bounding box center [457, 20] width 12 height 12
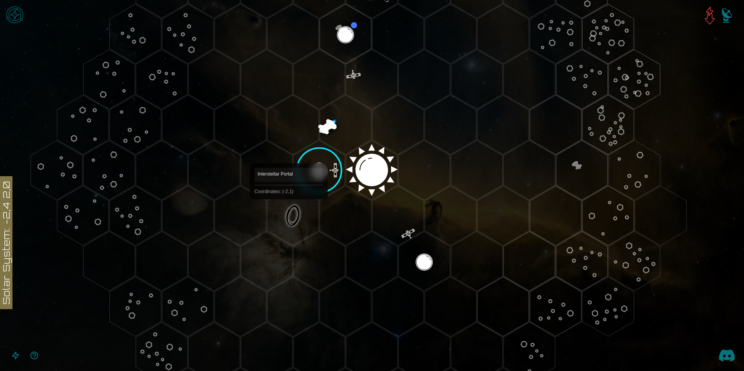
click at [289, 214] on polygon "Hex at coordinates -2,1, clickable" at bounding box center [292, 216] width 51 height 60
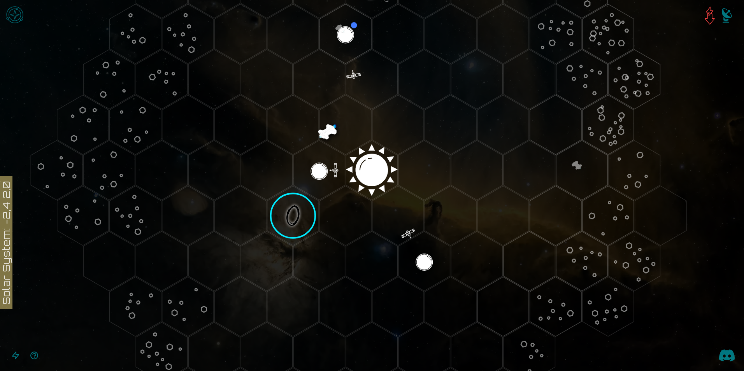
click at [291, 214] on image at bounding box center [293, 216] width 61 height 61
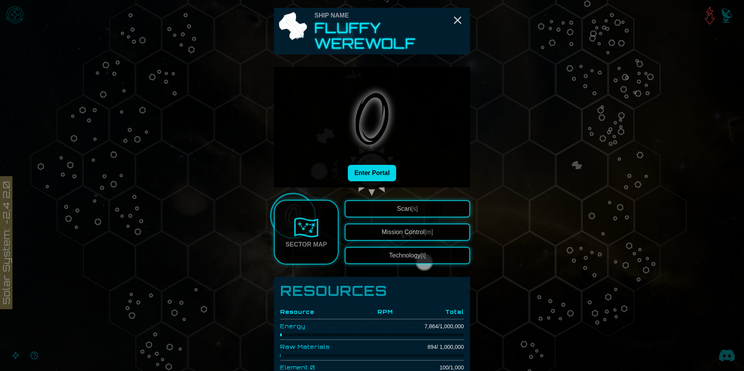
click at [359, 176] on button "Enter Portal" at bounding box center [372, 173] width 49 height 16
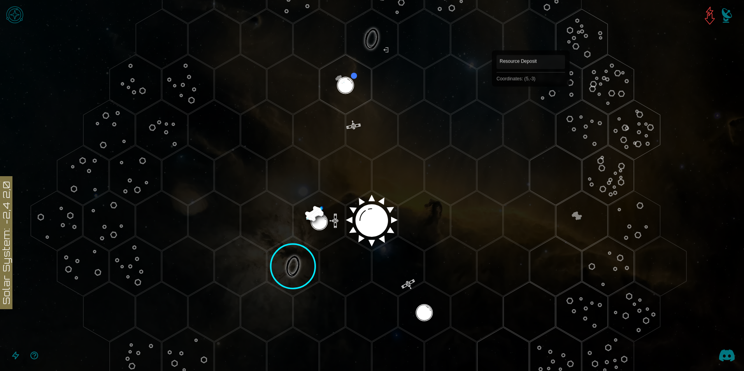
scroll to position [117, 0]
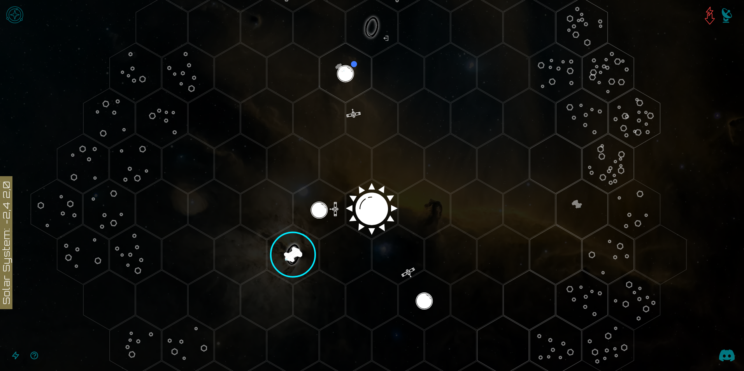
click at [294, 246] on image at bounding box center [293, 254] width 61 height 61
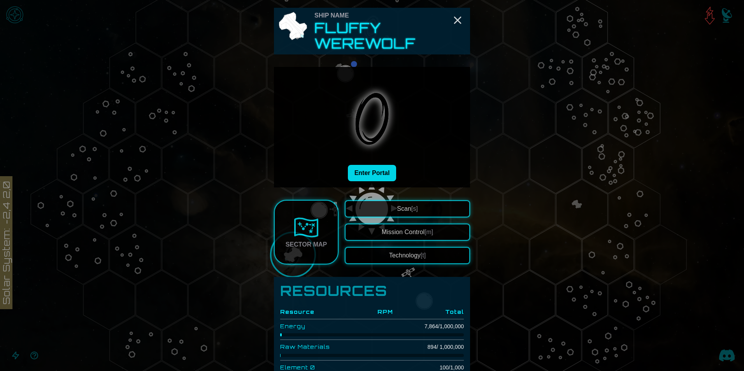
click at [380, 169] on button "Enter Portal" at bounding box center [372, 173] width 49 height 16
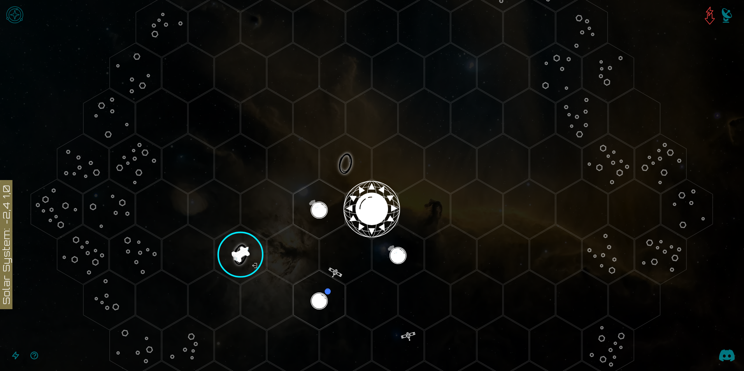
click at [239, 249] on image at bounding box center [240, 254] width 61 height 61
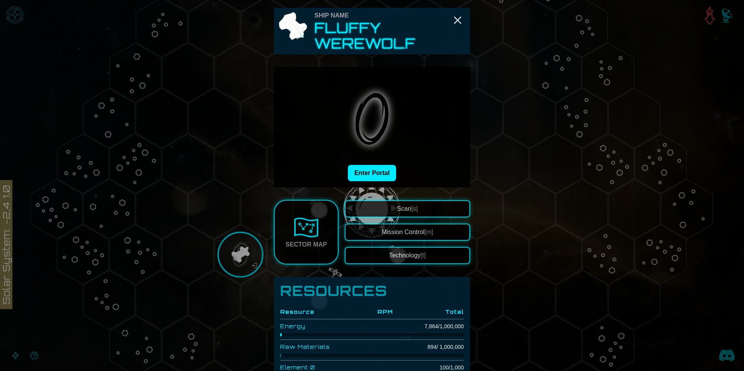
click at [307, 231] on img at bounding box center [306, 227] width 25 height 25
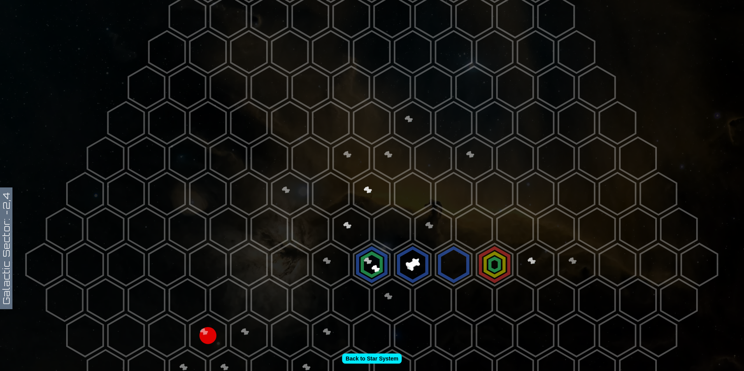
scroll to position [117, 0]
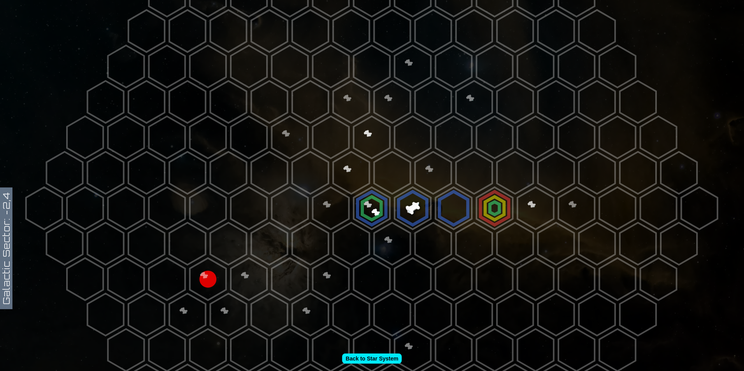
click at [374, 179] on polygon at bounding box center [392, 173] width 36 height 42
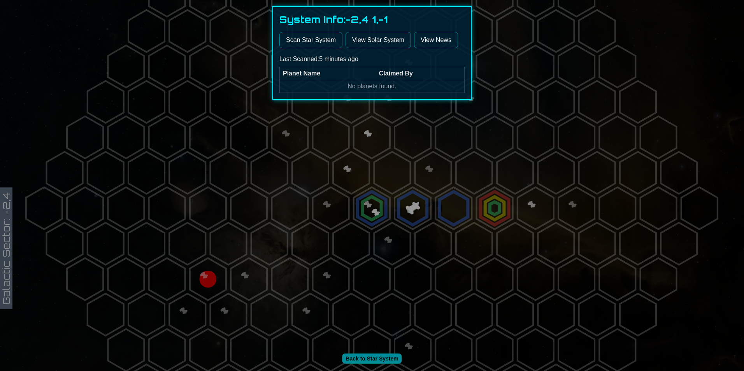
click at [42, 236] on div at bounding box center [372, 185] width 744 height 371
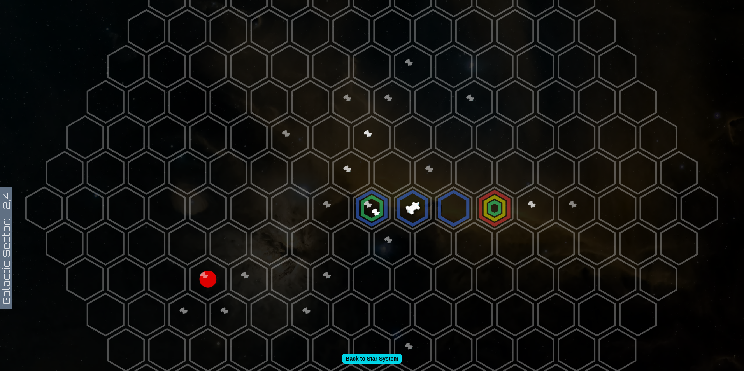
click at [368, 354] on link "Back to Star System" at bounding box center [372, 359] width 60 height 10
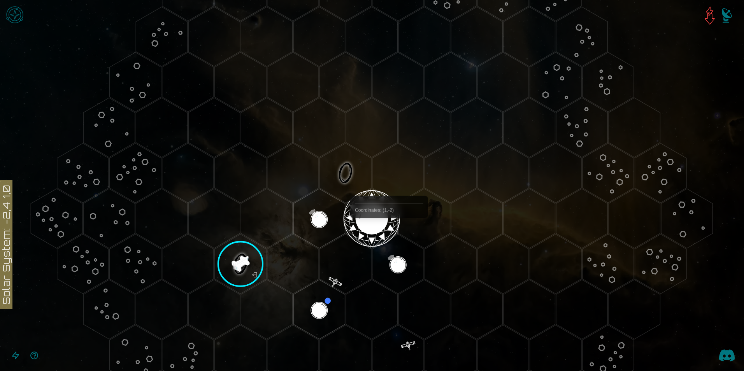
scroll to position [194, 0]
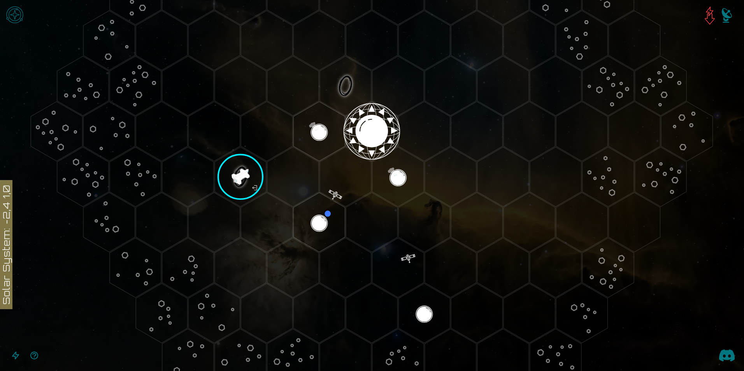
click at [338, 92] on polygon "Hex at coordinates 0,-1, clickable" at bounding box center [345, 86] width 51 height 60
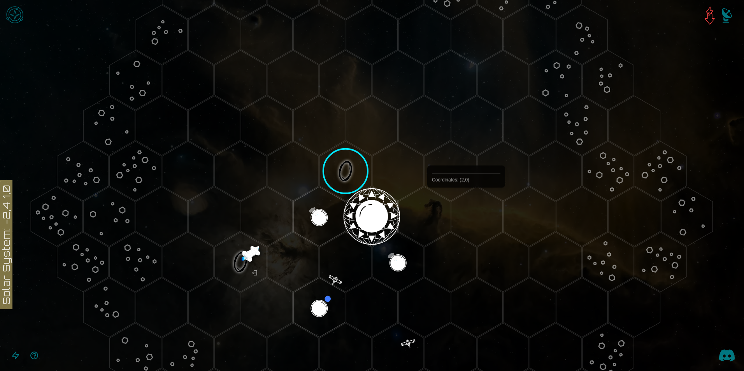
scroll to position [117, 0]
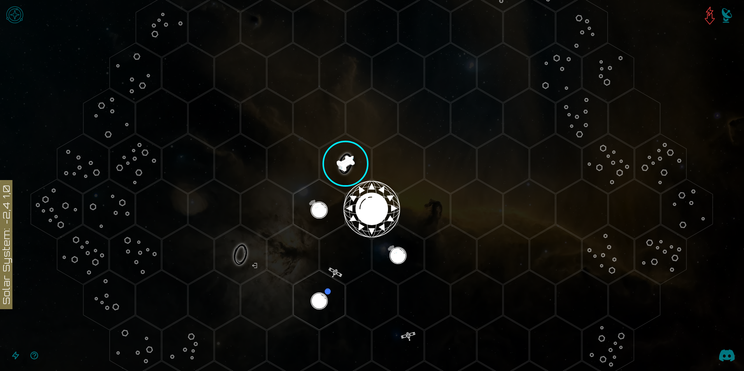
click at [342, 170] on image at bounding box center [345, 163] width 61 height 61
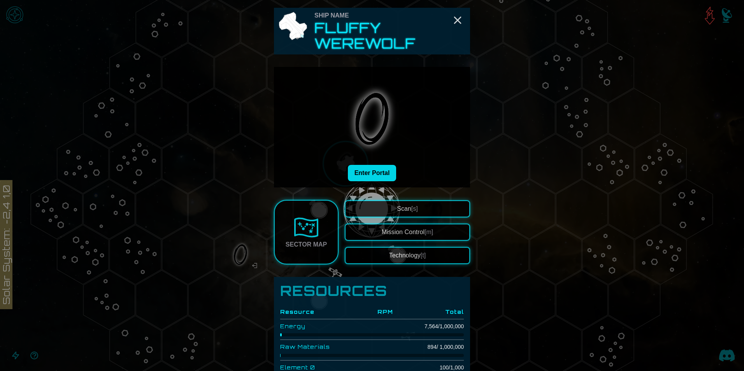
click at [374, 168] on button "Enter Portal" at bounding box center [372, 173] width 49 height 16
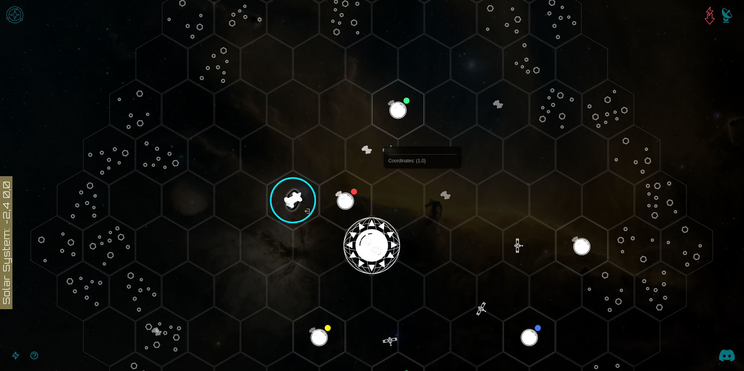
scroll to position [78, 0]
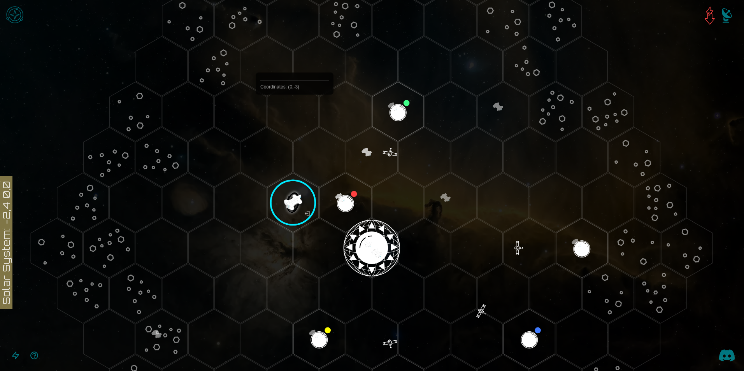
click at [294, 113] on polygon "Hex at coordinates 0,-3, clickable" at bounding box center [292, 112] width 51 height 60
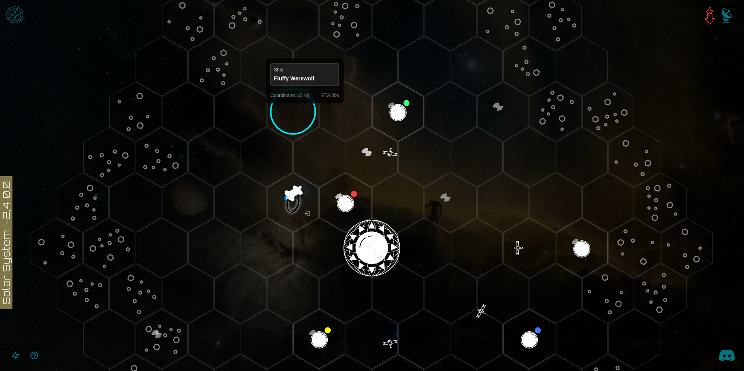
click at [303, 109] on polygon "Hex at coordinates 0,-3, clickable" at bounding box center [292, 112] width 51 height 60
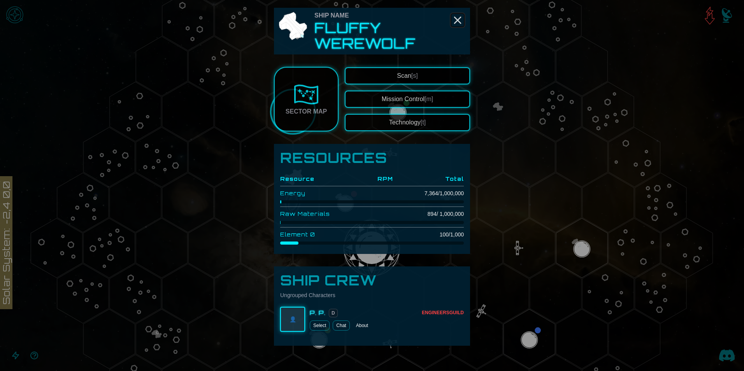
click at [457, 20] on icon "Close" at bounding box center [457, 20] width 12 height 12
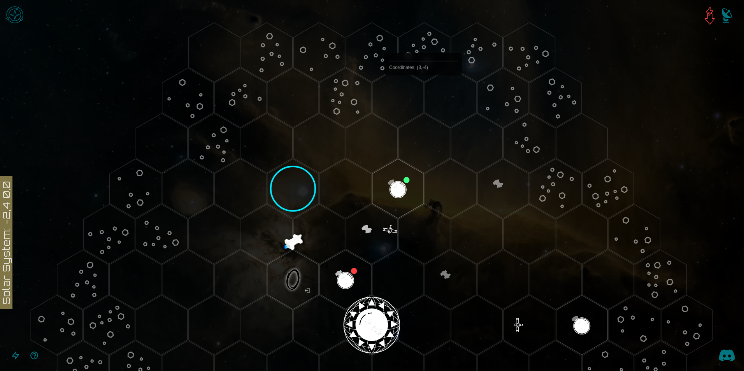
scroll to position [0, 0]
click at [294, 189] on polygon "Hex at coordinates 0,-3, clickable" at bounding box center [292, 190] width 51 height 60
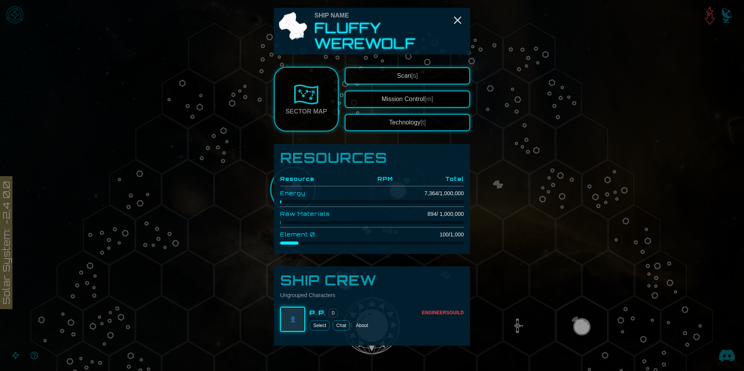
click at [423, 70] on button "Scan [s]" at bounding box center [407, 75] width 125 height 17
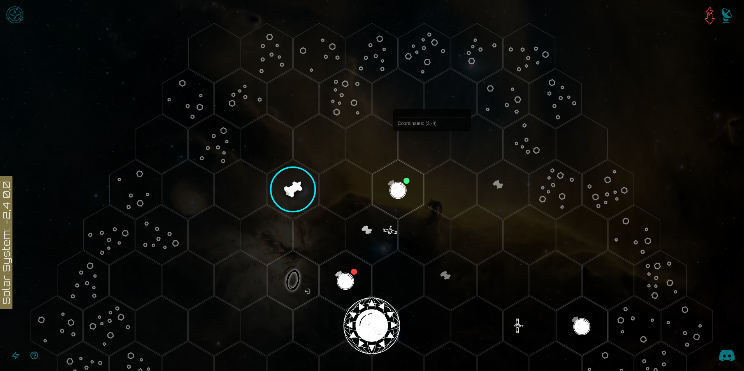
click at [432, 142] on polygon "Hex at coordinates 3,-4, clickable" at bounding box center [423, 144] width 51 height 60
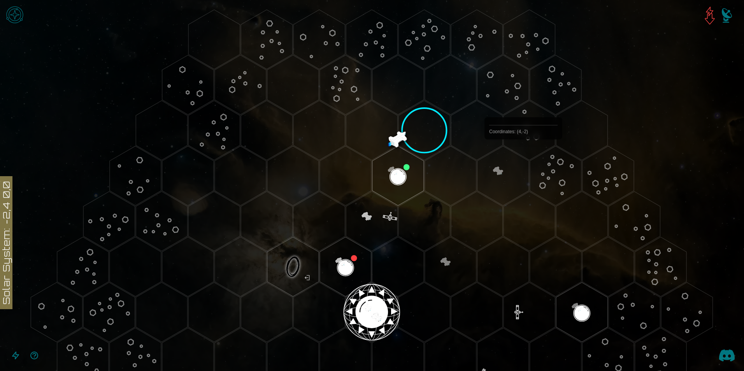
scroll to position [3, 0]
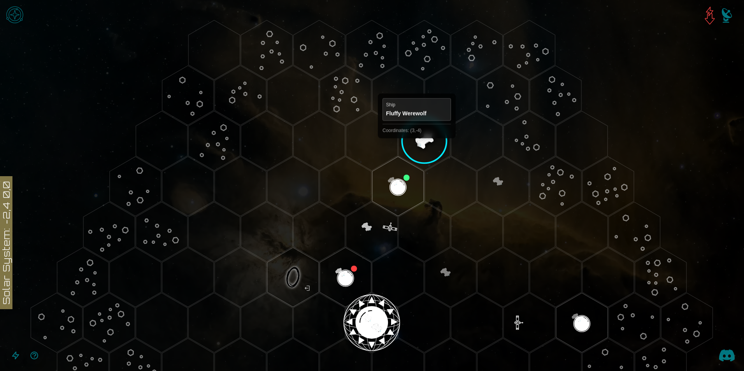
click at [417, 145] on polygon "Hex at coordinates 3,-4, clickable" at bounding box center [423, 141] width 51 height 60
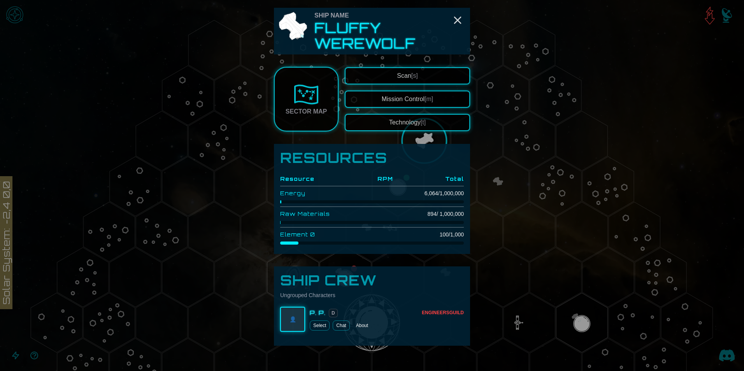
click at [441, 78] on button "Scan [s]" at bounding box center [407, 75] width 125 height 17
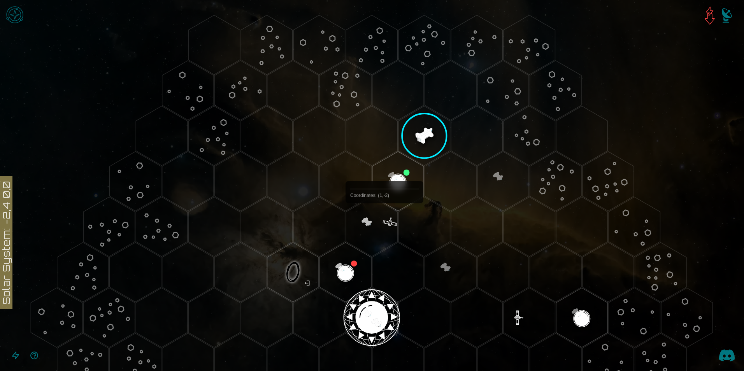
scroll to position [0, 0]
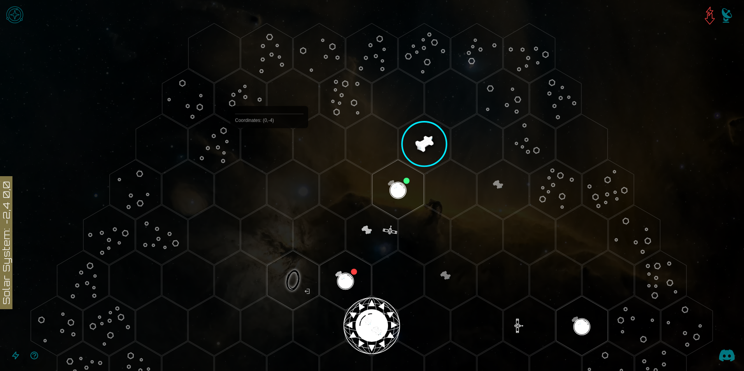
click at [269, 146] on polygon "Hex at coordinates 0,-4, clickable" at bounding box center [266, 144] width 51 height 60
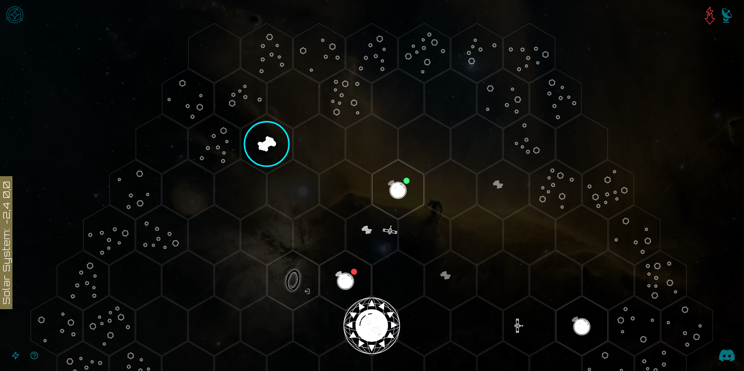
click at [281, 130] on polygon "Hex at coordinates 0,-4, clickable" at bounding box center [266, 144] width 51 height 60
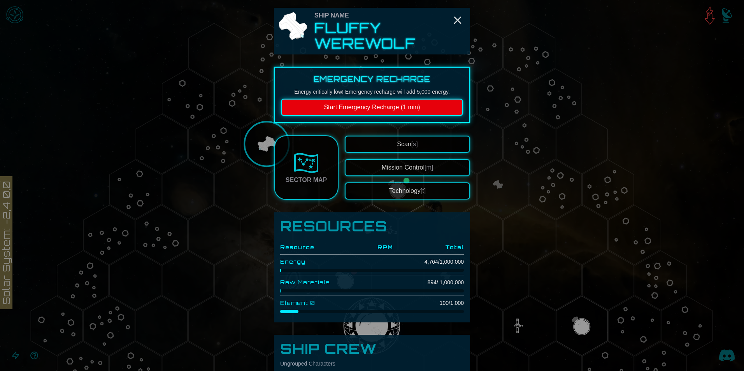
click at [401, 135] on div "Sector Map Scan [s] Mission Control [m] Technology [t]" at bounding box center [372, 167] width 196 height 65
click at [397, 142] on span "Scan [s]" at bounding box center [407, 144] width 21 height 7
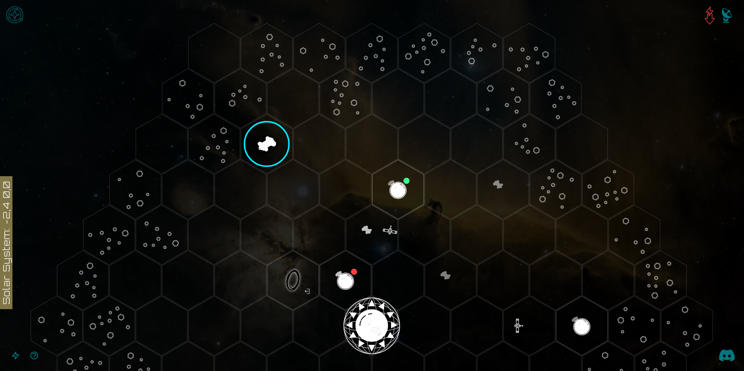
click at [338, 100] on polygon "Hex at coordinates 2,-5, clickable" at bounding box center [345, 99] width 51 height 60
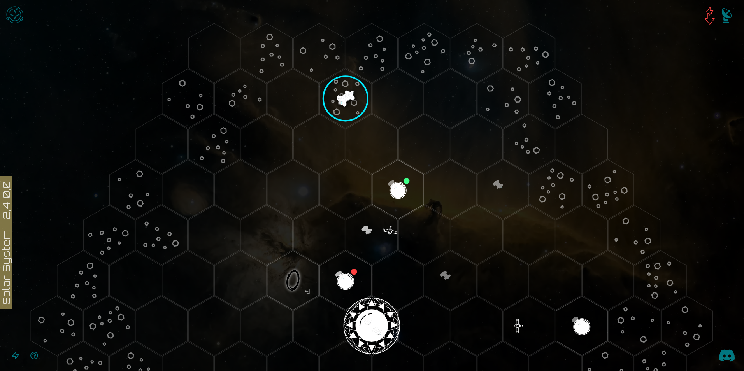
click at [343, 100] on image at bounding box center [345, 98] width 67 height 67
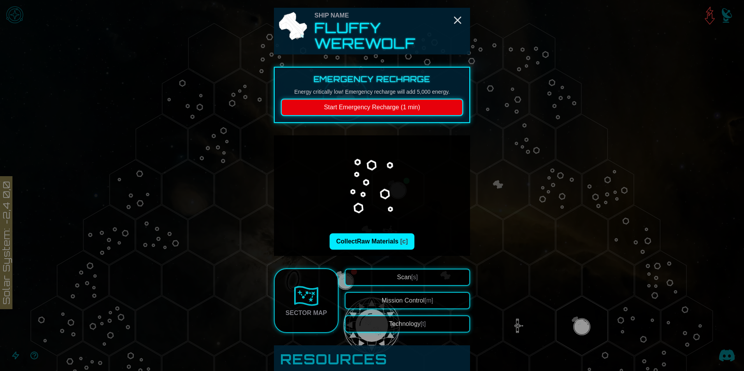
click at [404, 274] on span "Scan [s]" at bounding box center [407, 277] width 21 height 7
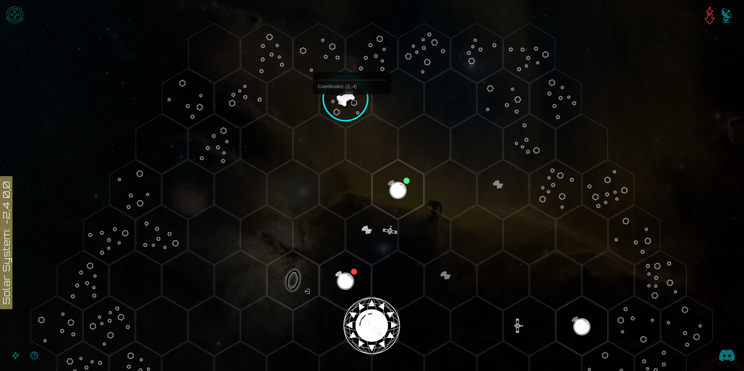
click at [350, 105] on image at bounding box center [345, 98] width 67 height 67
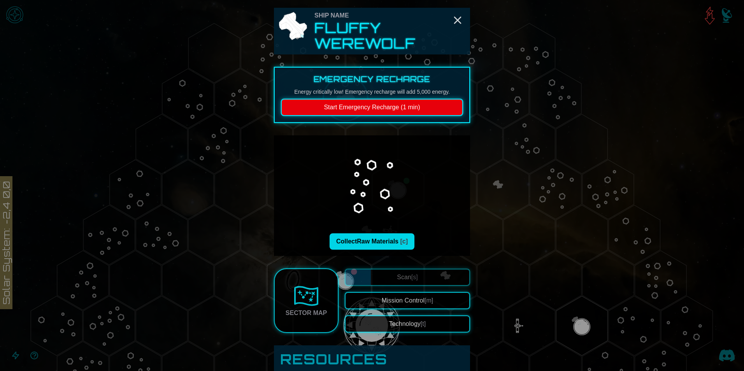
click at [383, 238] on button "Collect Raw Materials [c]" at bounding box center [371, 241] width 85 height 16
